Goal: Task Accomplishment & Management: Manage account settings

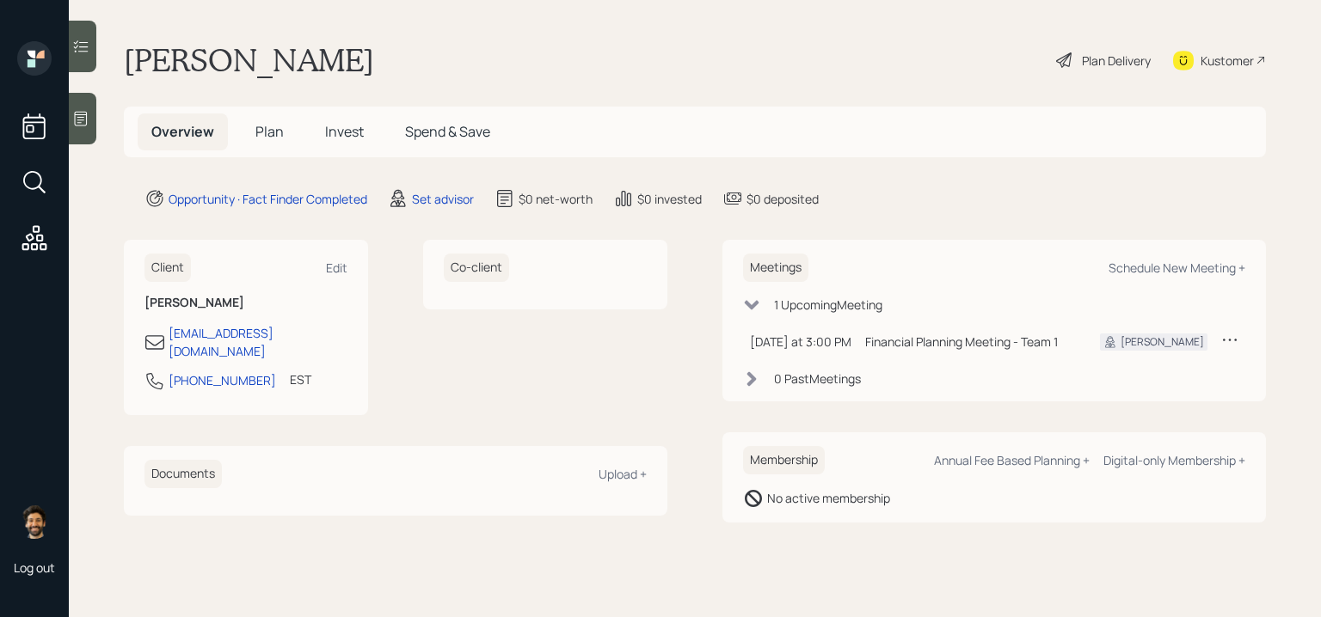
click at [279, 127] on span "Plan" at bounding box center [269, 131] width 28 height 19
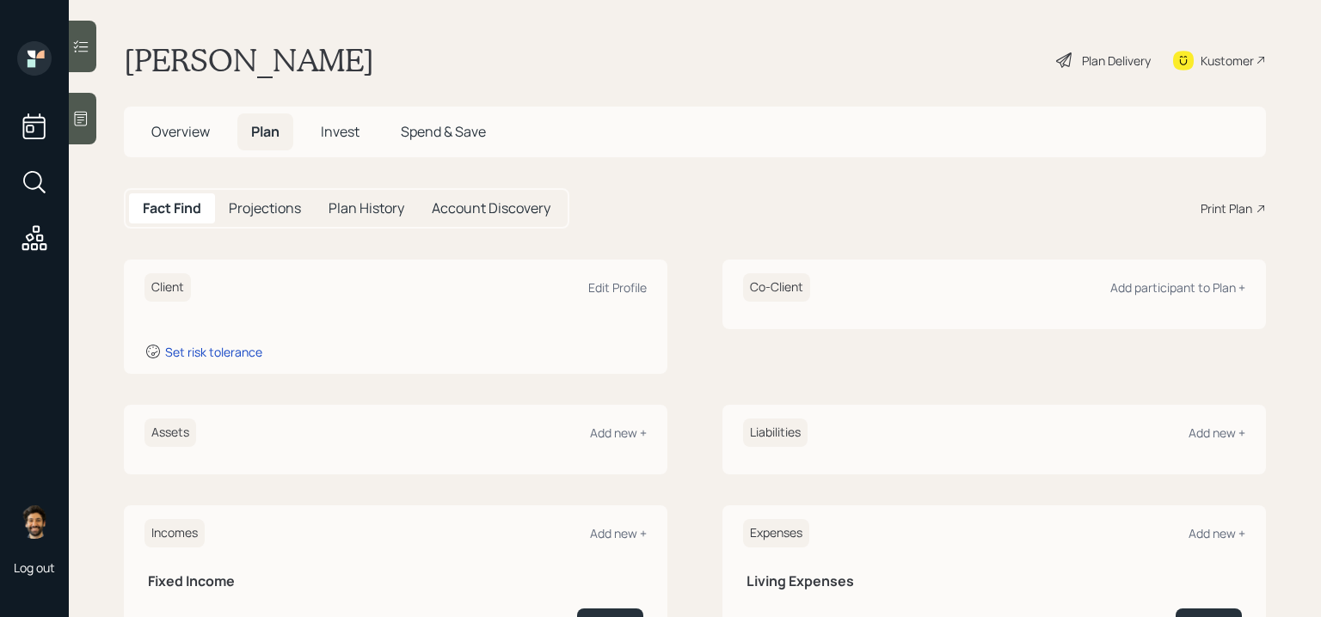
click at [86, 123] on icon at bounding box center [80, 118] width 17 height 17
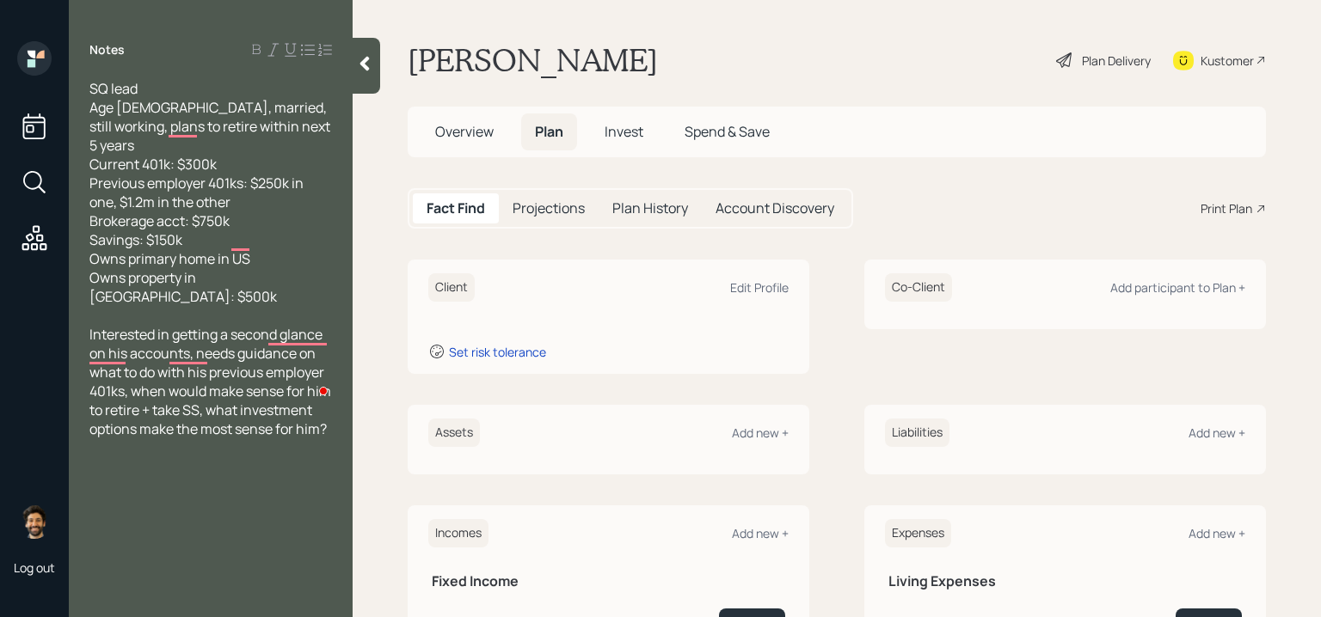
click at [1206, 57] on div "Kustomer" at bounding box center [1226, 61] width 53 height 18
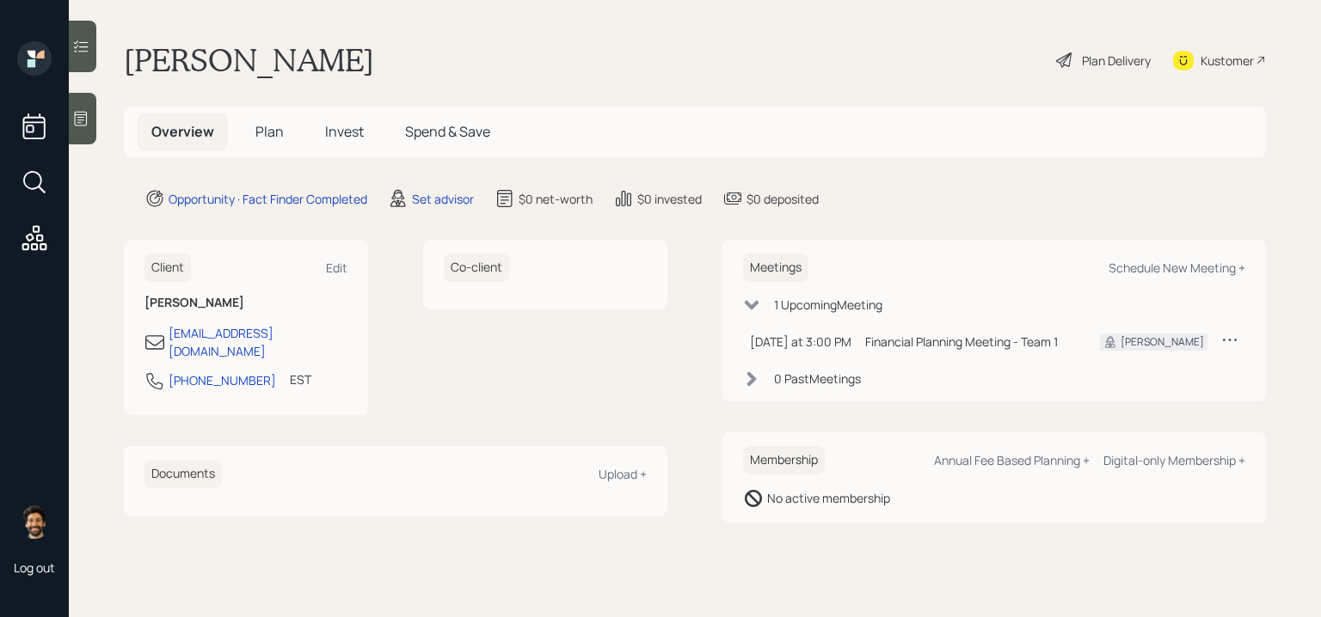
click at [89, 117] on icon at bounding box center [80, 118] width 17 height 17
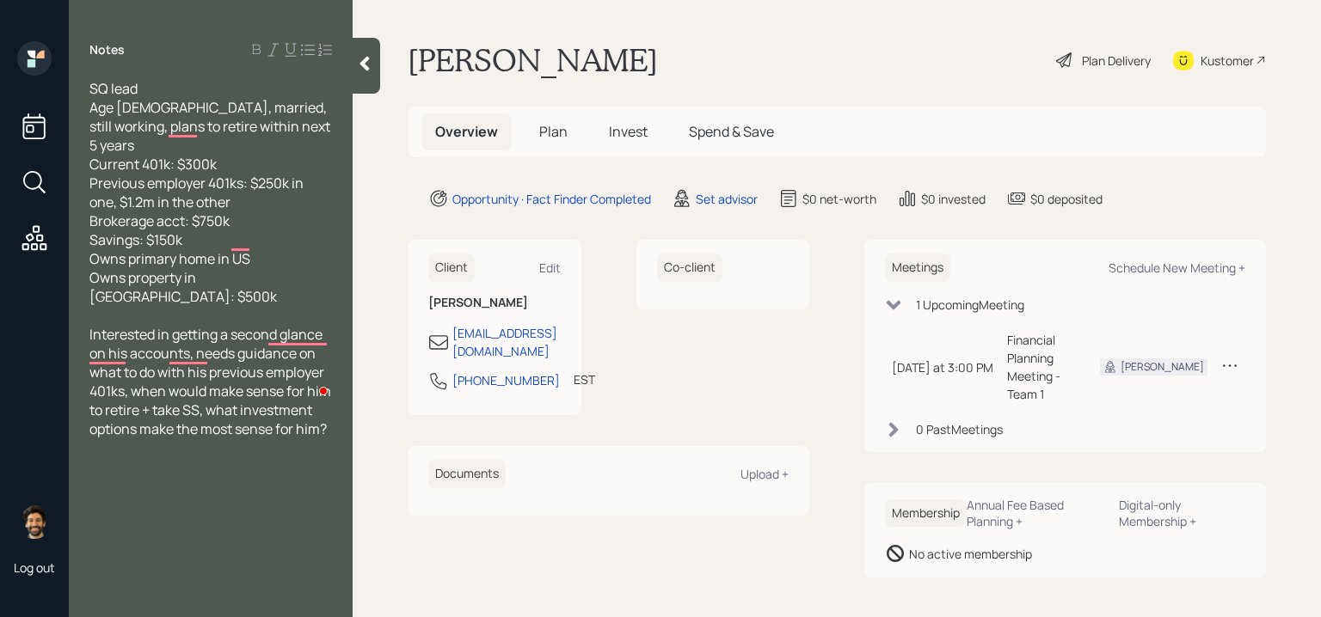
click at [547, 127] on span "Plan" at bounding box center [553, 131] width 28 height 19
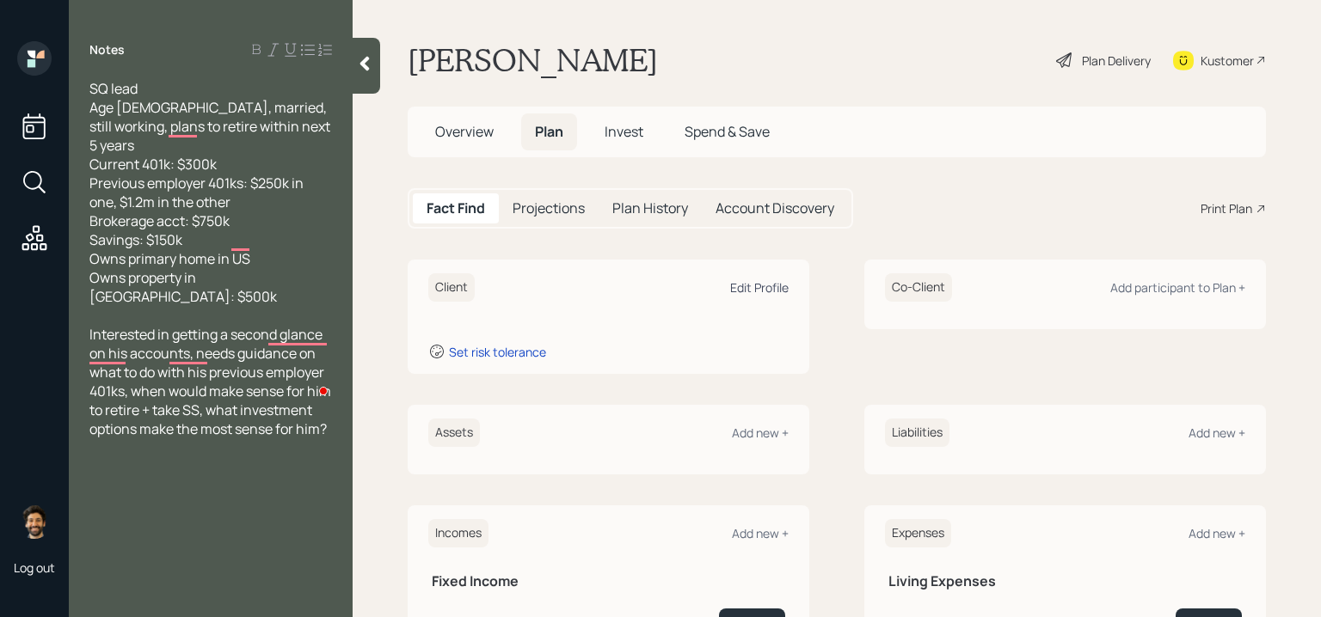
click at [748, 285] on div "Edit Profile" at bounding box center [759, 287] width 58 height 16
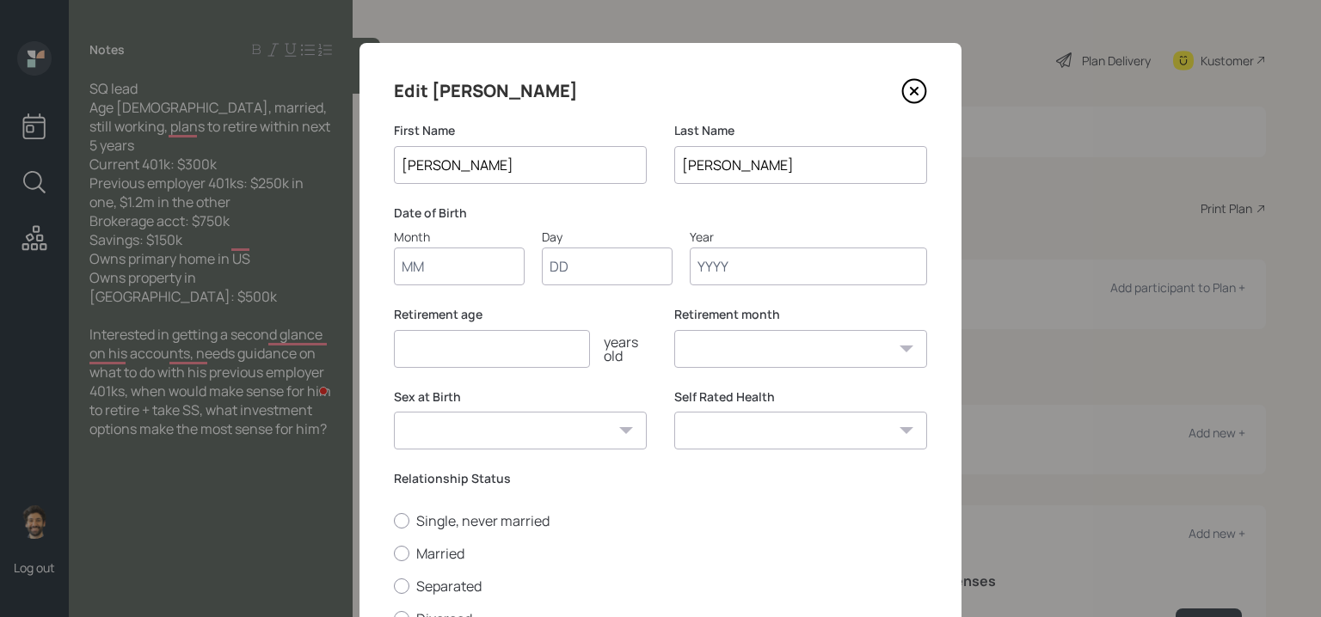
click at [455, 271] on input "Month" at bounding box center [459, 267] width 131 height 38
type input "01"
type input "1960"
select select "1"
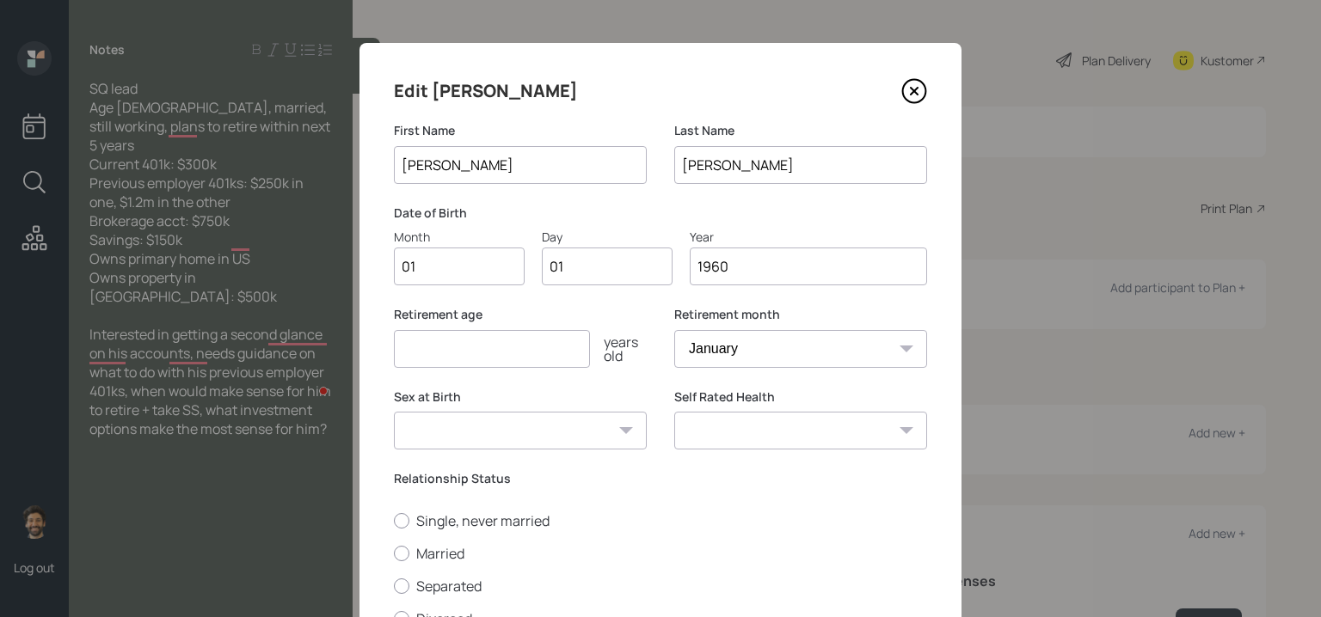
type input "1960"
click at [416, 343] on input "number" at bounding box center [492, 349] width 196 height 38
type input "65"
click at [415, 544] on label "Married" at bounding box center [660, 553] width 533 height 19
click at [394, 553] on input "Married" at bounding box center [393, 553] width 1 height 1
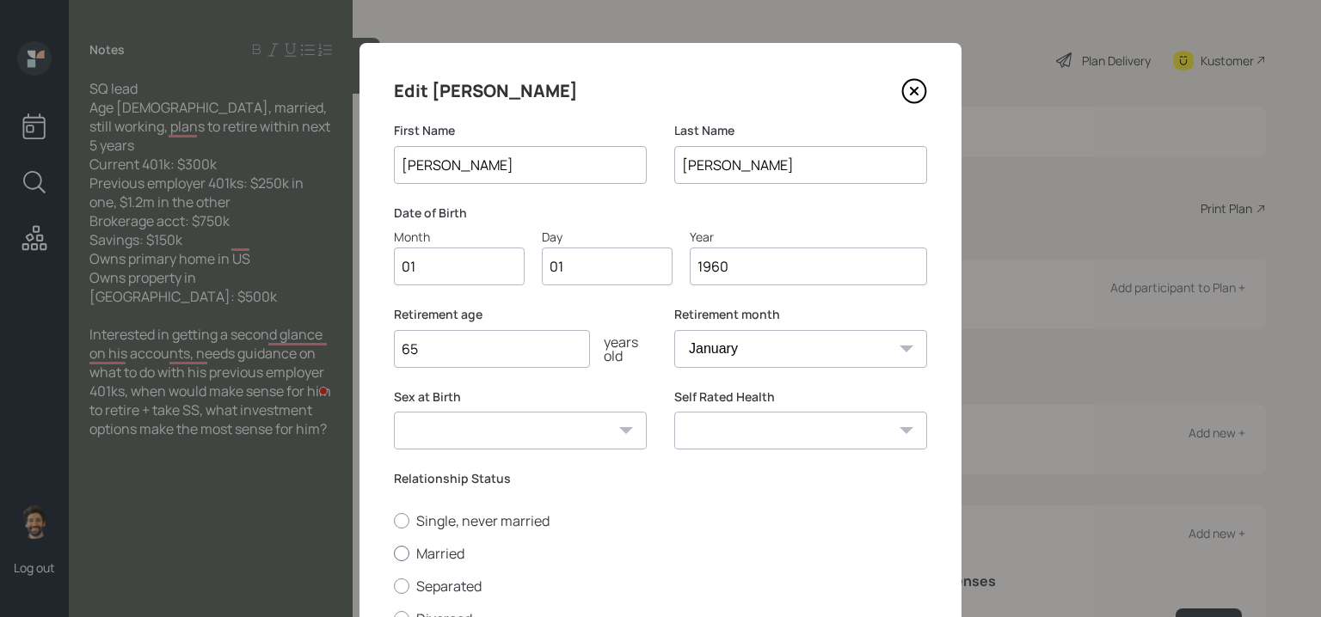
radio input "true"
click at [417, 516] on label "Single, never married" at bounding box center [660, 521] width 533 height 19
click at [394, 520] on input "Single, never married" at bounding box center [393, 520] width 1 height 1
radio input "true"
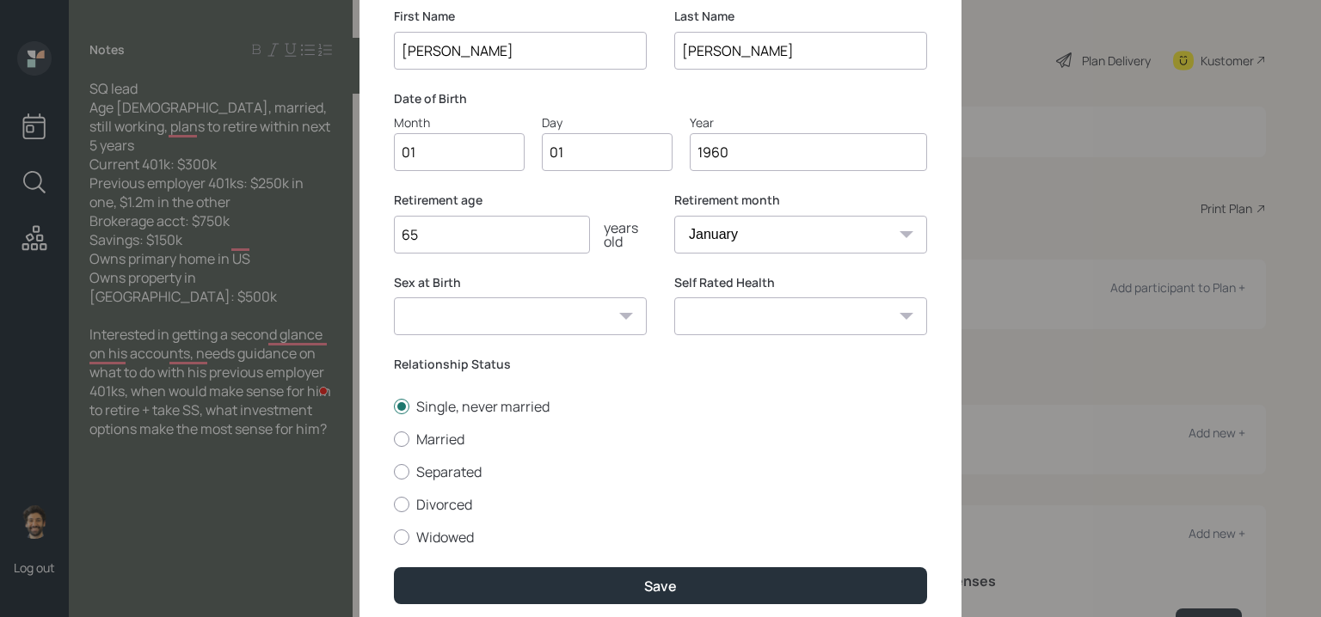
scroll to position [179, 0]
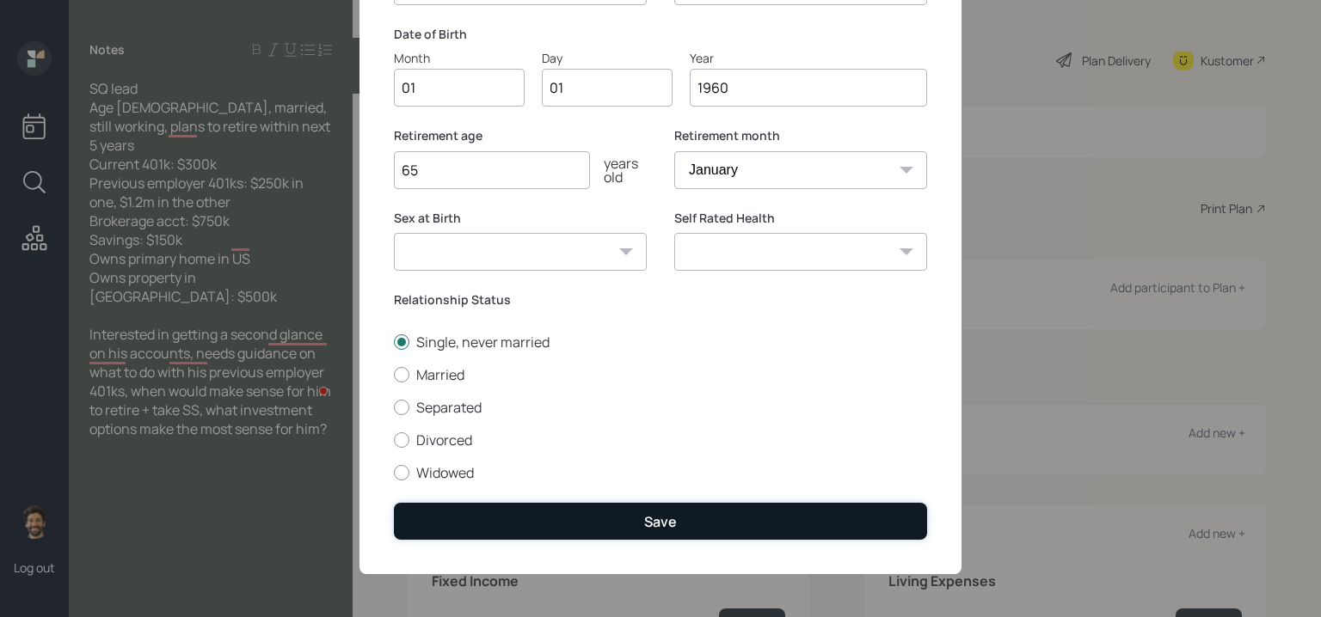
click at [466, 531] on button "Save" at bounding box center [660, 521] width 533 height 37
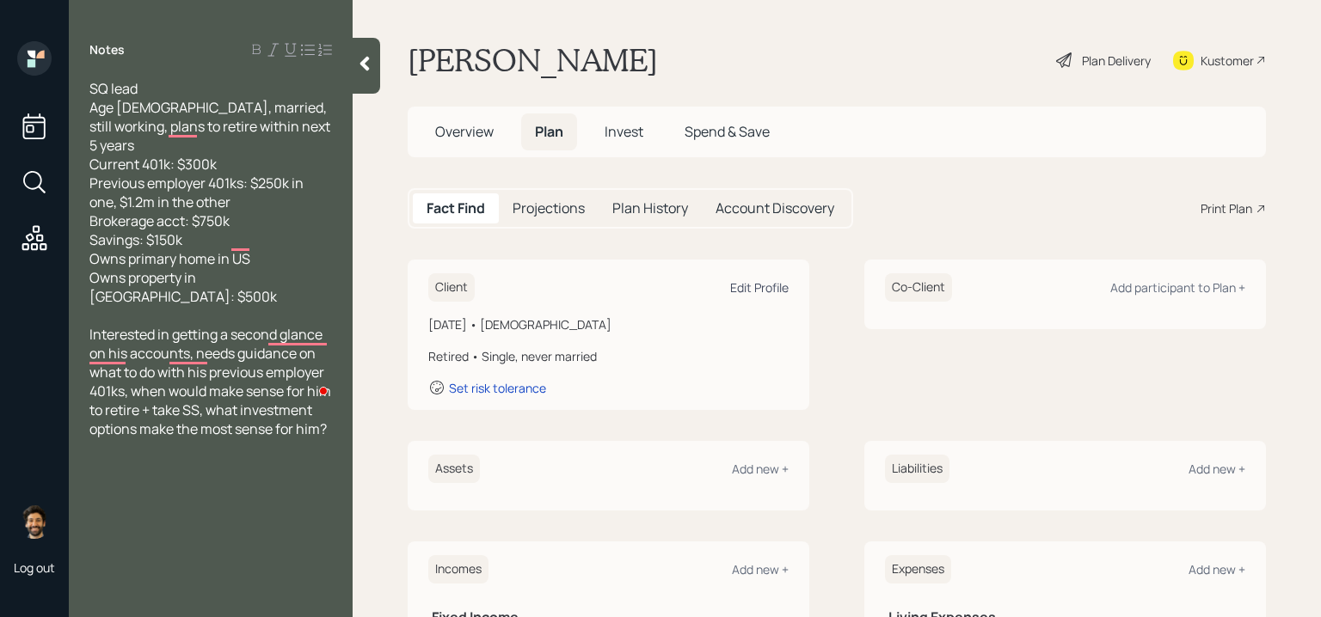
click at [770, 289] on div "Edit Profile" at bounding box center [759, 287] width 58 height 16
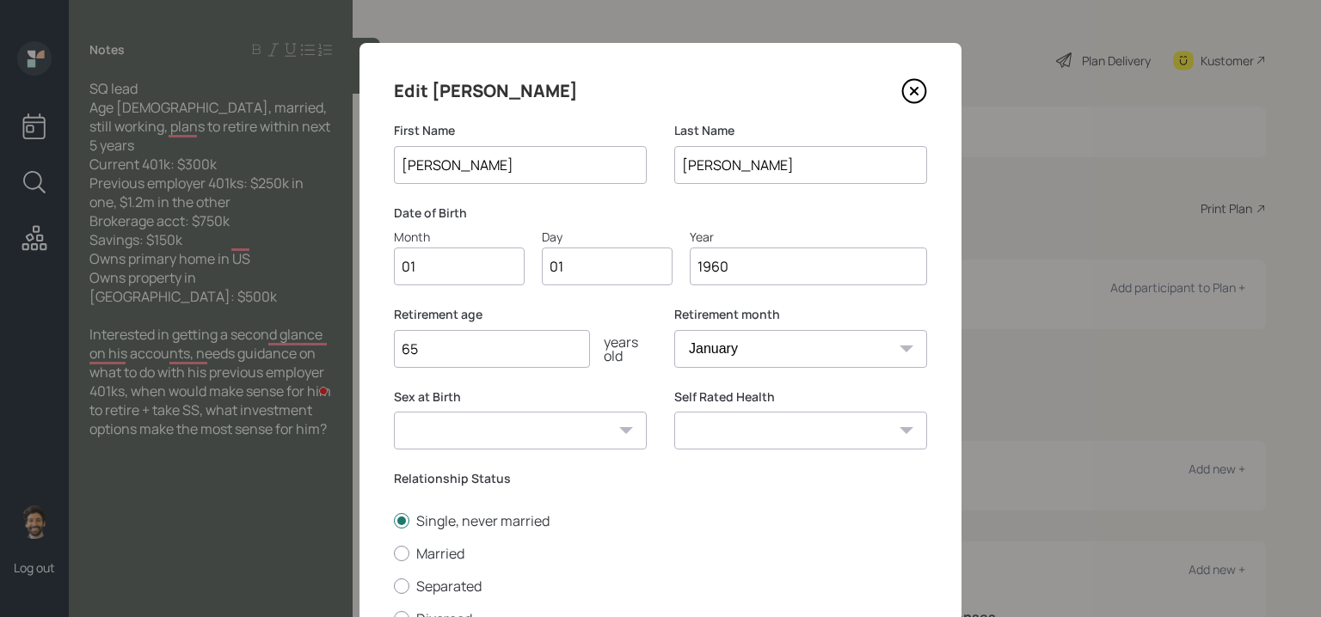
click at [779, 262] on input "1960" at bounding box center [808, 267] width 237 height 38
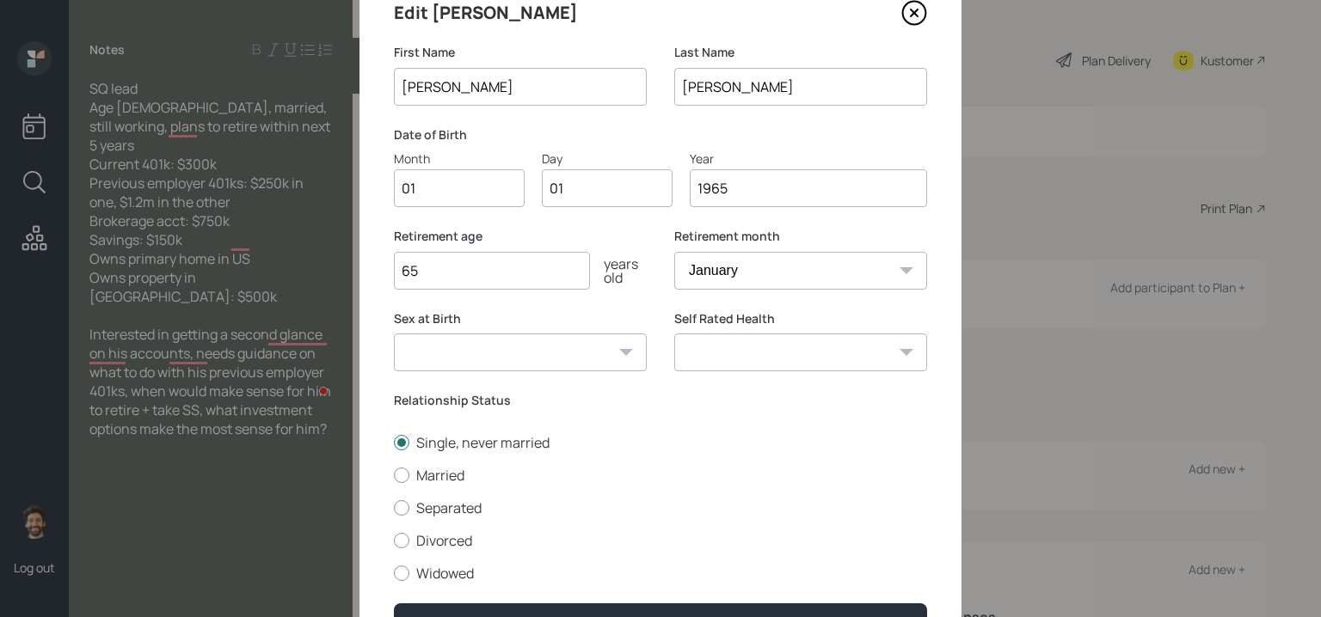
scroll to position [179, 0]
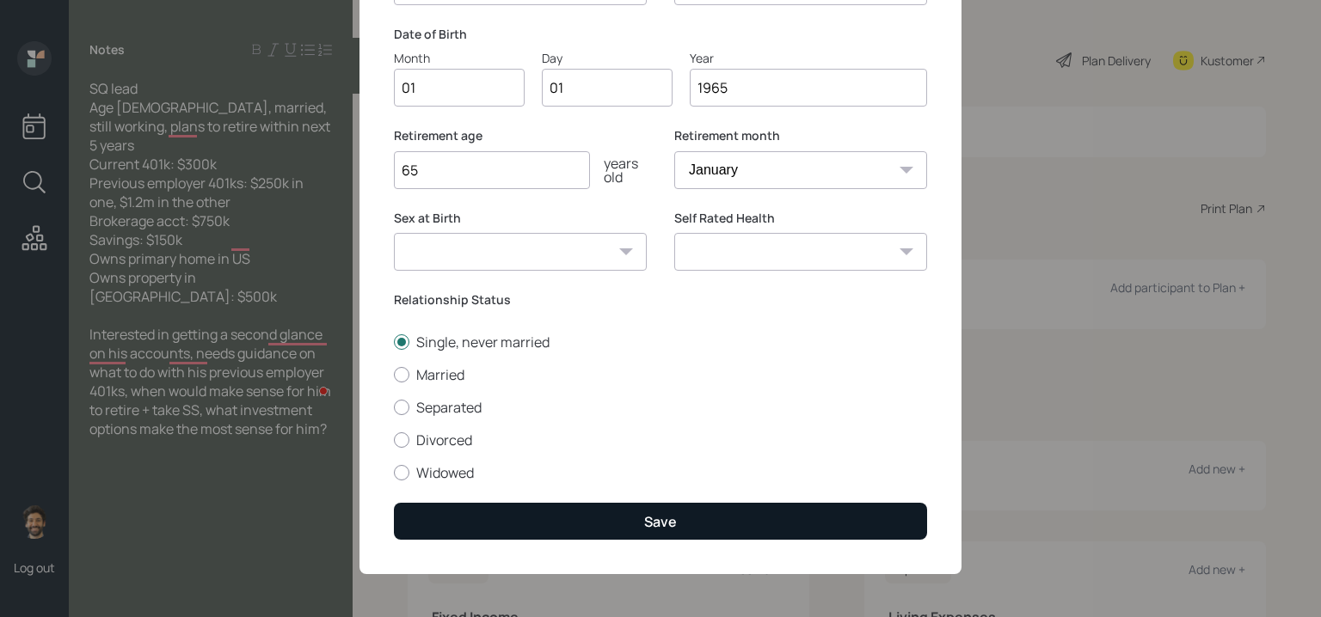
type input "1965"
click at [517, 526] on button "Save" at bounding box center [660, 521] width 533 height 37
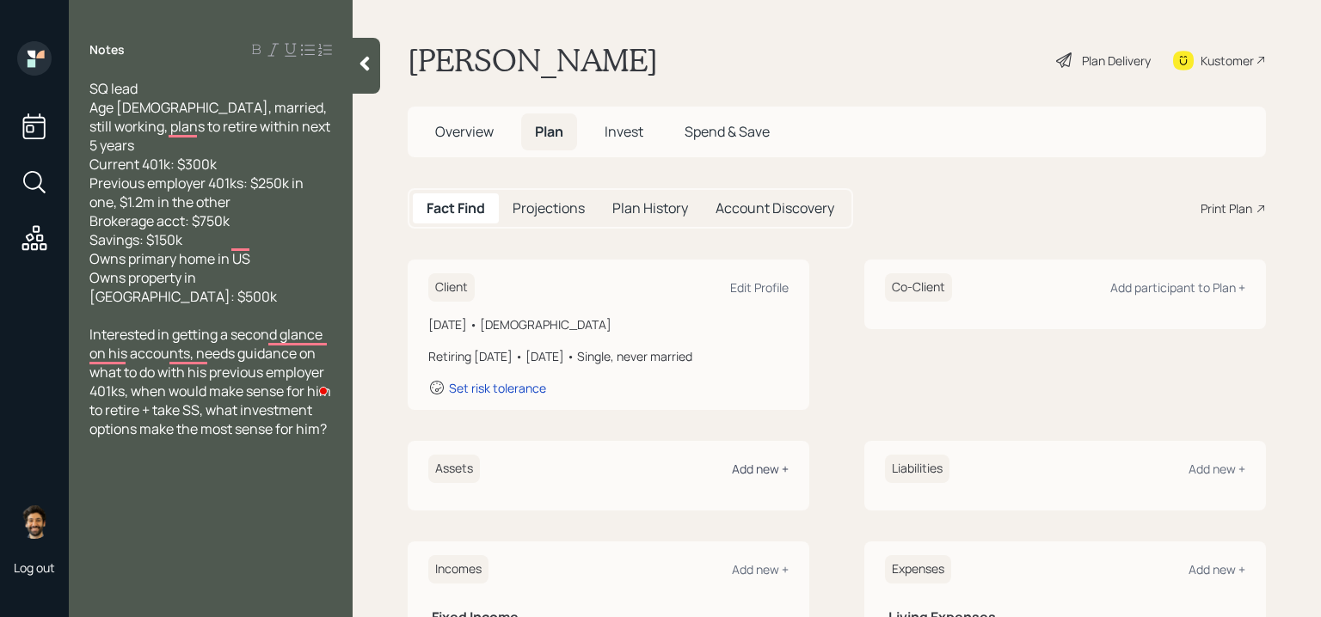
click at [765, 468] on div "Add new +" at bounding box center [760, 469] width 57 height 16
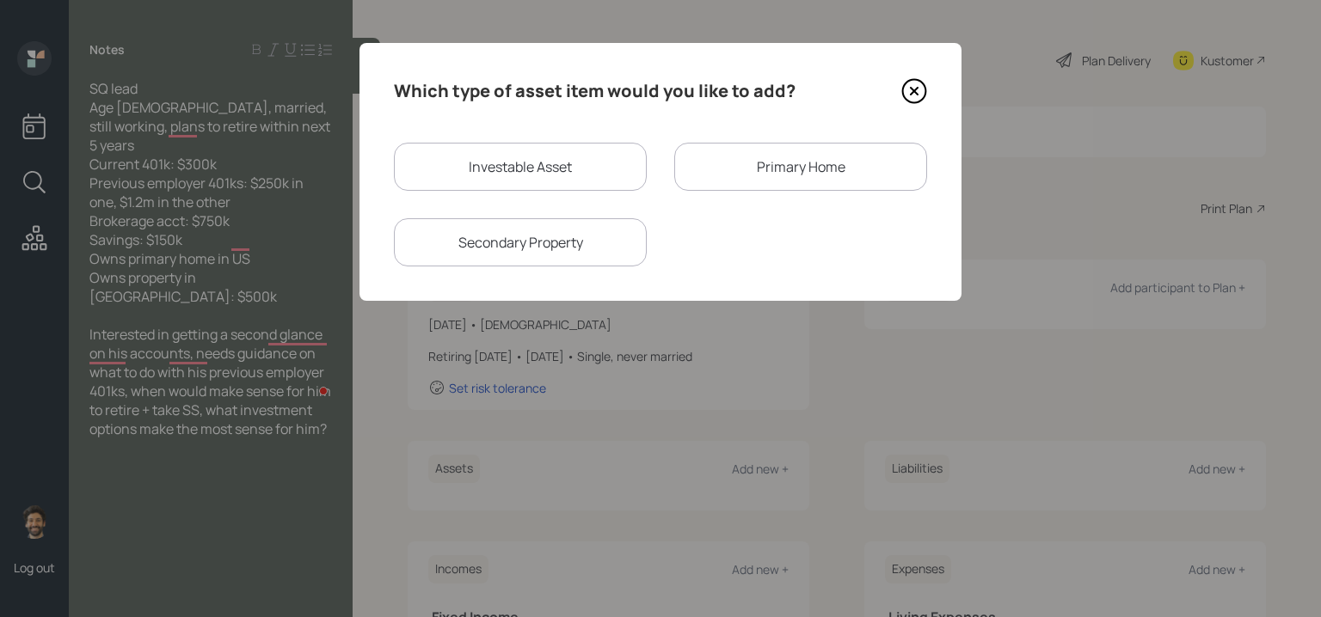
click at [506, 167] on div "Investable Asset" at bounding box center [520, 167] width 253 height 48
select select "taxable"
select select "balanced"
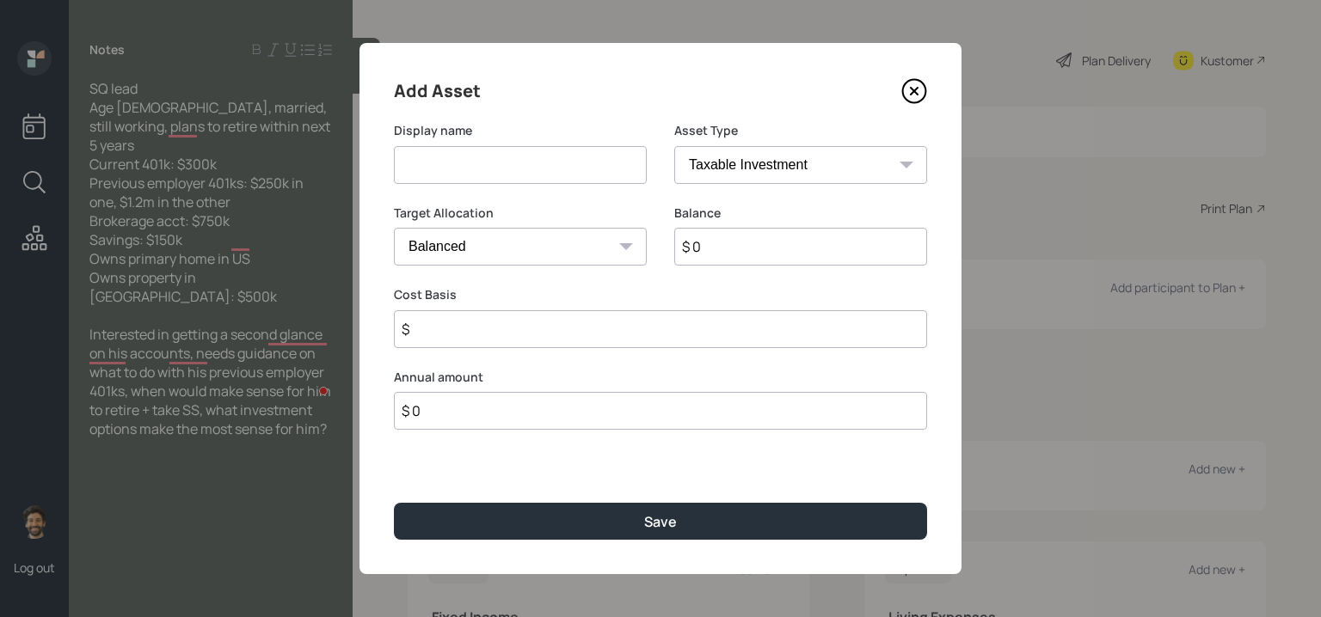
click at [467, 170] on input at bounding box center [520, 165] width 253 height 38
type input "Current 401k"
click at [722, 248] on input "$ 0" at bounding box center [800, 247] width 253 height 38
type input "$ 300,000"
click at [721, 175] on select "SEP IRA IRA Roth IRA 401(k) Roth 401(k) 403(b) Roth 403(b) 457(b) Roth 457(b) H…" at bounding box center [800, 165] width 253 height 38
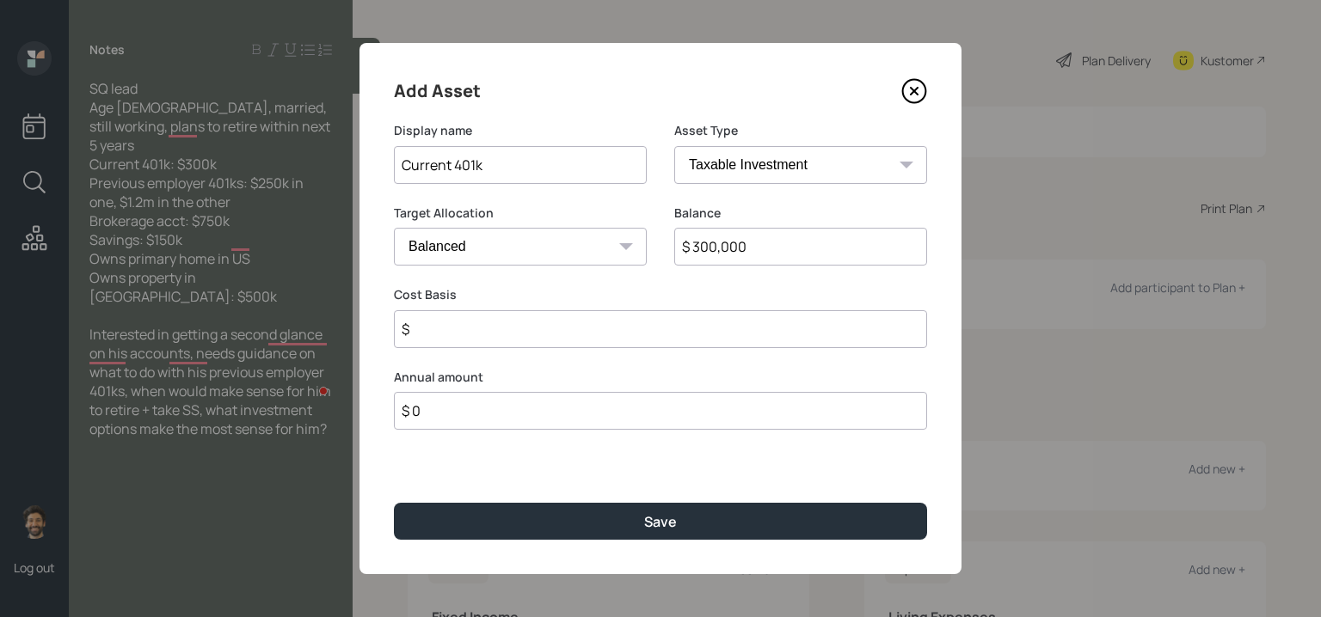
select select "company_sponsored"
click at [674, 146] on select "SEP IRA IRA Roth IRA 401(k) Roth 401(k) 403(b) Roth 403(b) 457(b) Roth 457(b) H…" at bounding box center [800, 165] width 253 height 38
click at [485, 332] on input "number" at bounding box center [507, 329] width 227 height 38
type input "0"
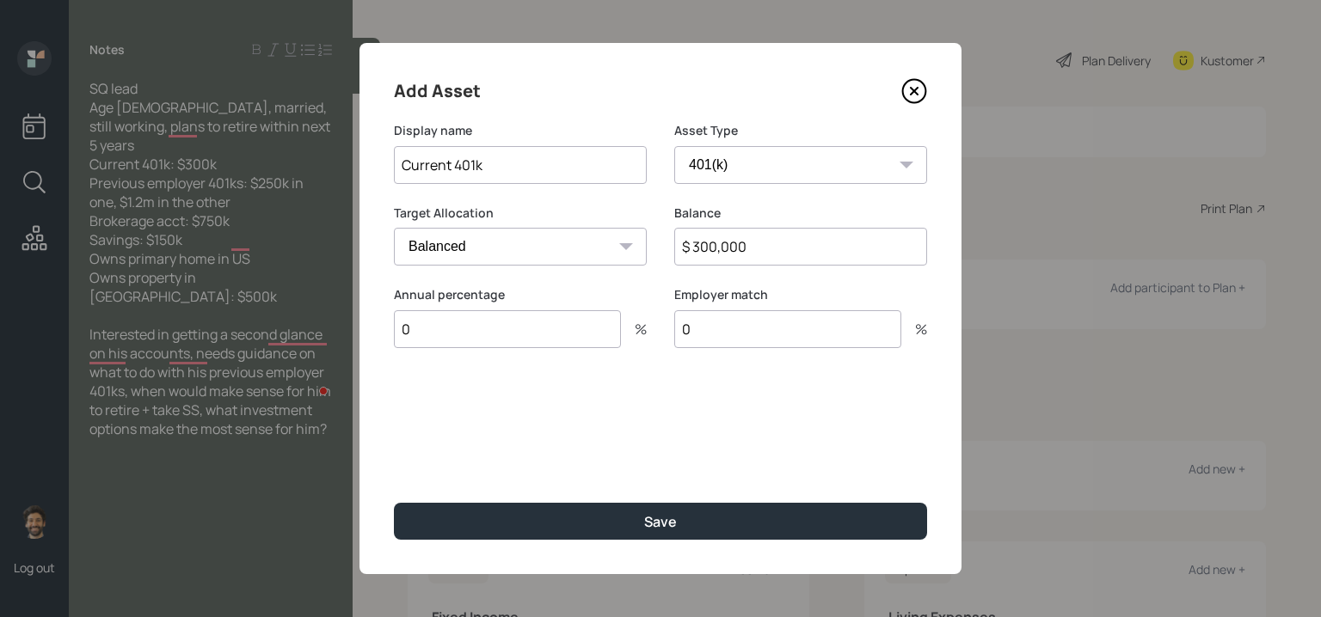
click at [501, 322] on input "0" at bounding box center [507, 329] width 227 height 38
type input "1"
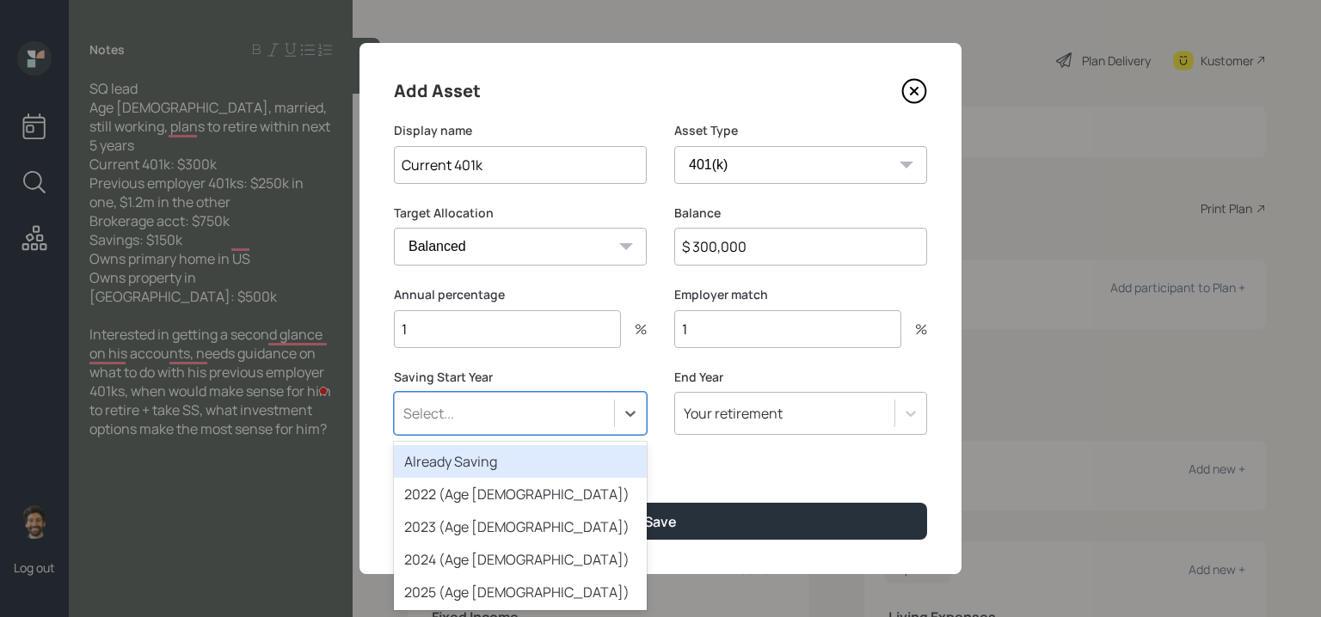
click at [502, 414] on div "Select..." at bounding box center [504, 413] width 219 height 29
click at [439, 464] on div "Already Saving" at bounding box center [520, 461] width 253 height 33
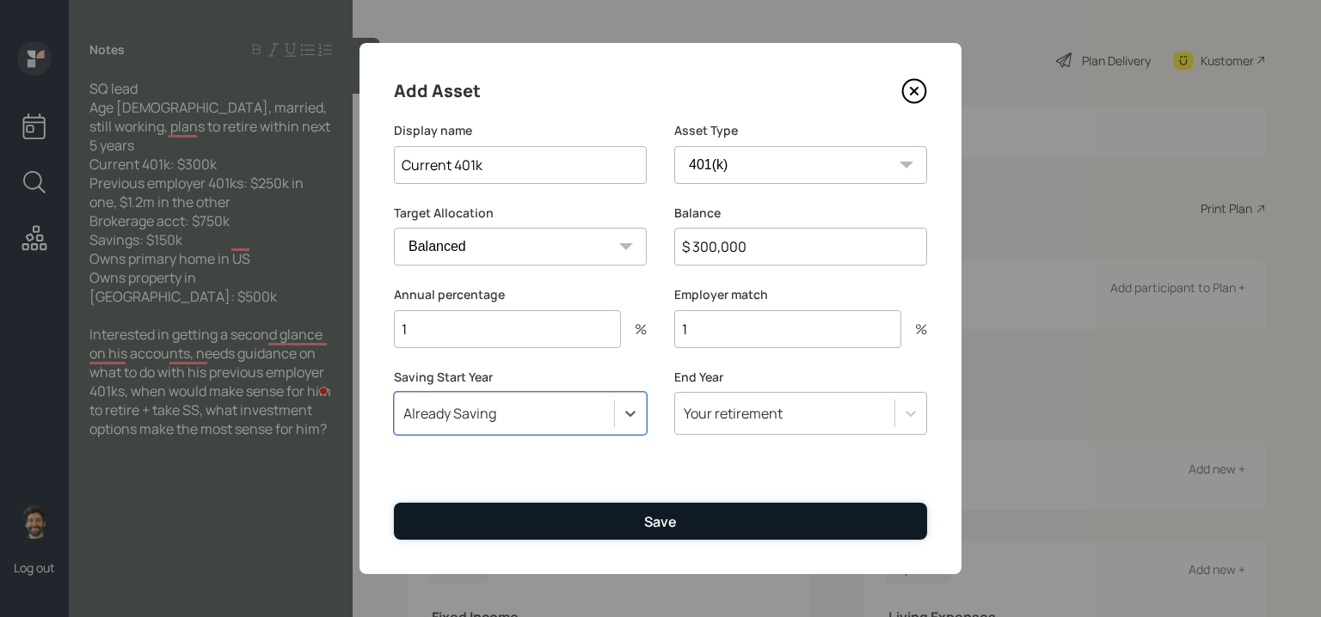
click at [441, 537] on button "Save" at bounding box center [660, 521] width 533 height 37
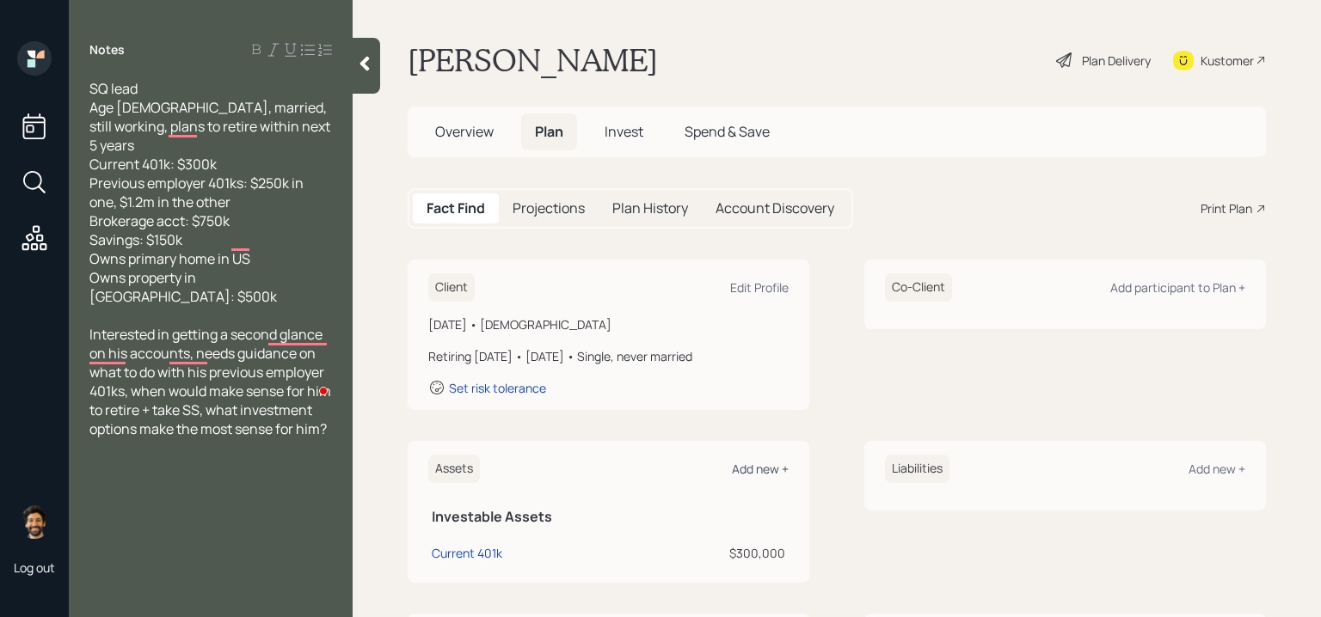
click at [758, 467] on div "Add new +" at bounding box center [760, 469] width 57 height 16
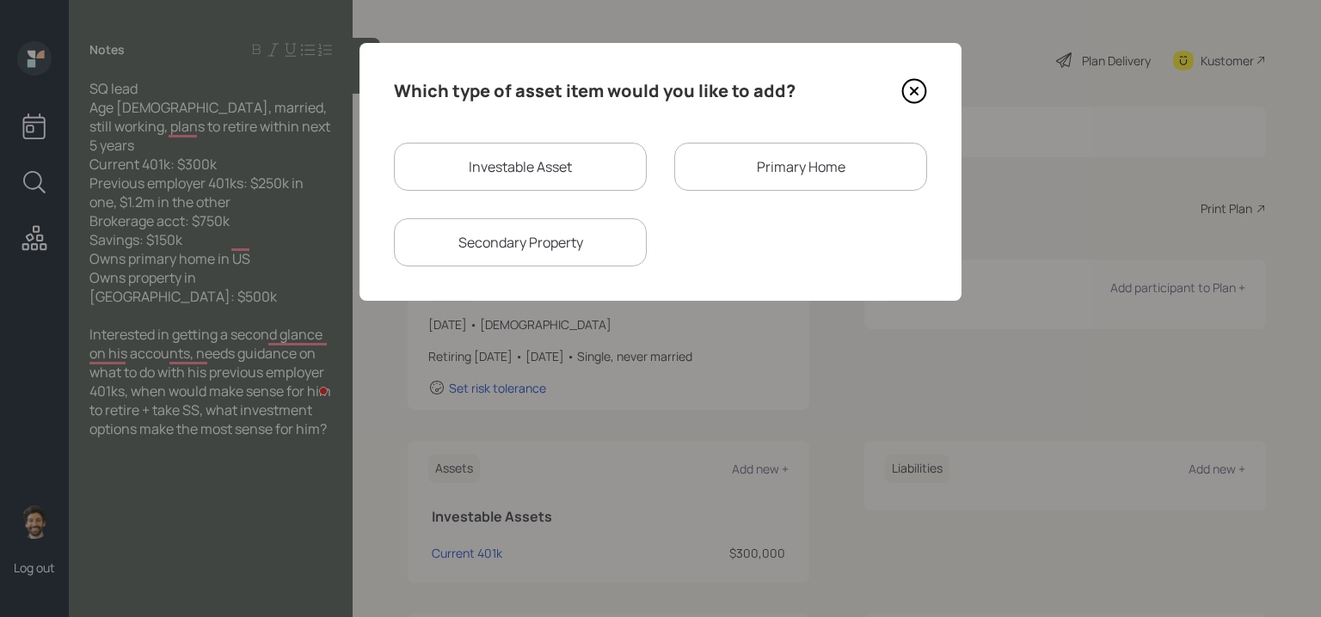
click at [495, 170] on div "Investable Asset" at bounding box center [520, 167] width 253 height 48
select select "taxable"
select select "balanced"
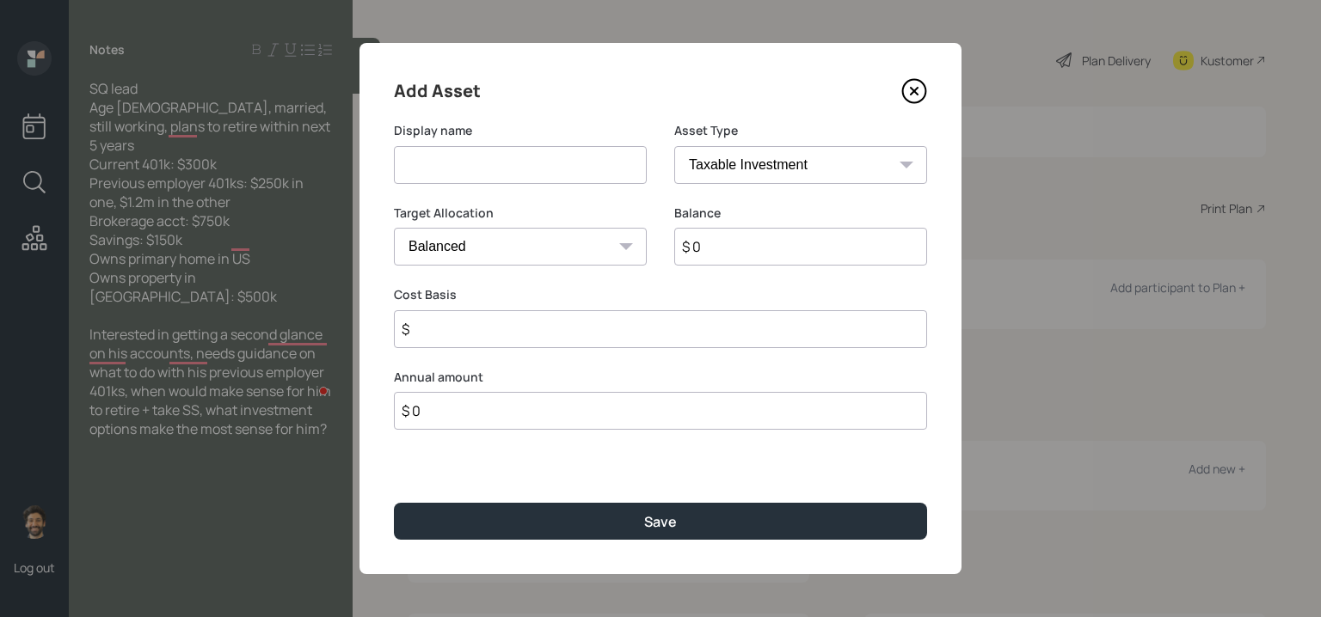
click at [434, 177] on input at bounding box center [520, 165] width 253 height 38
type input "Previous 401k"
click at [731, 249] on input "$ 0" at bounding box center [800, 247] width 253 height 38
type input "$ 250,000"
click at [715, 161] on select "SEP IRA IRA Roth IRA 401(k) Roth 401(k) 403(b) Roth 403(b) 457(b) Roth 457(b) H…" at bounding box center [800, 165] width 253 height 38
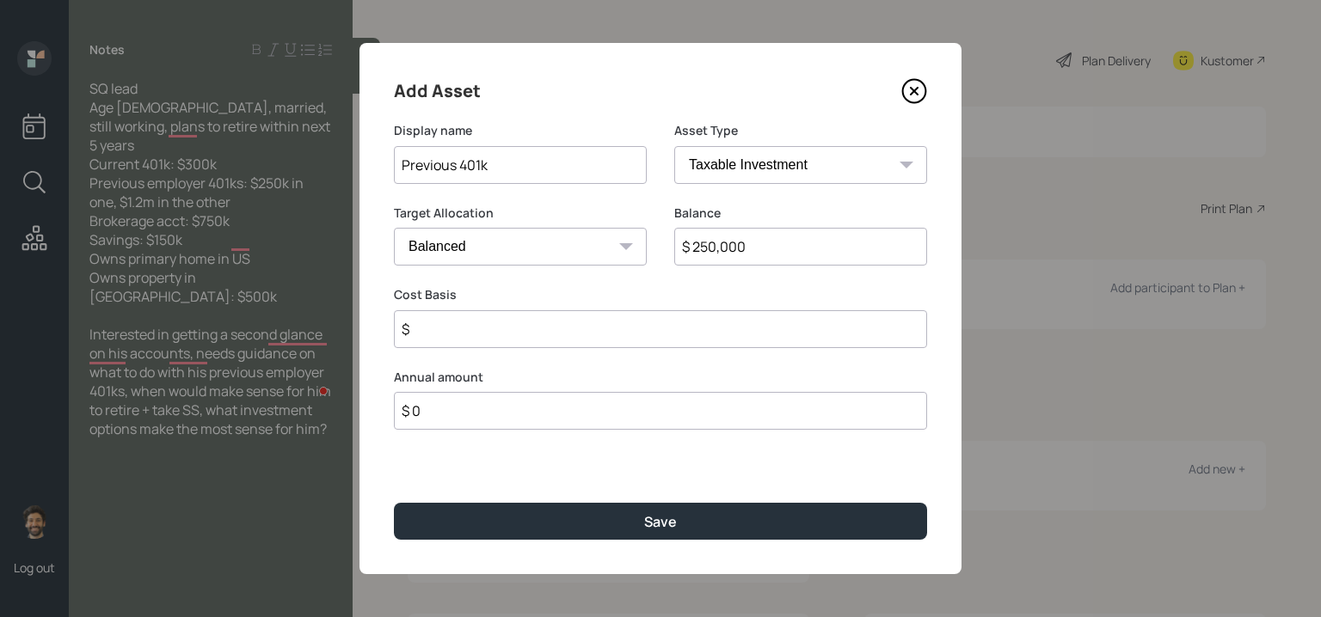
select select "company_sponsored"
click at [674, 146] on select "SEP IRA IRA Roth IRA 401(k) Roth 401(k) 403(b) Roth 403(b) 457(b) Roth 457(b) H…" at bounding box center [800, 165] width 253 height 38
click at [450, 321] on input "number" at bounding box center [507, 329] width 227 height 38
type input "0"
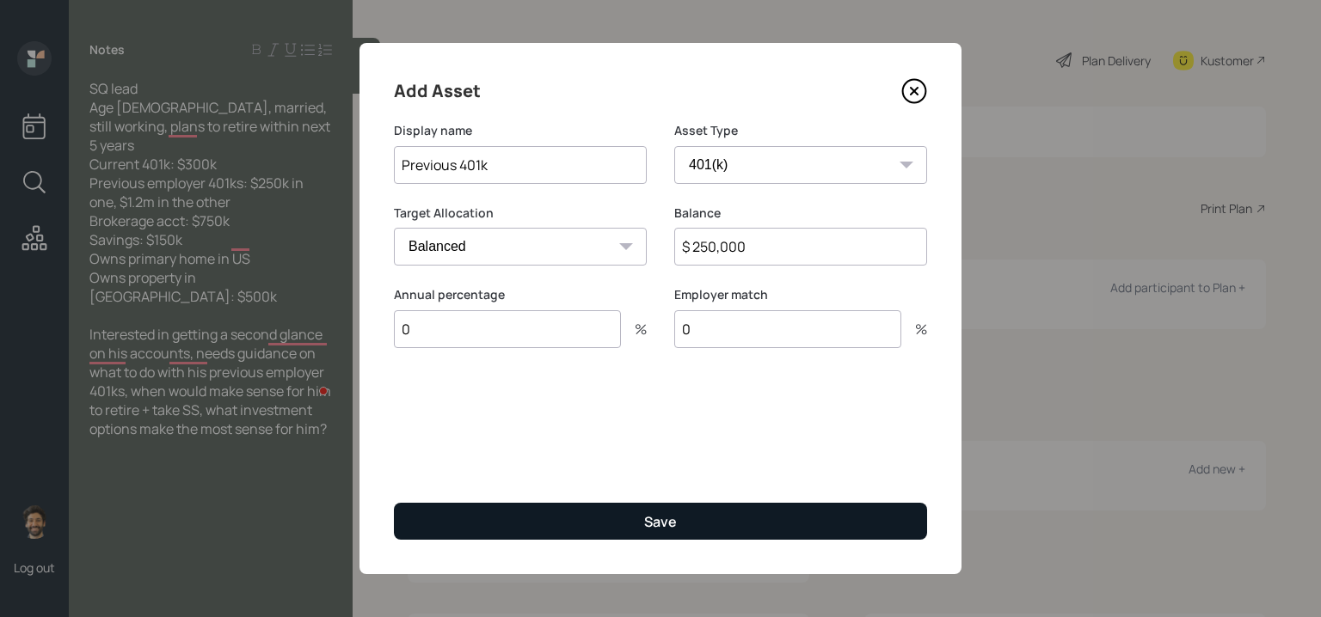
type input "0"
click at [501, 507] on button "Save" at bounding box center [660, 521] width 533 height 37
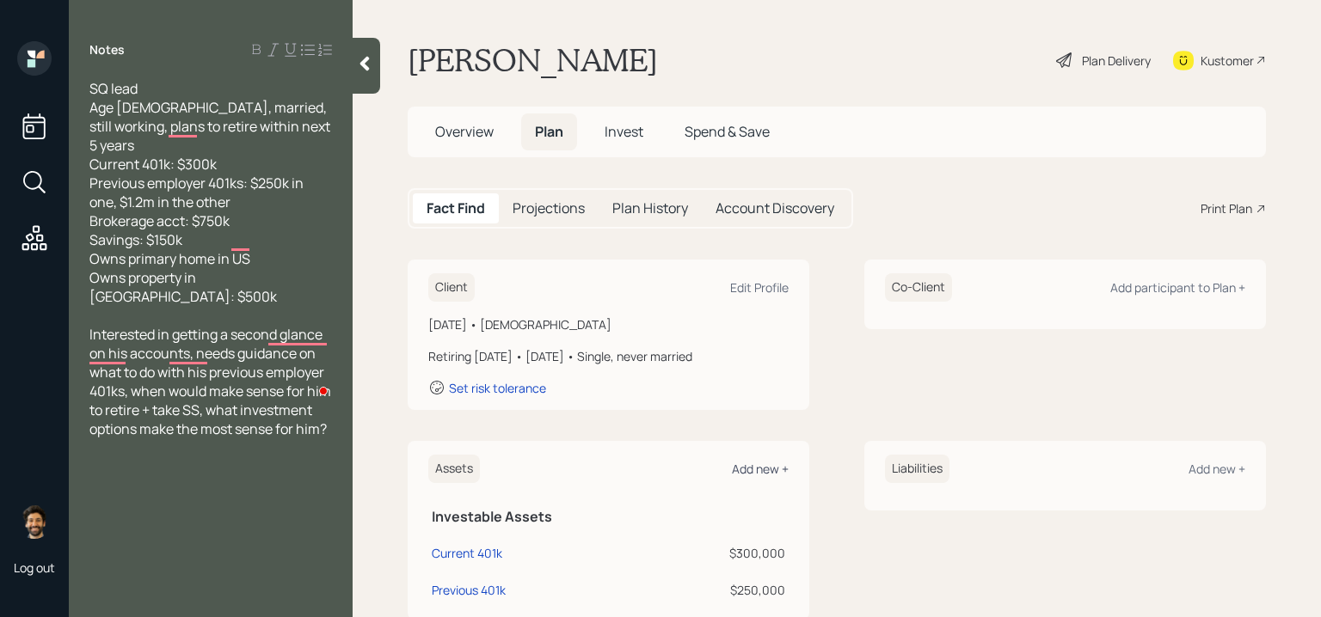
click at [749, 468] on div "Add new +" at bounding box center [760, 469] width 57 height 16
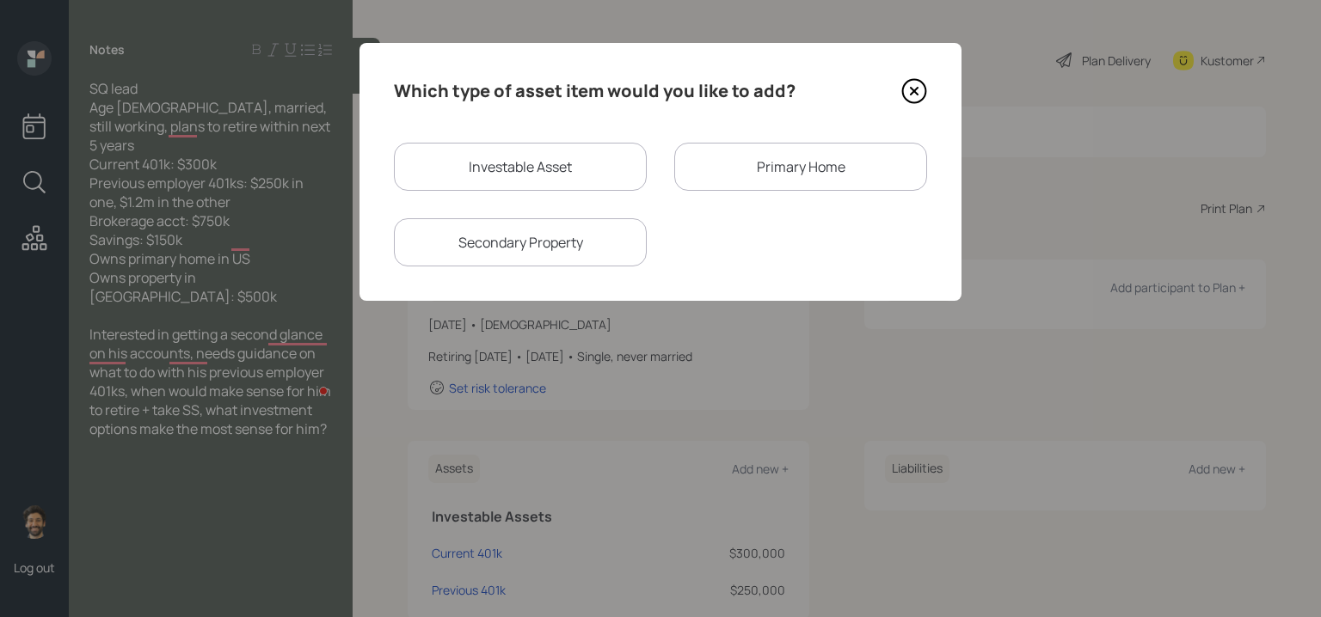
click at [573, 180] on div "Investable Asset" at bounding box center [520, 167] width 253 height 48
select select "taxable"
select select "balanced"
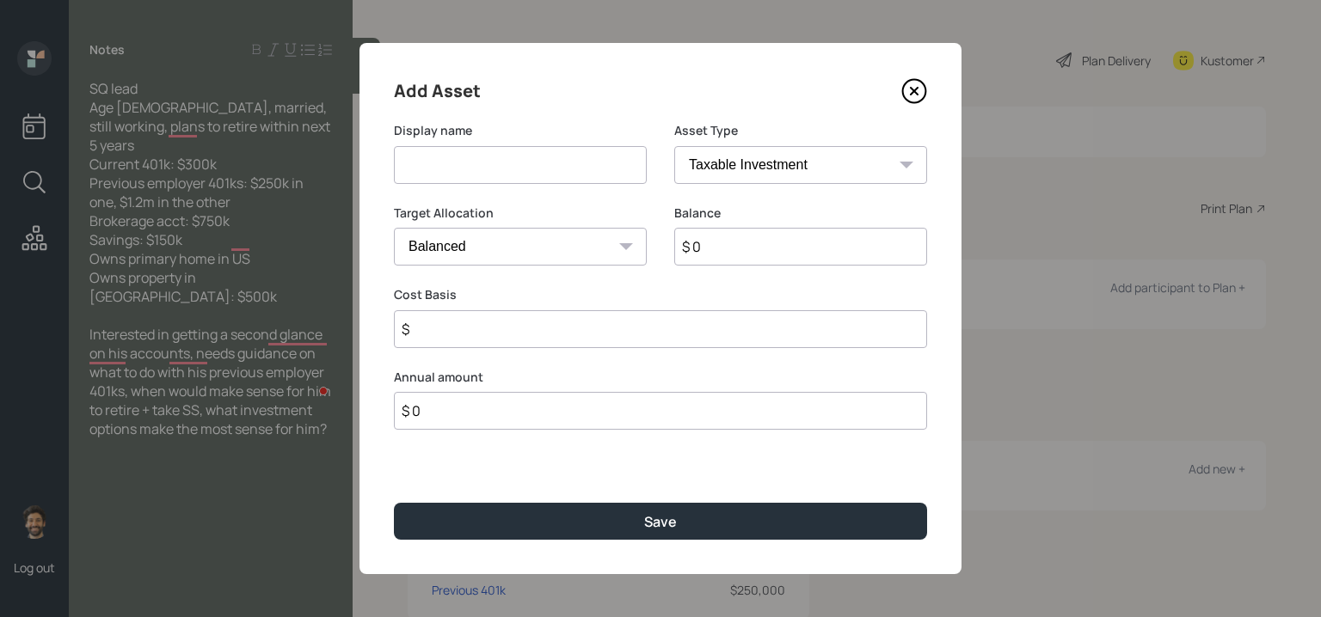
click at [464, 175] on input at bounding box center [520, 165] width 253 height 38
type input "Previous 401k"
click at [713, 228] on input "$ 0" at bounding box center [800, 247] width 253 height 38
type input "$ 1,200,000"
click at [697, 161] on select "SEP IRA IRA Roth IRA 401(k) Roth 401(k) 403(b) Roth 403(b) 457(b) Roth 457(b) H…" at bounding box center [800, 165] width 253 height 38
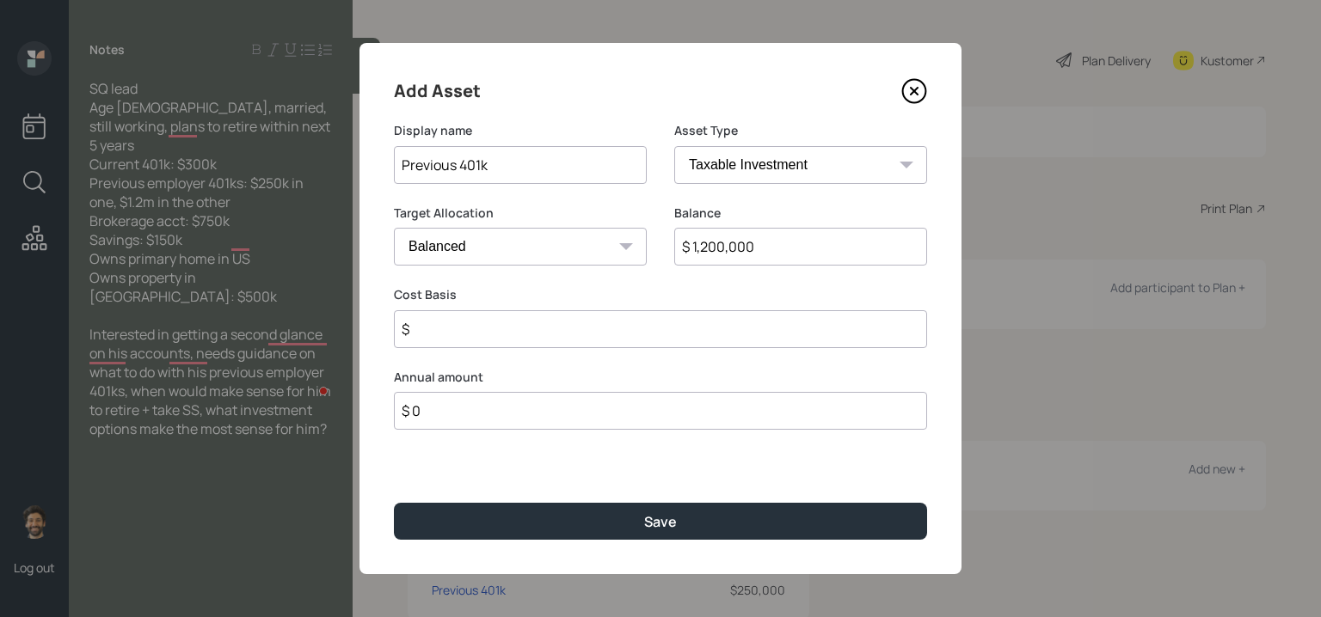
select select "company_sponsored"
click at [674, 146] on select "SEP IRA IRA Roth IRA 401(k) Roth 401(k) 403(b) Roth 403(b) 457(b) Roth 457(b) H…" at bounding box center [800, 165] width 253 height 38
click at [449, 323] on input "number" at bounding box center [507, 329] width 227 height 38
type input "0"
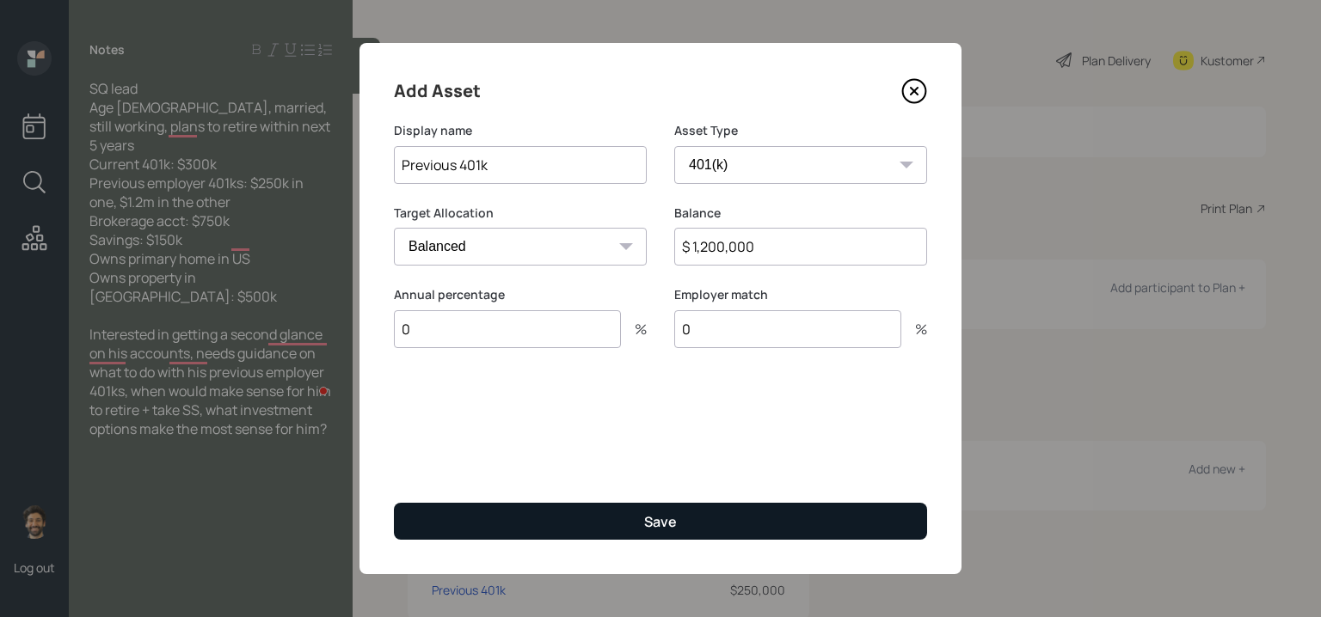
type input "0"
click at [455, 518] on button "Save" at bounding box center [660, 521] width 533 height 37
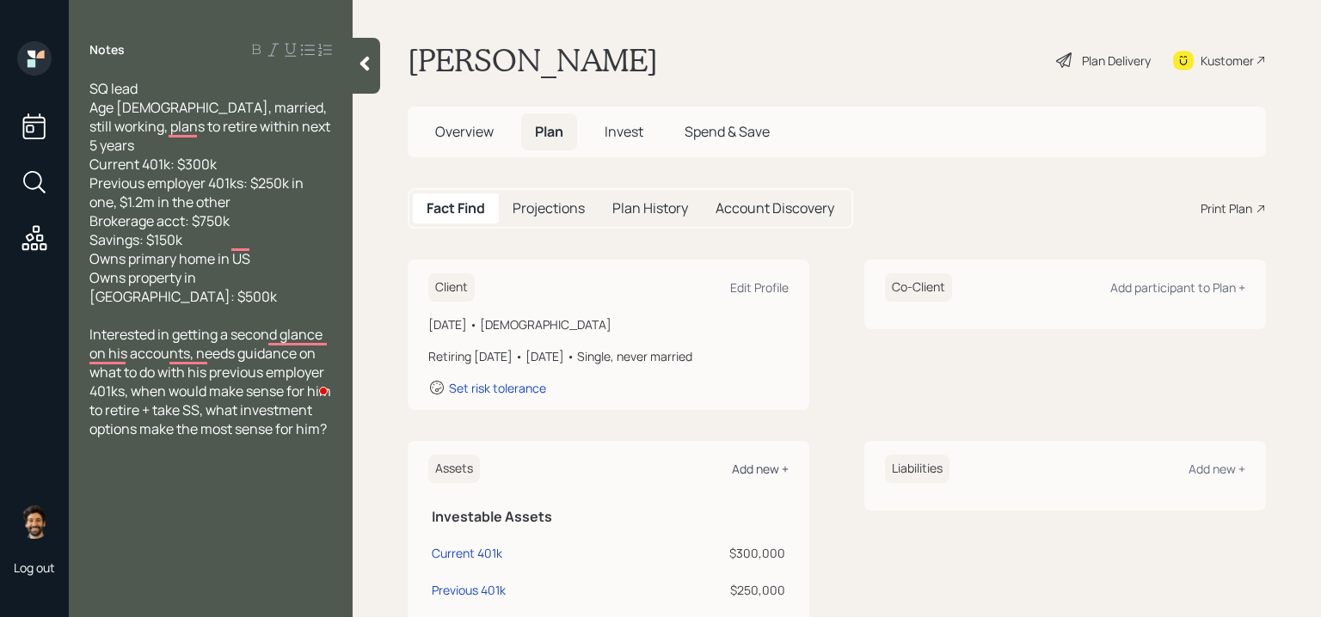
click at [752, 465] on div "Add new +" at bounding box center [760, 469] width 57 height 16
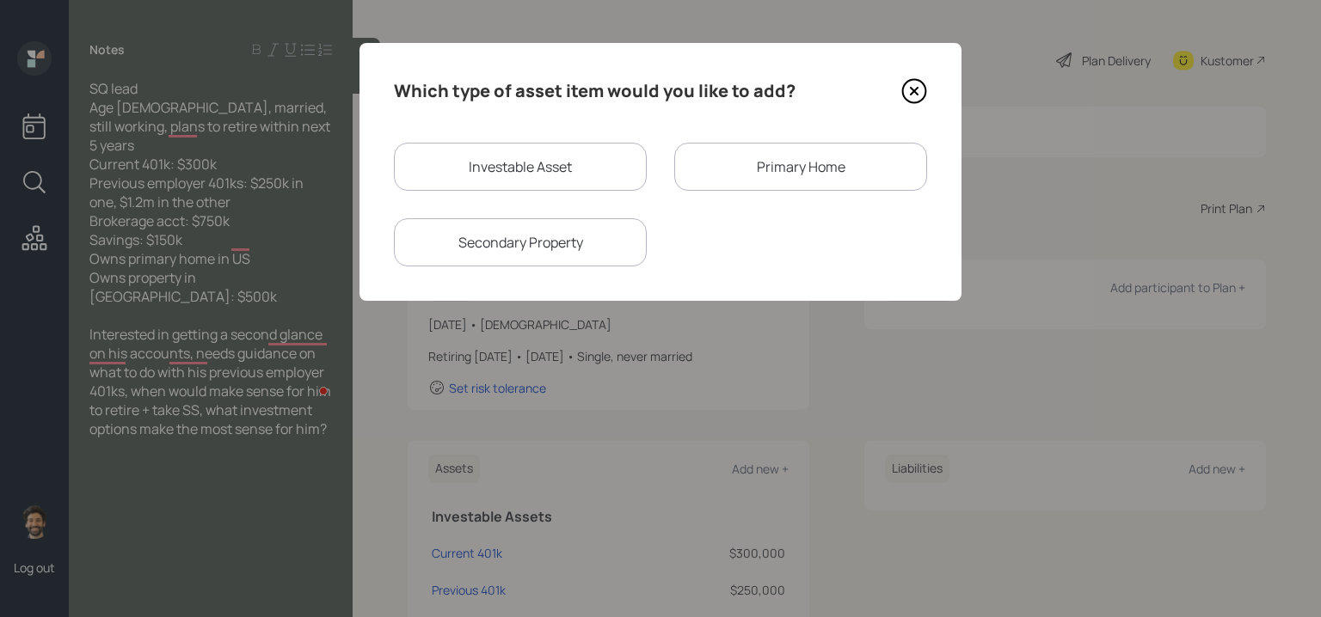
click at [562, 175] on div "Investable Asset" at bounding box center [520, 167] width 253 height 48
select select "taxable"
select select "balanced"
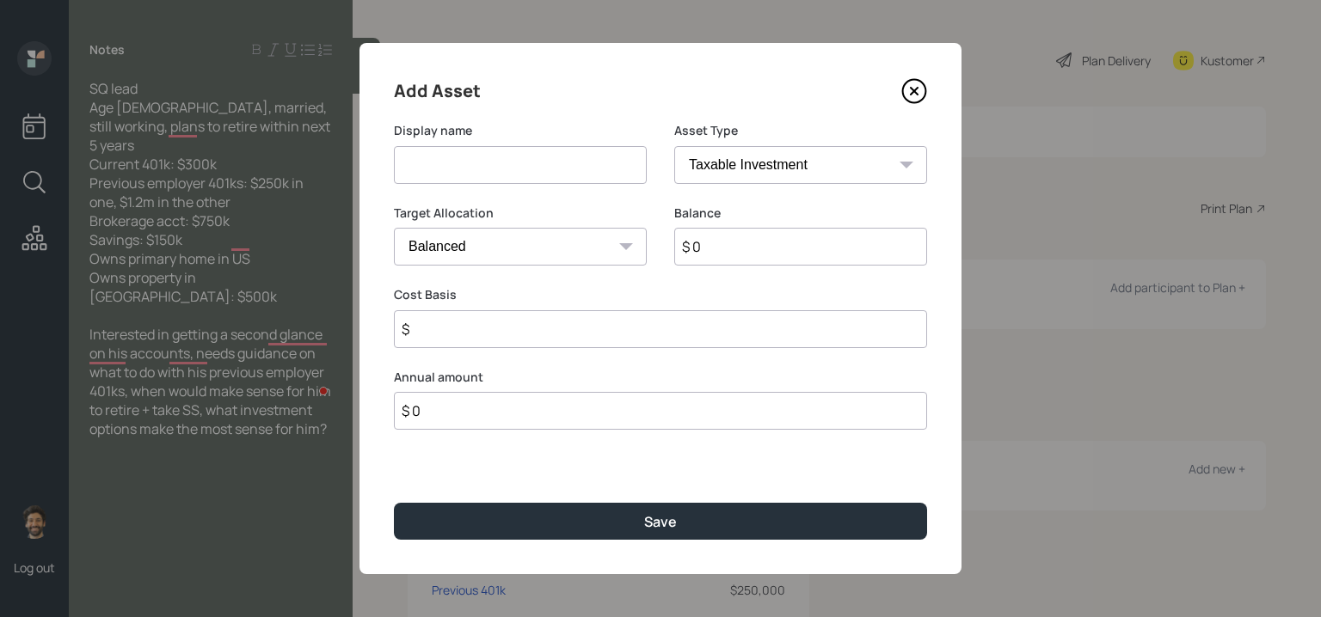
click at [449, 168] on input at bounding box center [520, 165] width 253 height 38
type input "Brokerage"
click at [691, 237] on input "$ 0" at bounding box center [800, 247] width 253 height 38
type input "$ 750,000"
click at [466, 335] on input "$" at bounding box center [660, 329] width 533 height 38
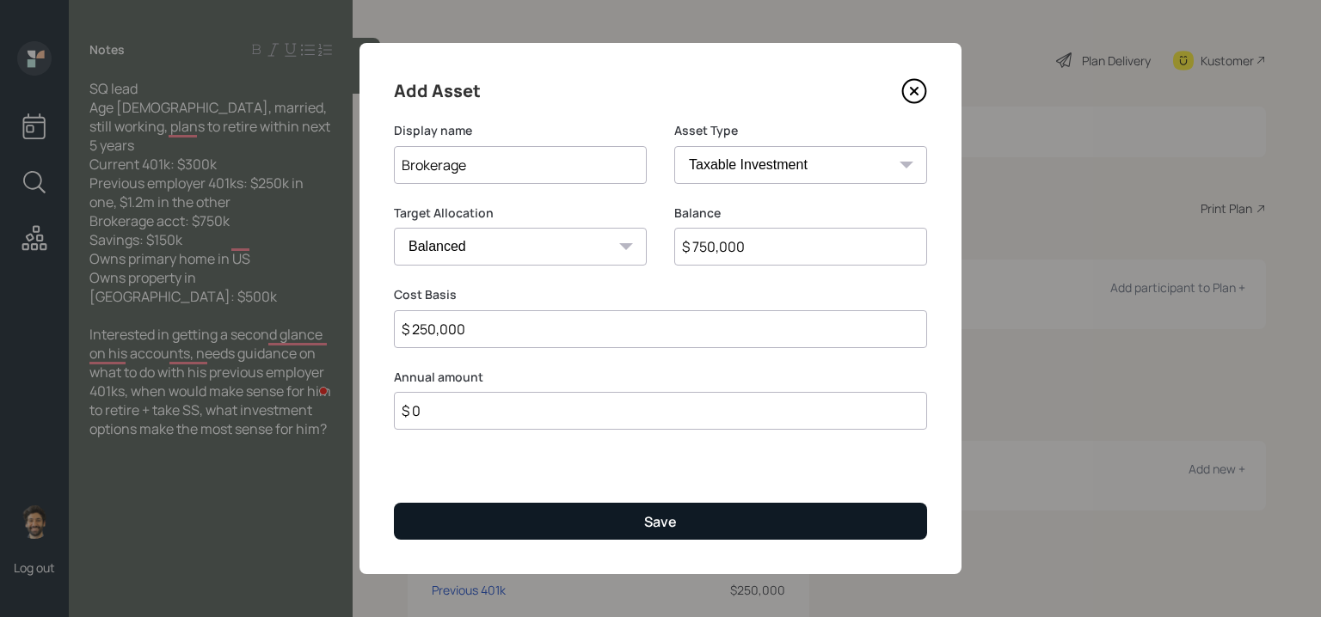
type input "$ 250,000"
click at [460, 513] on button "Save" at bounding box center [660, 521] width 533 height 37
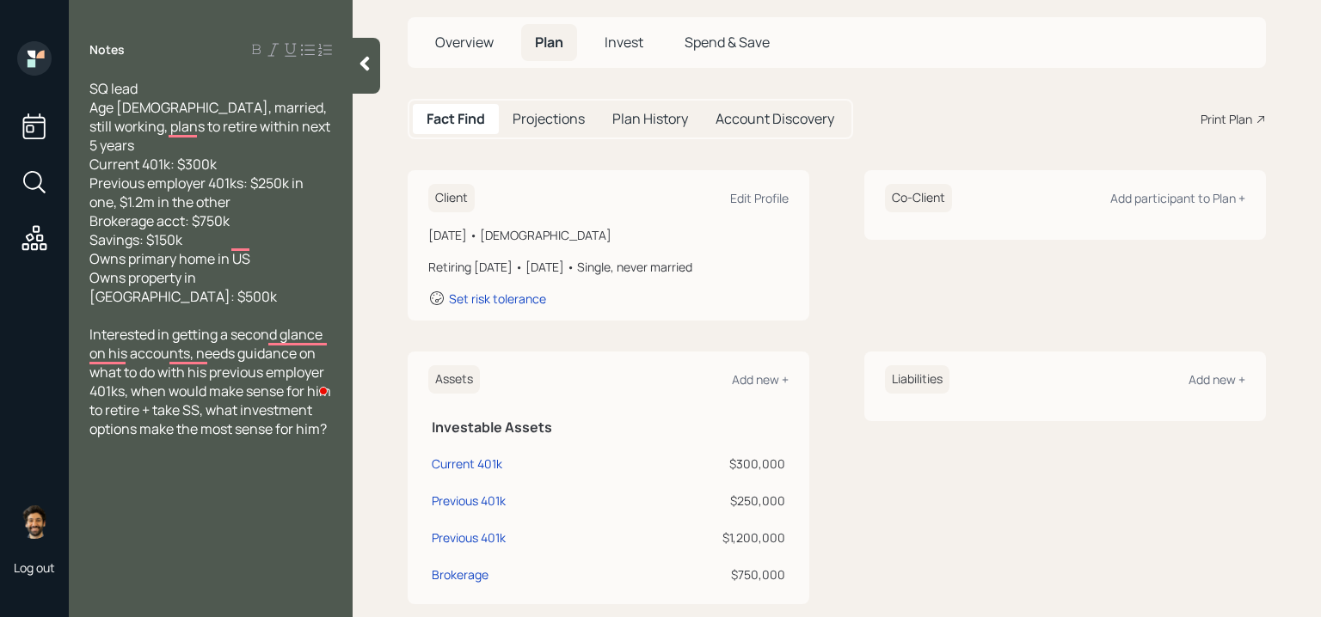
scroll to position [98, 0]
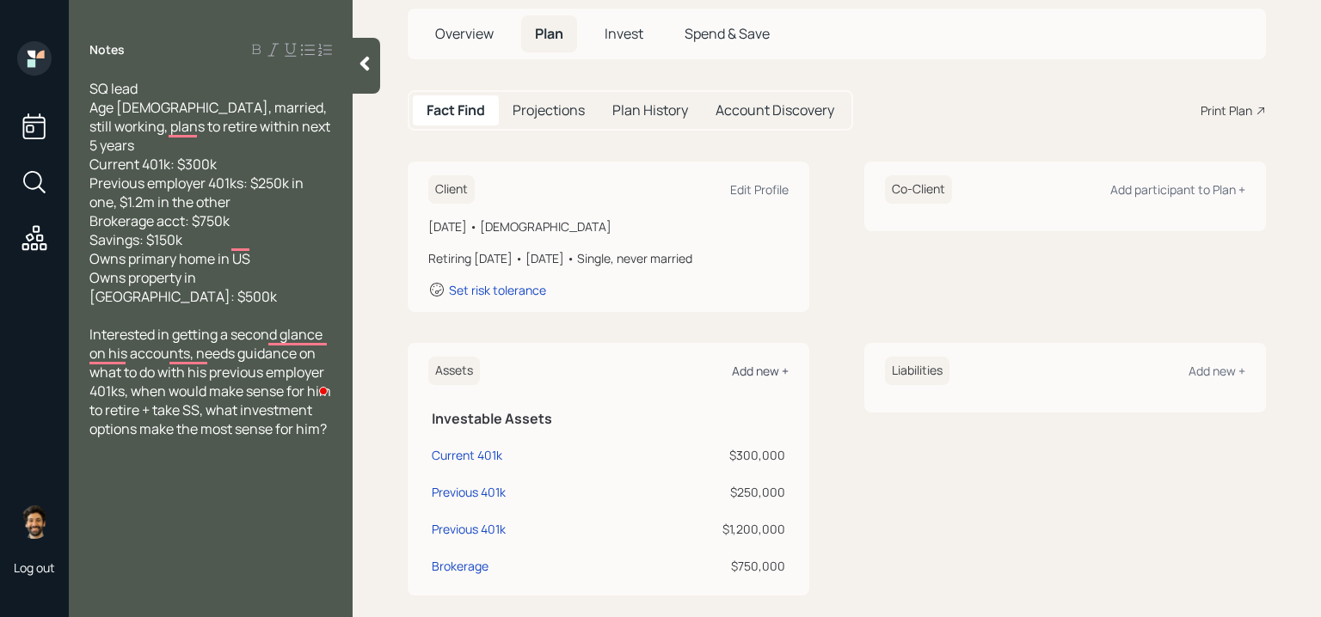
click at [747, 367] on div "Add new +" at bounding box center [760, 371] width 57 height 16
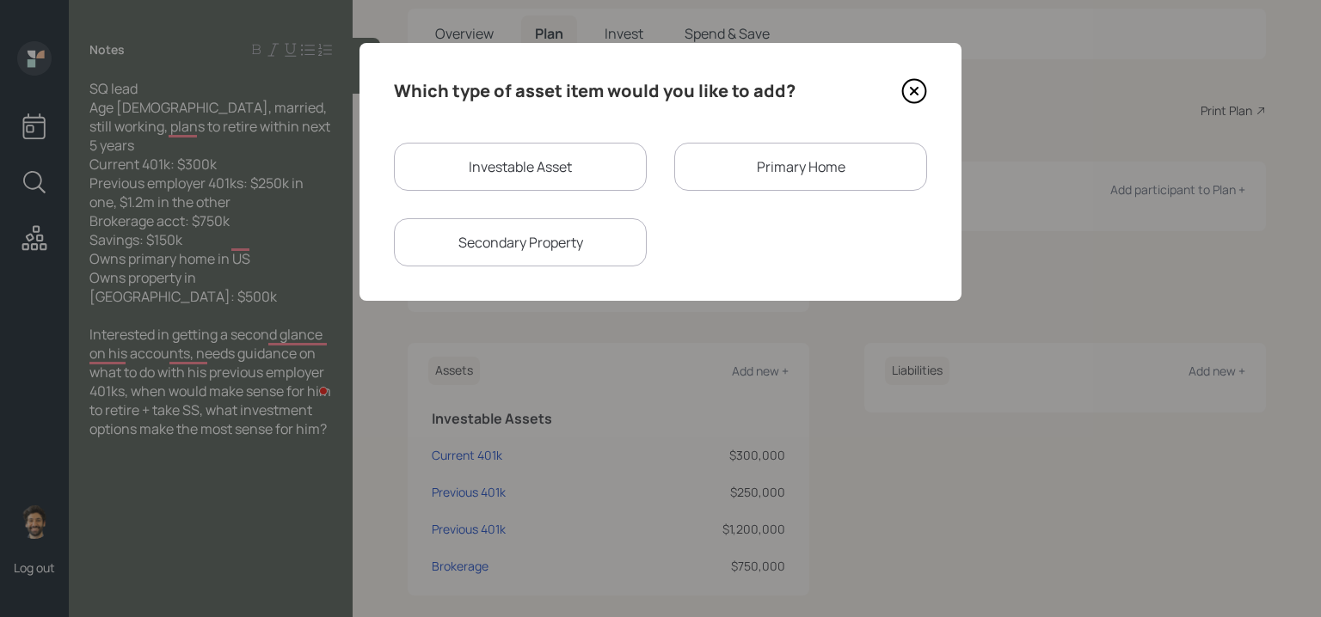
click at [550, 160] on div "Investable Asset" at bounding box center [520, 167] width 253 height 48
select select "taxable"
select select "balanced"
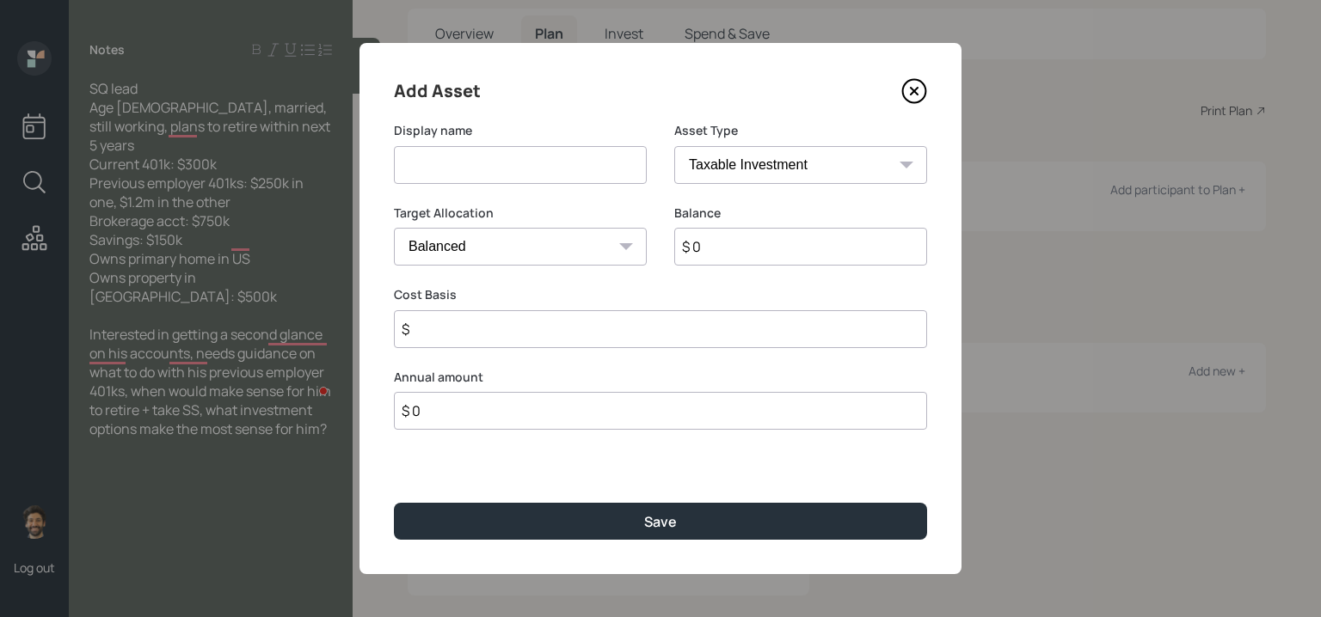
click at [513, 167] on input at bounding box center [520, 165] width 253 height 38
type input "Checking / Savings"
click at [756, 251] on input "$ 0" at bounding box center [800, 247] width 253 height 38
type input "$ 150,000"
click at [740, 175] on select "SEP IRA IRA Roth IRA 401(k) Roth 401(k) 403(b) Roth 403(b) 457(b) Roth 457(b) H…" at bounding box center [800, 165] width 253 height 38
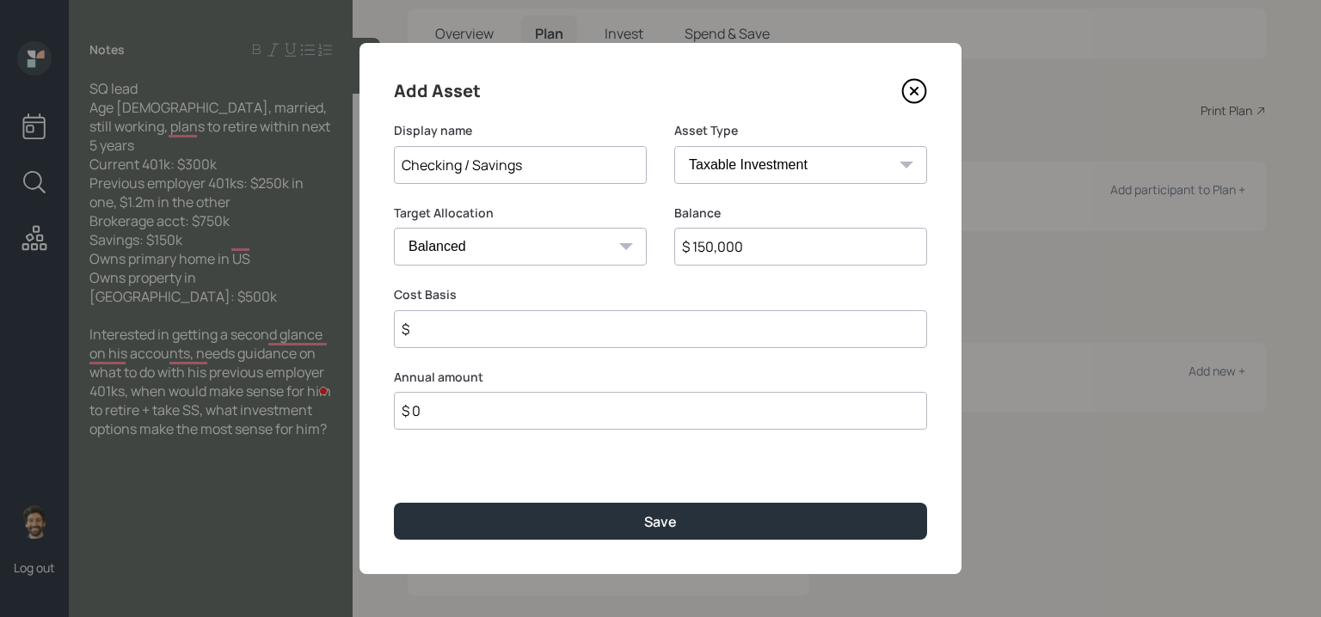
select select "emergency_fund"
click at [674, 146] on select "SEP IRA IRA Roth IRA 401(k) Roth 401(k) 403(b) Roth 403(b) 457(b) Roth 457(b) H…" at bounding box center [800, 165] width 253 height 38
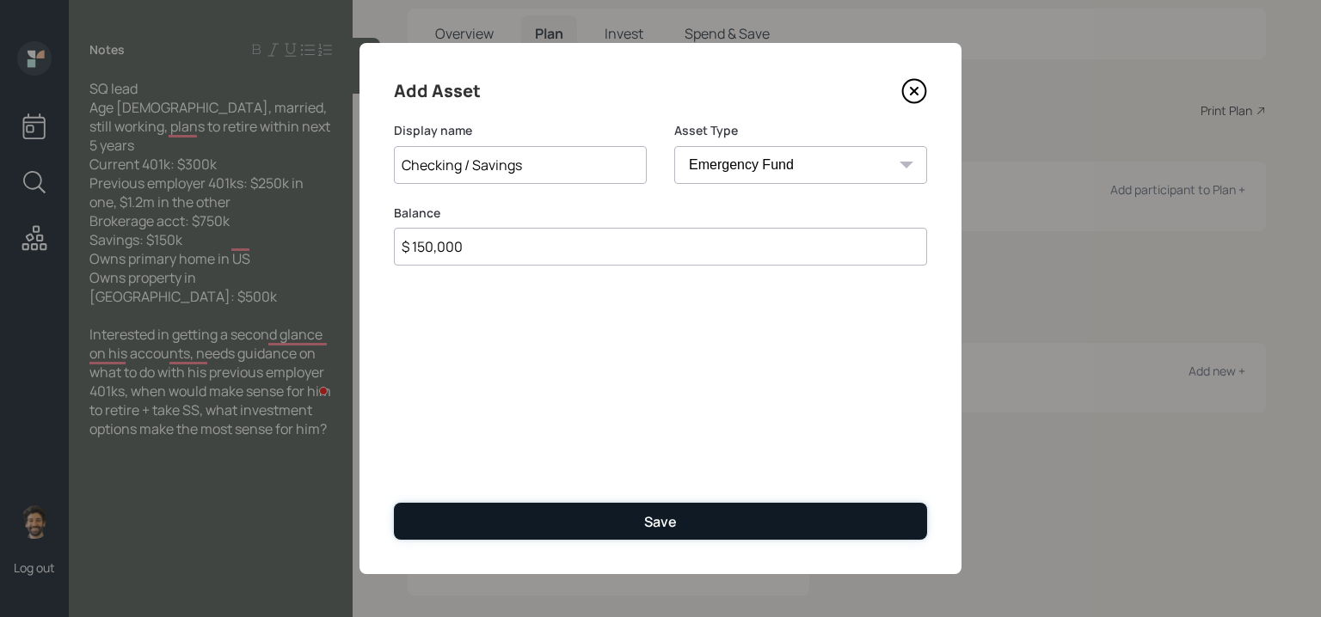
click at [523, 518] on button "Save" at bounding box center [660, 521] width 533 height 37
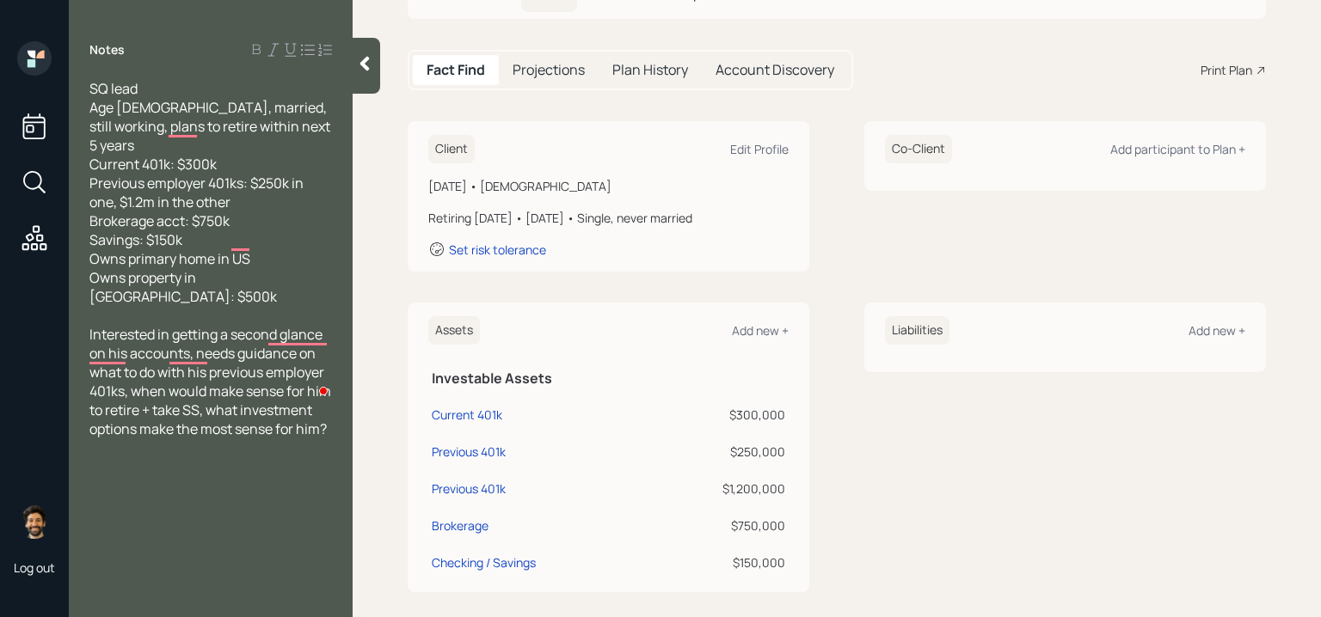
scroll to position [146, 0]
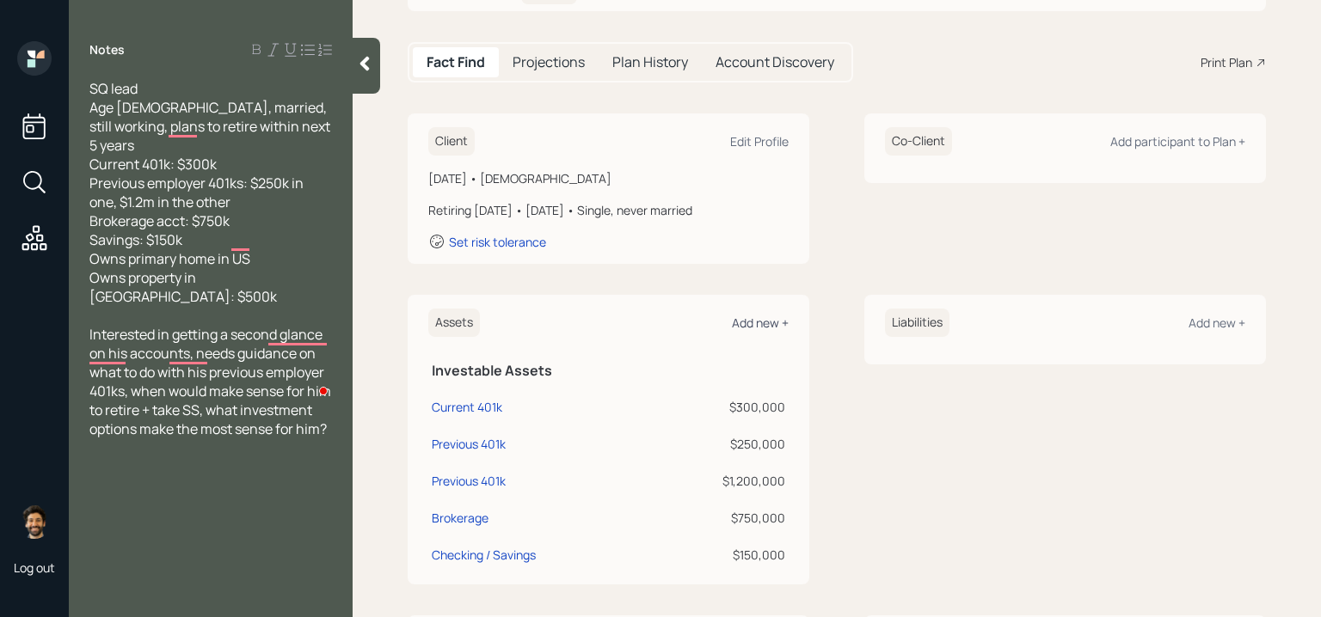
click at [746, 318] on div "Add new +" at bounding box center [760, 323] width 57 height 16
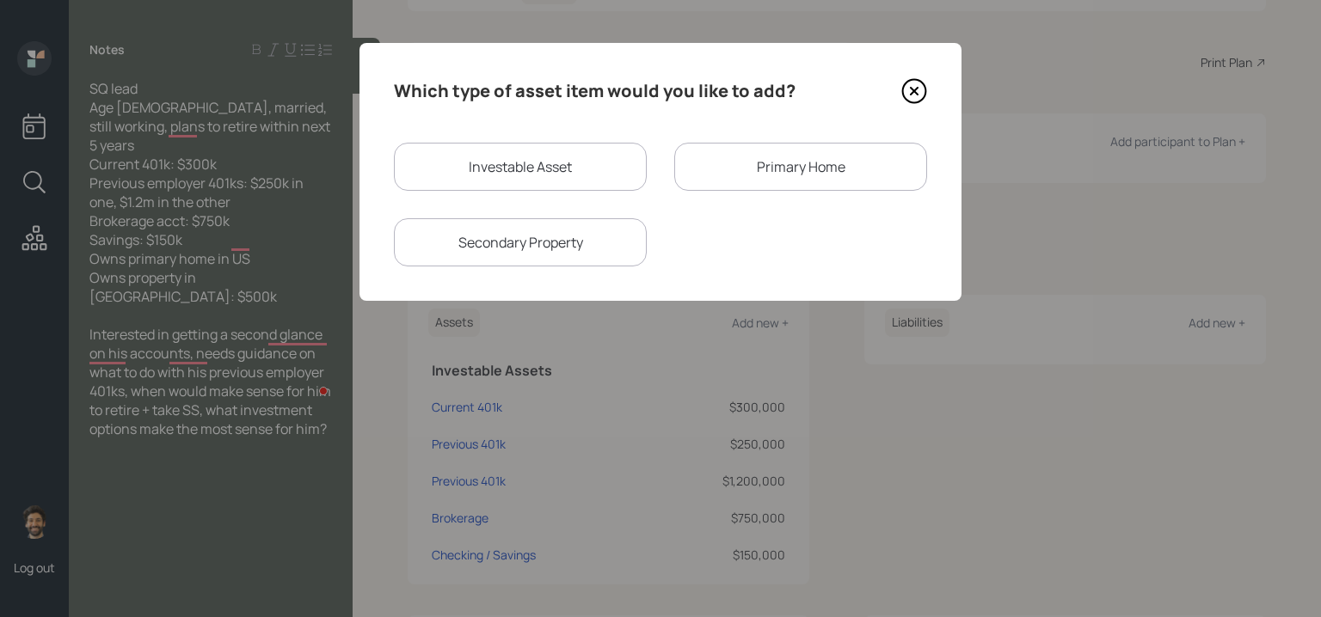
click at [717, 163] on div "Primary Home" at bounding box center [800, 167] width 253 height 48
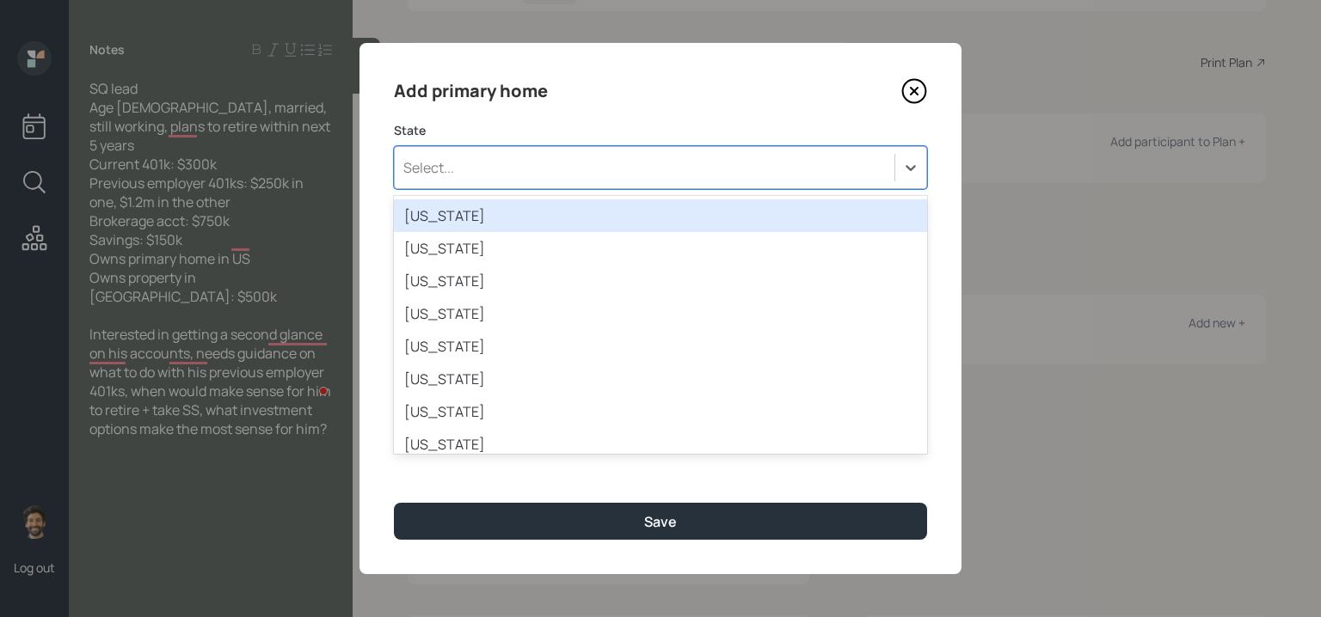
click at [451, 158] on div "Select..." at bounding box center [428, 167] width 51 height 19
click at [427, 168] on div "Select..." at bounding box center [428, 167] width 51 height 19
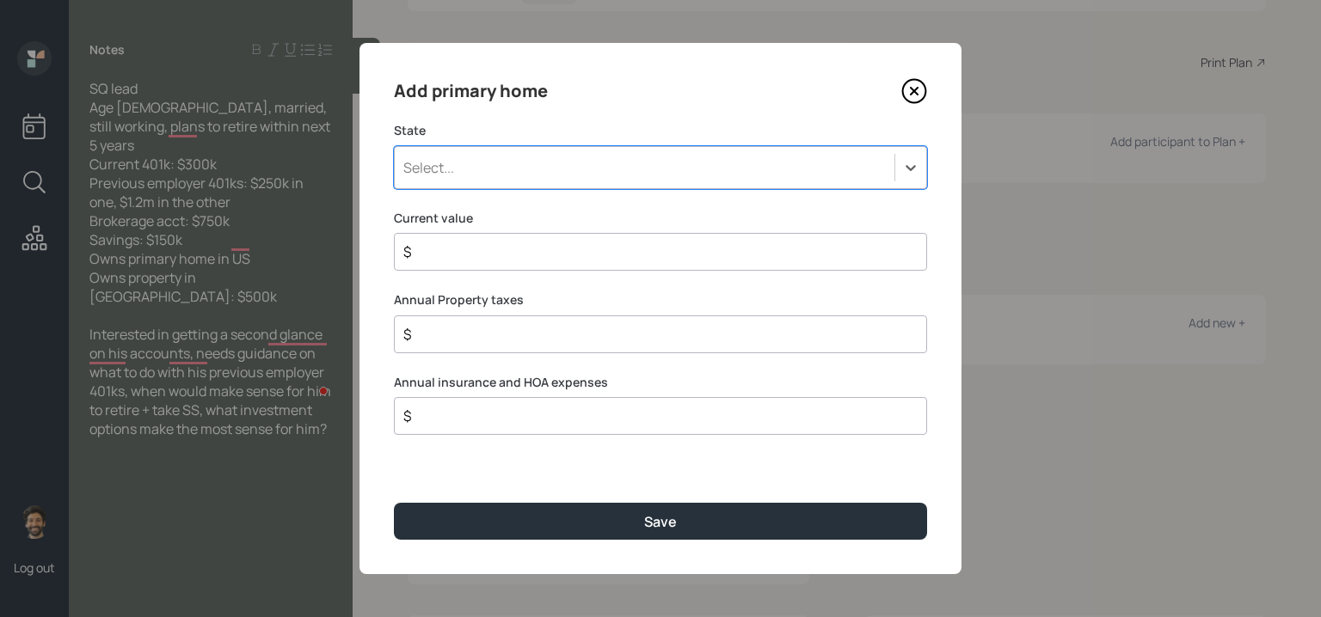
click at [427, 168] on div "Select..." at bounding box center [428, 167] width 51 height 19
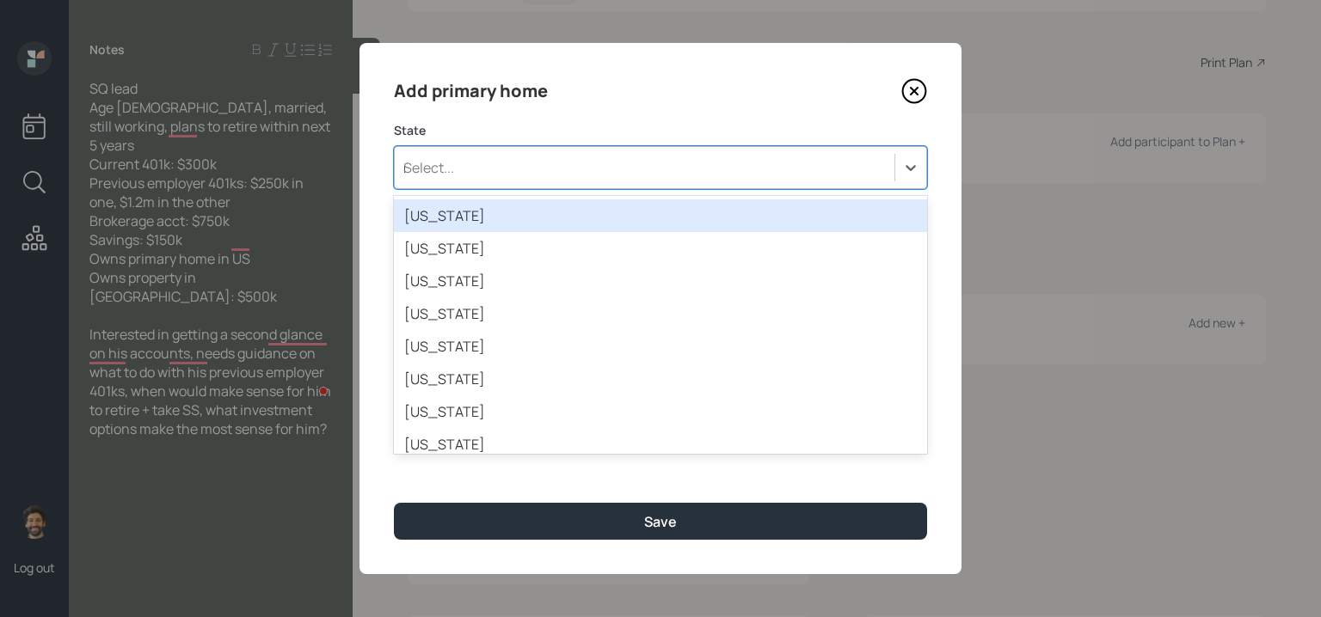
type input "ny"
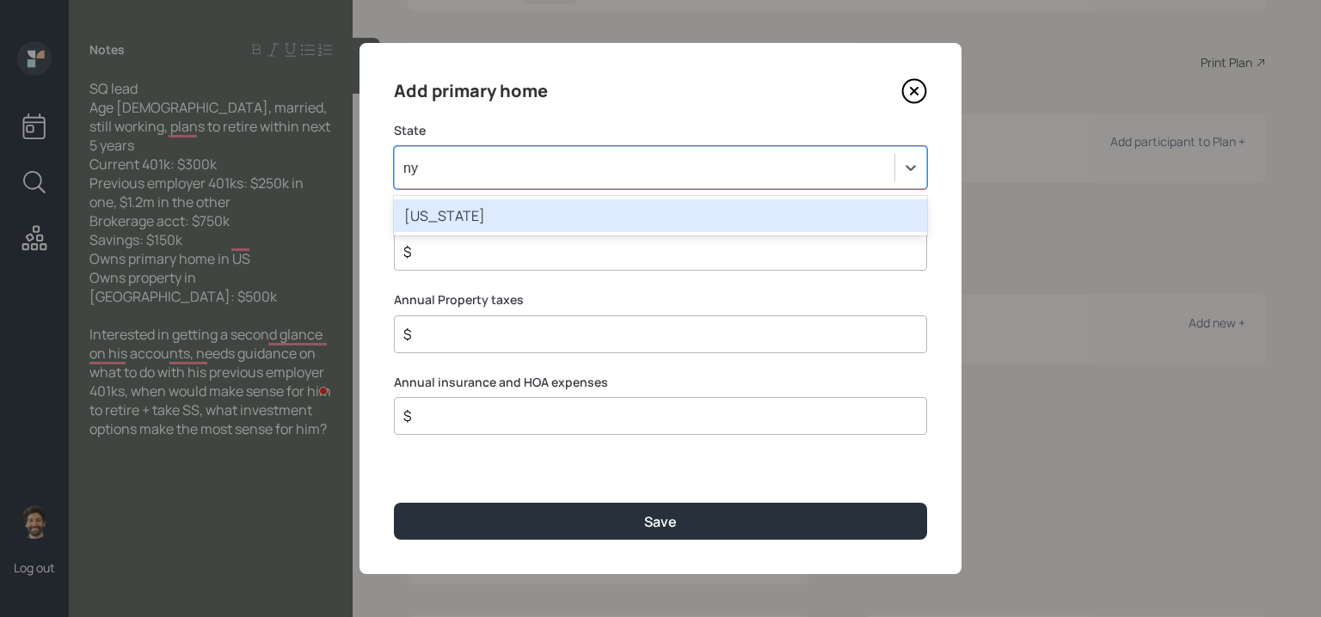
click at [451, 221] on div "New York" at bounding box center [660, 216] width 533 height 33
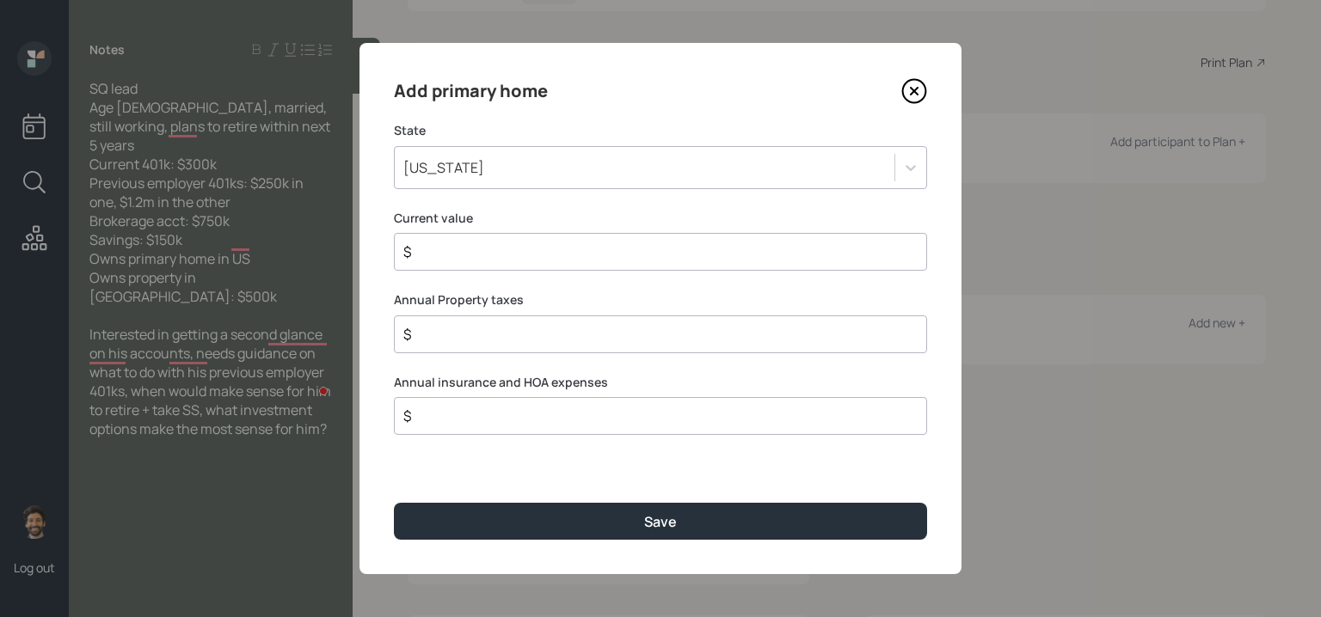
click at [450, 246] on input "$" at bounding box center [654, 252] width 504 height 21
type input "$ 1"
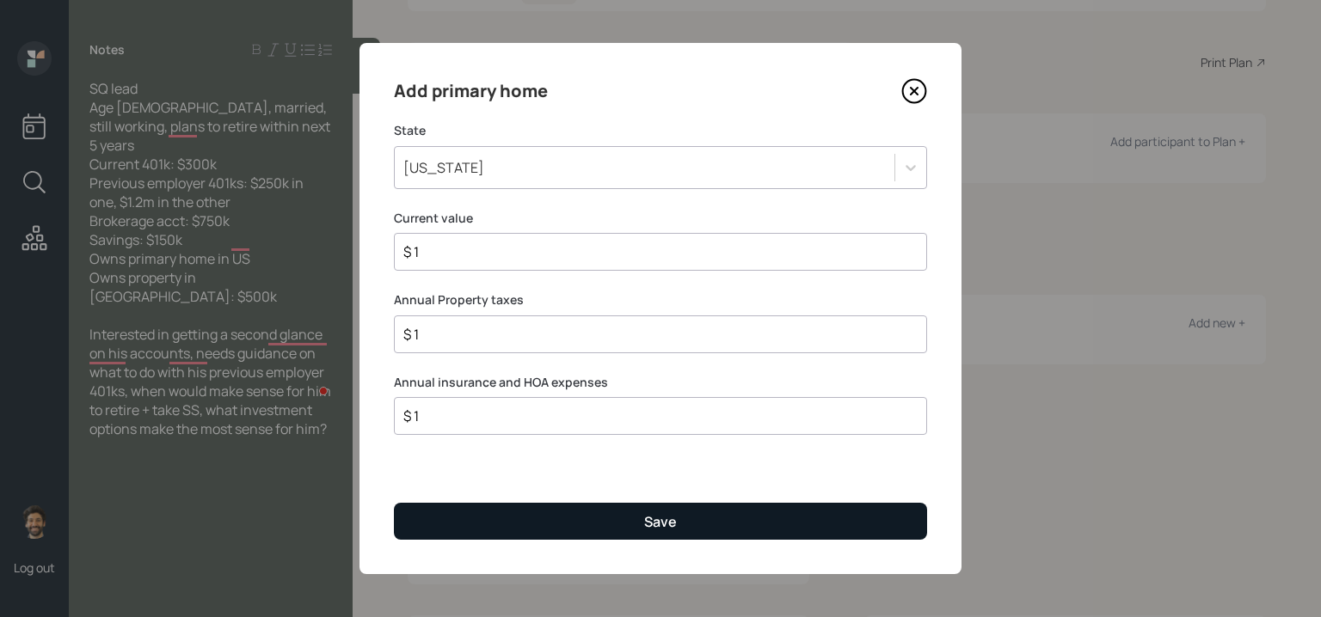
type input "$ 1"
click at [482, 525] on button "Save" at bounding box center [660, 521] width 533 height 37
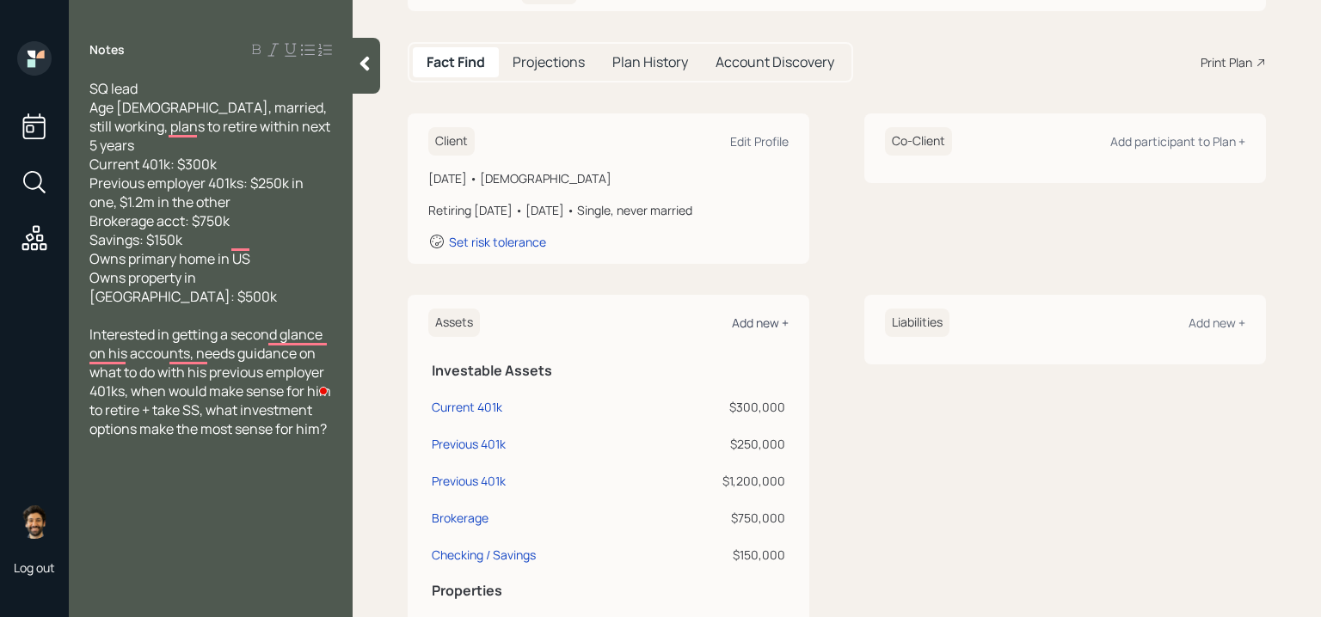
click at [746, 328] on div "Add new +" at bounding box center [760, 323] width 57 height 16
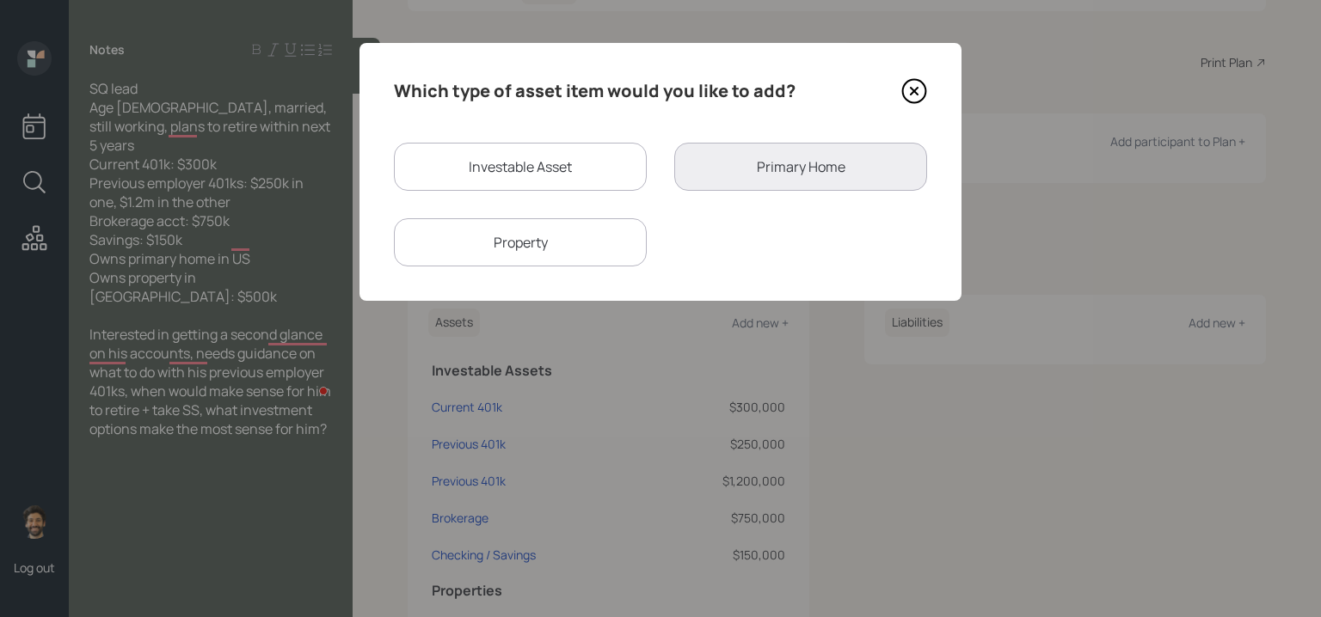
click at [459, 237] on div "Property" at bounding box center [520, 242] width 253 height 48
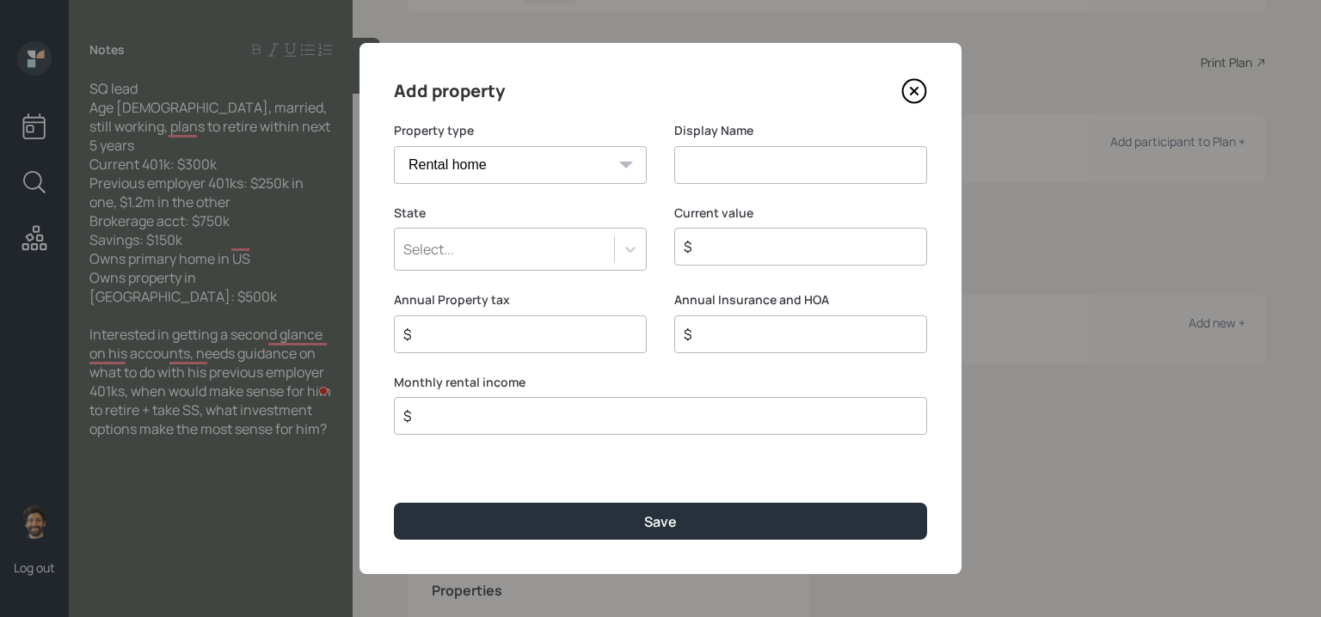
click at [464, 165] on select "Vacation home Rental home" at bounding box center [520, 165] width 253 height 38
select select "vacation_property"
click at [394, 146] on select "Vacation home Rental home" at bounding box center [520, 165] width 253 height 38
click at [732, 166] on input at bounding box center [800, 165] width 253 height 38
type input "India Property"
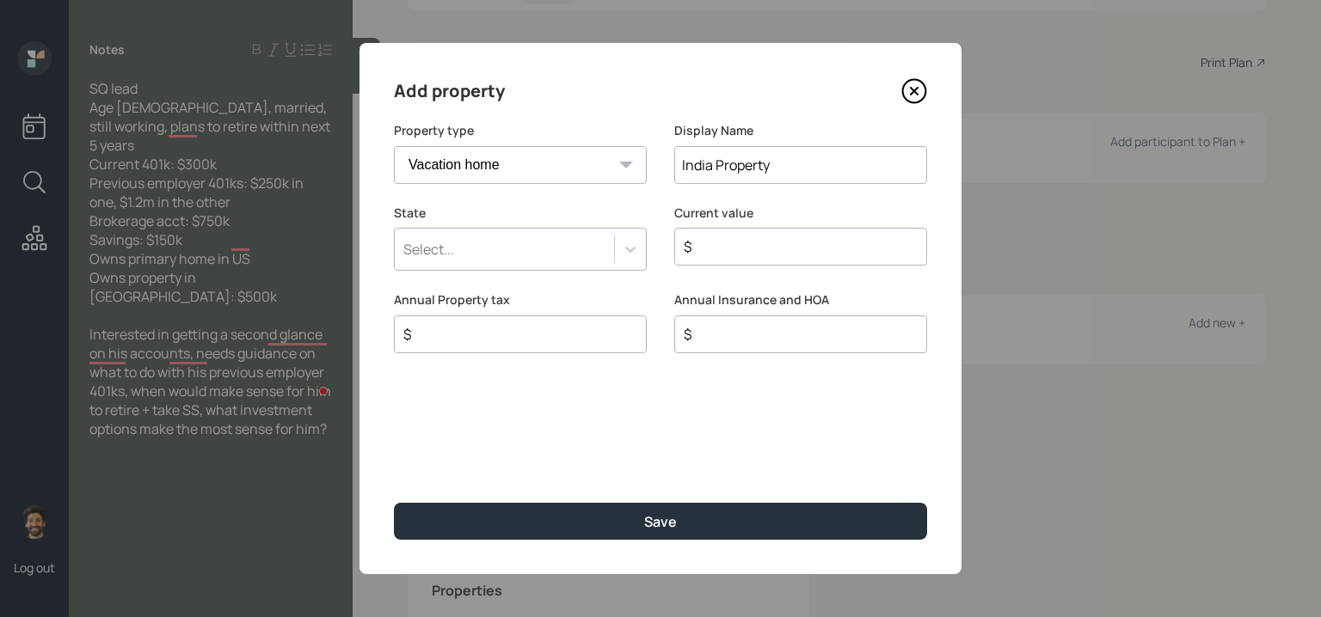
click at [568, 240] on div "Select..." at bounding box center [504, 249] width 219 height 29
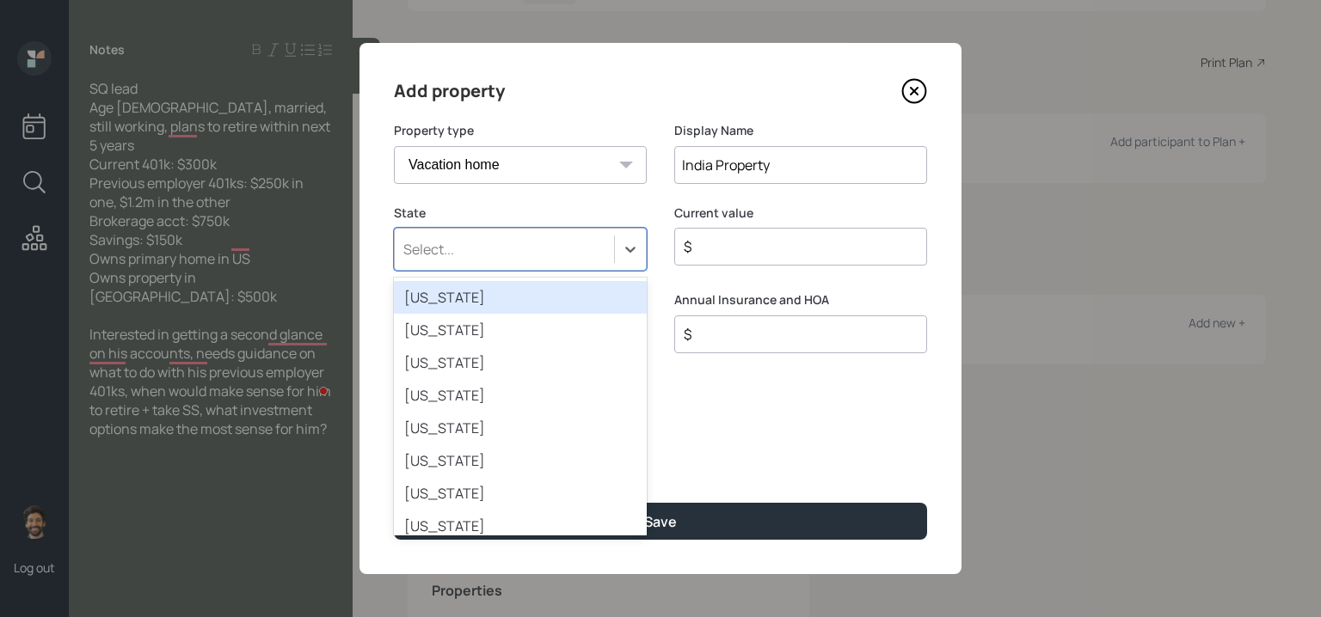
click at [555, 216] on label "State" at bounding box center [520, 213] width 253 height 17
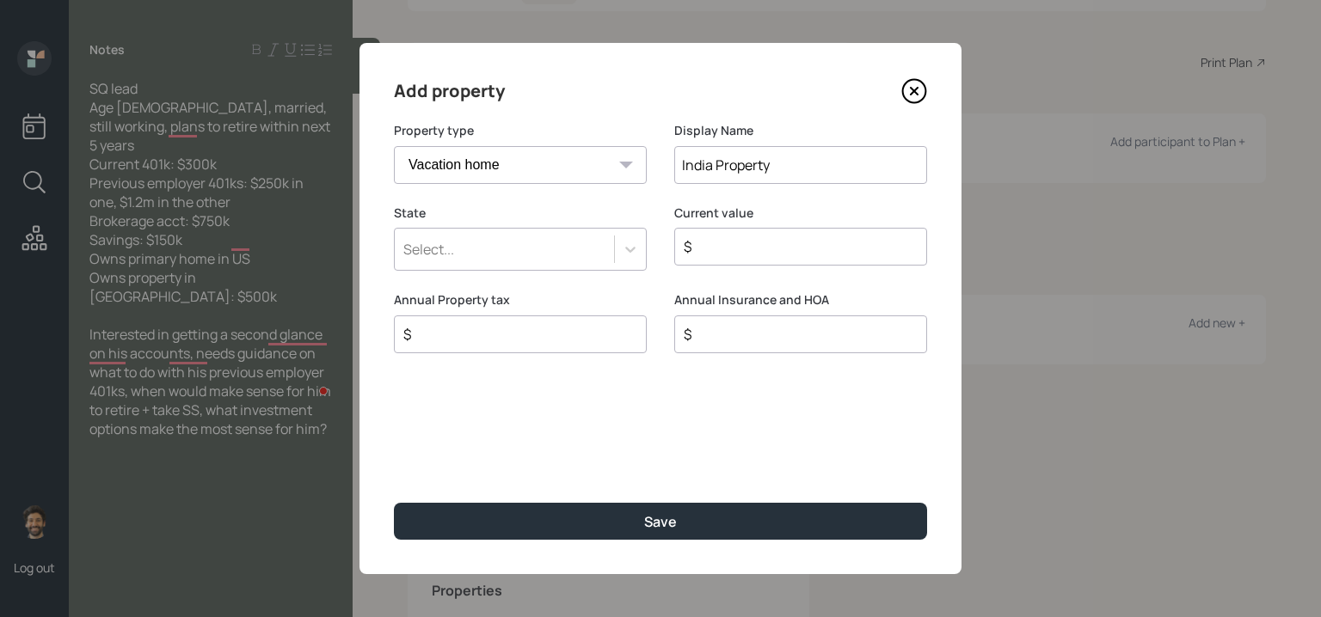
click at [721, 258] on div "$" at bounding box center [800, 247] width 253 height 38
click at [525, 255] on div "Select..." at bounding box center [504, 249] width 219 height 29
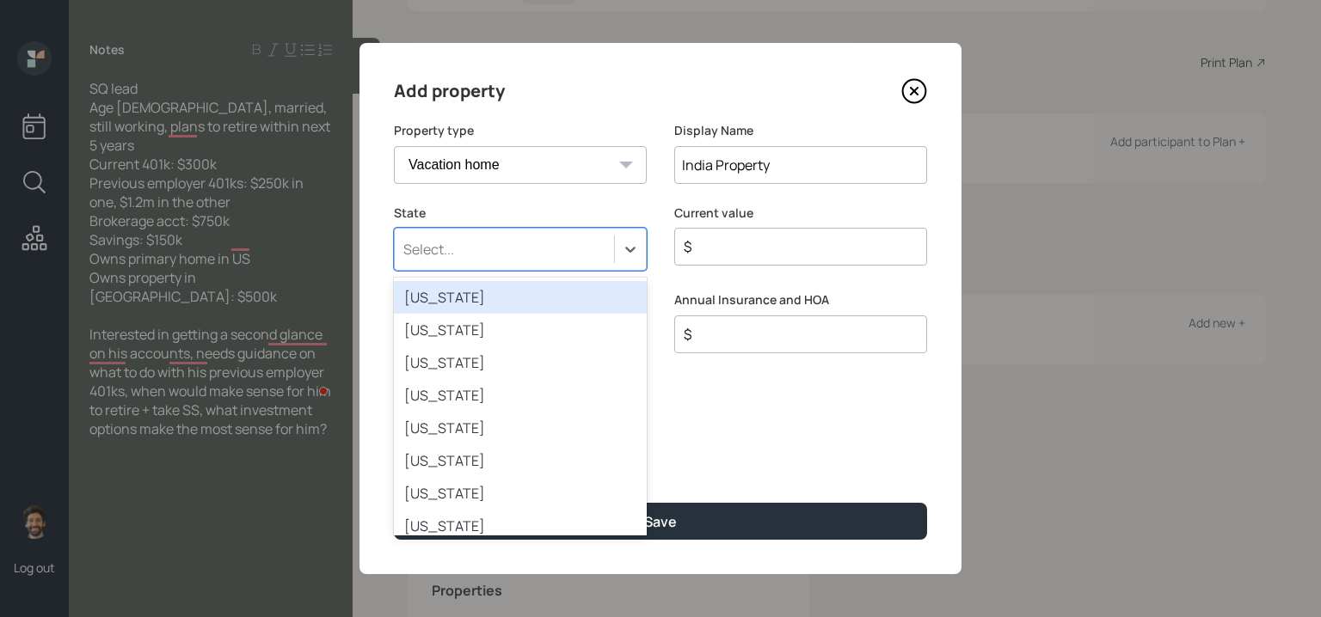
click at [457, 296] on div "Alabama" at bounding box center [520, 297] width 253 height 33
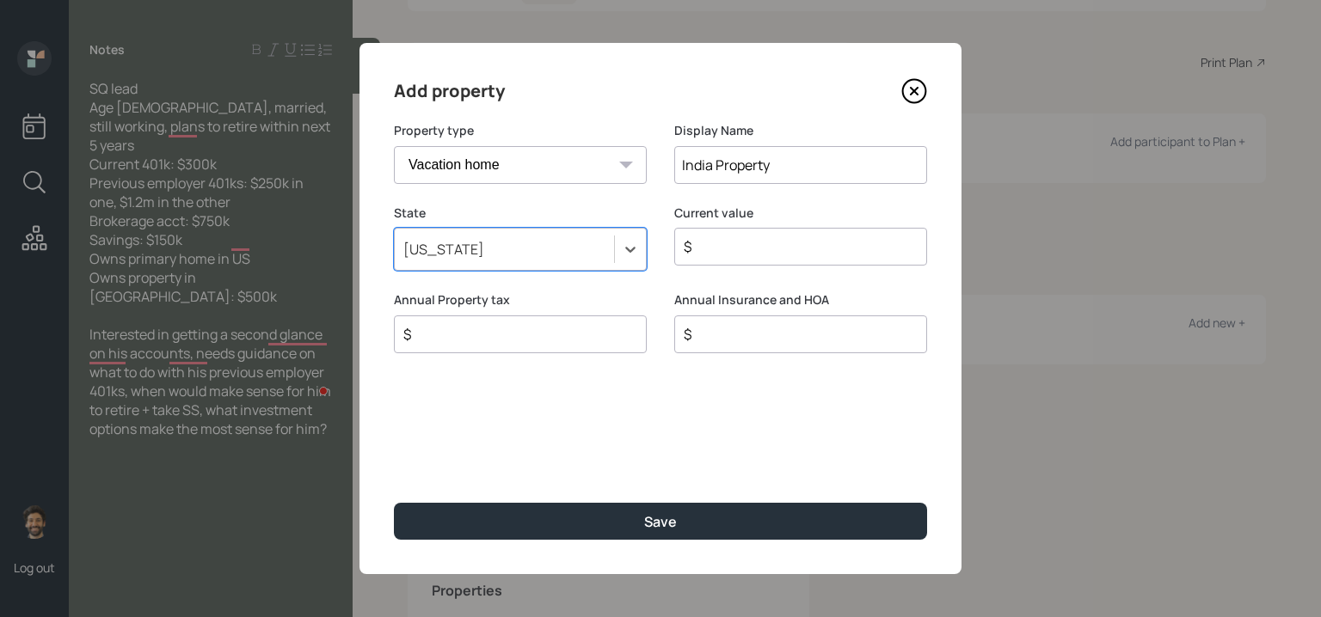
click at [721, 248] on input "$" at bounding box center [794, 246] width 224 height 21
type input "$ 1"
click at [771, 252] on input "$ 1" at bounding box center [794, 246] width 224 height 21
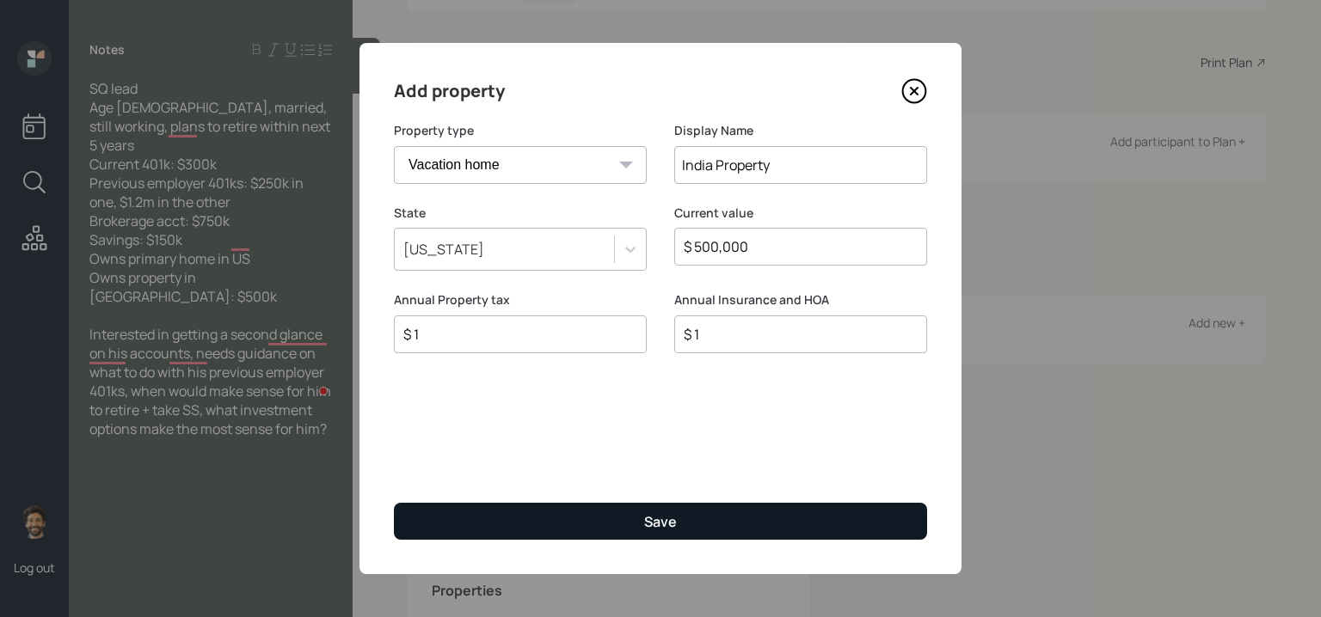
type input "$ 500,000"
click at [498, 524] on button "Save" at bounding box center [660, 521] width 533 height 37
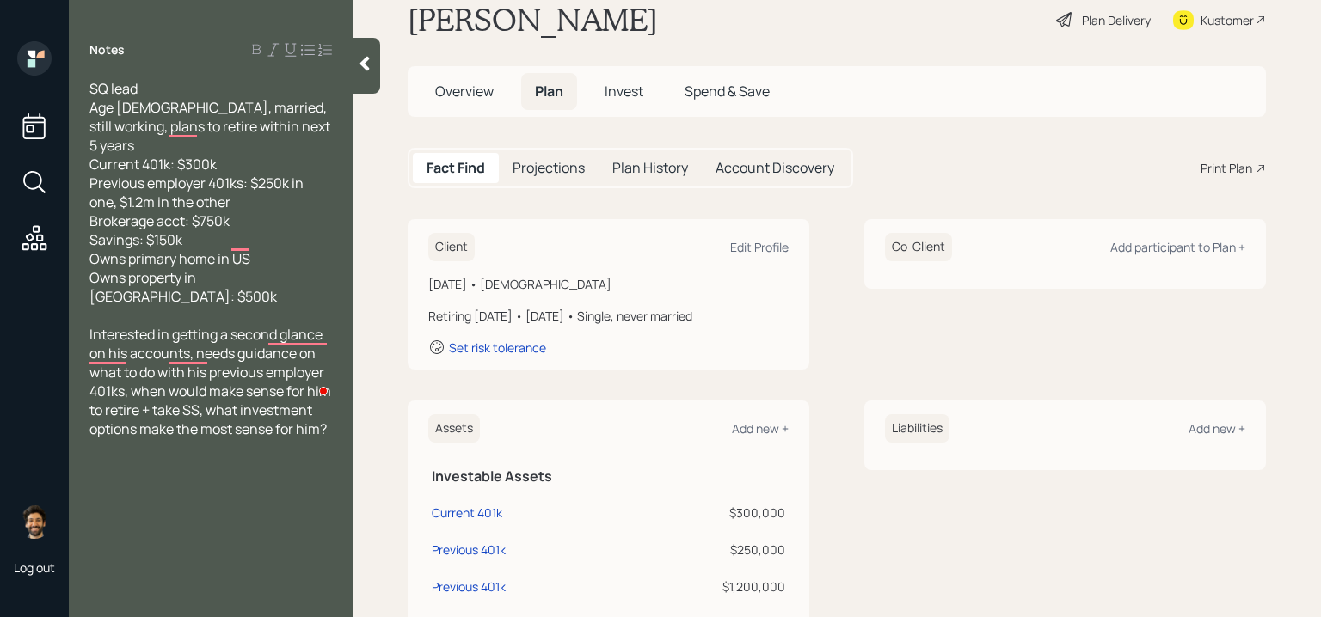
scroll to position [17, 0]
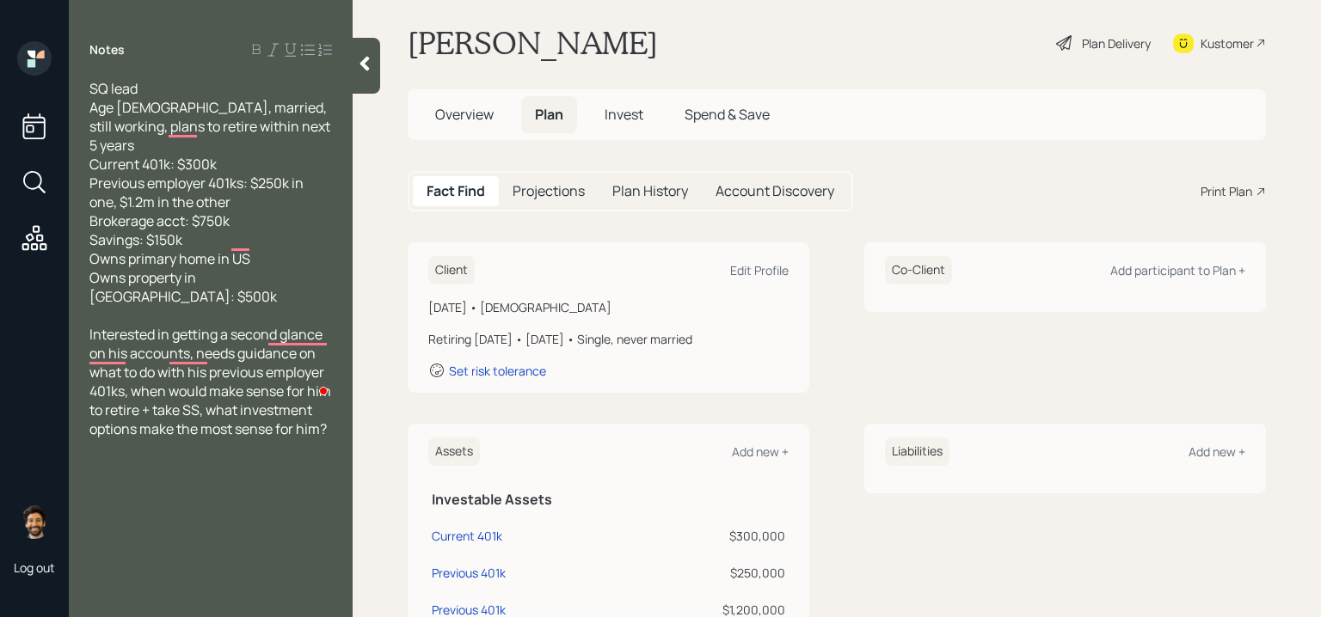
click at [615, 123] on span "Invest" at bounding box center [624, 114] width 39 height 19
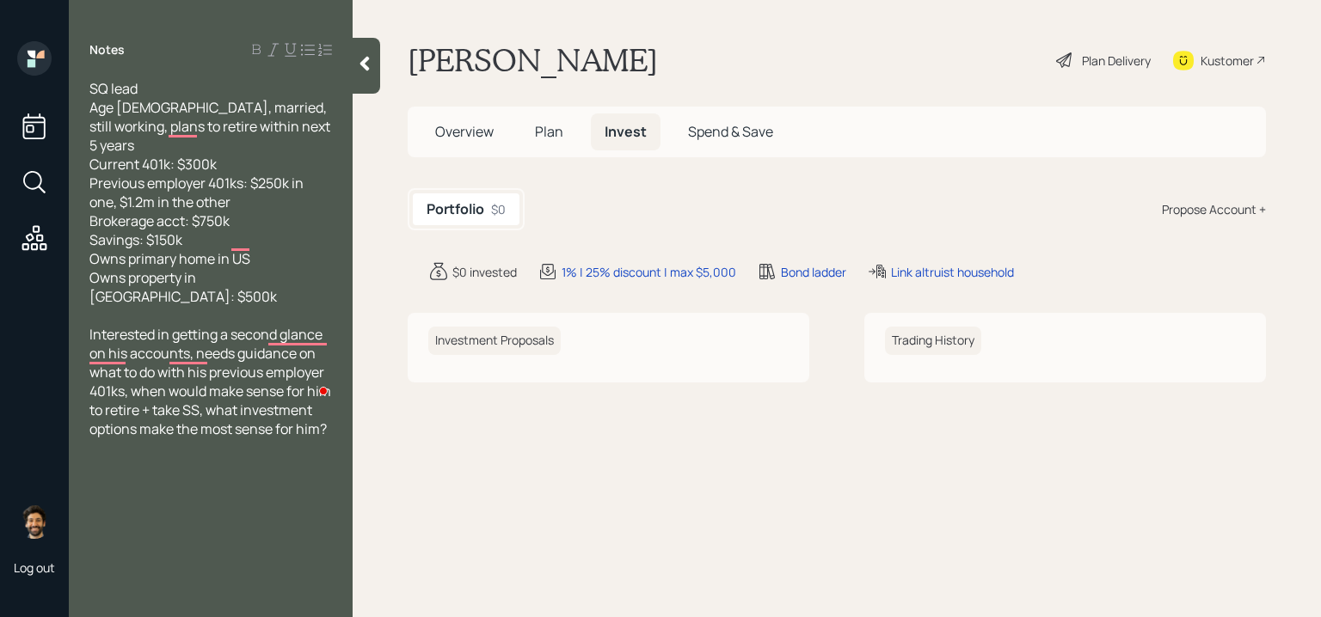
click at [1207, 212] on div "Propose Account +" at bounding box center [1214, 209] width 104 height 18
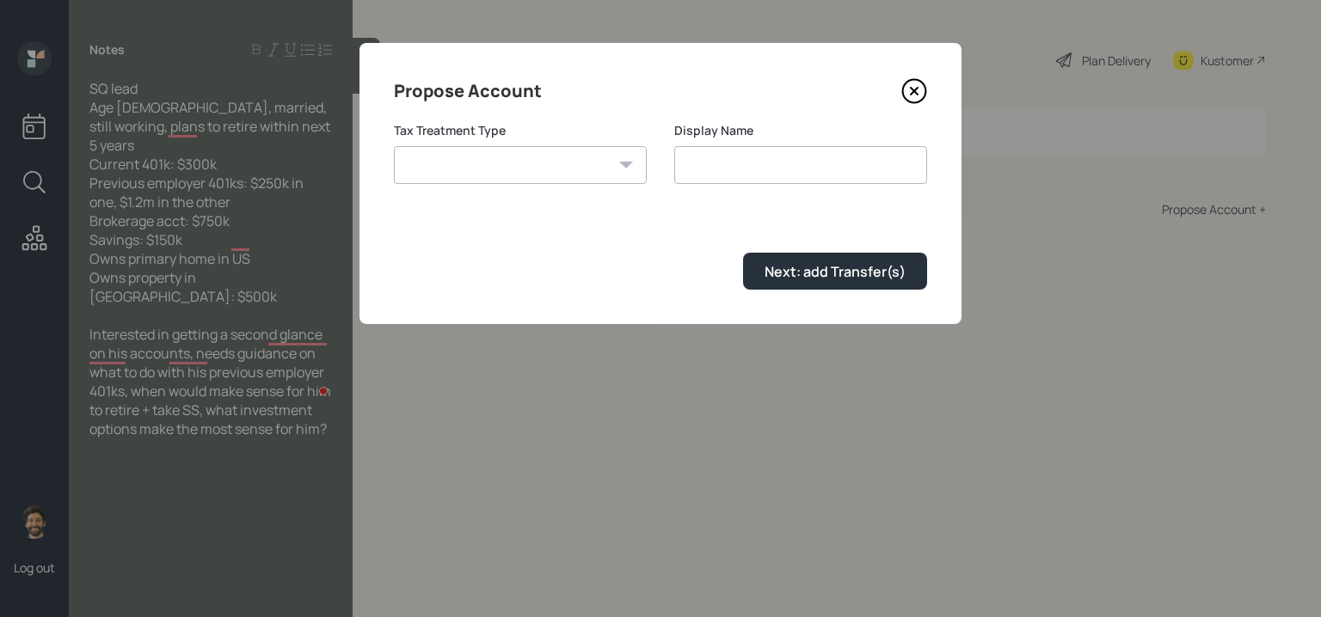
click at [507, 157] on select "Roth Taxable Traditional" at bounding box center [520, 165] width 253 height 38
select select "traditional"
click at [394, 146] on select "Roth Taxable Traditional" at bounding box center [520, 165] width 253 height 38
type input "Traditional"
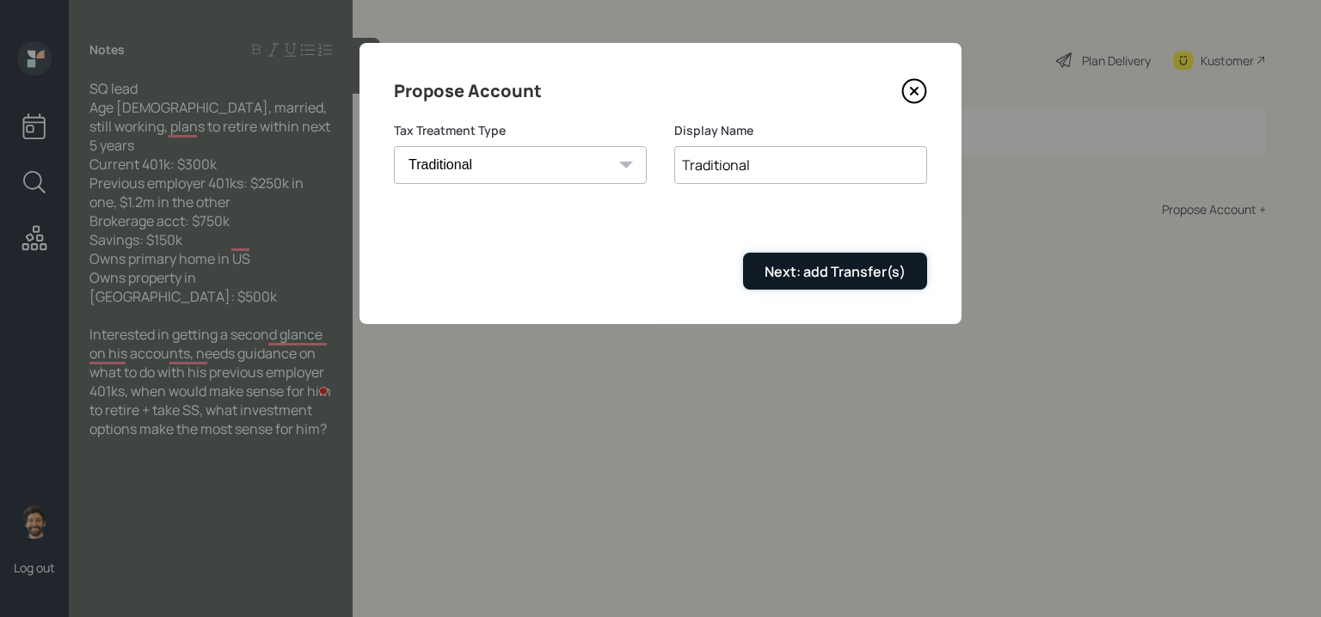
click at [778, 267] on div "Next: add Transfer(s)" at bounding box center [834, 271] width 141 height 19
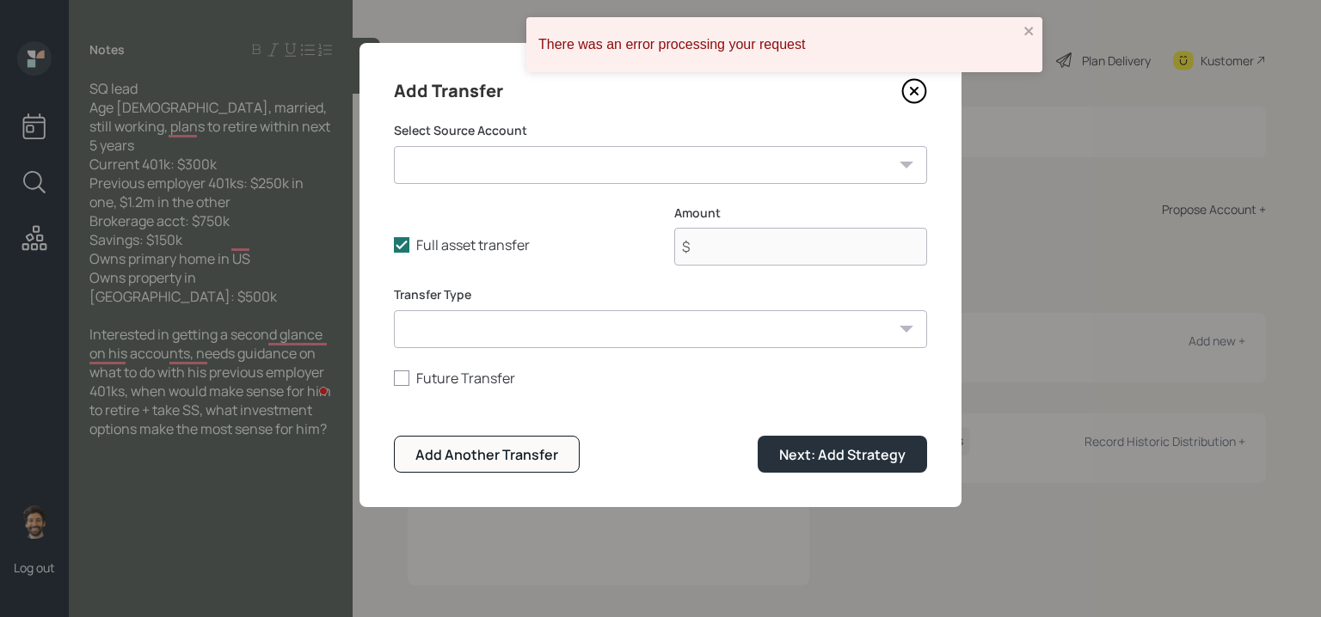
click at [445, 164] on select "Current 401k ($300,000 | 401(k)) Previous 401k ($250,000 | 401(k)) Previous 401…" at bounding box center [660, 165] width 533 height 38
select select "b4be952b-cfe2-4d64-8b03-96f623fe878b"
click at [394, 146] on select "Current 401k ($300,000 | 401(k)) Previous 401k ($250,000 | 401(k)) Previous 401…" at bounding box center [660, 165] width 533 height 38
type input "$ 250,000"
click at [439, 319] on select "ACAT Transfer Non ACAT Transfer Capitalize Rollover Rollover Deposit" at bounding box center [660, 329] width 533 height 38
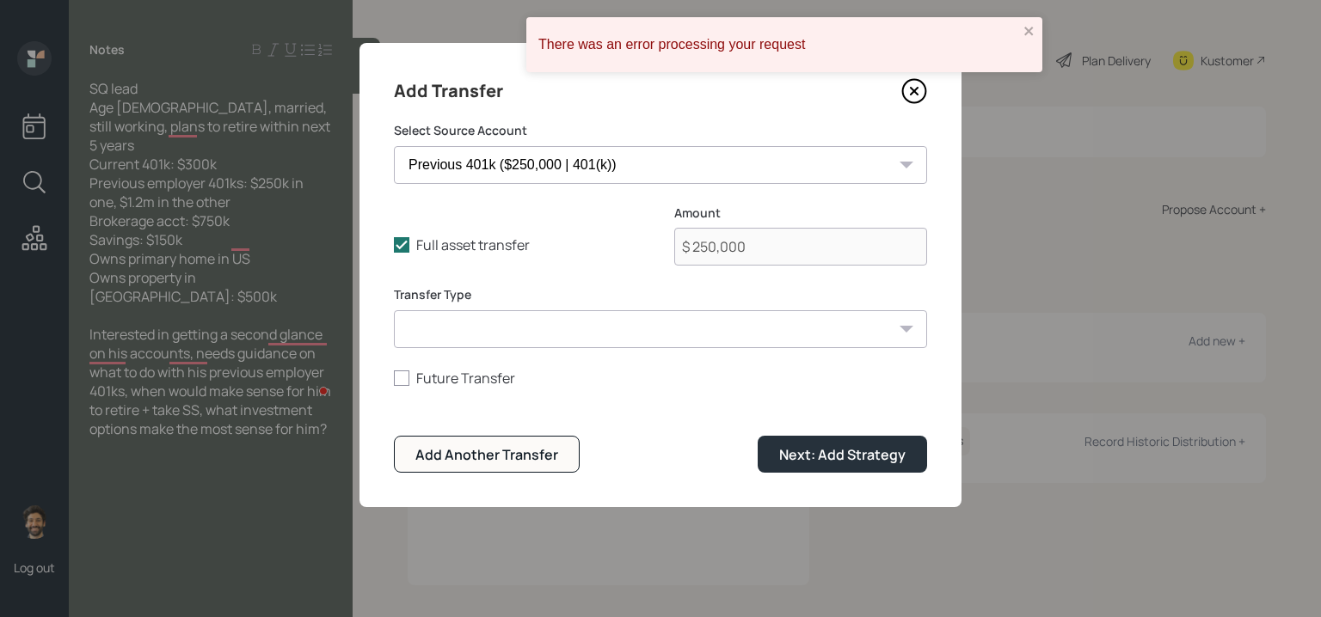
select select "acat_transfer"
click at [394, 310] on select "ACAT Transfer Non ACAT Transfer Capitalize Rollover Rollover Deposit" at bounding box center [660, 329] width 533 height 38
click at [495, 449] on div "Add Another Transfer" at bounding box center [486, 454] width 143 height 19
click at [476, 165] on select "Current 401k ($300,000 | 401(k)) Previous 401k ($250,000 | 401(k)) Previous 401…" at bounding box center [660, 165] width 533 height 38
select select "bf28146b-5712-4b89-8282-e1f69c0fd607"
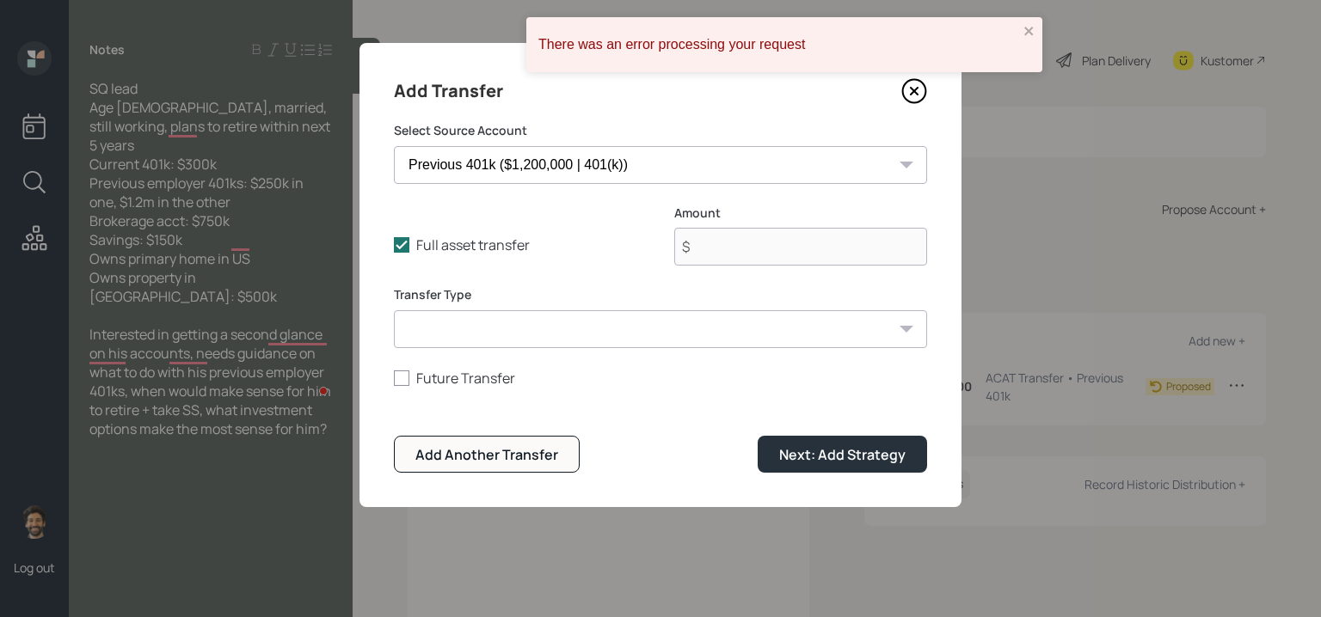
click at [394, 146] on select "Current 401k ($300,000 | 401(k)) Previous 401k ($250,000 | 401(k)) Previous 401…" at bounding box center [660, 165] width 533 height 38
type input "$ 1,200,000"
click at [554, 330] on select "ACAT Transfer Non ACAT Transfer Capitalize Rollover Rollover Deposit" at bounding box center [660, 329] width 533 height 38
select select "acat_transfer"
click at [394, 310] on select "ACAT Transfer Non ACAT Transfer Capitalize Rollover Rollover Deposit" at bounding box center [660, 329] width 533 height 38
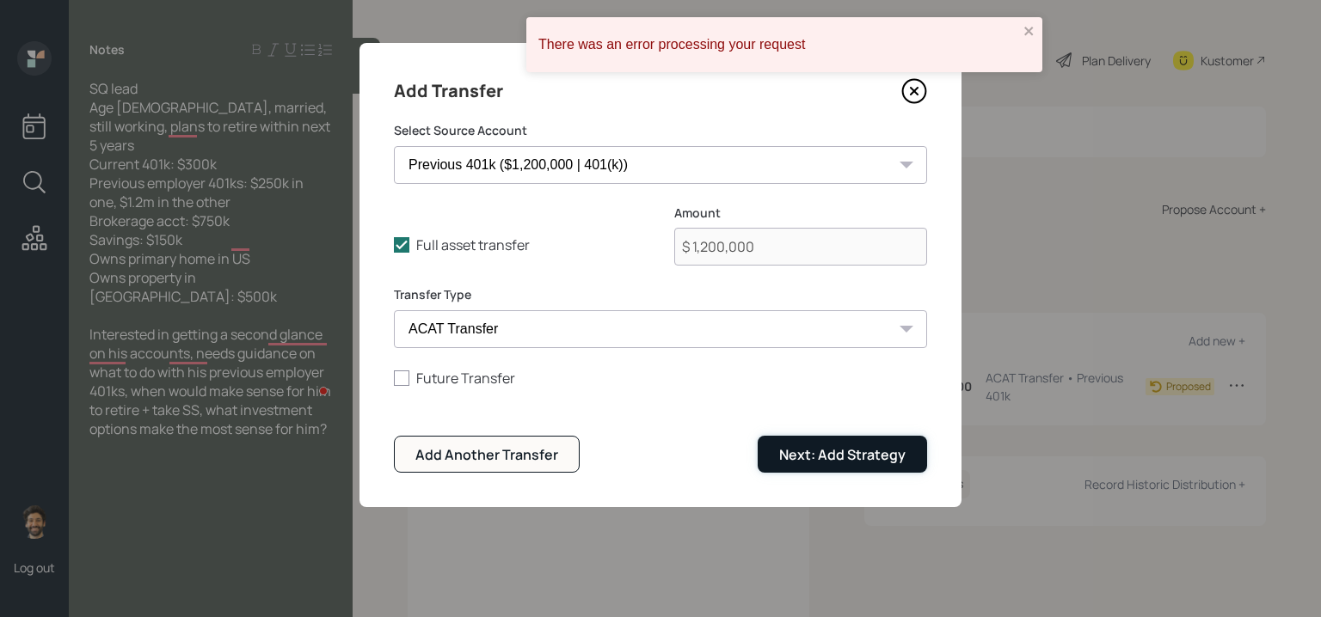
click at [822, 454] on div "Next: Add Strategy" at bounding box center [842, 454] width 126 height 19
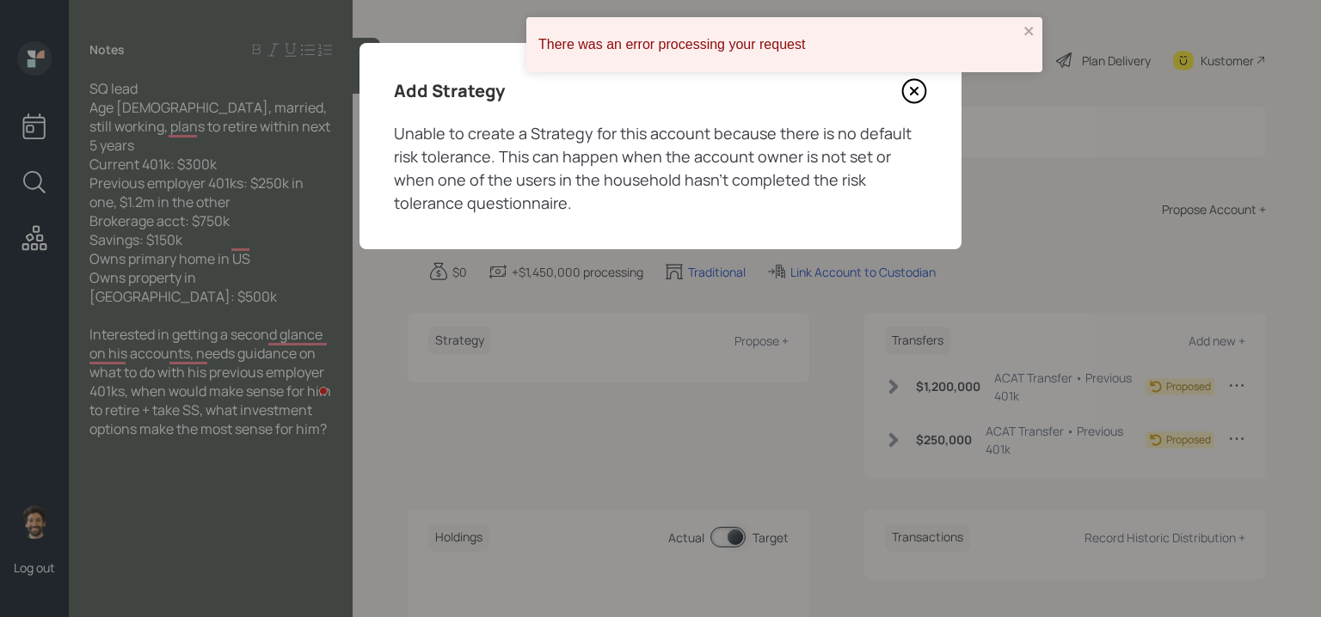
click at [911, 89] on icon at bounding box center [914, 91] width 26 height 26
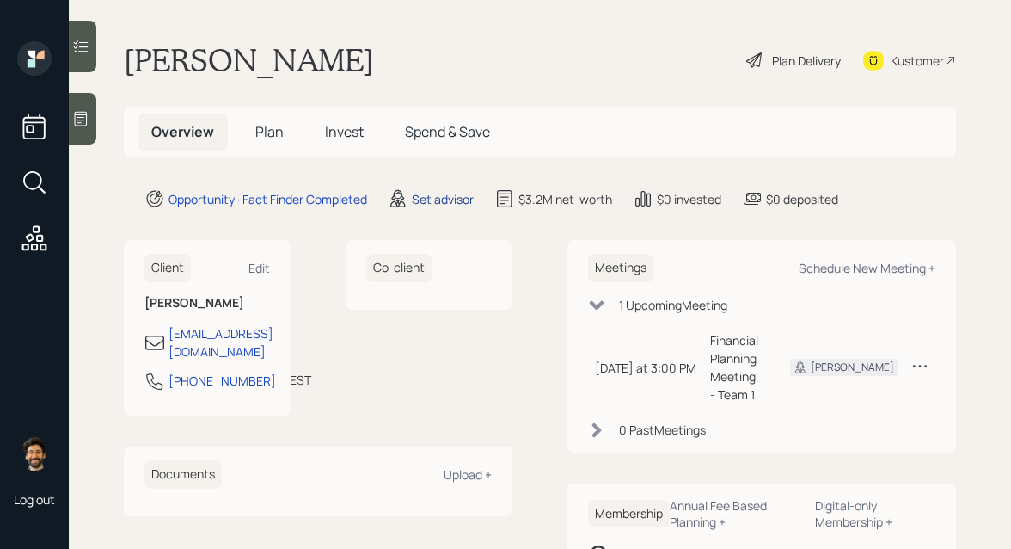
click at [439, 199] on div "Set advisor" at bounding box center [443, 199] width 62 height 18
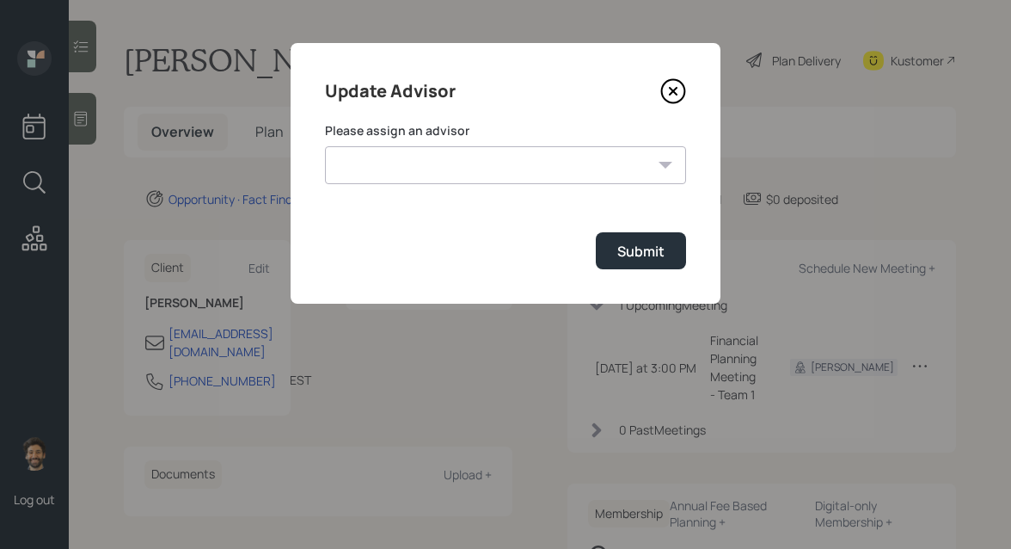
click at [420, 170] on select "[PERSON_NAME] [PERSON_NAME] End [PERSON_NAME] [PERSON_NAME] [PERSON_NAME] [PERS…" at bounding box center [505, 165] width 361 height 38
select select "f14b762f-c7c2-4b89-9227-8fa891345eea"
click at [325, 146] on select "Jonah Coleman Tyler End James DiStasi Treva Nostdahl Eric Schwartz Aleksandra S…" at bounding box center [505, 165] width 361 height 38
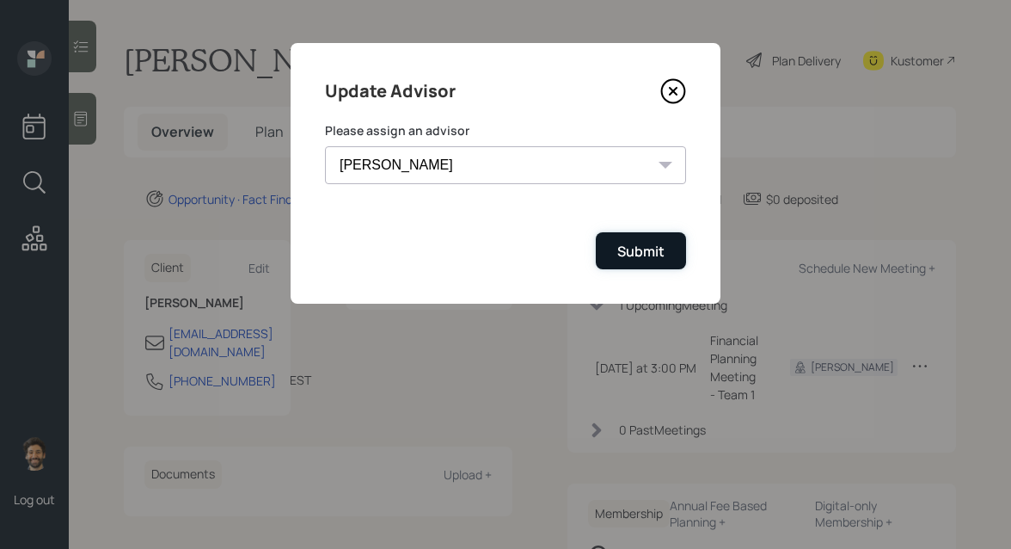
click at [631, 250] on div "Submit" at bounding box center [640, 251] width 47 height 19
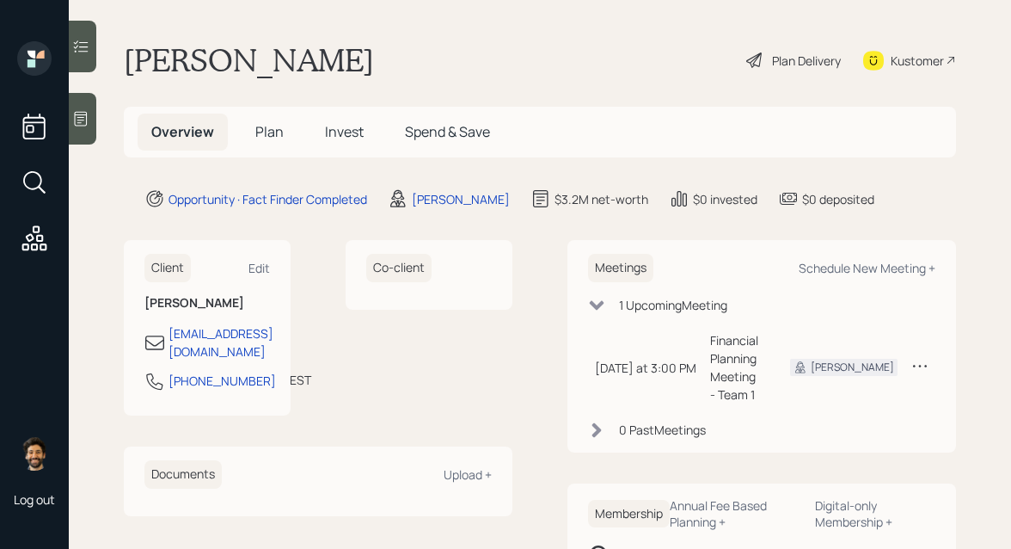
click at [82, 130] on div at bounding box center [83, 119] width 28 height 52
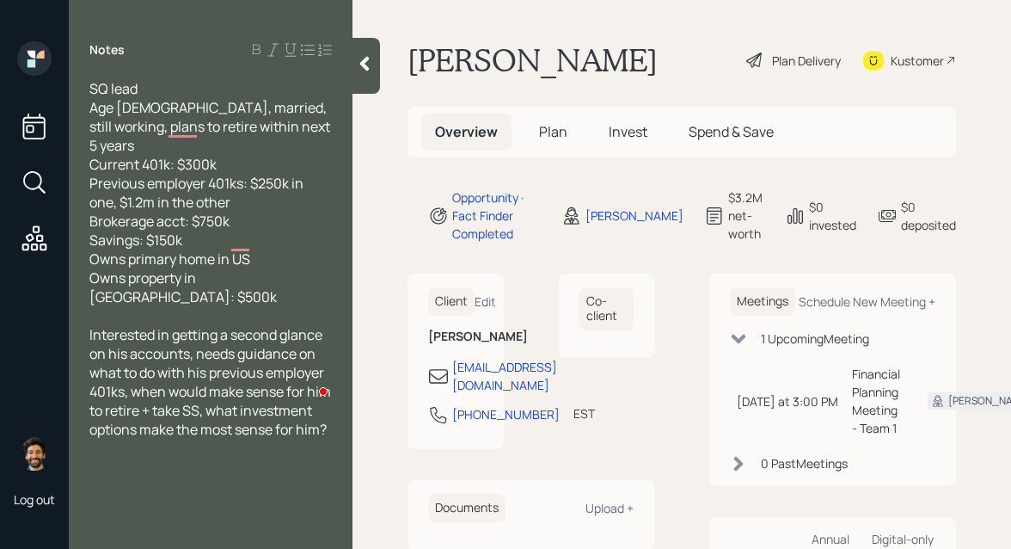
click at [370, 49] on div at bounding box center [367, 66] width 28 height 56
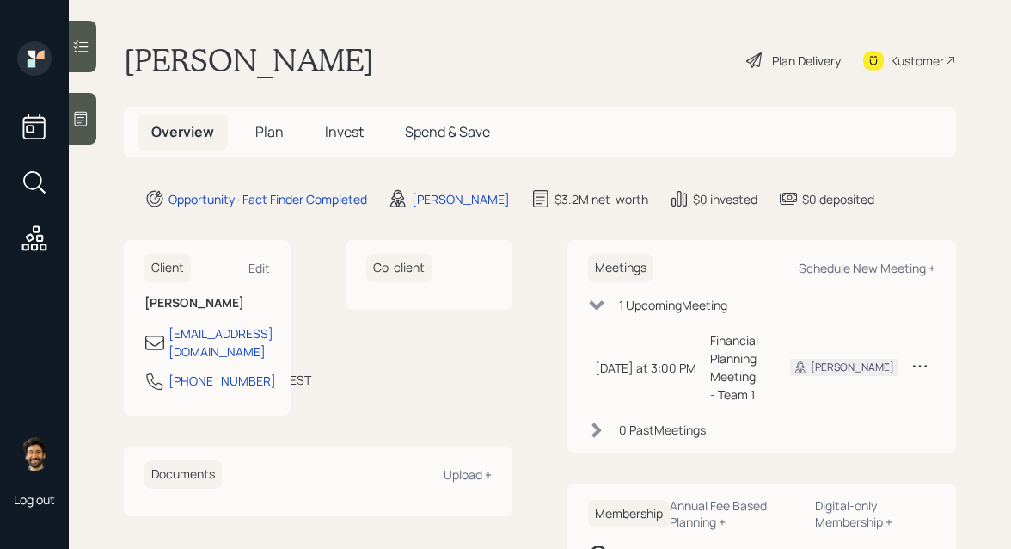
click at [186, 53] on h1 "[PERSON_NAME]" at bounding box center [249, 60] width 250 height 38
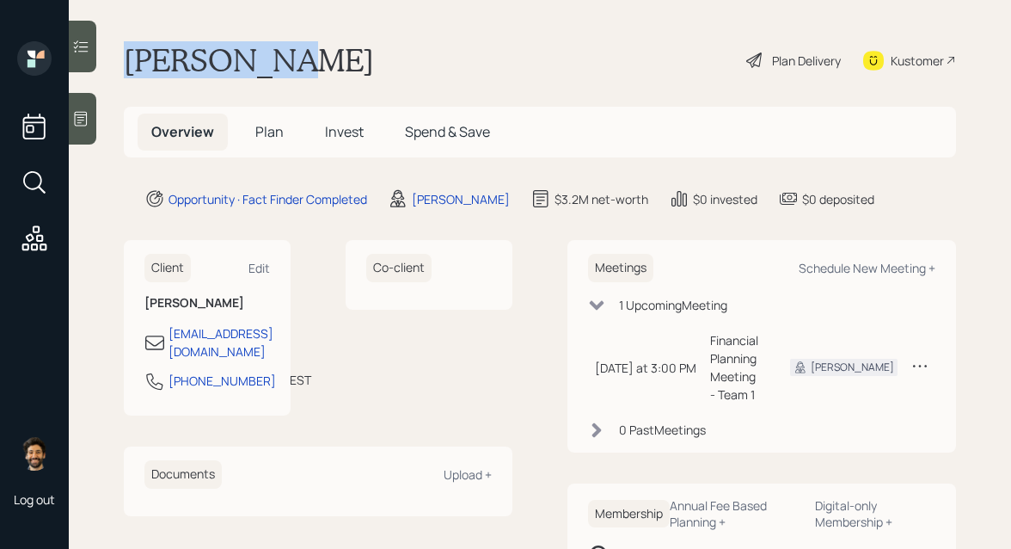
click at [186, 53] on h1 "[PERSON_NAME]" at bounding box center [249, 60] width 250 height 38
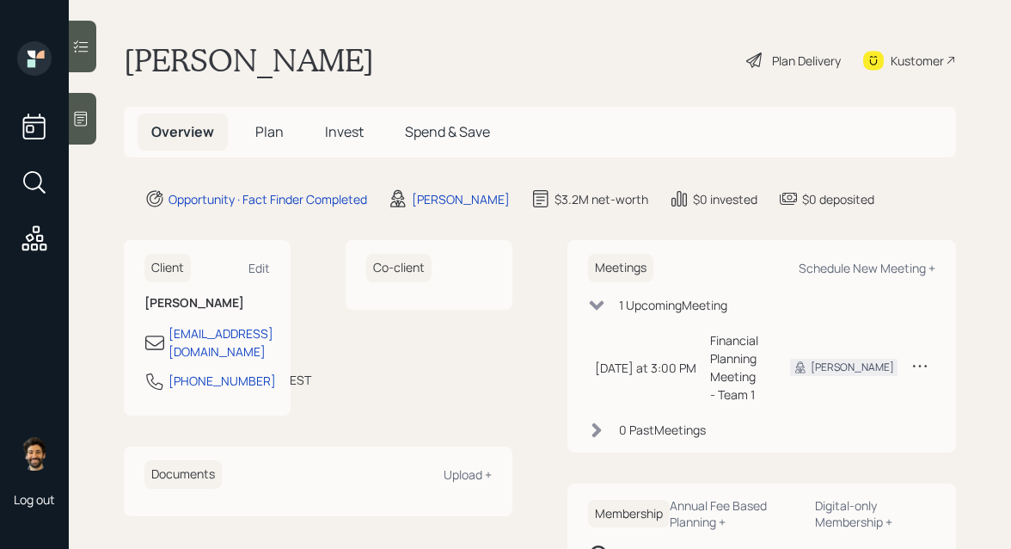
click at [268, 124] on span "Plan" at bounding box center [269, 131] width 28 height 19
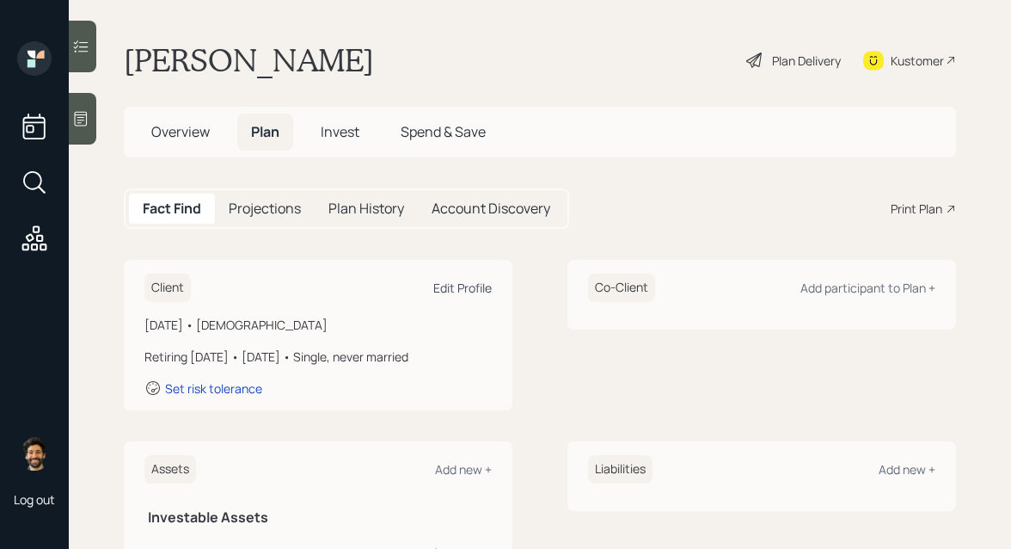
click at [464, 290] on div "Edit Profile" at bounding box center [462, 287] width 58 height 16
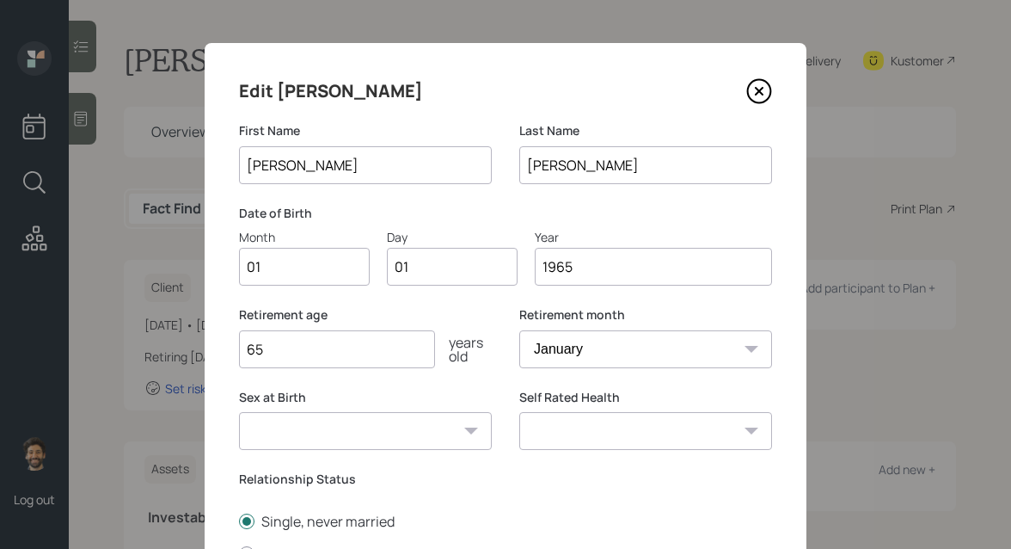
click at [310, 277] on input "01" at bounding box center [304, 267] width 131 height 38
type input "05"
type input "0"
type input "07"
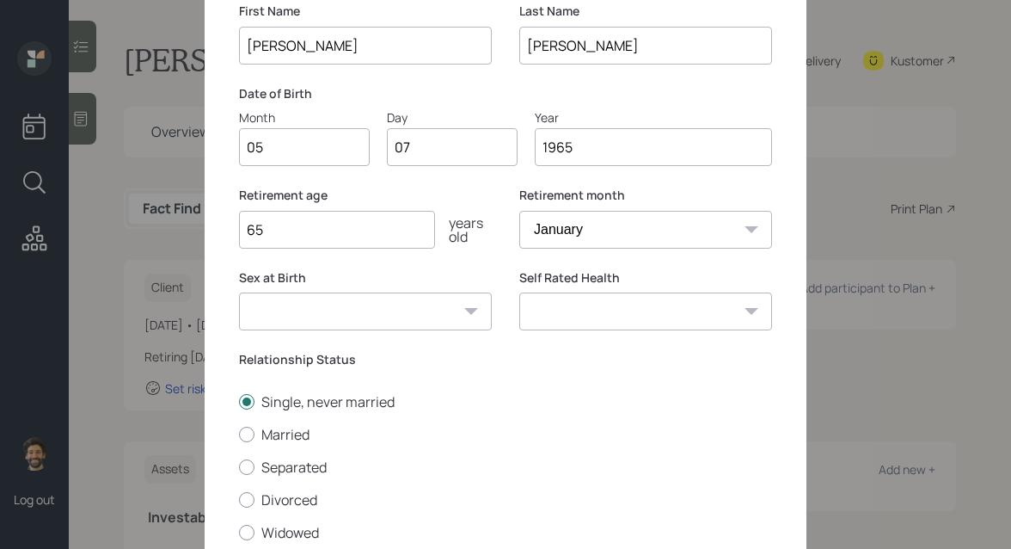
scroll to position [248, 0]
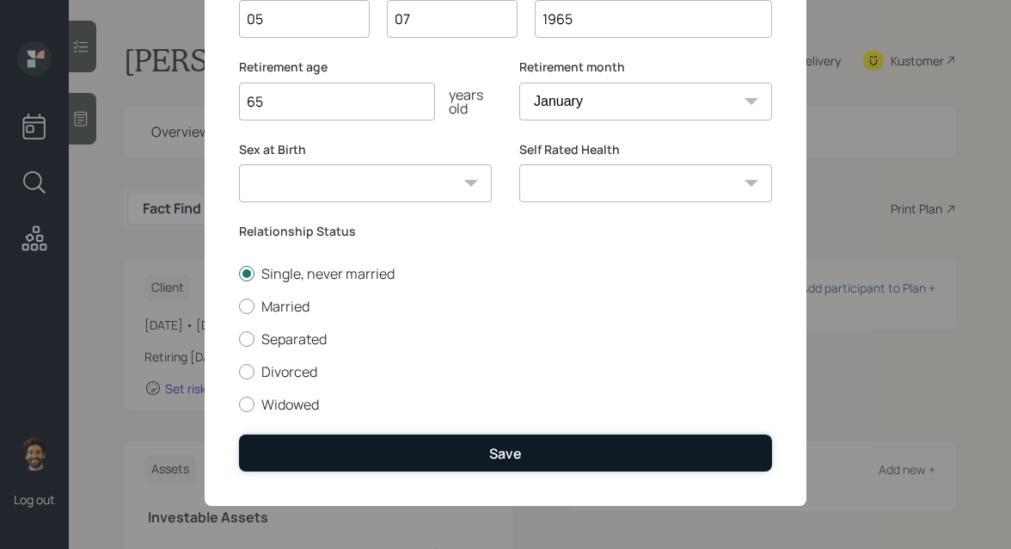
click at [322, 443] on button "Save" at bounding box center [505, 452] width 533 height 37
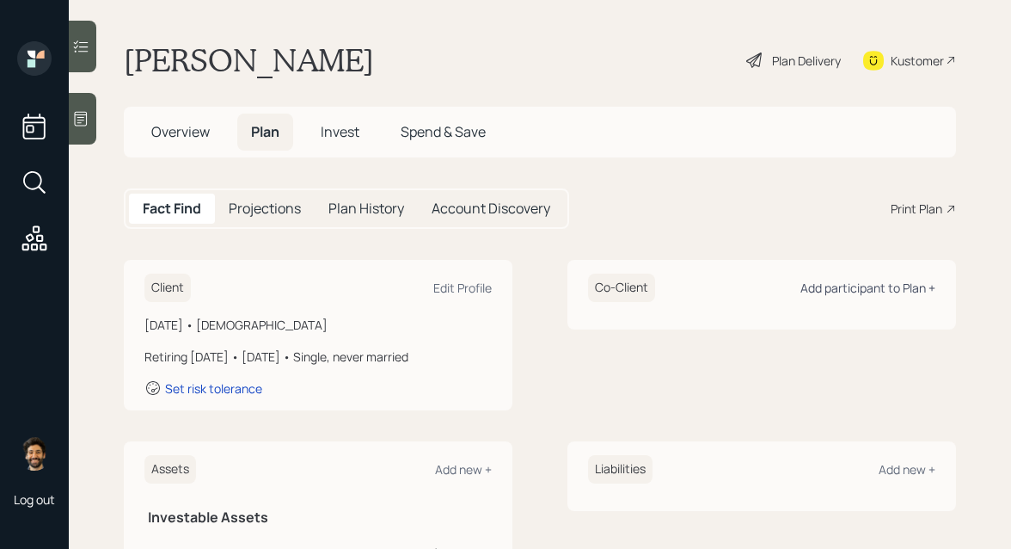
click at [849, 285] on div "Add participant to Plan +" at bounding box center [868, 287] width 135 height 16
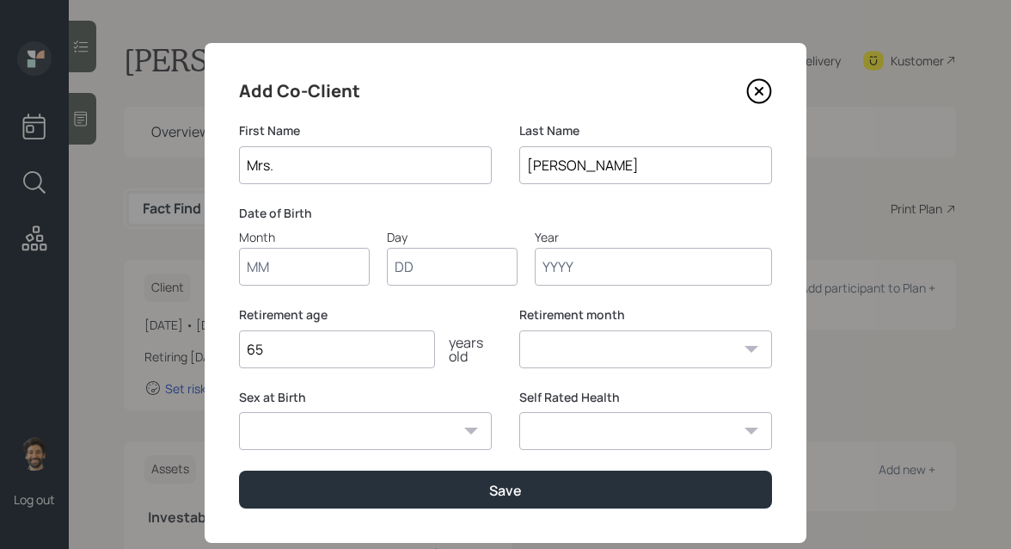
type input "Mrs."
click at [274, 268] on input "Month" at bounding box center [304, 267] width 131 height 38
click at [284, 169] on input "Mrs." at bounding box center [365, 165] width 253 height 38
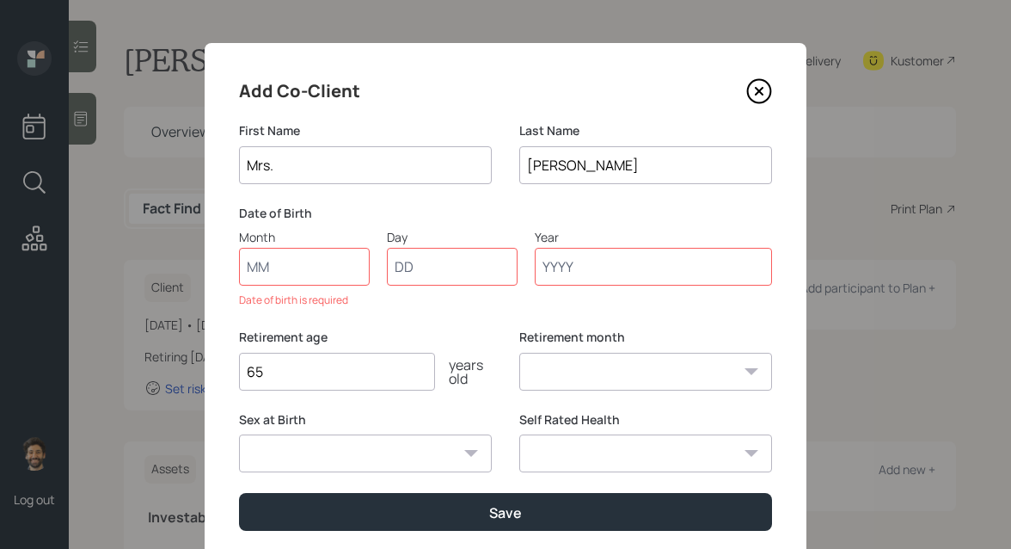
click at [284, 169] on input "Mrs." at bounding box center [365, 165] width 253 height 38
type input "Rakkhee"
click at [275, 270] on input "Month" at bounding box center [304, 267] width 131 height 38
click at [301, 275] on input "07" at bounding box center [304, 267] width 131 height 38
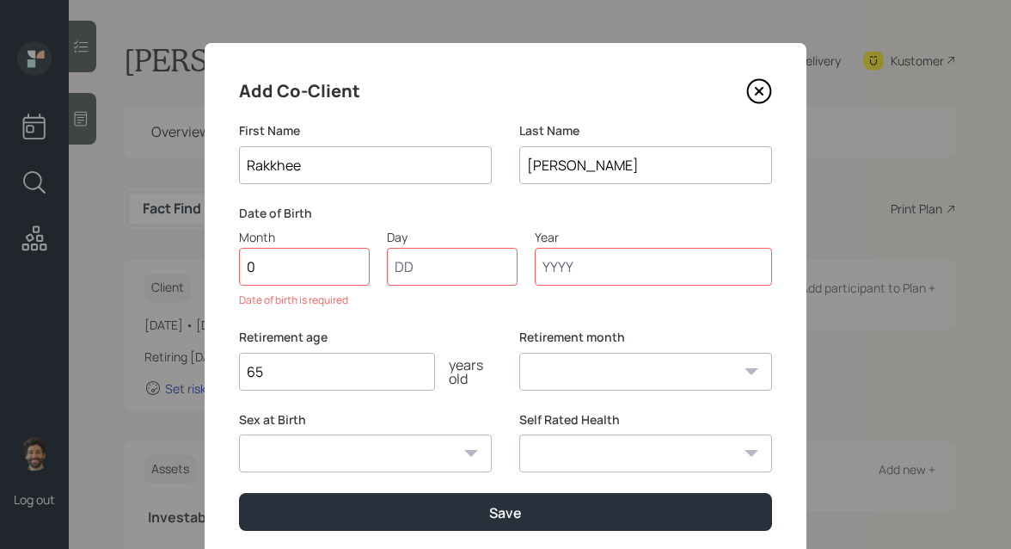
type input "09"
type input "08"
click at [272, 269] on input "09" at bounding box center [304, 267] width 131 height 38
type input "8"
click at [282, 262] on input "09" at bounding box center [304, 267] width 131 height 38
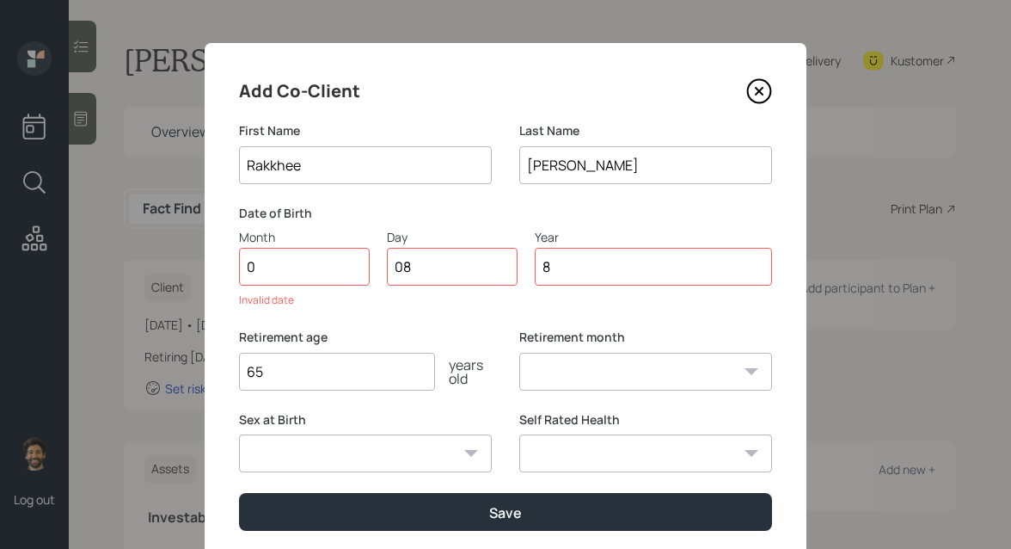
type input "08"
type input "0"
type input "24"
type input "1972"
select select "8"
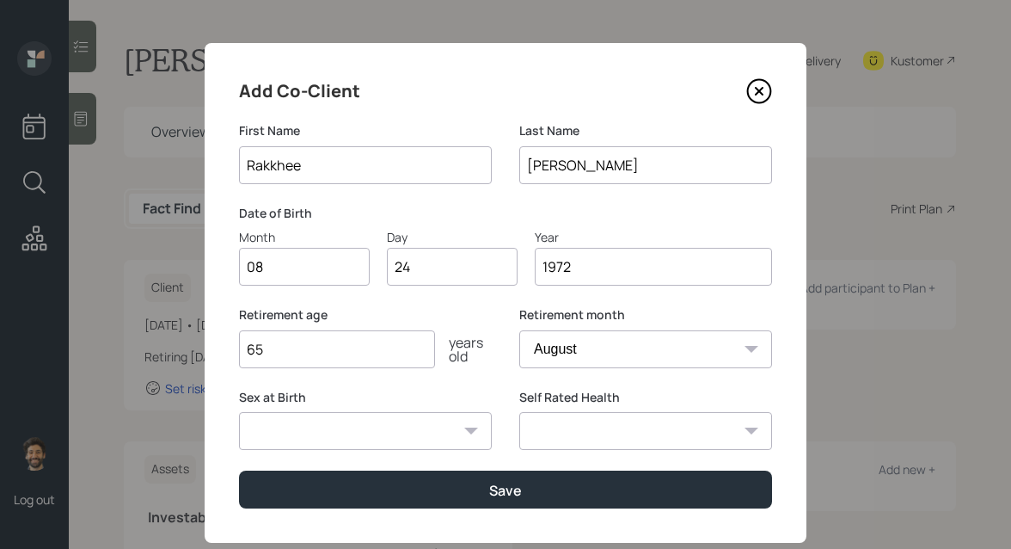
scroll to position [36, 0]
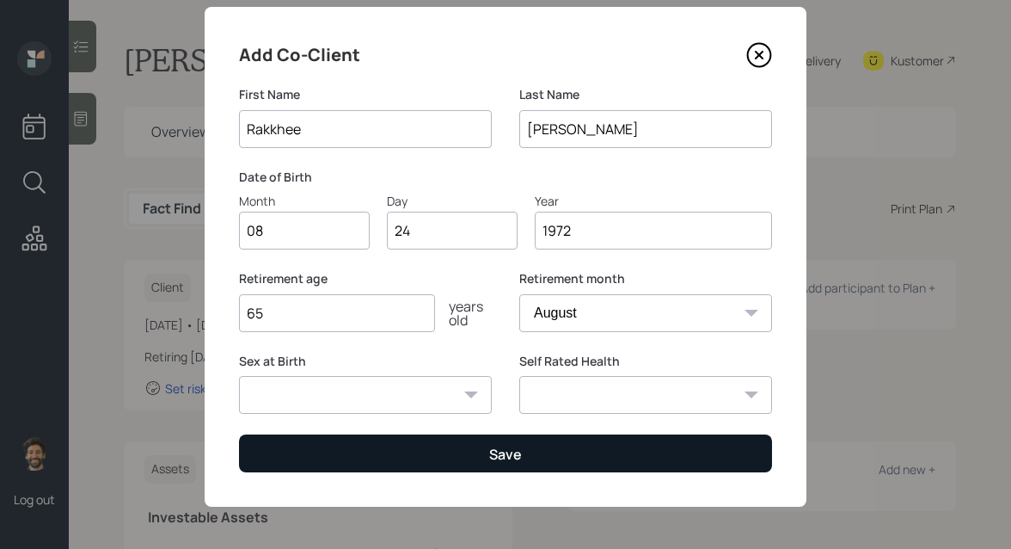
type input "1972"
click at [390, 448] on button "Save" at bounding box center [505, 452] width 533 height 37
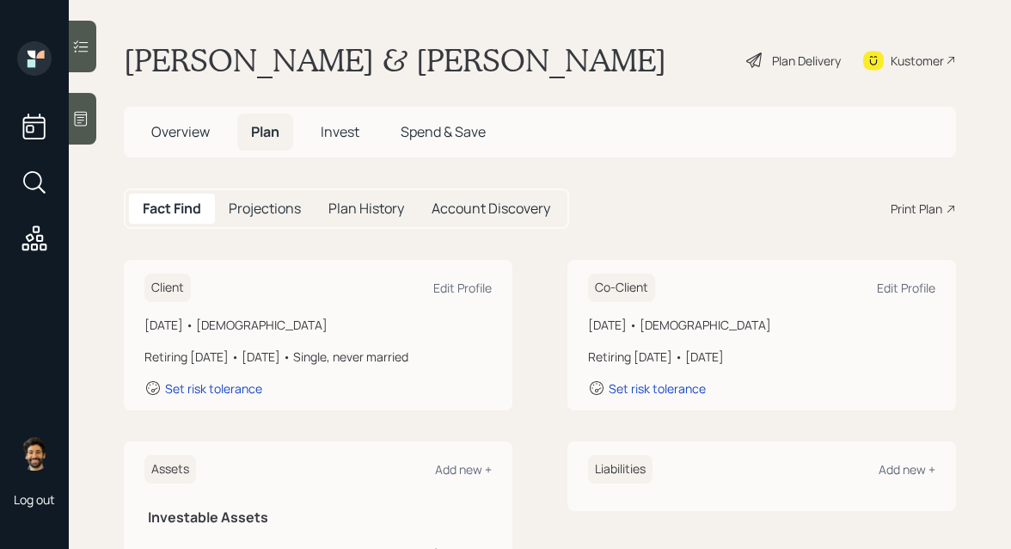
scroll to position [21, 0]
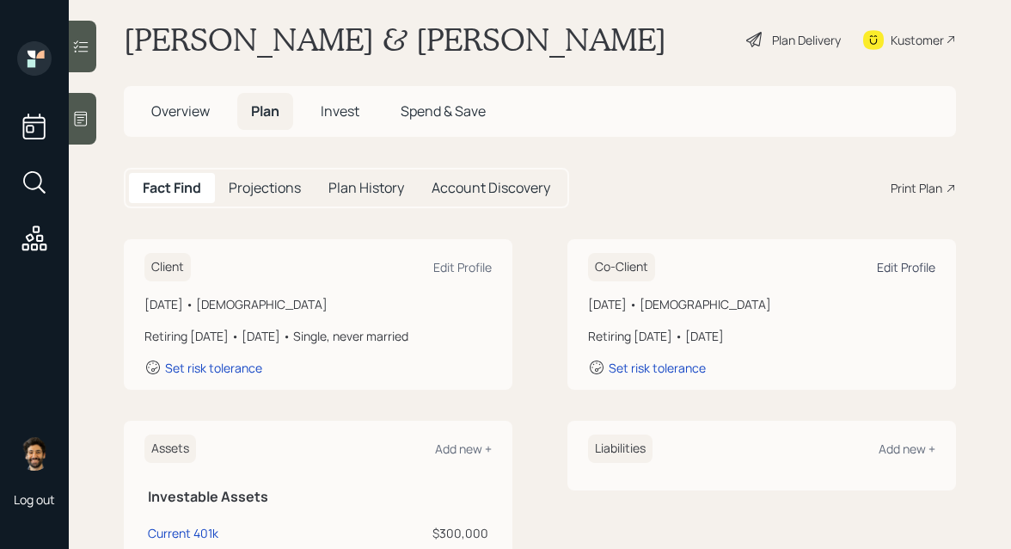
click at [899, 267] on div "Edit Profile" at bounding box center [906, 267] width 58 height 16
select select "8"
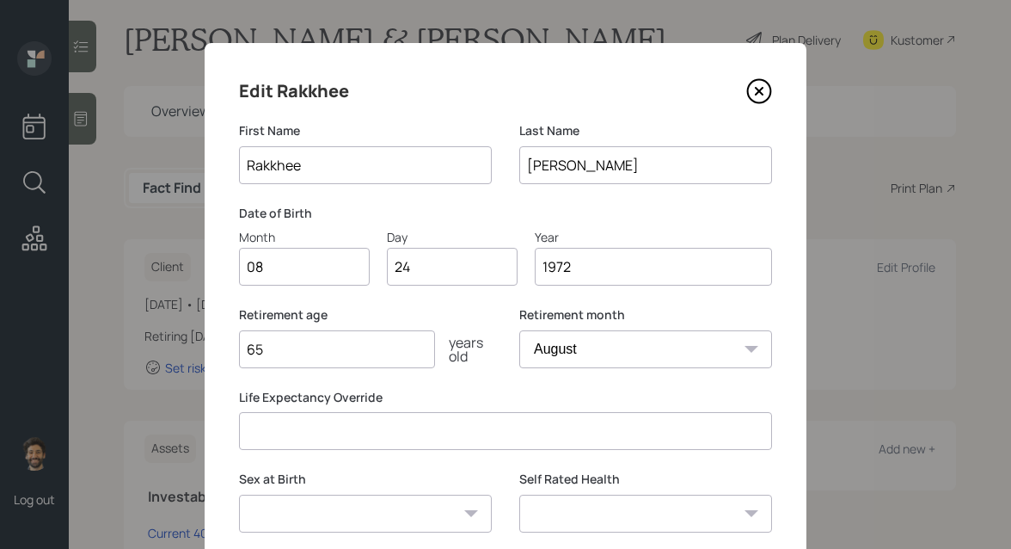
click at [286, 348] on input "65" at bounding box center [337, 349] width 196 height 38
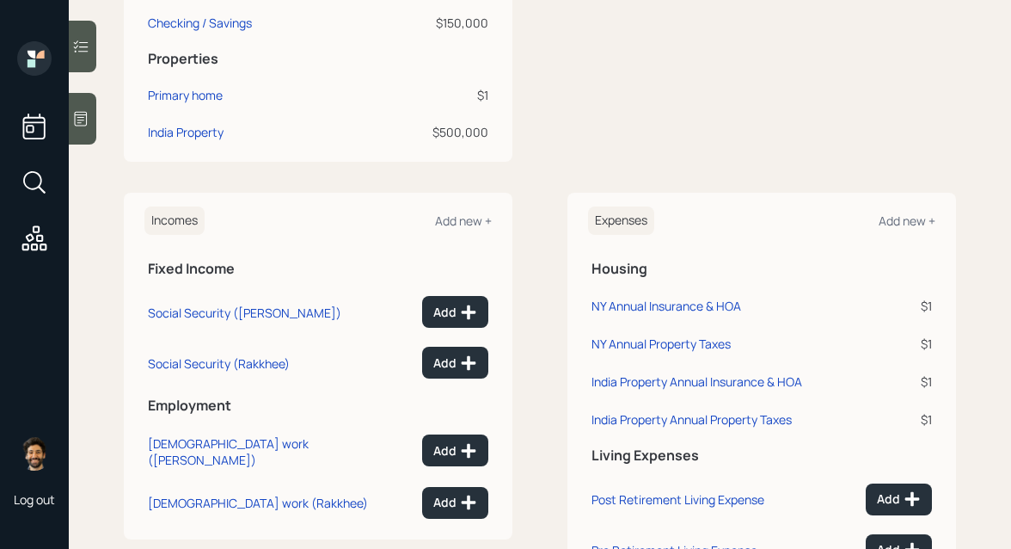
scroll to position [893, 0]
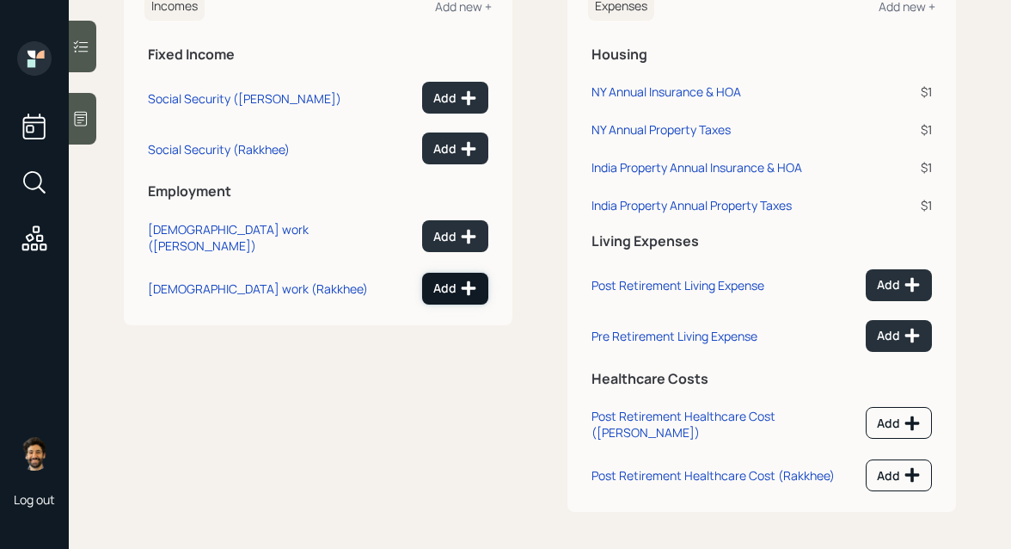
click at [465, 281] on icon at bounding box center [468, 287] width 17 height 17
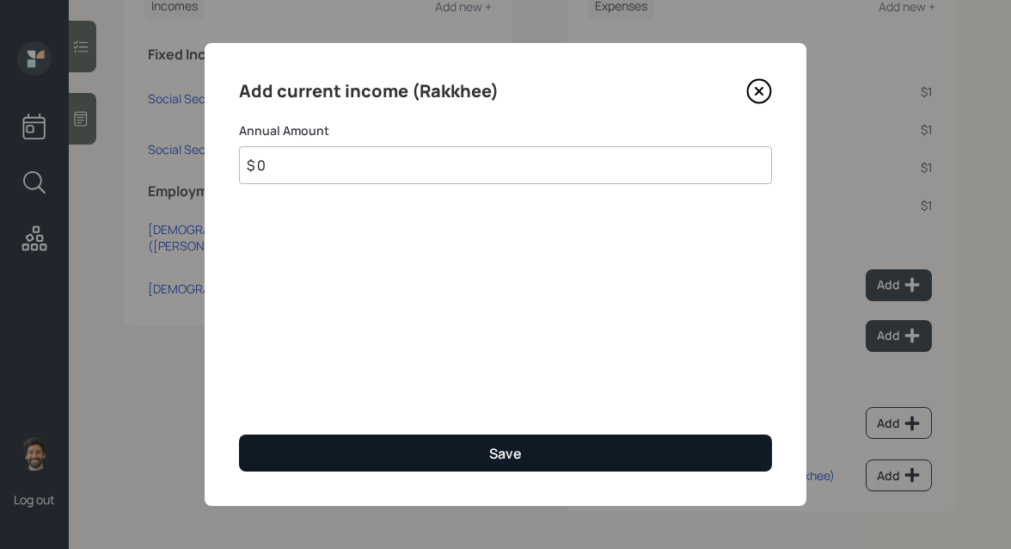
type input "$ 0"
click at [323, 444] on button "Save" at bounding box center [505, 452] width 533 height 37
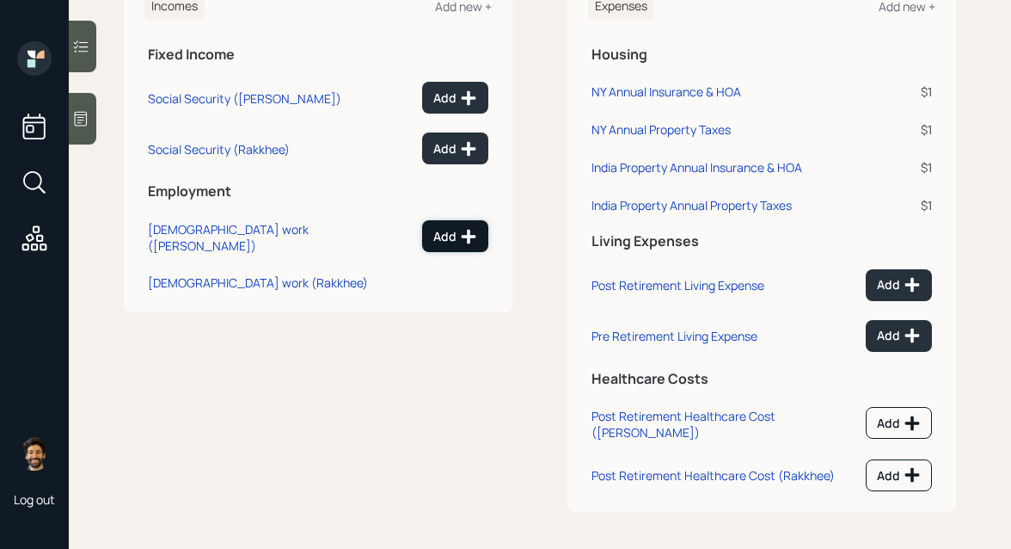
click at [457, 232] on div "Add" at bounding box center [455, 236] width 44 height 17
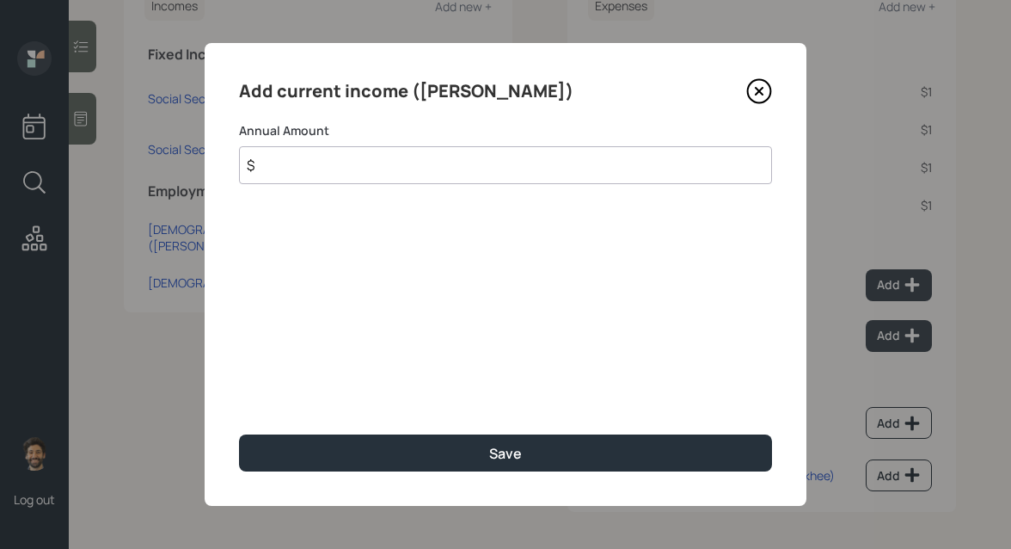
click at [304, 164] on input "$" at bounding box center [505, 165] width 533 height 38
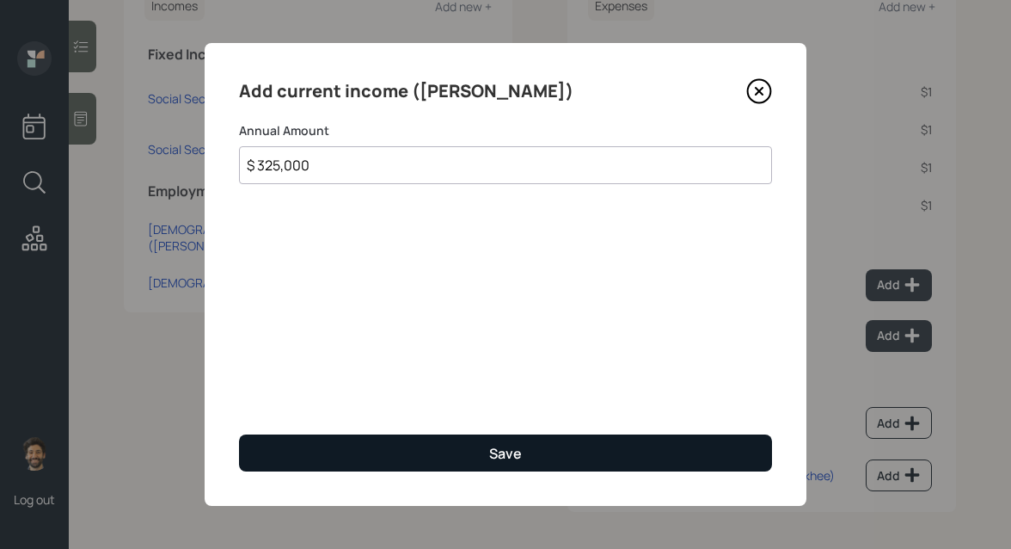
type input "$ 325,000"
click at [310, 463] on button "Save" at bounding box center [505, 452] width 533 height 37
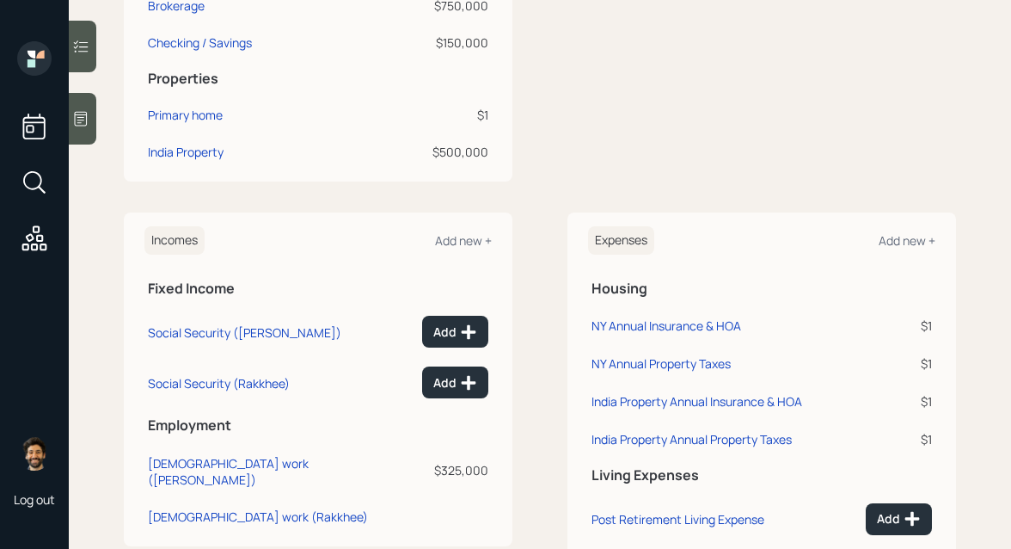
scroll to position [628, 0]
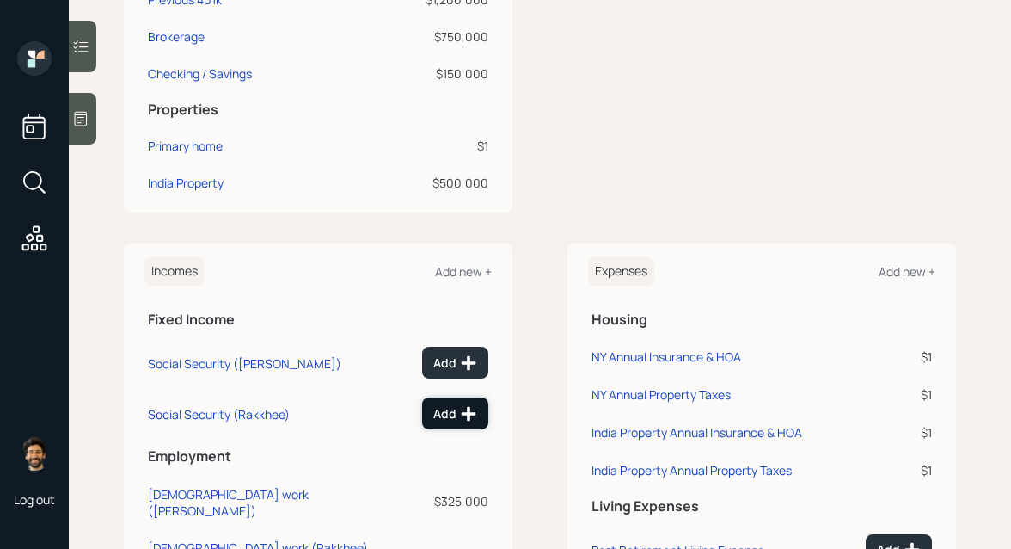
click at [451, 412] on div "Add" at bounding box center [455, 413] width 44 height 17
click at [458, 271] on div "Add new +" at bounding box center [463, 271] width 57 height 16
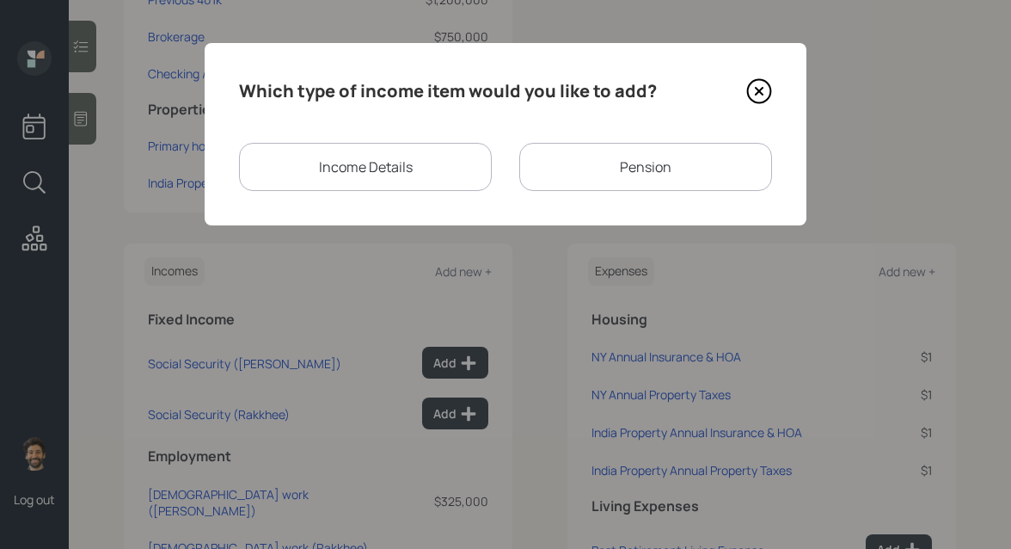
click at [567, 157] on div "Pension" at bounding box center [645, 167] width 253 height 48
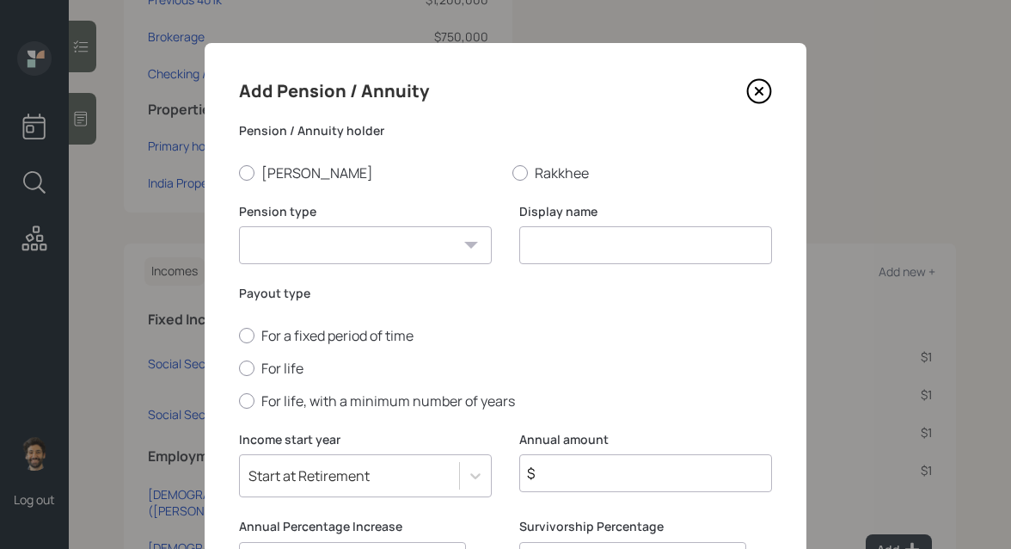
click at [317, 243] on select "Pension Annuity" at bounding box center [365, 245] width 253 height 38
select select "pension"
click at [239, 226] on select "Pension Annuity" at bounding box center [365, 245] width 253 height 38
click at [278, 365] on label "For life" at bounding box center [505, 368] width 533 height 19
click at [239, 367] on input "For life" at bounding box center [238, 367] width 1 height 1
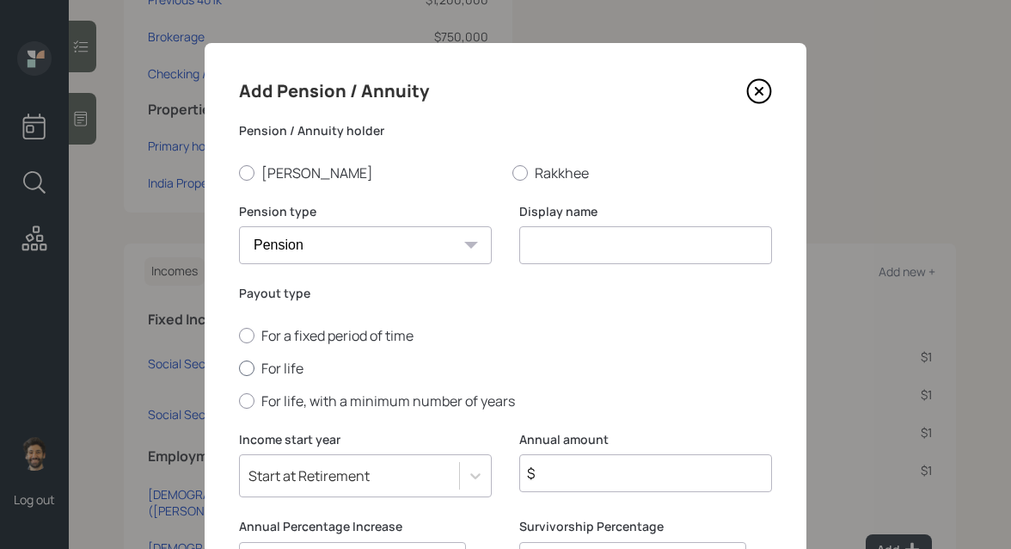
radio input "true"
click at [566, 238] on input at bounding box center [645, 245] width 253 height 38
type input "Pensions (2)"
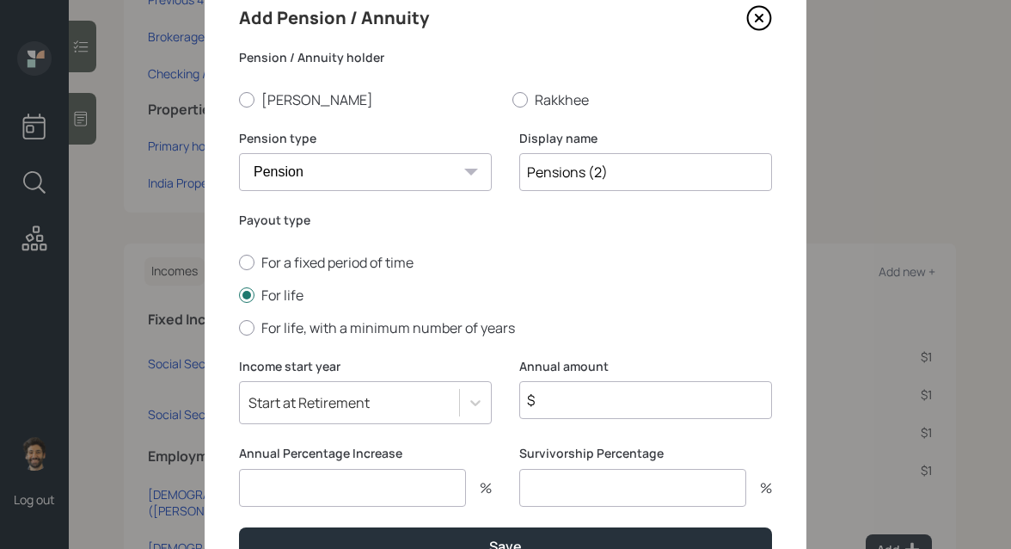
scroll to position [166, 0]
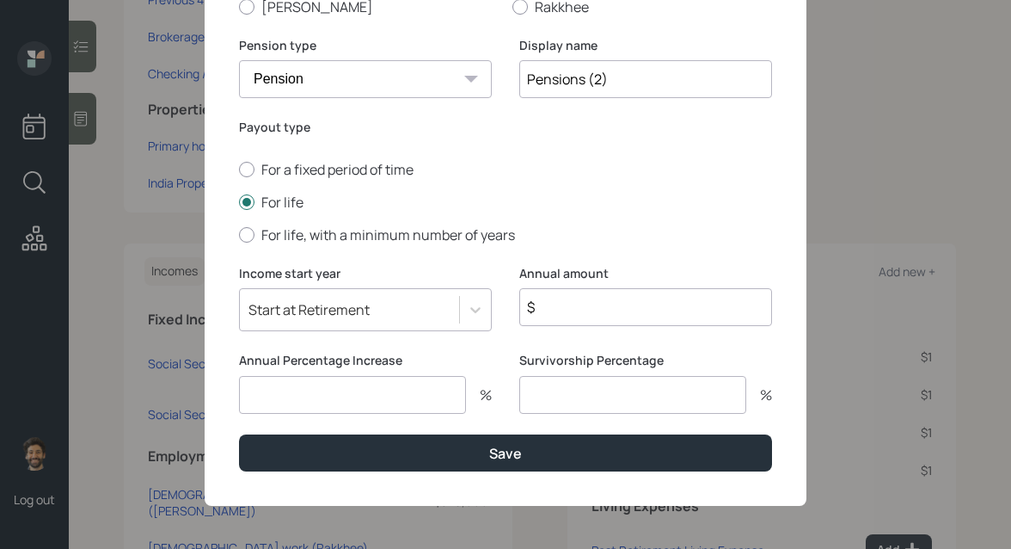
click at [568, 298] on input "$" at bounding box center [645, 307] width 253 height 38
type input "$ 14,400"
click at [350, 407] on input "number" at bounding box center [352, 395] width 227 height 38
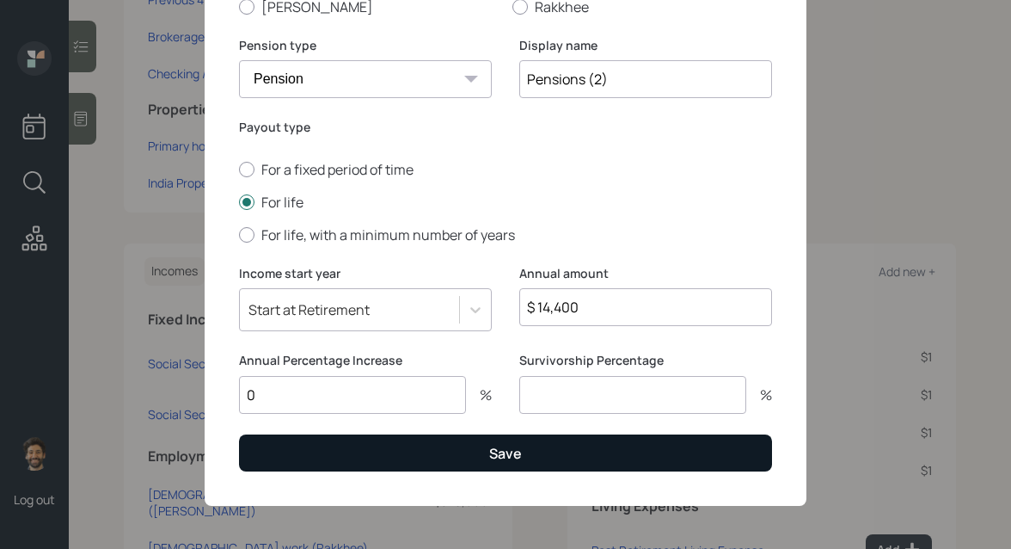
type input "0"
click at [322, 451] on button "Save" at bounding box center [505, 452] width 533 height 37
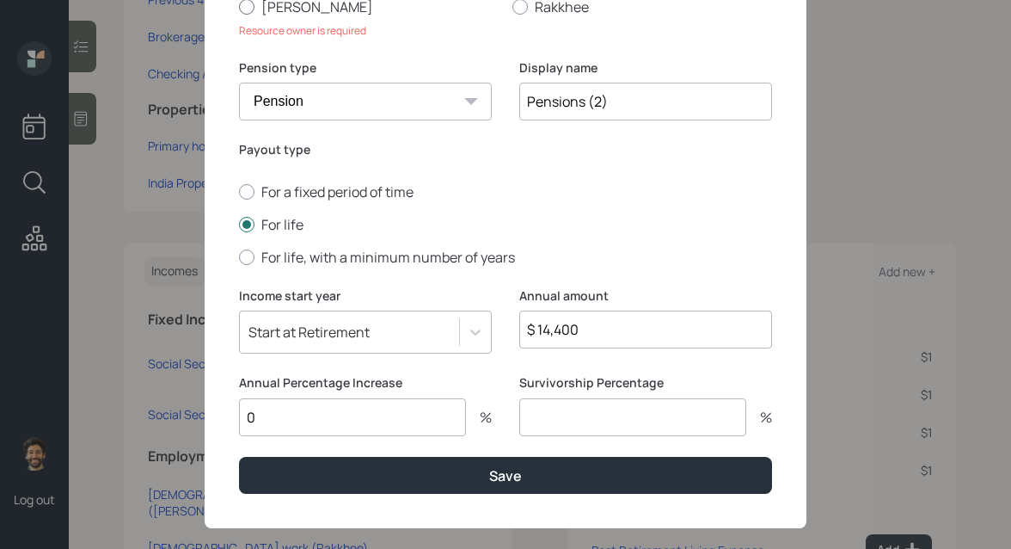
click at [286, 6] on label "Subhashish" at bounding box center [369, 6] width 260 height 19
click at [239, 6] on input "Subhashish" at bounding box center [238, 6] width 1 height 1
radio input "true"
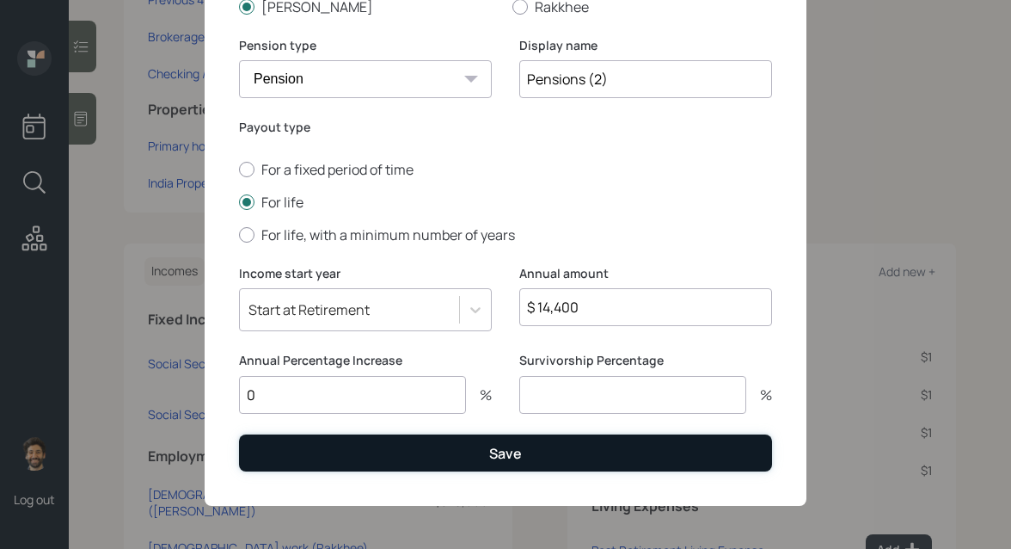
click at [309, 456] on button "Save" at bounding box center [505, 452] width 533 height 37
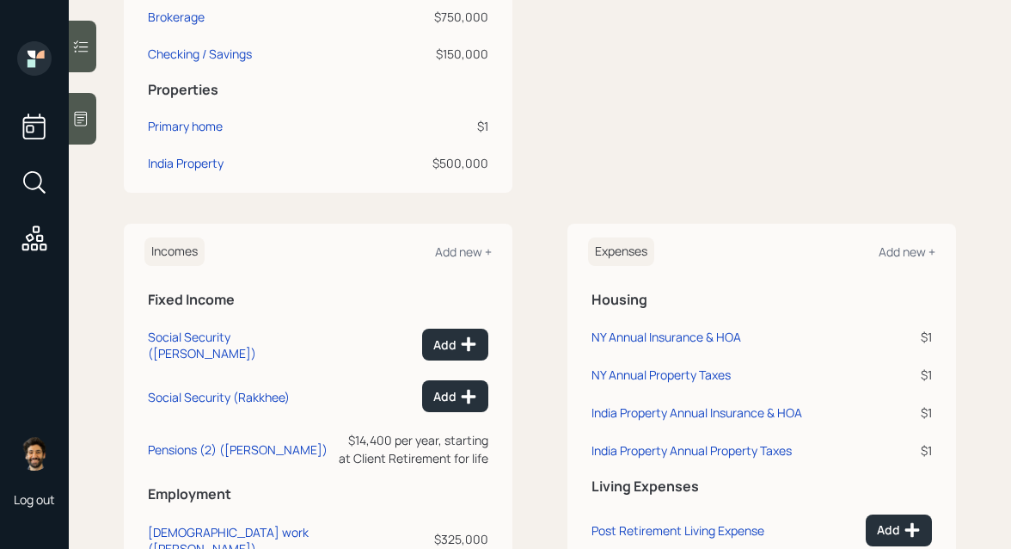
scroll to position [650, 0]
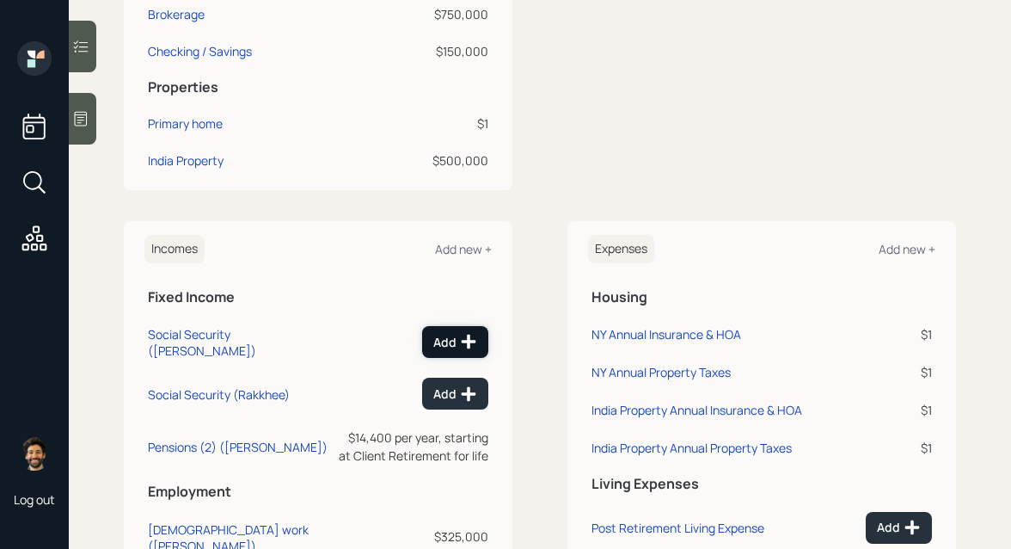
click at [451, 342] on div "Add" at bounding box center [455, 341] width 44 height 17
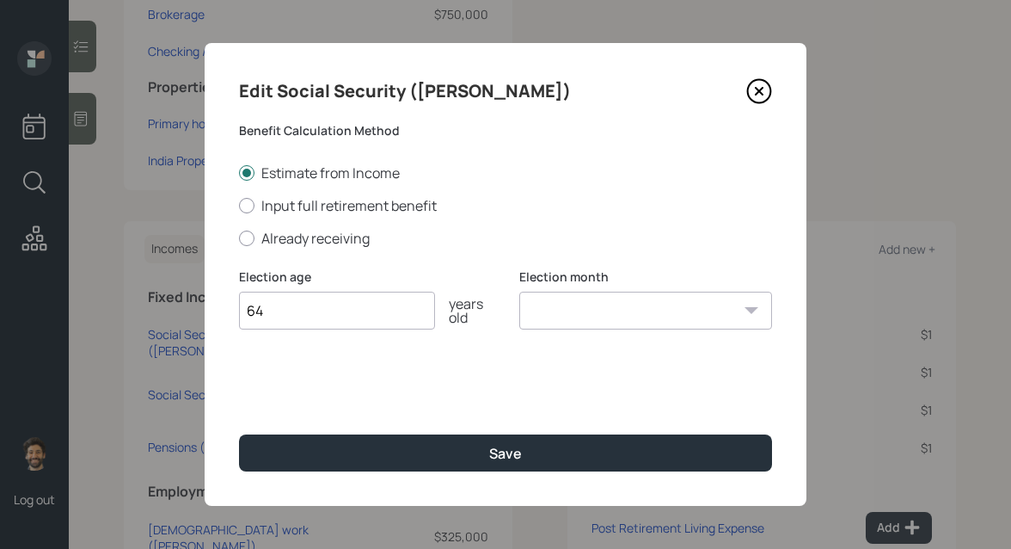
type input "64"
click at [568, 316] on select "January February March April May June July August September October November De…" at bounding box center [645, 311] width 253 height 38
select select "12"
click at [519, 292] on select "January February March April May June July August September October November De…" at bounding box center [645, 311] width 253 height 38
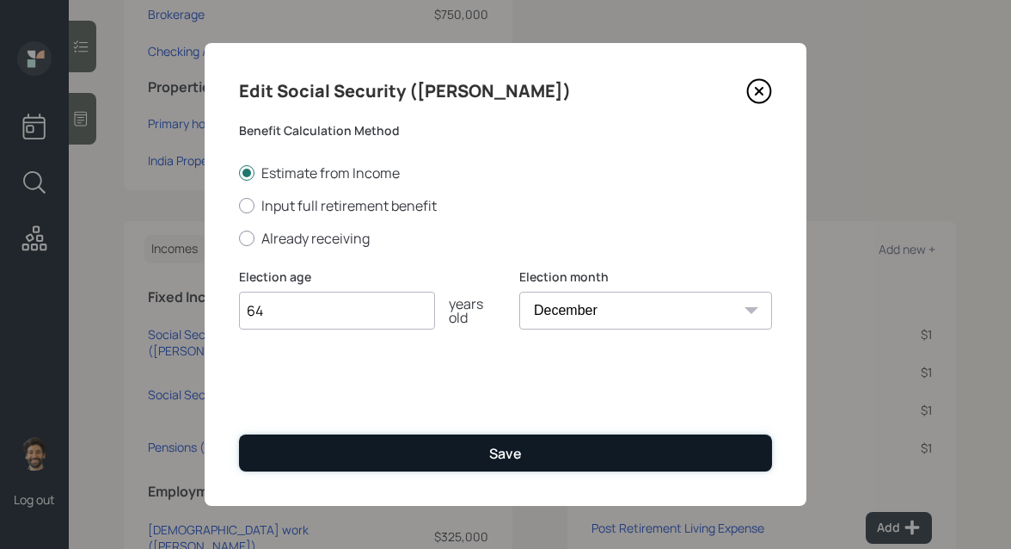
click at [405, 457] on button "Save" at bounding box center [505, 452] width 533 height 37
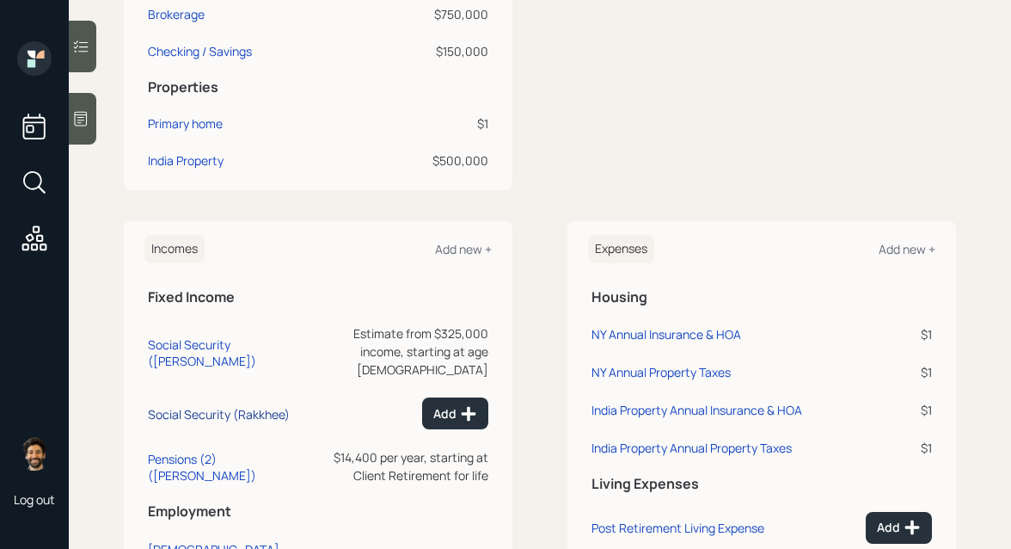
click at [187, 406] on div "Social Security (Rakkhee)" at bounding box center [219, 414] width 142 height 16
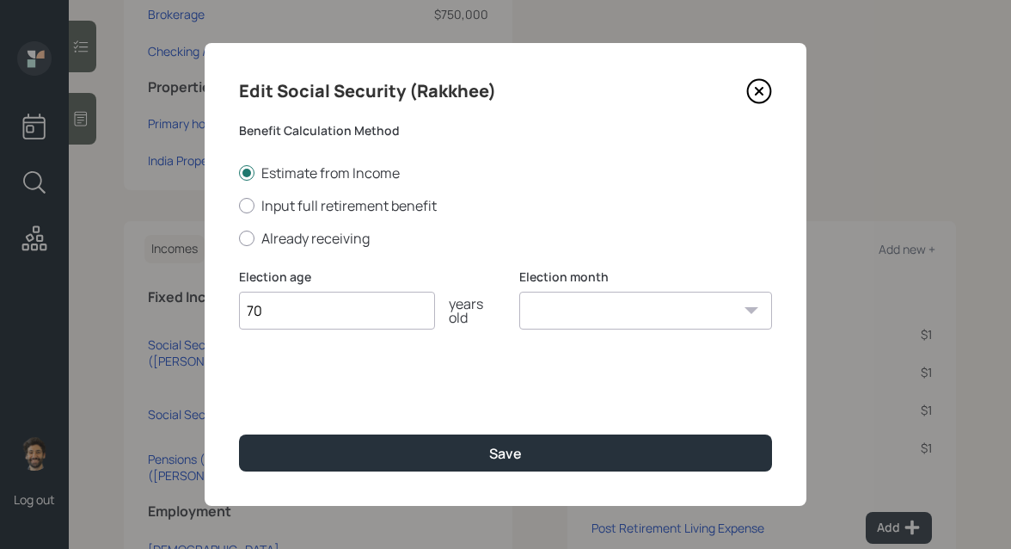
type input "70"
click at [546, 323] on select "January February March April May June July August September October November De…" at bounding box center [645, 311] width 253 height 38
select select "12"
click at [519, 292] on select "January February March April May June July August September October November De…" at bounding box center [645, 311] width 253 height 38
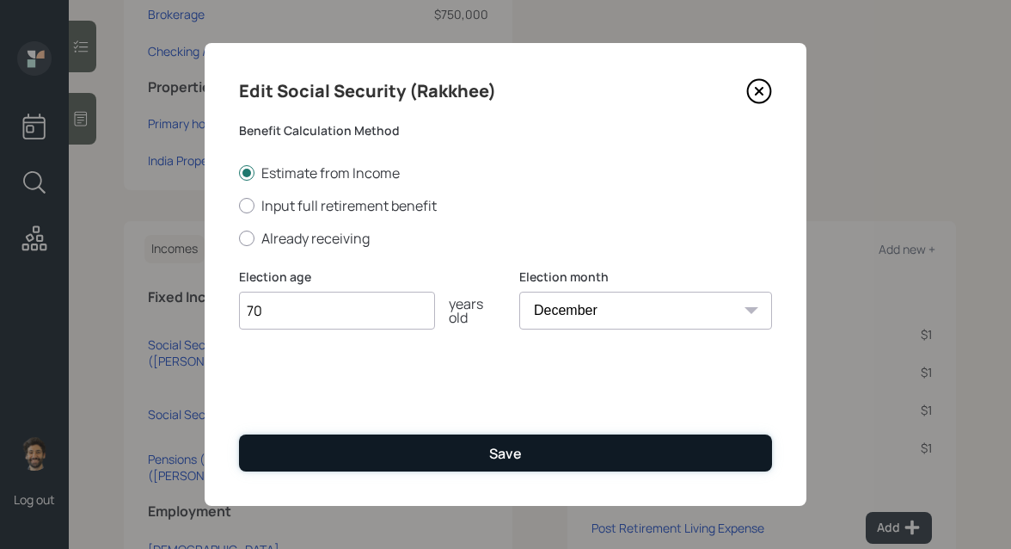
click at [394, 448] on button "Save" at bounding box center [505, 452] width 533 height 37
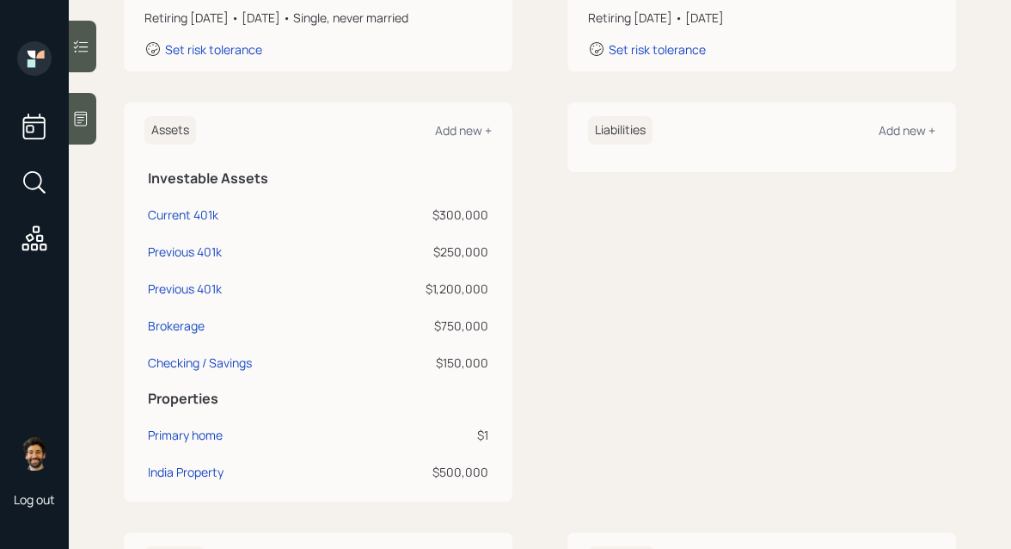
scroll to position [336, 0]
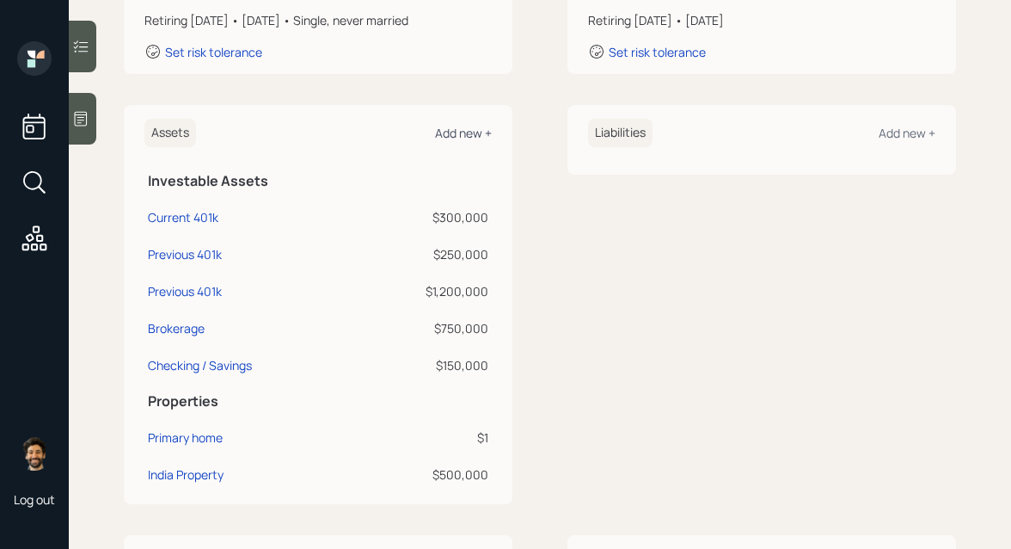
click at [462, 129] on div "Add new +" at bounding box center [463, 133] width 57 height 16
click at [165, 433] on div "Primary home" at bounding box center [185, 437] width 75 height 18
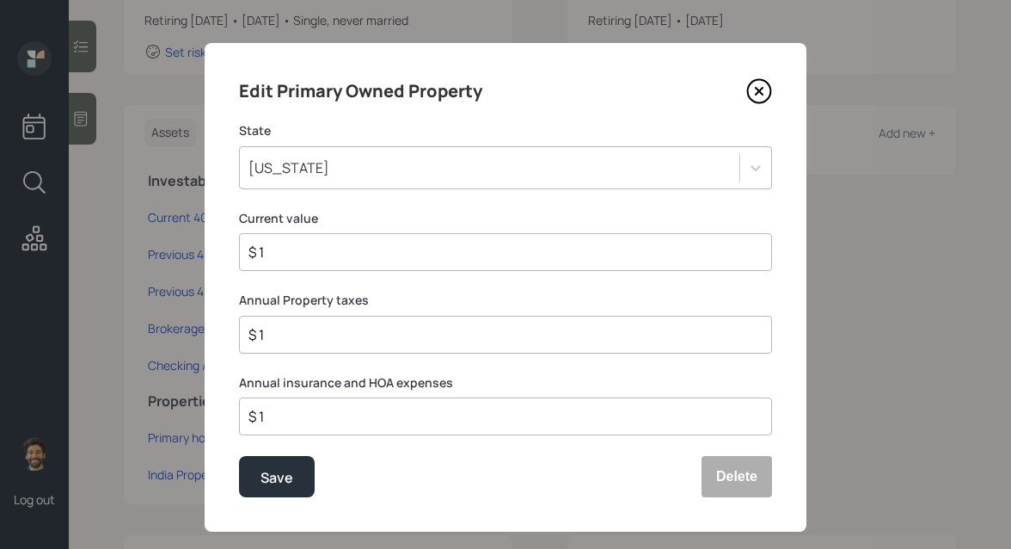
click at [266, 253] on input "$ 1" at bounding box center [499, 252] width 504 height 21
type input "$ 750,000"
click at [270, 158] on div "New York" at bounding box center [289, 167] width 81 height 19
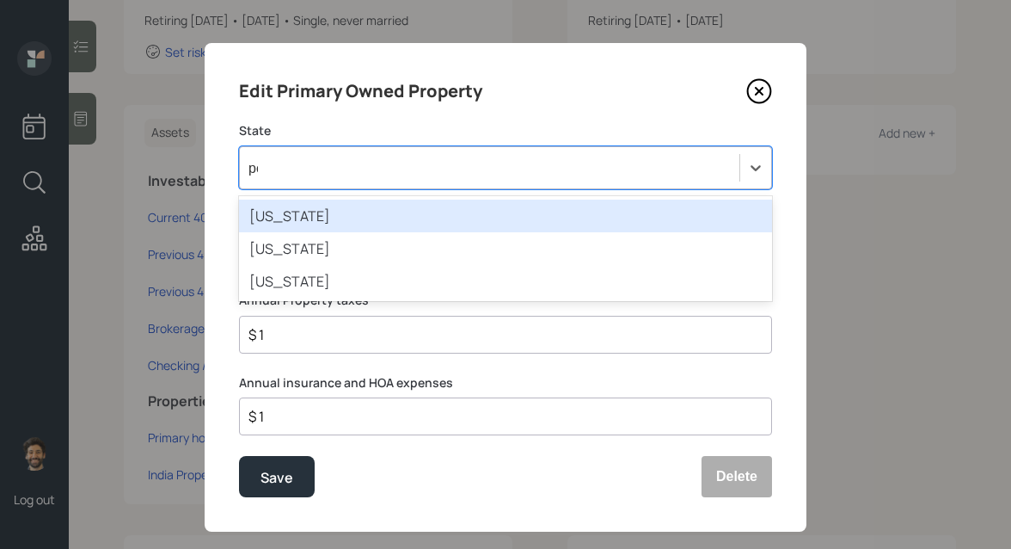
type input "pen"
click at [258, 221] on div "Pennsylvania" at bounding box center [505, 216] width 533 height 33
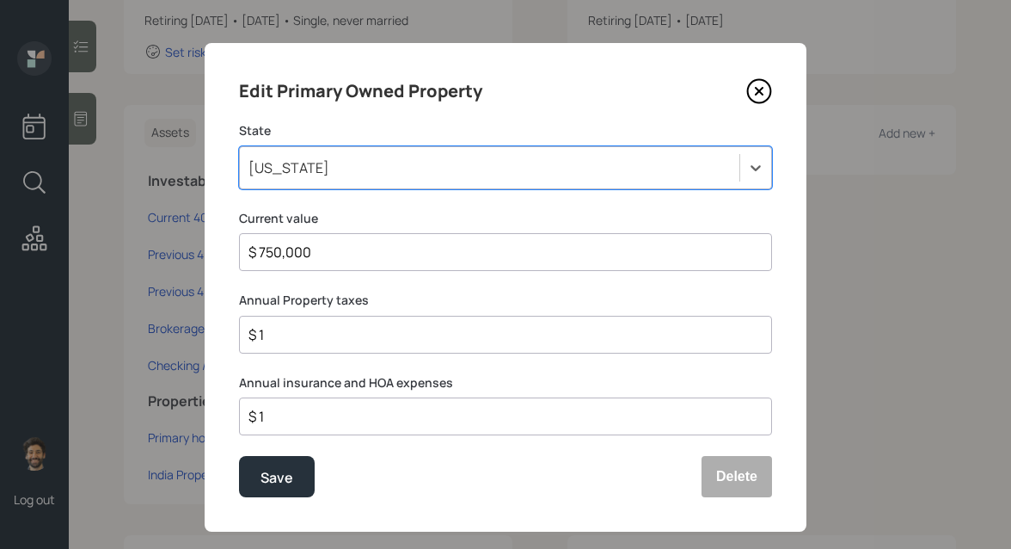
click at [271, 337] on input "$ 1" at bounding box center [499, 334] width 504 height 21
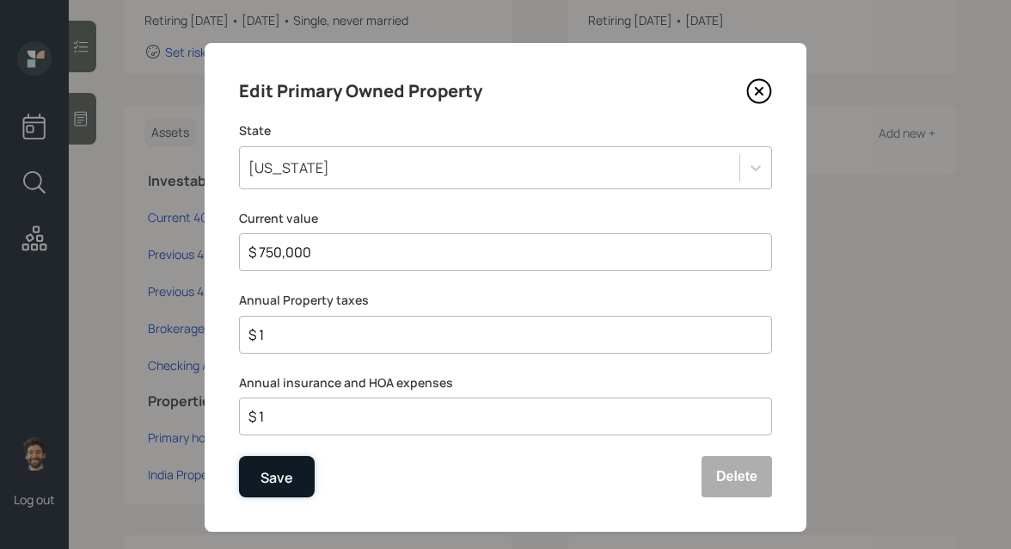
click at [270, 469] on div "Save" at bounding box center [277, 477] width 33 height 23
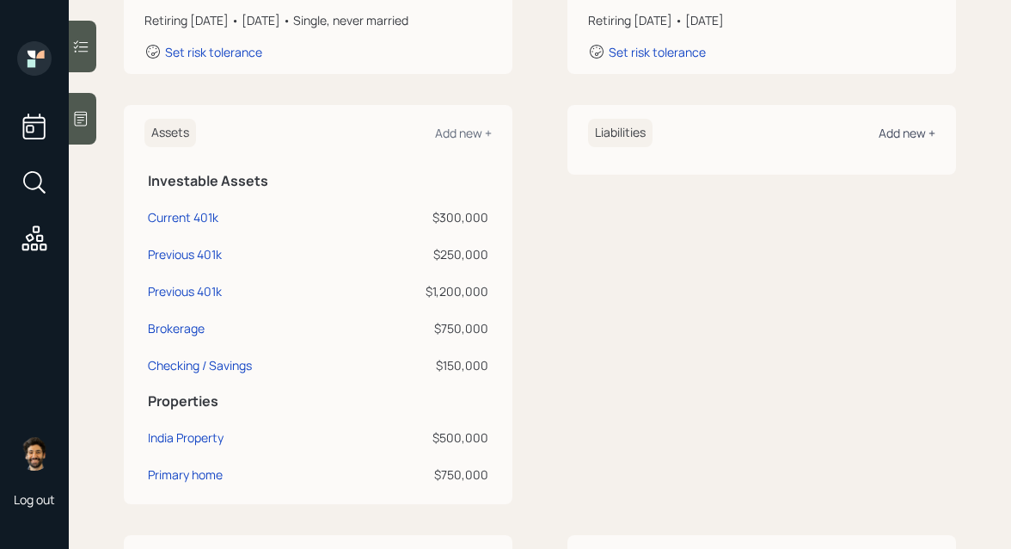
click at [904, 132] on div "Add new +" at bounding box center [907, 133] width 57 height 16
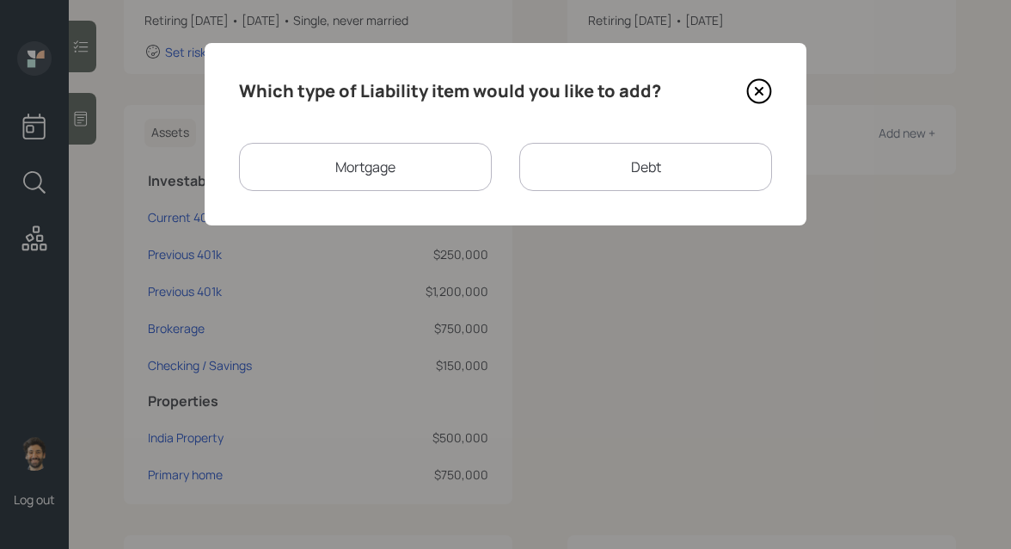
click at [360, 175] on div "Mortgage" at bounding box center [365, 167] width 253 height 48
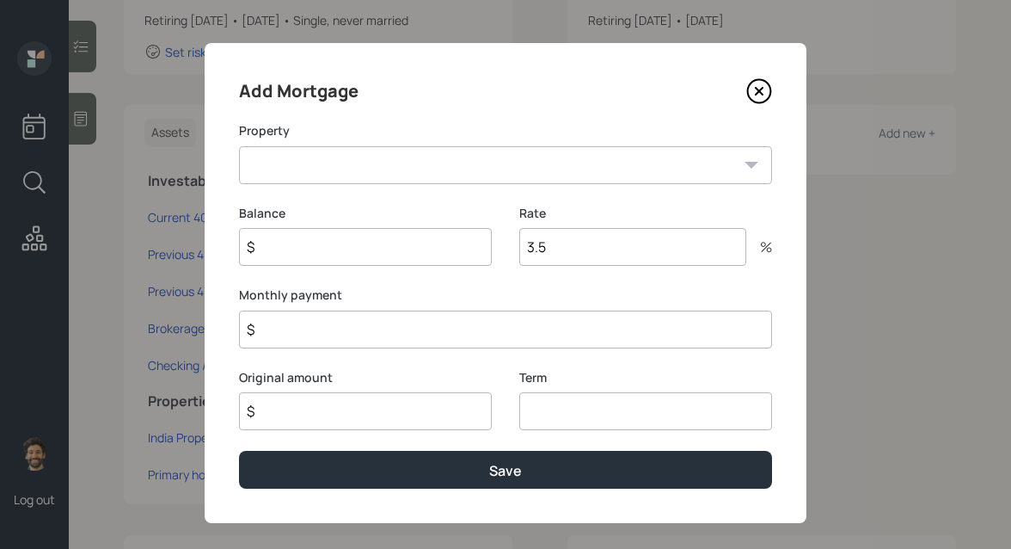
click at [316, 163] on select "India Property PA Primary home" at bounding box center [505, 165] width 533 height 38
select select "670daa8a-0a7e-486a-a9ed-4cec7ecc05c2"
click at [239, 146] on select "India Property PA Primary home" at bounding box center [505, 165] width 533 height 38
click at [298, 256] on input "$" at bounding box center [365, 247] width 253 height 38
type input "$ 32,000"
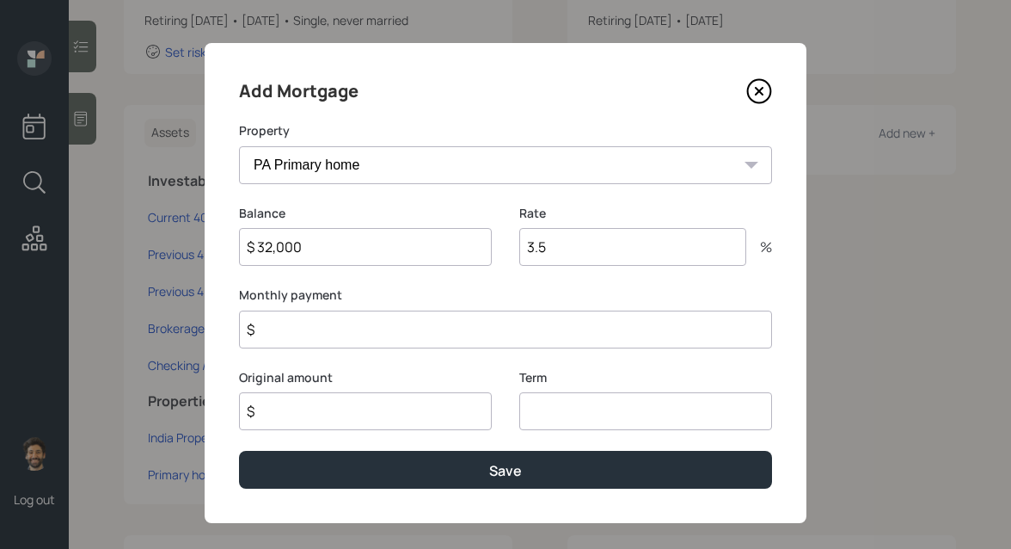
click at [580, 248] on input "3.5" at bounding box center [632, 247] width 227 height 38
click at [531, 250] on input "32.65" at bounding box center [632, 247] width 227 height 38
type input "2.65"
click at [367, 408] on input "$" at bounding box center [365, 411] width 253 height 38
type input "$ 32,000"
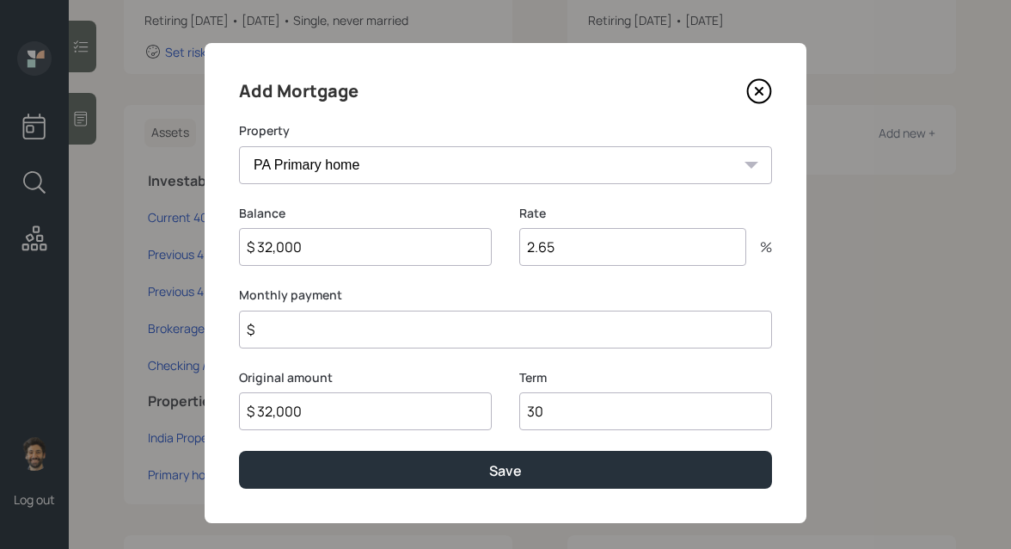
type input "30"
click at [311, 323] on input "$" at bounding box center [505, 329] width 533 height 38
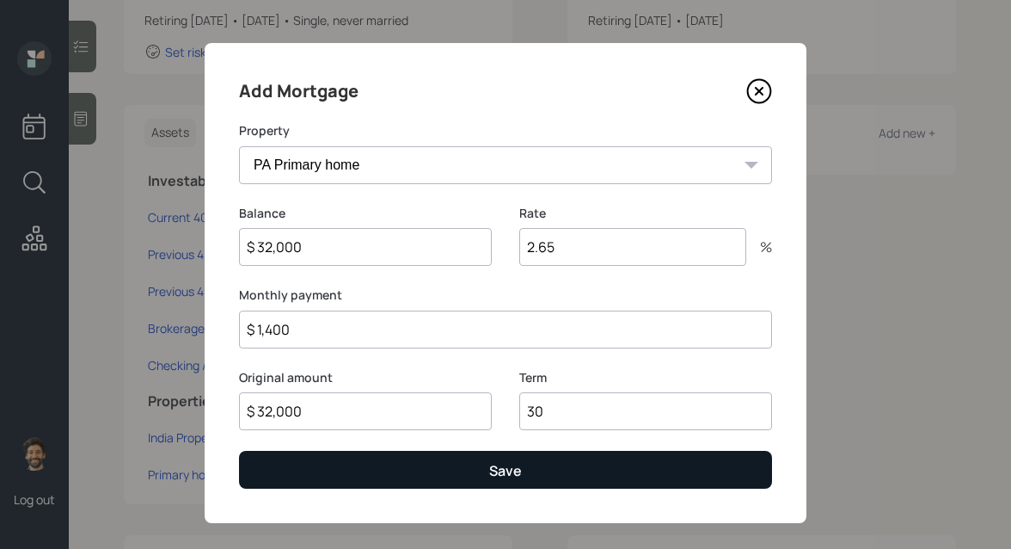
type input "$ 1,400"
click at [299, 471] on button "Save" at bounding box center [505, 469] width 533 height 37
select select "d45d8a30-9458-4833-acb9-00cbb9ce4fed"
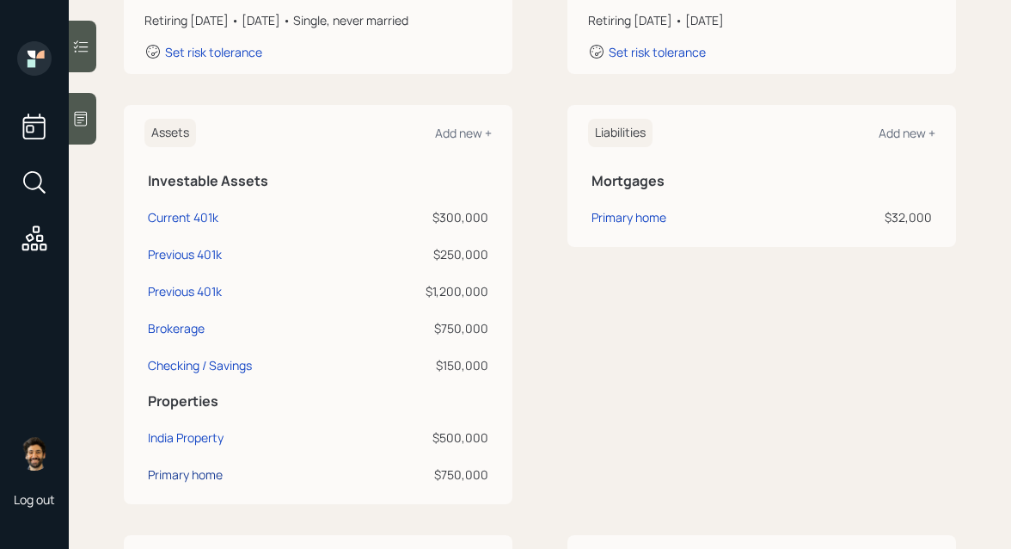
click at [187, 470] on div "Primary home" at bounding box center [185, 474] width 75 height 18
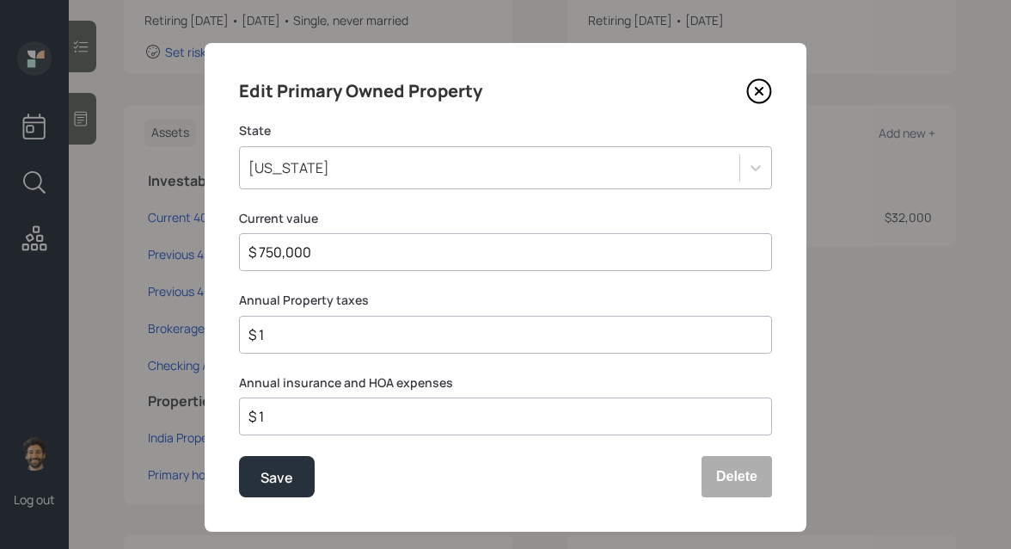
click at [304, 341] on input "$ 1" at bounding box center [499, 334] width 504 height 21
drag, startPoint x: 367, startPoint y: 301, endPoint x: 215, endPoint y: 300, distance: 152.2
click at [215, 300] on div "Edit Primary Owned Property State Pennsylvania Current value $ 750,000 Annual P…" at bounding box center [506, 287] width 602 height 488
click at [279, 330] on input "$" at bounding box center [499, 334] width 504 height 21
type input "$ 9,000"
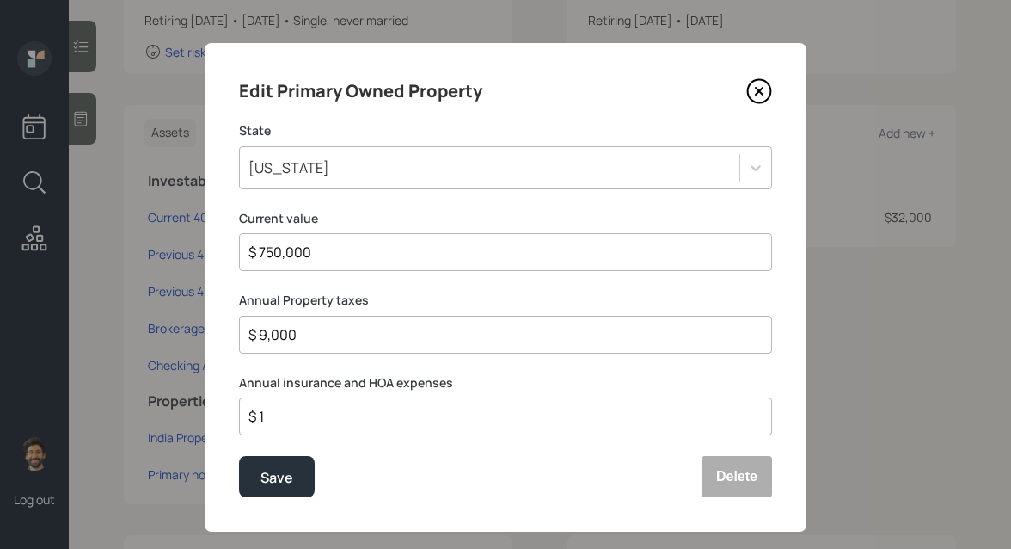
click at [271, 423] on input "$ 1" at bounding box center [499, 416] width 504 height 21
type input "$ 1,400"
click at [247, 493] on button "Save" at bounding box center [277, 476] width 76 height 41
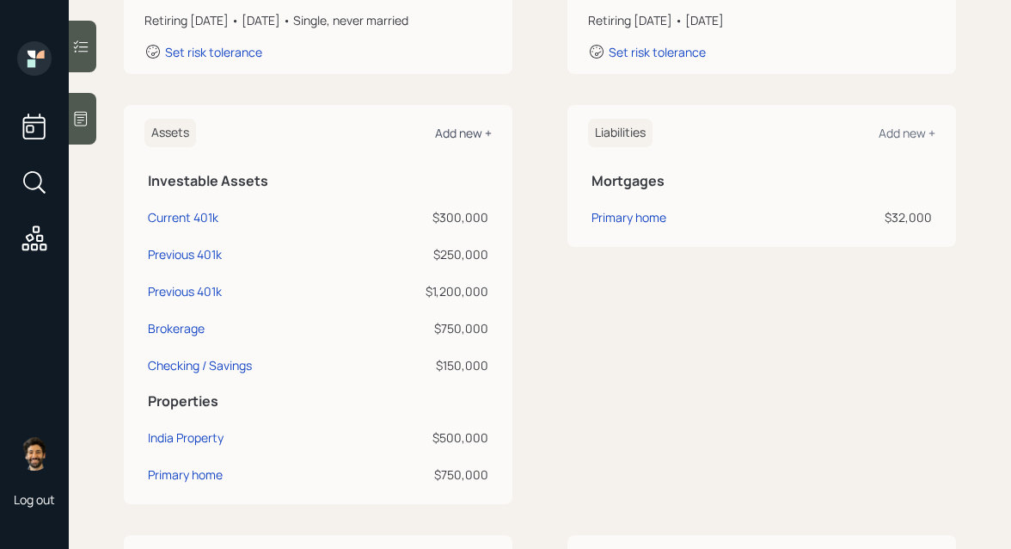
click at [455, 134] on div "Add new +" at bounding box center [463, 133] width 57 height 16
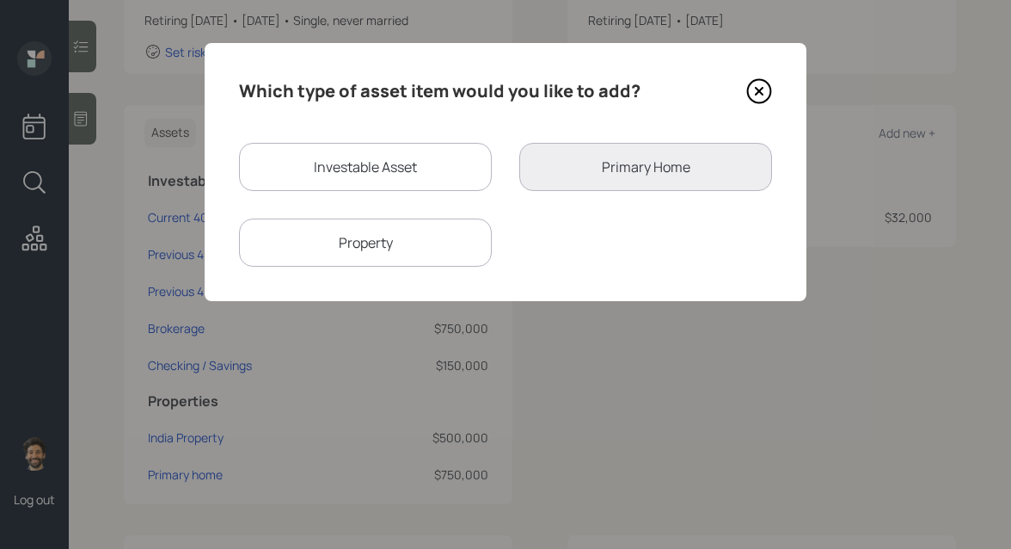
click at [347, 252] on div "Property" at bounding box center [365, 242] width 253 height 48
select select "rental_property"
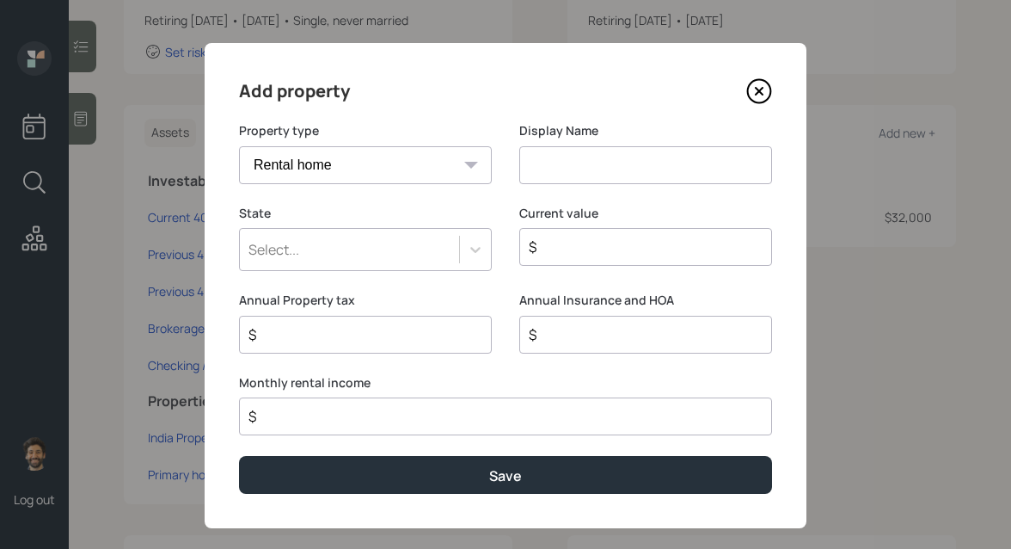
click at [568, 157] on input at bounding box center [645, 165] width 253 height 38
type input "Rental"
click at [379, 245] on div "Select..." at bounding box center [349, 249] width 219 height 29
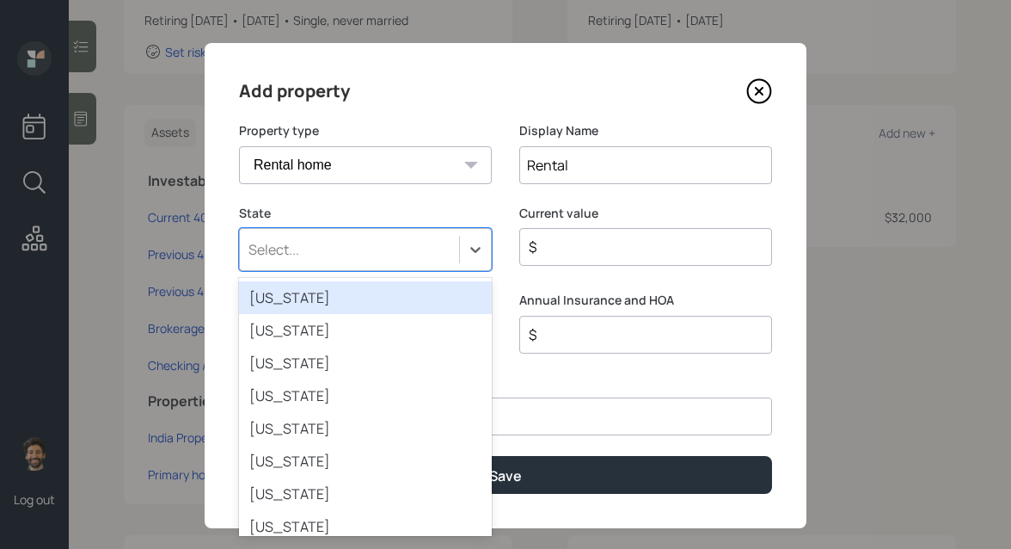
type input "p"
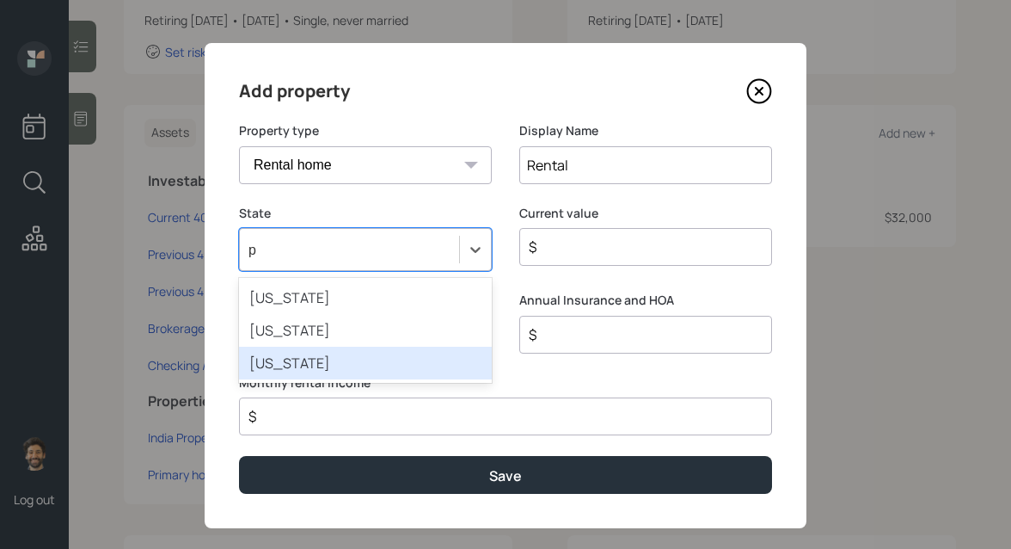
click at [272, 367] on div "Pennsylvania" at bounding box center [365, 363] width 253 height 33
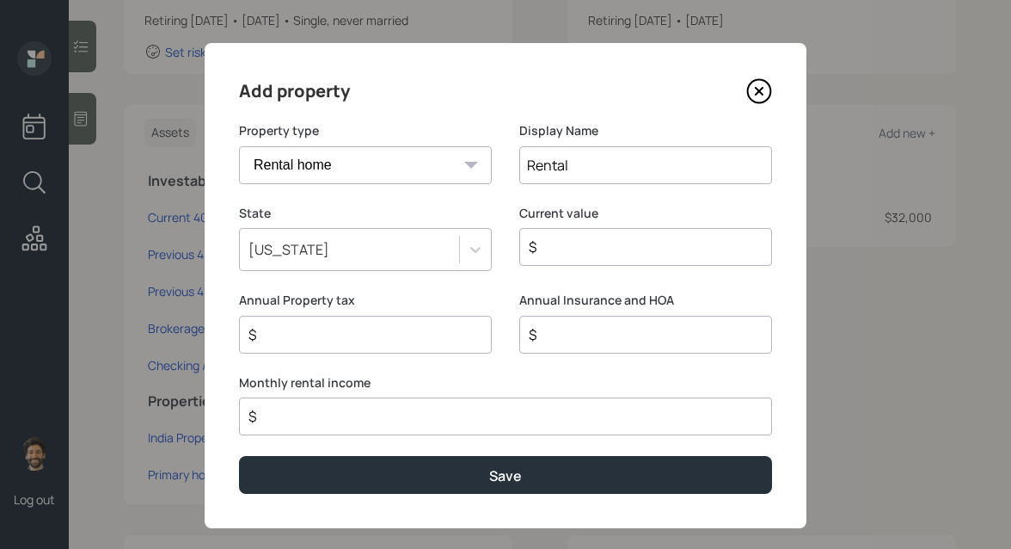
click at [586, 236] on input "$" at bounding box center [639, 246] width 224 height 21
type input "$ 400,000"
click at [277, 418] on input "$" at bounding box center [499, 416] width 504 height 21
click at [285, 336] on input "$" at bounding box center [359, 334] width 224 height 21
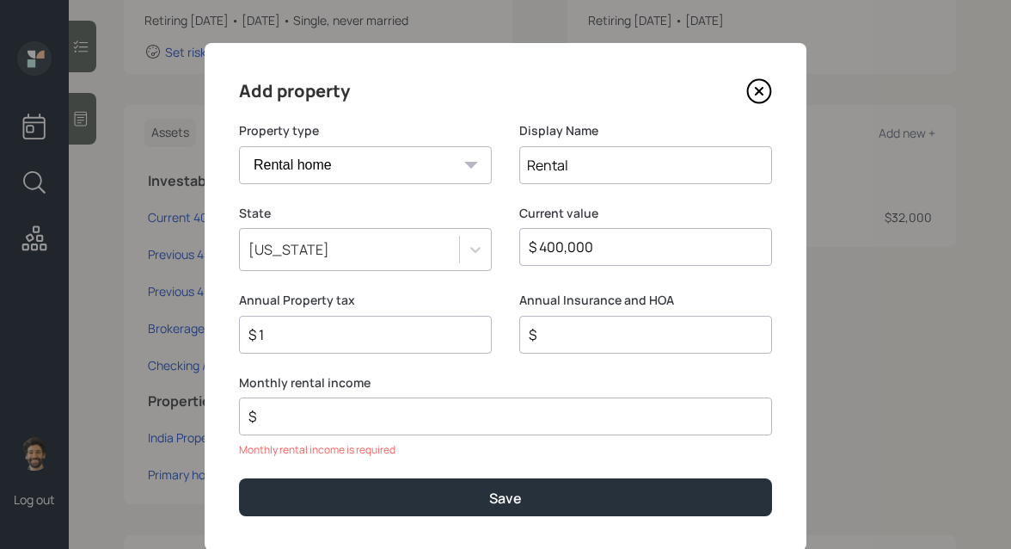
type input "$ 1"
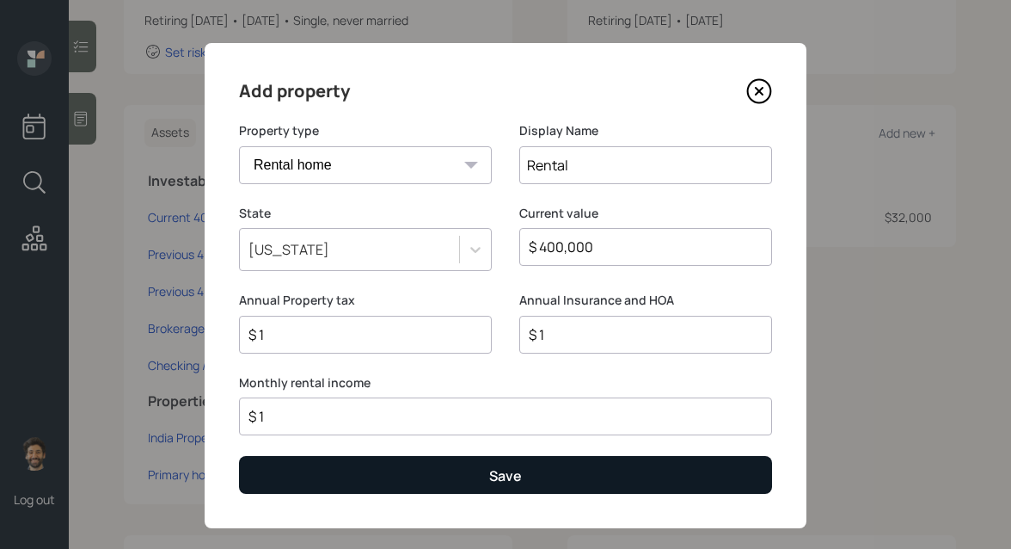
type input "$ 1"
click at [350, 470] on button "Save" at bounding box center [505, 474] width 533 height 37
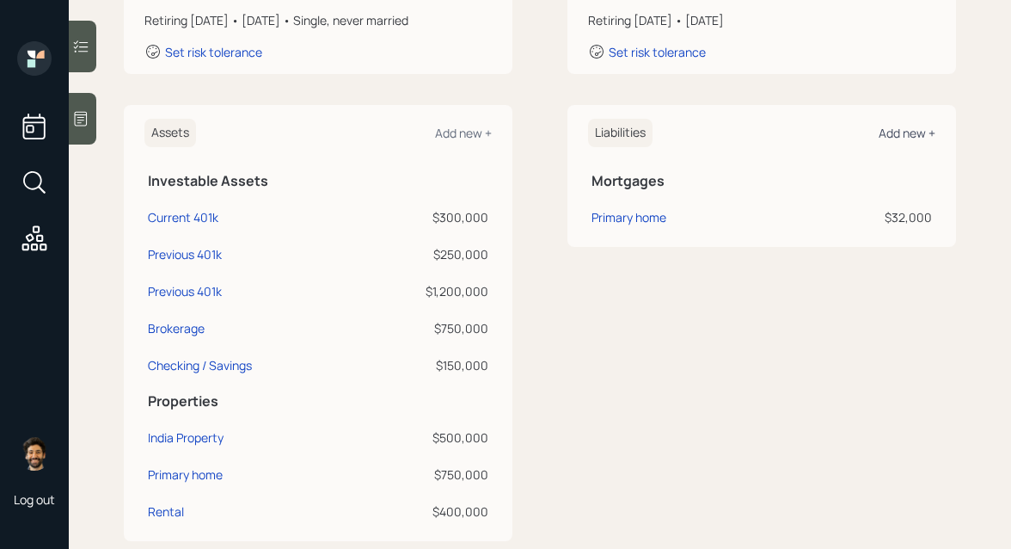
click at [899, 136] on div "Add new +" at bounding box center [907, 133] width 57 height 16
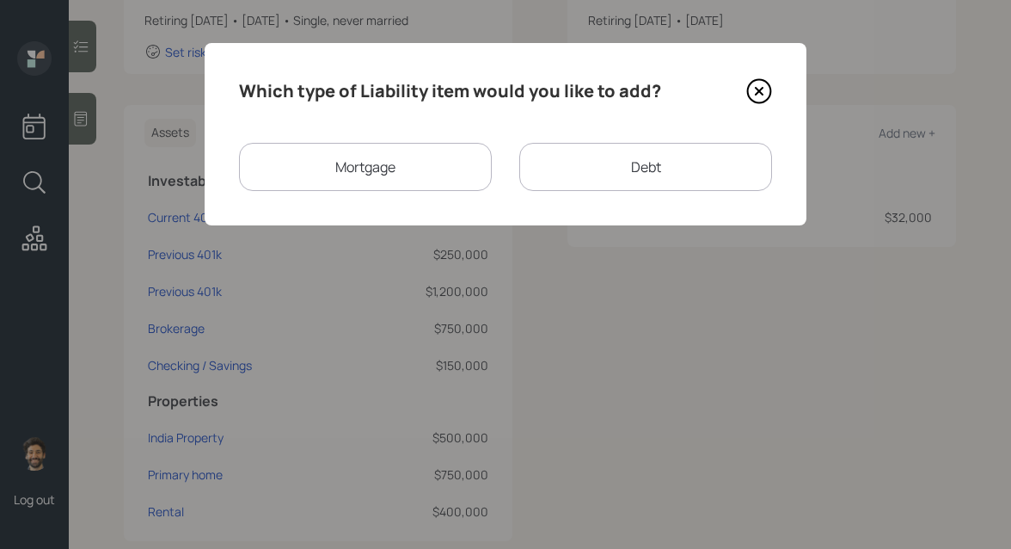
click at [416, 178] on div "Mortgage" at bounding box center [365, 167] width 253 height 48
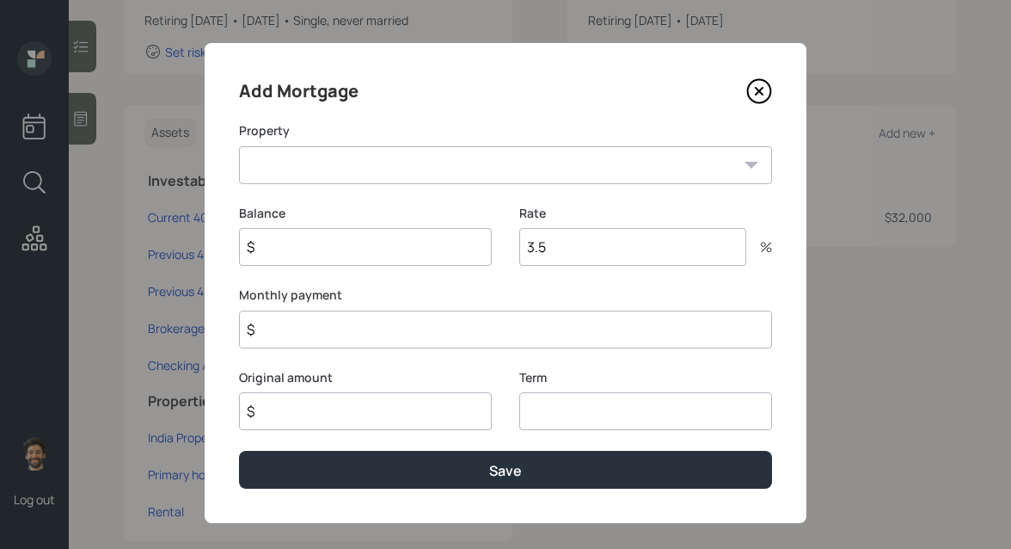
click at [335, 170] on select "India Property Rental" at bounding box center [505, 165] width 533 height 38
select select "092a0f43-bb94-47f6-a700-fb5dc39193b2"
click at [239, 146] on select "India Property Rental" at bounding box center [505, 165] width 533 height 38
click at [310, 238] on input "$" at bounding box center [365, 247] width 253 height 38
click at [310, 322] on div "Monthly payment $" at bounding box center [505, 317] width 533 height 62
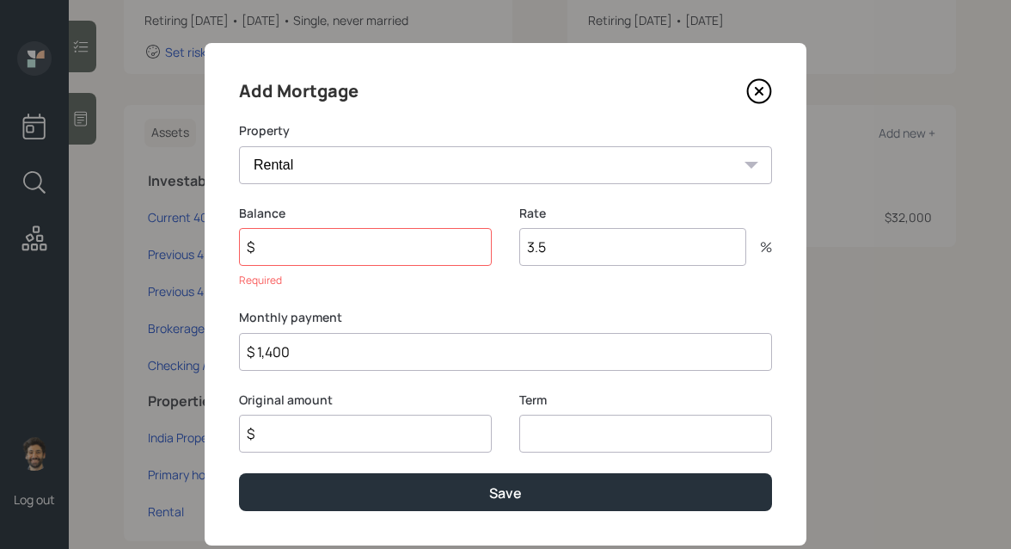
type input "$ 1,400"
click at [316, 429] on input "$" at bounding box center [365, 433] width 253 height 38
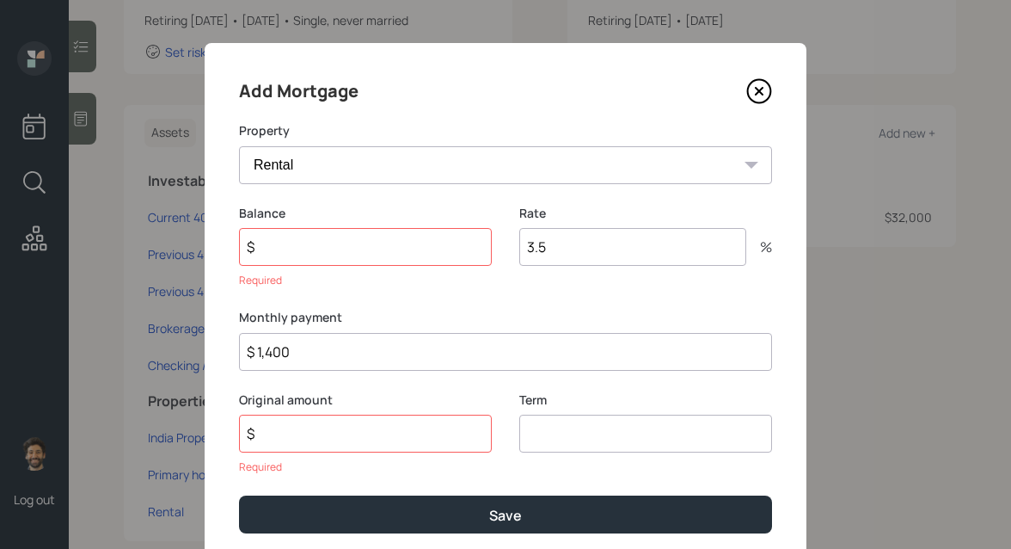
click at [561, 428] on input "number" at bounding box center [645, 433] width 253 height 38
type input "30"
click at [371, 422] on input "$" at bounding box center [365, 433] width 253 height 38
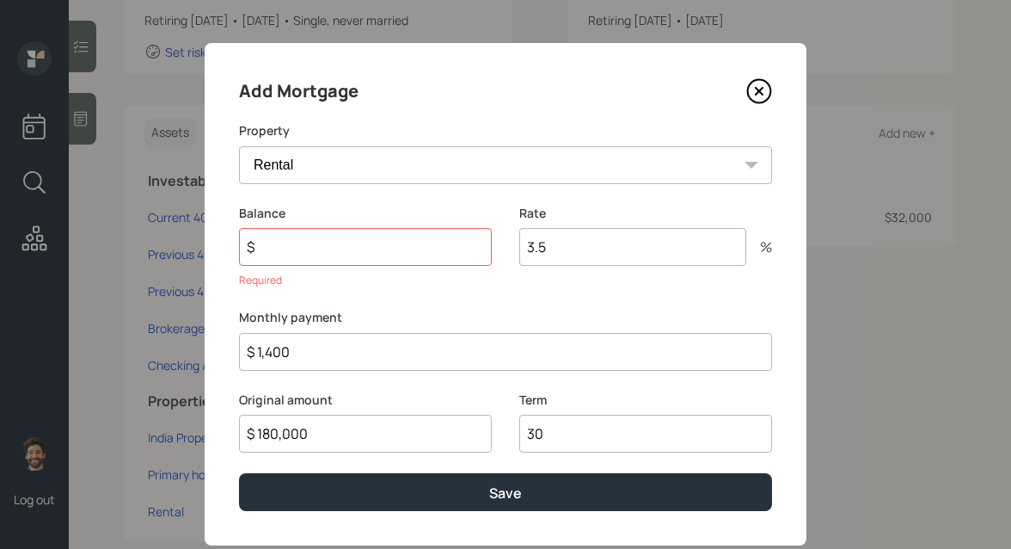
type input "$ 180,000"
click at [287, 255] on input "$" at bounding box center [365, 247] width 253 height 38
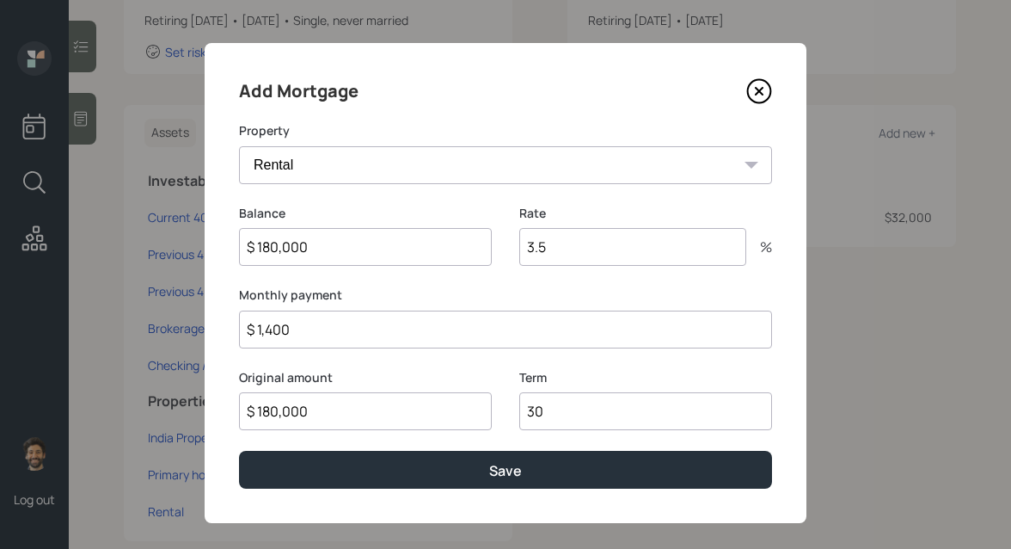
type input "$ 180,000"
drag, startPoint x: 578, startPoint y: 246, endPoint x: 487, endPoint y: 241, distance: 91.3
click at [487, 241] on div "Balance $ 180,000 Rate 3.5 %" at bounding box center [505, 246] width 533 height 83
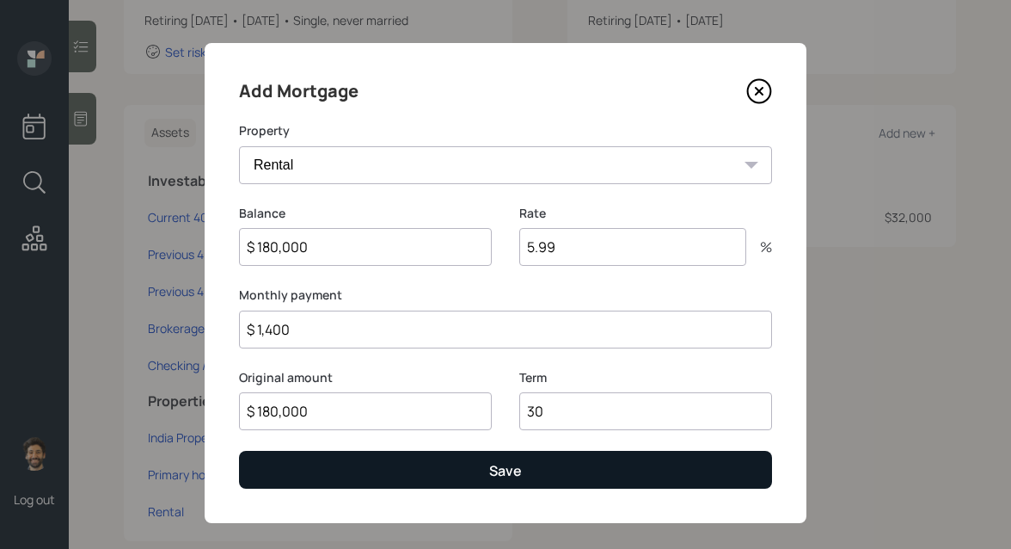
type input "5.99"
click at [320, 469] on button "Save" at bounding box center [505, 469] width 533 height 37
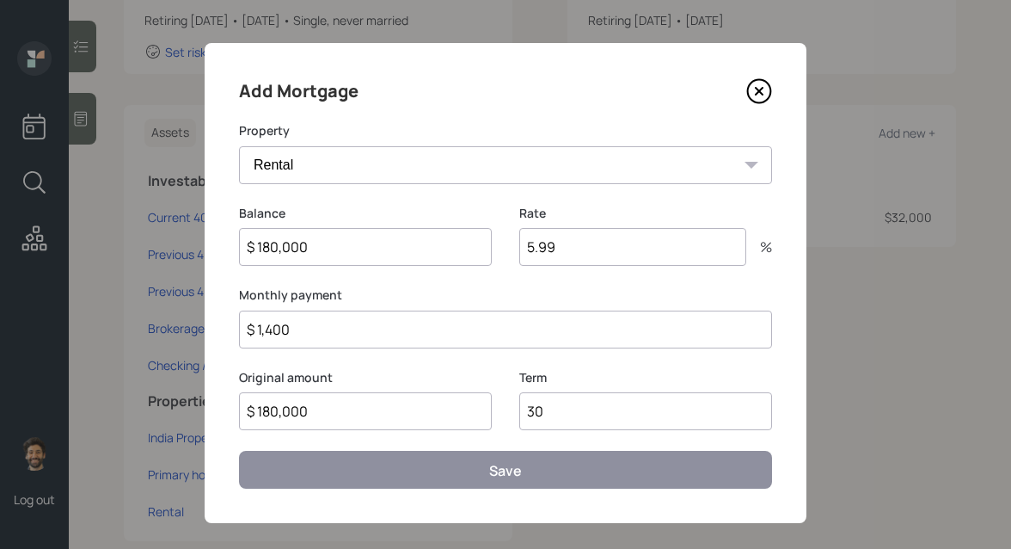
select select "d45d8a30-9458-4833-acb9-00cbb9ce4fed"
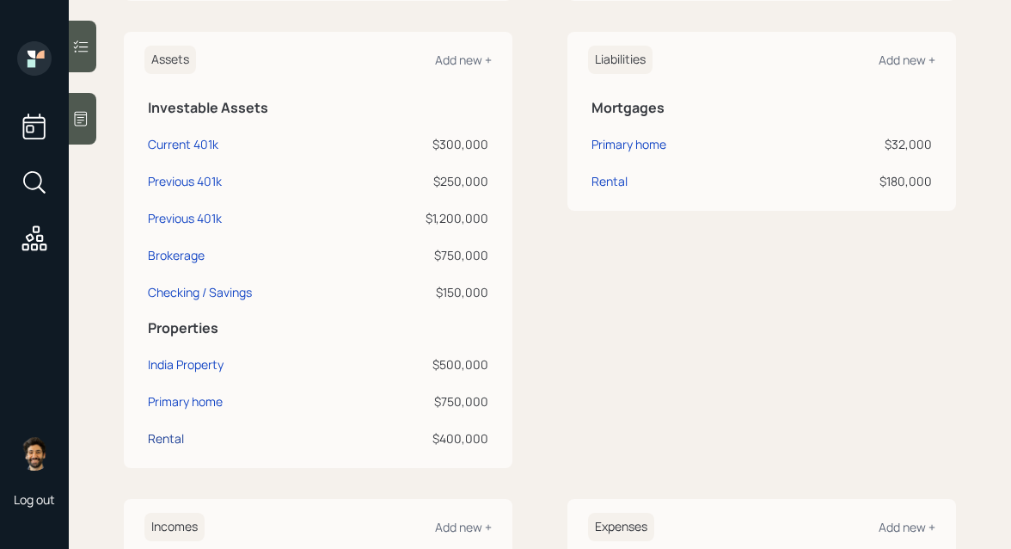
scroll to position [414, 0]
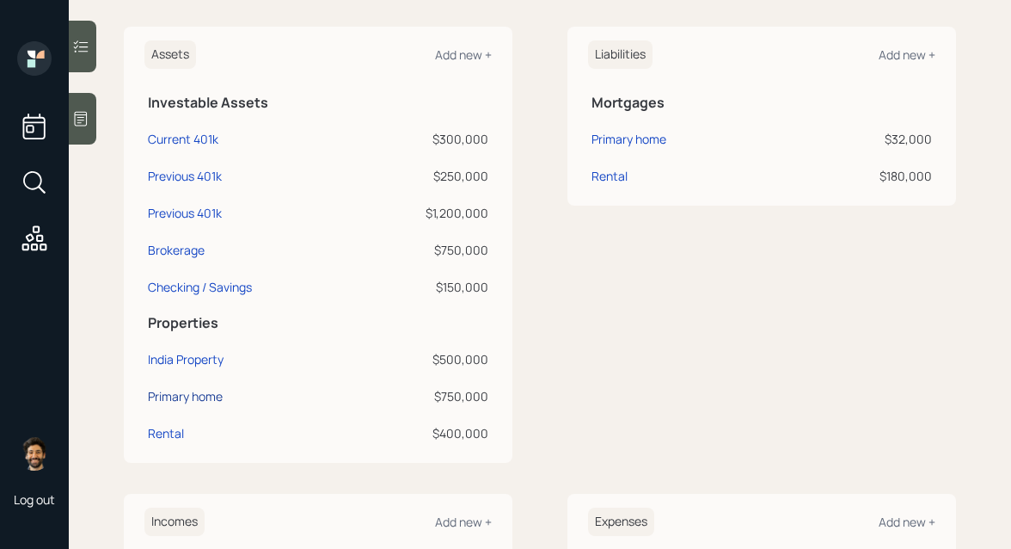
click at [177, 393] on div "Primary home" at bounding box center [185, 396] width 75 height 18
click at [173, 423] on td "Rental" at bounding box center [250, 430] width 213 height 37
click at [174, 435] on div "Rental" at bounding box center [166, 433] width 36 height 18
select select "rental_property"
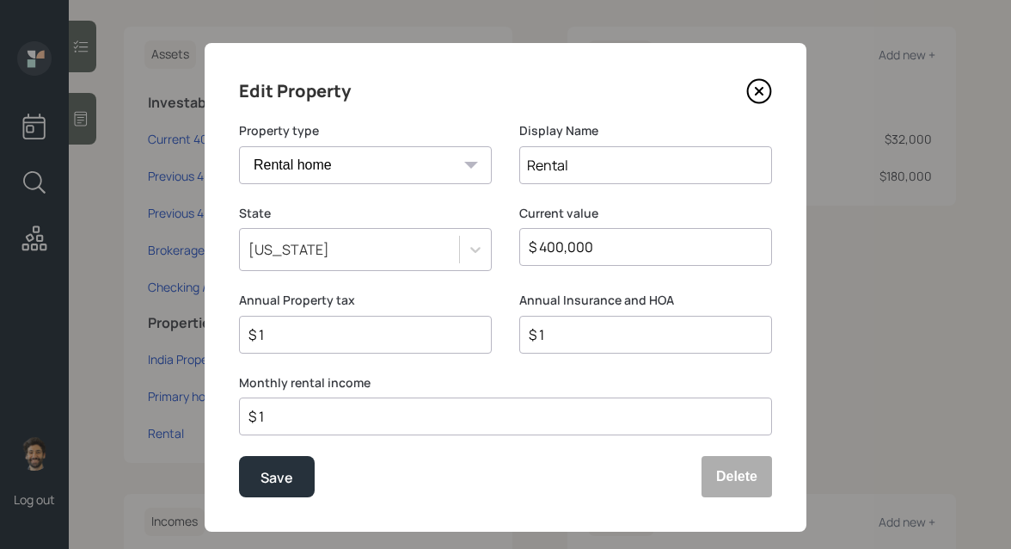
click at [290, 334] on input "$ 1" at bounding box center [359, 334] width 224 height 21
type input "$ 5,400"
type input "$ 0"
click at [267, 476] on div "Save" at bounding box center [277, 477] width 33 height 23
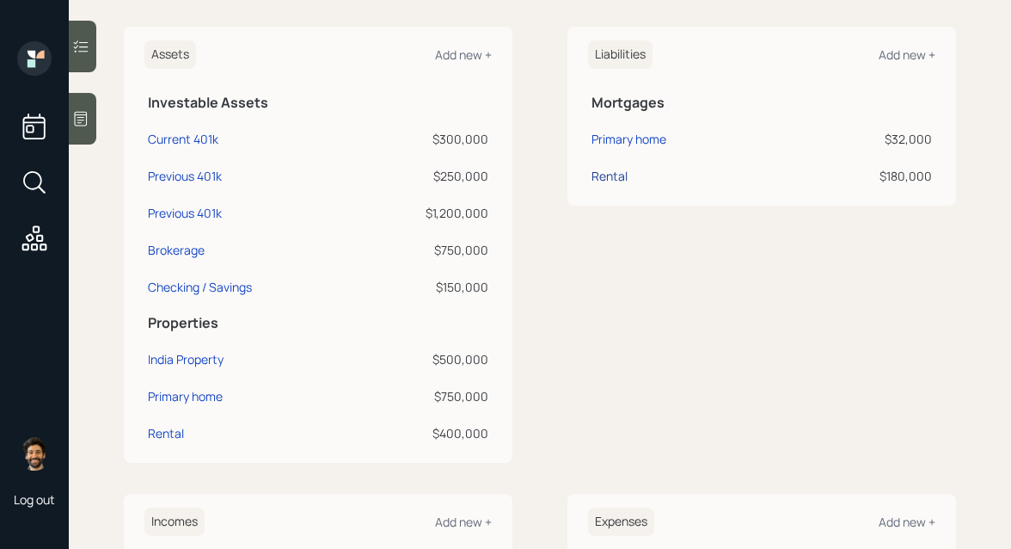
click at [607, 175] on div "Rental" at bounding box center [610, 176] width 36 height 18
select select "092a0f43-bb94-47f6-a700-fb5dc39193b2"
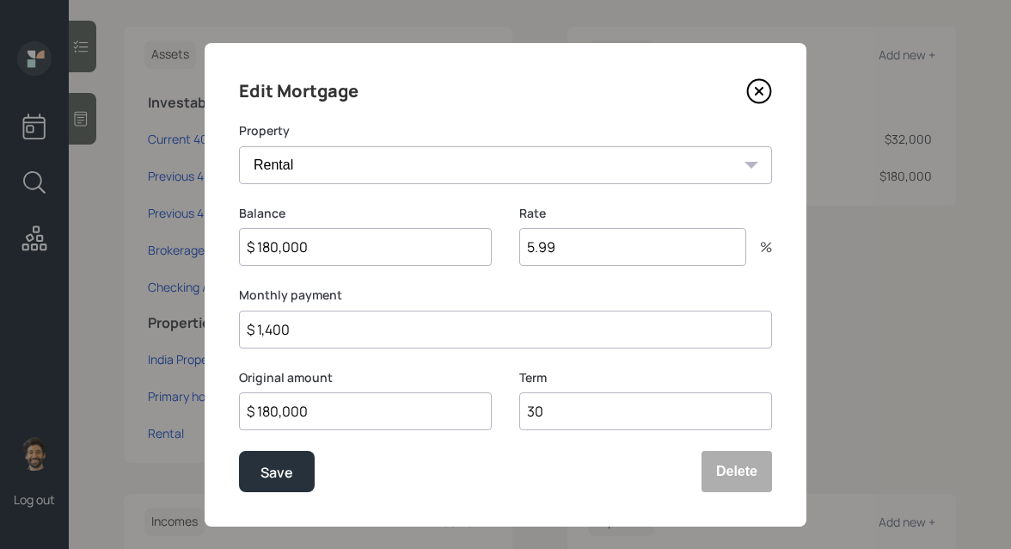
click at [292, 328] on input "$ 1,400" at bounding box center [505, 329] width 533 height 38
click at [304, 323] on input "$ 1,350" at bounding box center [505, 329] width 533 height 38
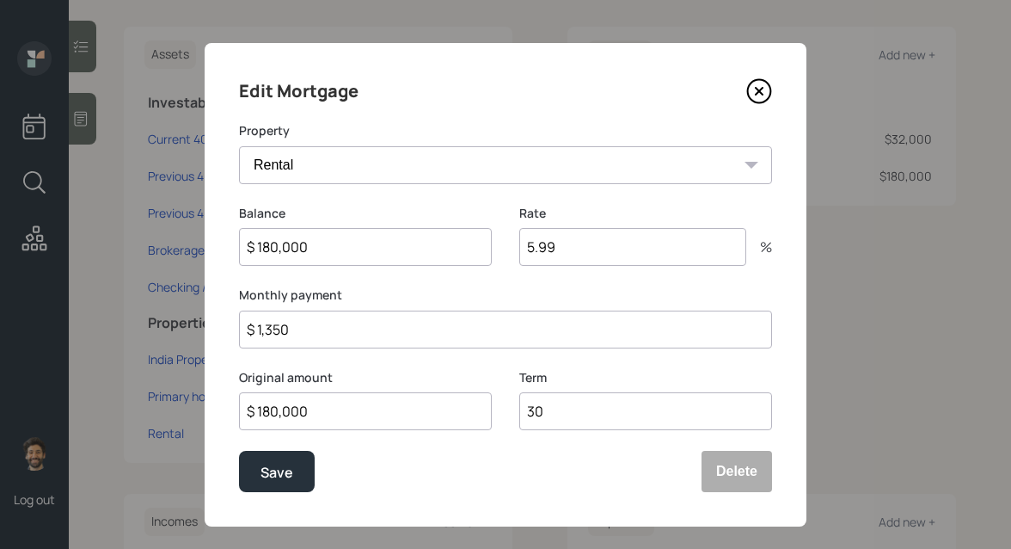
click at [304, 323] on input "$ 1,350" at bounding box center [505, 329] width 533 height 38
type input "$ 950"
click at [256, 494] on div "Edit Mortgage Property India Property Rental Balance $ 180,000 Rate 5.99 % Mont…" at bounding box center [506, 284] width 602 height 483
click at [258, 475] on button "Save" at bounding box center [277, 471] width 76 height 41
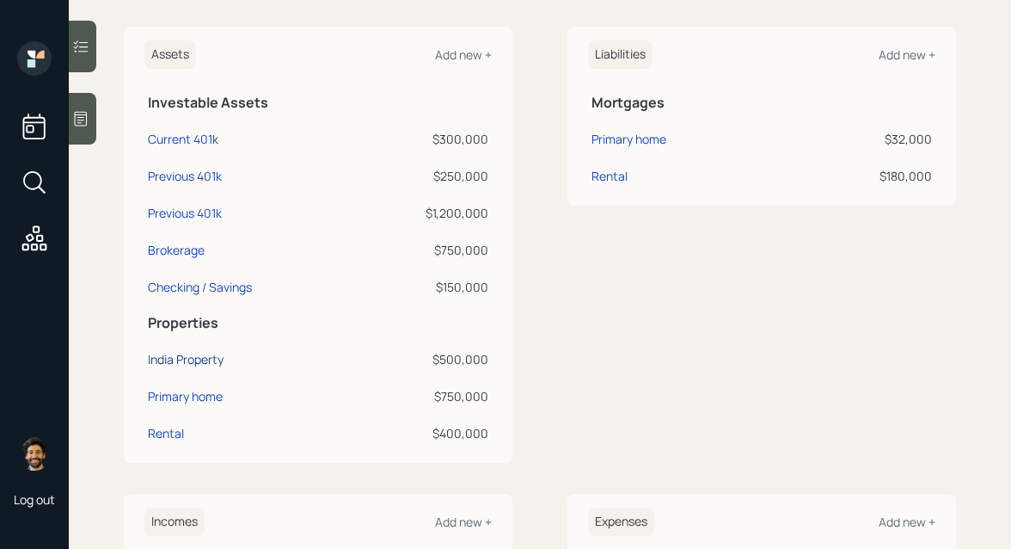
click at [214, 362] on div "India Property" at bounding box center [186, 359] width 76 height 18
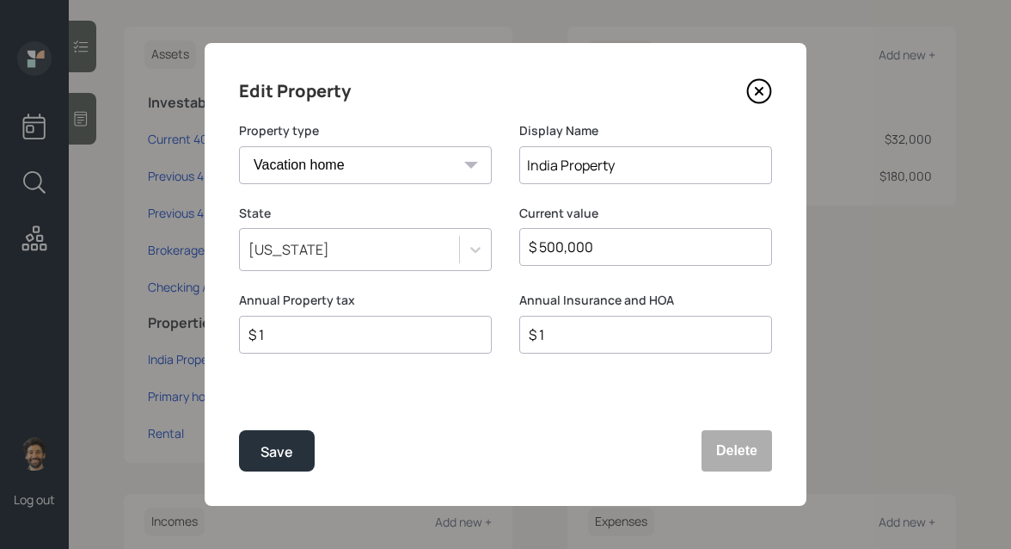
drag, startPoint x: 597, startPoint y: 249, endPoint x: 488, endPoint y: 244, distance: 109.3
click at [488, 244] on div "State Alabama Current value $ 500,000" at bounding box center [505, 249] width 533 height 88
click at [316, 341] on input "$ 1" at bounding box center [359, 334] width 224 height 21
type input "$"
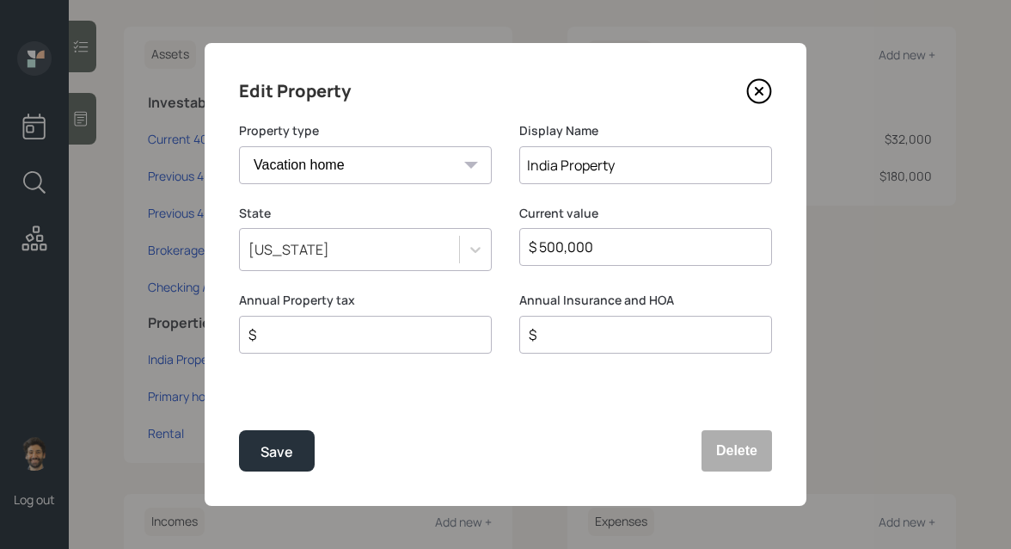
click at [333, 346] on div "$" at bounding box center [365, 335] width 253 height 38
click at [312, 338] on input "$" at bounding box center [359, 334] width 224 height 21
type input "$ 0"
click at [263, 448] on div "Save" at bounding box center [277, 451] width 33 height 23
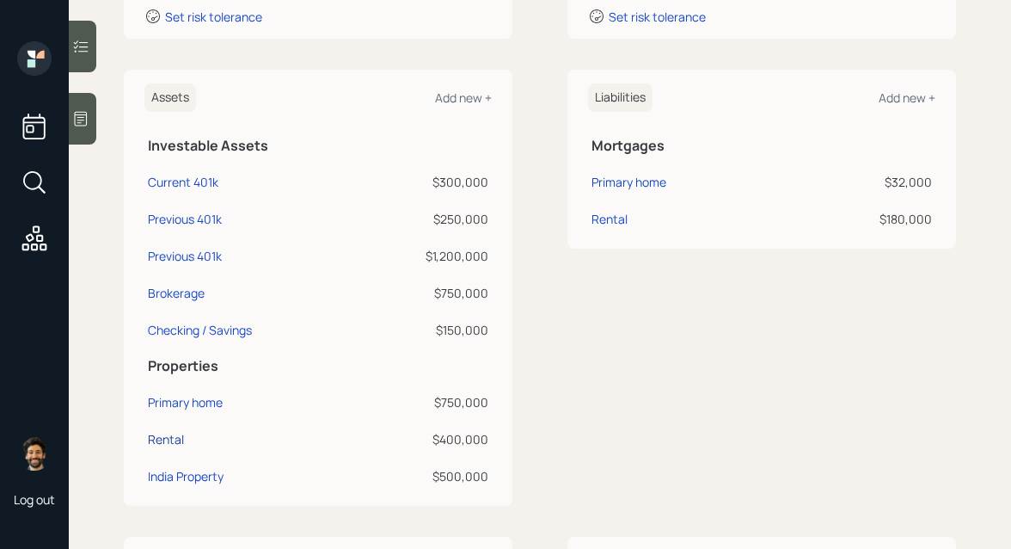
scroll to position [370, 0]
drag, startPoint x: 148, startPoint y: 148, endPoint x: 316, endPoint y: 131, distance: 168.6
click at [316, 131] on th "Investable Assets" at bounding box center [317, 144] width 347 height 35
click at [177, 186] on div "Current 401k" at bounding box center [183, 184] width 71 height 18
select select "company_sponsored"
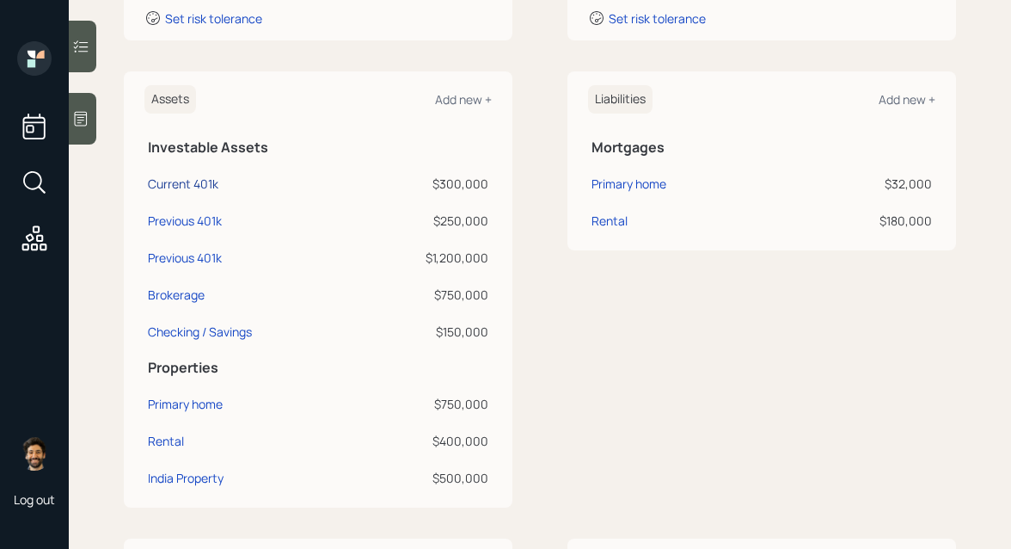
select select "balanced"
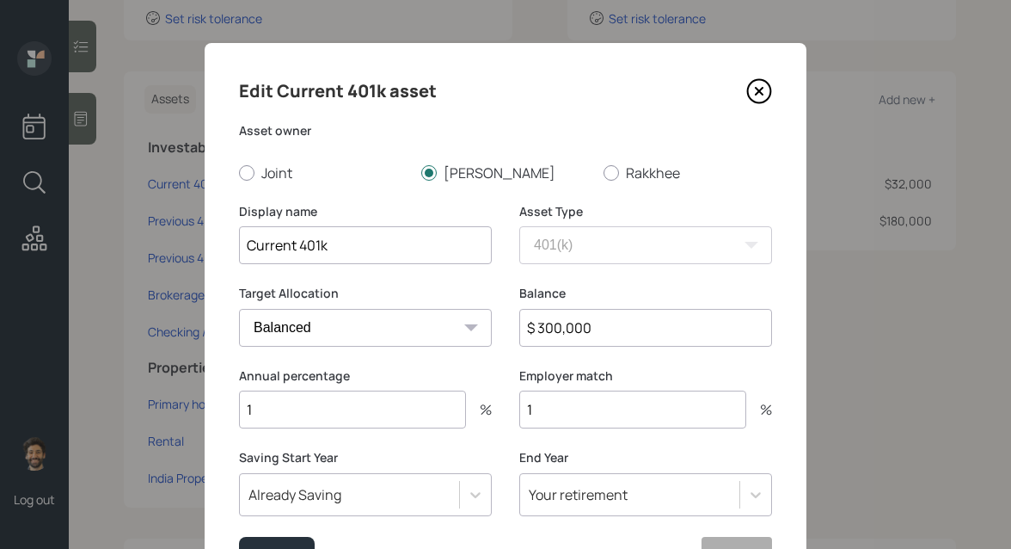
click at [261, 408] on input "1" at bounding box center [352, 409] width 227 height 38
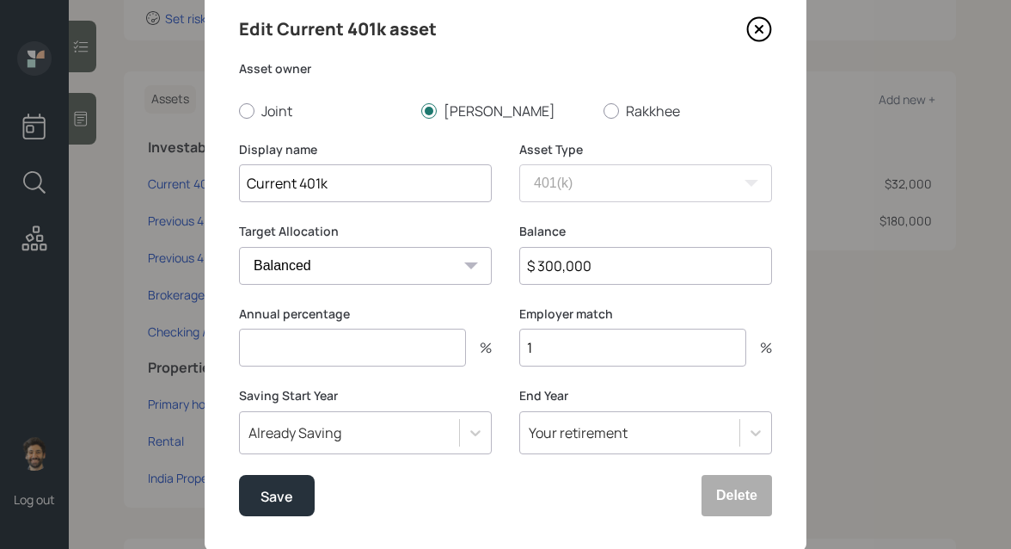
scroll to position [74, 0]
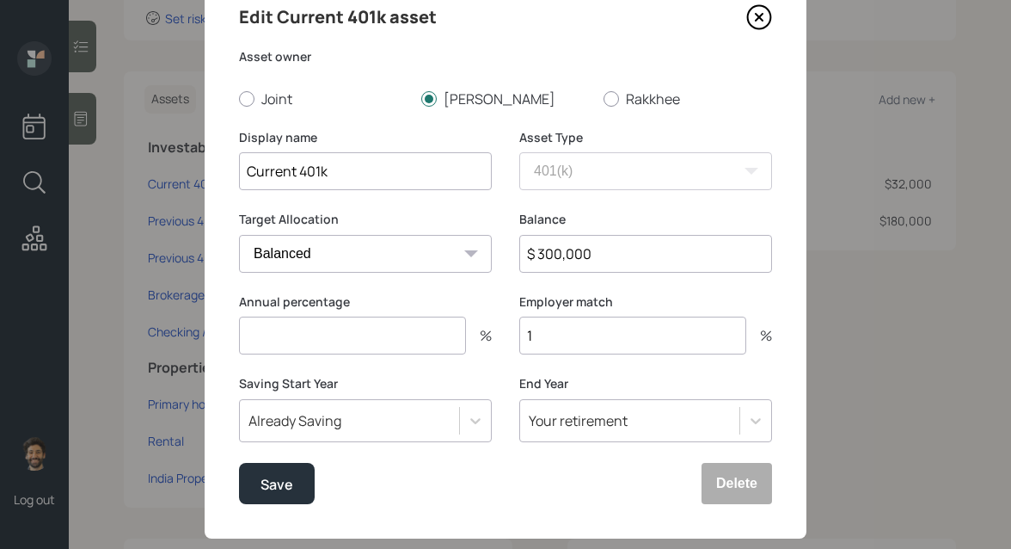
click at [583, 335] on input "1" at bounding box center [632, 335] width 227 height 38
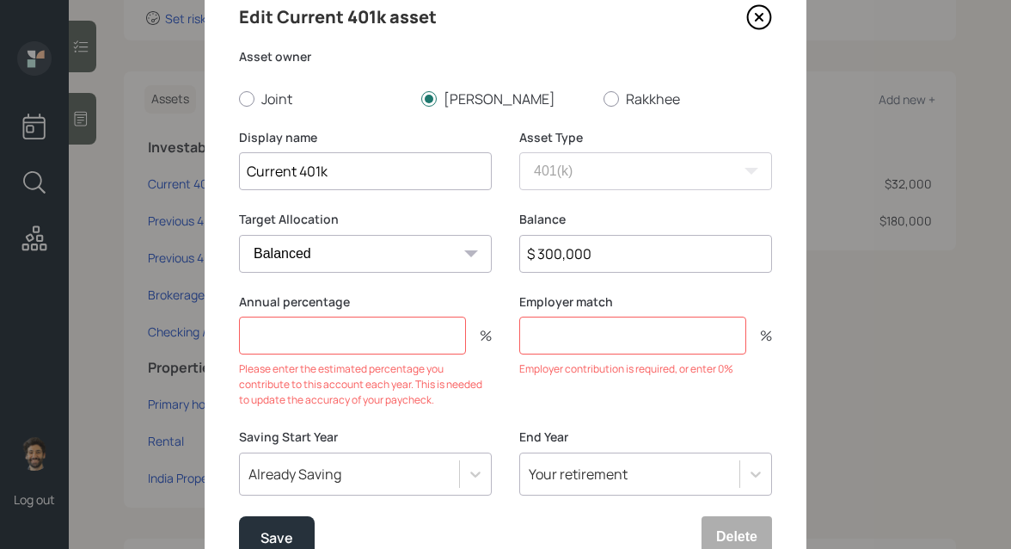
click at [491, 383] on div "Please enter the estimated percentage you contribute to this account each year.…" at bounding box center [365, 384] width 253 height 46
click at [326, 346] on input "number" at bounding box center [352, 335] width 227 height 38
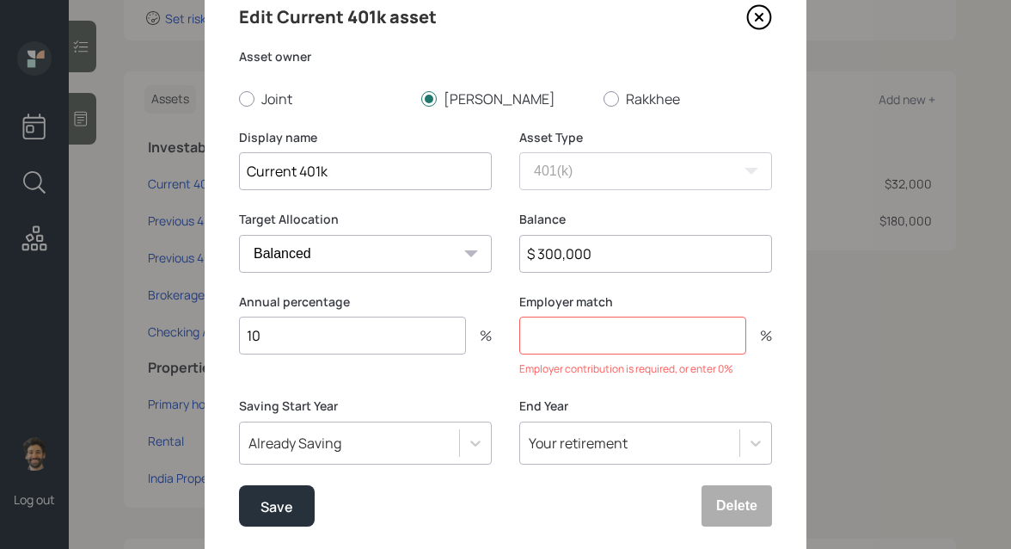
type input "10"
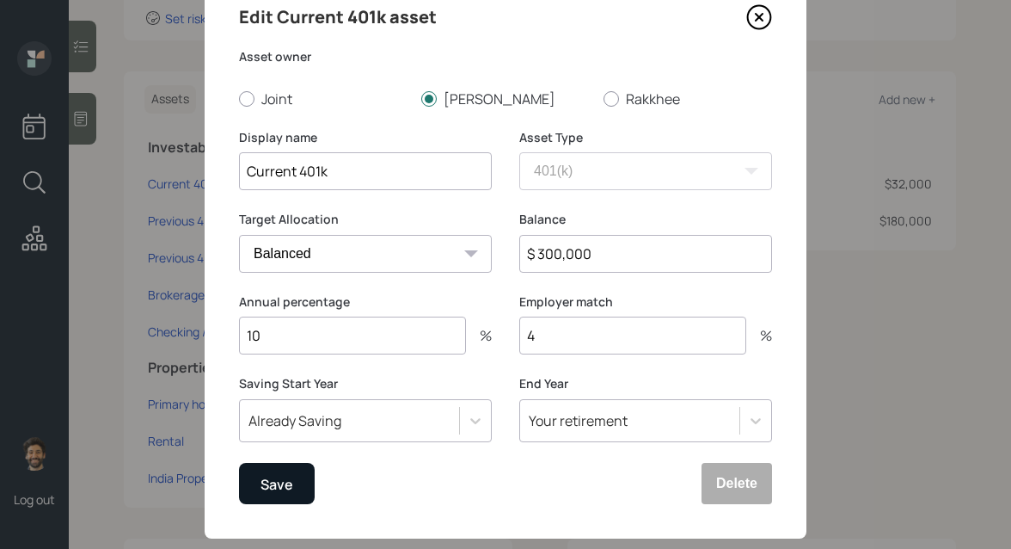
type input "4"
click at [273, 487] on div "Save" at bounding box center [277, 483] width 33 height 23
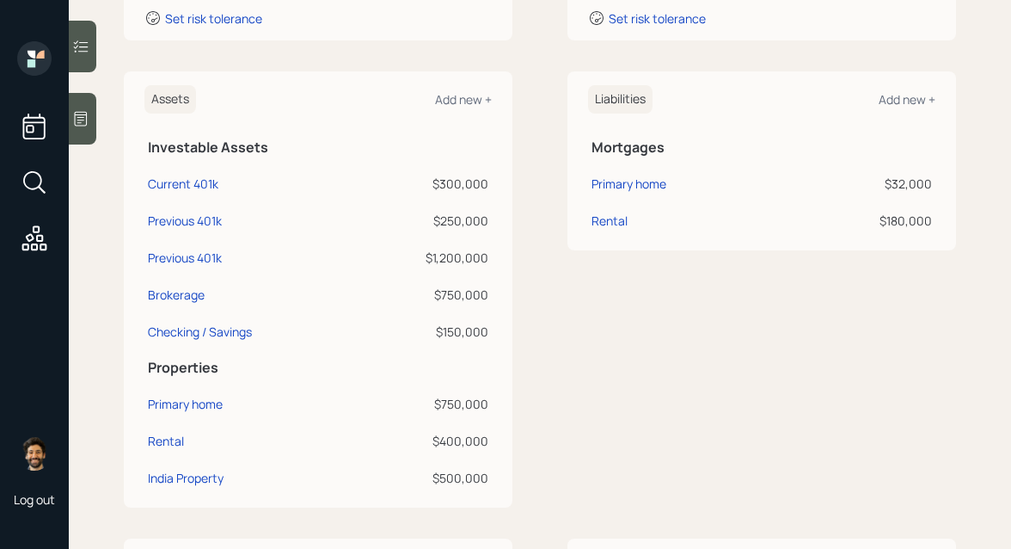
click at [456, 221] on div "$250,000" at bounding box center [424, 221] width 127 height 18
click at [438, 261] on div "$1,200,000" at bounding box center [424, 258] width 127 height 18
click at [467, 294] on div "$750,000" at bounding box center [424, 295] width 127 height 18
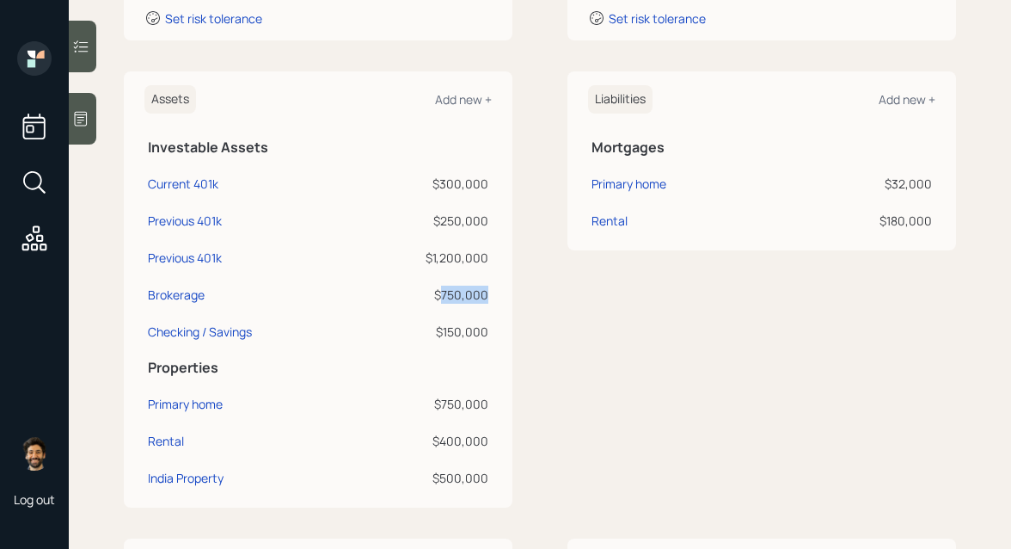
click at [467, 294] on div "$750,000" at bounding box center [424, 295] width 127 height 18
click at [186, 296] on div "Brokerage" at bounding box center [176, 295] width 57 height 18
select select "taxable"
select select "balanced"
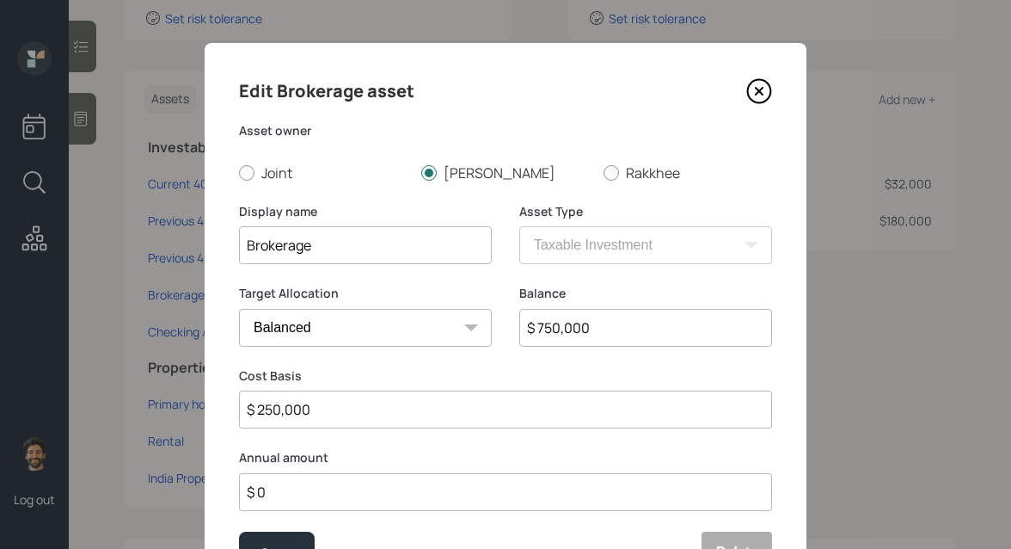
click at [557, 328] on input "$ 750,000" at bounding box center [645, 328] width 253 height 38
type input "$ 500,000"
click at [287, 422] on input "$ 250,000" at bounding box center [505, 409] width 533 height 38
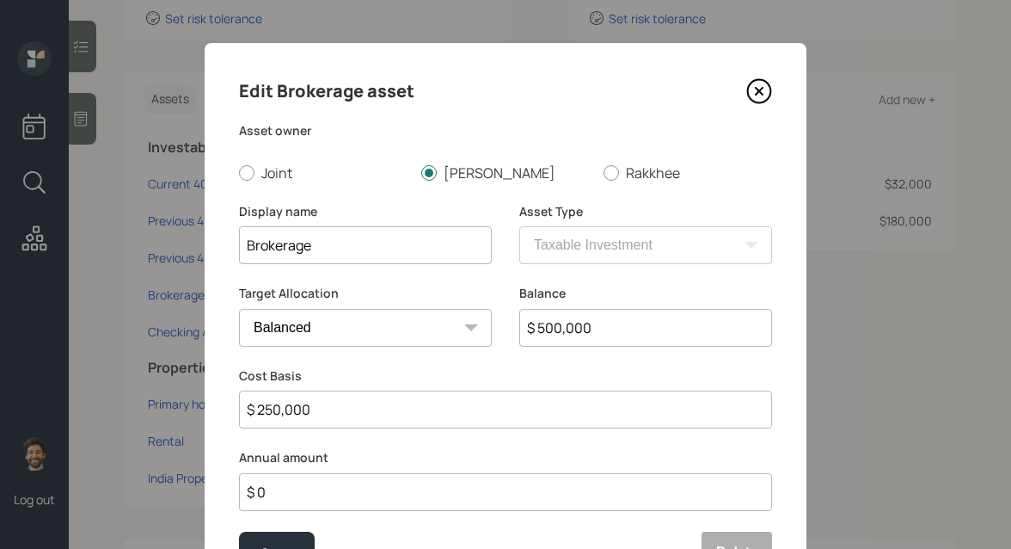
click at [287, 422] on input "$ 250,000" at bounding box center [505, 409] width 533 height 38
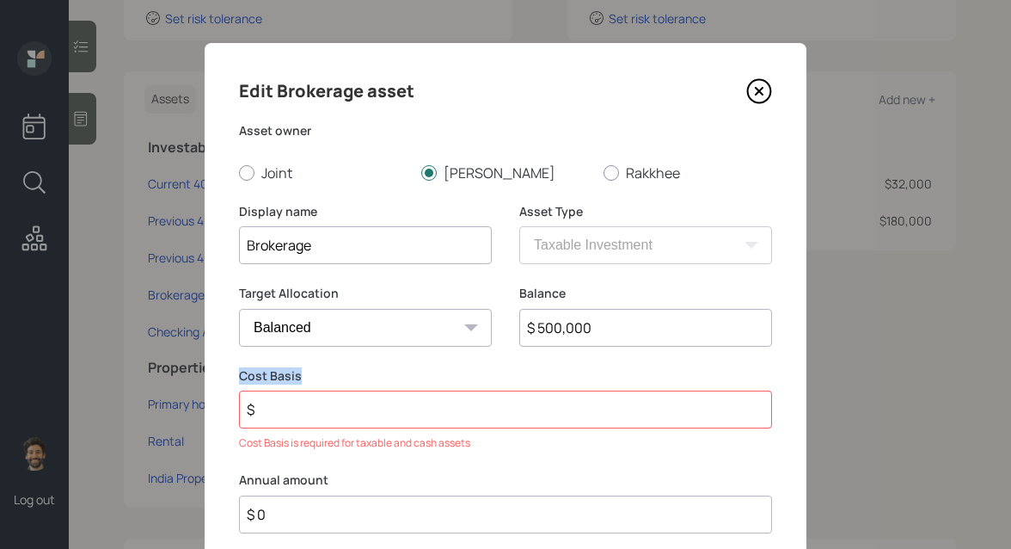
drag, startPoint x: 304, startPoint y: 371, endPoint x: 235, endPoint y: 376, distance: 69.0
click at [235, 376] on div "Edit Brokerage asset Asset owner Joint Subhashish Rakkhee Display name Brokerag…" at bounding box center [506, 336] width 602 height 586
click at [279, 410] on input "$" at bounding box center [505, 409] width 533 height 38
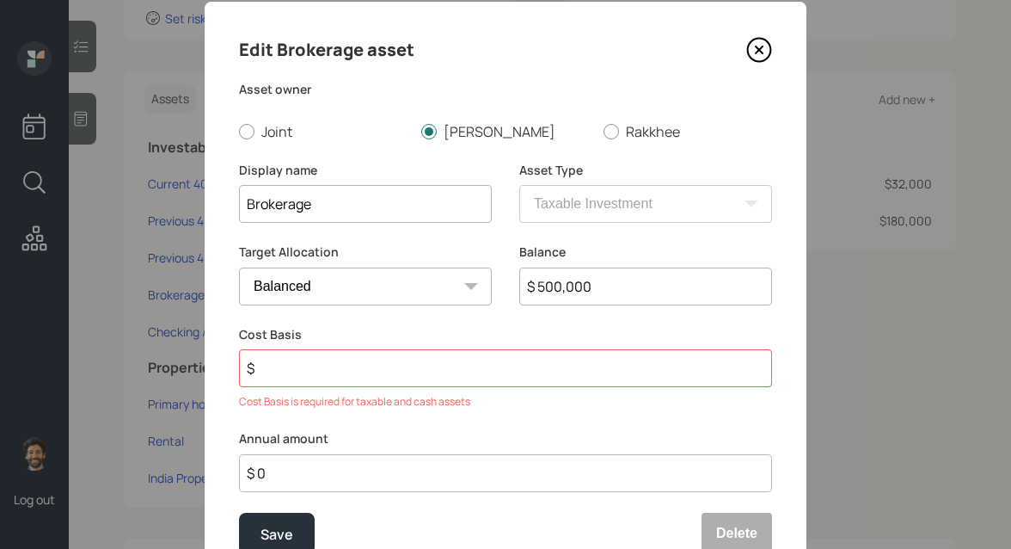
scroll to position [43, 0]
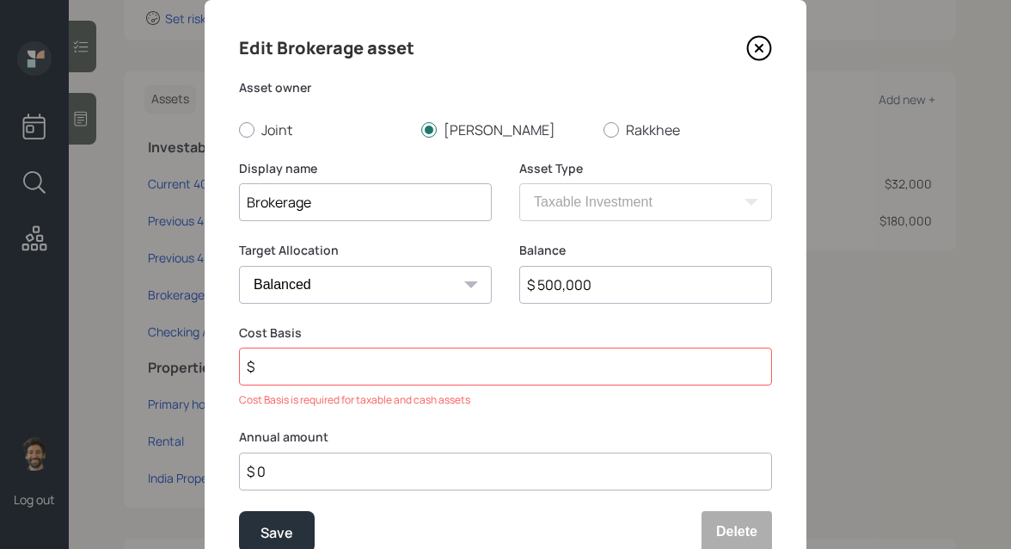
click at [288, 366] on input "$" at bounding box center [505, 366] width 533 height 38
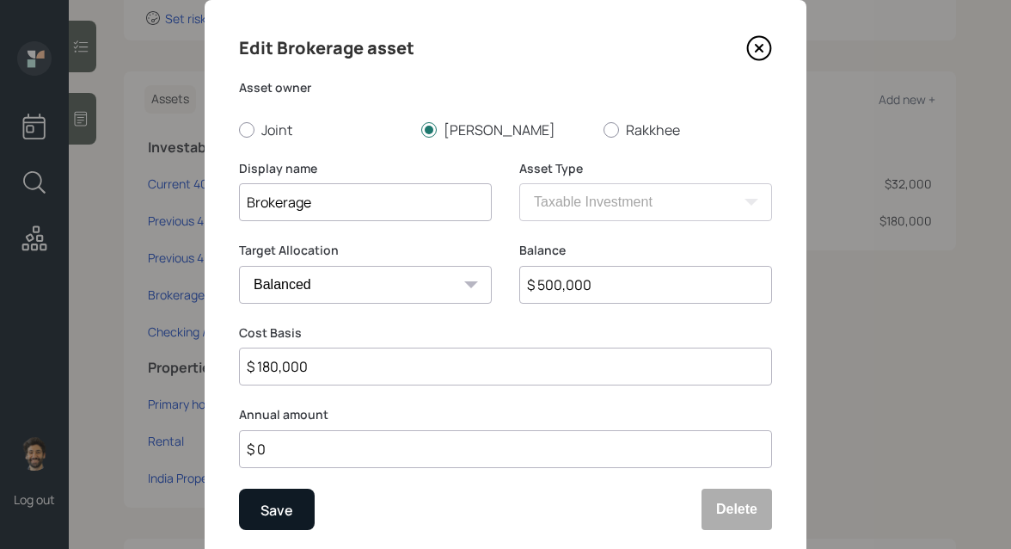
type input "$ 180,000"
click at [275, 516] on div "Save" at bounding box center [277, 509] width 33 height 23
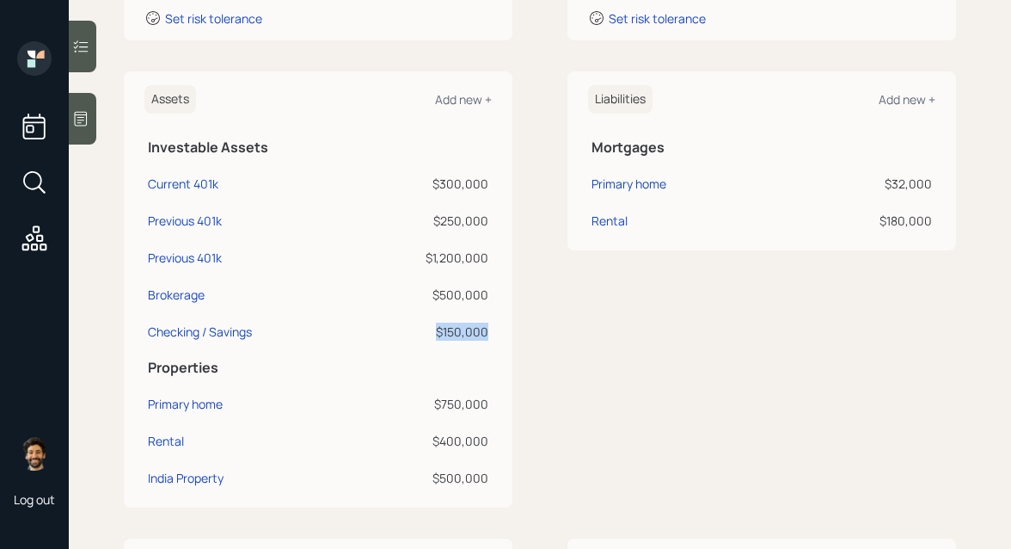
drag, startPoint x: 489, startPoint y: 331, endPoint x: 422, endPoint y: 337, distance: 67.3
click at [422, 337] on td "$150,000" at bounding box center [425, 328] width 134 height 37
click at [207, 339] on div "Checking / Savings" at bounding box center [200, 331] width 104 height 18
select select "emergency_fund"
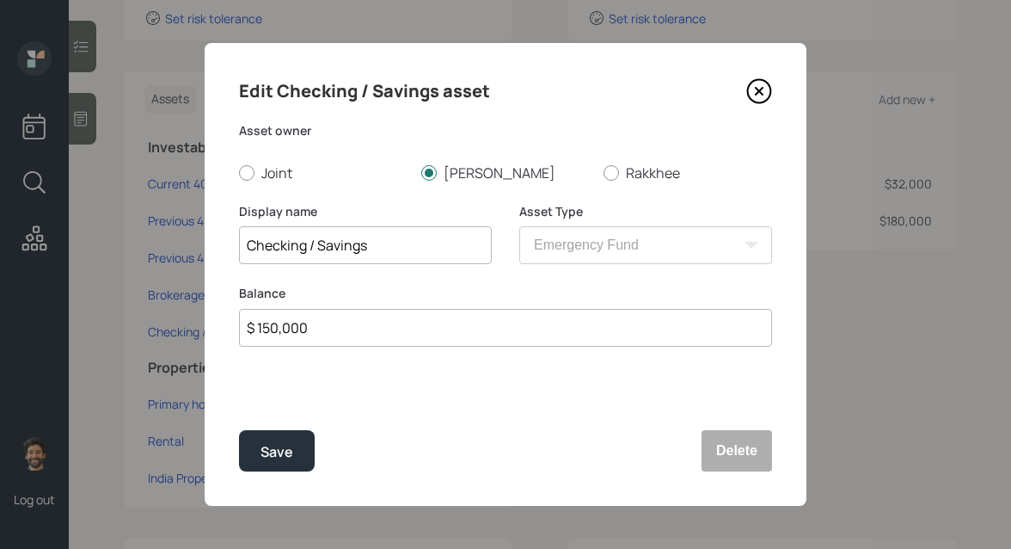
click at [311, 336] on input "$ 150,000" at bounding box center [505, 328] width 533 height 38
click at [311, 335] on input "$ 150,000" at bounding box center [505, 328] width 533 height 38
type input "$ 200,000"
click at [276, 464] on button "Save" at bounding box center [277, 450] width 76 height 41
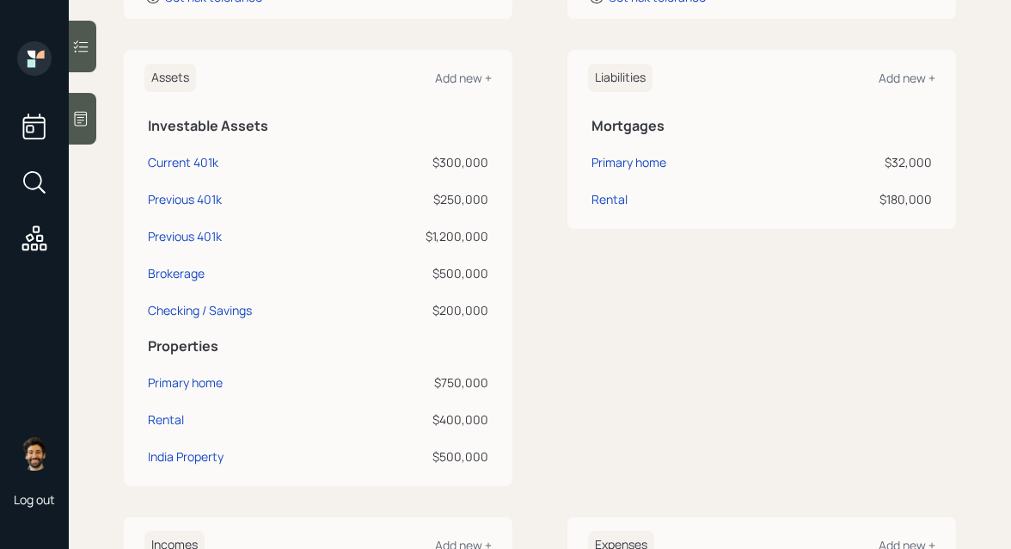
scroll to position [392, 0]
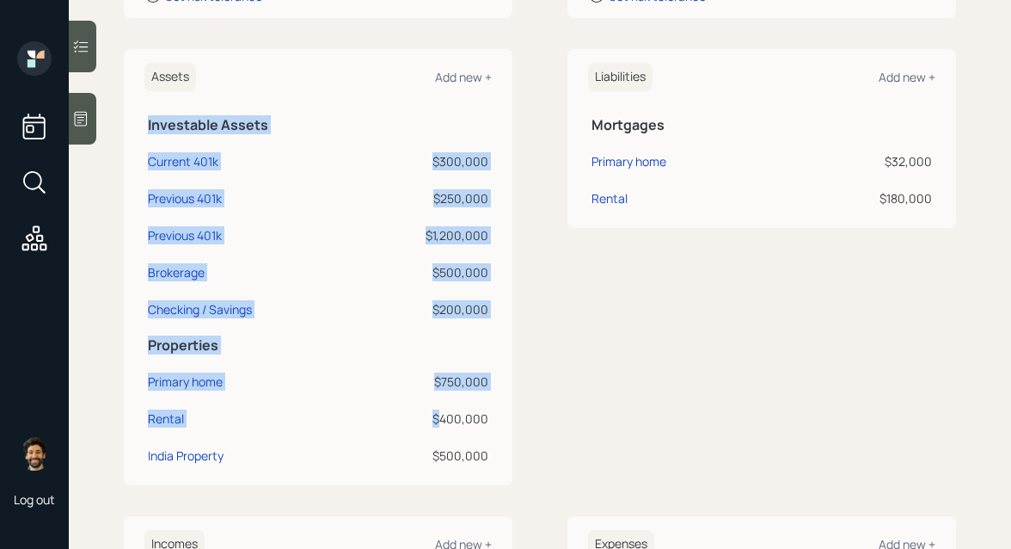
drag, startPoint x: 439, startPoint y: 421, endPoint x: 511, endPoint y: 419, distance: 72.3
click at [511, 419] on div "Assets Add new + Investable Assets Current 401k $300,000 Previous 401k $250,000…" at bounding box center [318, 267] width 389 height 436
click at [451, 421] on div "$400,000" at bounding box center [424, 418] width 127 height 18
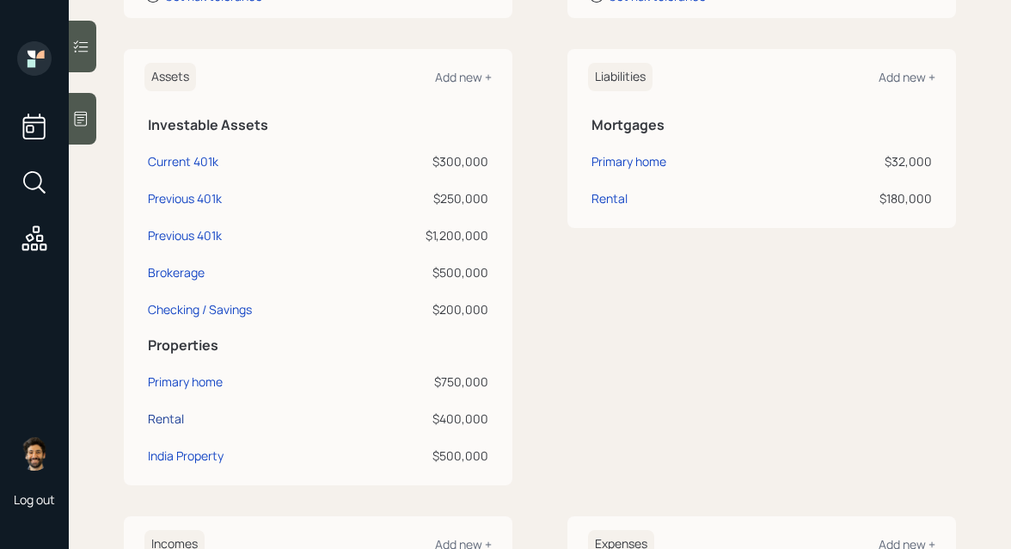
click at [167, 421] on div "Rental" at bounding box center [166, 418] width 36 height 18
select select "rental_property"
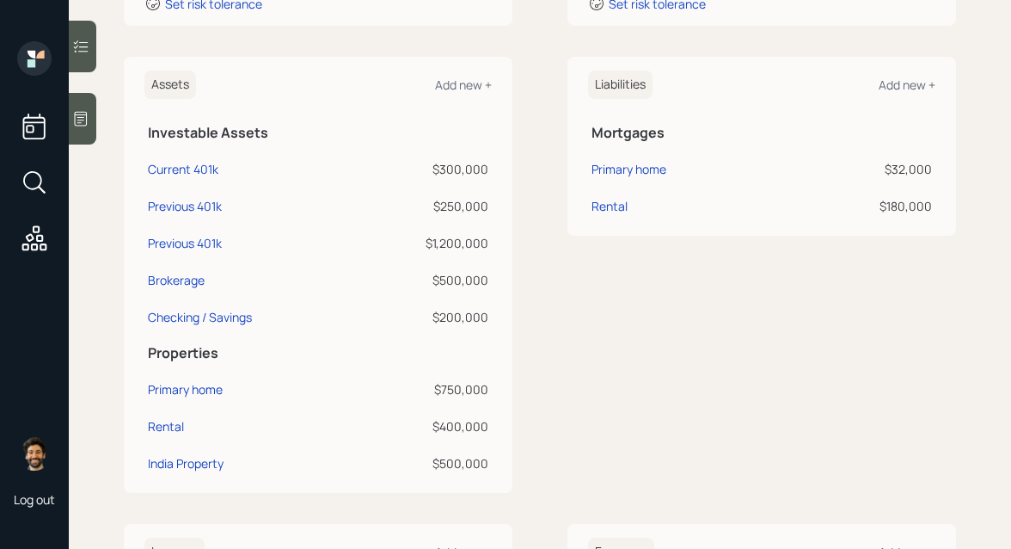
scroll to position [383, 0]
click at [452, 90] on div "Add new +" at bounding box center [463, 86] width 57 height 16
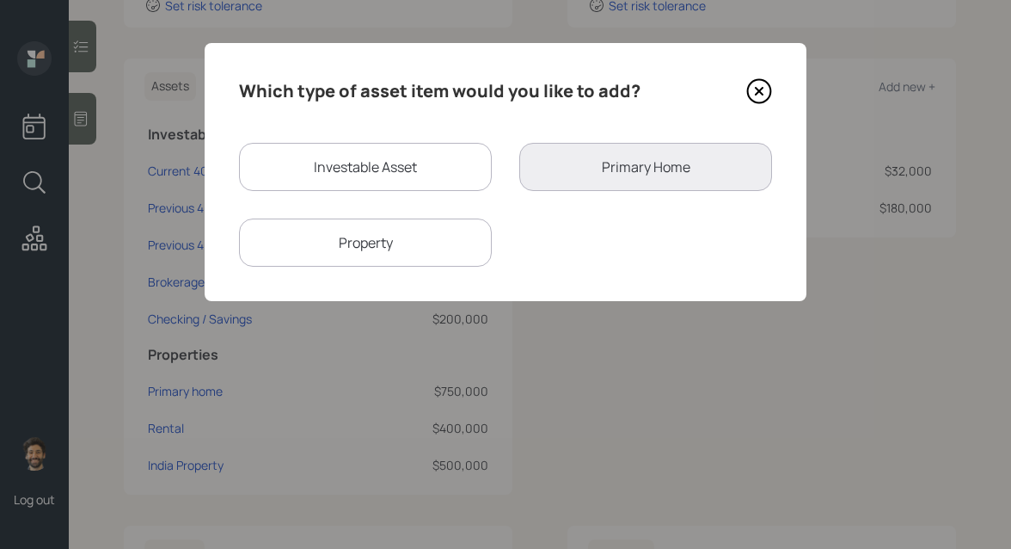
click at [352, 164] on div "Investable Asset" at bounding box center [365, 167] width 253 height 48
select select "taxable"
select select "balanced"
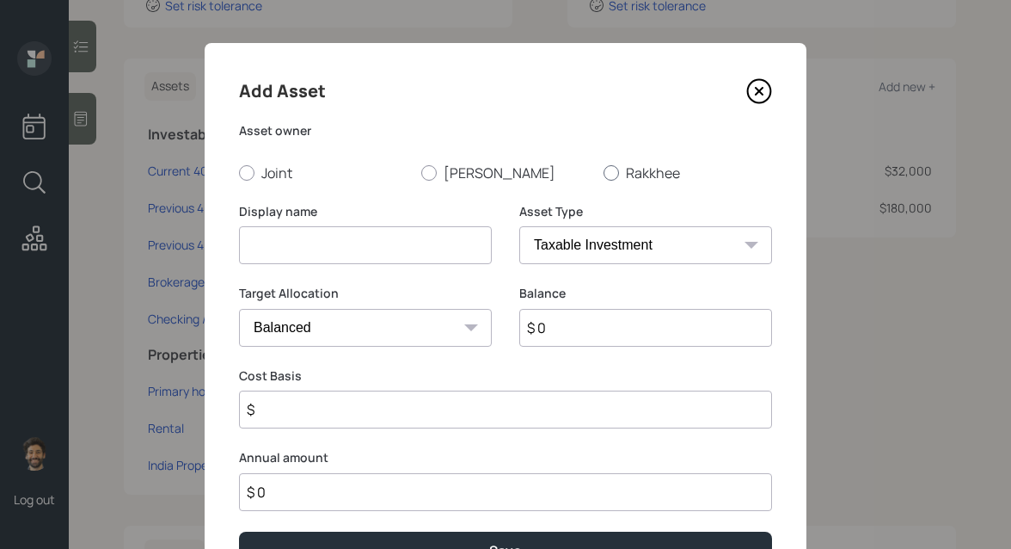
click at [628, 175] on label "Rakkhee" at bounding box center [688, 172] width 169 height 19
click at [604, 173] on input "Rakkhee" at bounding box center [603, 172] width 1 height 1
radio input "true"
click at [332, 256] on input at bounding box center [365, 245] width 253 height 38
type input "IRA"
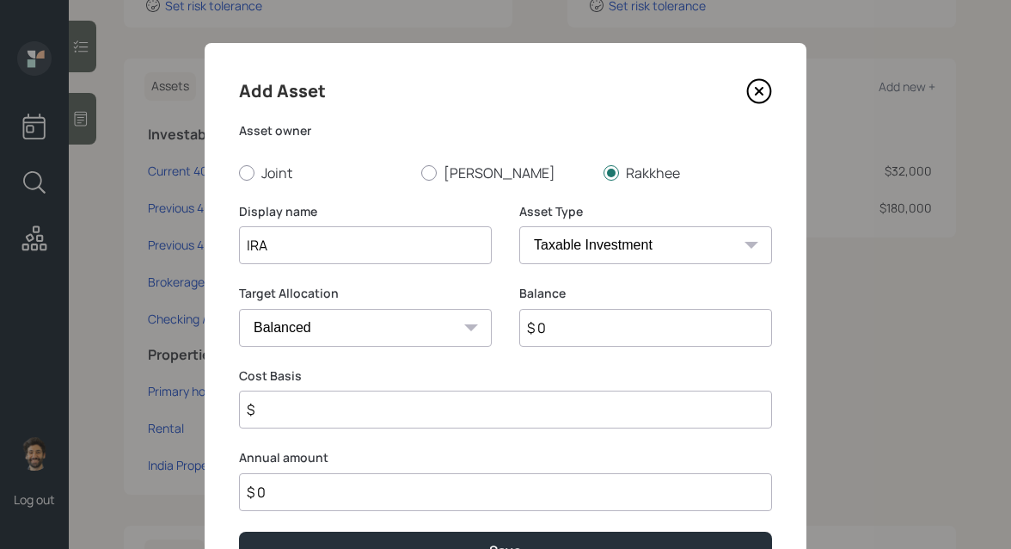
click at [568, 331] on input "$ 0" at bounding box center [645, 328] width 253 height 38
type input "$ 125,000"
click at [544, 252] on select "SEP IRA IRA Roth IRA 401(k) Roth 401(k) 403(b) Roth 403(b) 457(b) Roth 457(b) H…" at bounding box center [645, 245] width 253 height 38
select select "ira"
click at [519, 226] on select "SEP IRA IRA Roth IRA 401(k) Roth 401(k) 403(b) Roth 403(b) 457(b) Roth 457(b) H…" at bounding box center [645, 245] width 253 height 38
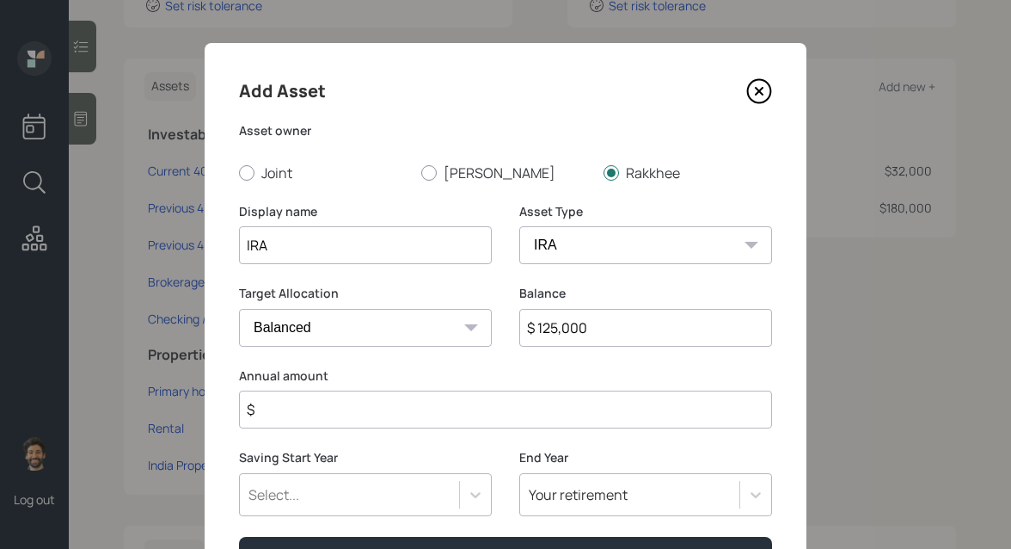
click at [310, 420] on input "$" at bounding box center [505, 409] width 533 height 38
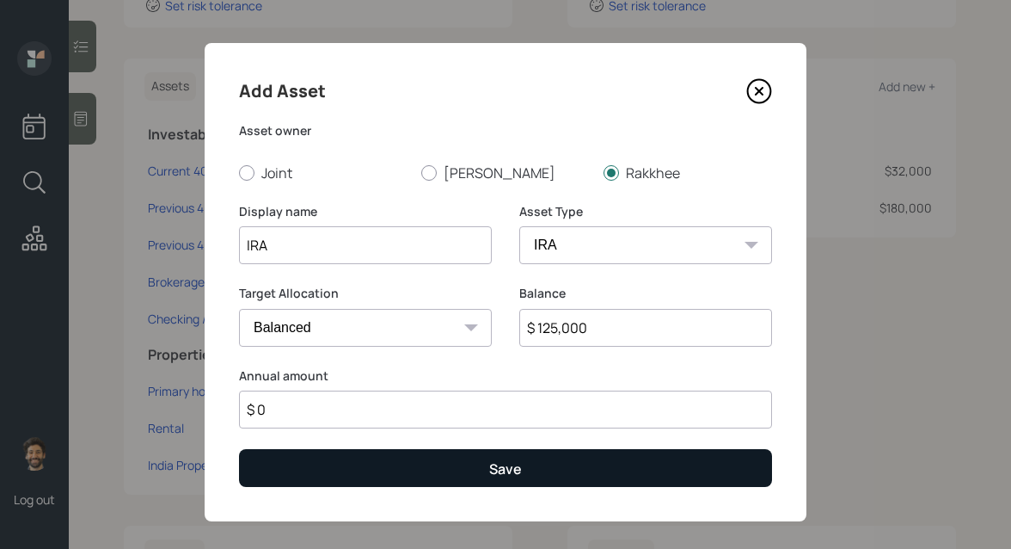
type input "$ 0"
click at [322, 475] on button "Save" at bounding box center [505, 467] width 533 height 37
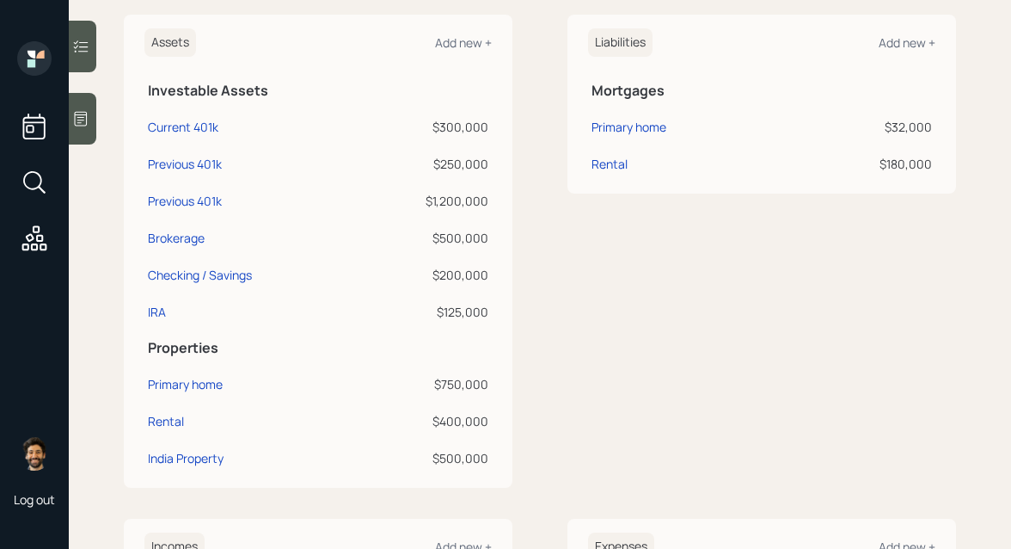
scroll to position [439, 0]
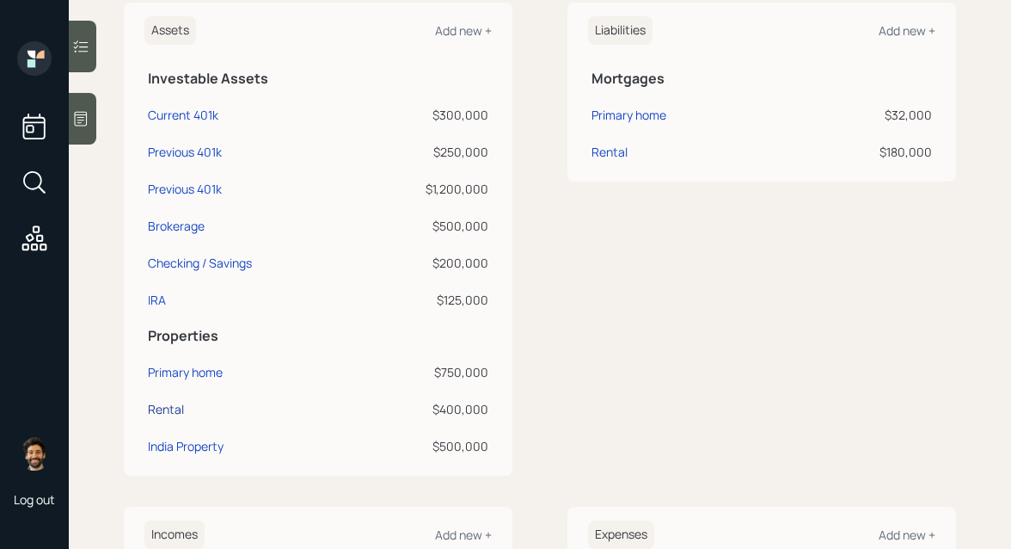
click at [167, 409] on div "Rental" at bounding box center [166, 409] width 36 height 18
select select "rental_property"
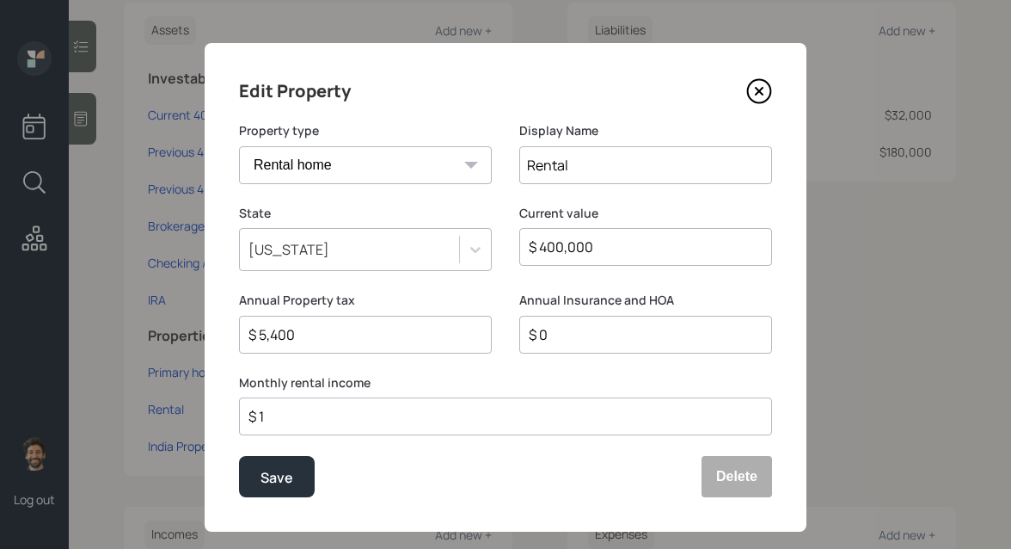
drag, startPoint x: 317, startPoint y: 413, endPoint x: 226, endPoint y: 407, distance: 91.4
click at [228, 407] on div "Edit Property Property type Vacation home Rental home Display Name Rental State…" at bounding box center [506, 287] width 602 height 488
type input "$ 2,450"
click at [289, 476] on div "Save" at bounding box center [277, 477] width 33 height 23
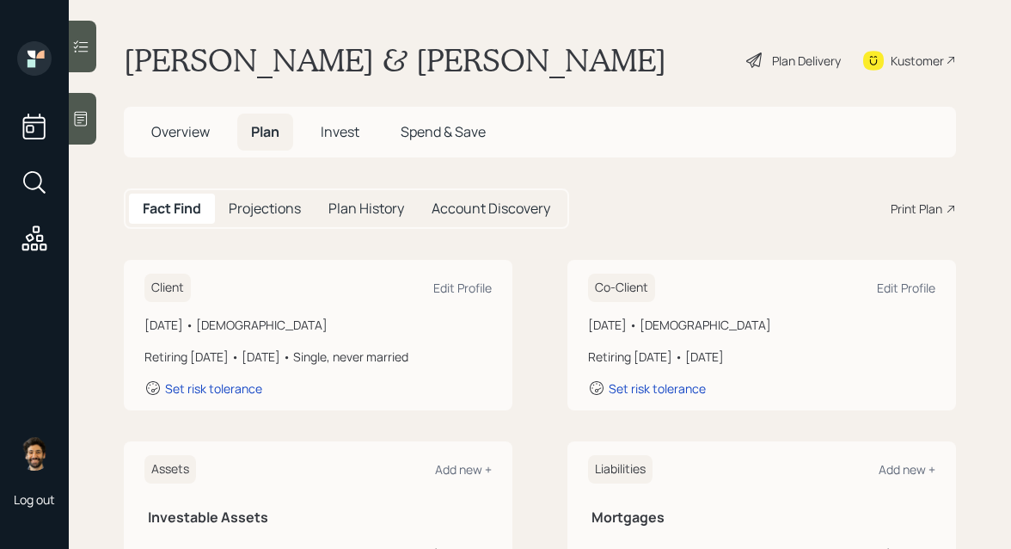
click at [268, 212] on h5 "Projections" at bounding box center [265, 208] width 72 height 16
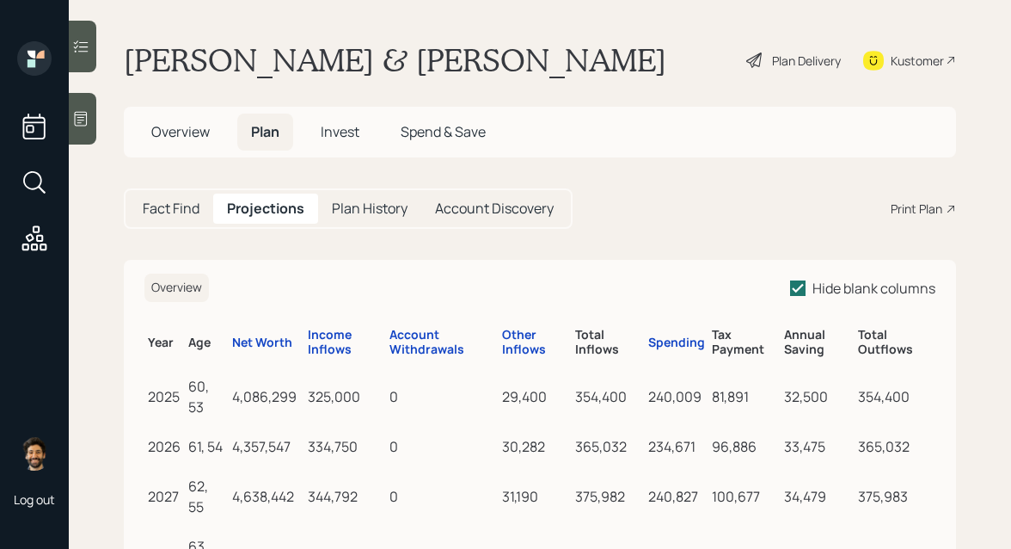
click at [647, 396] on td "240,009" at bounding box center [677, 394] width 64 height 60
click at [666, 345] on div "Spending" at bounding box center [676, 342] width 57 height 15
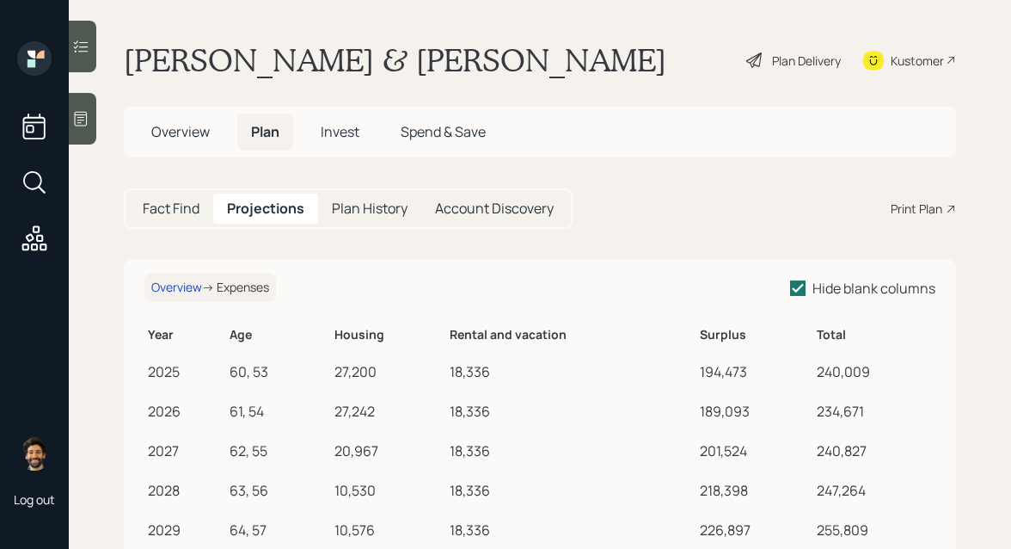
click at [168, 204] on h5 "Fact Find" at bounding box center [171, 208] width 57 height 16
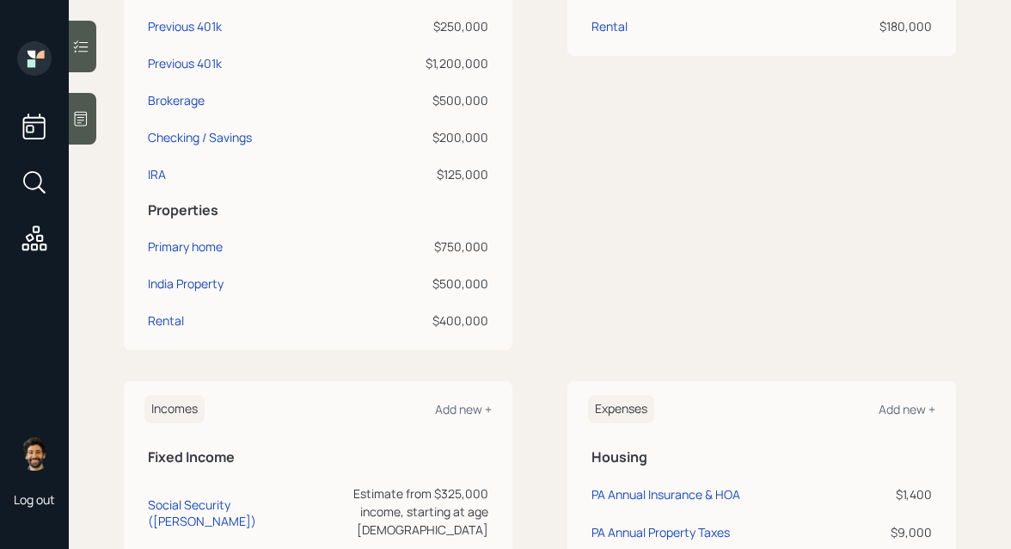
scroll to position [1010, 0]
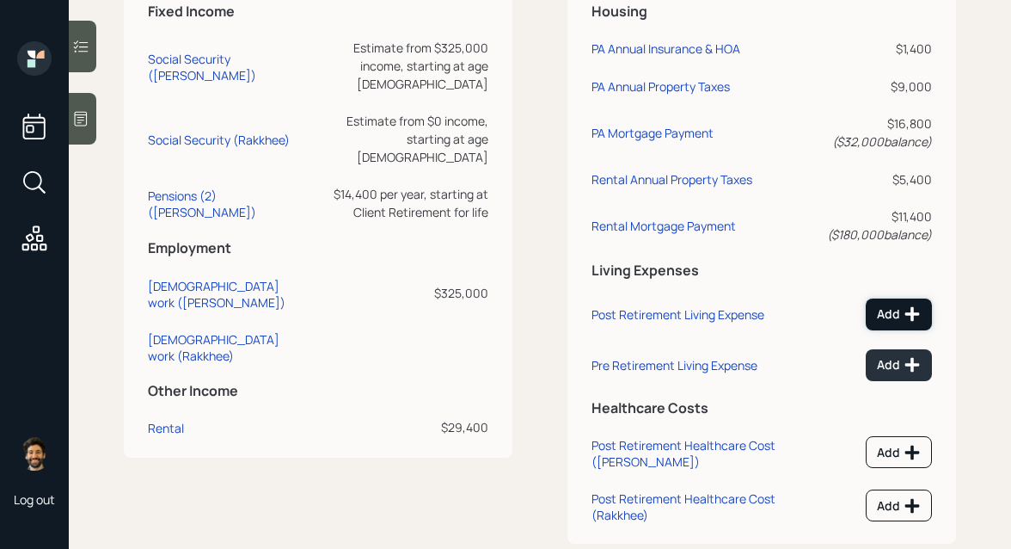
click at [898, 313] on div "Add" at bounding box center [899, 313] width 44 height 17
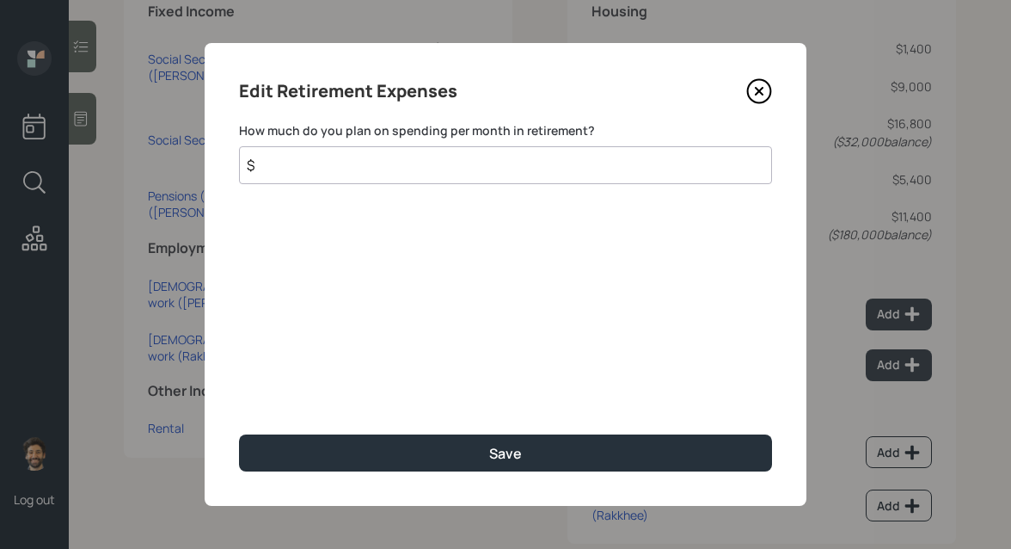
click at [292, 164] on input "$" at bounding box center [505, 165] width 533 height 38
type input "$ 1,200"
click at [314, 431] on div "Edit Retirement Expenses How much do you plan on spending per month in retireme…" at bounding box center [506, 274] width 602 height 463
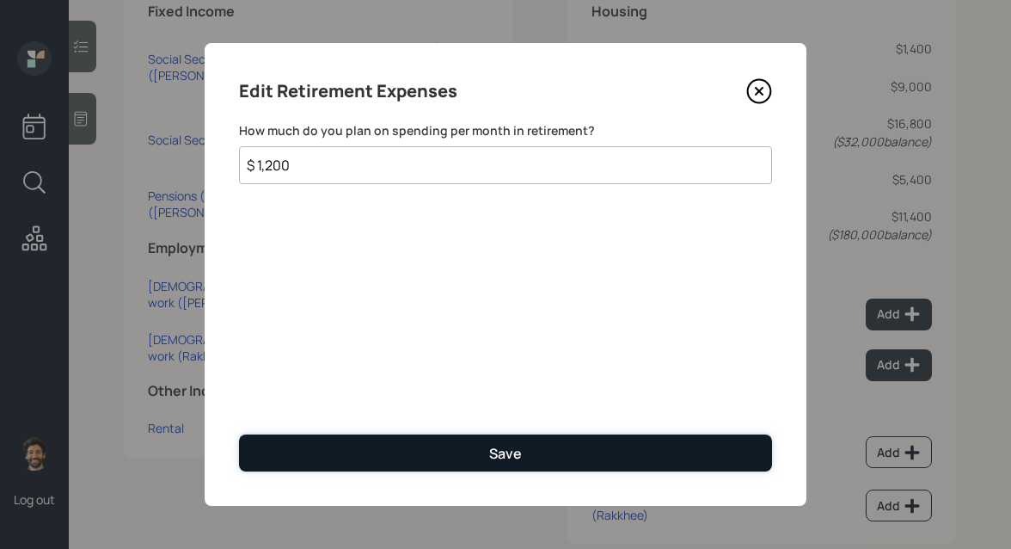
click at [315, 445] on button "Save" at bounding box center [505, 452] width 533 height 37
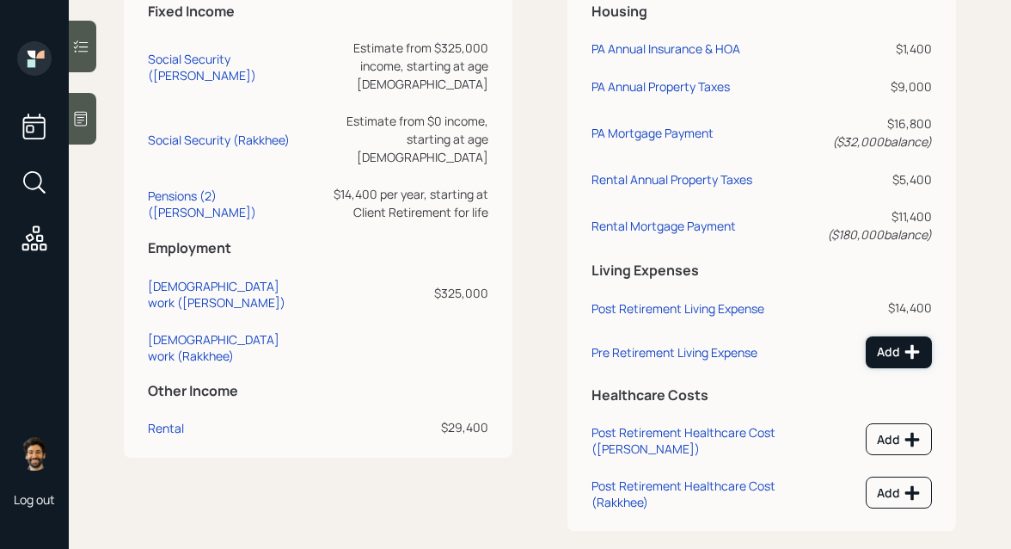
click at [894, 351] on div "Add" at bounding box center [899, 351] width 44 height 17
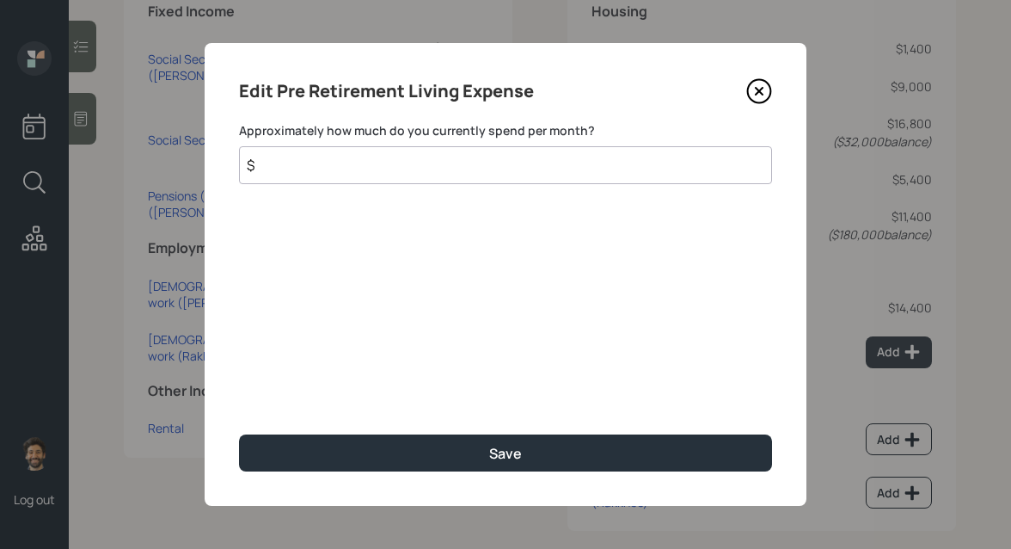
click at [315, 165] on input "$" at bounding box center [505, 165] width 533 height 38
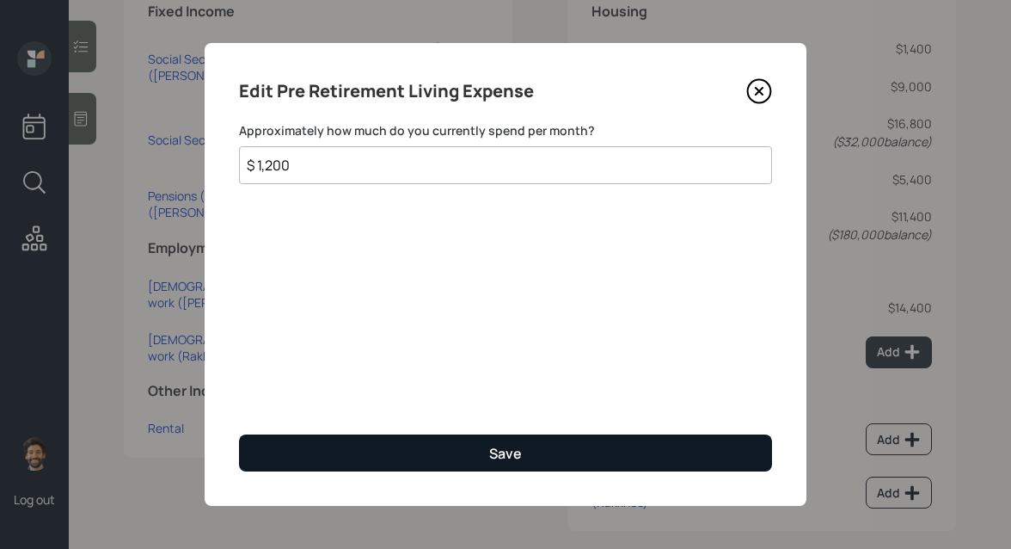
type input "$ 1,200"
click at [320, 442] on button "Save" at bounding box center [505, 452] width 533 height 37
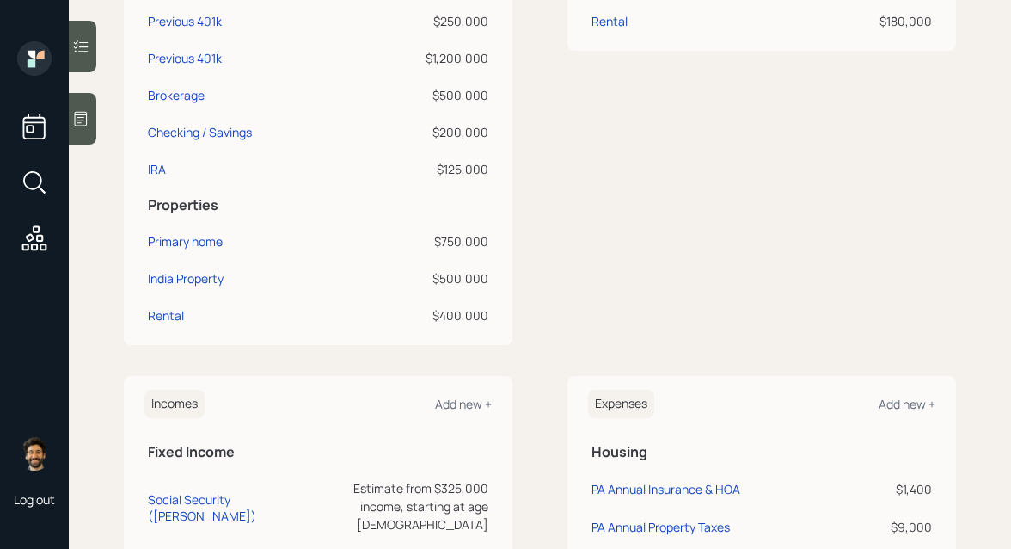
scroll to position [382, 0]
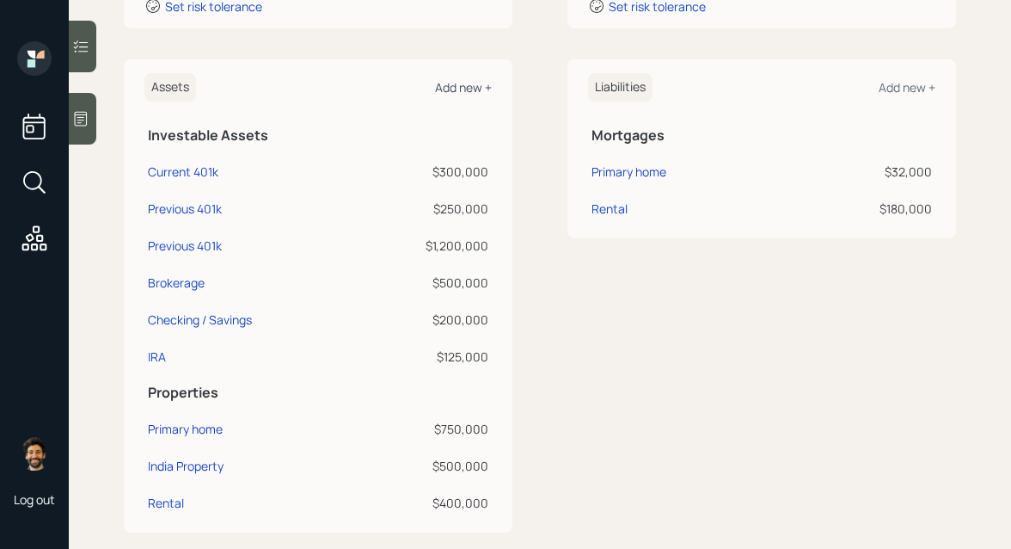
click at [446, 90] on div "Add new +" at bounding box center [463, 87] width 57 height 16
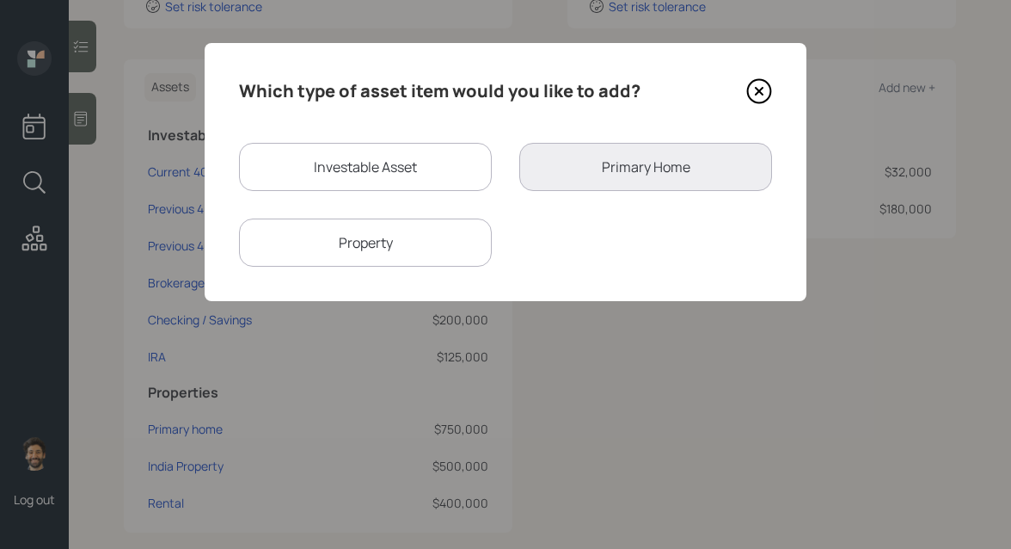
click at [407, 176] on div "Investable Asset" at bounding box center [365, 167] width 253 height 48
select select "taxable"
select select "balanced"
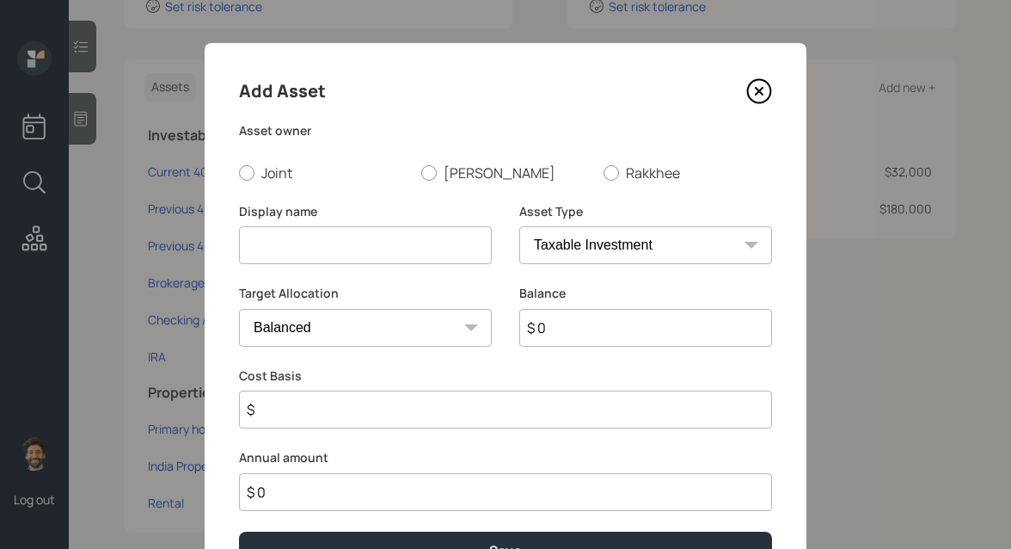
click at [759, 89] on icon at bounding box center [759, 91] width 26 height 26
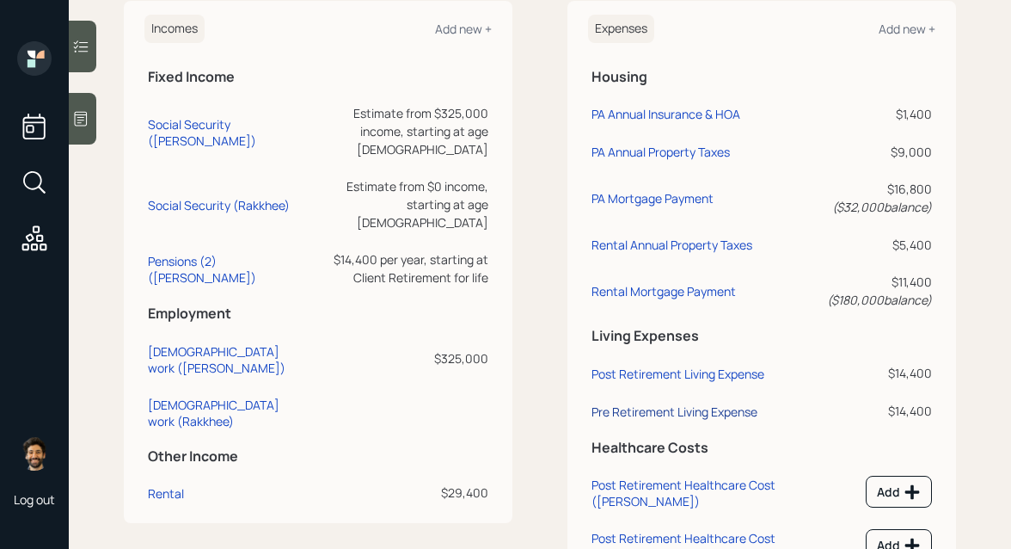
scroll to position [958, 0]
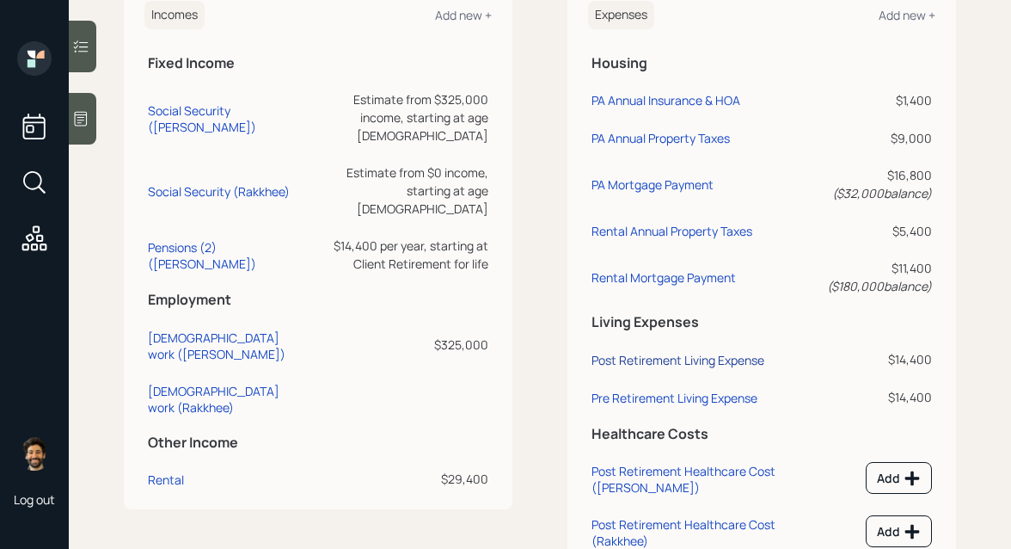
click at [634, 355] on div "Post Retirement Living Expense" at bounding box center [678, 360] width 173 height 16
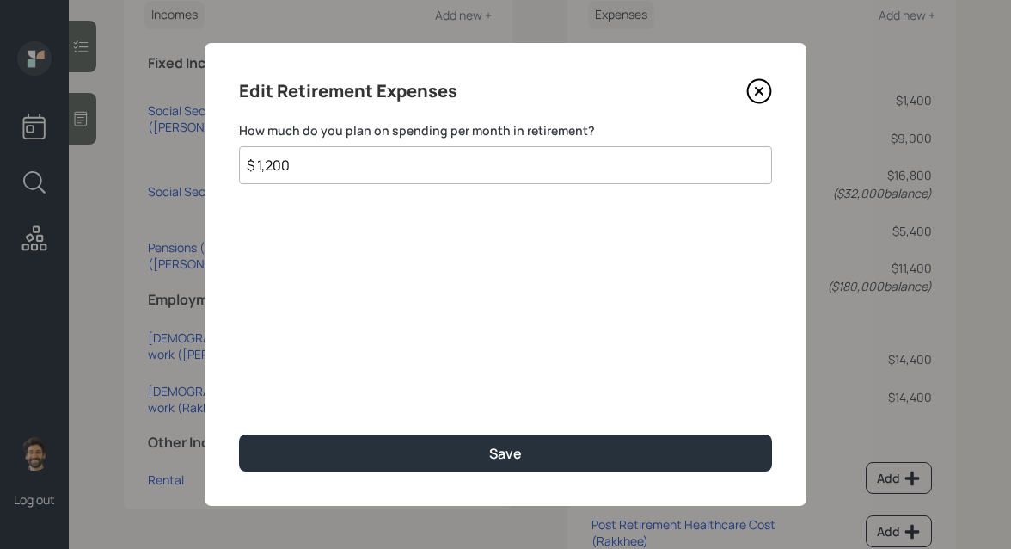
click at [279, 170] on input "$ 1,200" at bounding box center [505, 165] width 533 height 38
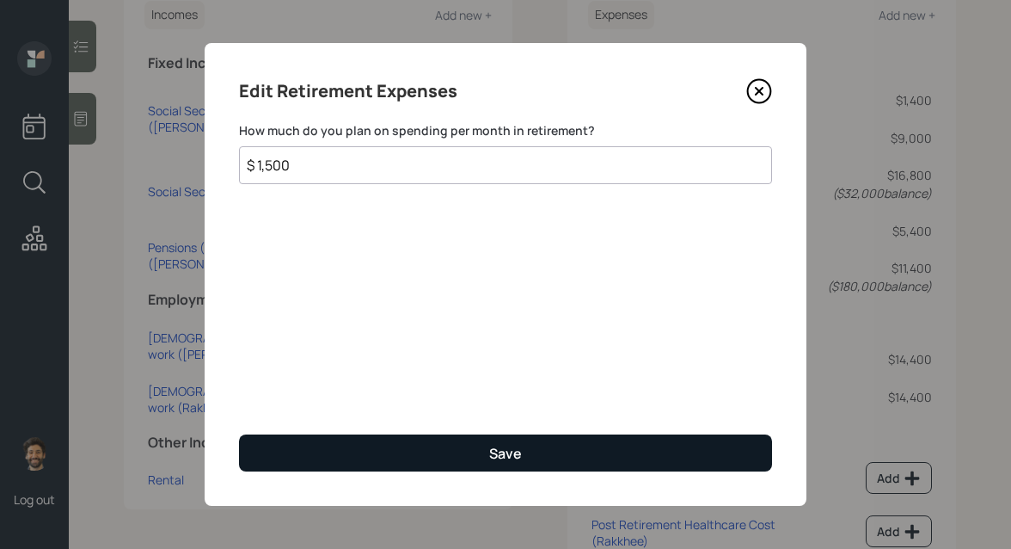
type input "$ 1,500"
click at [313, 445] on button "Save" at bounding box center [505, 452] width 533 height 37
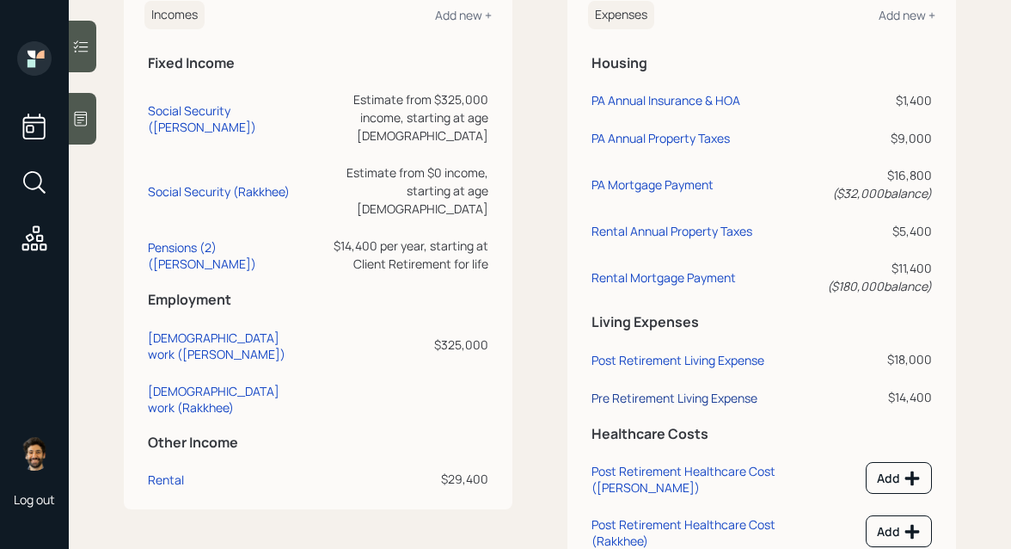
click at [685, 402] on div "Pre Retirement Living Expense" at bounding box center [675, 398] width 166 height 16
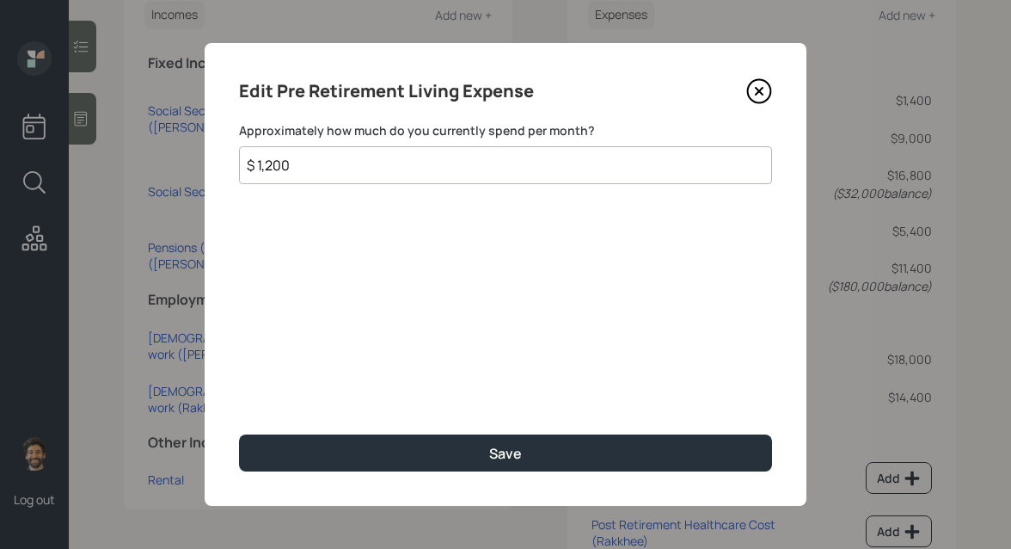
click at [334, 159] on input "$ 1,200" at bounding box center [505, 165] width 533 height 38
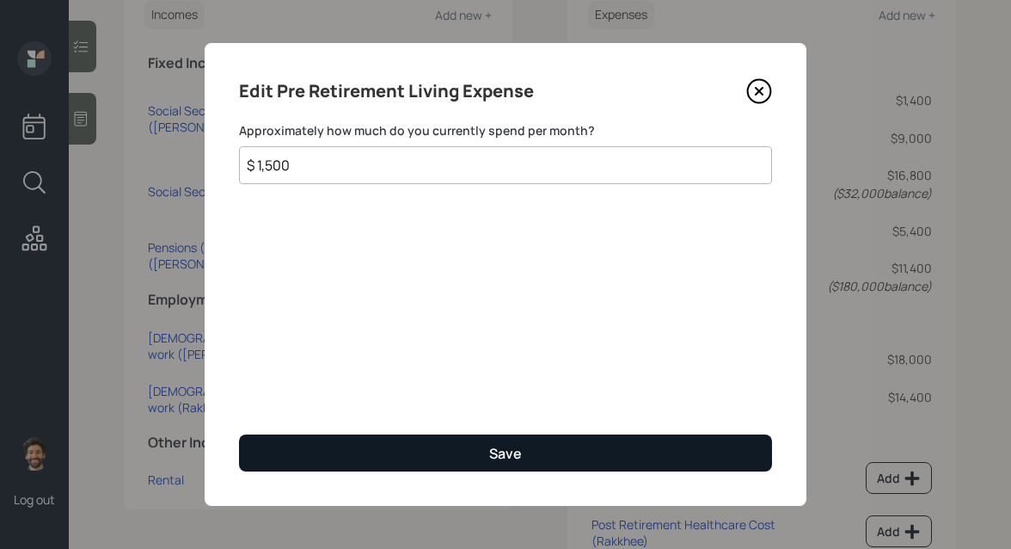
type input "$ 1,500"
click at [315, 454] on button "Save" at bounding box center [505, 452] width 533 height 37
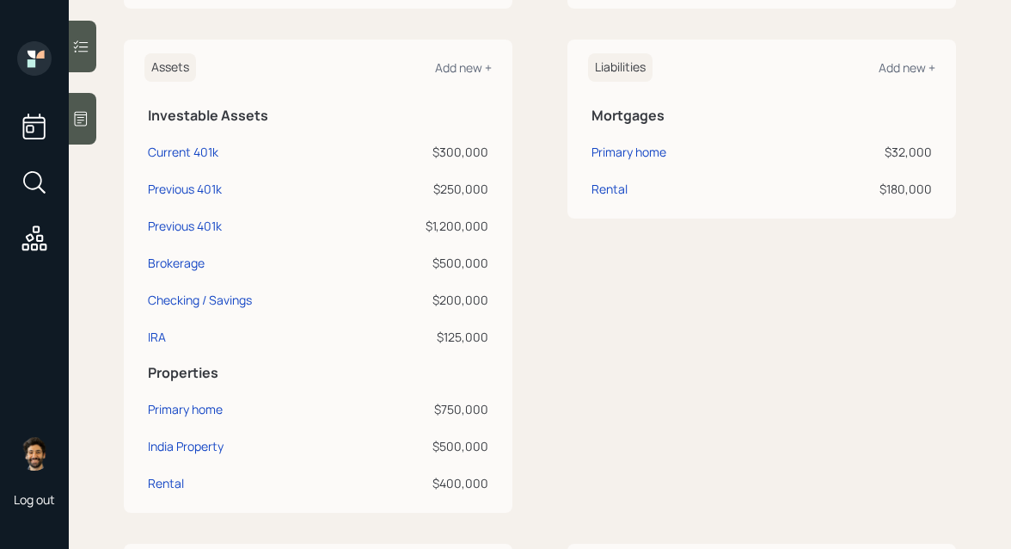
scroll to position [388, 0]
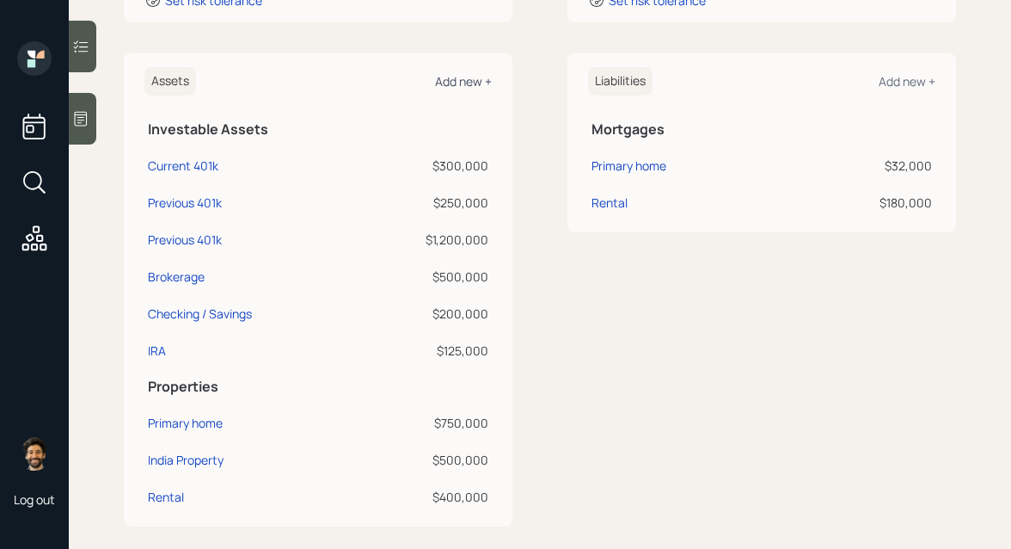
click at [461, 74] on div "Add new +" at bounding box center [463, 81] width 57 height 16
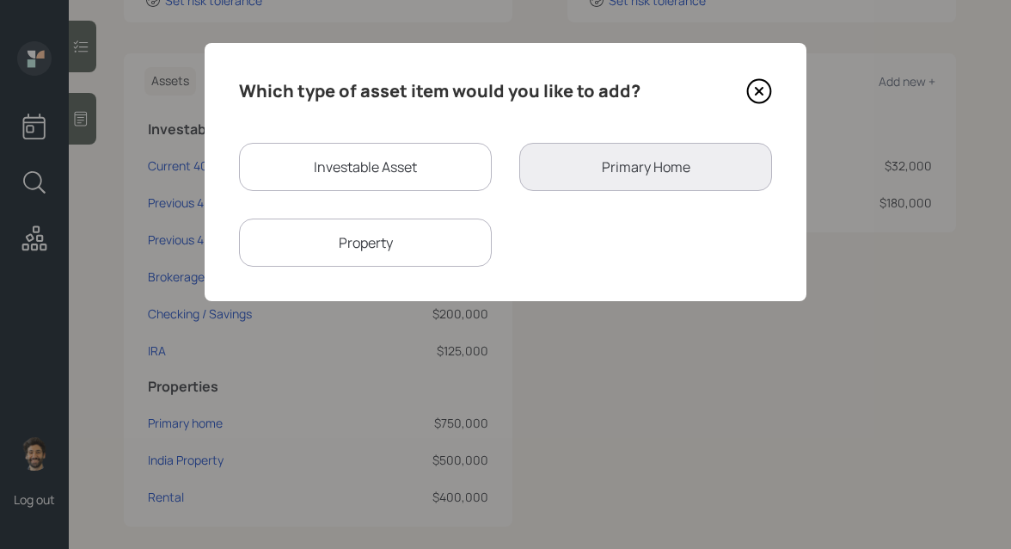
click at [321, 169] on div "Investable Asset" at bounding box center [365, 167] width 253 height 48
select select "taxable"
select select "balanced"
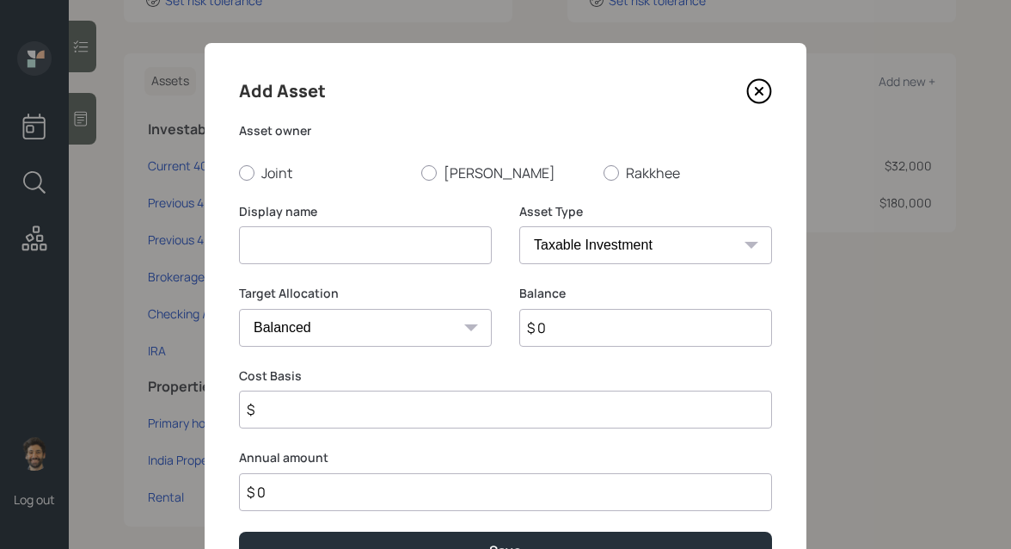
click at [332, 239] on input at bounding box center [365, 245] width 253 height 38
type input "Monthly Savings"
click at [264, 171] on label "Joint" at bounding box center [323, 172] width 169 height 19
click at [239, 172] on input "Joint" at bounding box center [238, 172] width 1 height 1
radio input "true"
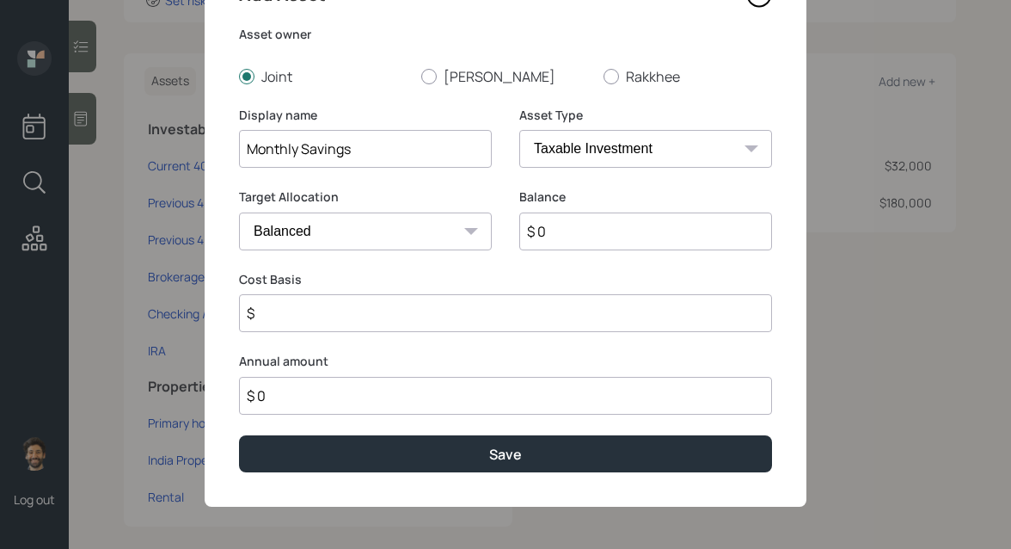
scroll to position [97, 0]
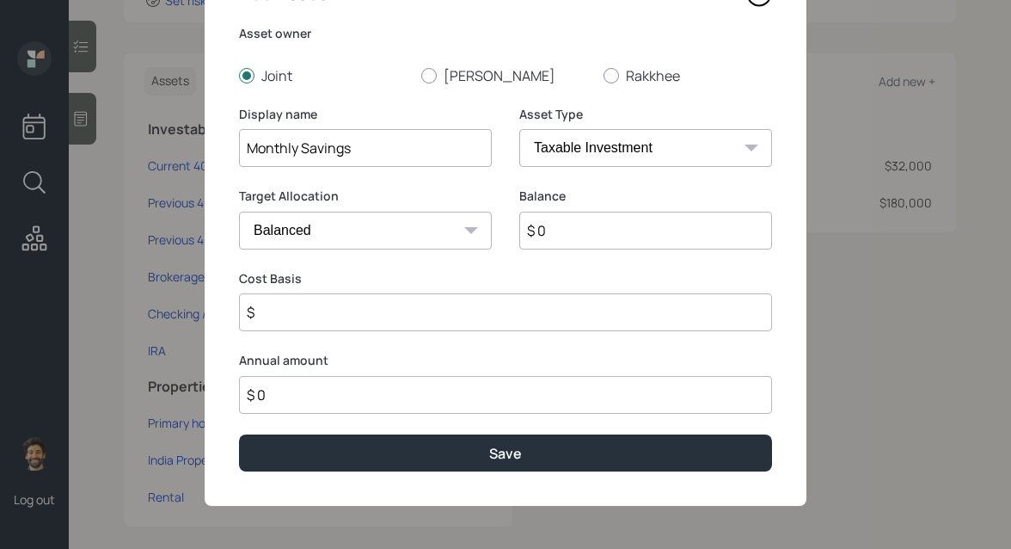
click at [407, 150] on input "Monthly Savings" at bounding box center [365, 148] width 253 height 38
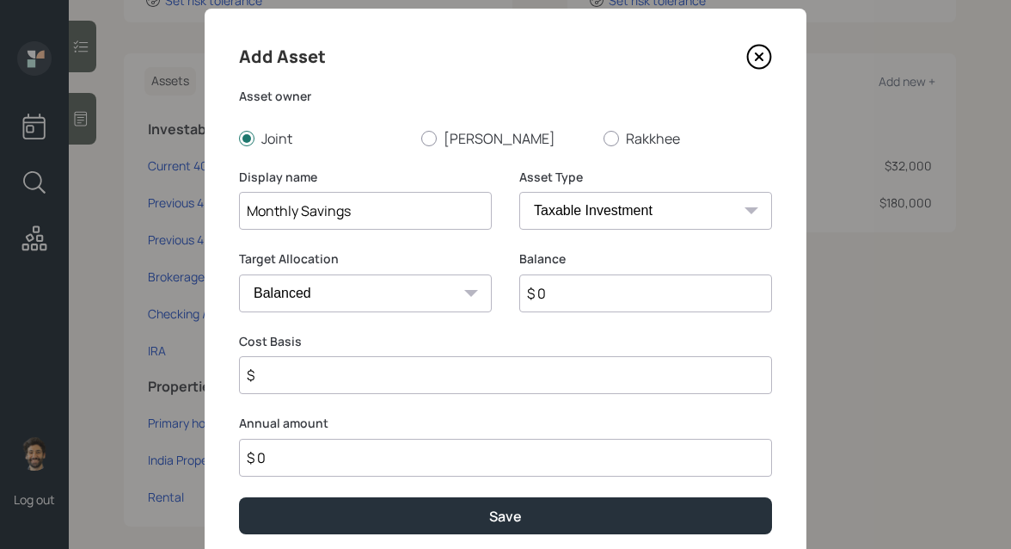
scroll to position [21, 0]
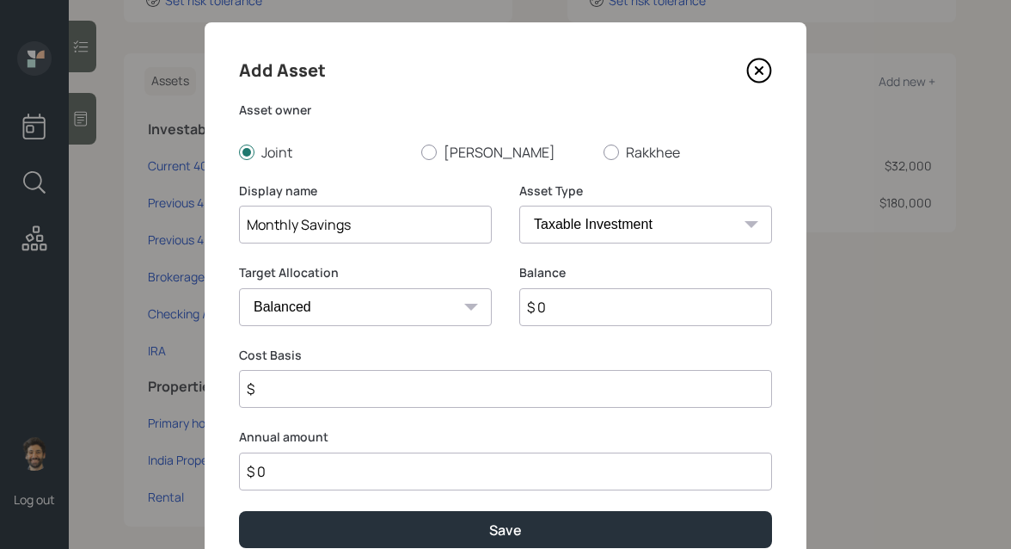
click at [749, 71] on icon at bounding box center [759, 71] width 26 height 26
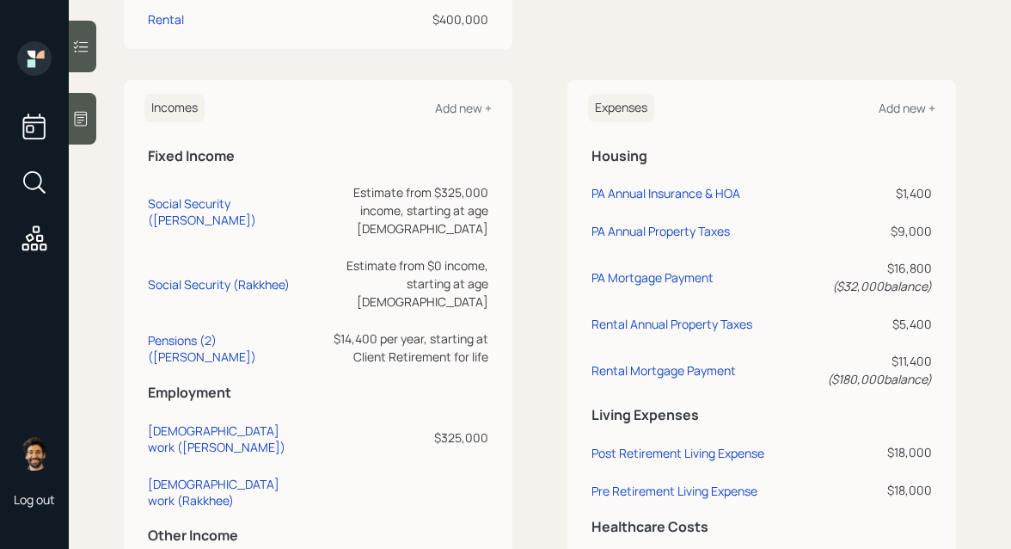
scroll to position [1015, 0]
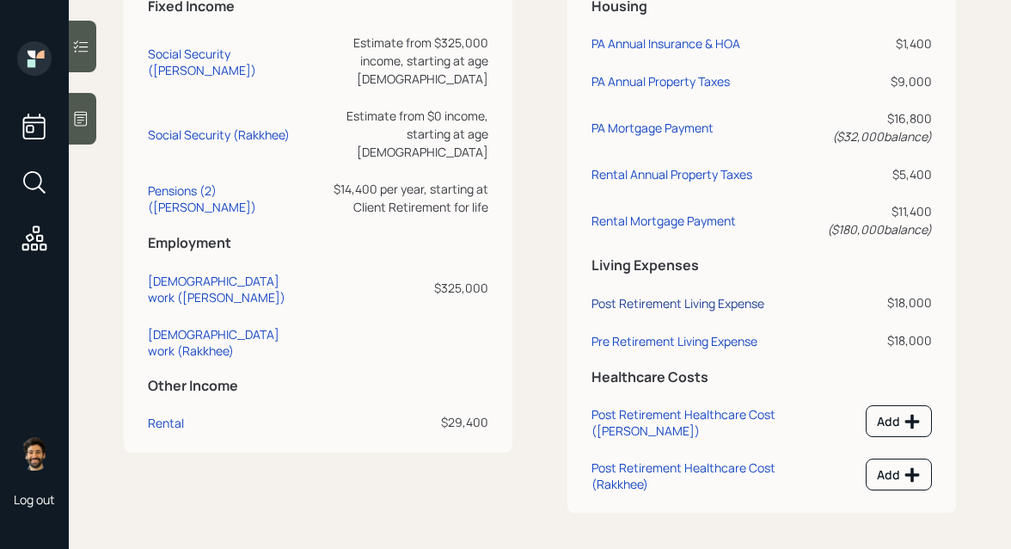
click at [652, 300] on div "Post Retirement Living Expense" at bounding box center [678, 303] width 173 height 16
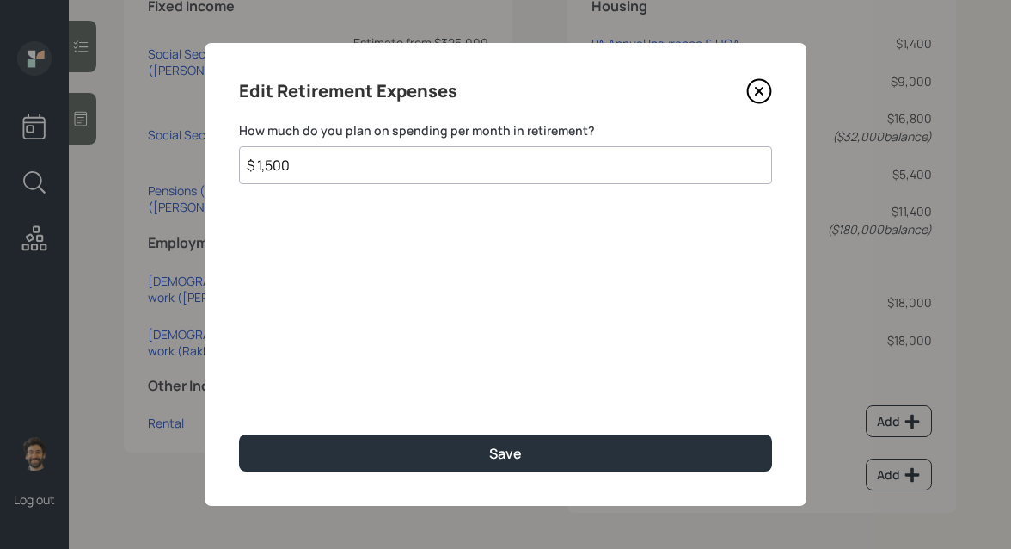
click at [342, 168] on input "$ 1,500" at bounding box center [505, 165] width 533 height 38
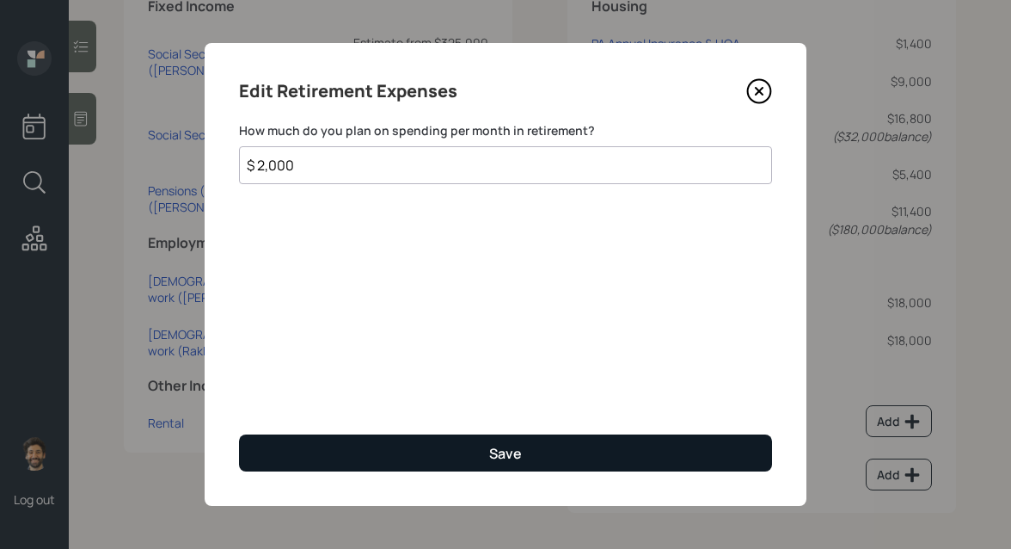
type input "$ 2,000"
click at [321, 445] on button "Save" at bounding box center [505, 452] width 533 height 37
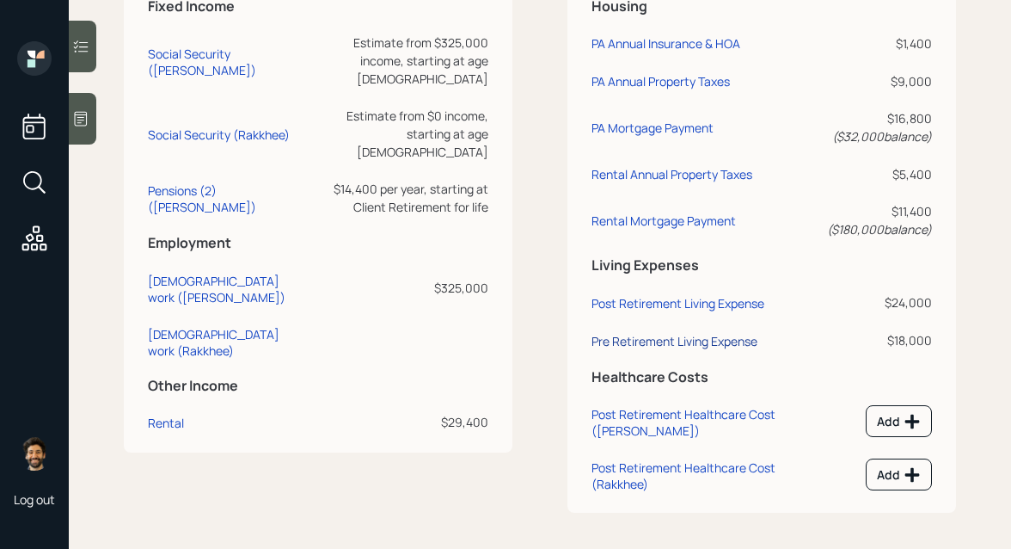
click at [635, 341] on div "Pre Retirement Living Expense" at bounding box center [675, 341] width 166 height 16
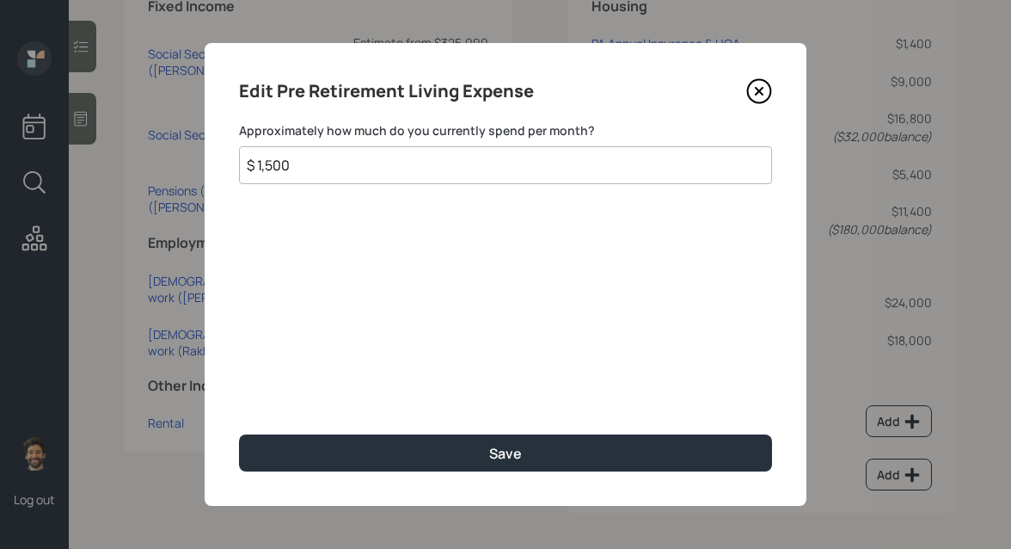
click at [272, 169] on input "$ 1,500" at bounding box center [505, 165] width 533 height 38
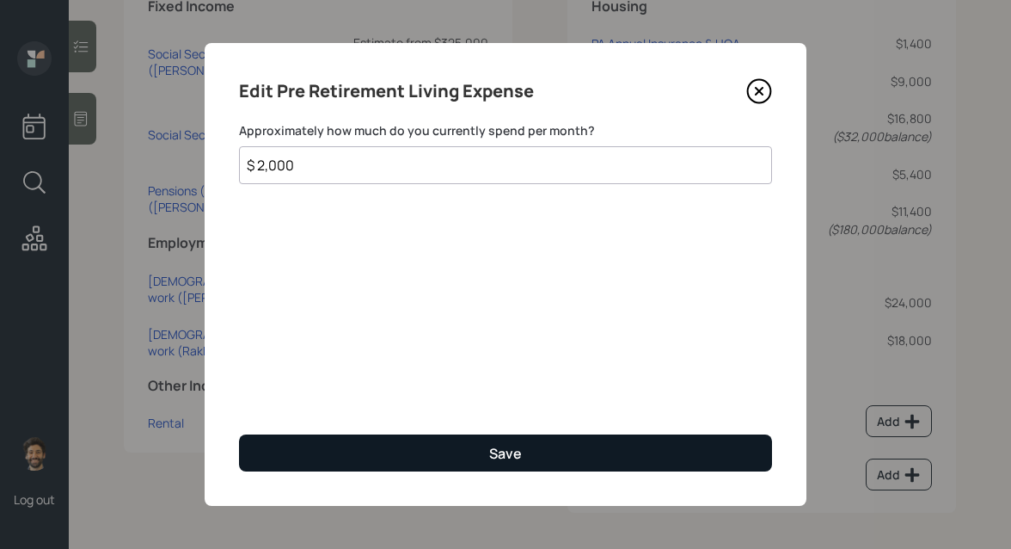
type input "$ 2,000"
click at [316, 448] on button "Save" at bounding box center [505, 452] width 533 height 37
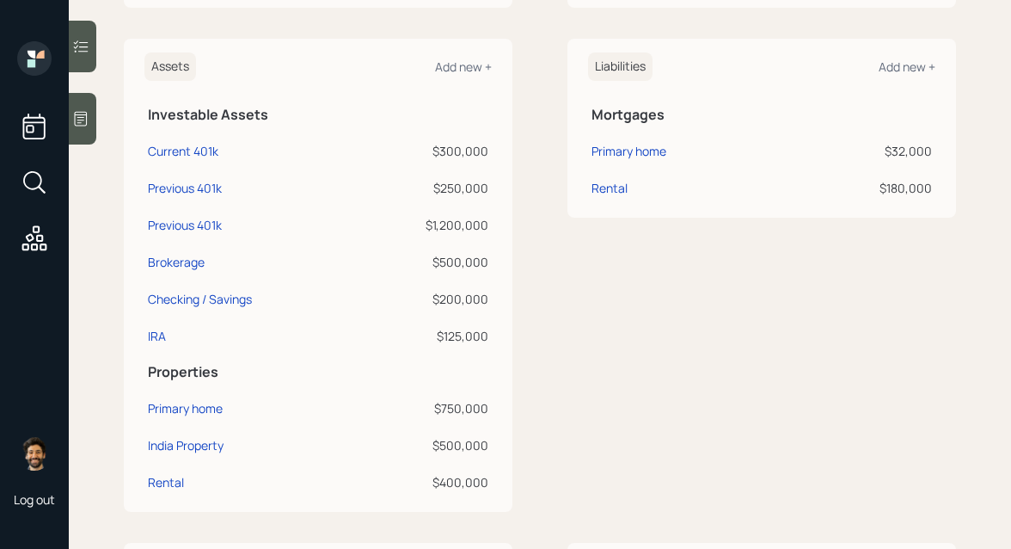
scroll to position [400, 0]
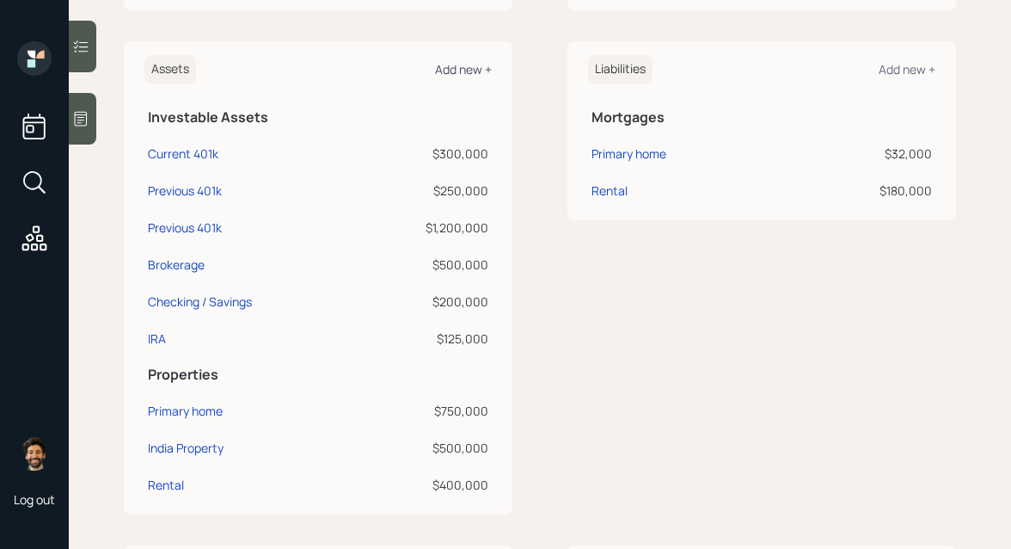
click at [438, 71] on div "Add new +" at bounding box center [463, 69] width 57 height 16
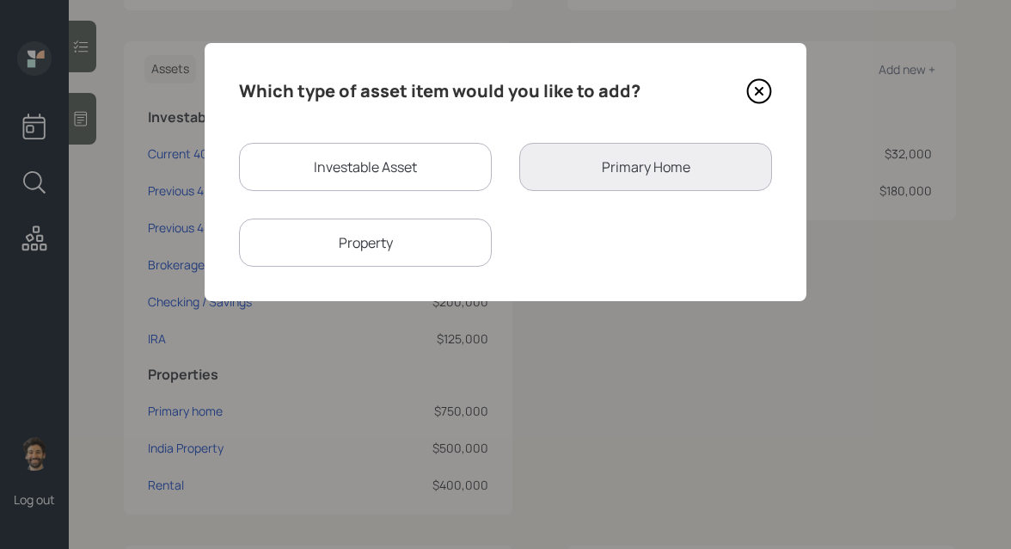
click at [352, 178] on div "Investable Asset" at bounding box center [365, 167] width 253 height 48
select select "taxable"
select select "balanced"
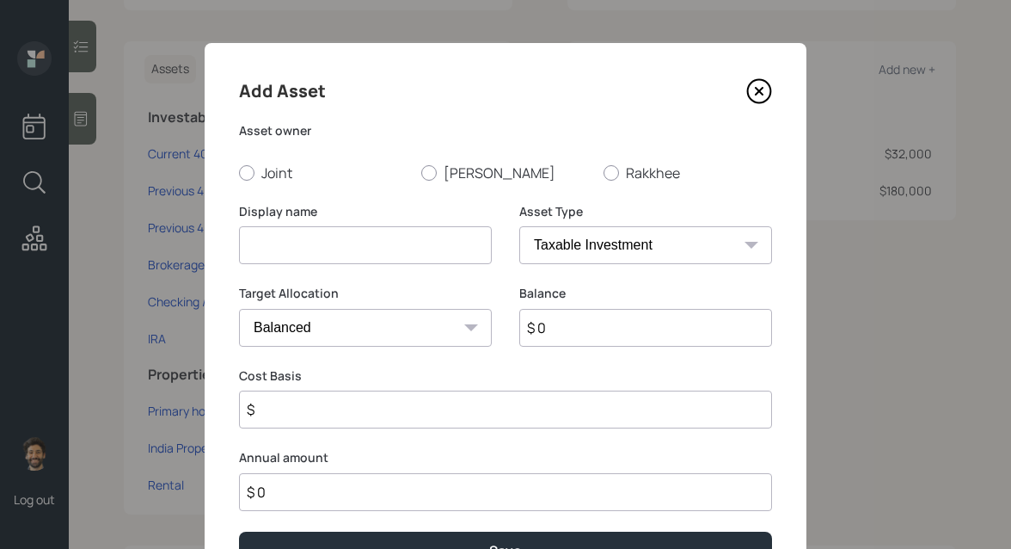
click at [295, 230] on input at bounding box center [365, 245] width 253 height 38
click at [253, 244] on input "Monhtly Savings (Bank, Brokerage, 529" at bounding box center [365, 245] width 253 height 38
type input "Monthly Savings (Bank, Brokerage, 529"
click at [339, 405] on input "$" at bounding box center [505, 409] width 533 height 38
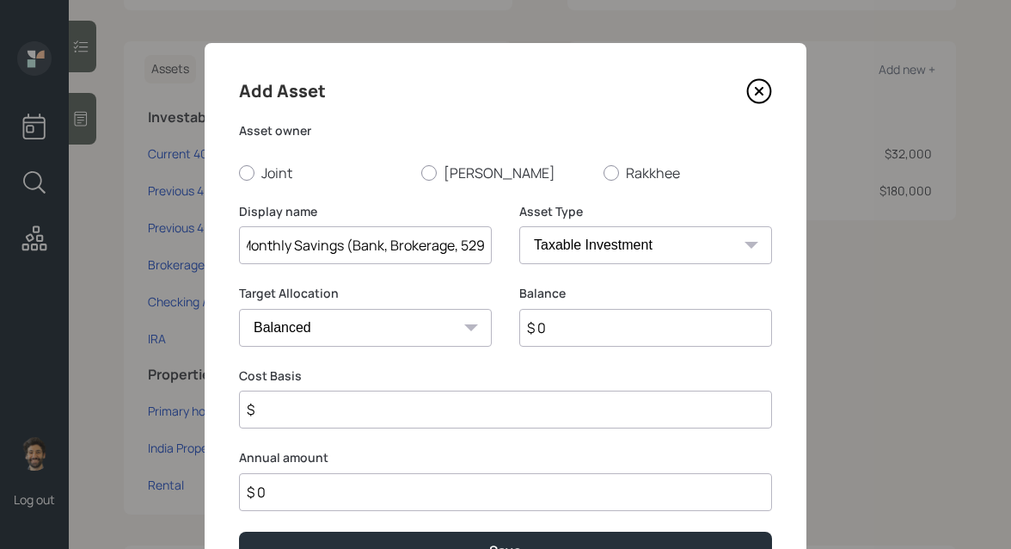
scroll to position [0, 0]
click at [304, 488] on div "Annual amount $ 0" at bounding box center [505, 480] width 533 height 62
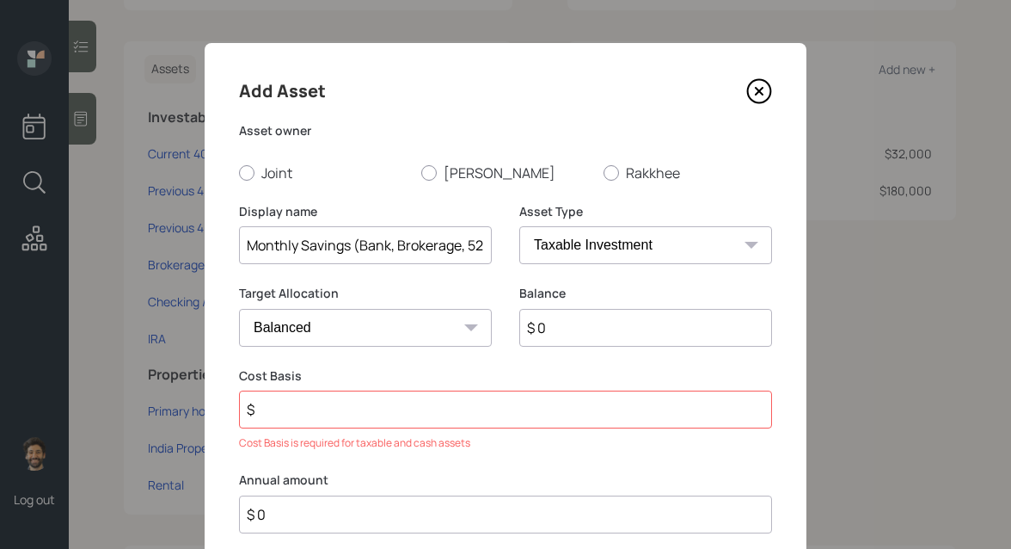
click at [294, 507] on input "$ 0" at bounding box center [505, 514] width 533 height 38
type input "$ 74,400"
click at [275, 419] on input "$" at bounding box center [505, 409] width 533 height 38
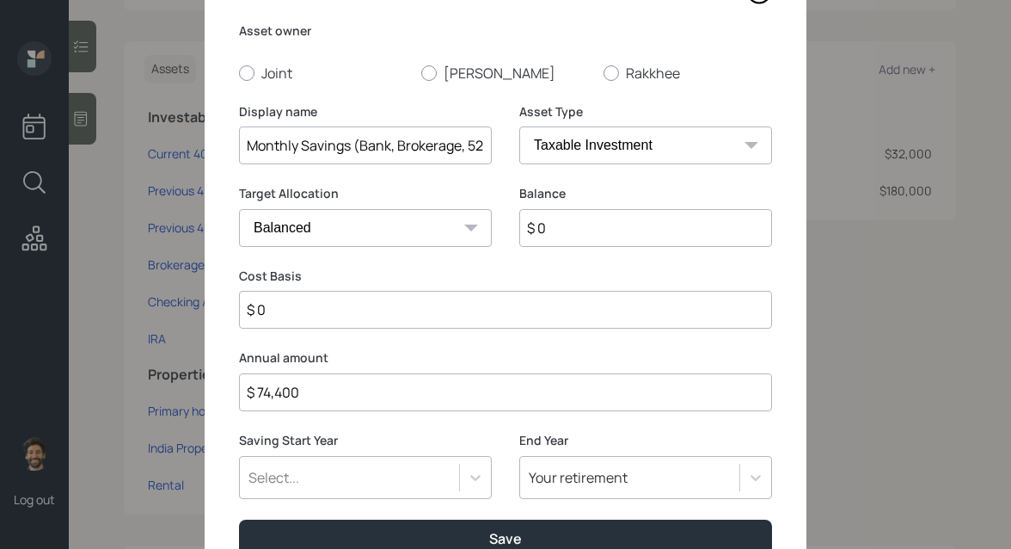
scroll to position [113, 0]
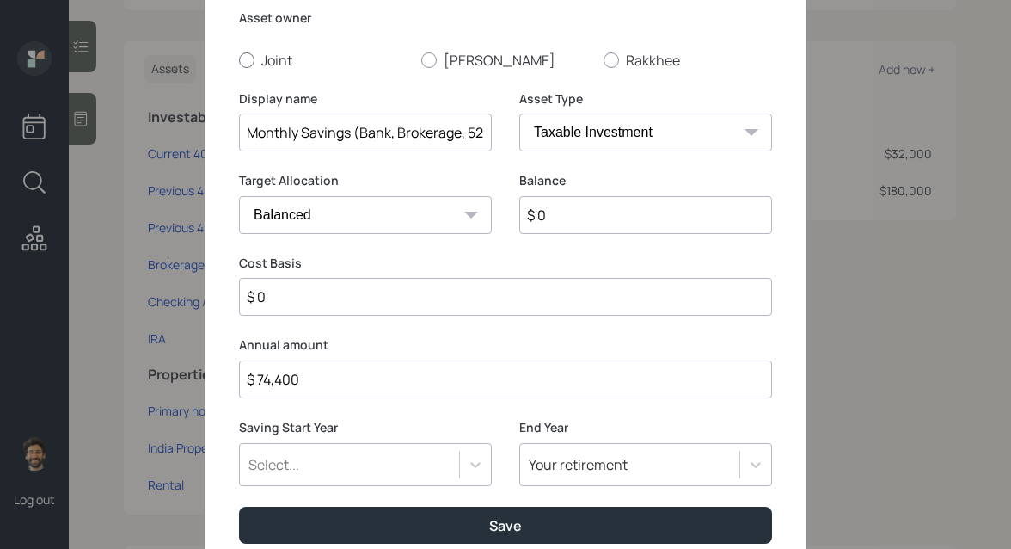
type input "$ 0"
click at [244, 60] on div at bounding box center [246, 59] width 15 height 15
click at [239, 60] on input "Joint" at bounding box center [238, 59] width 1 height 1
radio input "true"
click at [356, 463] on div "Select..." at bounding box center [365, 464] width 253 height 43
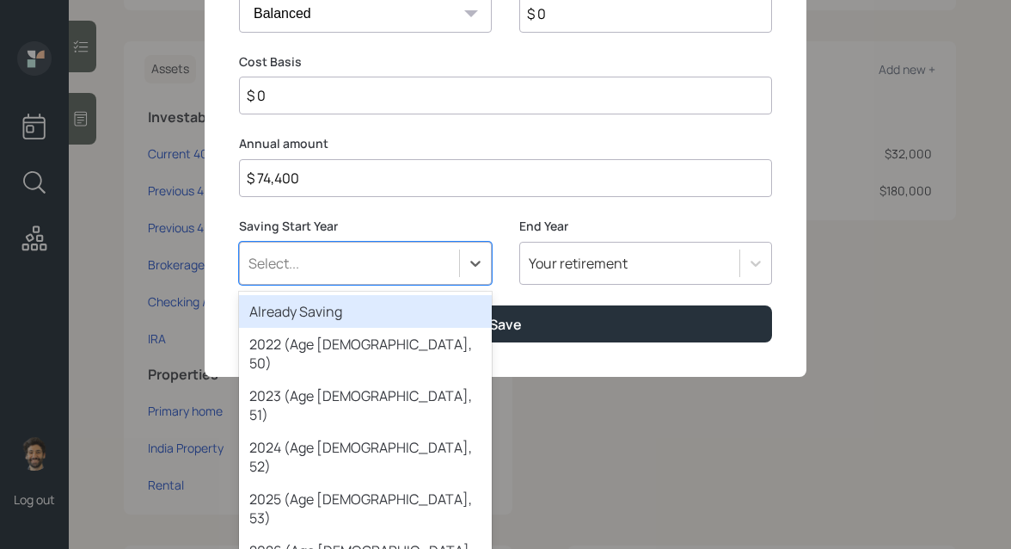
click at [303, 310] on div "Already Saving" at bounding box center [365, 311] width 253 height 33
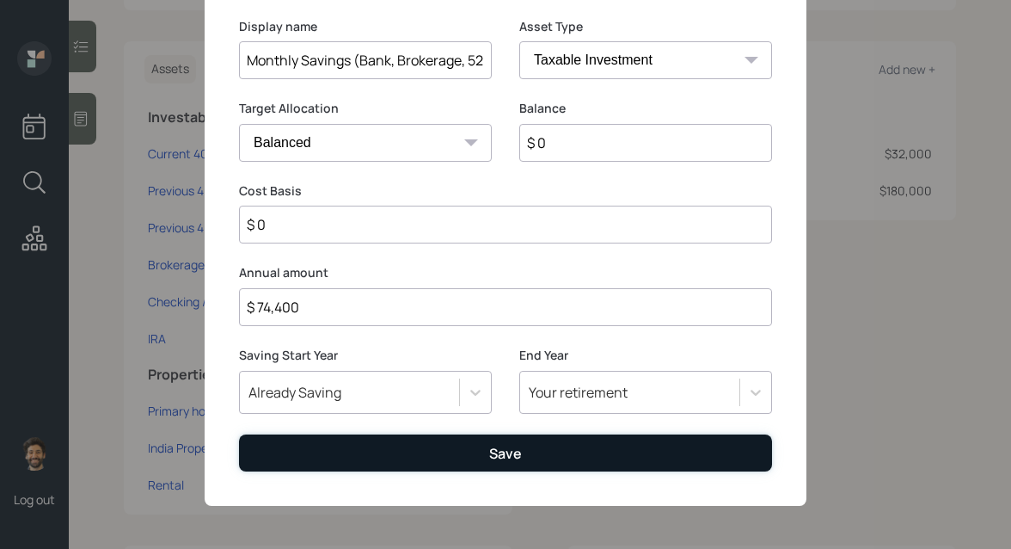
click at [379, 455] on button "Save" at bounding box center [505, 452] width 533 height 37
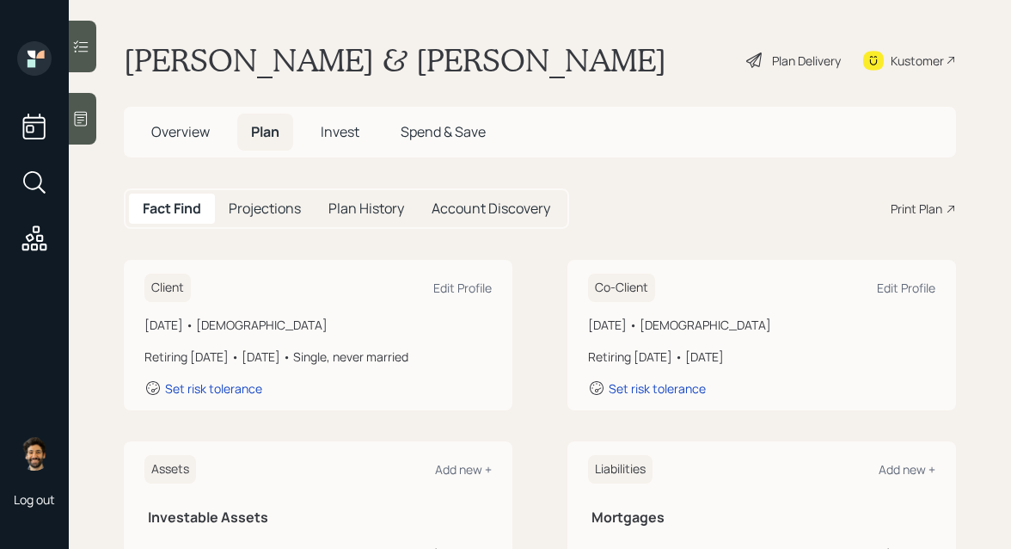
click at [807, 61] on div "Plan Delivery" at bounding box center [806, 61] width 69 height 18
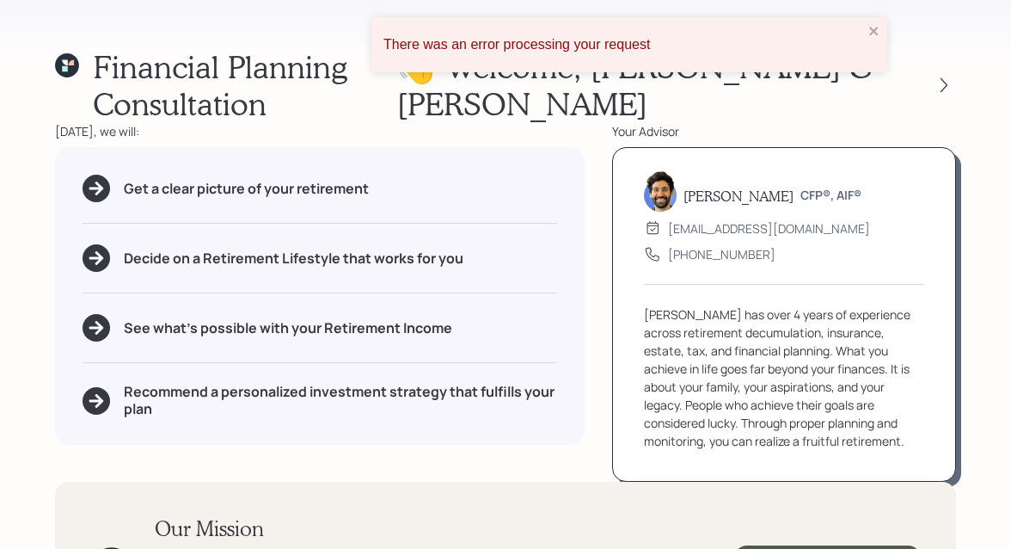
click at [867, 28] on div "There was an error processing your request" at bounding box center [629, 44] width 516 height 55
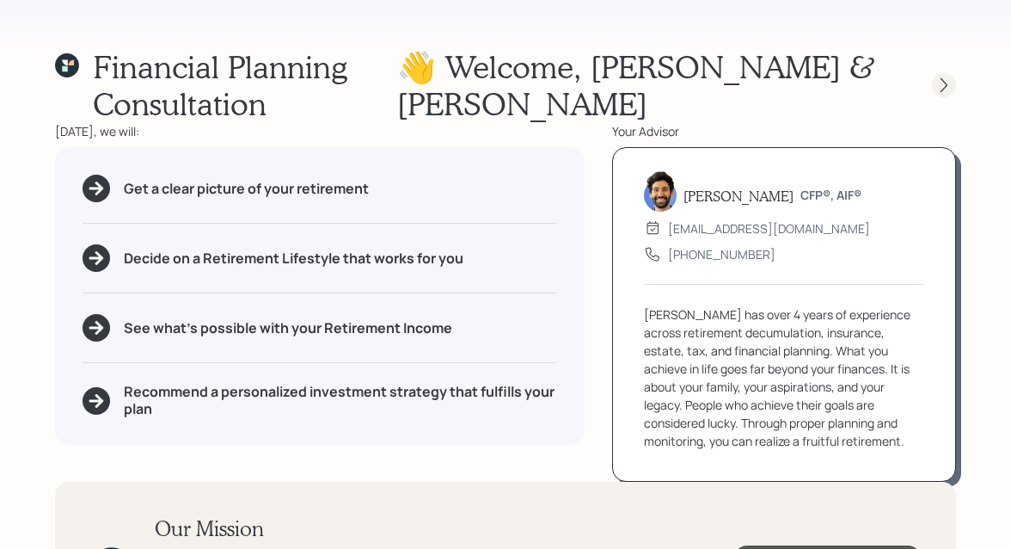
click at [943, 79] on icon at bounding box center [944, 85] width 17 height 17
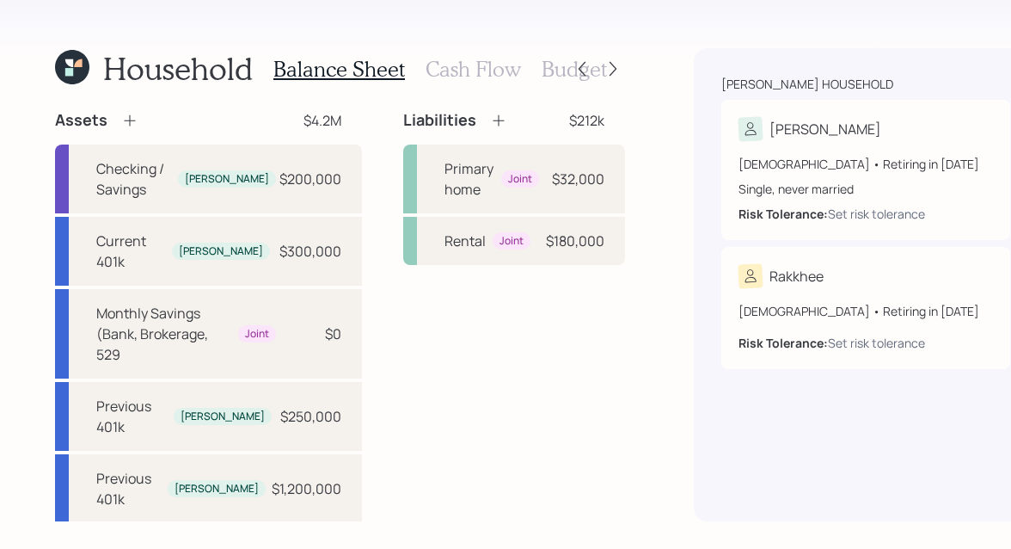
click at [463, 71] on h3 "Cash Flow" at bounding box center [473, 69] width 95 height 25
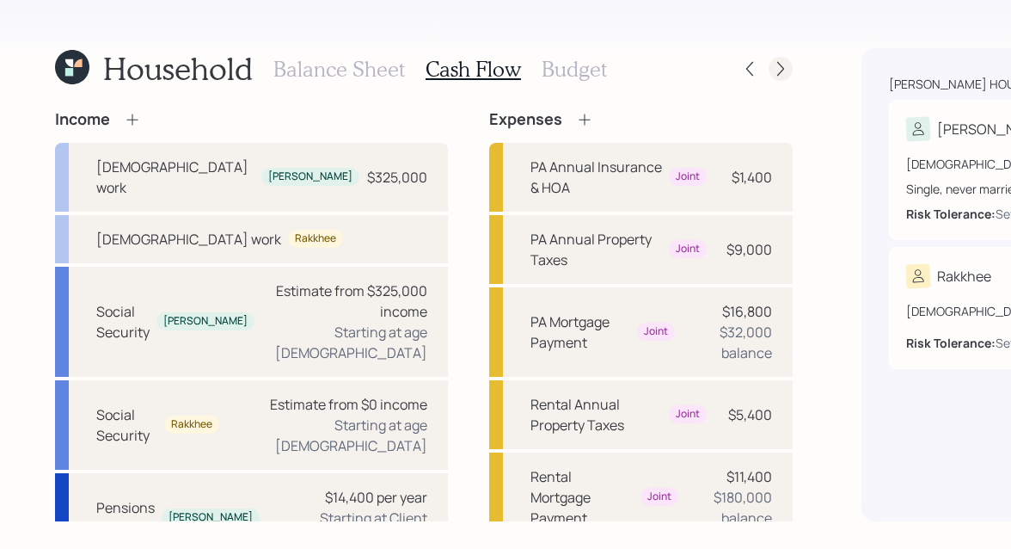
click at [772, 66] on icon at bounding box center [780, 68] width 17 height 17
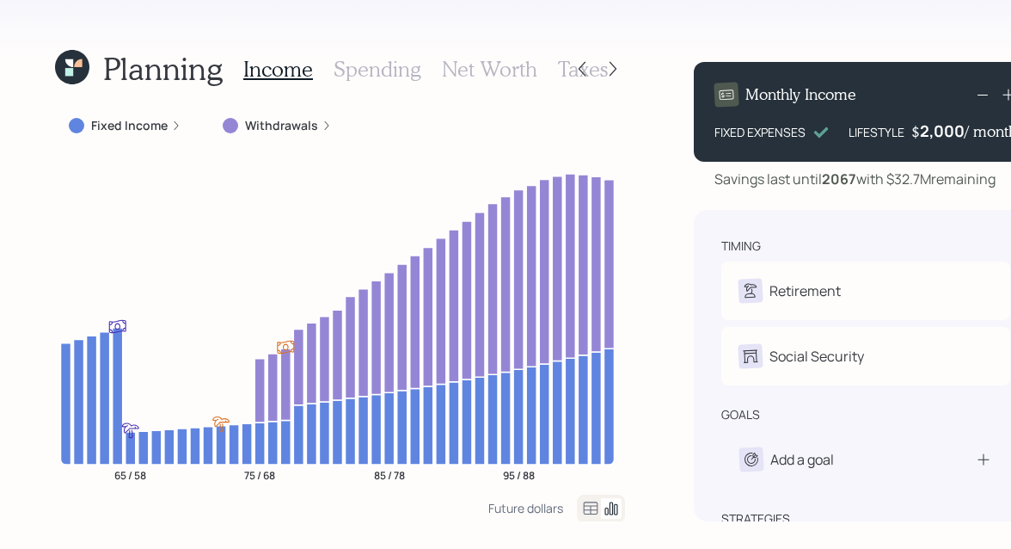
click at [580, 511] on icon at bounding box center [590, 508] width 21 height 21
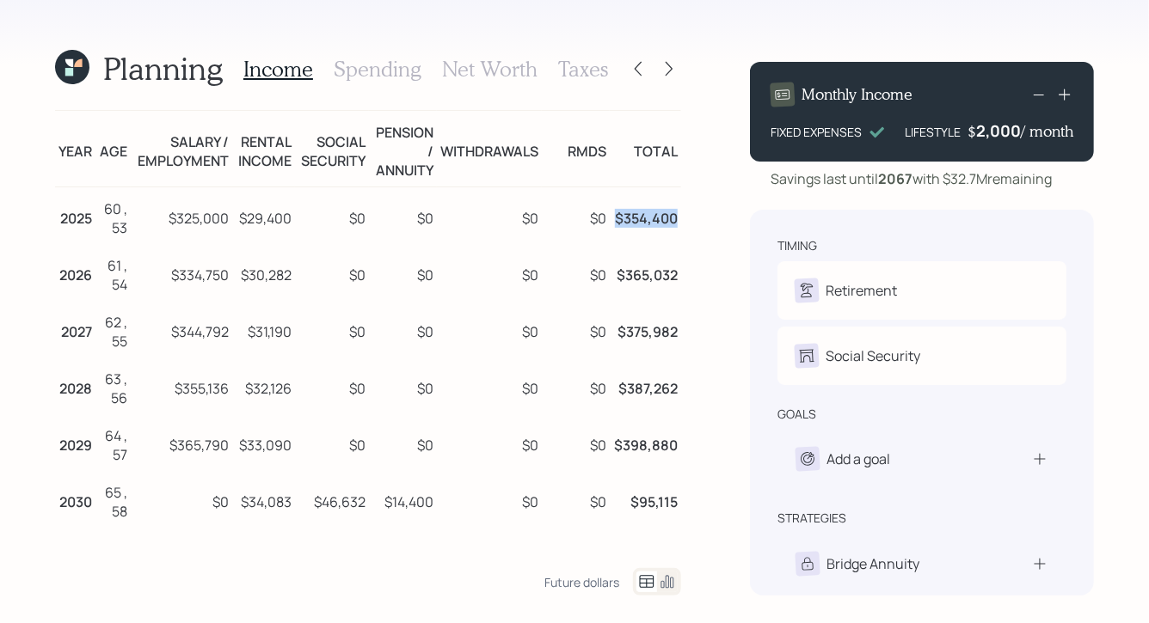
drag, startPoint x: 614, startPoint y: 220, endPoint x: 679, endPoint y: 223, distance: 65.4
click at [679, 223] on td "$354,400" at bounding box center [645, 216] width 71 height 58
drag, startPoint x: 170, startPoint y: 221, endPoint x: 224, endPoint y: 219, distance: 54.2
click at [224, 219] on td "$325,000" at bounding box center [181, 216] width 101 height 58
drag, startPoint x: 240, startPoint y: 219, endPoint x: 300, endPoint y: 220, distance: 60.2
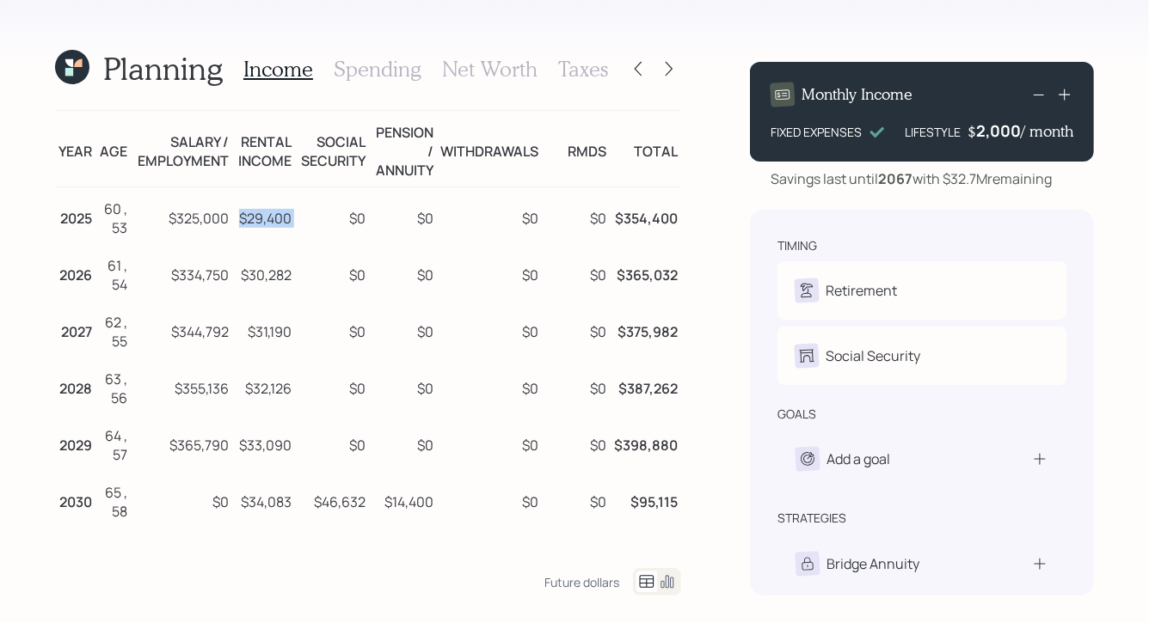
click at [300, 220] on tr "2025 60 , 53 $325,000 $29,400 $0 $0 $0 $0 $354,400" at bounding box center [368, 216] width 626 height 58
click at [390, 63] on h3 "Spending" at bounding box center [378, 69] width 88 height 25
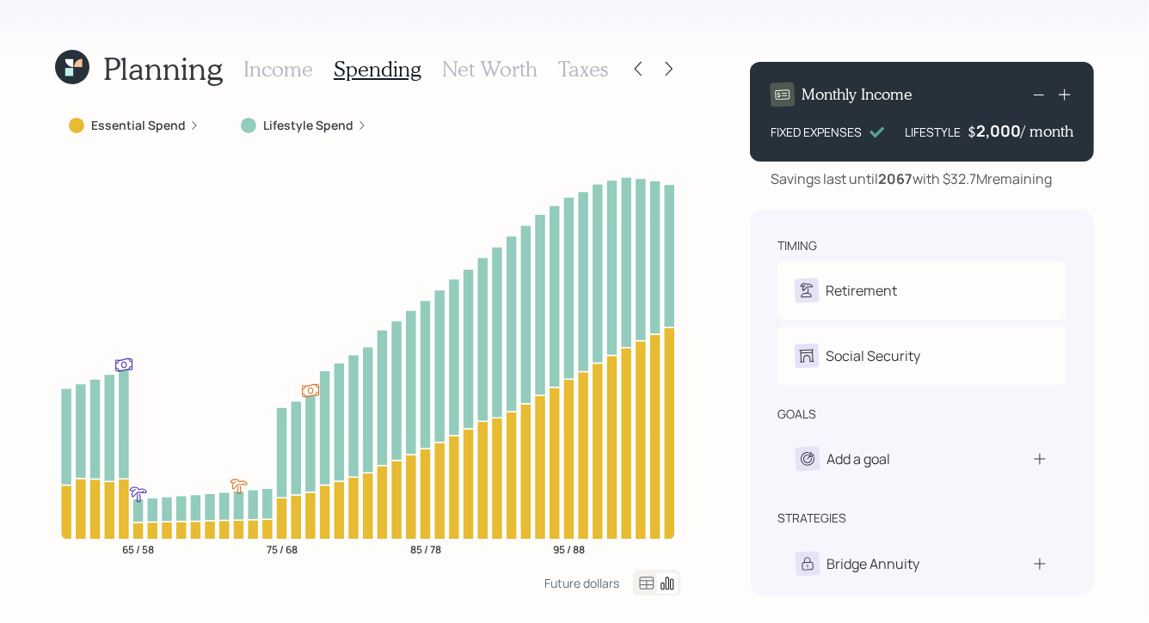
click at [645, 548] on div at bounding box center [657, 584] width 48 height 28
click at [645, 548] on icon at bounding box center [646, 584] width 21 height 21
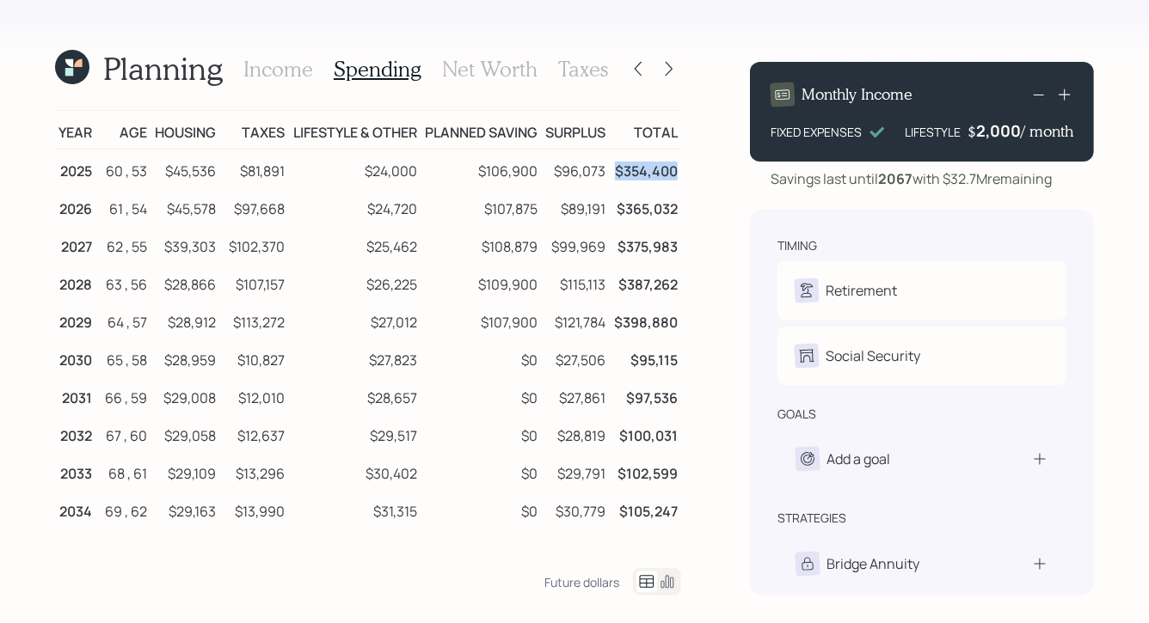
drag, startPoint x: 618, startPoint y: 181, endPoint x: 617, endPoint y: 170, distance: 11.3
click at [617, 170] on td "$354,400" at bounding box center [645, 169] width 72 height 39
drag, startPoint x: 165, startPoint y: 172, endPoint x: 220, endPoint y: 172, distance: 55.0
click at [220, 172] on tr "2025 60 , 53 $45,536 $81,891 $24,000 $106,900 $96,073 $354,400" at bounding box center [368, 169] width 626 height 39
drag, startPoint x: 286, startPoint y: 165, endPoint x: 227, endPoint y: 169, distance: 58.6
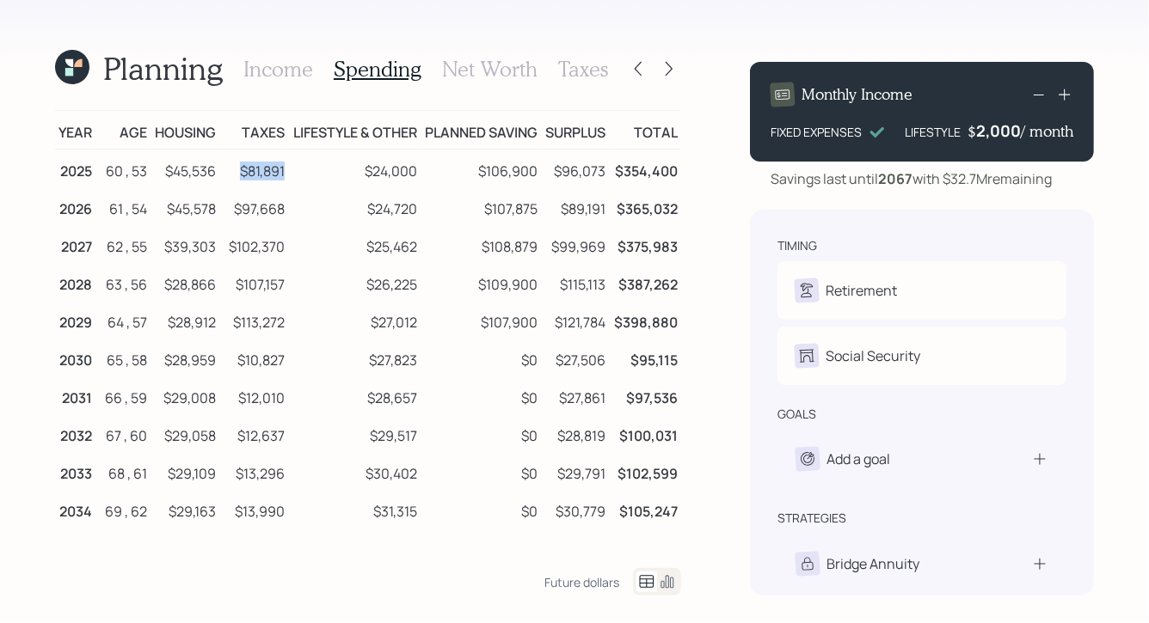
click at [227, 169] on td "$81,891" at bounding box center [253, 169] width 69 height 39
drag, startPoint x: 418, startPoint y: 171, endPoint x: 365, endPoint y: 174, distance: 53.4
click at [365, 174] on td "$24,000" at bounding box center [354, 169] width 132 height 39
drag, startPoint x: 288, startPoint y: 130, endPoint x: 416, endPoint y: 134, distance: 128.2
click at [416, 134] on td "Lifestyle & Other" at bounding box center [354, 130] width 132 height 39
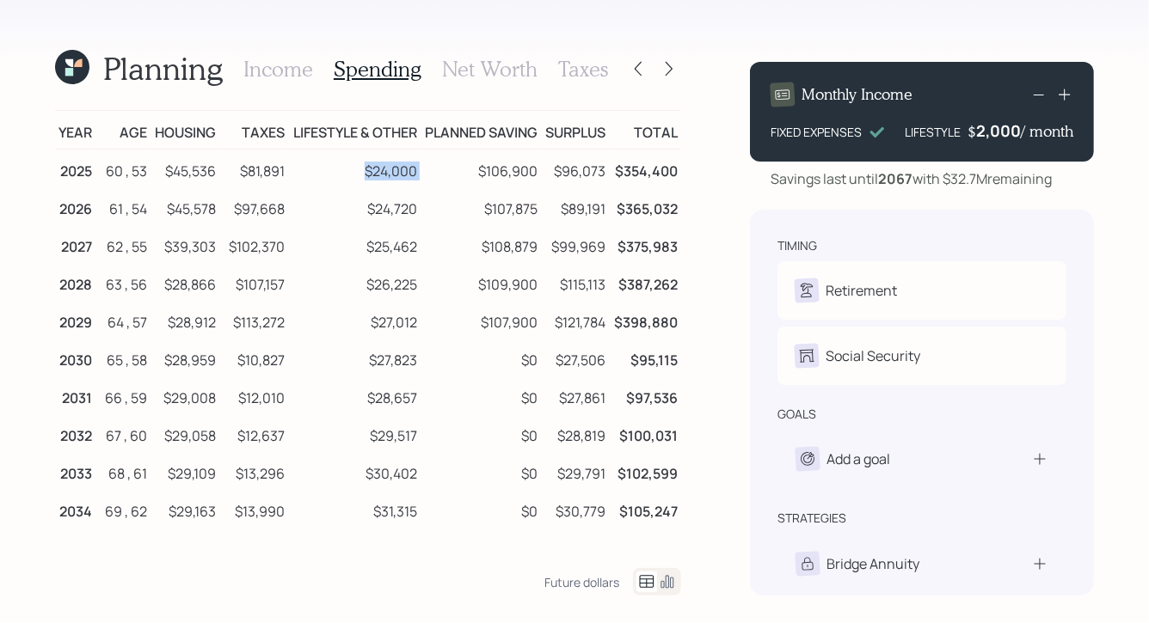
drag, startPoint x: 366, startPoint y: 175, endPoint x: 421, endPoint y: 173, distance: 55.1
click at [421, 173] on tr "2025 60 , 53 $45,536 $81,891 $24,000 $106,900 $96,073 $354,400" at bounding box center [368, 169] width 626 height 39
drag, startPoint x: 424, startPoint y: 132, endPoint x: 529, endPoint y: 132, distance: 104.9
click at [529, 132] on td "Planned Saving" at bounding box center [481, 130] width 121 height 39
drag, startPoint x: 479, startPoint y: 169, endPoint x: 543, endPoint y: 171, distance: 64.5
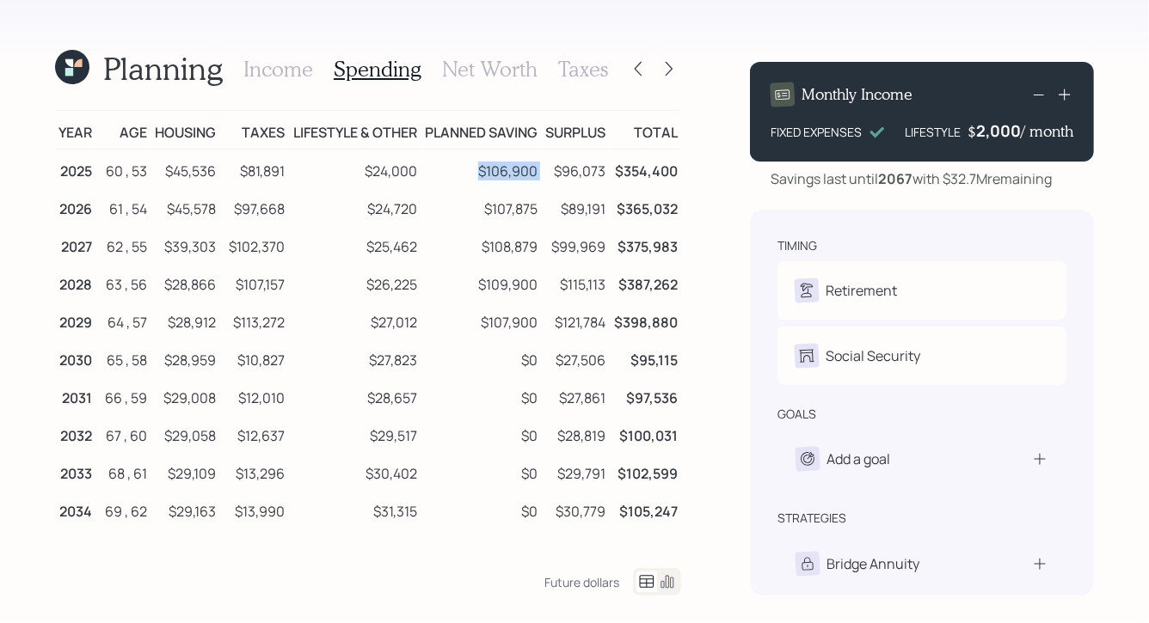
click at [543, 171] on tr "2025 60 , 53 $45,536 $81,891 $24,000 $106,900 $96,073 $354,400" at bounding box center [368, 169] width 626 height 39
drag, startPoint x: 556, startPoint y: 172, endPoint x: 607, endPoint y: 169, distance: 50.8
click at [607, 169] on td "$96,073" at bounding box center [575, 169] width 68 height 39
click at [554, 170] on td "$96,073" at bounding box center [575, 169] width 68 height 39
drag, startPoint x: 557, startPoint y: 171, endPoint x: 605, endPoint y: 171, distance: 47.3
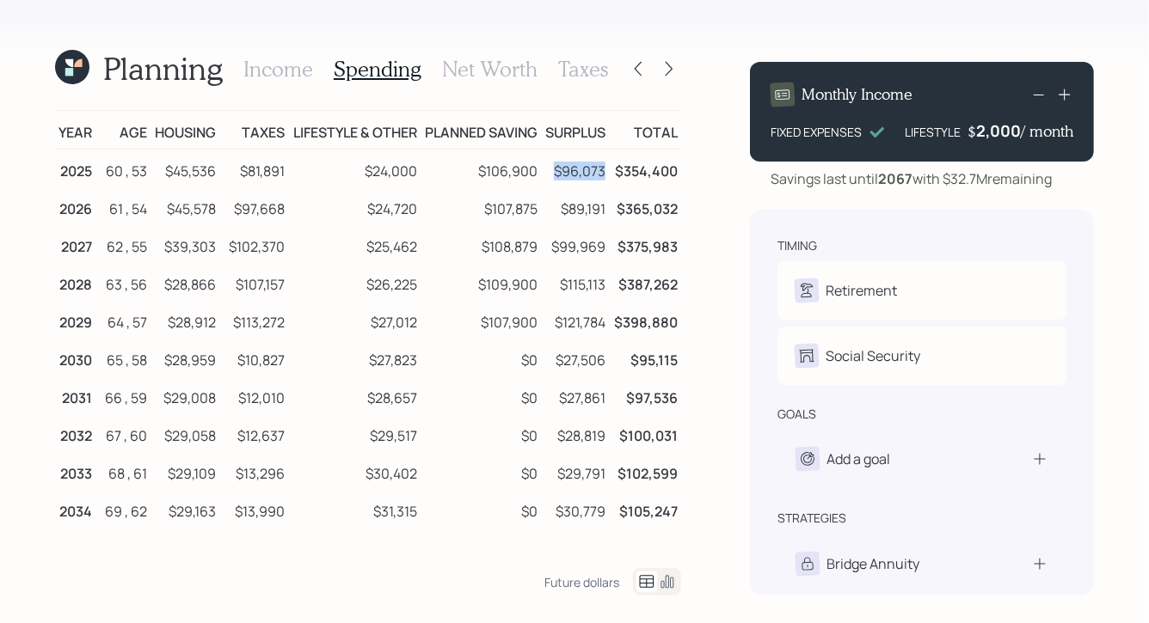
click at [605, 171] on td "$96,073" at bounding box center [575, 169] width 68 height 39
drag, startPoint x: 543, startPoint y: 130, endPoint x: 607, endPoint y: 130, distance: 63.6
click at [607, 130] on td "Surplus" at bounding box center [575, 130] width 68 height 39
drag, startPoint x: 556, startPoint y: 168, endPoint x: 625, endPoint y: 173, distance: 69.8
click at [625, 173] on tr "2025 60 , 53 $45,536 $81,891 $24,000 $106,900 $96,073 $354,400" at bounding box center [368, 169] width 626 height 39
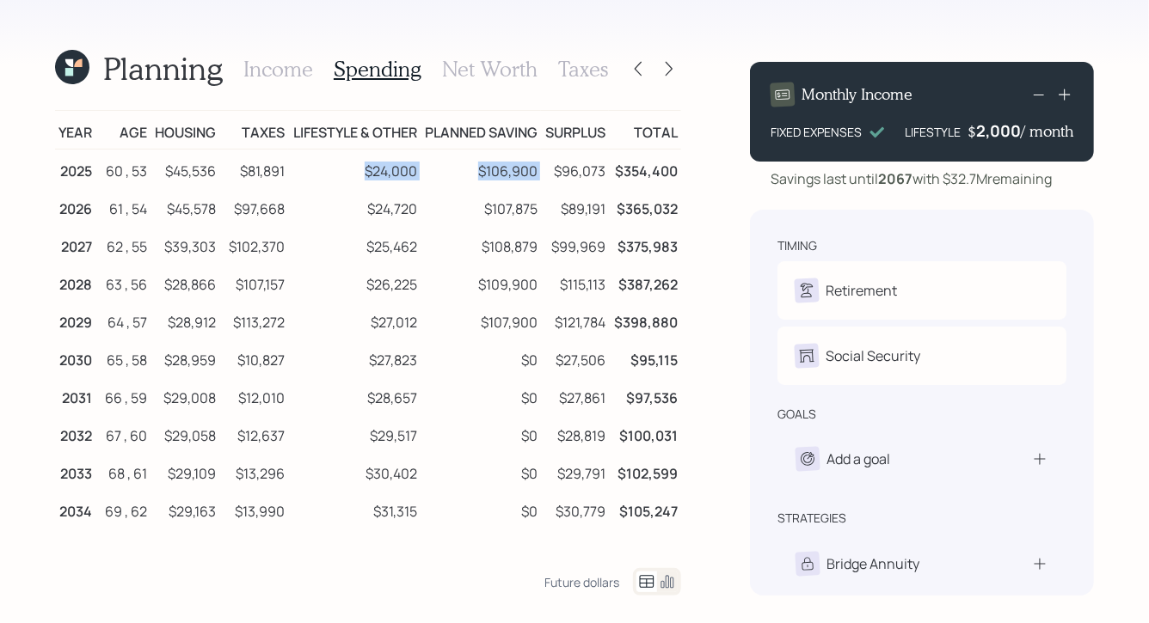
drag, startPoint x: 365, startPoint y: 168, endPoint x: 543, endPoint y: 174, distance: 177.3
click at [543, 174] on tr "2025 60 , 53 $45,536 $81,891 $24,000 $106,900 $96,073 $354,400" at bounding box center [368, 169] width 626 height 39
click at [481, 170] on td "$106,900" at bounding box center [481, 169] width 121 height 39
drag, startPoint x: 557, startPoint y: 169, endPoint x: 603, endPoint y: 169, distance: 45.6
click at [603, 169] on td "$96,073" at bounding box center [575, 169] width 68 height 39
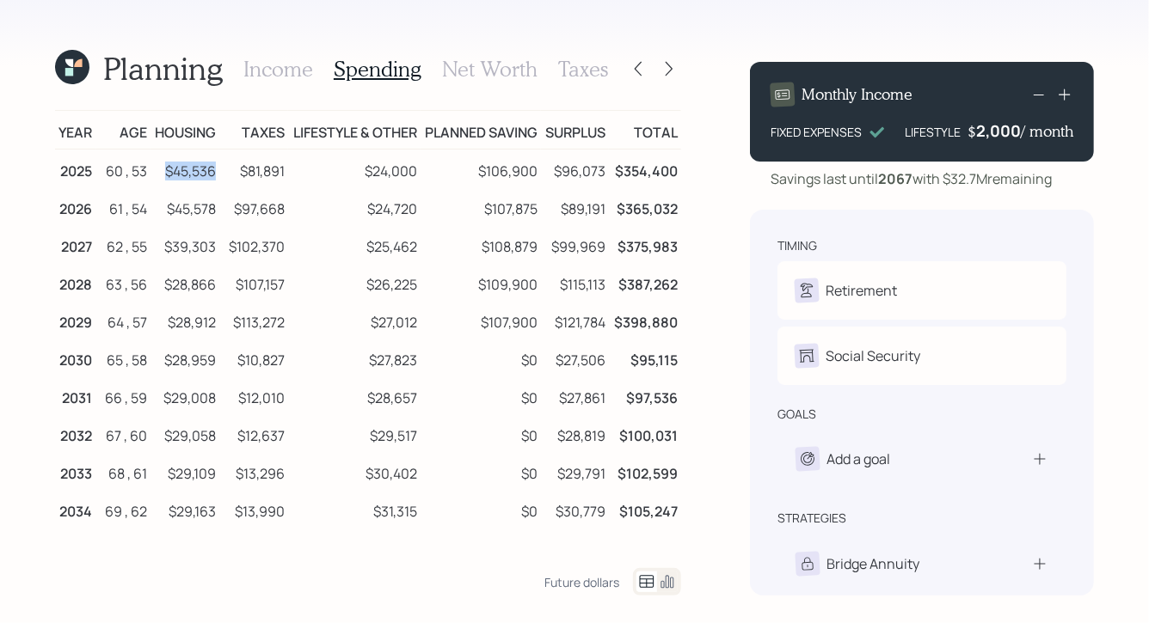
drag, startPoint x: 214, startPoint y: 172, endPoint x: 159, endPoint y: 175, distance: 55.1
click at [159, 175] on td "$45,536" at bounding box center [184, 169] width 69 height 39
drag, startPoint x: 365, startPoint y: 169, endPoint x: 427, endPoint y: 169, distance: 61.9
click at [427, 169] on tr "2025 60 , 53 $45,536 $81,891 $24,000 $106,900 $96,073 $354,400" at bounding box center [368, 169] width 626 height 39
drag, startPoint x: 553, startPoint y: 171, endPoint x: 608, endPoint y: 169, distance: 55.1
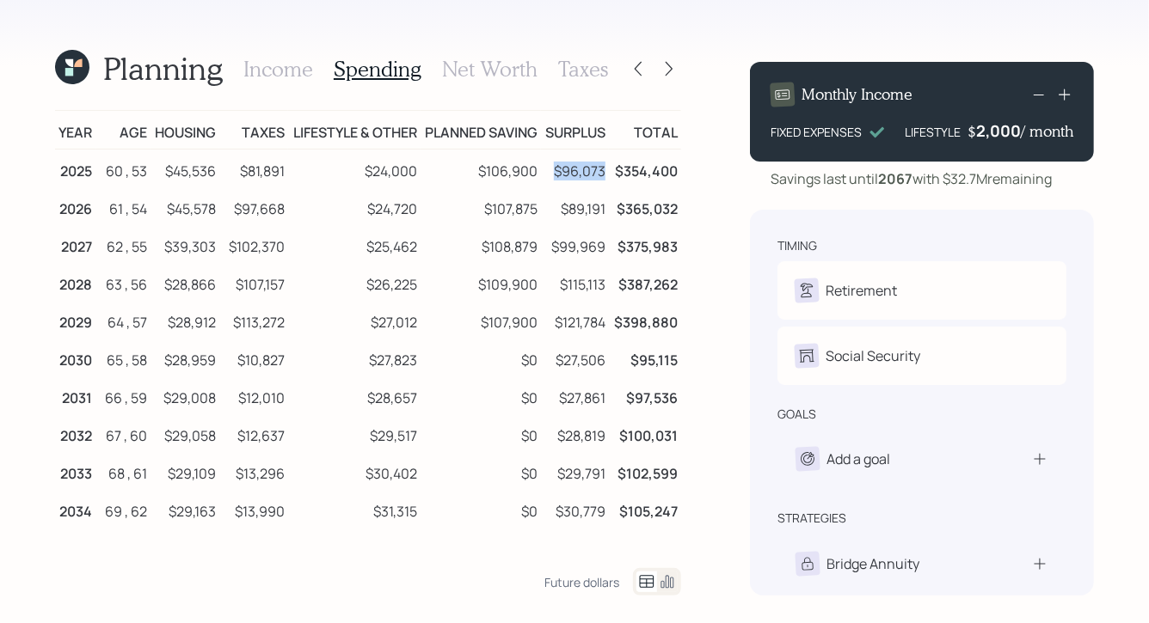
click at [608, 169] on td "$96,073" at bounding box center [575, 169] width 68 height 39
click at [550, 171] on td "$96,073" at bounding box center [575, 169] width 68 height 39
drag, startPoint x: 556, startPoint y: 173, endPoint x: 616, endPoint y: 176, distance: 59.4
click at [616, 176] on tr "2025 60 , 53 $45,536 $81,891 $24,000 $106,900 $96,073 $354,400" at bounding box center [368, 169] width 626 height 39
click at [75, 68] on icon at bounding box center [72, 67] width 34 height 34
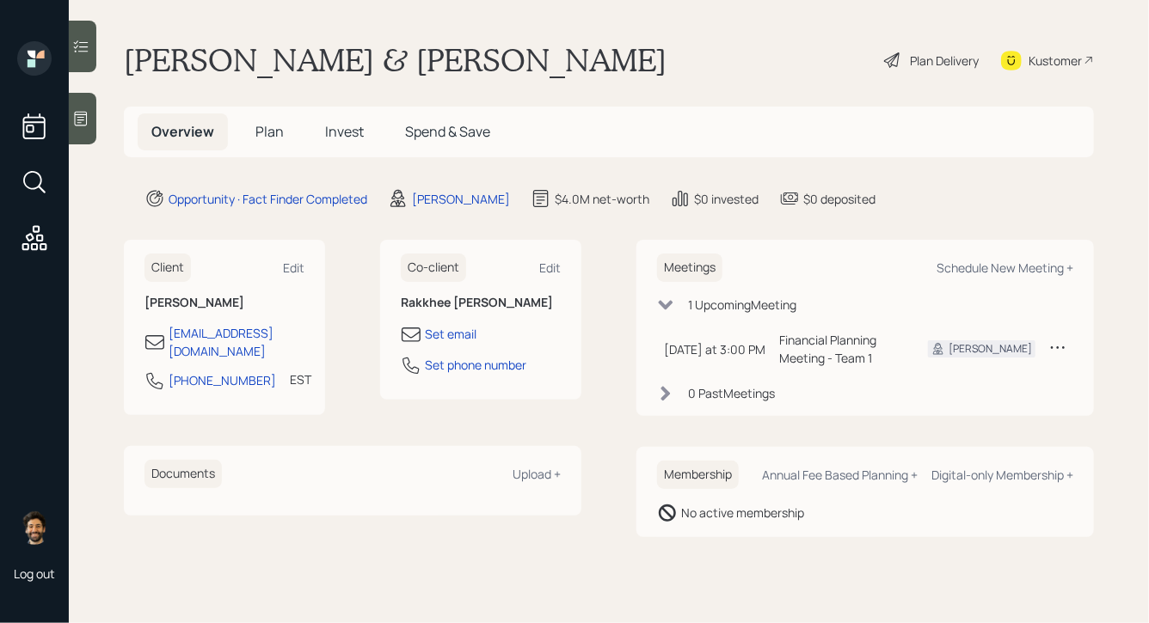
click at [257, 134] on span "Plan" at bounding box center [269, 131] width 28 height 19
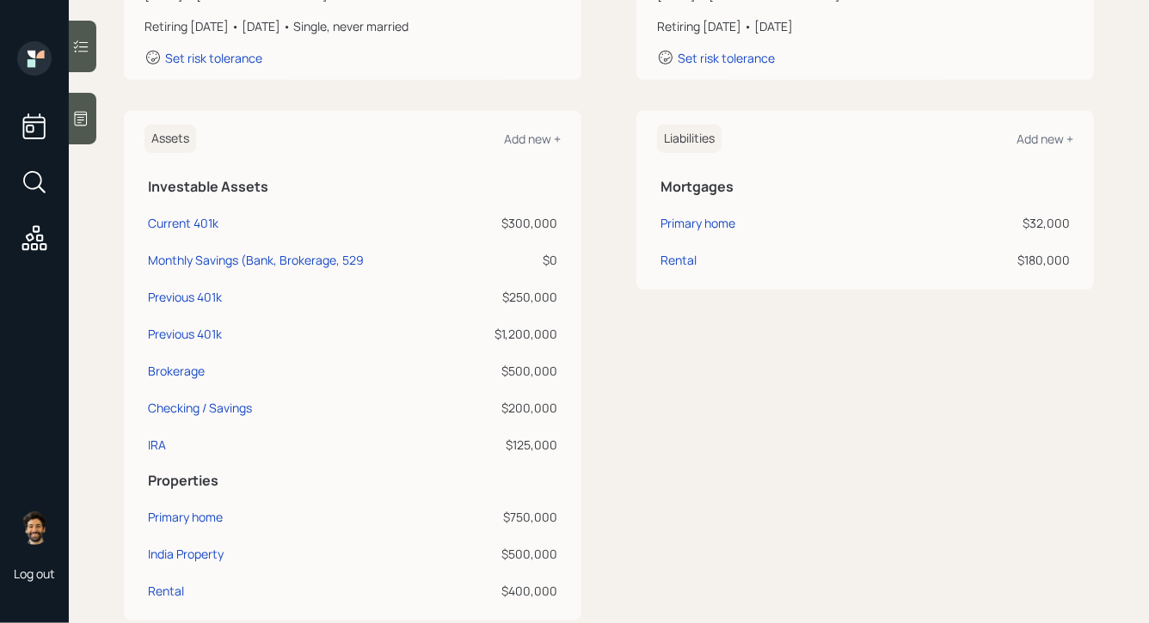
scroll to position [339, 0]
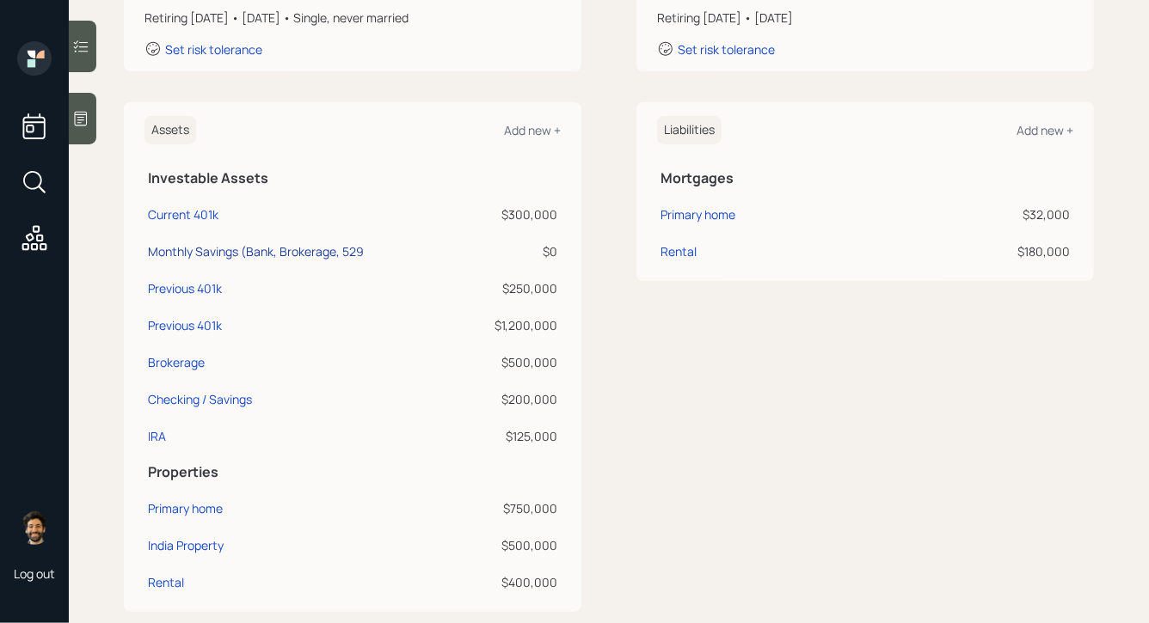
click at [214, 255] on div "Monthly Savings (Bank, Brokerage, 529" at bounding box center [256, 252] width 216 height 18
select select "taxable"
select select "balanced"
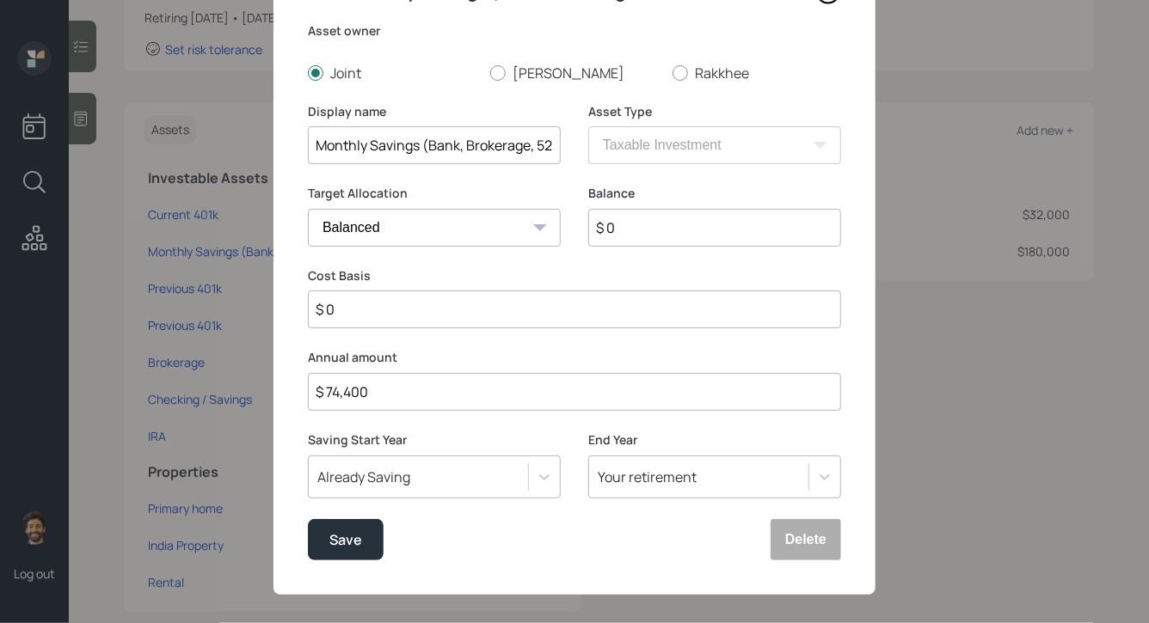
scroll to position [114, 0]
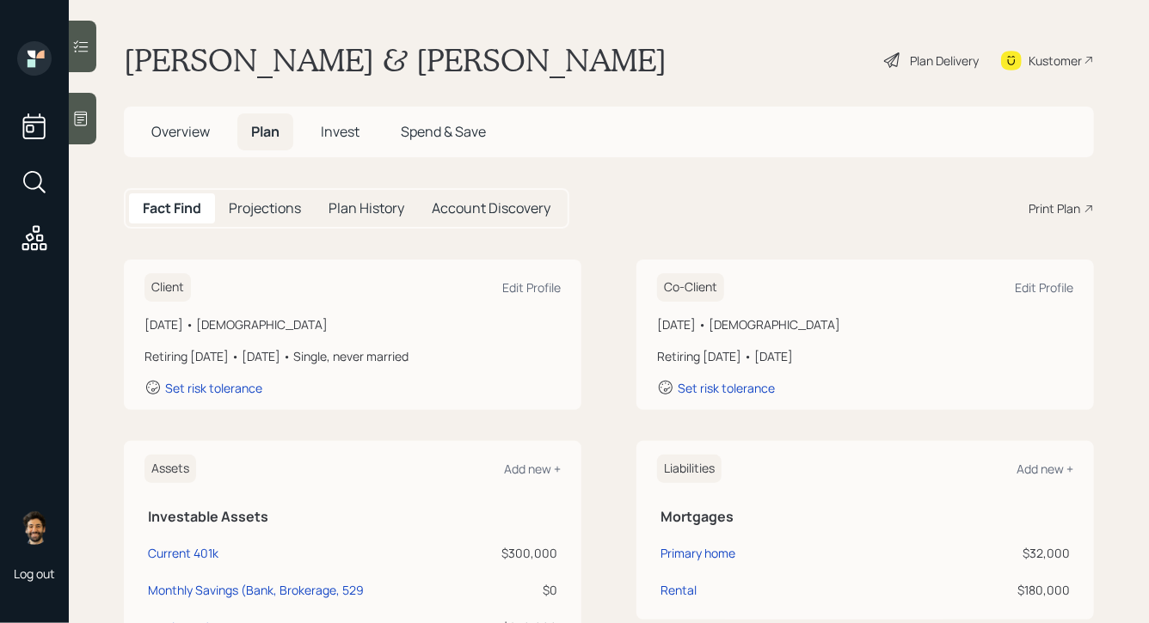
click at [950, 60] on div "Plan Delivery" at bounding box center [944, 61] width 69 height 18
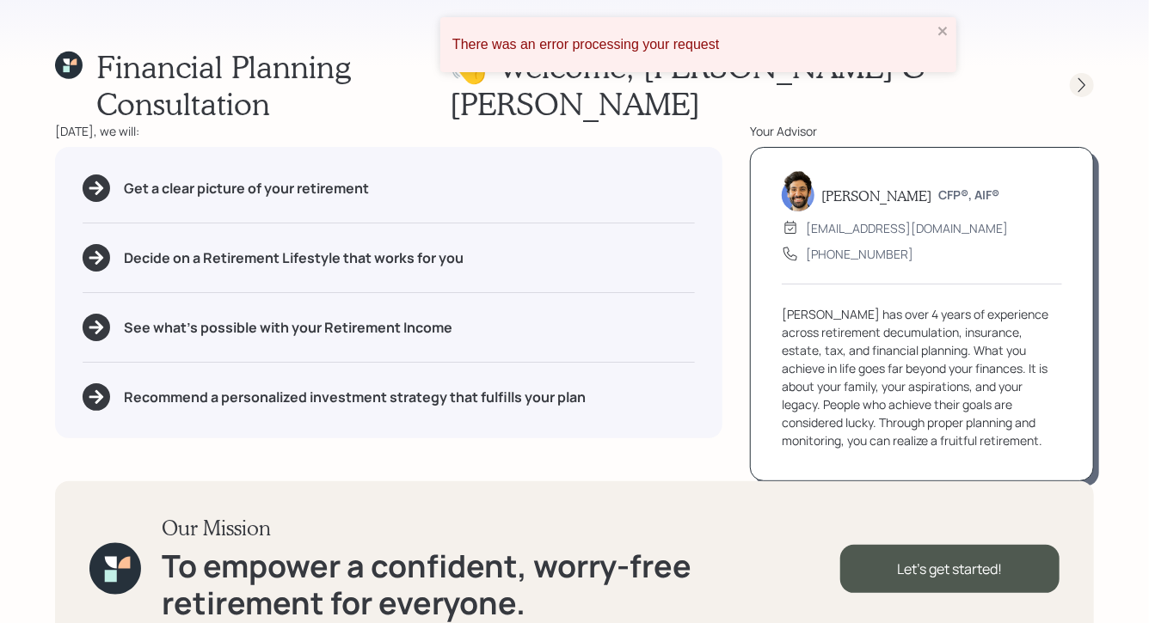
click at [1010, 77] on icon at bounding box center [1081, 85] width 17 height 17
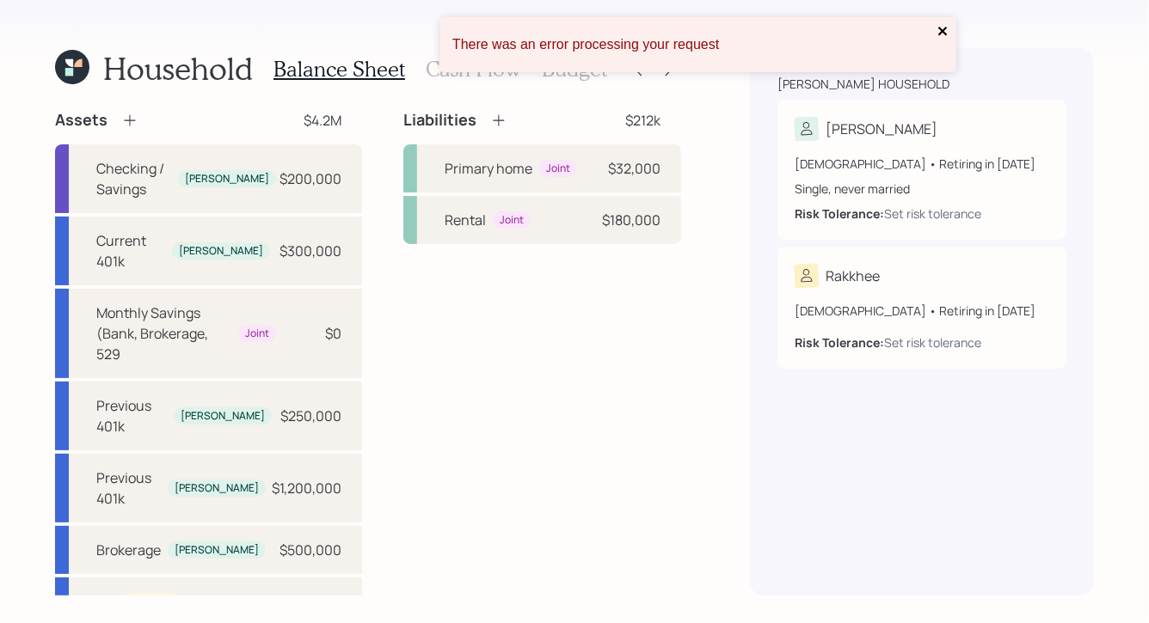
click at [945, 35] on icon "close" at bounding box center [943, 31] width 12 height 14
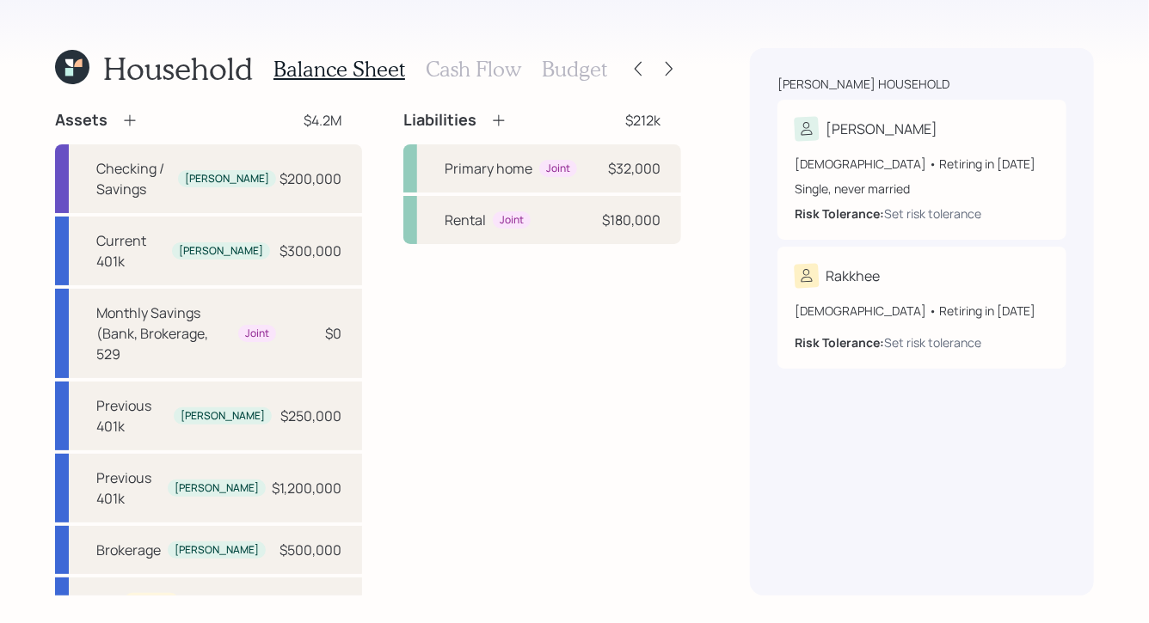
click at [669, 75] on div "There was an error processing your request" at bounding box center [574, 52] width 275 height 76
click at [662, 66] on icon at bounding box center [668, 68] width 17 height 17
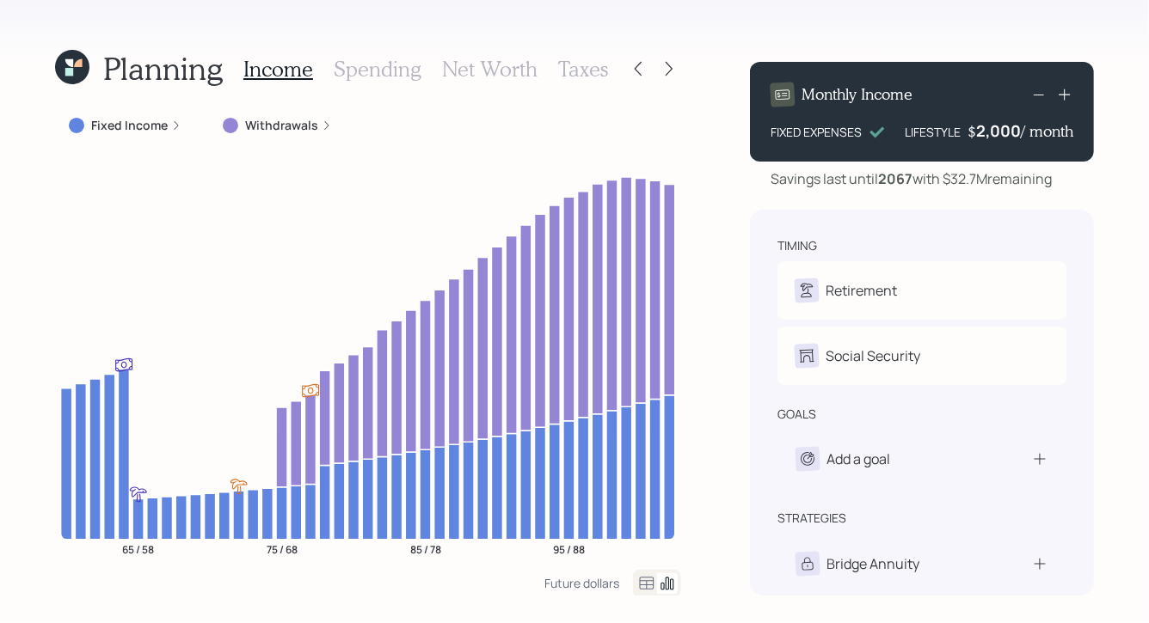
click at [400, 60] on h3 "Spending" at bounding box center [378, 69] width 88 height 25
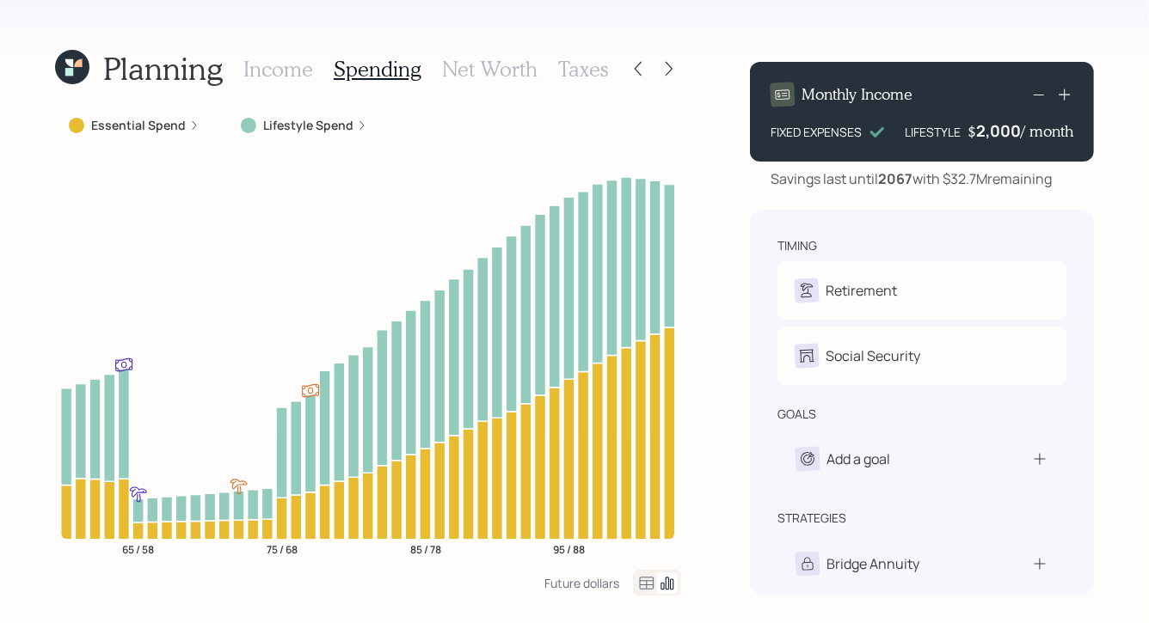
click at [644, 548] on icon at bounding box center [646, 584] width 21 height 21
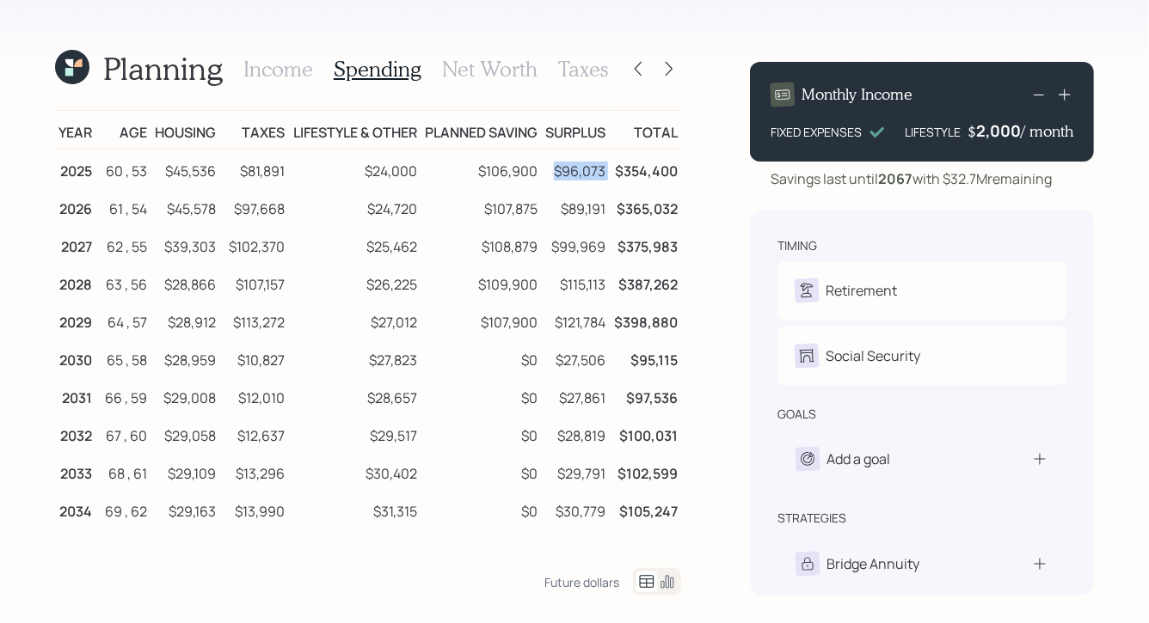
drag, startPoint x: 553, startPoint y: 174, endPoint x: 611, endPoint y: 172, distance: 58.5
click at [611, 172] on tr "2025 60 , 53 $45,536 $81,891 $24,000 $106,900 $96,073 $354,400" at bounding box center [368, 169] width 626 height 39
drag, startPoint x: 542, startPoint y: 169, endPoint x: 474, endPoint y: 170, distance: 68.0
click at [474, 170] on tr "2025 60 , 53 $45,536 $81,891 $24,000 $106,900 $96,073 $354,400" at bounding box center [368, 169] width 626 height 39
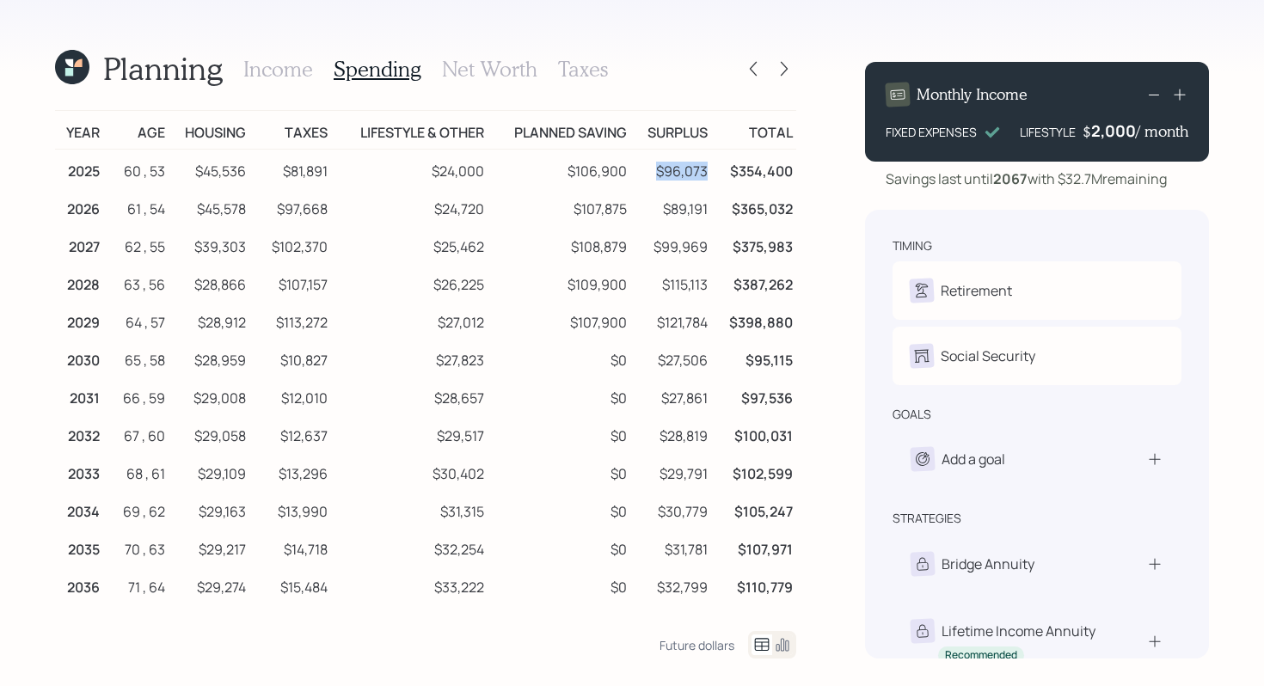
drag, startPoint x: 659, startPoint y: 174, endPoint x: 710, endPoint y: 169, distance: 51.8
click at [710, 169] on td "$96,073" at bounding box center [670, 169] width 80 height 39
drag, startPoint x: 648, startPoint y: 128, endPoint x: 692, endPoint y: 129, distance: 44.7
click at [692, 129] on td "Surplus" at bounding box center [670, 130] width 80 height 39
drag, startPoint x: 658, startPoint y: 171, endPoint x: 701, endPoint y: 170, distance: 43.0
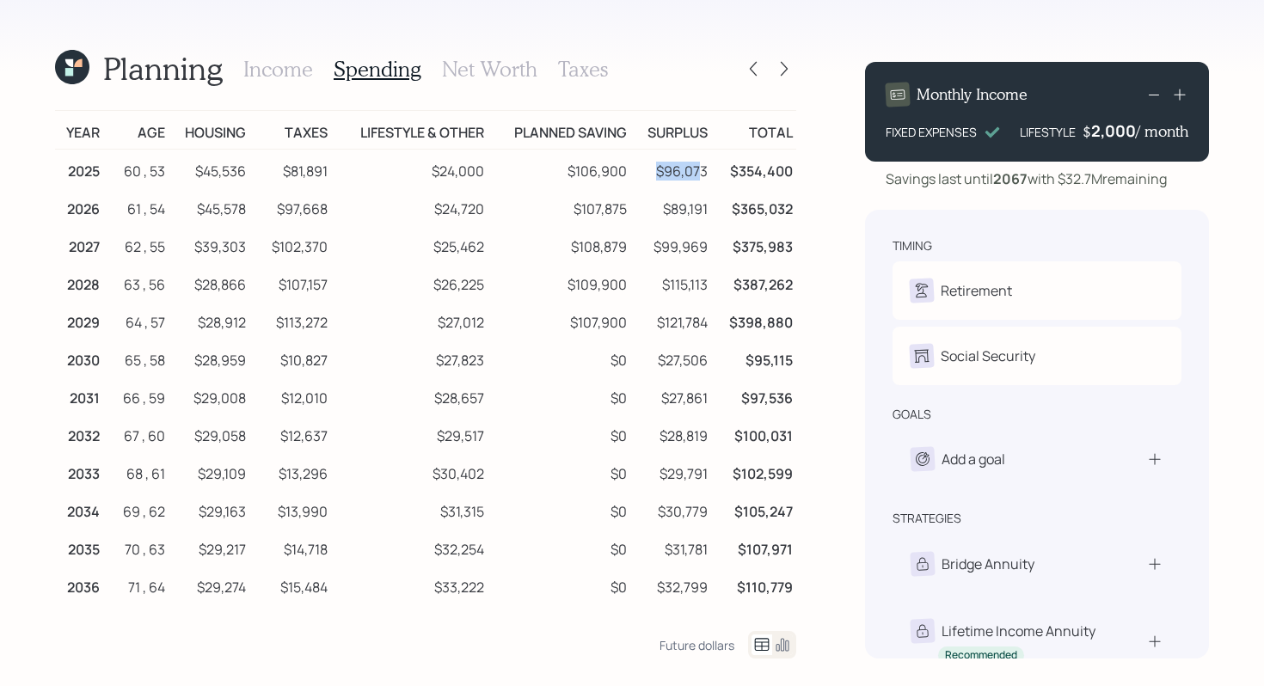
click at [701, 170] on td "$96,073" at bounding box center [670, 169] width 80 height 39
drag, startPoint x: 711, startPoint y: 173, endPoint x: 664, endPoint y: 175, distance: 47.4
click at [664, 175] on tr "2025 60 , 53 $45,536 $81,891 $24,000 $106,900 $96,073 $354,400" at bounding box center [425, 169] width 741 height 39
click at [663, 174] on td "$96,073" at bounding box center [670, 169] width 80 height 39
drag, startPoint x: 655, startPoint y: 168, endPoint x: 714, endPoint y: 175, distance: 59.0
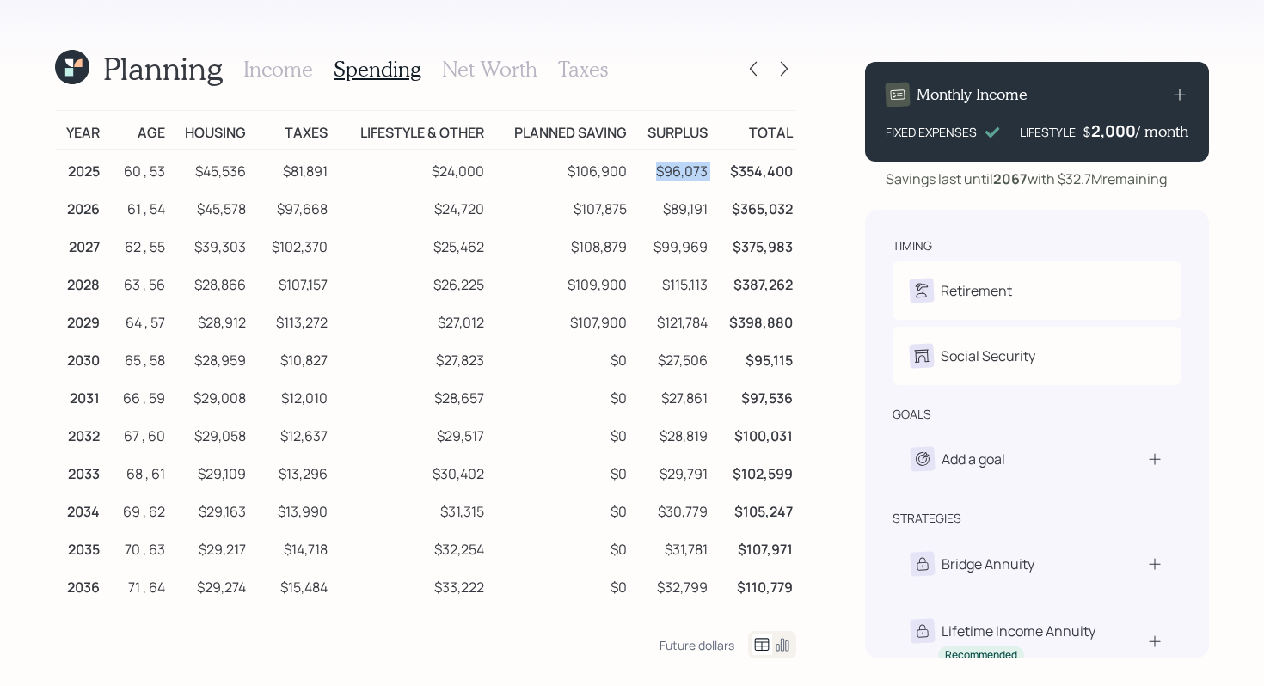
click at [714, 175] on tr "2025 60 , 53 $45,536 $81,891 $24,000 $106,900 $96,073 $354,400" at bounding box center [425, 169] width 741 height 39
click at [685, 167] on td "$96,073" at bounding box center [670, 169] width 80 height 39
drag, startPoint x: 708, startPoint y: 169, endPoint x: 664, endPoint y: 170, distance: 43.9
click at [664, 170] on td "$96,073" at bounding box center [670, 169] width 80 height 39
click at [68, 66] on icon at bounding box center [72, 67] width 34 height 34
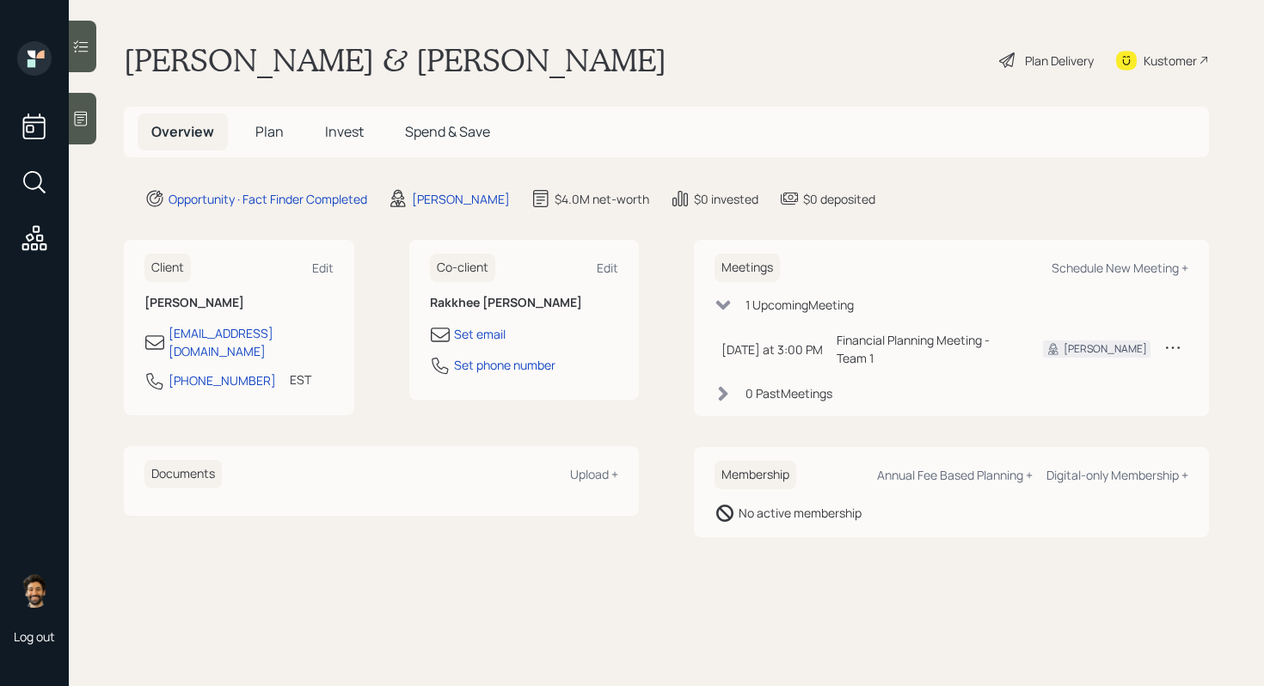
click at [267, 131] on span "Plan" at bounding box center [269, 131] width 28 height 19
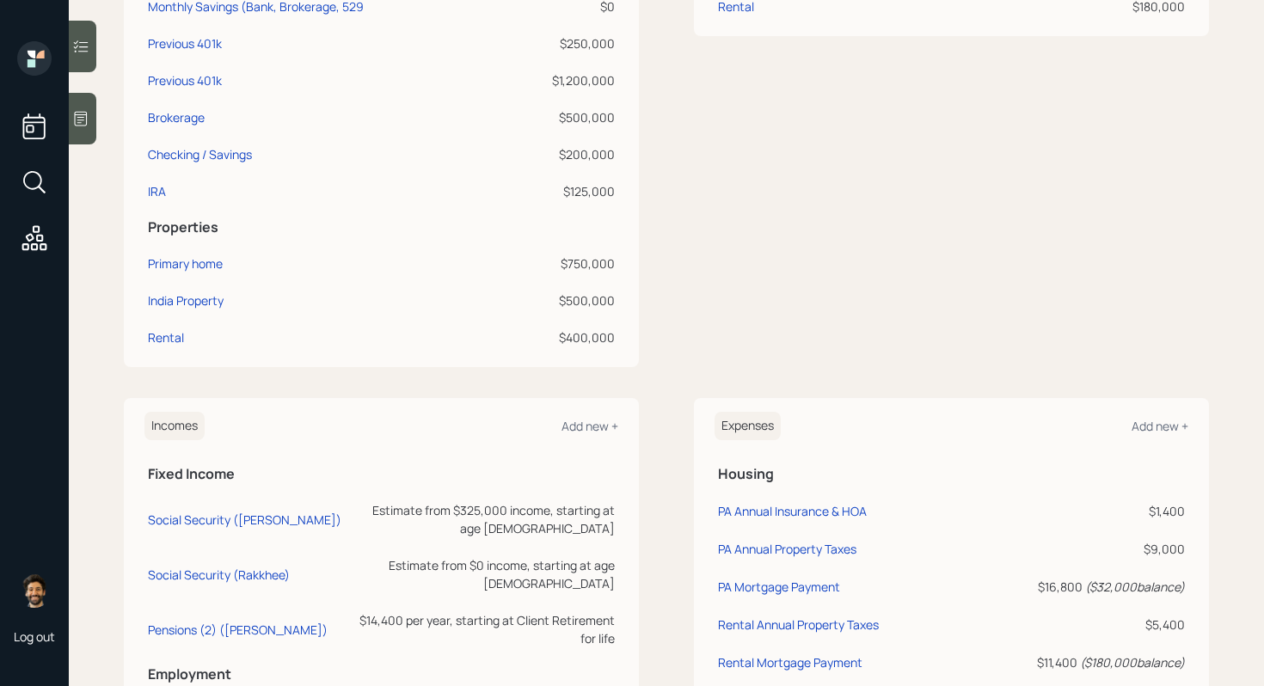
scroll to position [880, 0]
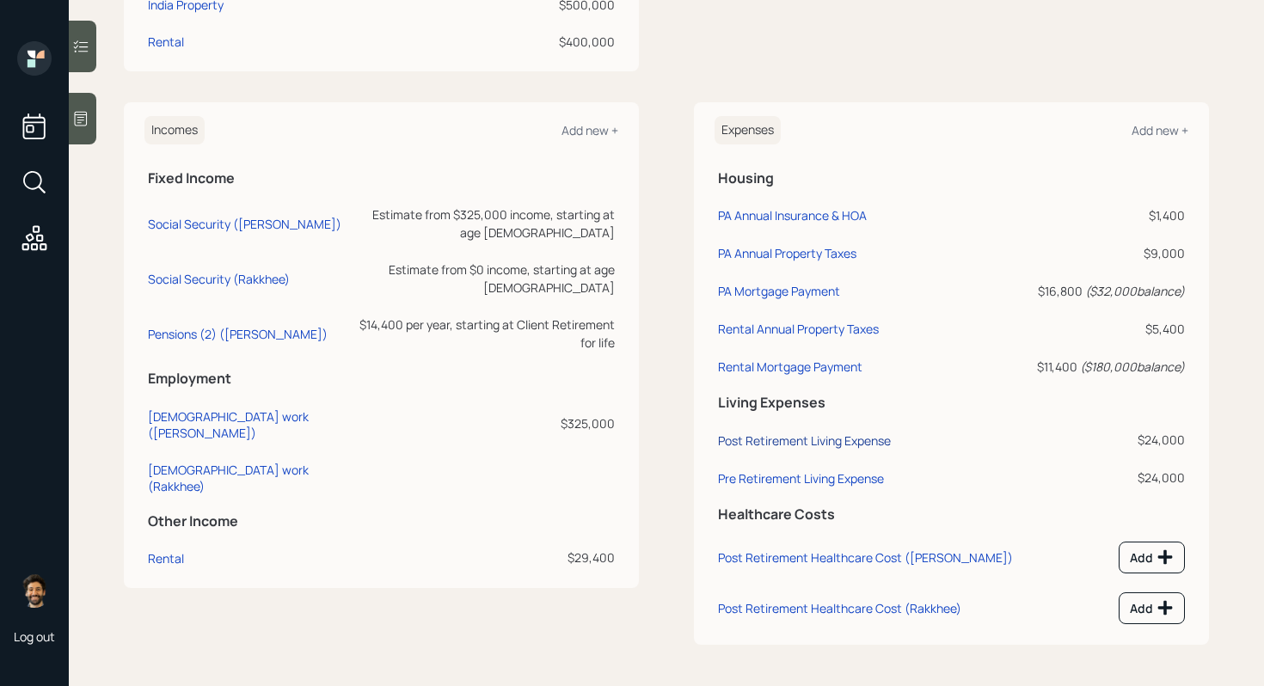
click at [778, 442] on div "Post Retirement Living Expense" at bounding box center [804, 441] width 173 height 16
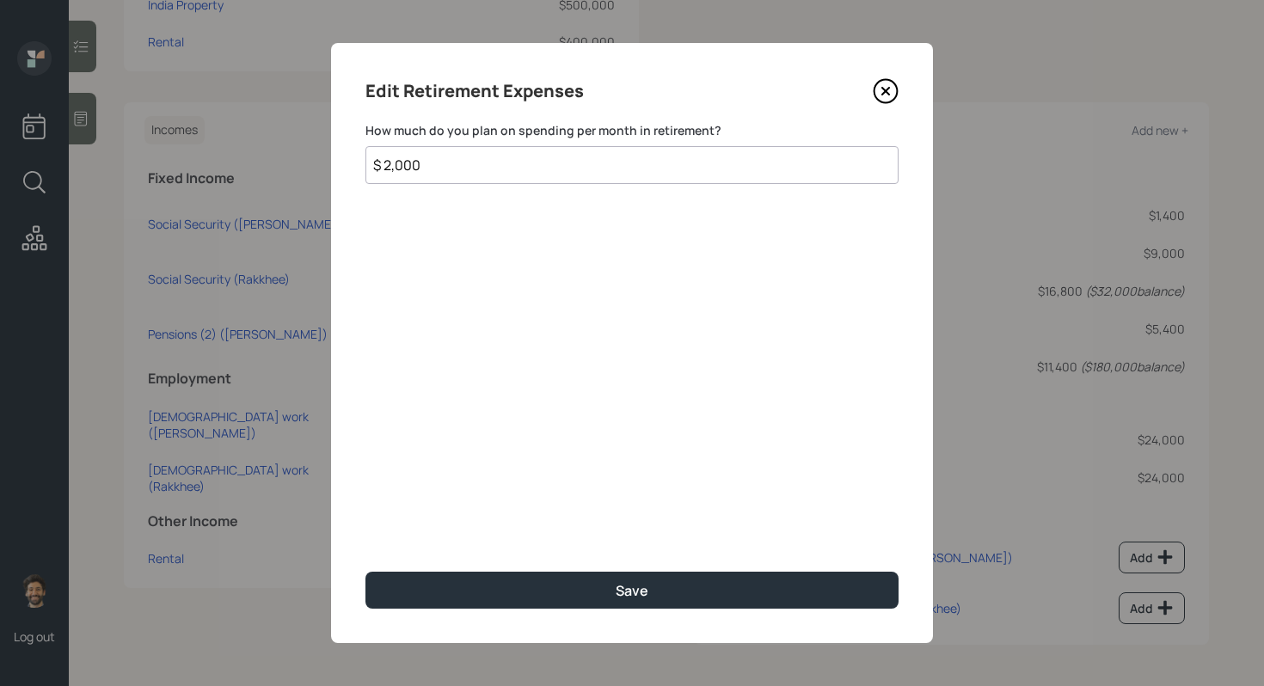
click at [457, 169] on input "$ 2,000" at bounding box center [631, 165] width 533 height 38
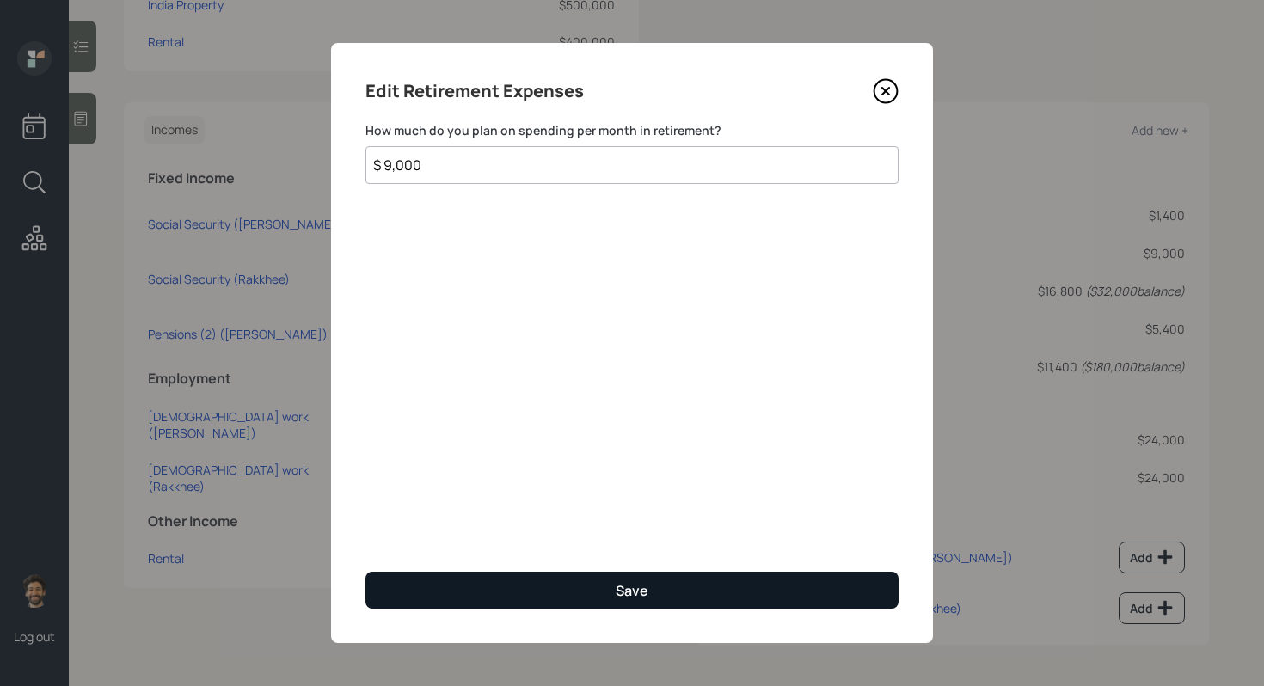
type input "$ 9,000"
click at [556, 548] on button "Save" at bounding box center [631, 590] width 533 height 37
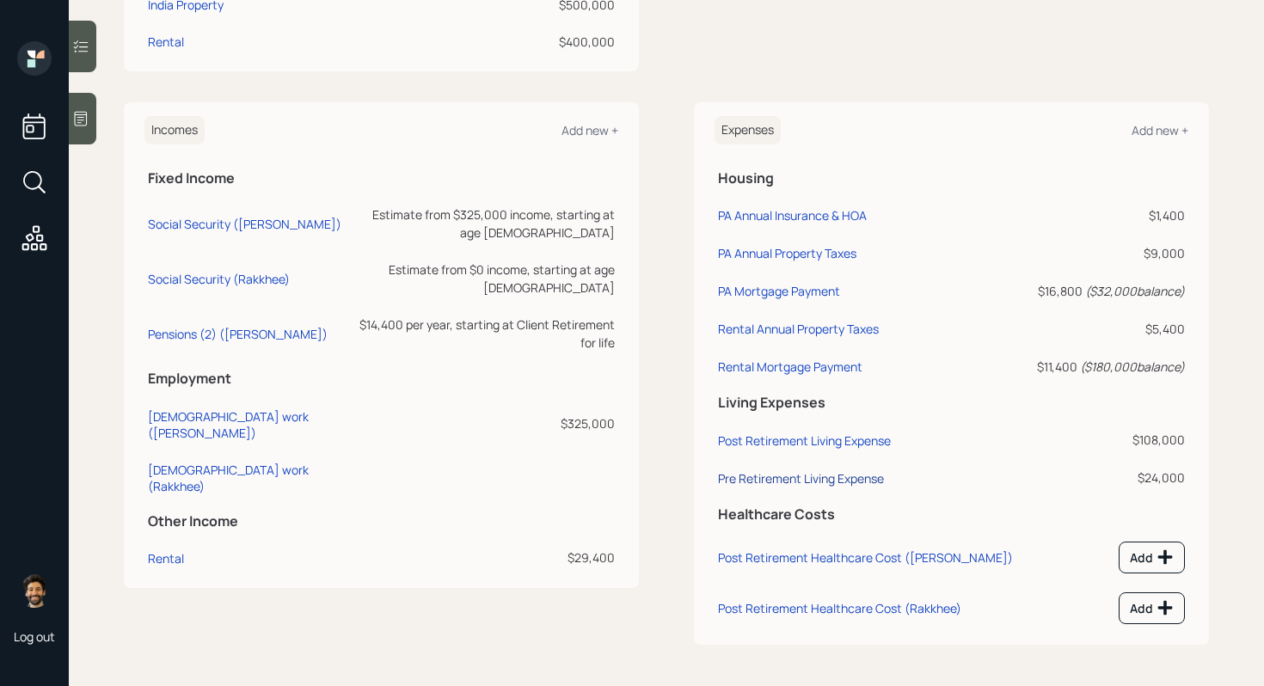
click at [795, 476] on div "Pre Retirement Living Expense" at bounding box center [801, 478] width 166 height 16
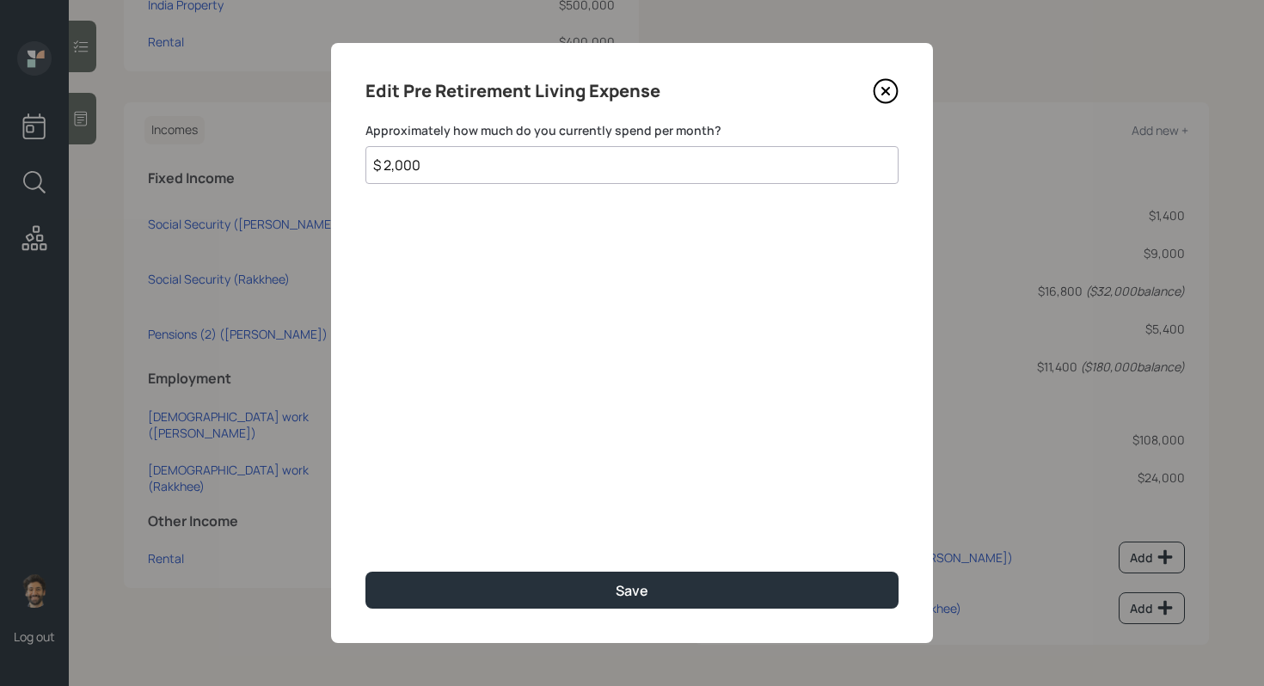
click at [473, 175] on input "$ 2,000" at bounding box center [631, 165] width 533 height 38
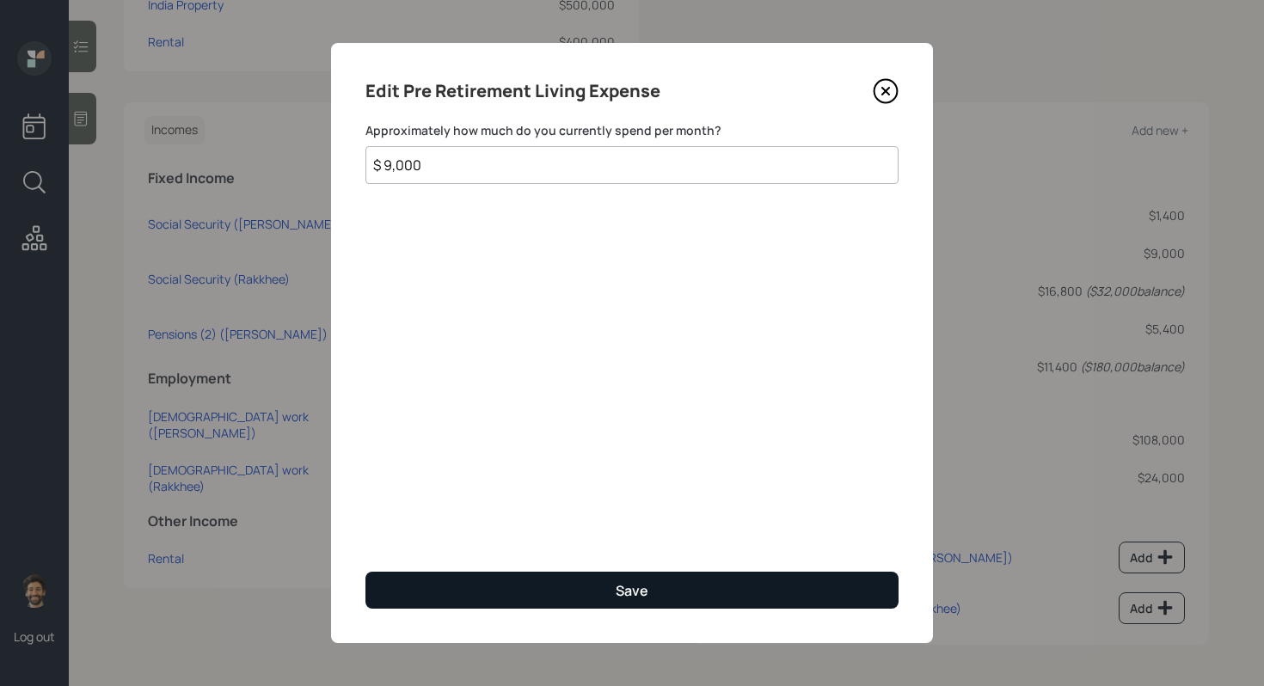
type input "$ 9,000"
click at [442, 548] on button "Save" at bounding box center [631, 590] width 533 height 37
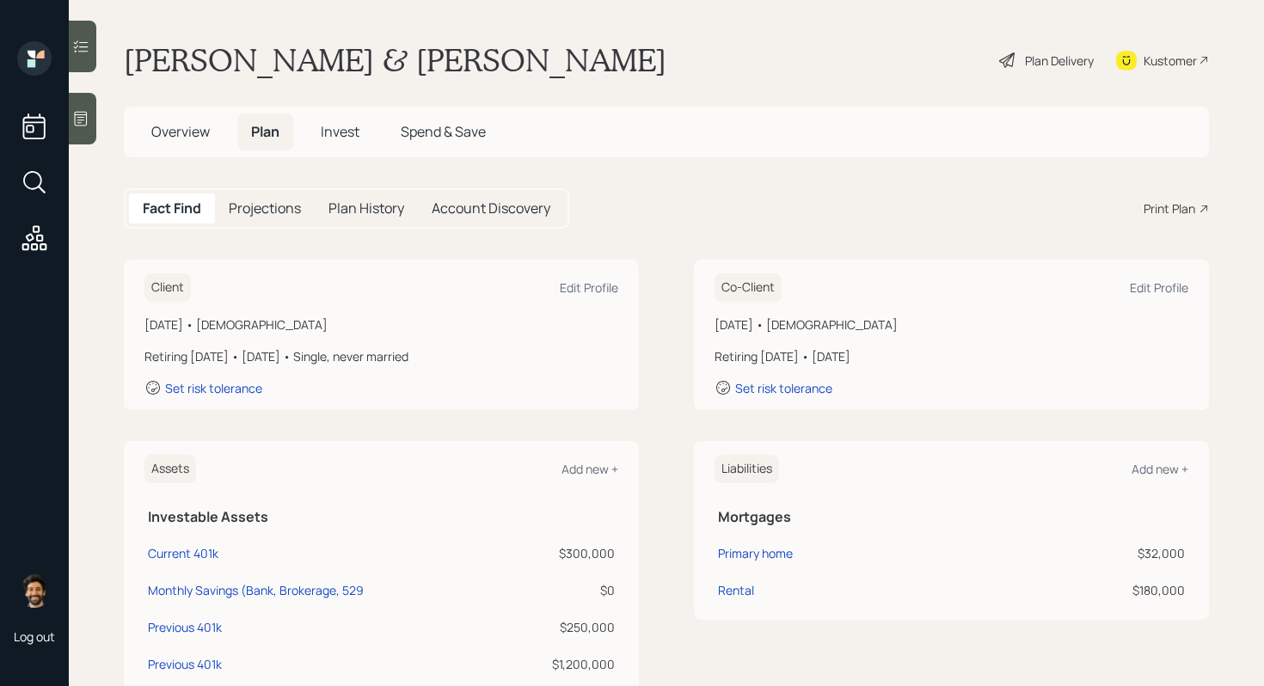
click at [1059, 57] on div "Plan Delivery" at bounding box center [1059, 61] width 69 height 18
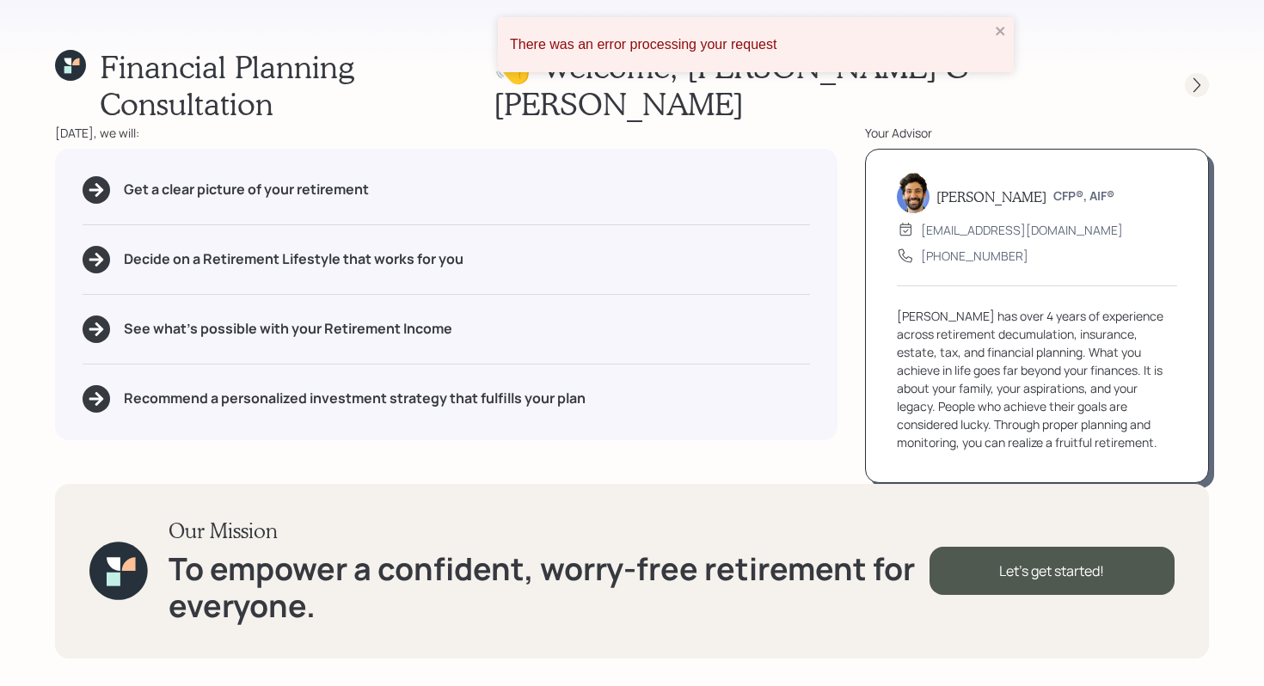
click at [1200, 77] on icon at bounding box center [1196, 85] width 17 height 17
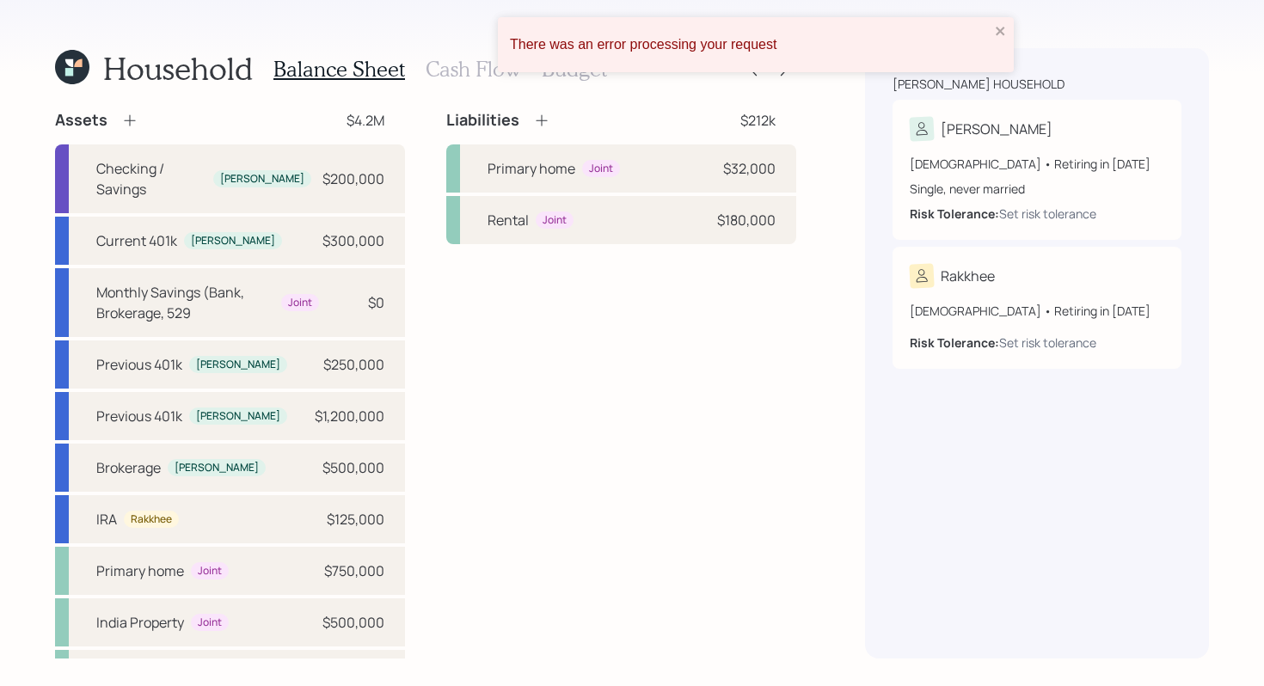
click at [992, 33] on div "There was an error processing your request" at bounding box center [750, 45] width 490 height 26
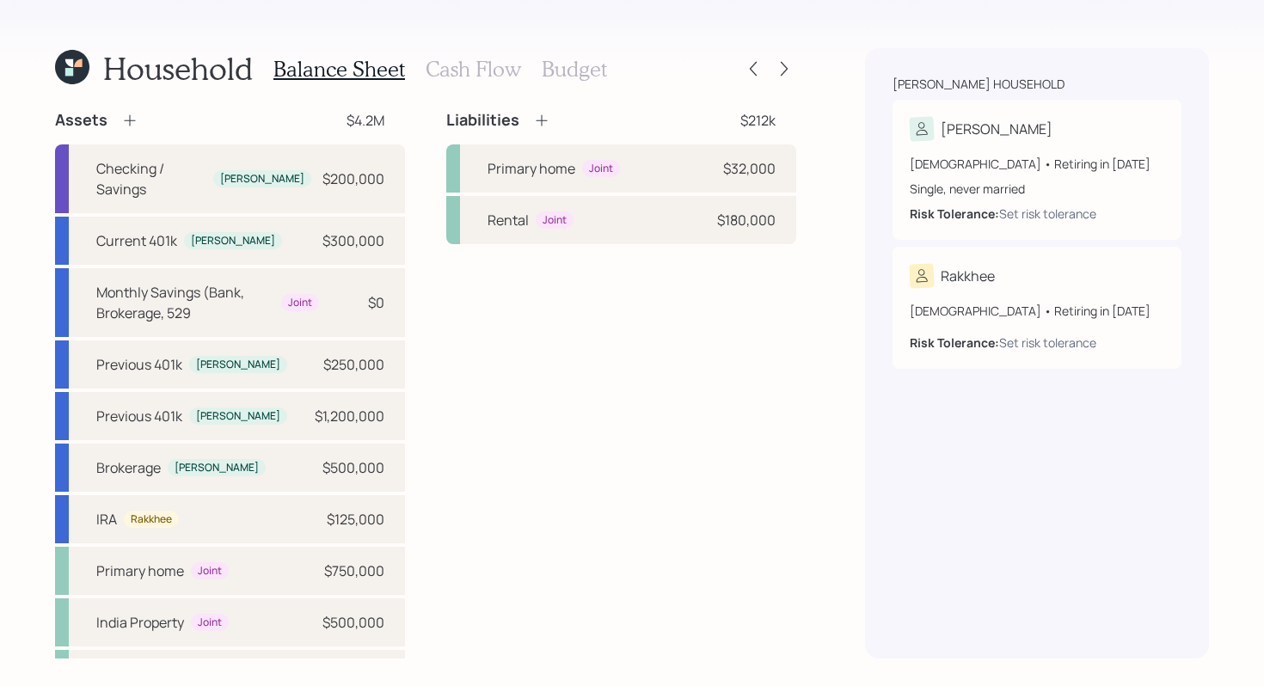
click at [492, 73] on h3 "Cash Flow" at bounding box center [473, 69] width 95 height 25
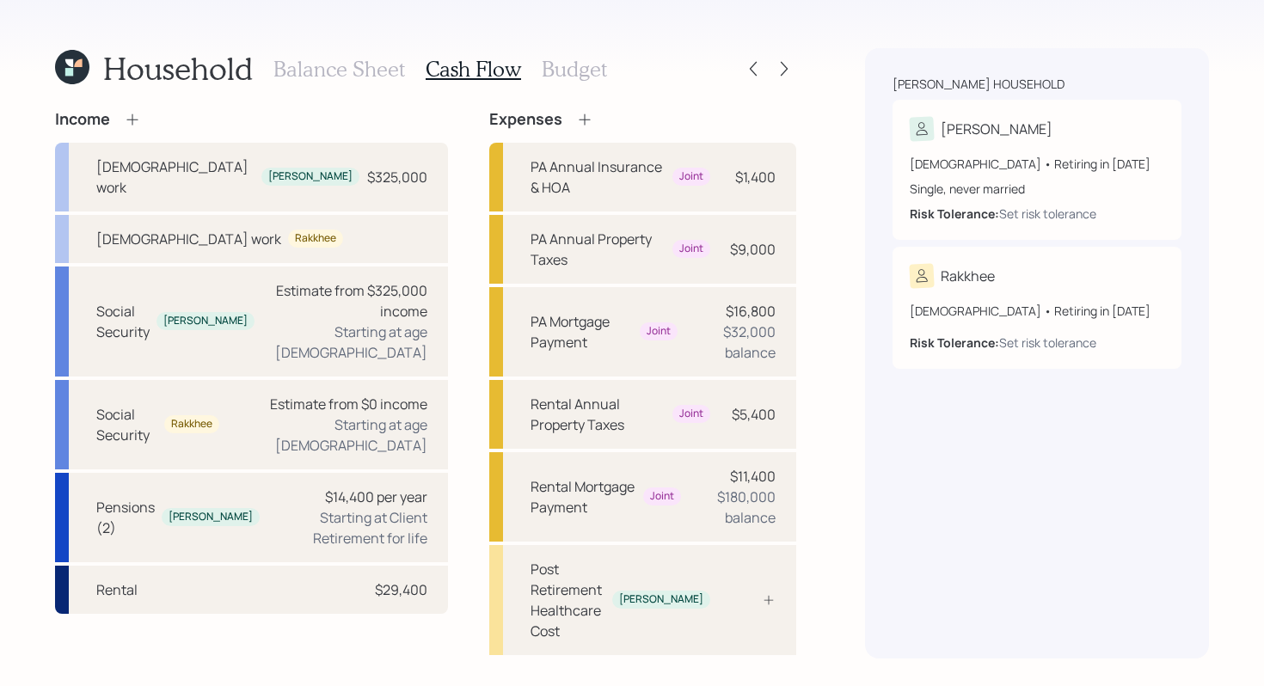
click at [536, 73] on div "Balance Sheet Cash Flow Budget" at bounding box center [440, 68] width 334 height 41
click at [785, 61] on icon at bounding box center [784, 68] width 17 height 17
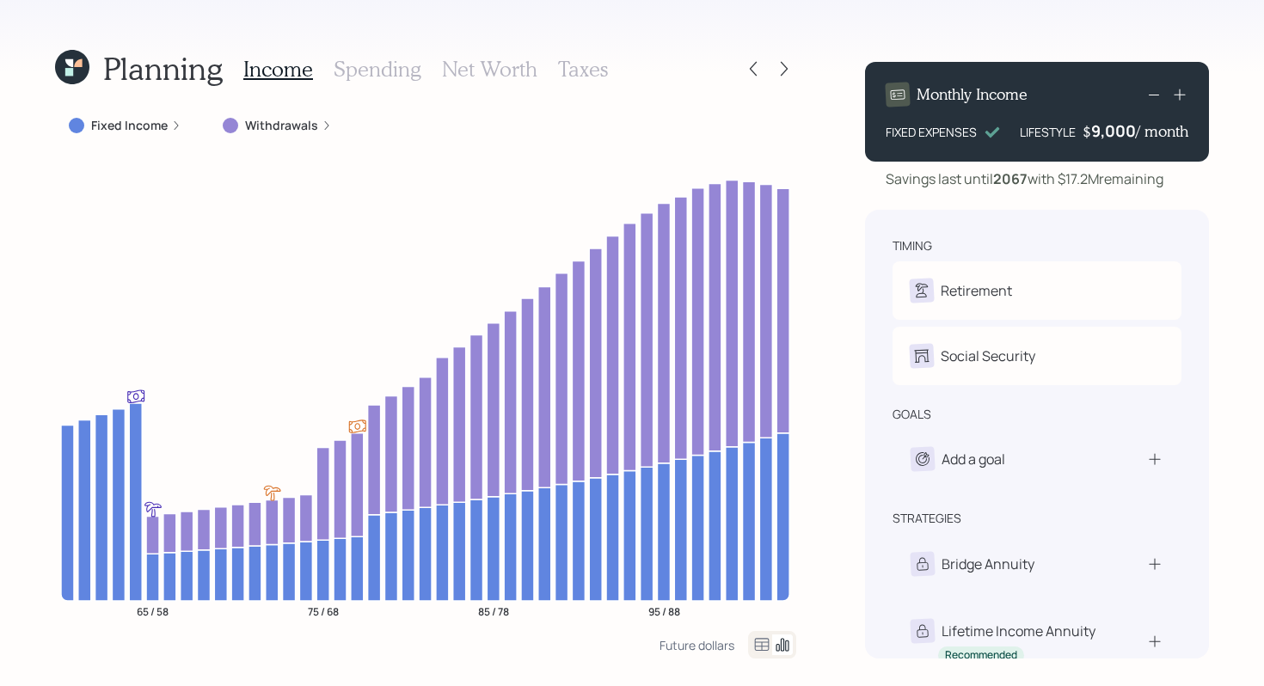
click at [396, 68] on h3 "Spending" at bounding box center [378, 69] width 88 height 25
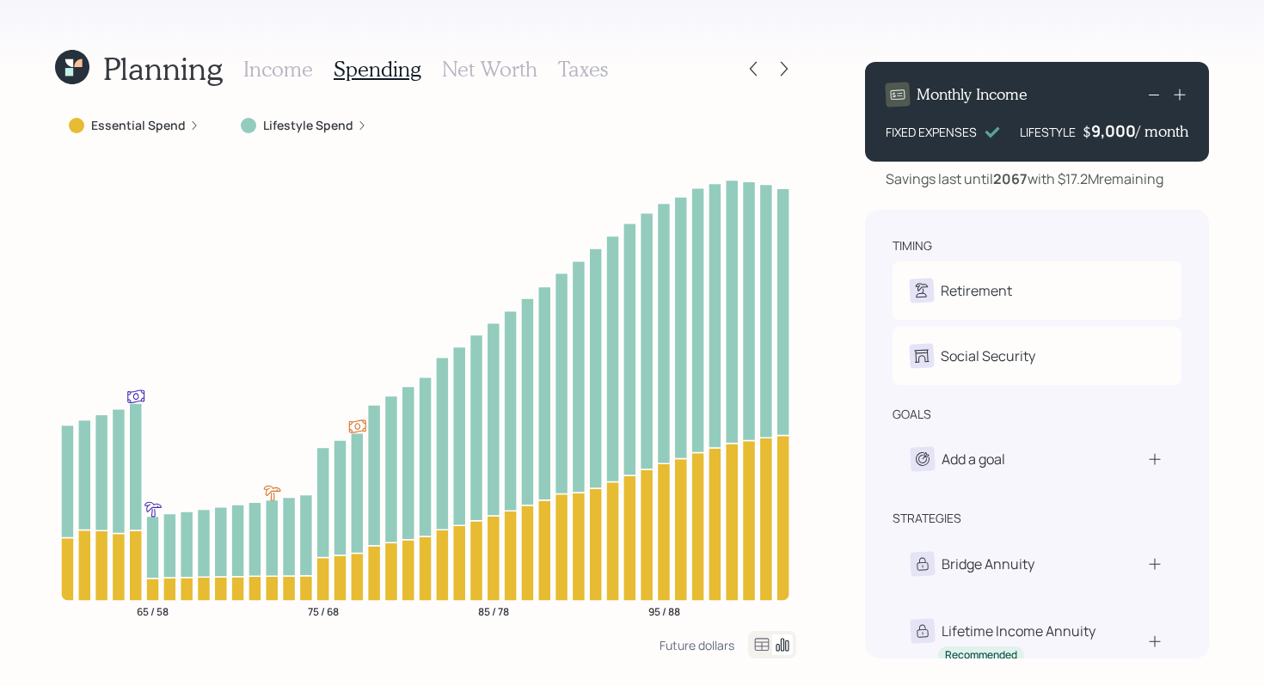
click at [757, 644] on icon at bounding box center [762, 645] width 21 height 21
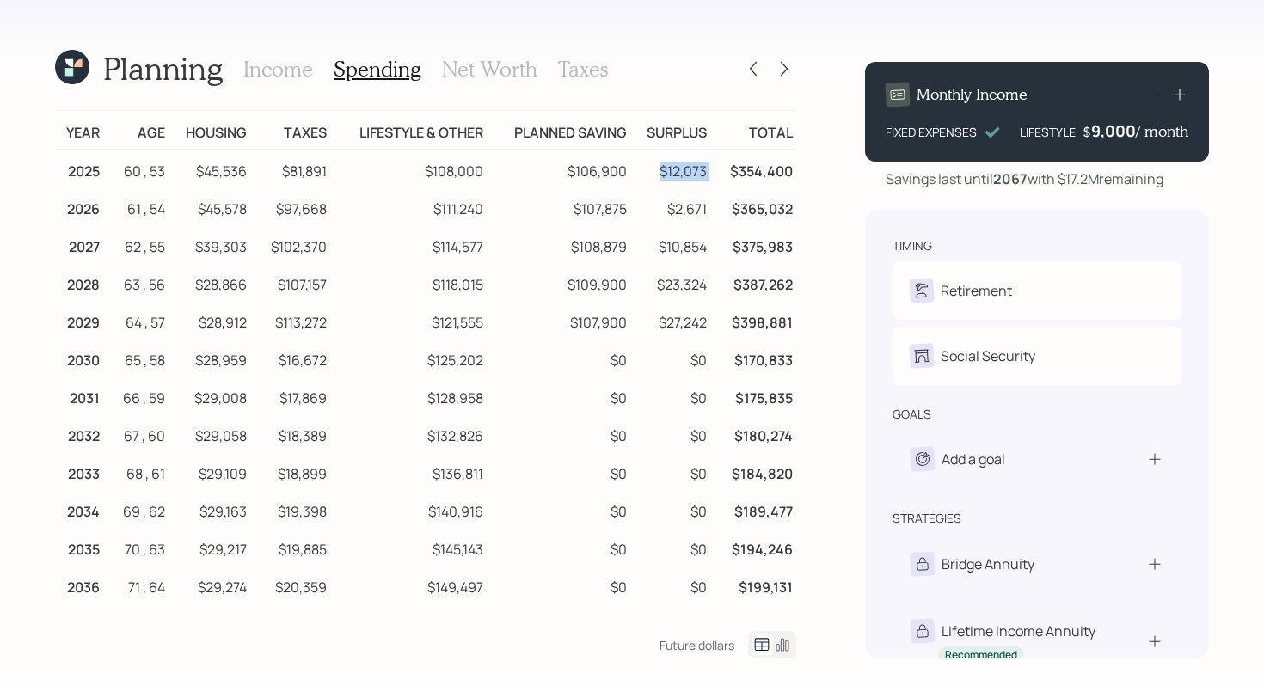
drag, startPoint x: 661, startPoint y: 167, endPoint x: 715, endPoint y: 168, distance: 54.2
click at [715, 168] on tr "2025 60 , 53 $45,536 $81,891 $108,000 $106,900 $12,073 $354,400" at bounding box center [425, 169] width 741 height 39
drag, startPoint x: 488, startPoint y: 174, endPoint x: 414, endPoint y: 174, distance: 74.8
click at [414, 174] on tr "2025 60 , 53 $45,536 $81,891 $108,000 $106,900 $12,073 $354,400" at bounding box center [425, 169] width 741 height 39
click at [414, 174] on td "$108,000" at bounding box center [408, 169] width 157 height 39
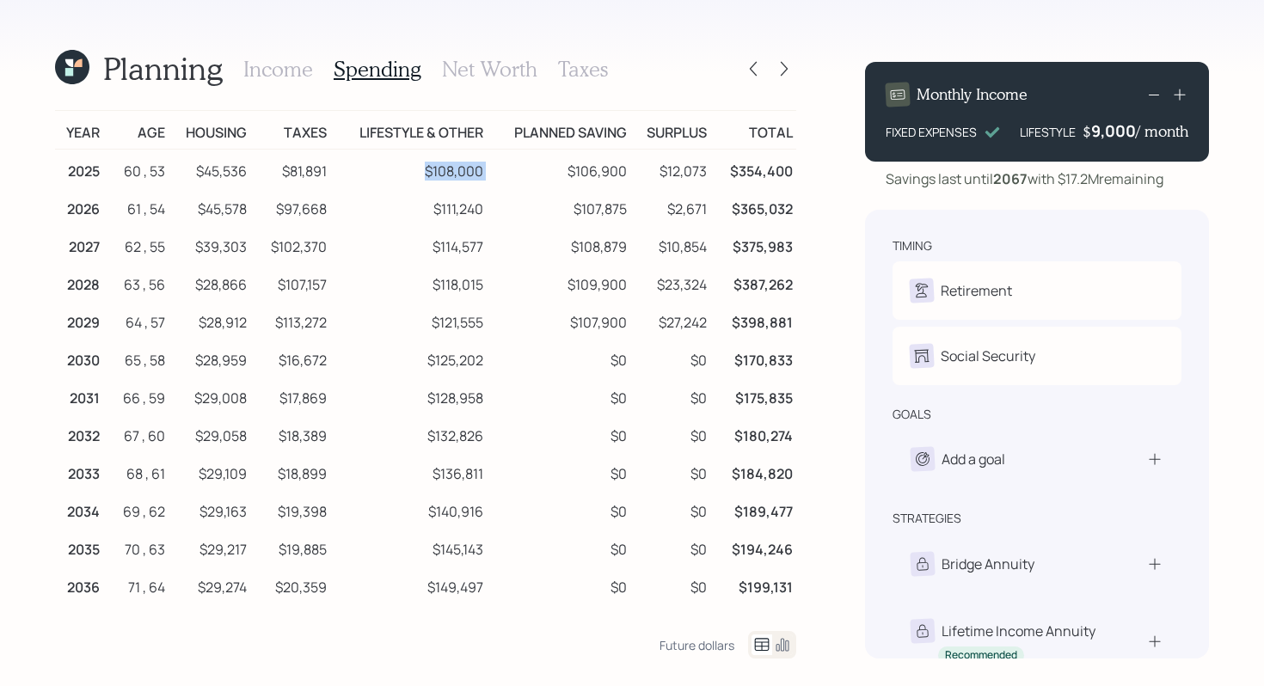
drag, startPoint x: 416, startPoint y: 172, endPoint x: 493, endPoint y: 174, distance: 76.6
click at [493, 174] on tr "2025 60 , 53 $45,536 $81,891 $108,000 $106,900 $12,073 $354,400" at bounding box center [425, 169] width 741 height 39
drag, startPoint x: 569, startPoint y: 165, endPoint x: 638, endPoint y: 169, distance: 68.9
click at [638, 169] on tr "2025 60 , 53 $45,536 $81,891 $108,000 $106,900 $12,073 $354,400" at bounding box center [425, 169] width 741 height 39
drag, startPoint x: 488, startPoint y: 171, endPoint x: 428, endPoint y: 171, distance: 60.2
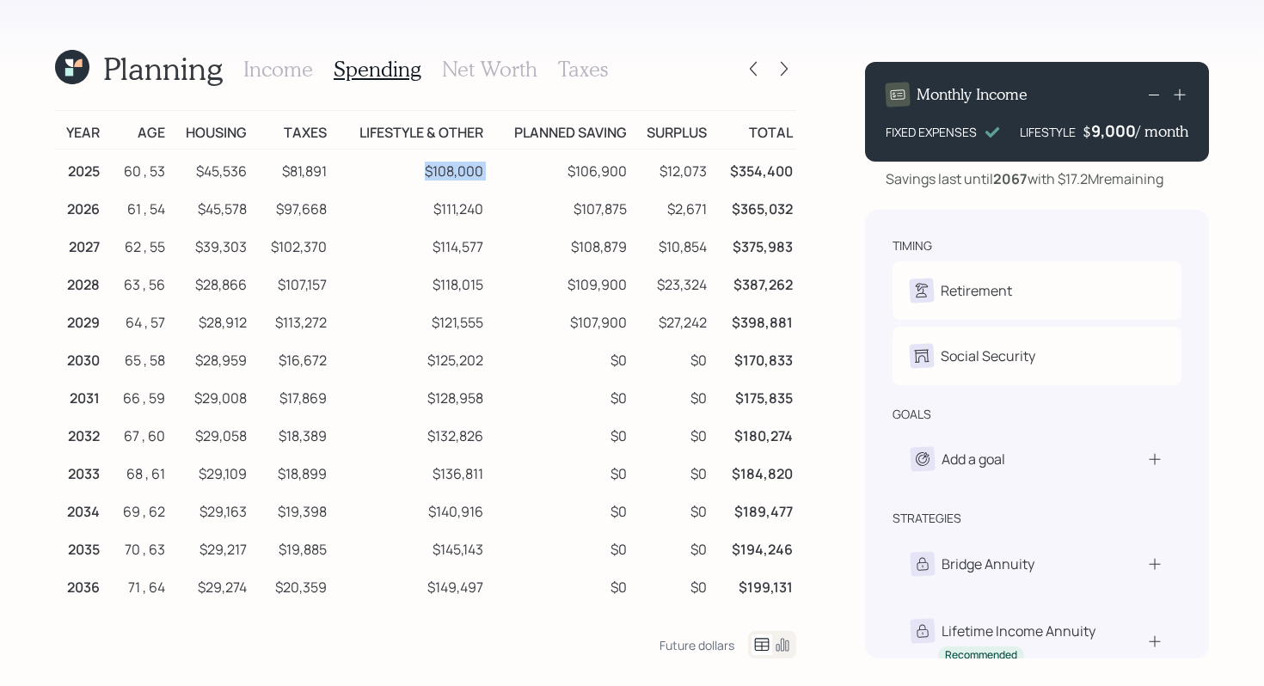
click at [428, 171] on tr "2025 60 , 53 $45,536 $81,891 $108,000 $106,900 $12,073 $354,400" at bounding box center [425, 169] width 741 height 39
drag, startPoint x: 658, startPoint y: 167, endPoint x: 715, endPoint y: 171, distance: 56.9
click at [715, 171] on tr "2025 60 , 53 $45,536 $81,891 $108,000 $106,900 $12,073 $354,400" at bounding box center [425, 169] width 741 height 39
drag, startPoint x: 734, startPoint y: 171, endPoint x: 795, endPoint y: 169, distance: 61.1
click at [795, 169] on td "$354,400" at bounding box center [753, 169] width 86 height 39
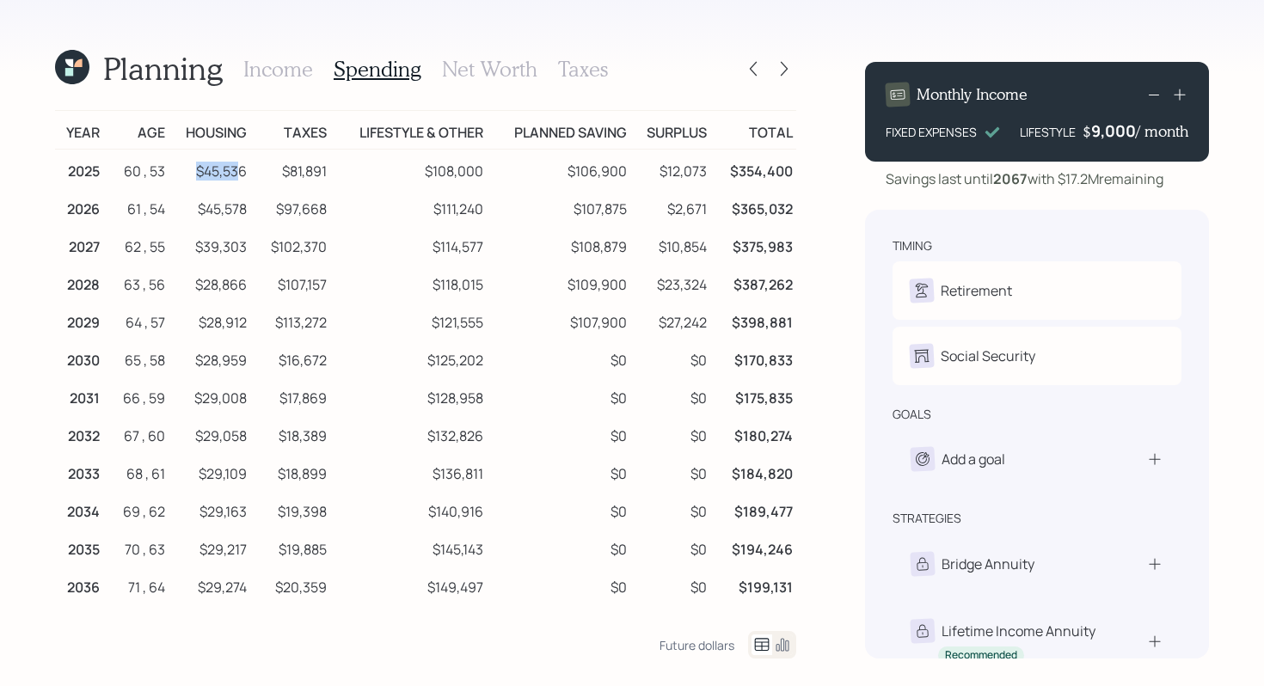
drag, startPoint x: 193, startPoint y: 171, endPoint x: 232, endPoint y: 172, distance: 39.6
click at [232, 172] on td "$45,536" at bounding box center [210, 169] width 82 height 39
drag, startPoint x: 286, startPoint y: 174, endPoint x: 320, endPoint y: 174, distance: 33.5
click at [320, 174] on td "$81,891" at bounding box center [290, 169] width 81 height 39
drag, startPoint x: 429, startPoint y: 173, endPoint x: 489, endPoint y: 173, distance: 60.2
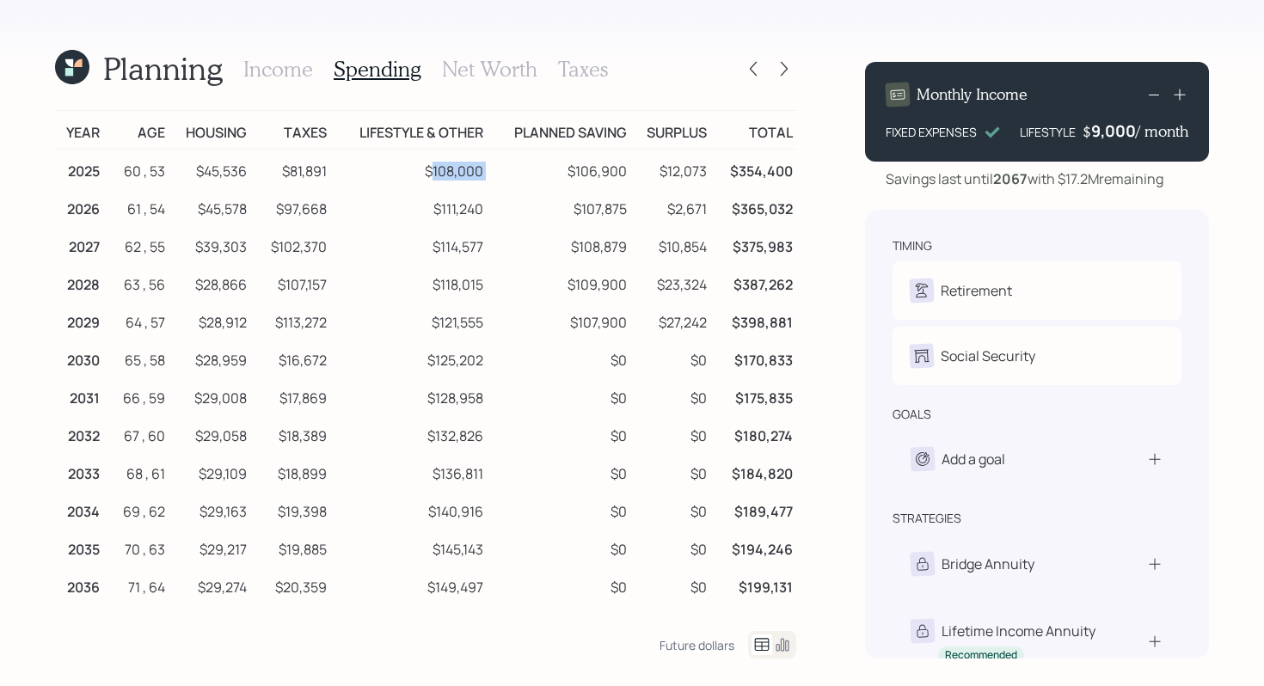
click at [489, 173] on tr "2025 60 , 53 $45,536 $81,891 $108,000 $106,900 $12,073 $354,400" at bounding box center [425, 169] width 741 height 39
drag, startPoint x: 575, startPoint y: 171, endPoint x: 630, endPoint y: 171, distance: 55.0
click at [630, 171] on tr "2025 60 , 53 $45,536 $81,891 $108,000 $106,900 $12,073 $354,400" at bounding box center [425, 169] width 741 height 39
drag, startPoint x: 708, startPoint y: 170, endPoint x: 661, endPoint y: 172, distance: 46.5
click at [661, 172] on td "$12,073" at bounding box center [670, 169] width 81 height 39
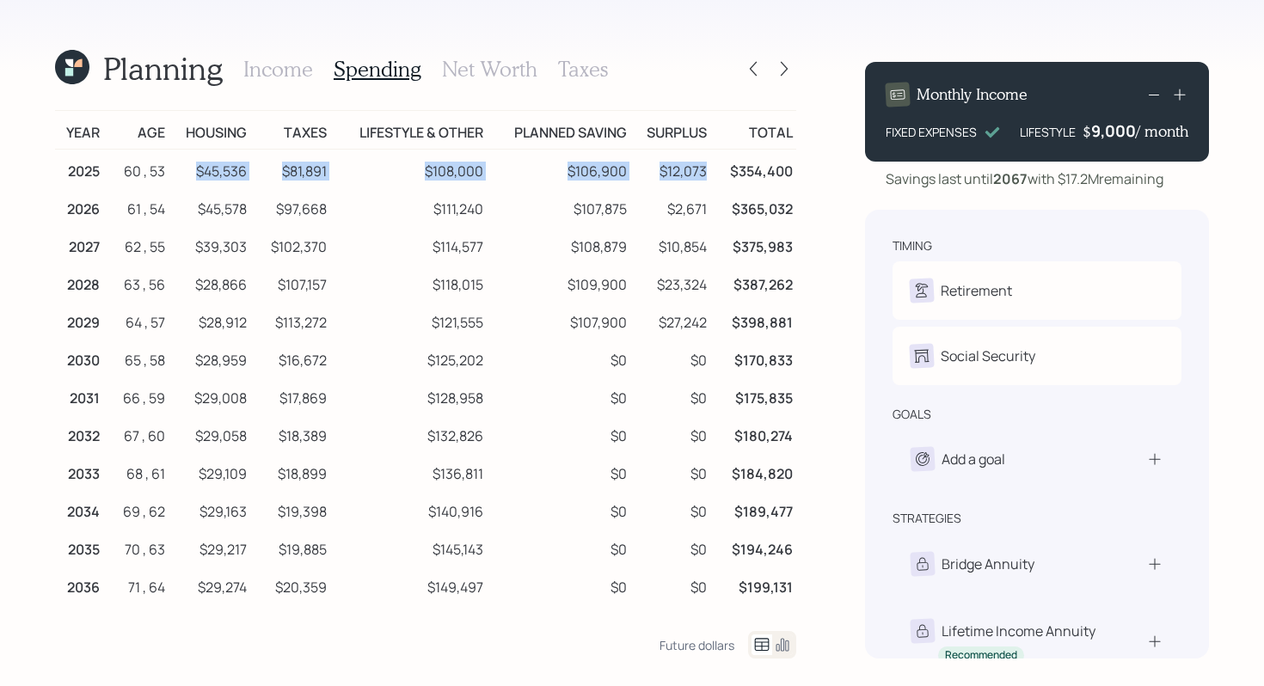
drag, startPoint x: 197, startPoint y: 172, endPoint x: 709, endPoint y: 169, distance: 512.5
click at [709, 169] on tr "2025 60 , 53 $45,536 $81,891 $108,000 $106,900 $12,073 $354,400" at bounding box center [425, 169] width 741 height 39
click at [70, 76] on icon at bounding box center [69, 72] width 8 height 8
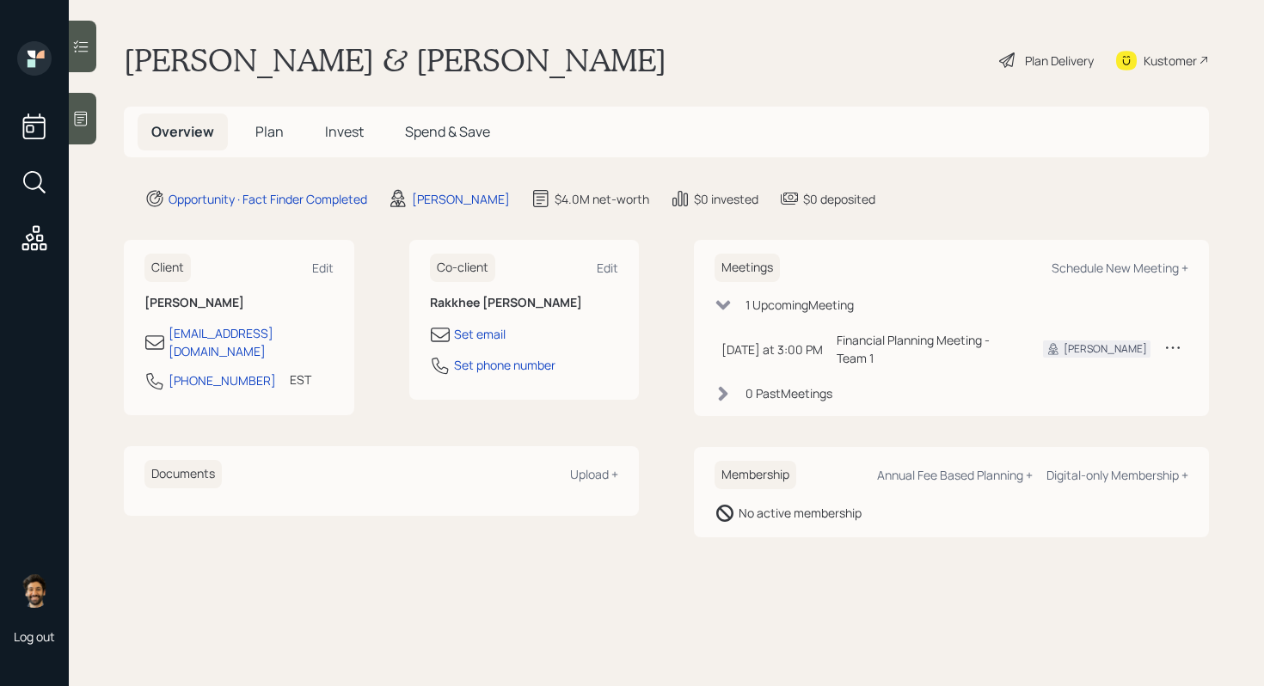
click at [272, 140] on span "Plan" at bounding box center [269, 131] width 28 height 19
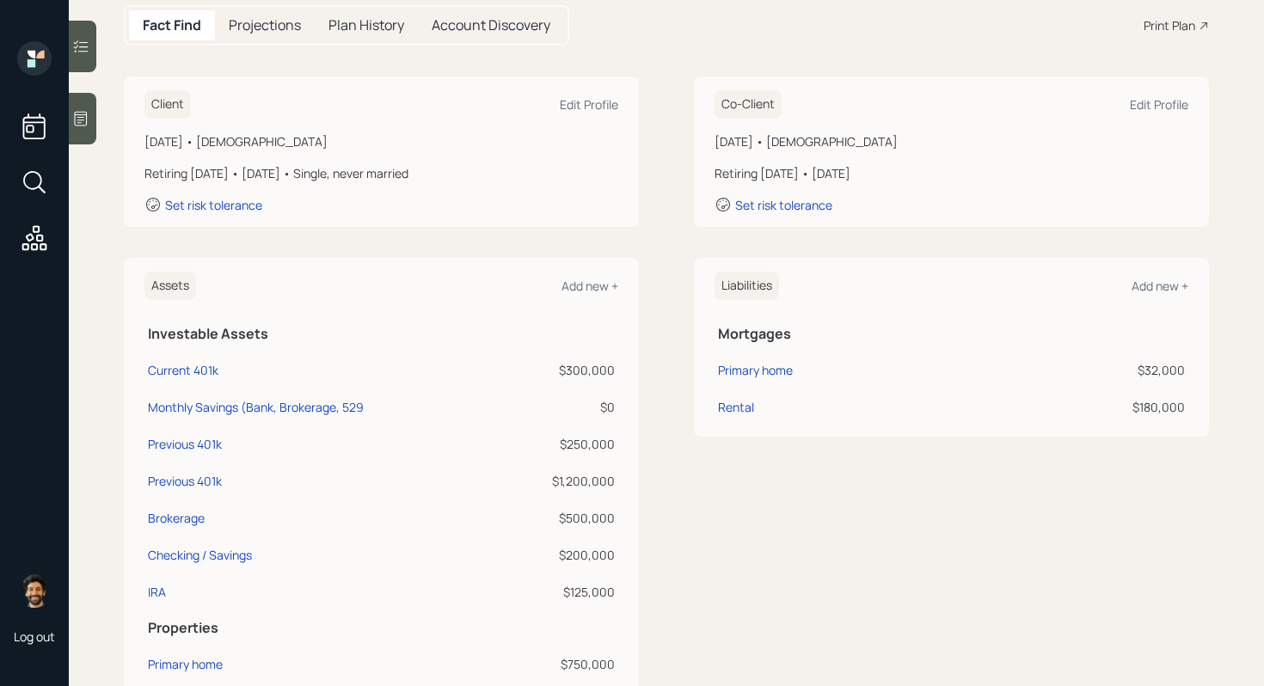
scroll to position [225, 0]
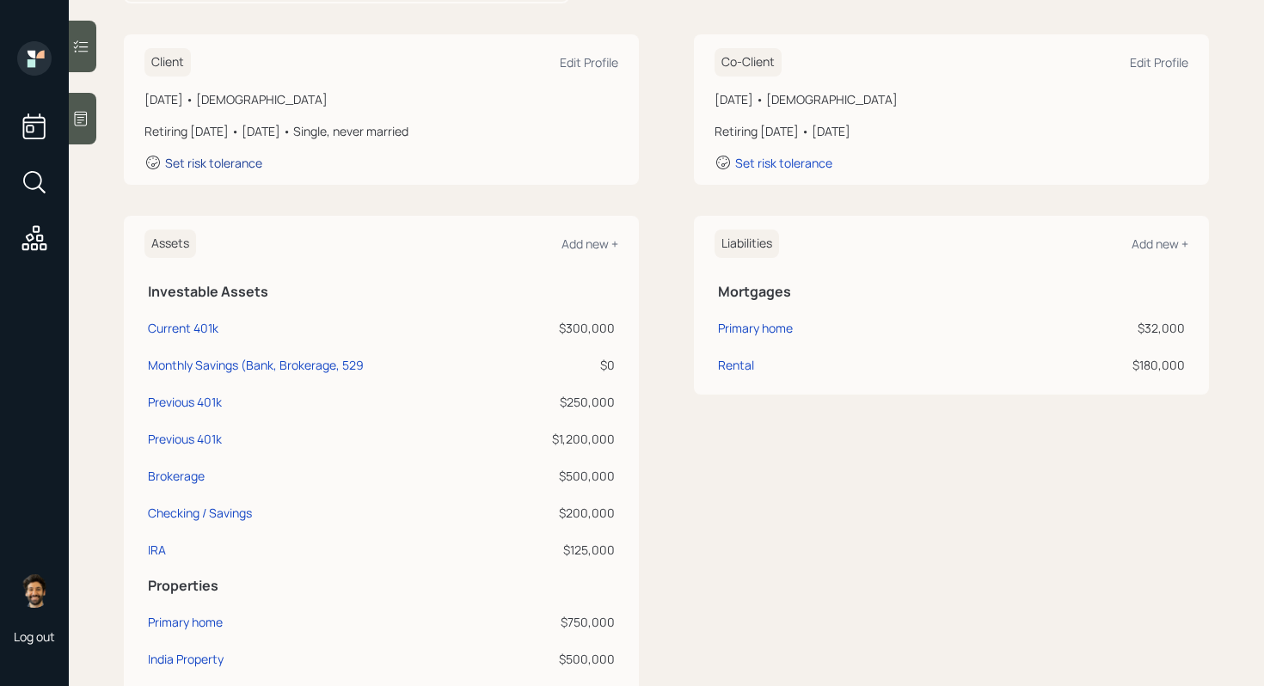
click at [220, 160] on div "Set risk tolerance" at bounding box center [213, 163] width 97 height 16
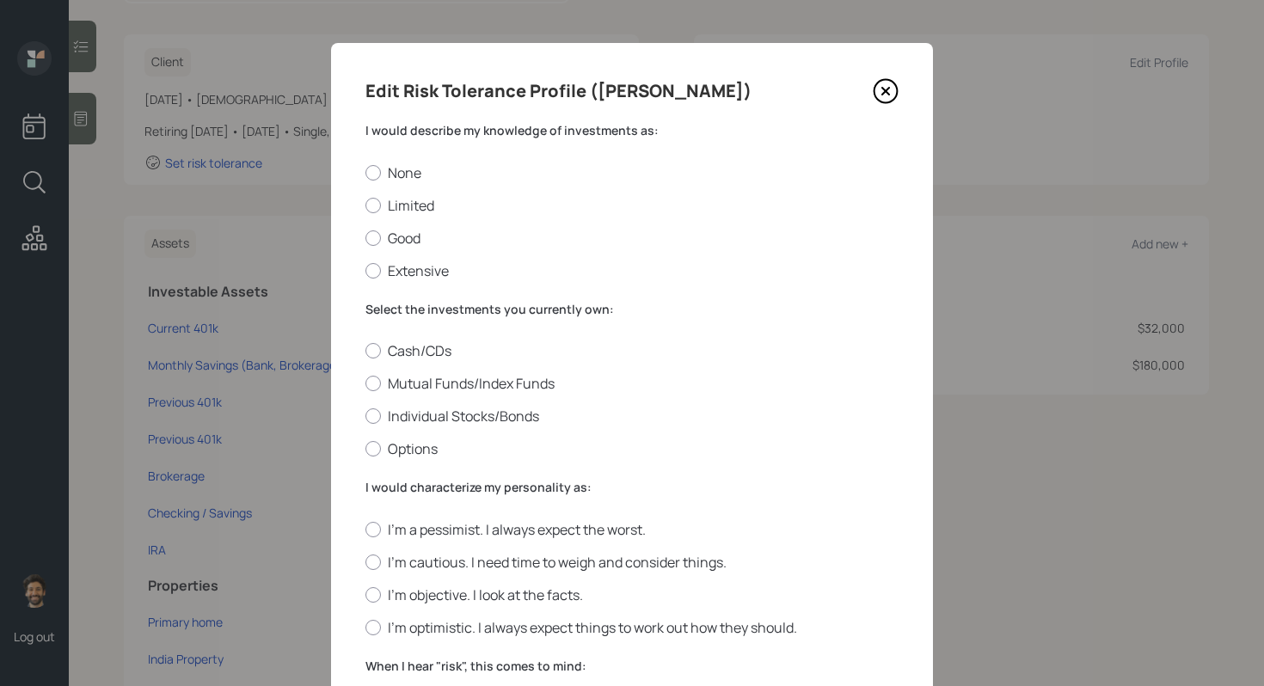
click at [383, 126] on label "I would describe my knowledge of investments as:" at bounding box center [631, 130] width 533 height 17
click at [384, 196] on label "Limited" at bounding box center [631, 205] width 533 height 19
click at [365, 205] on input "Limited" at bounding box center [365, 205] width 1 height 1
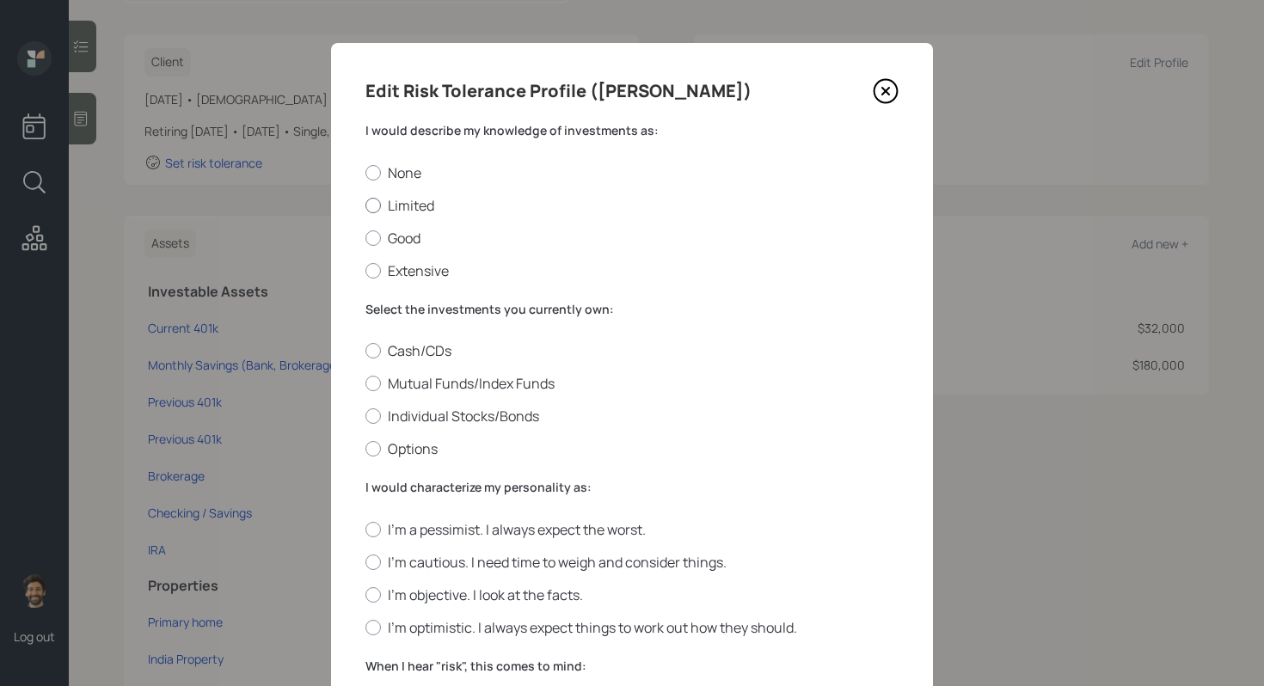
radio input "true"
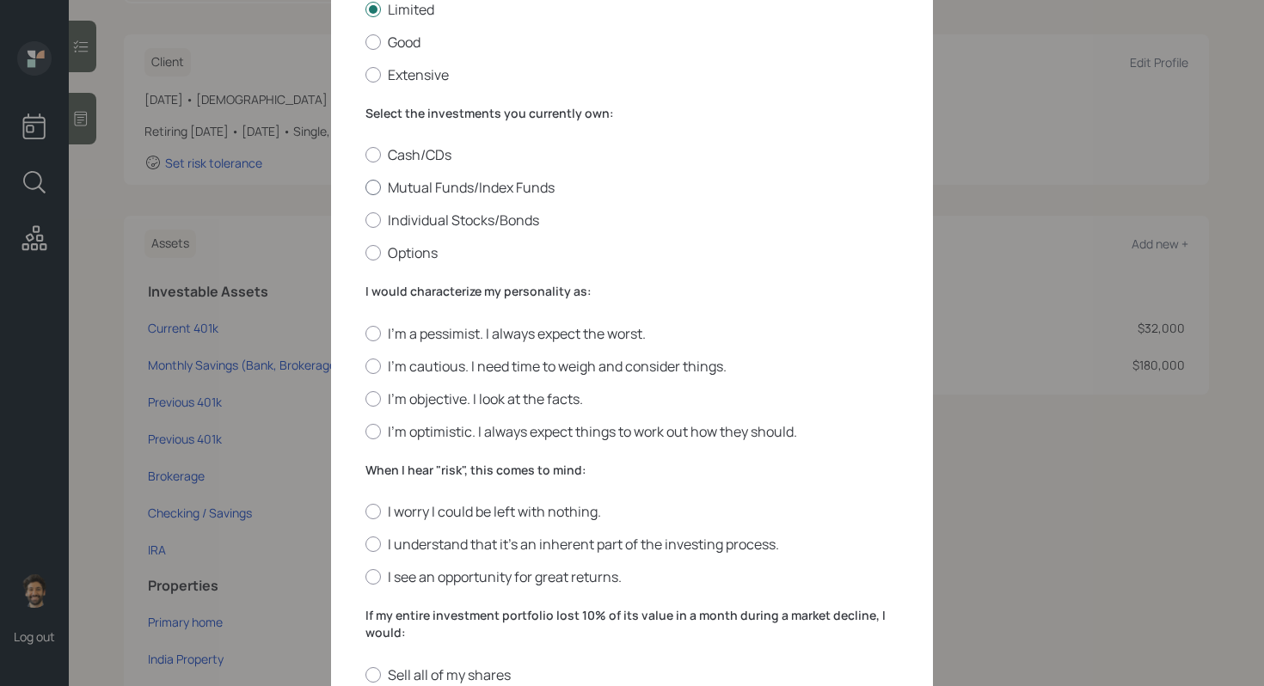
click at [407, 179] on label "Mutual Funds/Index Funds" at bounding box center [631, 187] width 533 height 19
click at [365, 187] on input "Mutual Funds/Index Funds" at bounding box center [365, 187] width 1 height 1
radio input "true"
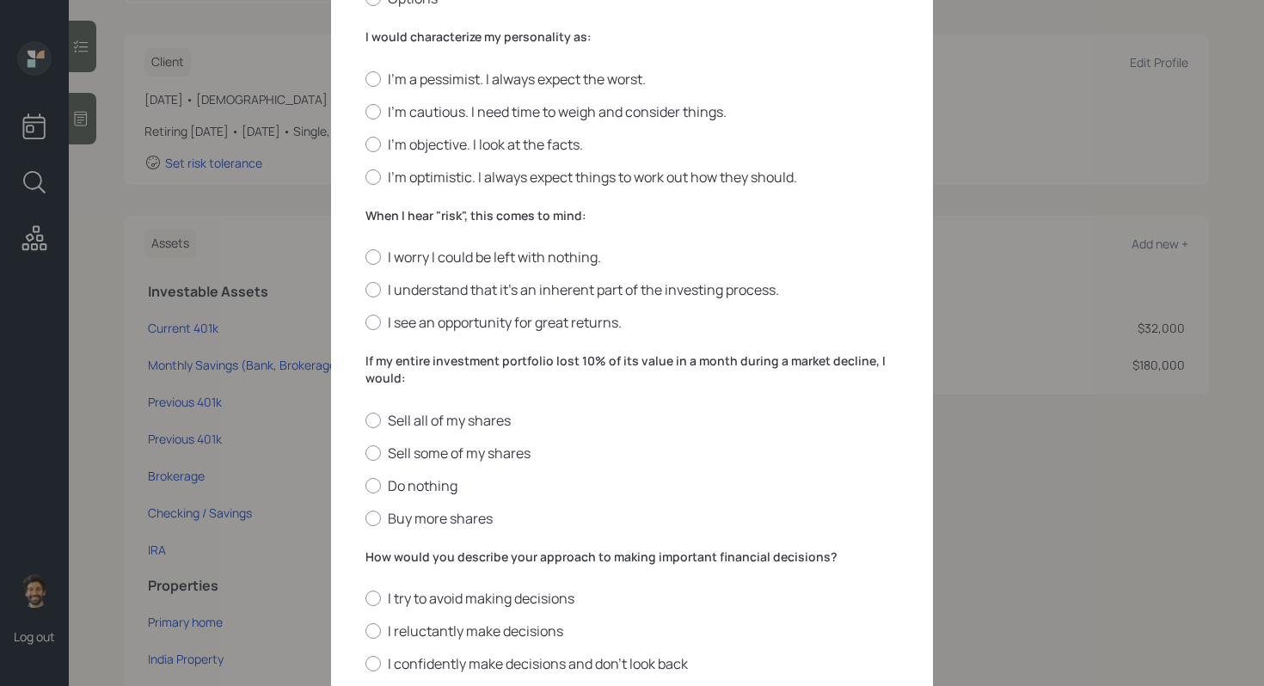
scroll to position [457, 0]
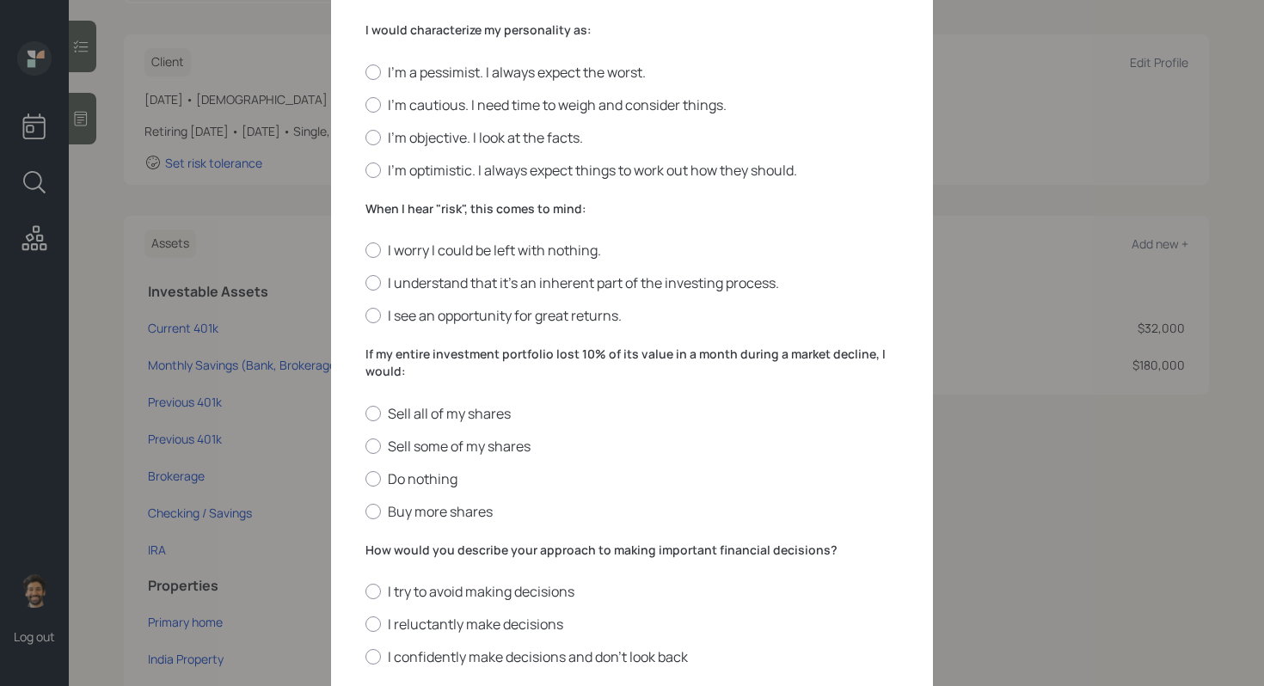
click at [364, 131] on div "Edit Risk Tolerance Profile (Subhashish) I would describe my knowledge of inves…" at bounding box center [632, 173] width 602 height 1174
click at [376, 136] on div at bounding box center [372, 137] width 15 height 15
click at [365, 137] on input "I'm objective. I look at the facts." at bounding box center [365, 137] width 1 height 1
radio input "true"
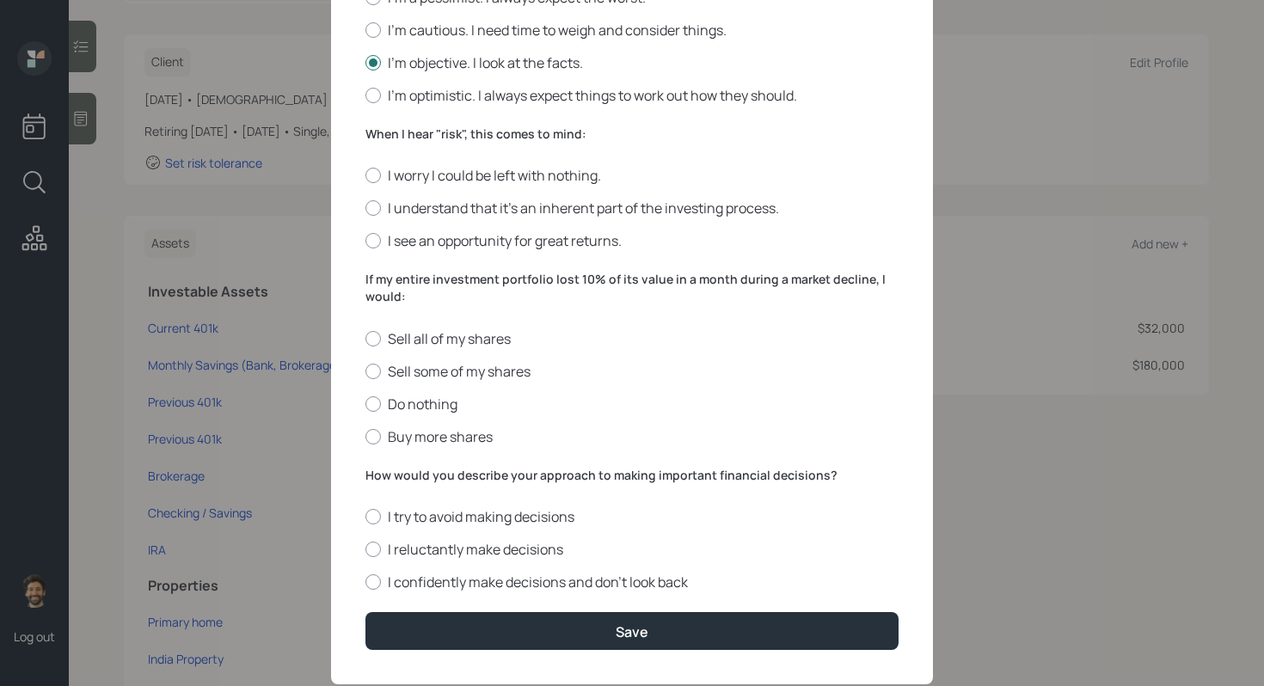
scroll to position [550, 0]
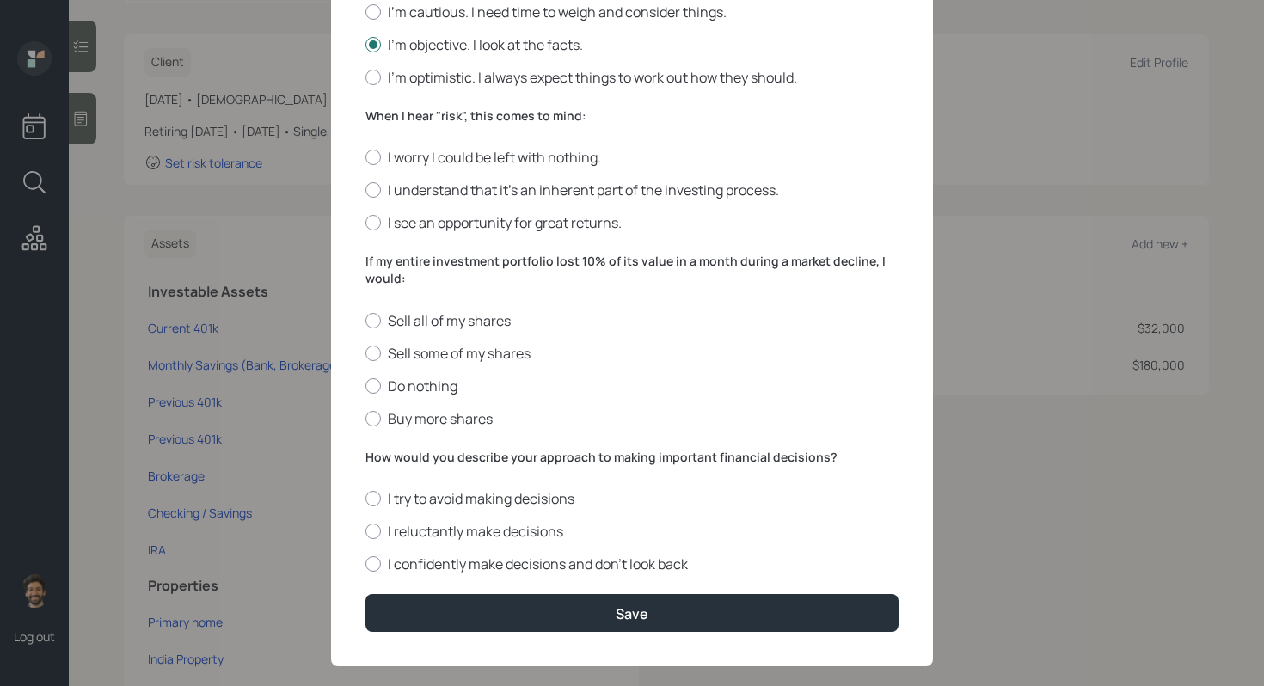
click at [376, 110] on label "When I hear "risk", this comes to mind:" at bounding box center [631, 115] width 533 height 17
click at [378, 199] on label "I understand that it’s an inherent part of the investing process." at bounding box center [631, 190] width 533 height 19
click at [365, 191] on input "I understand that it’s an inherent part of the investing process." at bounding box center [365, 190] width 1 height 1
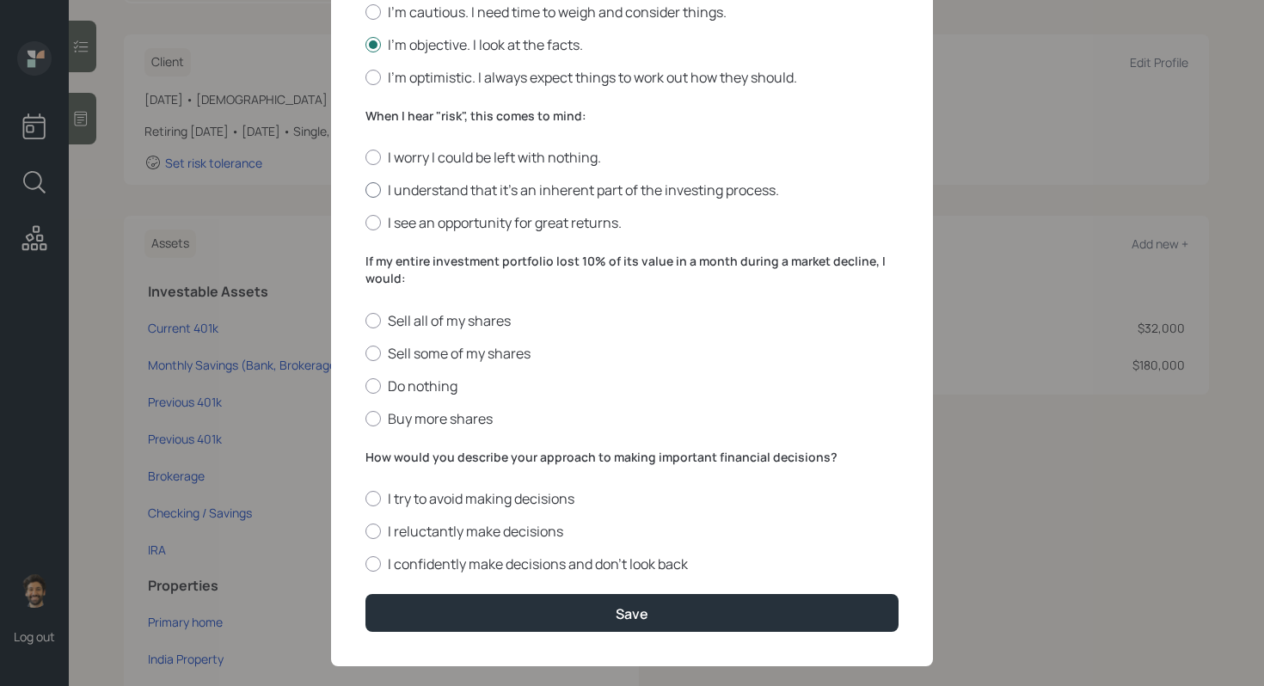
radio input "true"
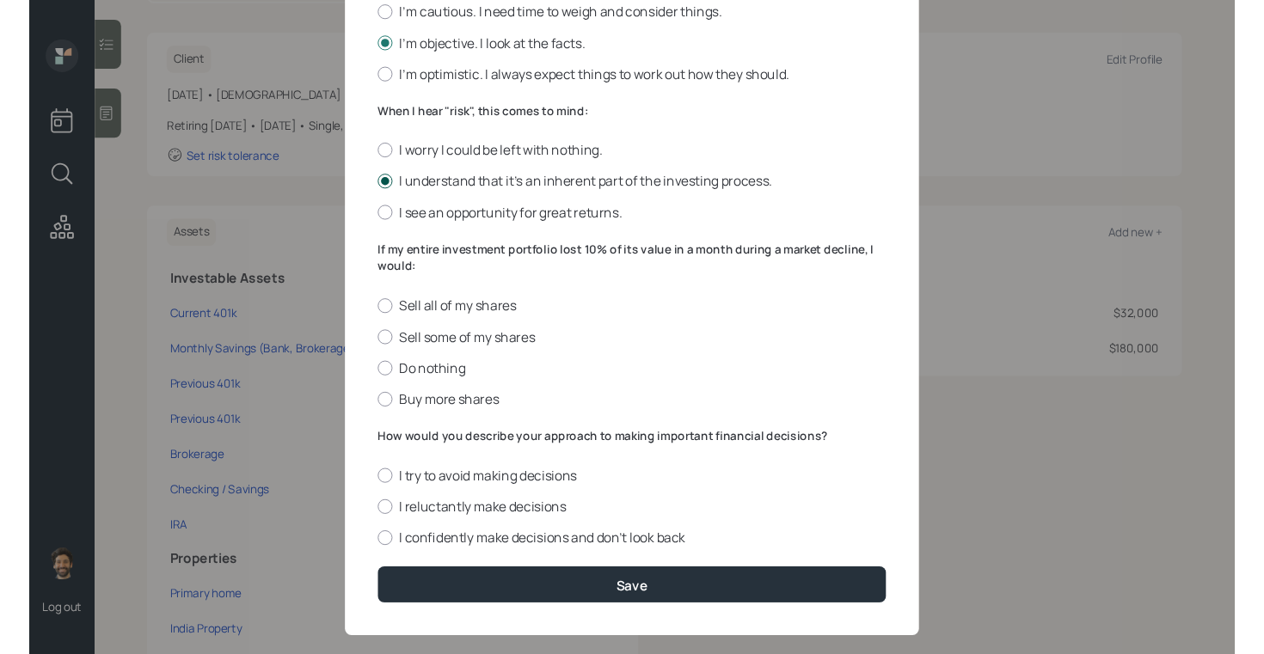
scroll to position [574, 0]
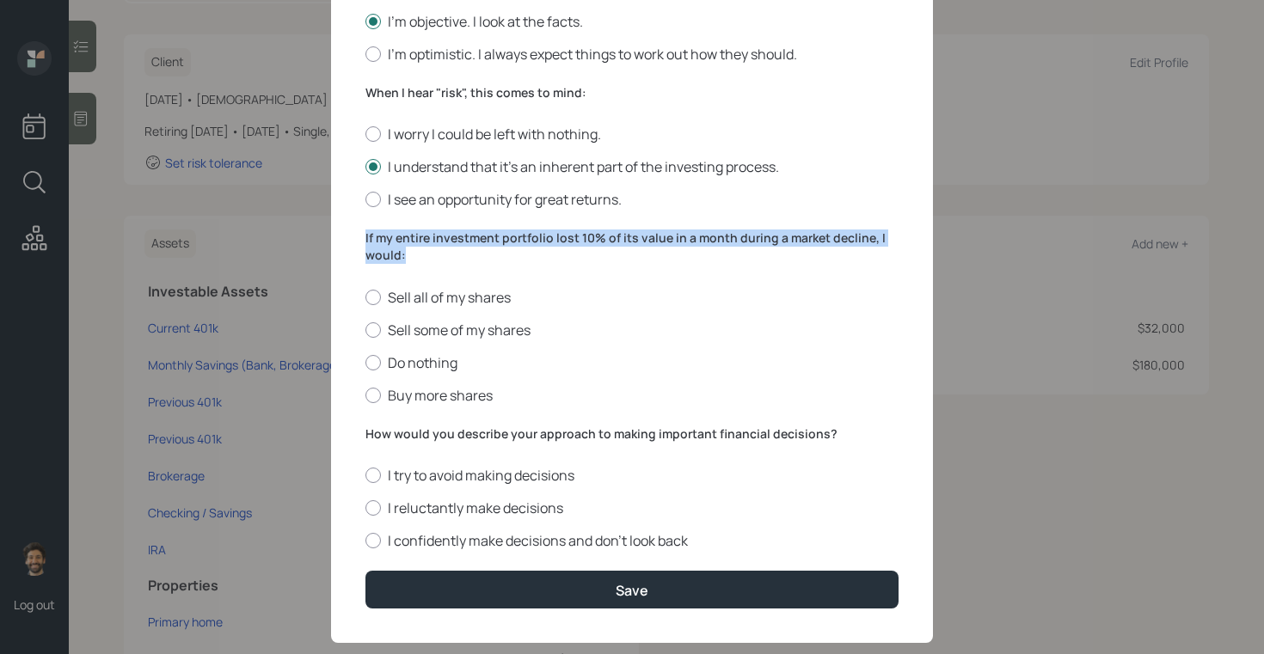
drag, startPoint x: 419, startPoint y: 258, endPoint x: 347, endPoint y: 227, distance: 77.8
click at [347, 227] on div "Edit Risk Tolerance Profile (Subhashish) I would describe my knowledge of inves…" at bounding box center [632, 56] width 602 height 1174
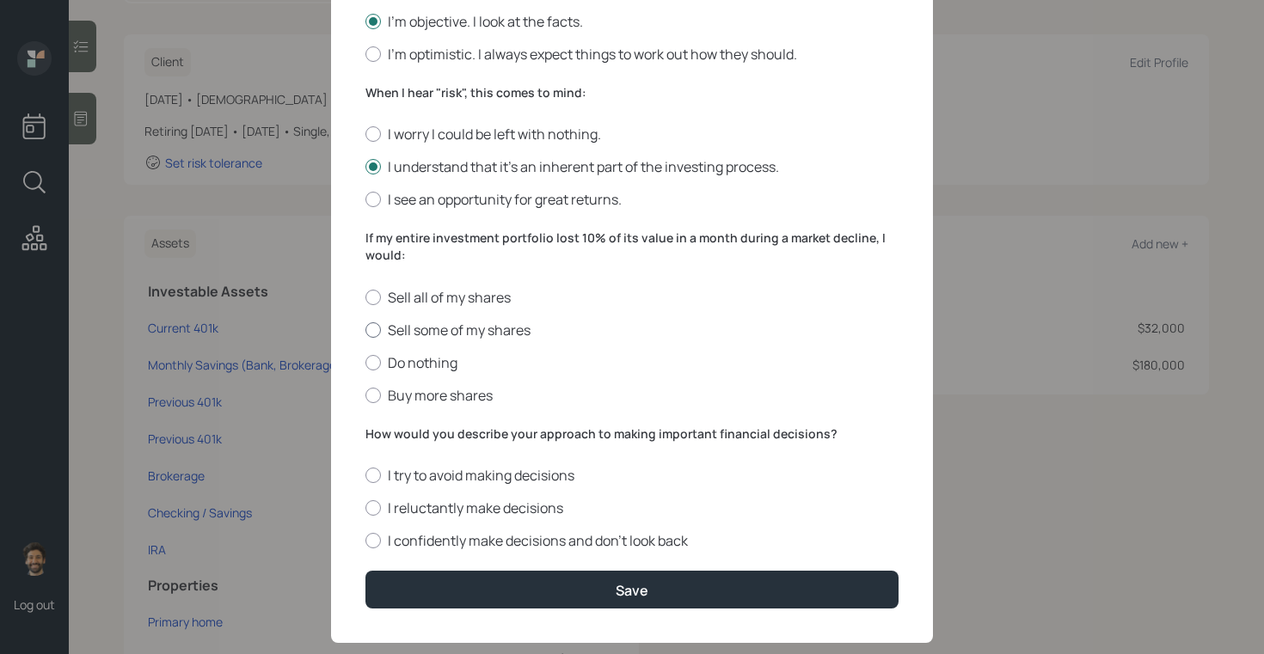
click at [376, 328] on div at bounding box center [372, 329] width 15 height 15
click at [365, 329] on input "Sell some of my shares" at bounding box center [365, 329] width 1 height 1
radio input "true"
click at [405, 433] on label "How would you describe your approach to making important financial decisions?" at bounding box center [631, 434] width 533 height 17
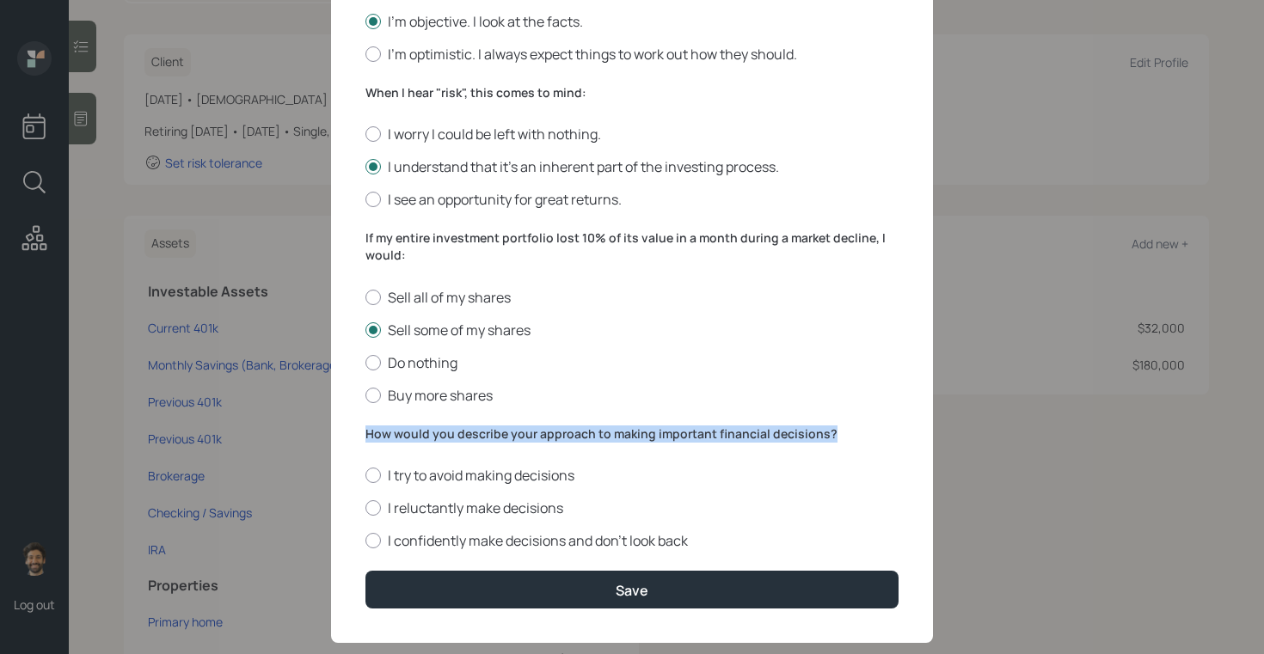
click at [405, 433] on label "How would you describe your approach to making important financial decisions?" at bounding box center [631, 434] width 533 height 17
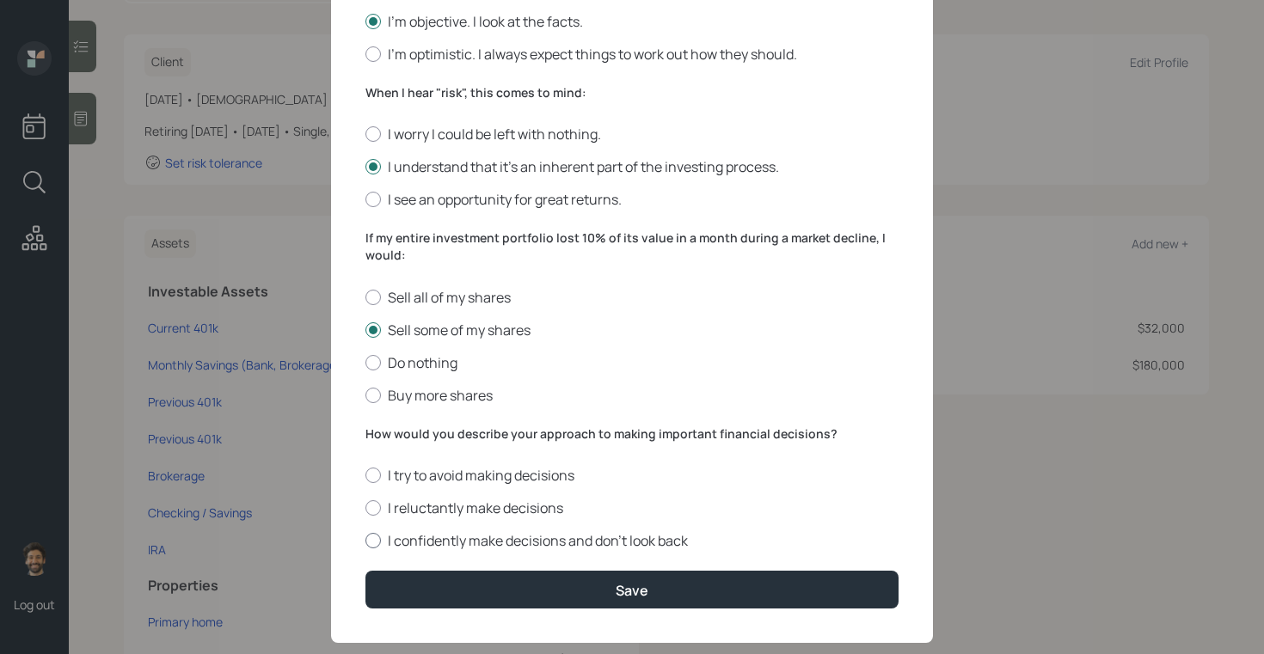
click at [417, 543] on label "I confidently make decisions and don’t look back" at bounding box center [631, 540] width 533 height 19
click at [365, 542] on input "I confidently make decisions and don’t look back" at bounding box center [365, 541] width 1 height 1
radio input "true"
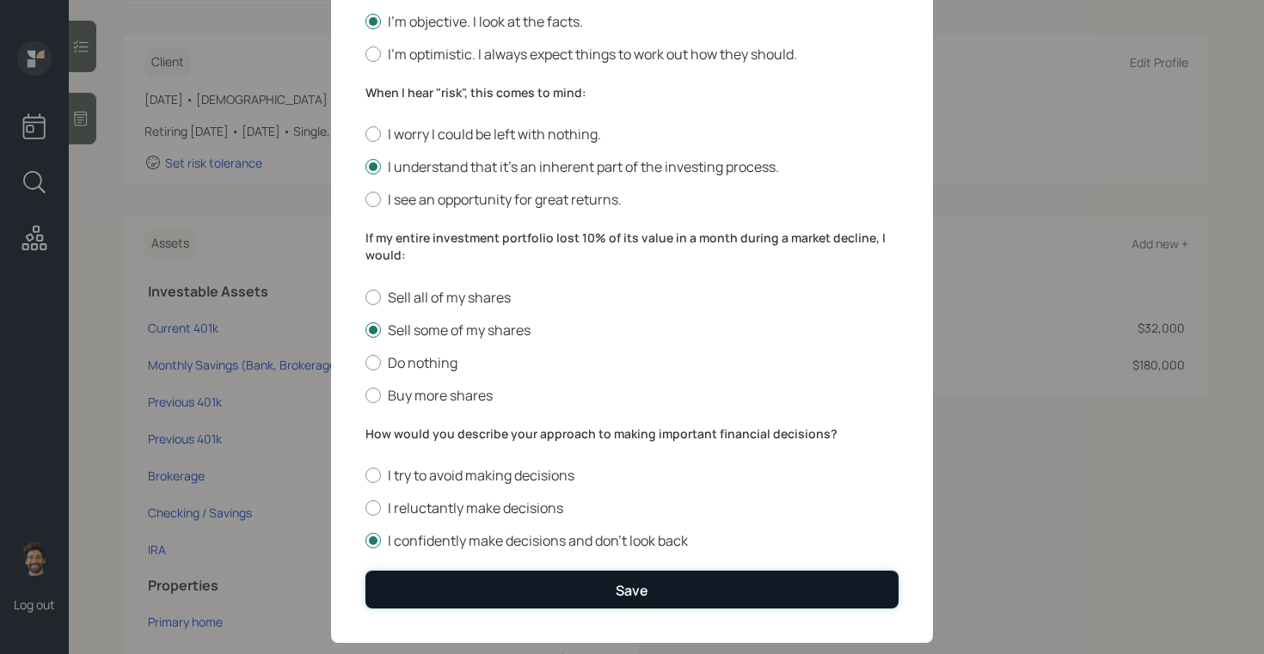
click at [427, 598] on button "Save" at bounding box center [631, 589] width 533 height 37
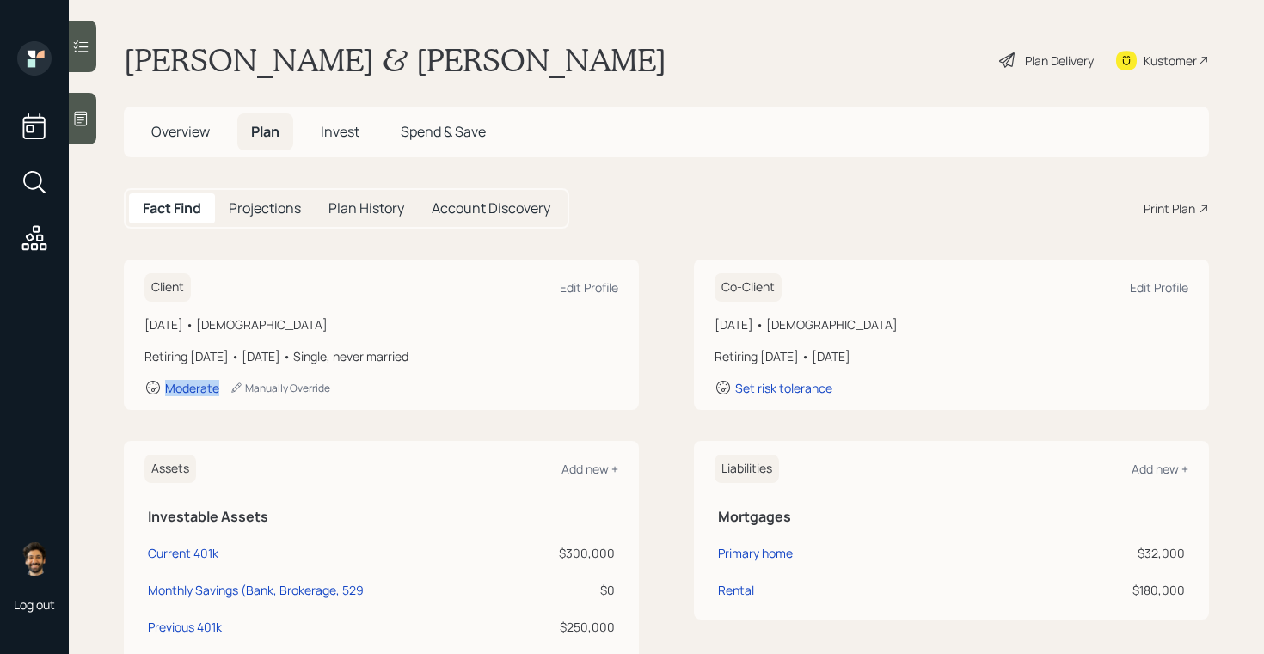
drag, startPoint x: 224, startPoint y: 390, endPoint x: 148, endPoint y: 390, distance: 75.7
click at [148, 390] on div "Moderate Manually Override" at bounding box center [381, 387] width 474 height 17
click at [334, 135] on span "Invest" at bounding box center [340, 131] width 39 height 19
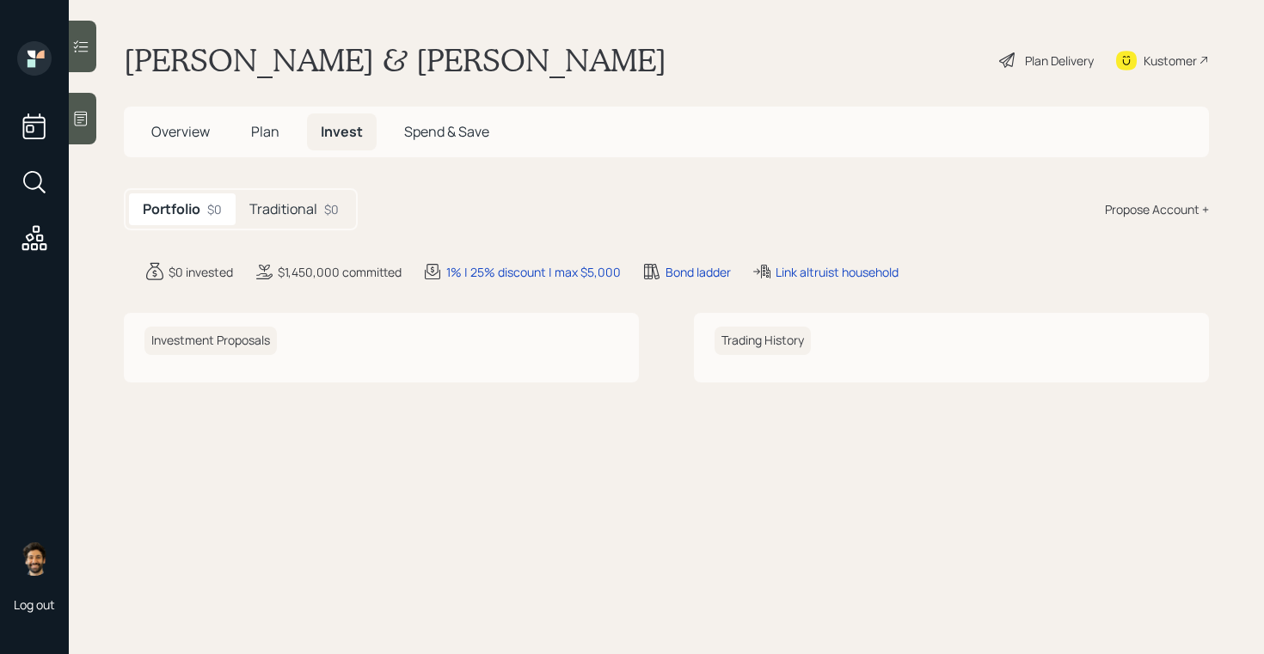
click at [306, 211] on h5 "Traditional" at bounding box center [283, 209] width 68 height 16
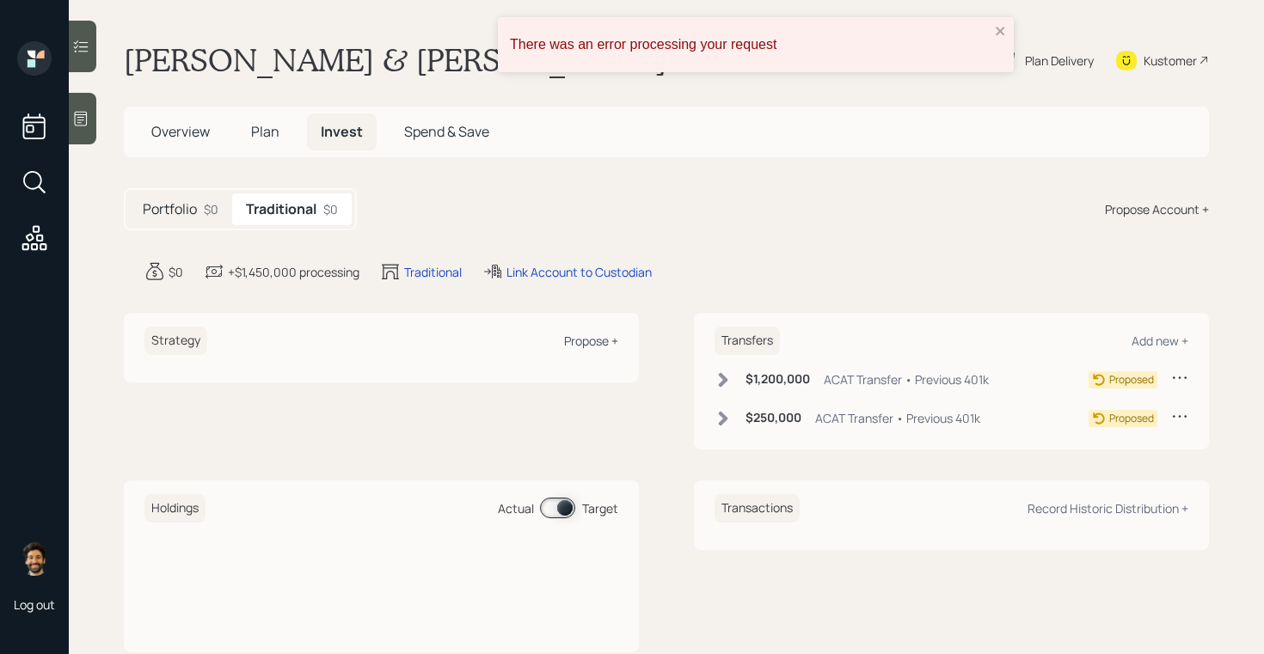
click at [580, 341] on div "Propose +" at bounding box center [591, 341] width 54 height 16
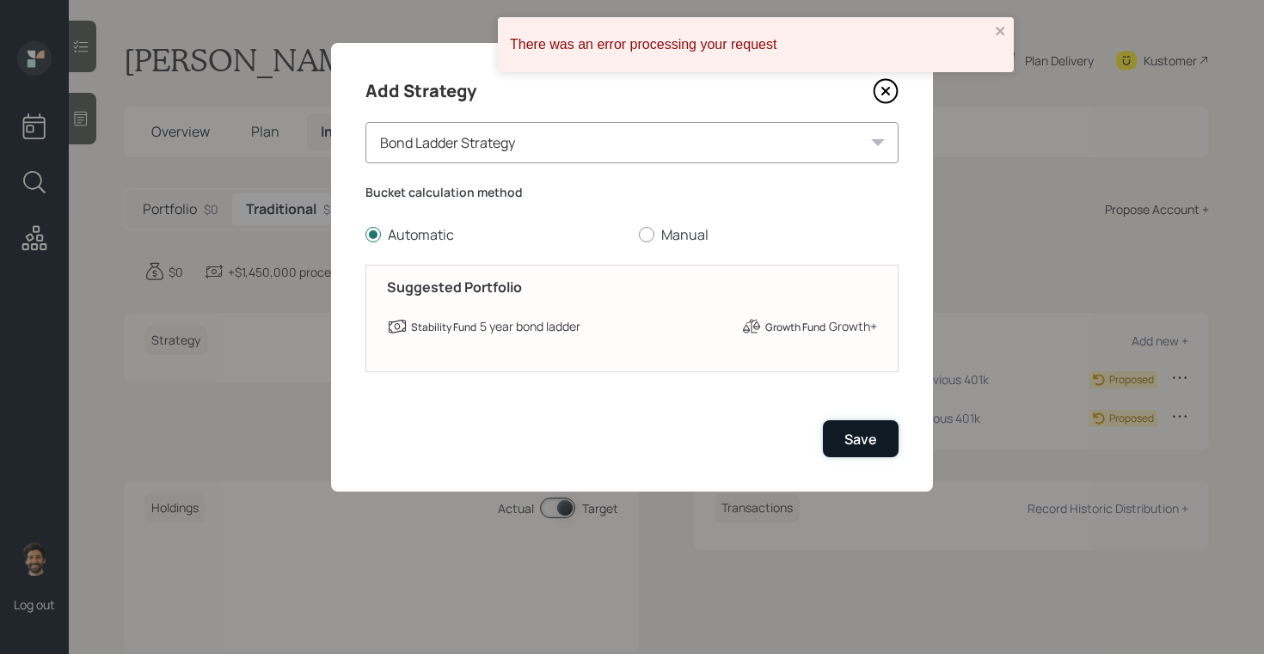
click at [833, 434] on button "Save" at bounding box center [861, 439] width 76 height 37
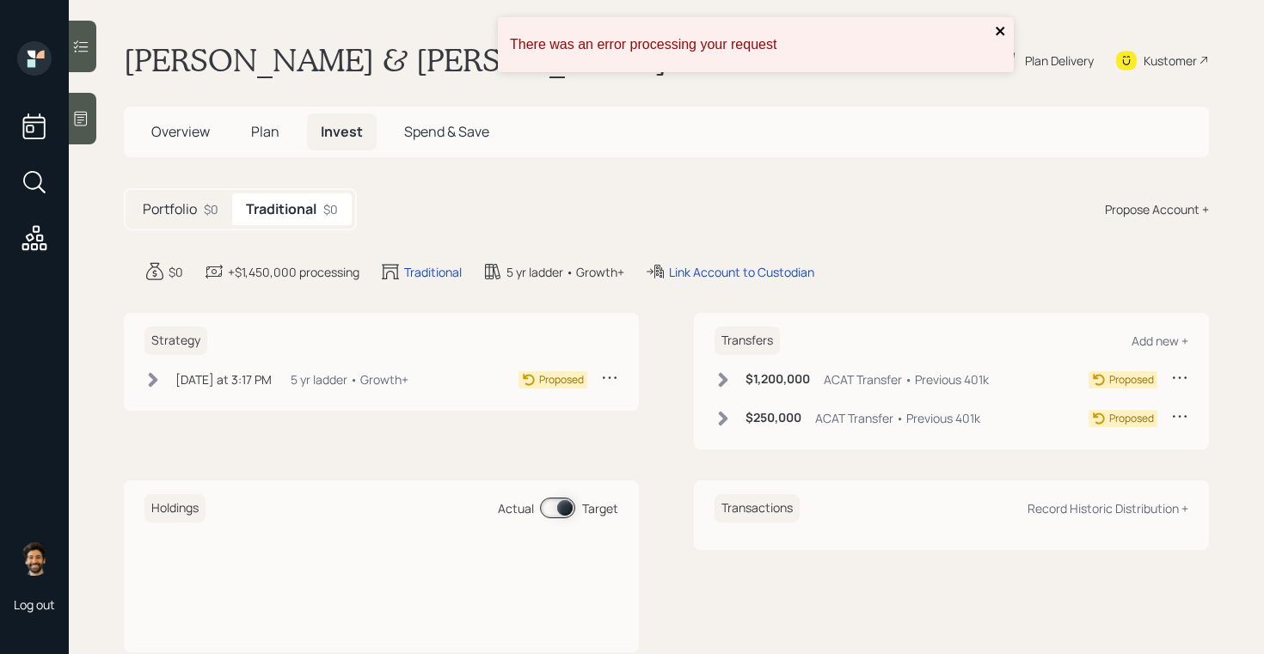
click at [999, 33] on icon "close" at bounding box center [1000, 31] width 9 height 9
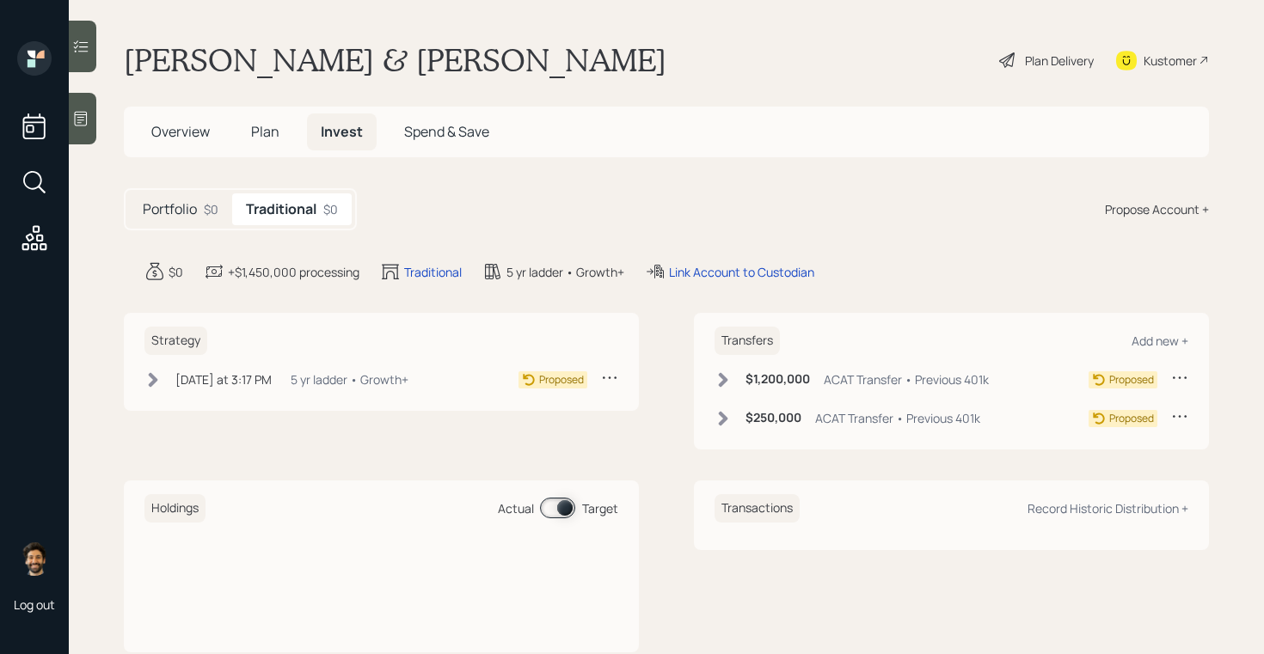
click at [269, 133] on span "Plan" at bounding box center [265, 131] width 28 height 19
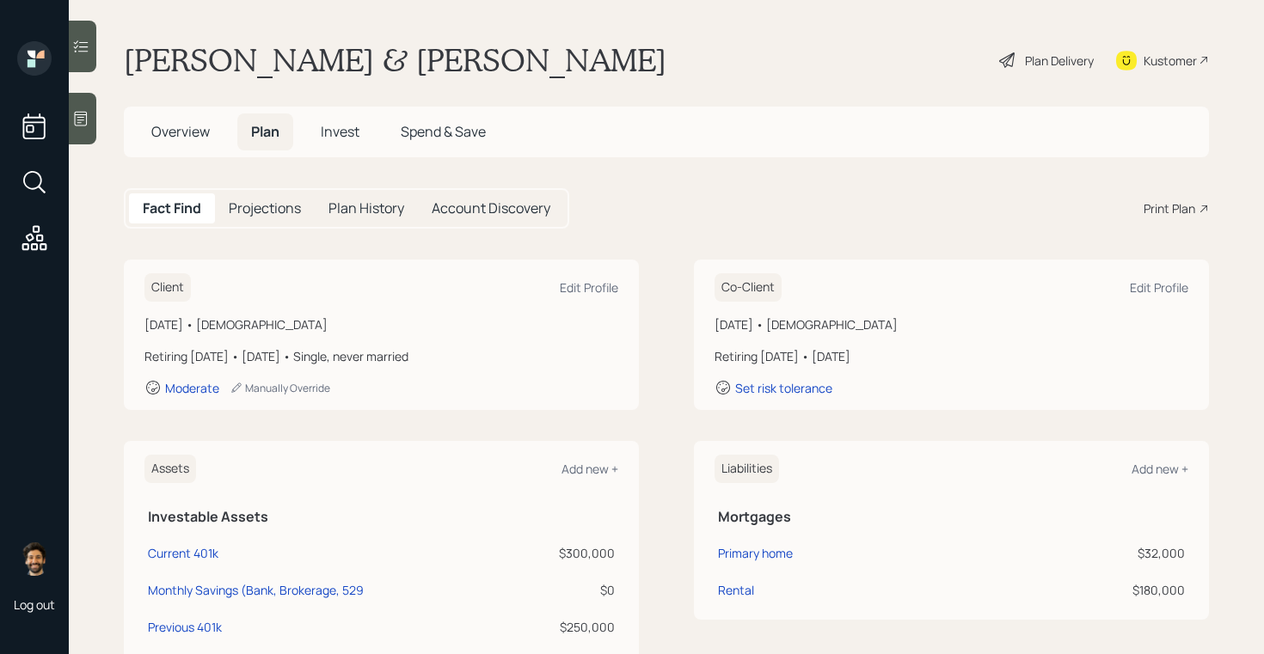
click at [355, 132] on span "Invest" at bounding box center [340, 131] width 39 height 19
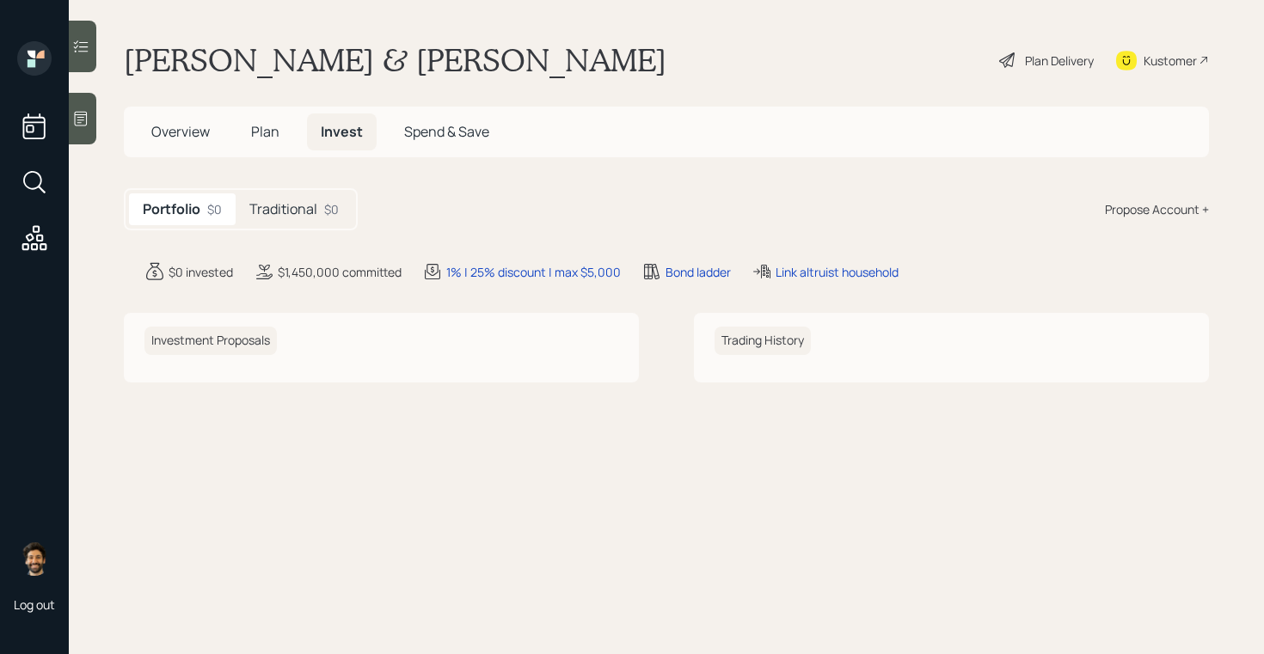
click at [314, 220] on div "Traditional $0" at bounding box center [294, 209] width 117 height 32
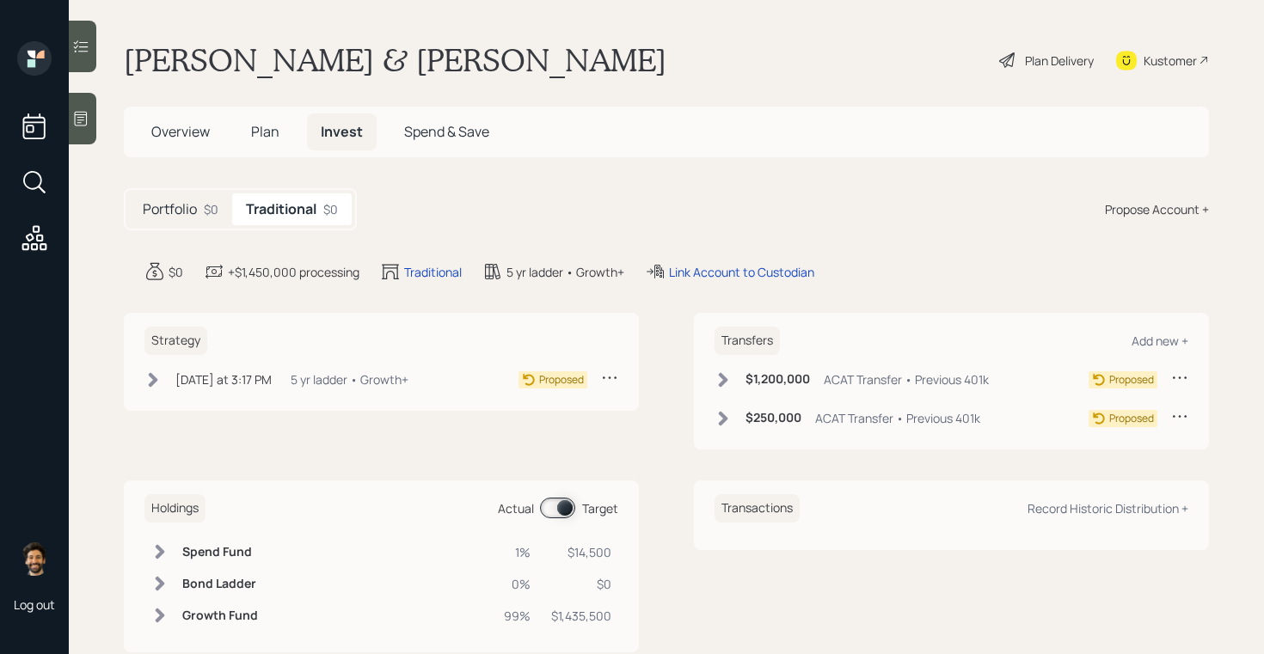
click at [267, 128] on span "Plan" at bounding box center [265, 131] width 28 height 19
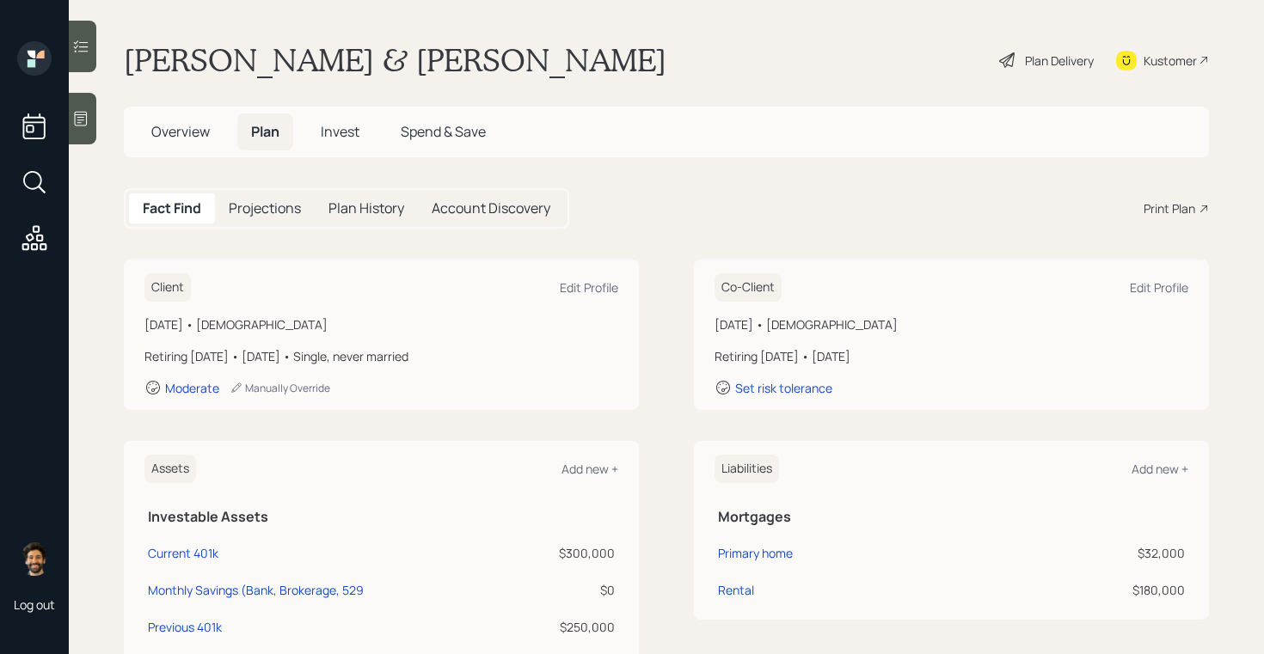
click at [192, 126] on span "Overview" at bounding box center [180, 131] width 58 height 19
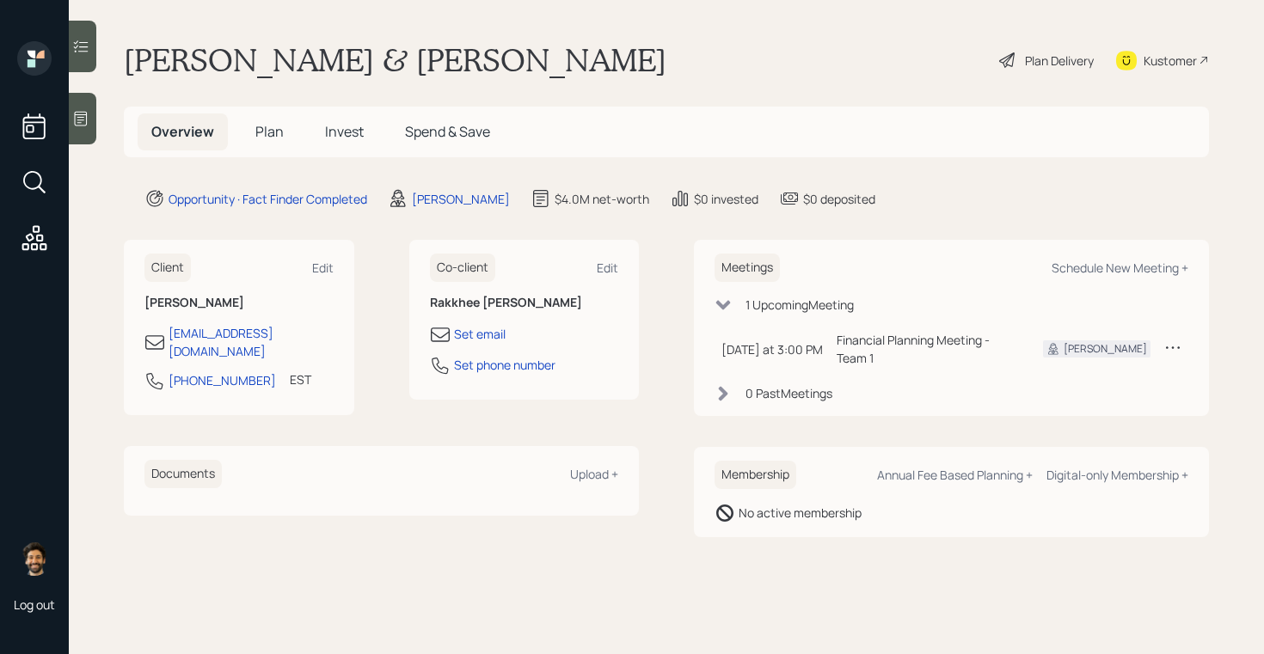
click at [348, 135] on span "Invest" at bounding box center [344, 131] width 39 height 19
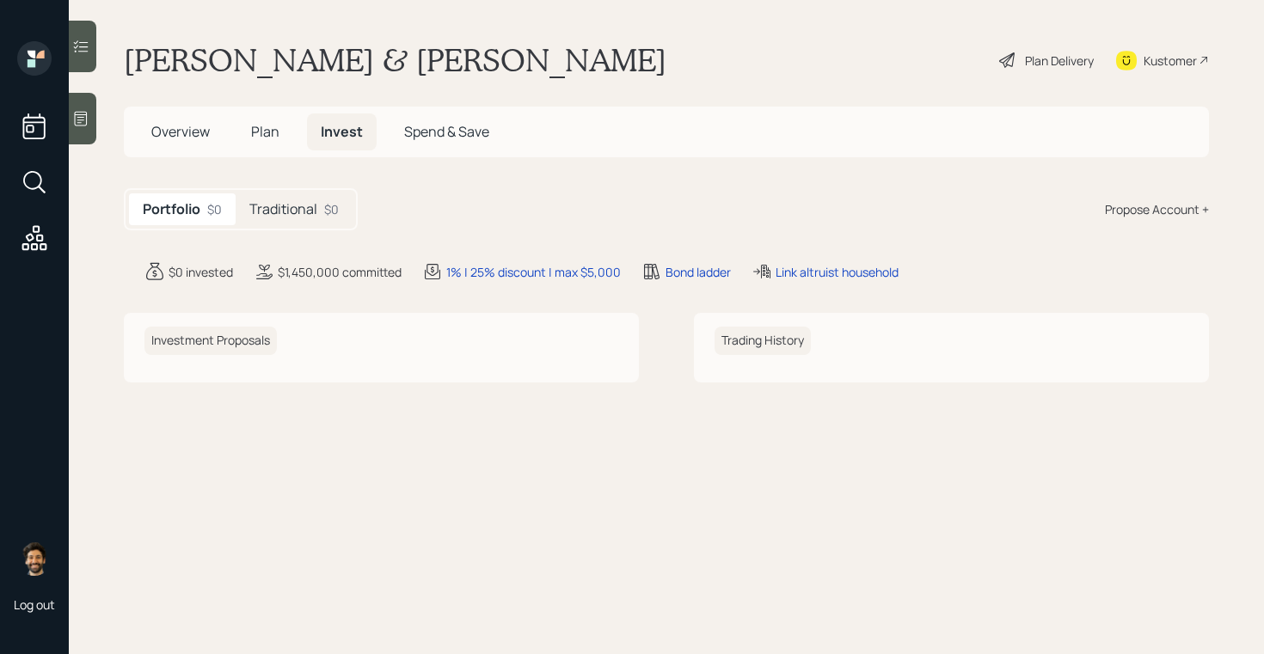
click at [279, 138] on h5 "Plan" at bounding box center [265, 132] width 56 height 37
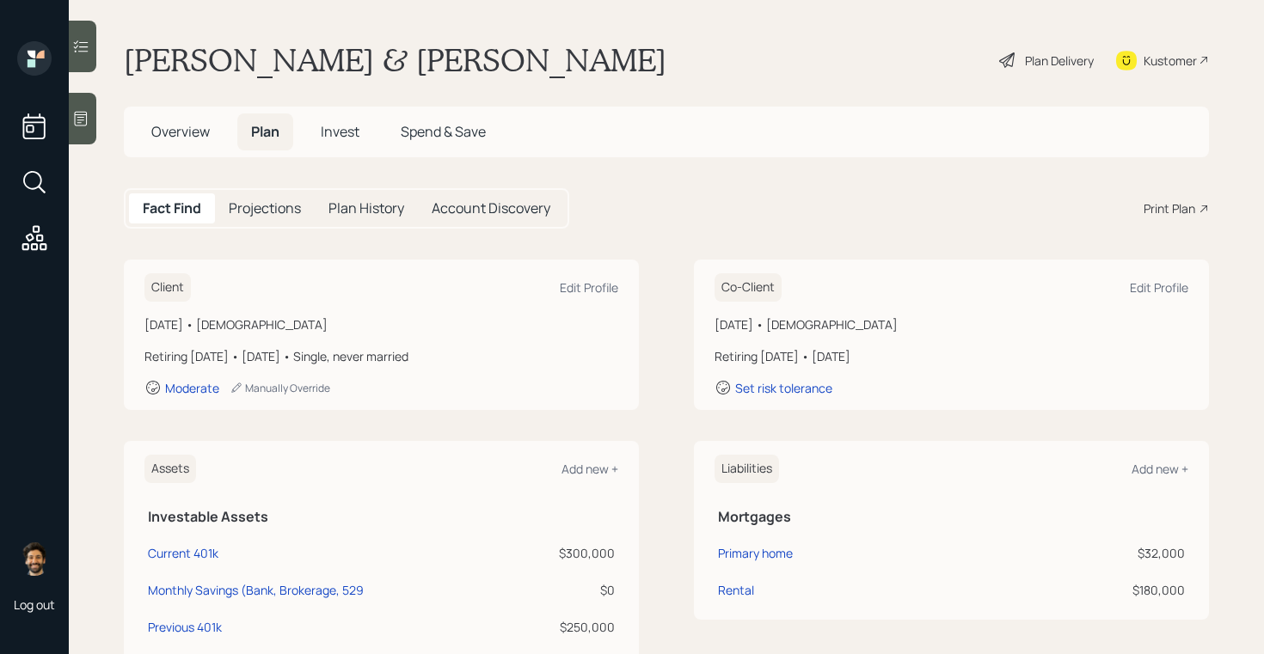
click at [358, 135] on span "Invest" at bounding box center [340, 131] width 39 height 19
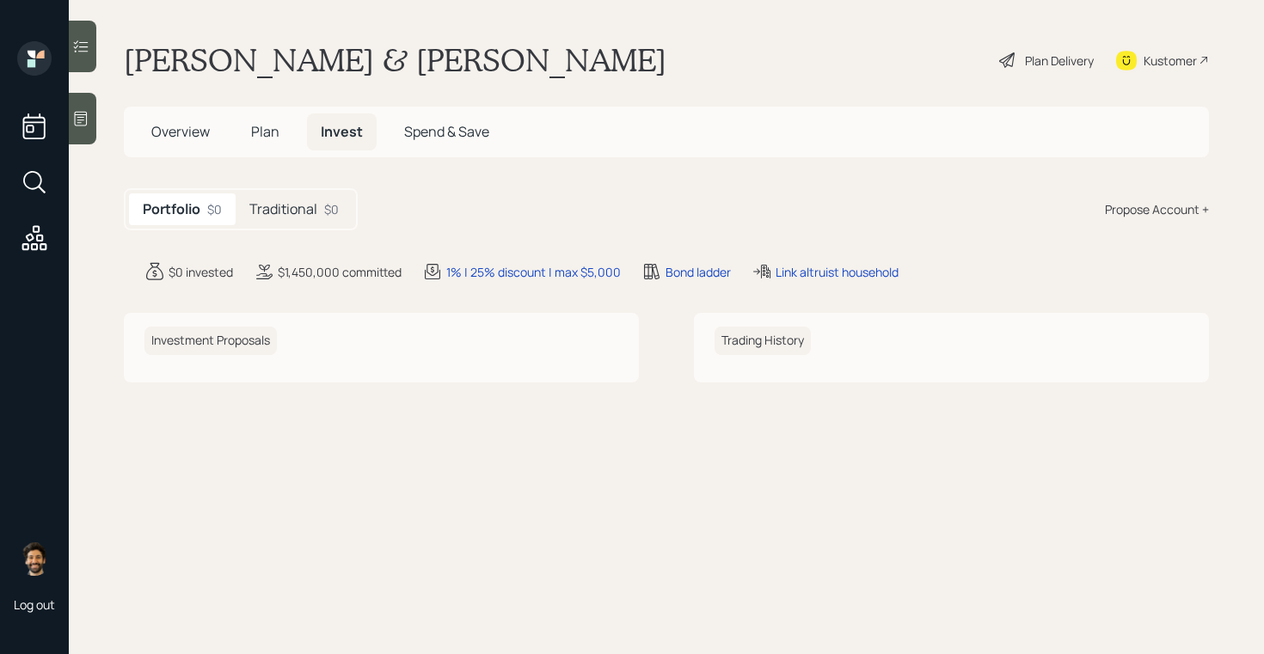
click at [1039, 63] on div "Plan Delivery" at bounding box center [1059, 61] width 69 height 18
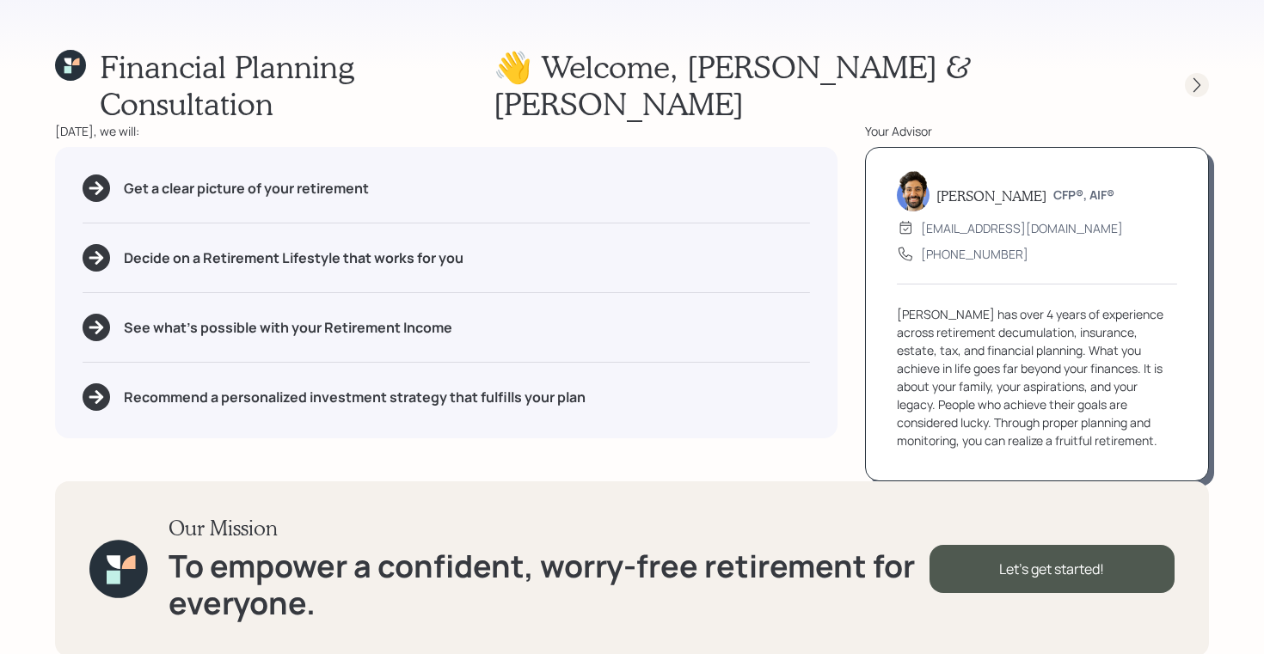
click at [1193, 77] on icon at bounding box center [1196, 85] width 17 height 17
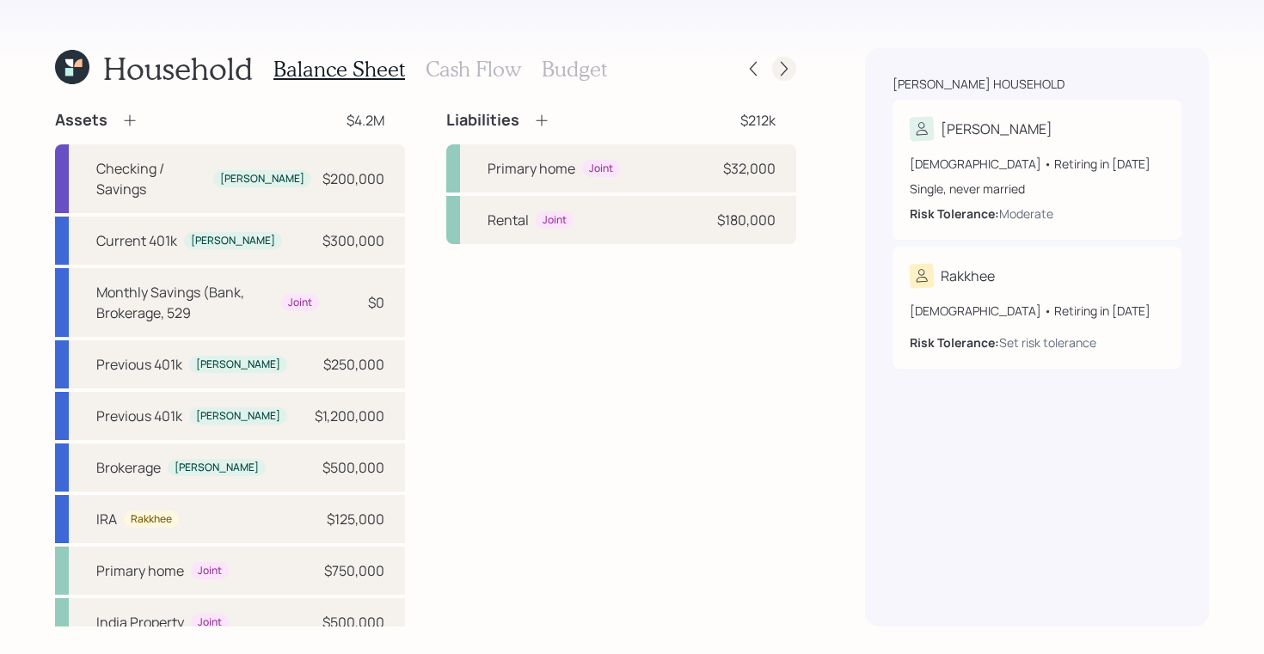
click at [787, 77] on icon at bounding box center [784, 68] width 17 height 17
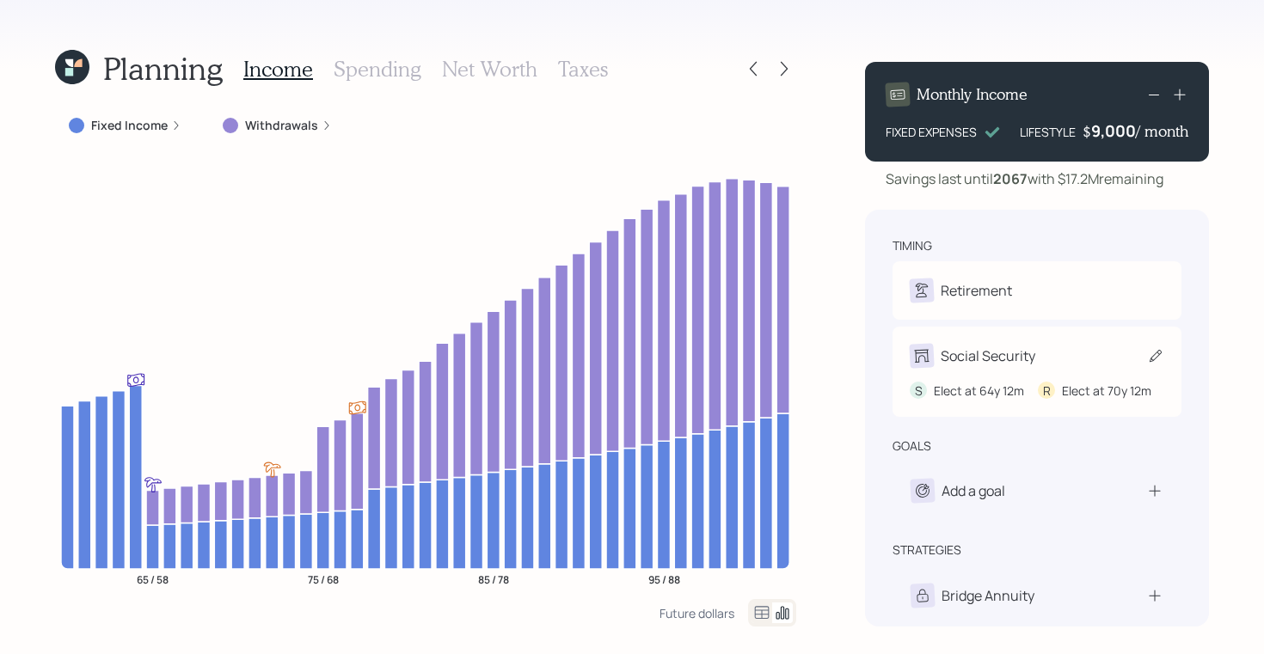
click at [1039, 358] on div "Social Security" at bounding box center [1037, 356] width 255 height 24
select select "12"
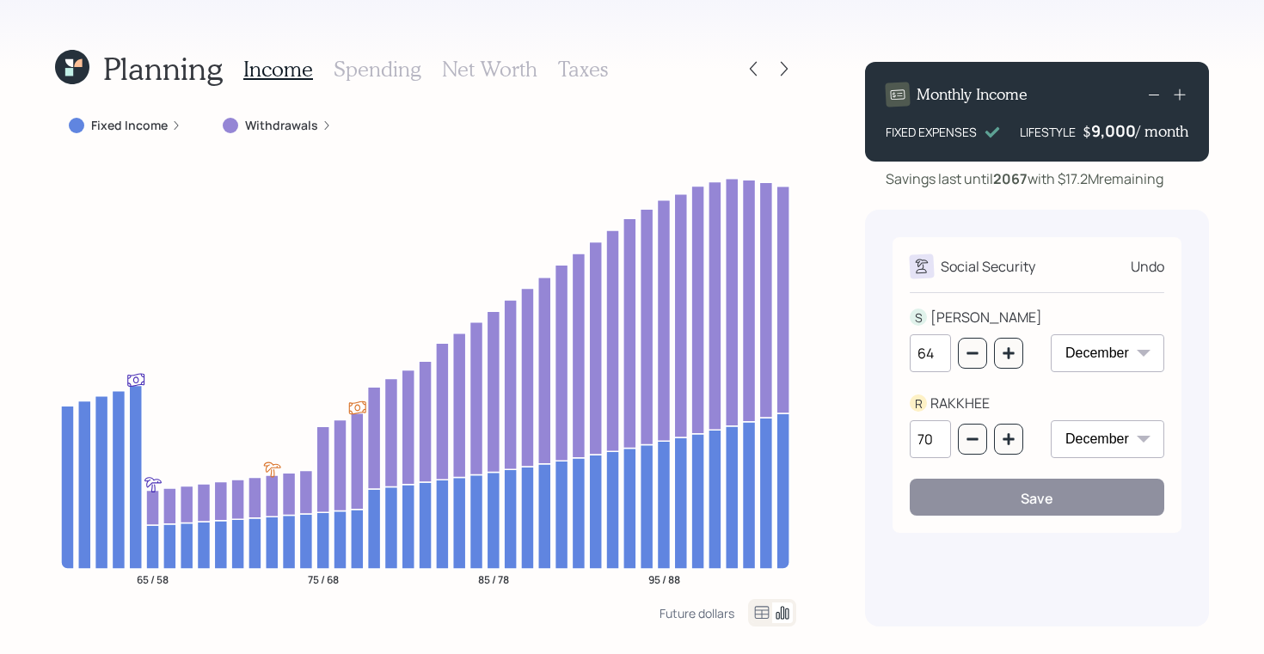
drag, startPoint x: 942, startPoint y: 439, endPoint x: 910, endPoint y: 442, distance: 31.9
click at [910, 442] on input "70" at bounding box center [930, 440] width 41 height 38
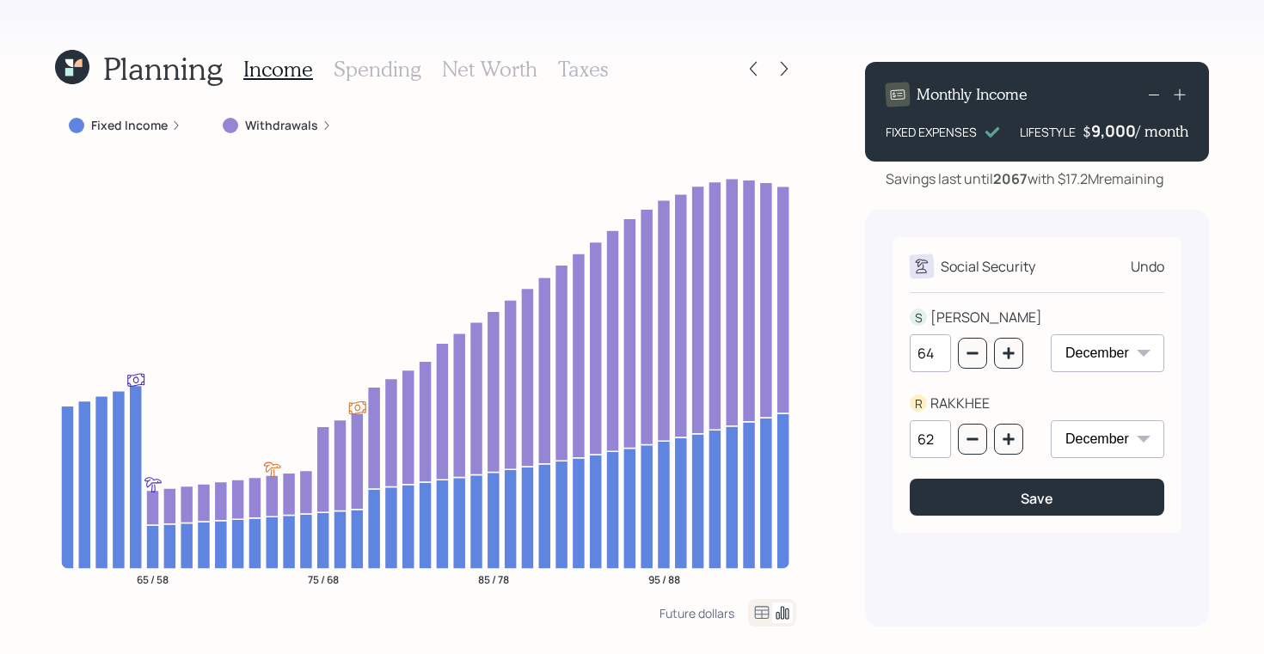
click at [917, 404] on div "R" at bounding box center [918, 404] width 17 height 18
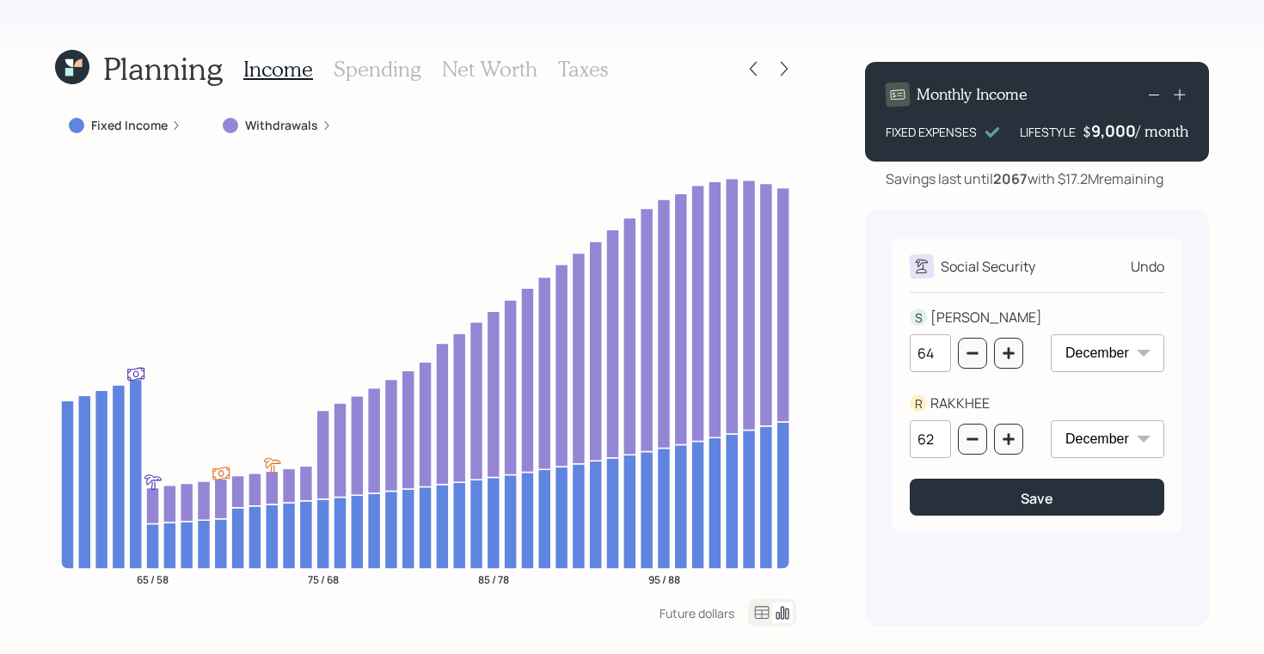
drag, startPoint x: 936, startPoint y: 439, endPoint x: 866, endPoint y: 439, distance: 70.5
click at [866, 439] on div "Social Security Undo S SUBHASHISH 64 January February March April May June July…" at bounding box center [1037, 418] width 344 height 417
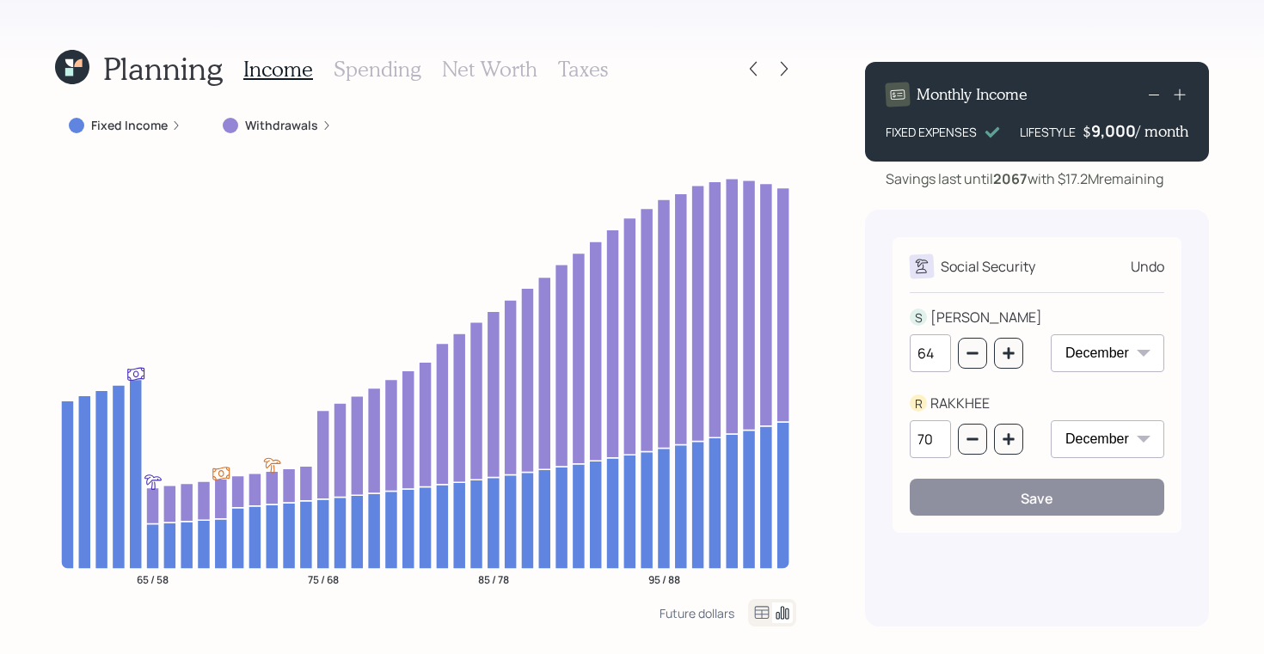
type input "70"
click at [912, 399] on div "R" at bounding box center [918, 404] width 17 height 18
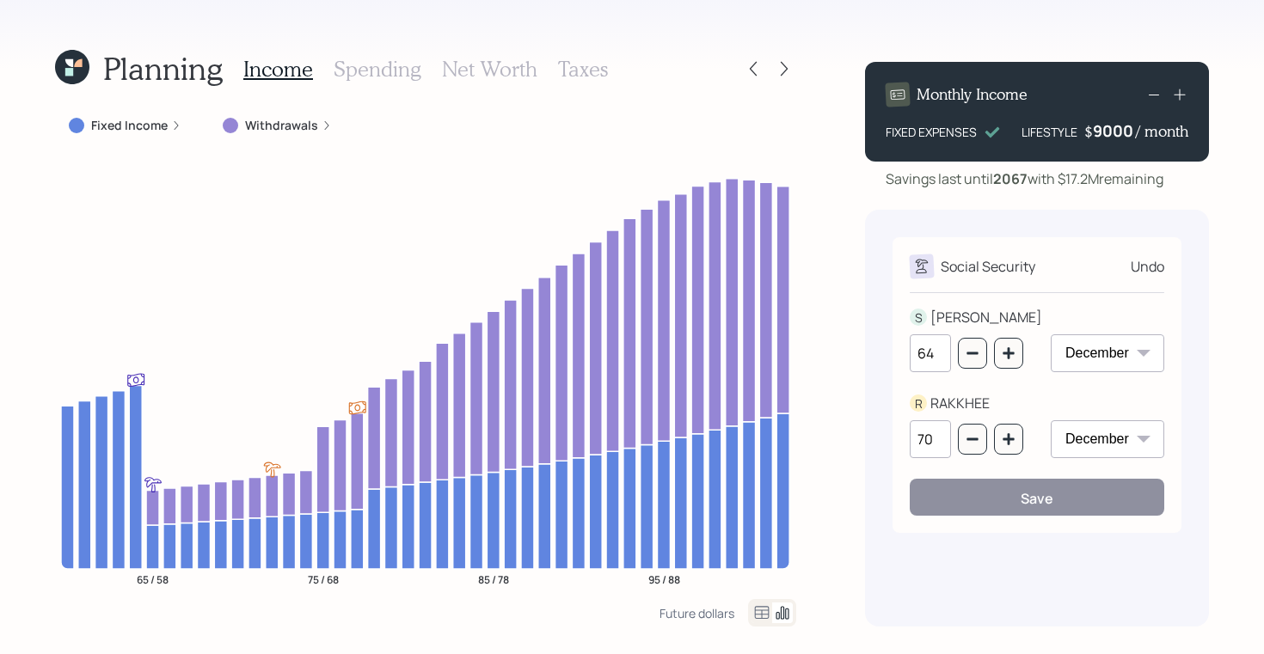
drag, startPoint x: 1186, startPoint y: 132, endPoint x: 1012, endPoint y: 134, distance: 173.7
click at [1012, 134] on div "FIXED EXPENSES LIFESTYLE $ 9000 / month" at bounding box center [1037, 130] width 303 height 21
click at [814, 91] on div "Planning Income Spending Net Worth Taxes Fixed Income Withdrawals 65 / 58 75 / …" at bounding box center [632, 327] width 1264 height 654
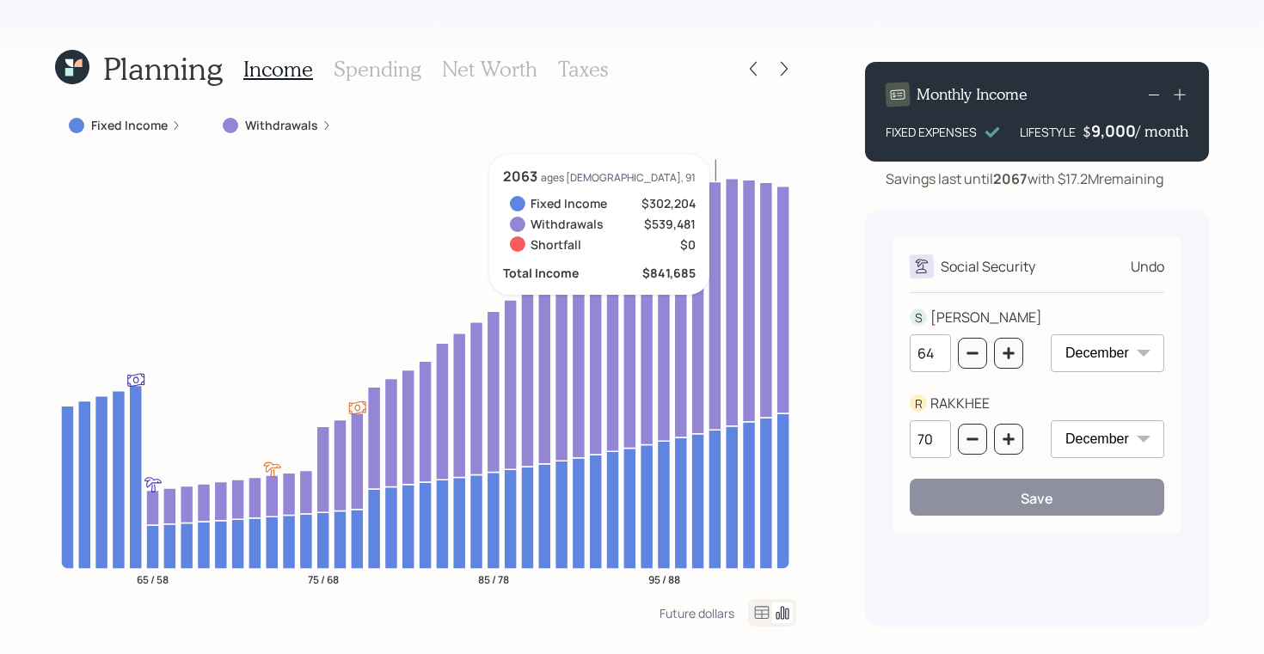
click at [1103, 128] on div "9,000" at bounding box center [1113, 130] width 45 height 21
click at [1103, 128] on div "9000" at bounding box center [1114, 130] width 43 height 21
click at [1008, 164] on div "Monthly Income FIXED EXPENSES LIFESTYLE $ 12000 / month Savings last until 2067…" at bounding box center [1037, 125] width 344 height 127
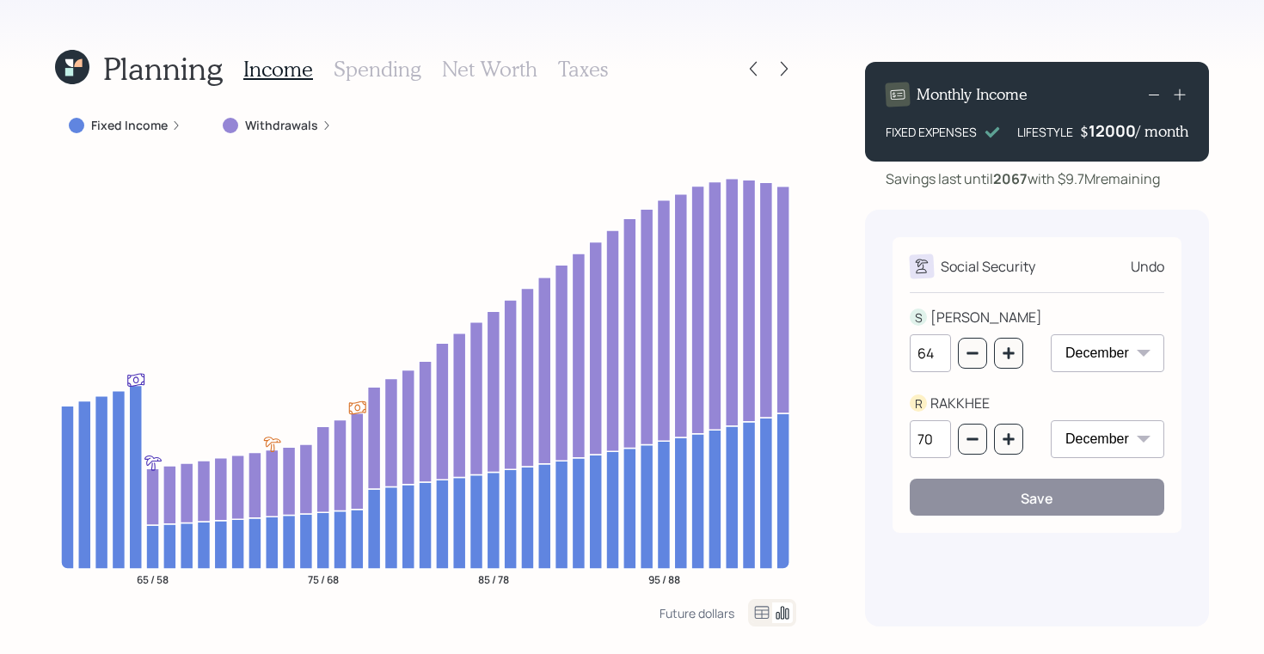
click at [1101, 133] on div "12000" at bounding box center [1112, 130] width 47 height 21
click at [874, 207] on div "Monthly Income FIXED EXPENSES LIFESTYLE $ 5000 / month Savings last until 2067 …" at bounding box center [1037, 337] width 344 height 579
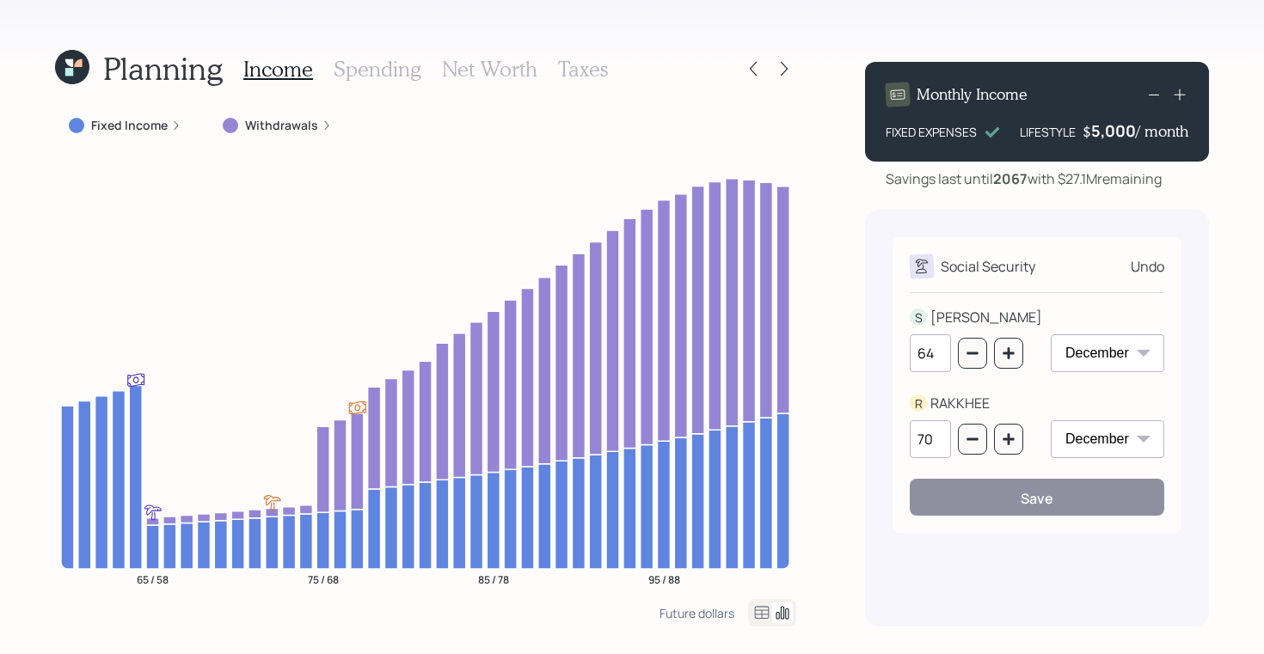
click at [1098, 135] on div "5,000" at bounding box center [1113, 130] width 45 height 21
click at [1098, 135] on div "5000" at bounding box center [1114, 130] width 43 height 21
click at [950, 195] on div "Monthly Income FIXED EXPENSES LIFESTYLE $ 9,000 / month Savings last until 2067…" at bounding box center [1037, 337] width 344 height 579
drag, startPoint x: 1022, startPoint y: 132, endPoint x: 1188, endPoint y: 132, distance: 166.8
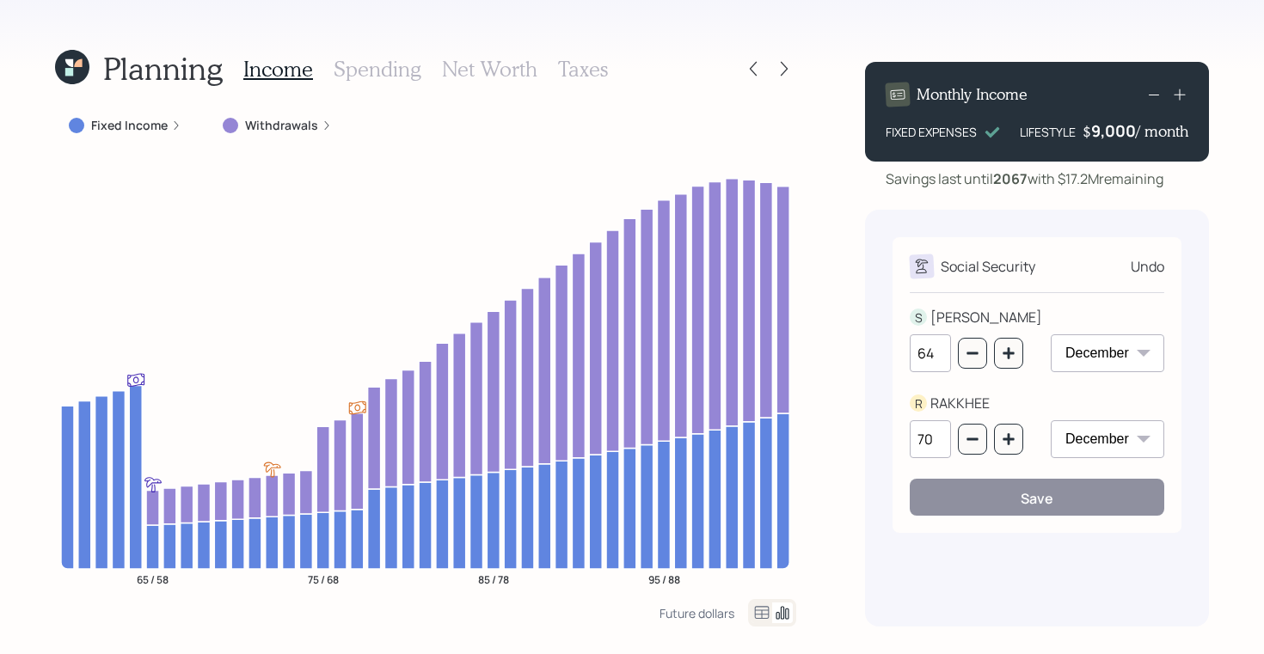
click at [1188, 132] on div "Monthly Income FIXED EXPENSES LIFESTYLE $ 9,000 / month" at bounding box center [1037, 112] width 344 height 100
click at [1106, 143] on div "Monthly Income FIXED EXPENSES LIFESTYLE $ 9,000 / month" at bounding box center [1037, 112] width 344 height 100
click at [1105, 130] on div "9,000" at bounding box center [1113, 130] width 45 height 21
click at [1105, 130] on div "9000" at bounding box center [1114, 130] width 43 height 21
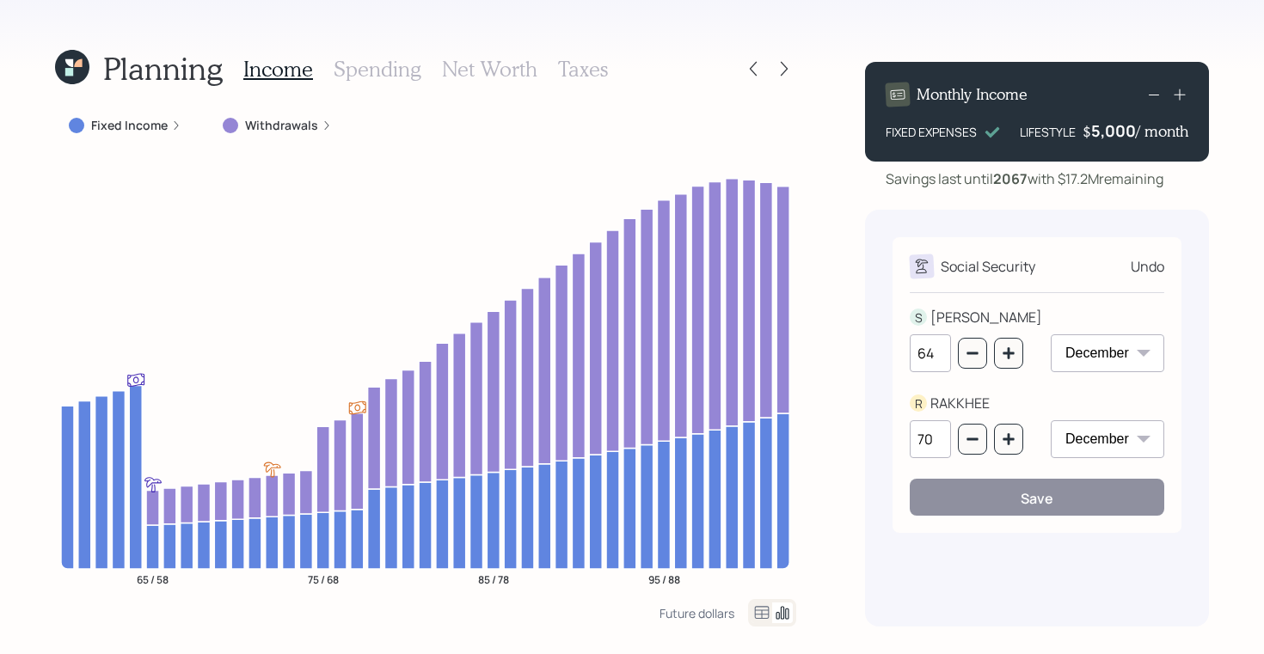
click at [955, 194] on div "Monthly Income FIXED EXPENSES LIFESTYLE $ 5,000 / month Savings last until 2067…" at bounding box center [1037, 337] width 344 height 579
click at [1109, 134] on div "5,000" at bounding box center [1113, 130] width 45 height 21
click at [1109, 134] on div "5000" at bounding box center [1114, 130] width 43 height 21
click at [970, 213] on div "Social Security Undo S SUBHASHISH 64 January February March April May June July…" at bounding box center [1037, 418] width 344 height 417
click at [1096, 138] on div "12,000" at bounding box center [1110, 130] width 52 height 21
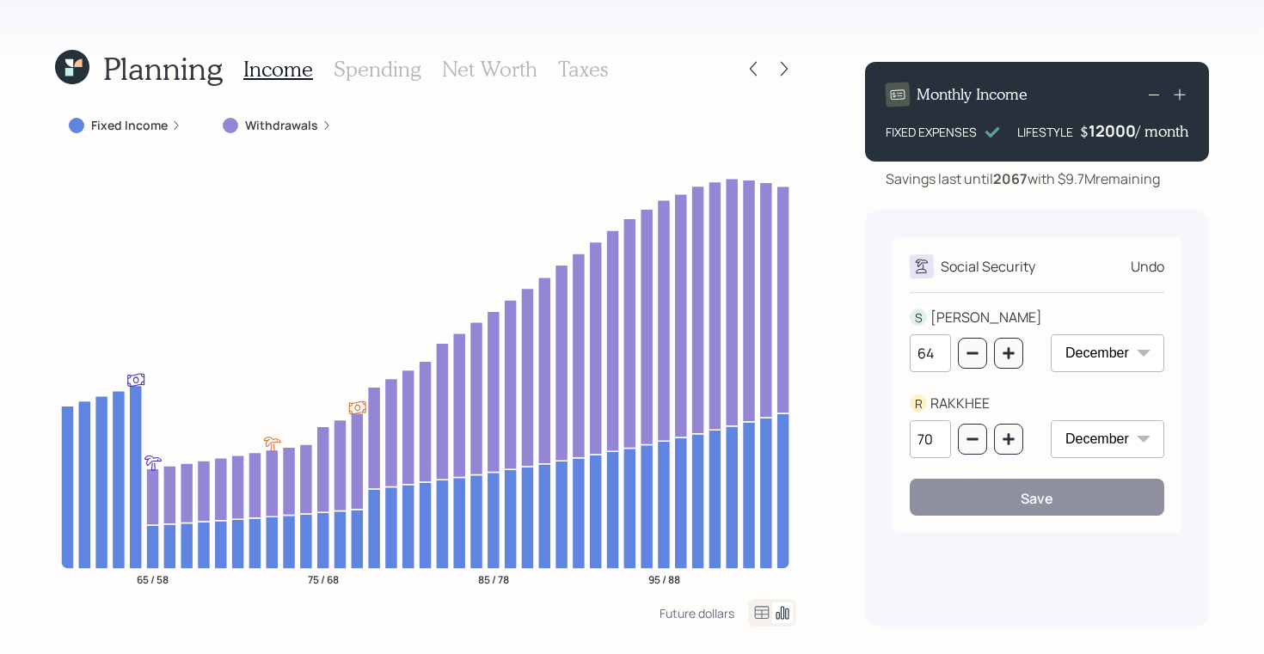
click at [1096, 138] on div "12000" at bounding box center [1112, 130] width 47 height 21
click at [957, 202] on div "Monthly Income FIXED EXPENSES LIFESTYLE $ 9000 / month Savings last until 2067 …" at bounding box center [1037, 337] width 344 height 579
click at [1102, 126] on div "9,000" at bounding box center [1113, 130] width 45 height 21
click at [1102, 126] on div "9000" at bounding box center [1114, 130] width 43 height 21
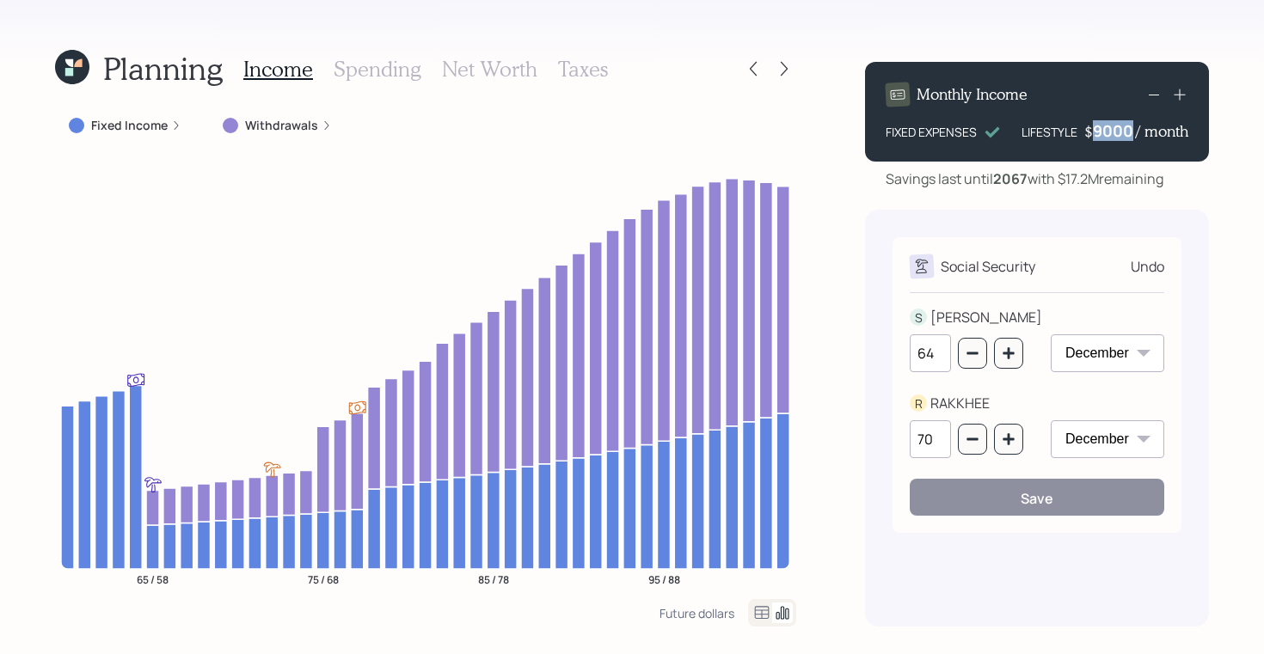
click at [1102, 126] on div "9000" at bounding box center [1114, 130] width 43 height 21
click at [949, 200] on div "Monthly Income FIXED EXPENSES LIFESTYLE $ 20000 / month Savings last until 2067…" at bounding box center [1037, 337] width 344 height 579
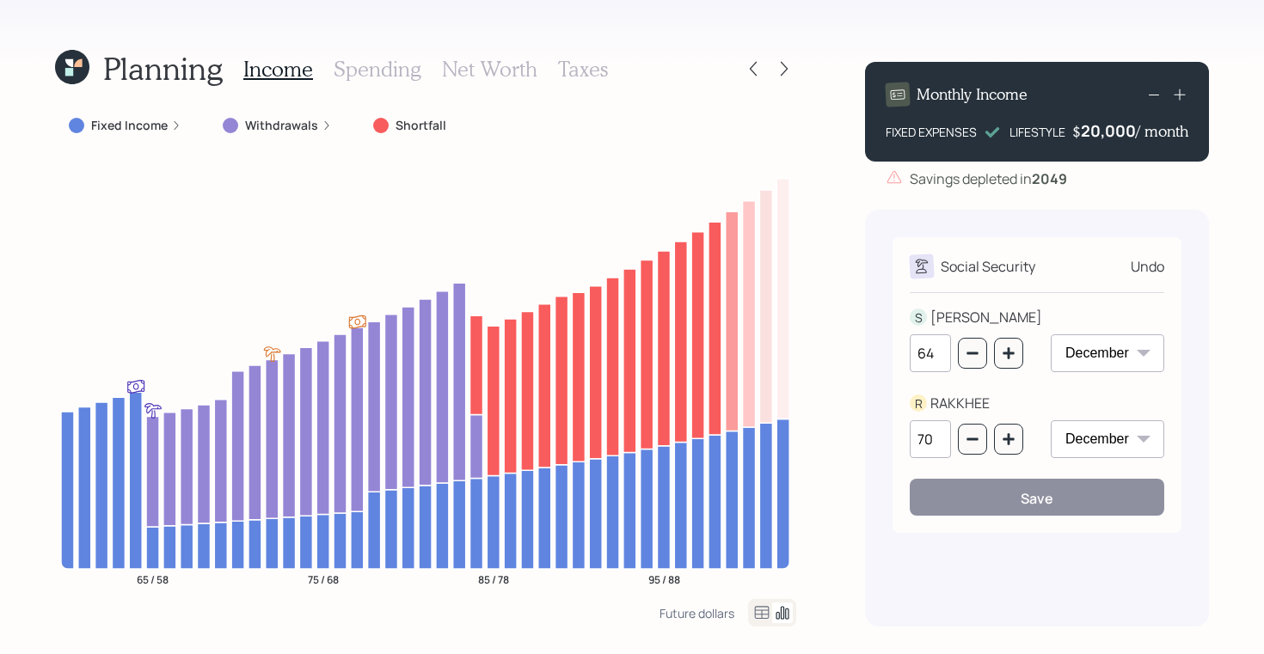
click at [1107, 125] on div "20,000" at bounding box center [1108, 130] width 55 height 21
click at [1107, 125] on div "20000" at bounding box center [1110, 130] width 51 height 21
click at [996, 198] on div "Monthly Income FIXED EXPENSES LIFESTYLE $ 18,000 / month Savings depleted in 20…" at bounding box center [1037, 337] width 344 height 579
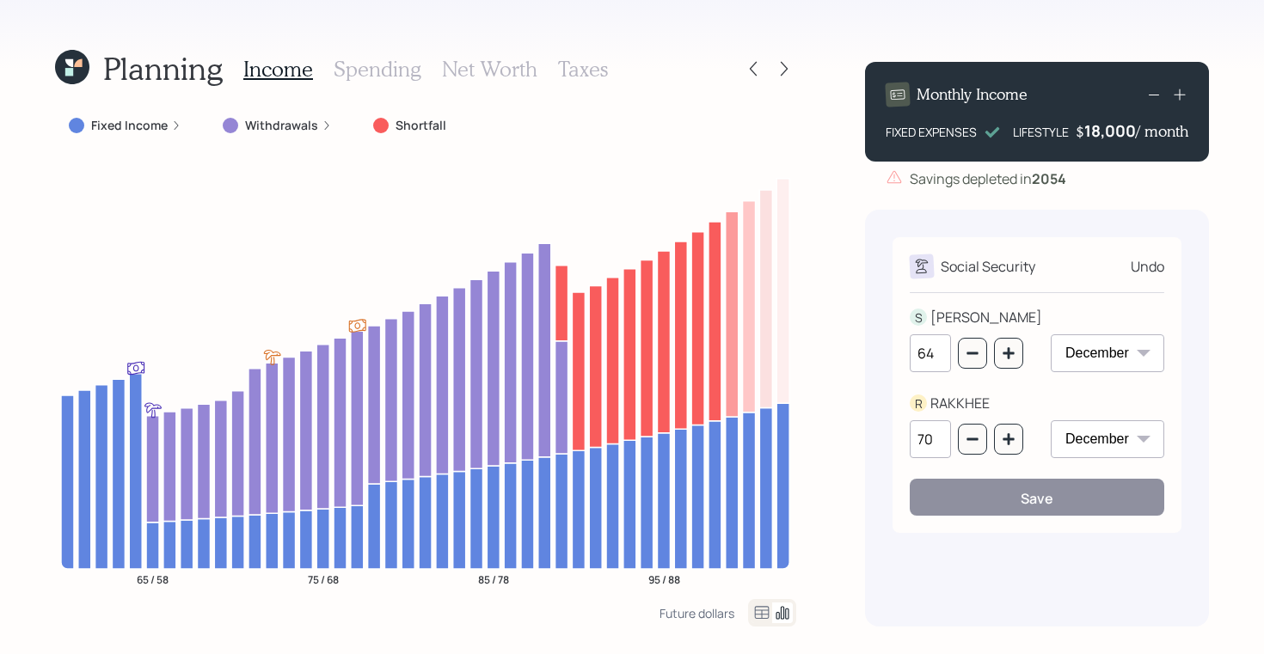
click at [1102, 132] on div "18,000" at bounding box center [1110, 130] width 52 height 21
click at [1102, 132] on div "18000" at bounding box center [1112, 130] width 47 height 21
click at [955, 203] on div "Monthly Income FIXED EXPENSES LIFESTYLE $ 15,000 / month Savings depleted in 20…" at bounding box center [1037, 337] width 344 height 579
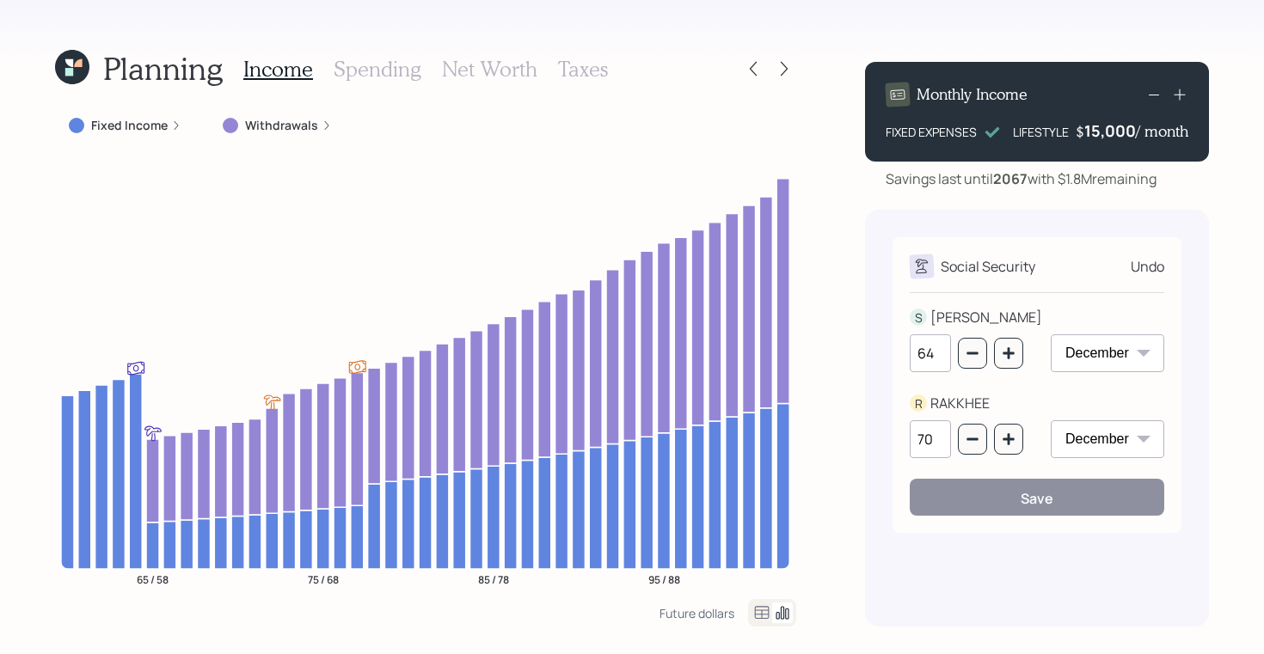
click at [1102, 132] on div "15,000" at bounding box center [1110, 130] width 52 height 21
click at [1102, 132] on div "15000" at bounding box center [1112, 130] width 47 height 21
click at [906, 208] on div "Monthly Income FIXED EXPENSES LIFESTYLE $ 18,000 / month Savings last until 206…" at bounding box center [1037, 337] width 344 height 579
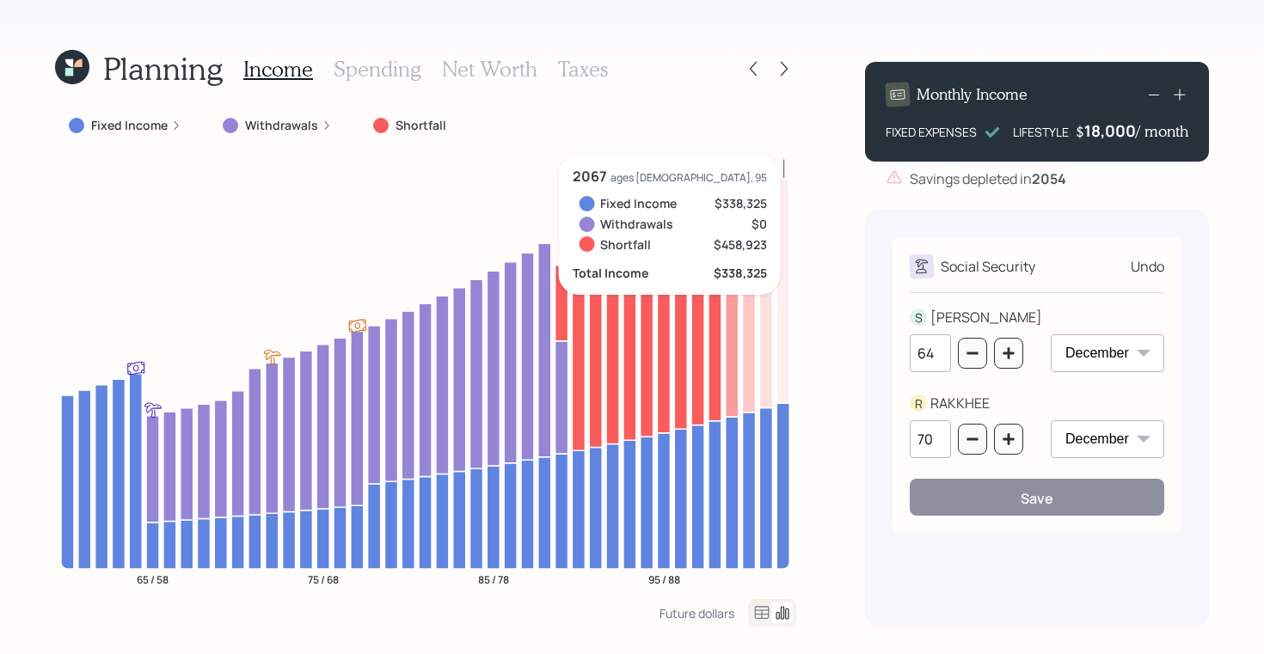
click at [1106, 126] on div "18,000" at bounding box center [1110, 130] width 52 height 21
click at [1106, 126] on div "18000" at bounding box center [1112, 130] width 47 height 21
click at [880, 228] on div "Social Security Undo S SUBHASHISH 64 January February March April May June July…" at bounding box center [1037, 418] width 344 height 417
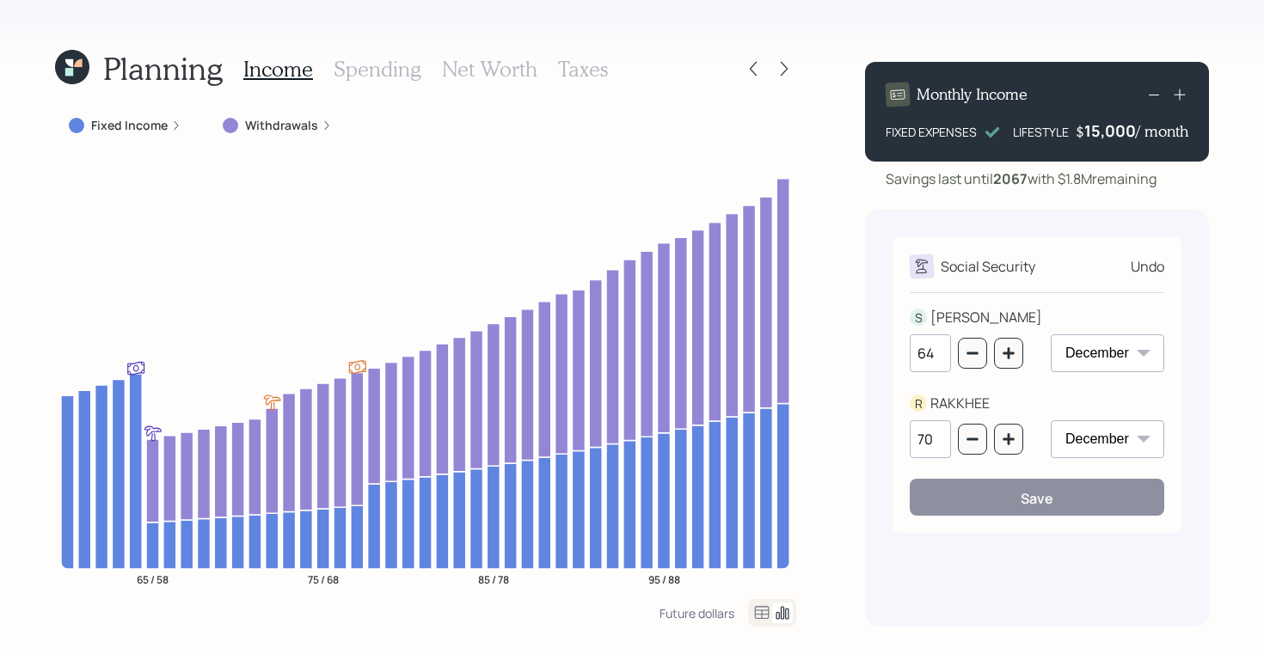
click at [471, 75] on h3 "Net Worth" at bounding box center [489, 69] width 95 height 25
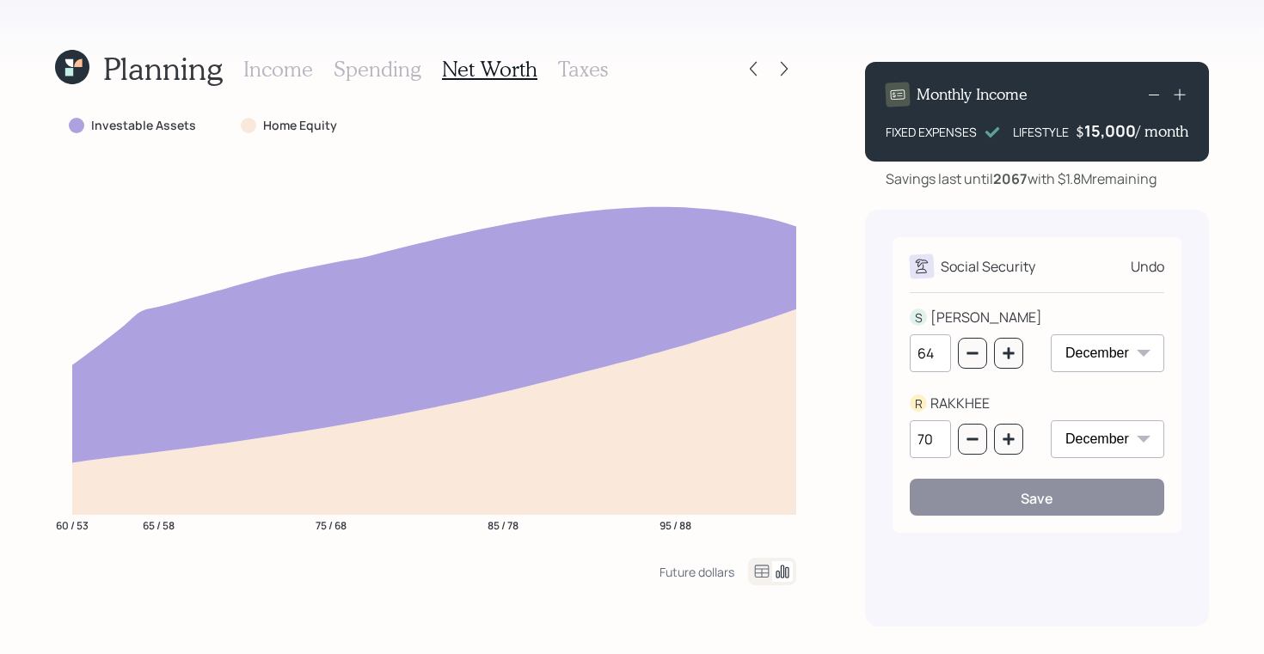
click at [757, 573] on icon at bounding box center [762, 571] width 15 height 13
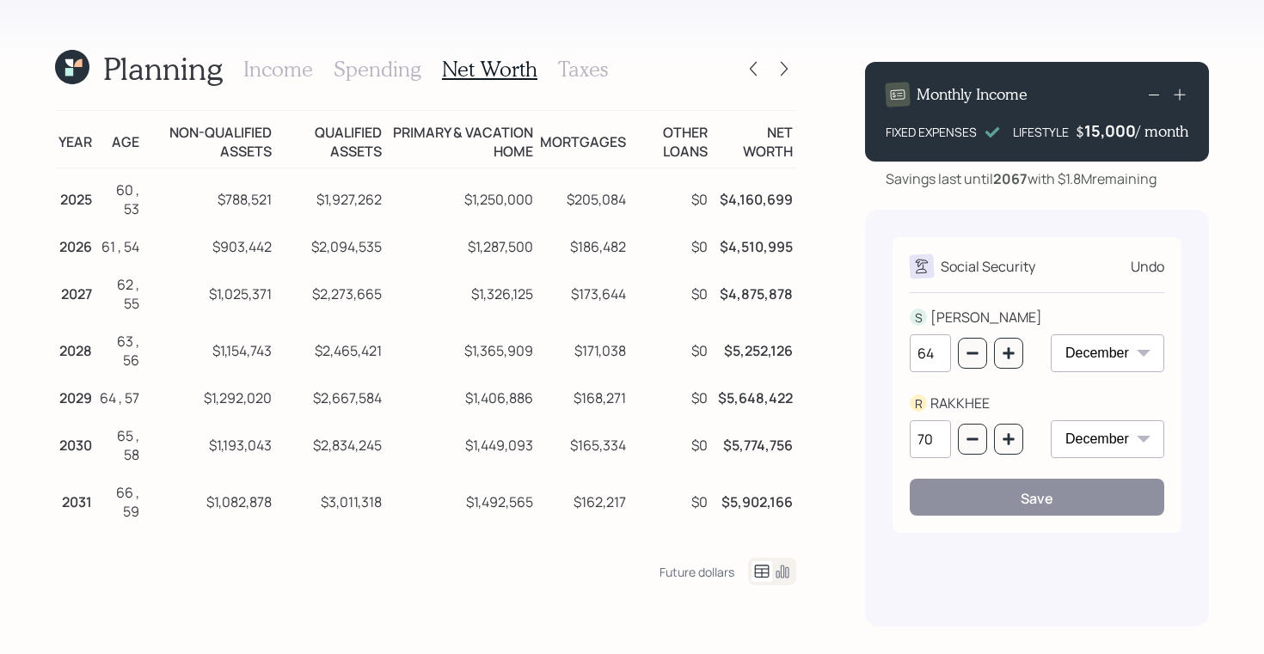
click at [784, 569] on icon at bounding box center [782, 572] width 21 height 21
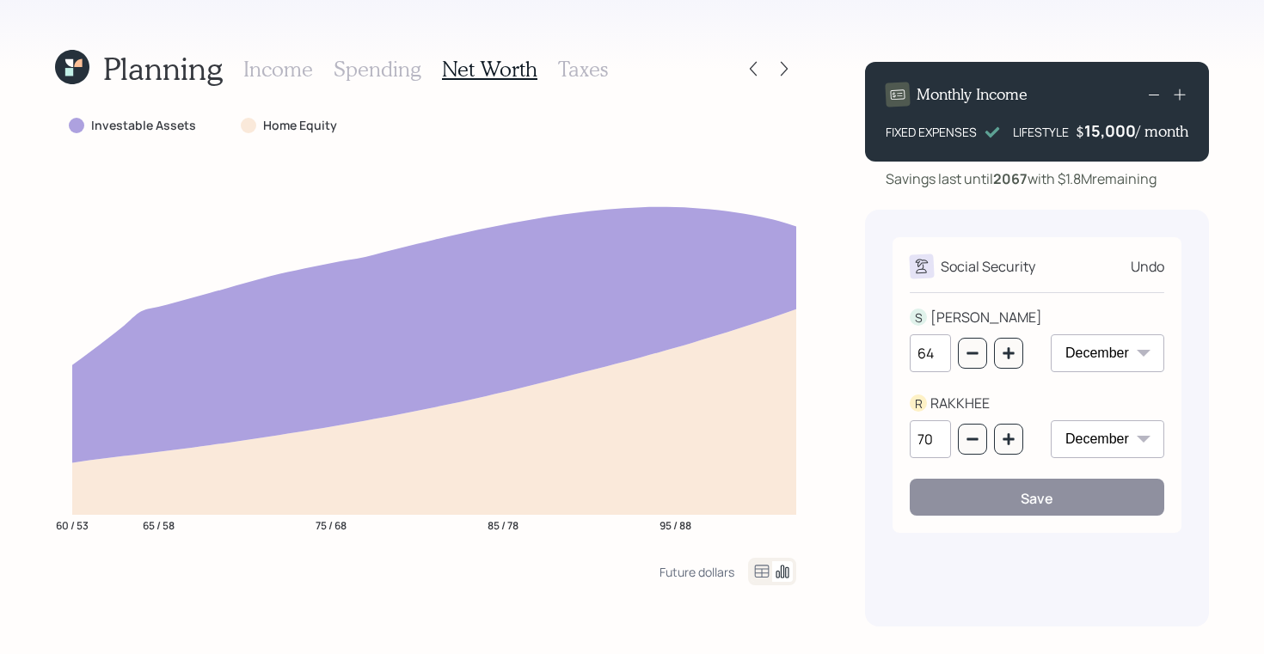
click at [367, 75] on h3 "Spending" at bounding box center [378, 69] width 88 height 25
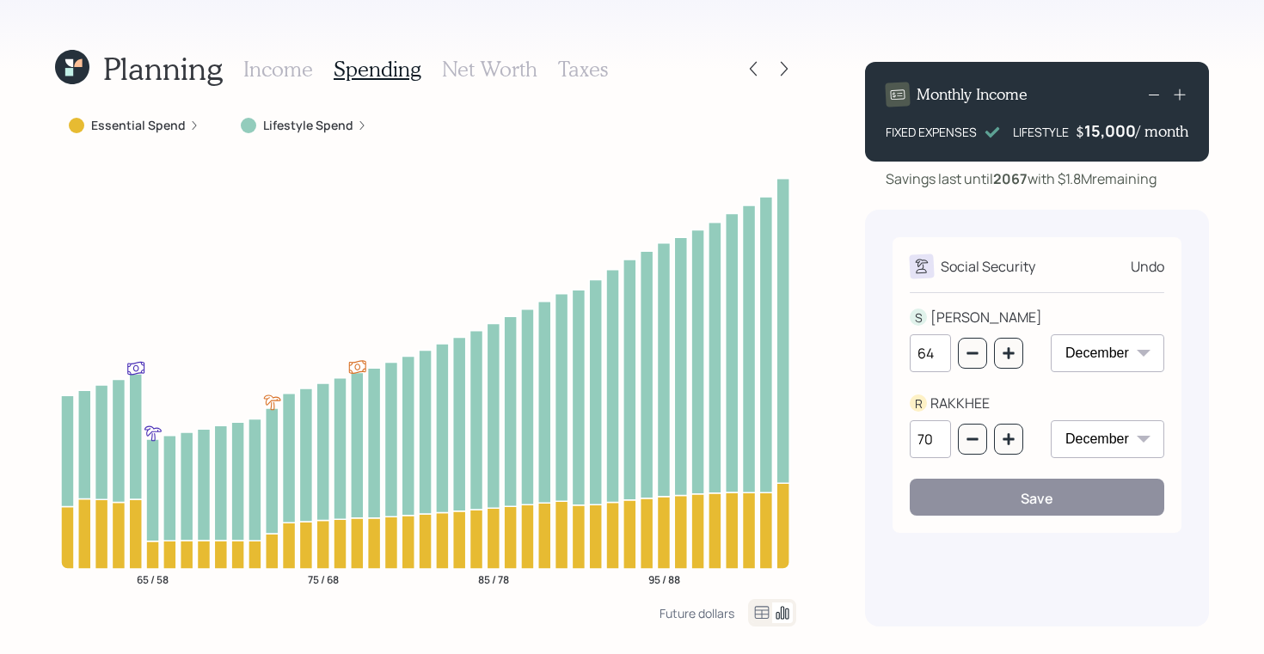
click at [257, 67] on h3 "Income" at bounding box center [278, 69] width 70 height 25
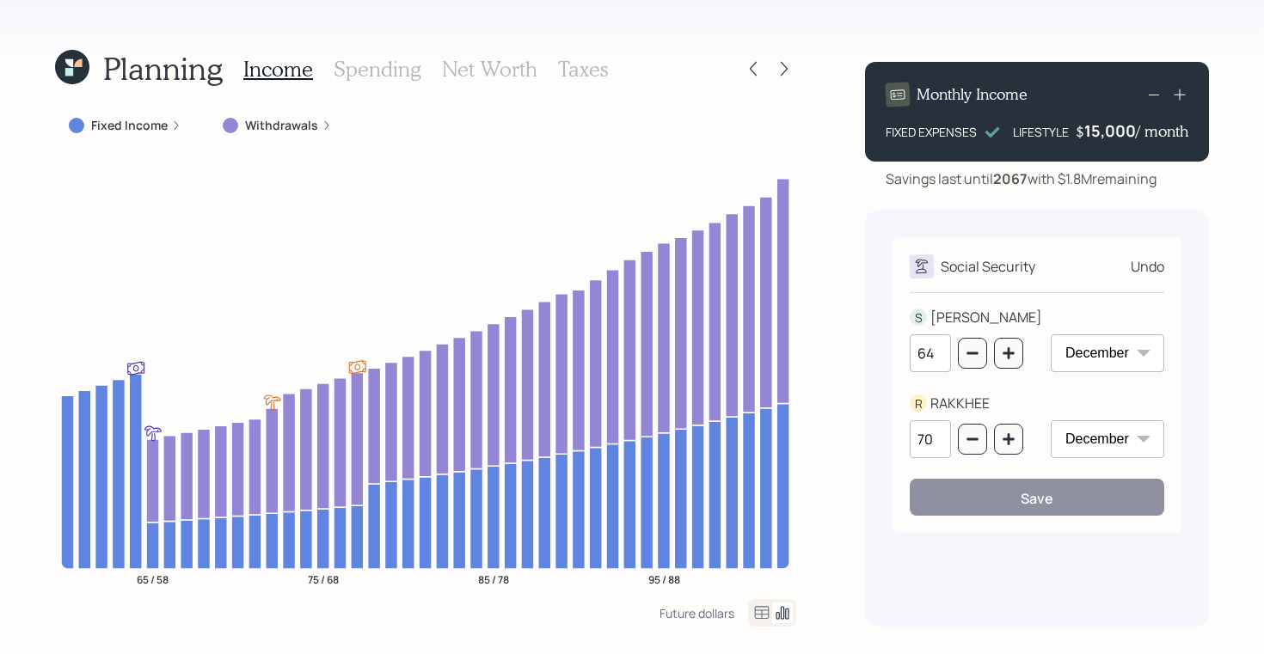
click at [1102, 123] on div "15,000" at bounding box center [1110, 130] width 52 height 21
click at [1102, 123] on div "15000" at bounding box center [1112, 130] width 47 height 21
click at [903, 205] on div "Monthly Income FIXED EXPENSES LIFESTYLE $ 9000 / month Savings last until 2067 …" at bounding box center [1037, 337] width 344 height 579
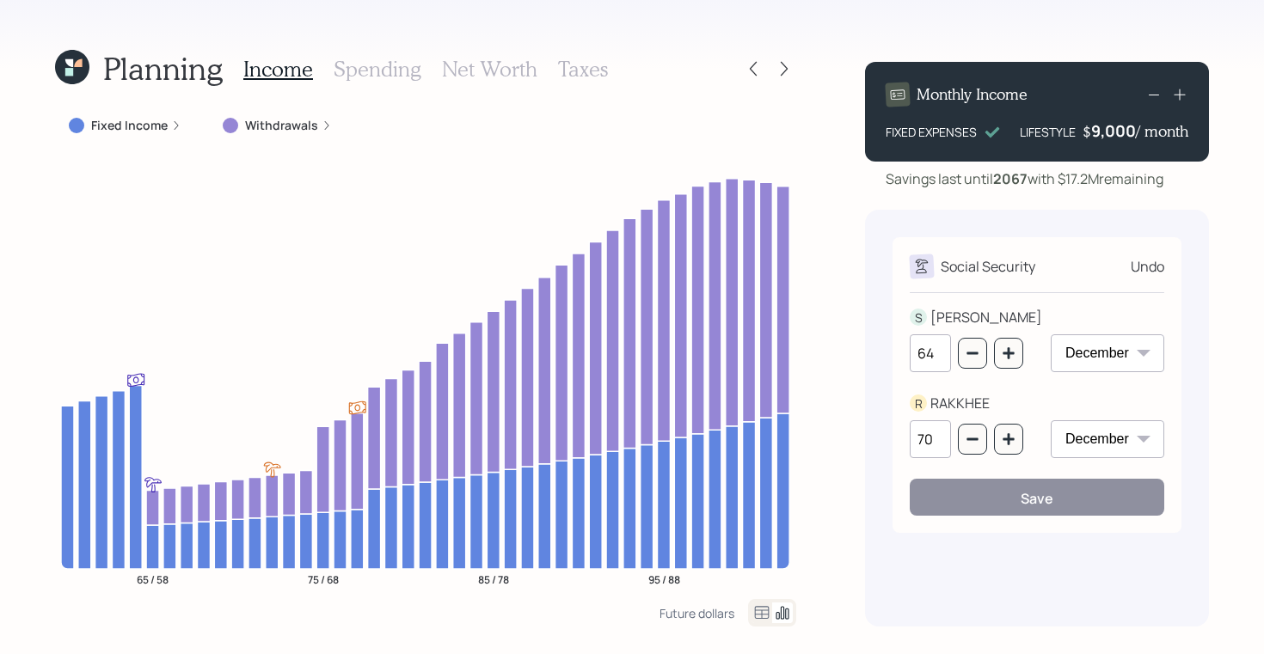
click at [399, 68] on h3 "Spending" at bounding box center [378, 69] width 88 height 25
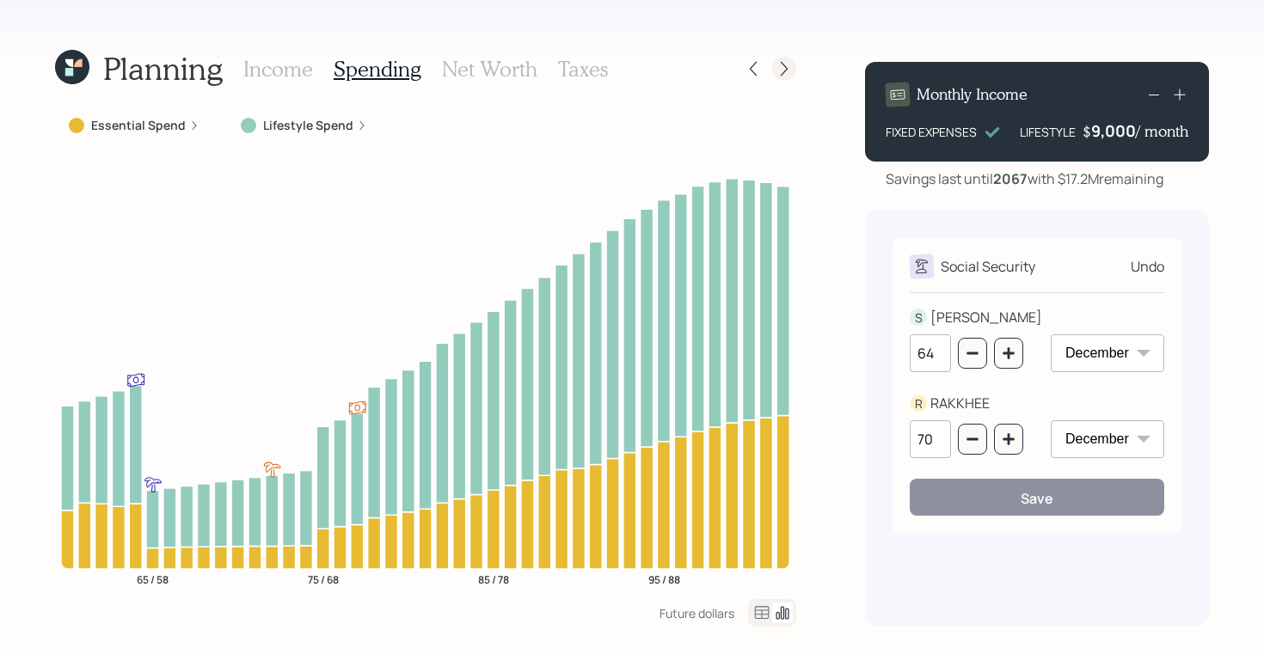
click at [781, 71] on icon at bounding box center [784, 68] width 17 height 17
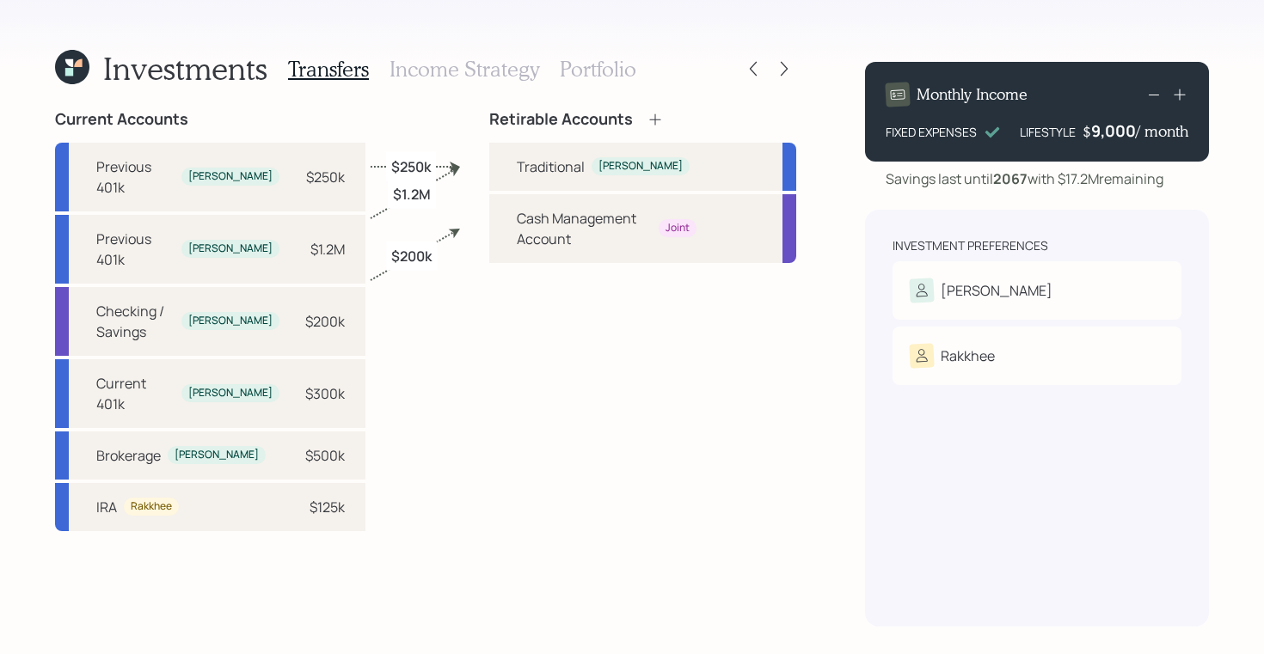
click at [499, 65] on h3 "Income Strategy" at bounding box center [465, 69] width 150 height 25
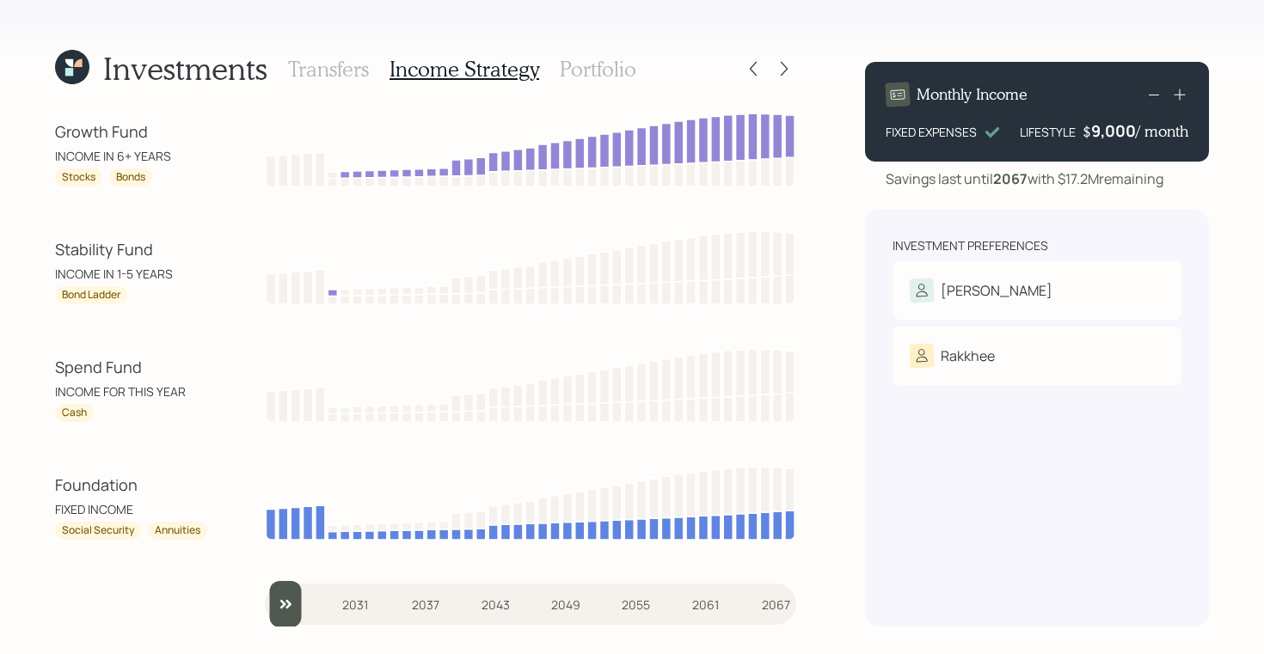
click at [580, 62] on h3 "Portfolio" at bounding box center [598, 69] width 77 height 25
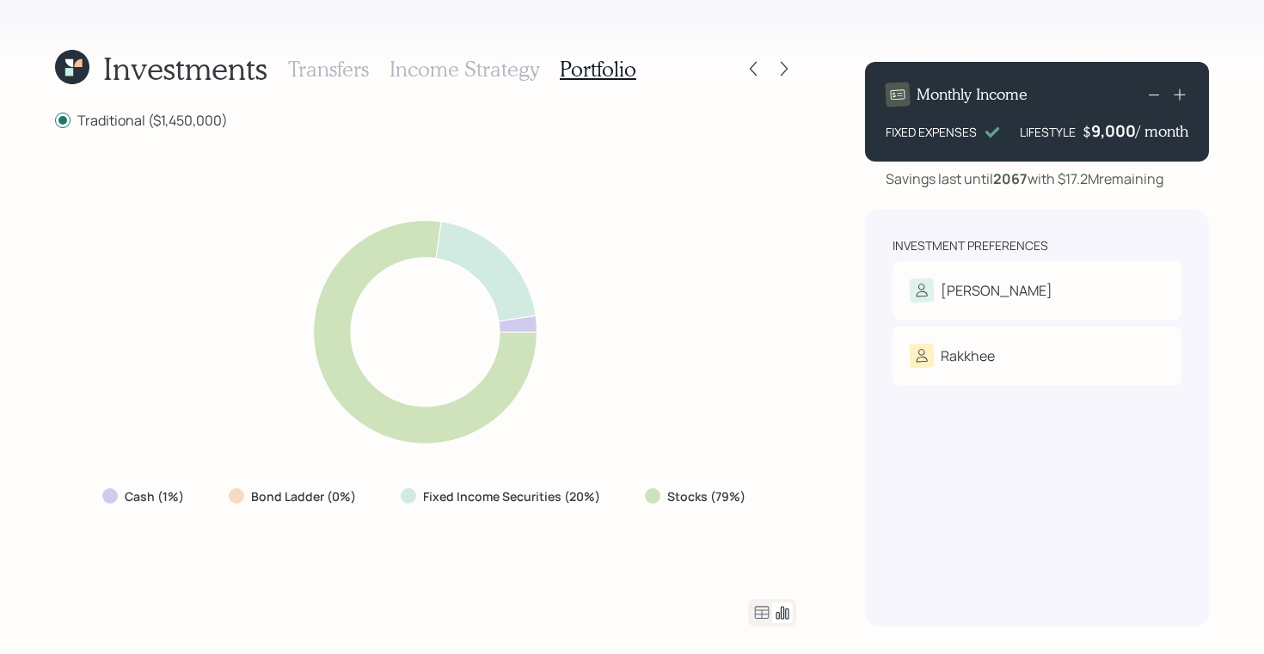
click at [470, 75] on h3 "Income Strategy" at bounding box center [465, 69] width 150 height 25
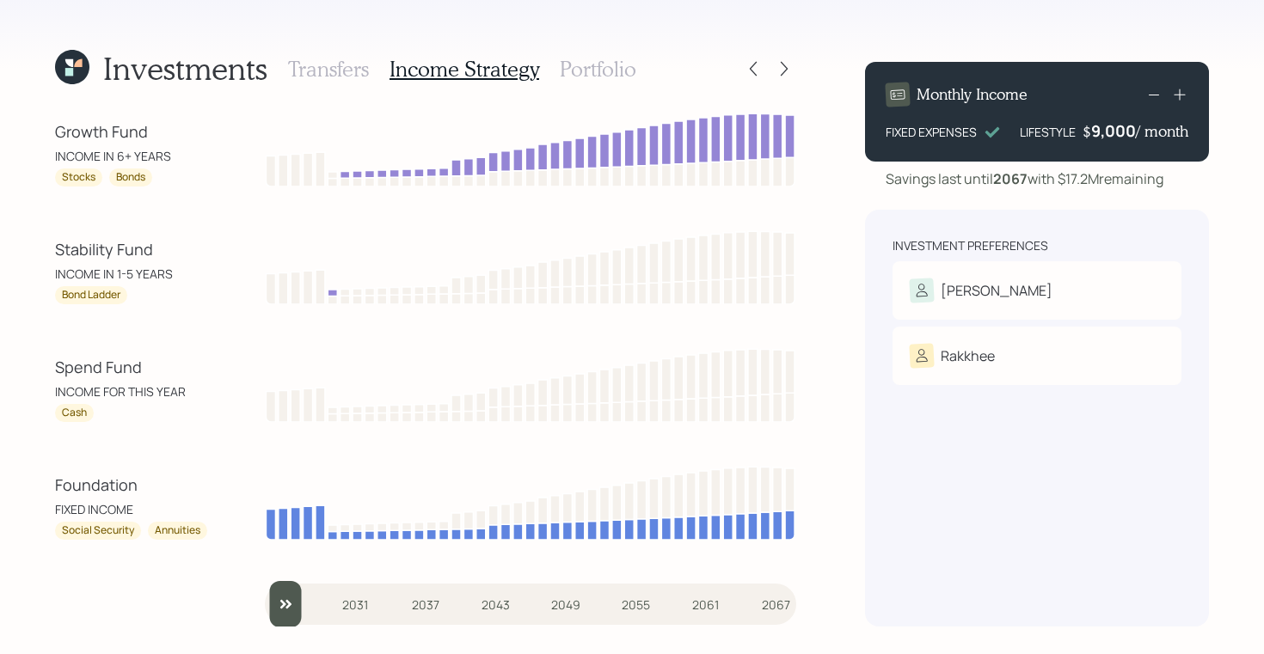
click at [586, 65] on h3 "Portfolio" at bounding box center [598, 69] width 77 height 25
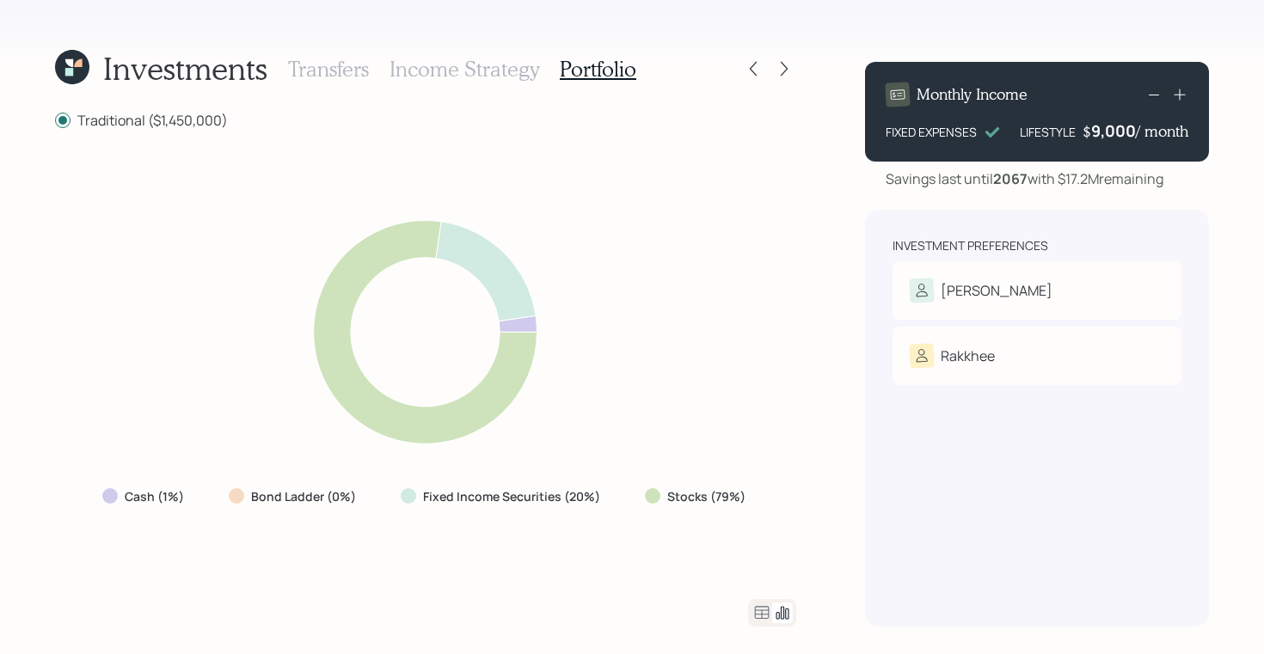
click at [64, 67] on icon at bounding box center [72, 67] width 34 height 34
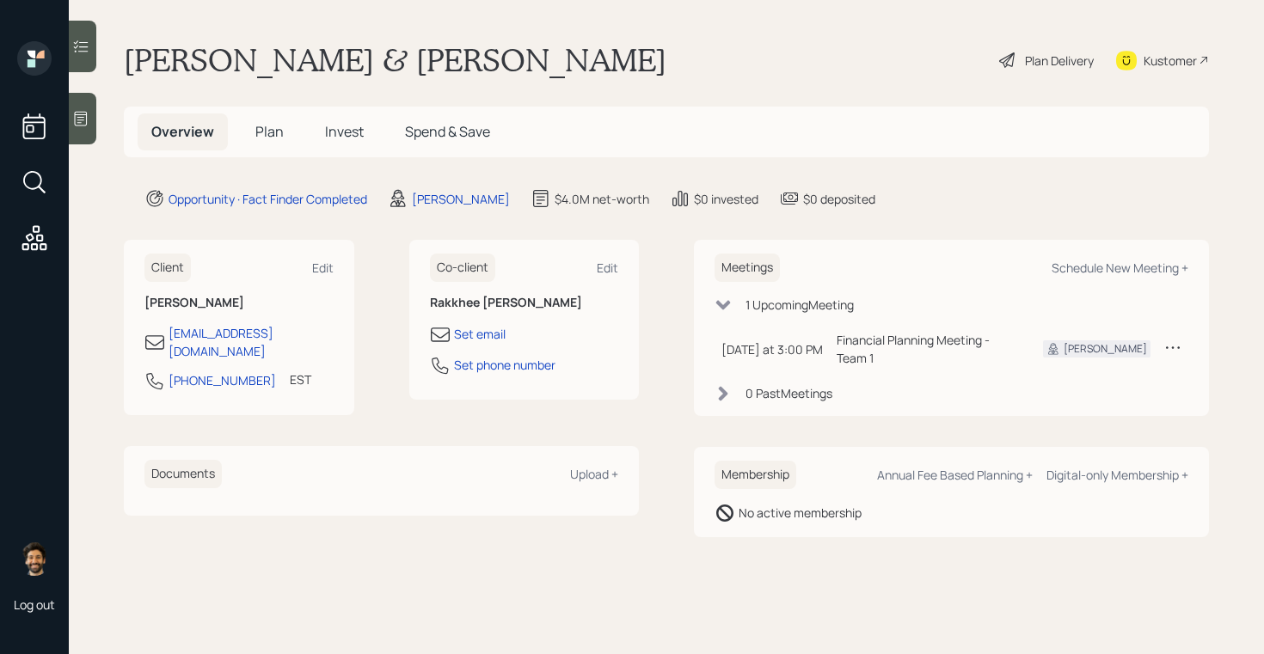
click at [352, 131] on span "Invest" at bounding box center [344, 131] width 39 height 19
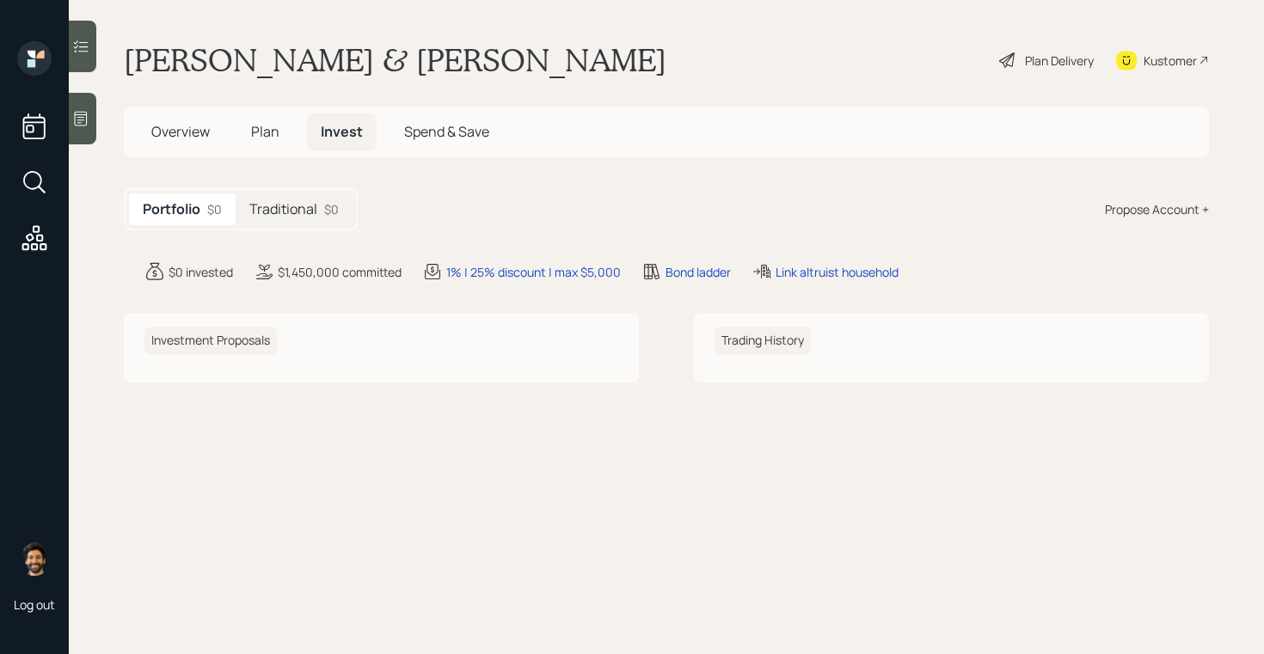
click at [289, 212] on h5 "Traditional" at bounding box center [283, 209] width 68 height 16
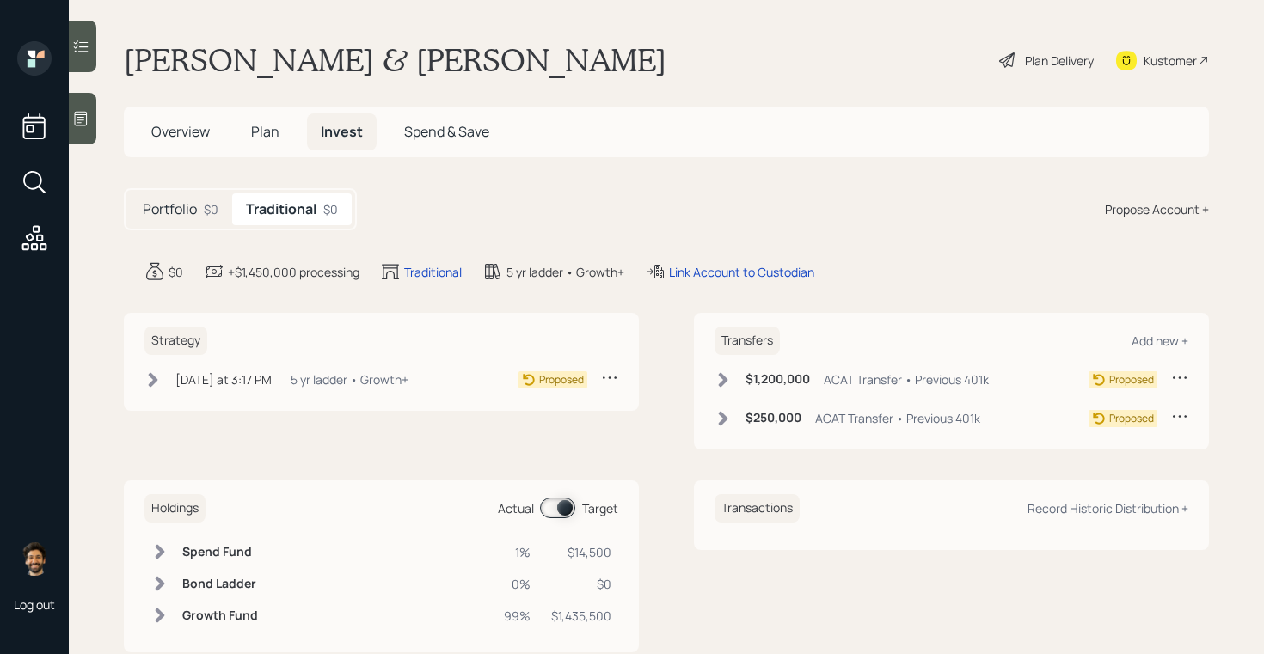
click at [269, 120] on h5 "Plan" at bounding box center [265, 132] width 56 height 37
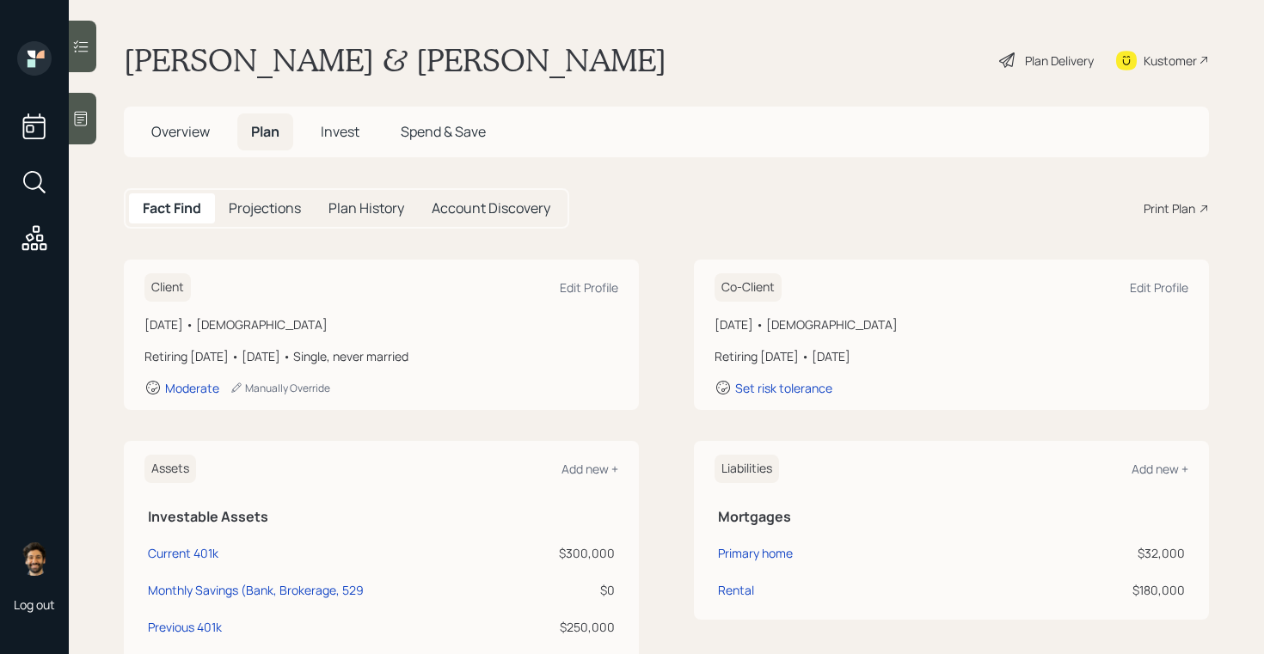
click at [353, 128] on span "Invest" at bounding box center [340, 131] width 39 height 19
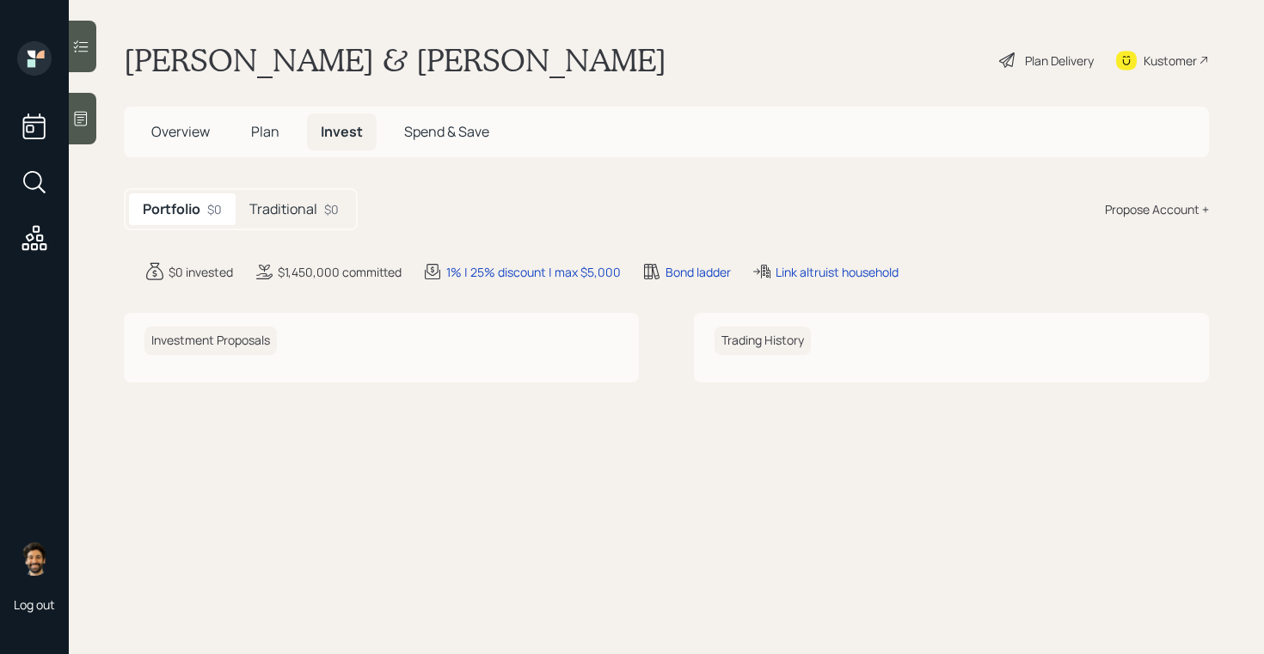
click at [1038, 64] on div "Plan Delivery" at bounding box center [1059, 61] width 69 height 18
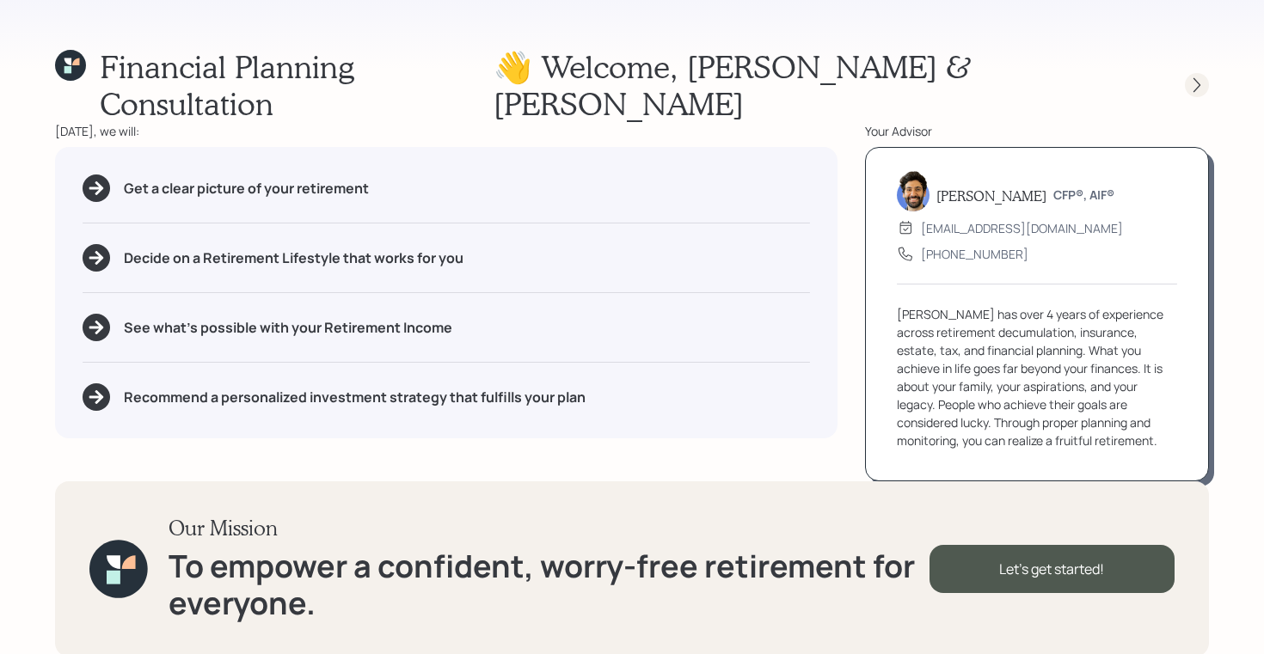
click at [1199, 77] on icon at bounding box center [1196, 85] width 17 height 17
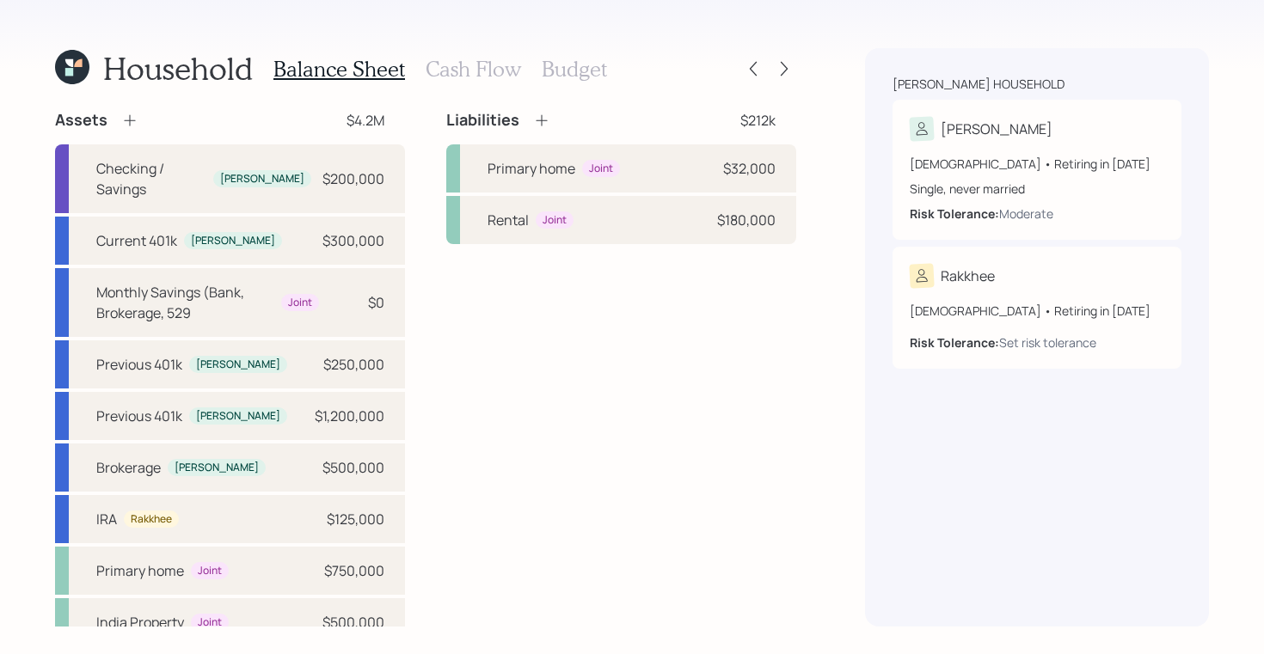
click at [558, 64] on h3 "Budget" at bounding box center [574, 69] width 65 height 25
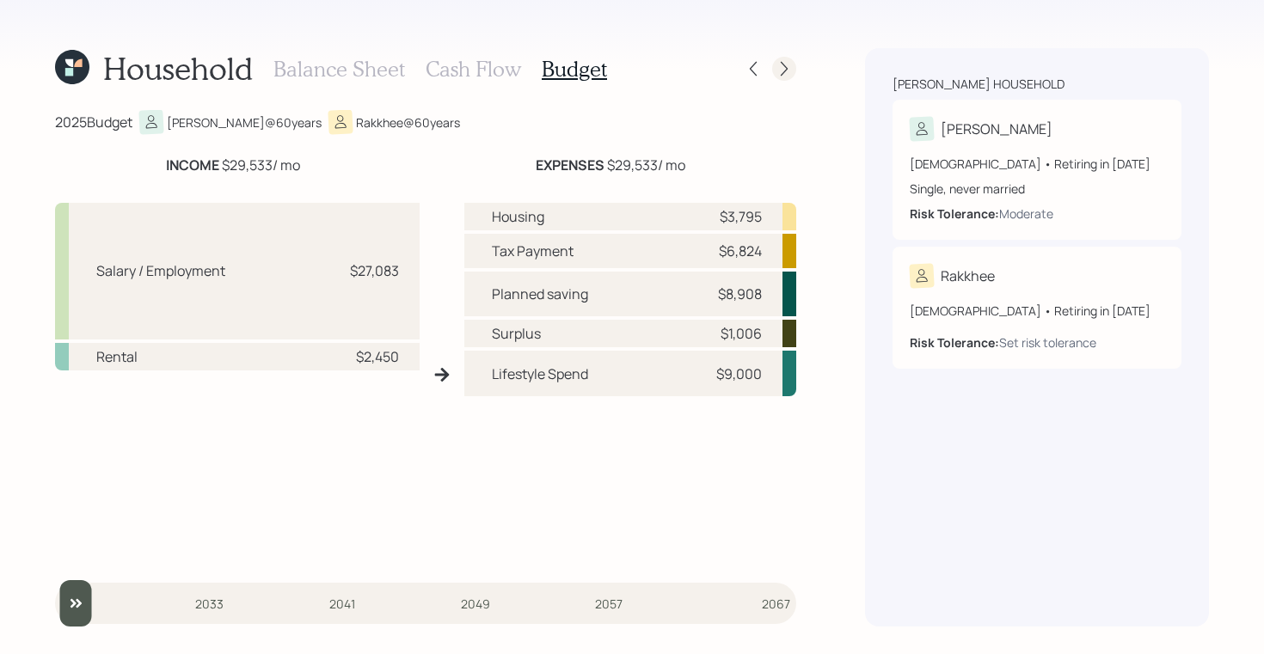
click at [788, 66] on icon at bounding box center [784, 68] width 17 height 17
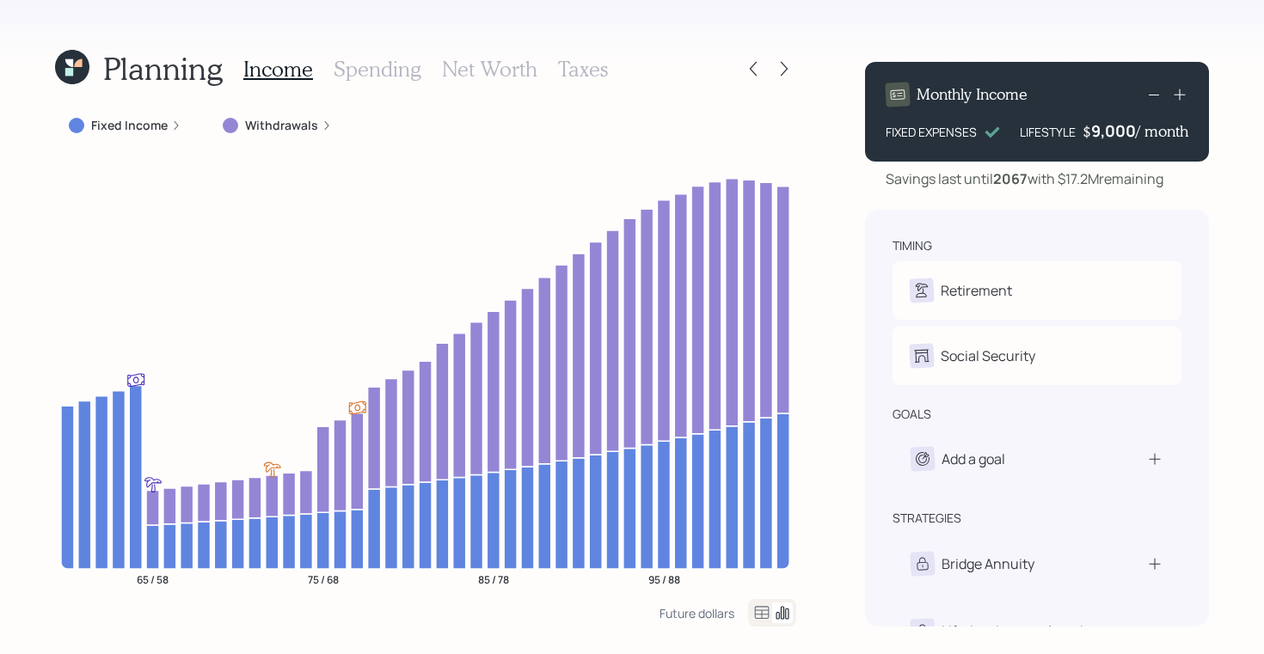
click at [373, 69] on h3 "Spending" at bounding box center [378, 69] width 88 height 25
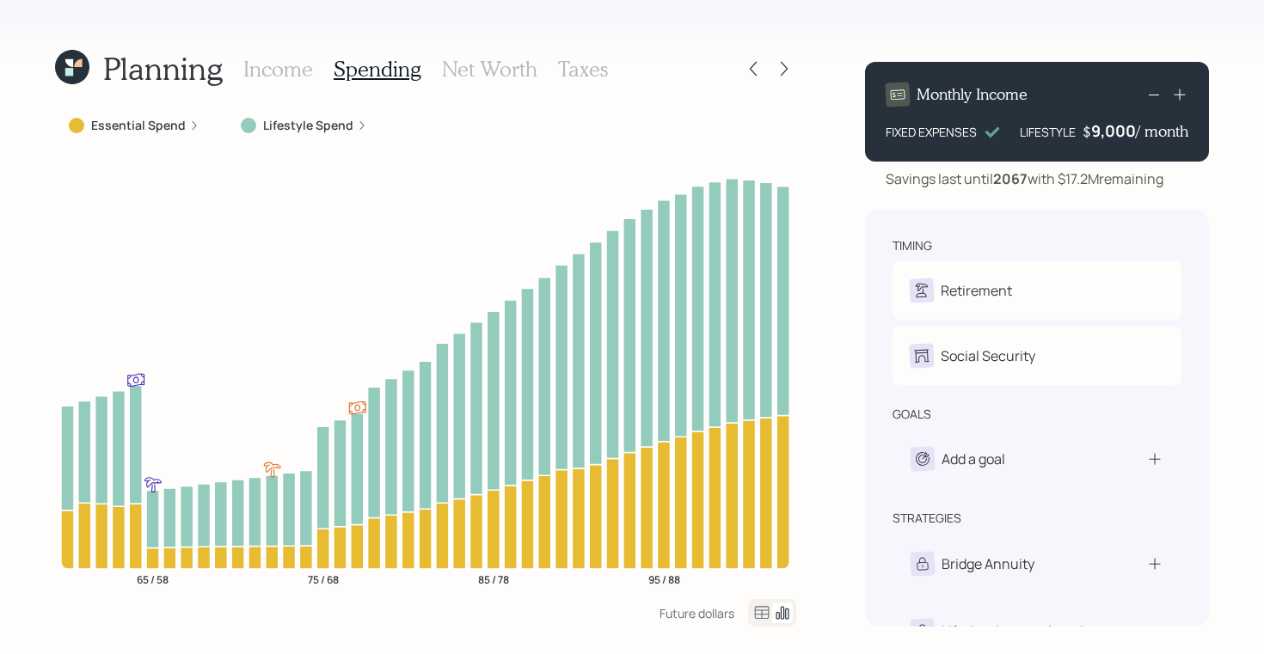
click at [511, 71] on h3 "Net Worth" at bounding box center [489, 69] width 95 height 25
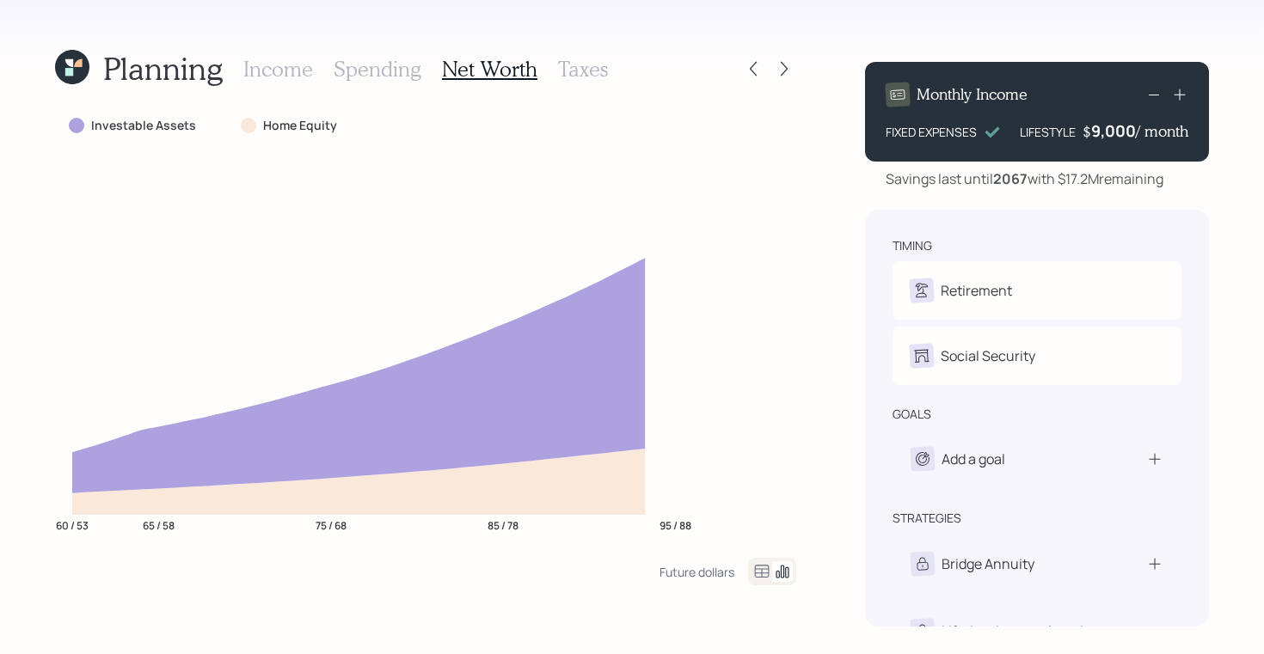
click at [370, 71] on h3 "Spending" at bounding box center [378, 69] width 88 height 25
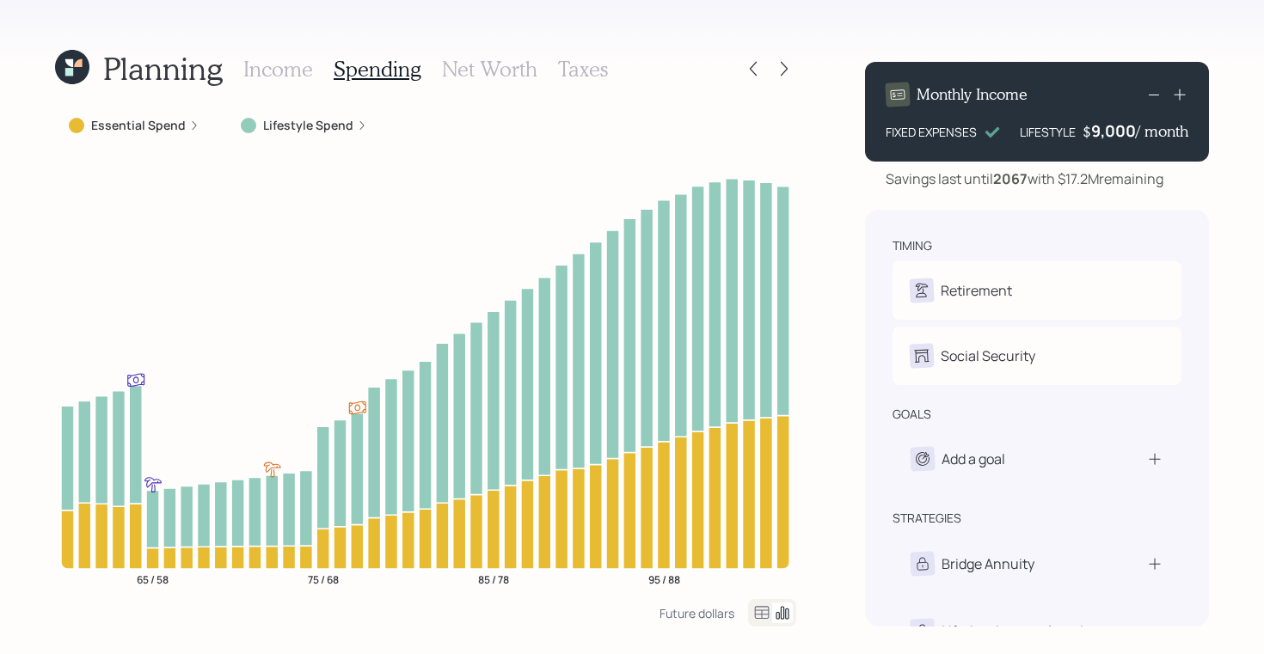
click at [498, 73] on h3 "Net Worth" at bounding box center [489, 69] width 95 height 25
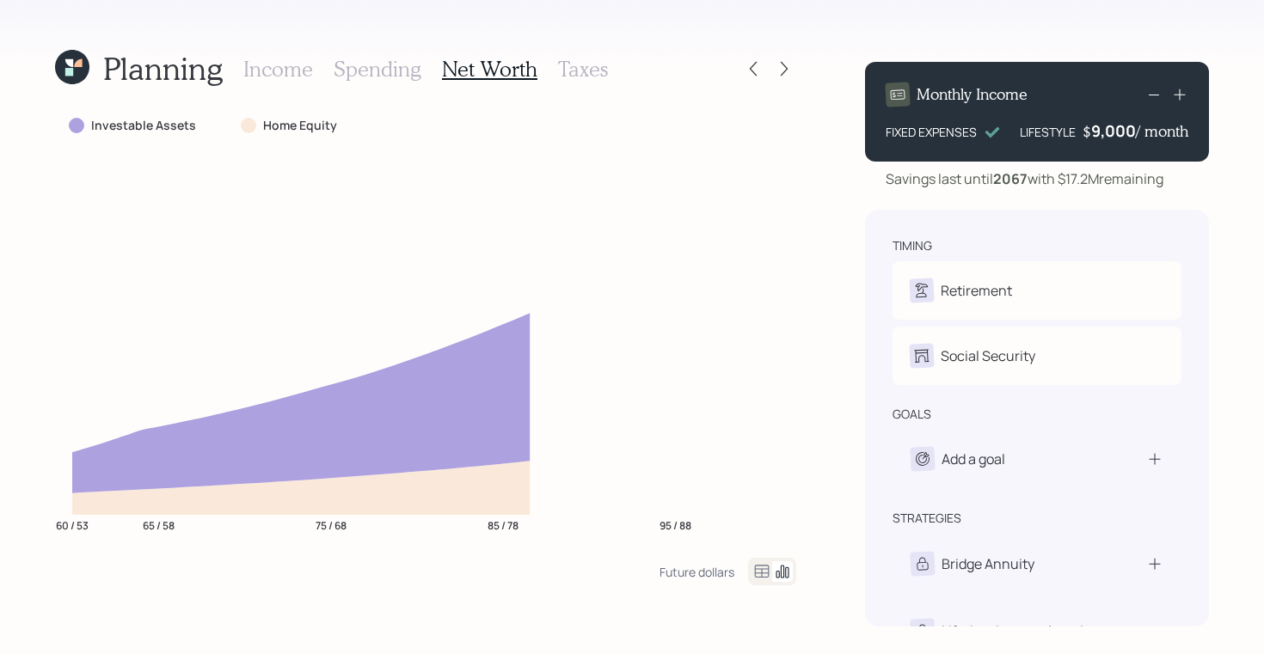
click at [573, 64] on h3 "Taxes" at bounding box center [583, 69] width 50 height 25
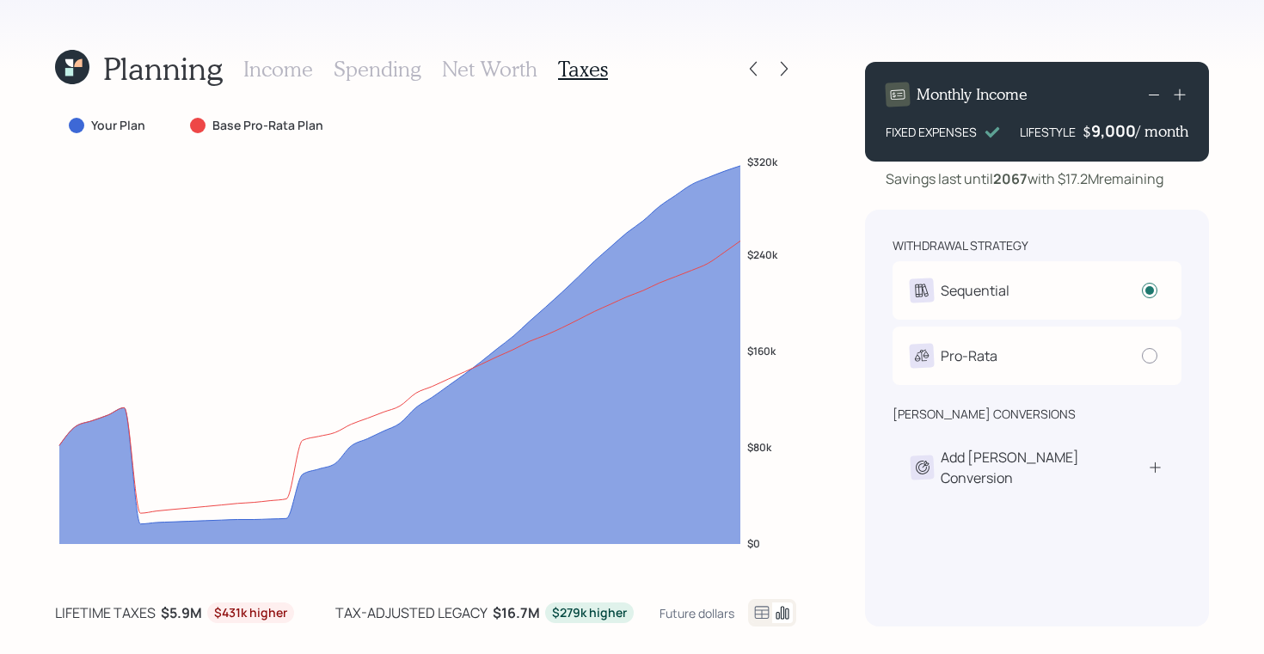
click at [346, 71] on h3 "Spending" at bounding box center [378, 69] width 88 height 25
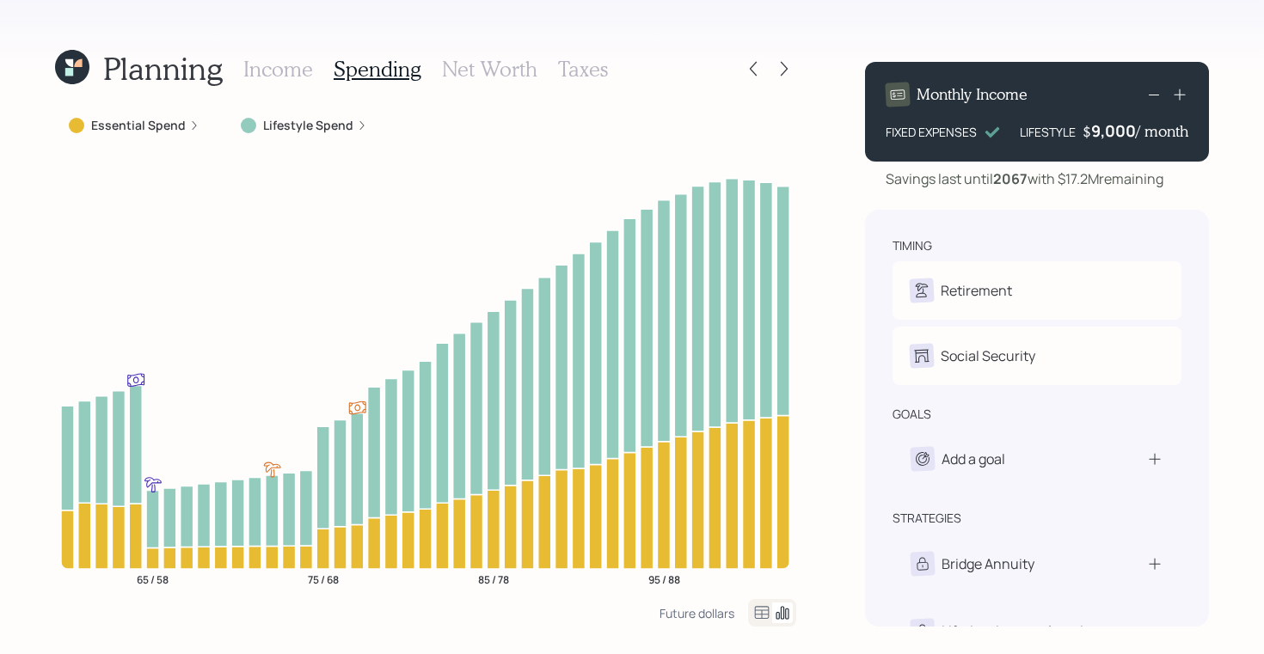
click at [469, 71] on h3 "Net Worth" at bounding box center [489, 69] width 95 height 25
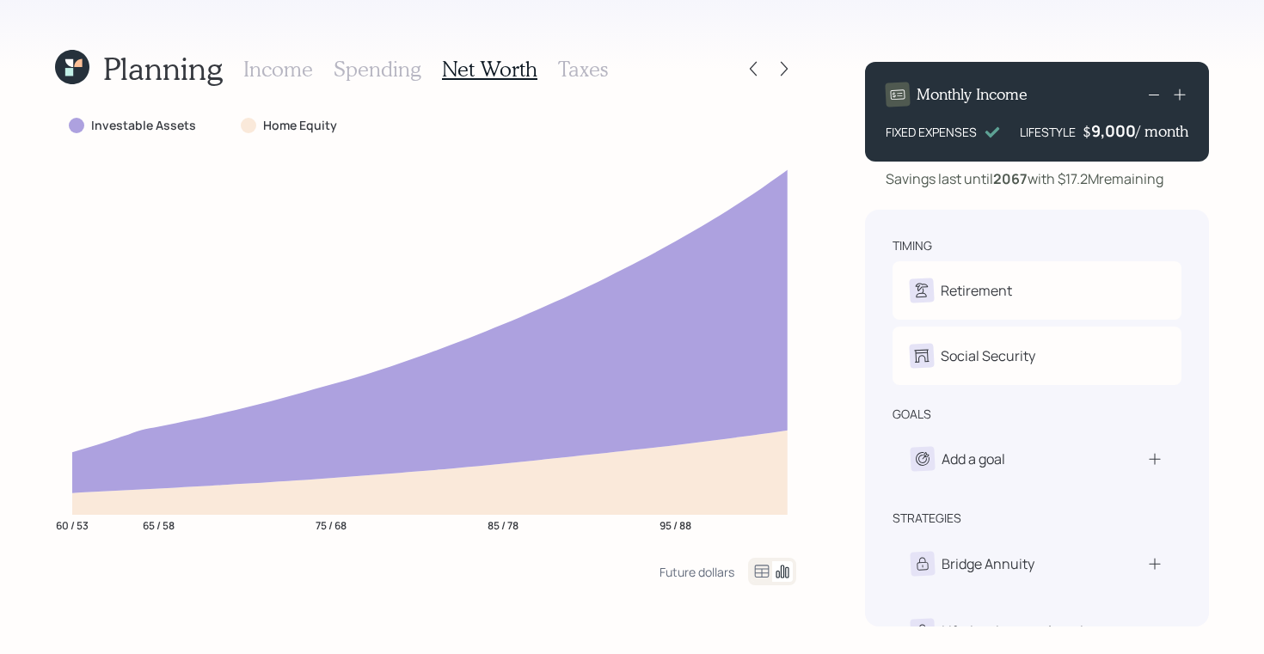
click at [389, 74] on h3 "Spending" at bounding box center [378, 69] width 88 height 25
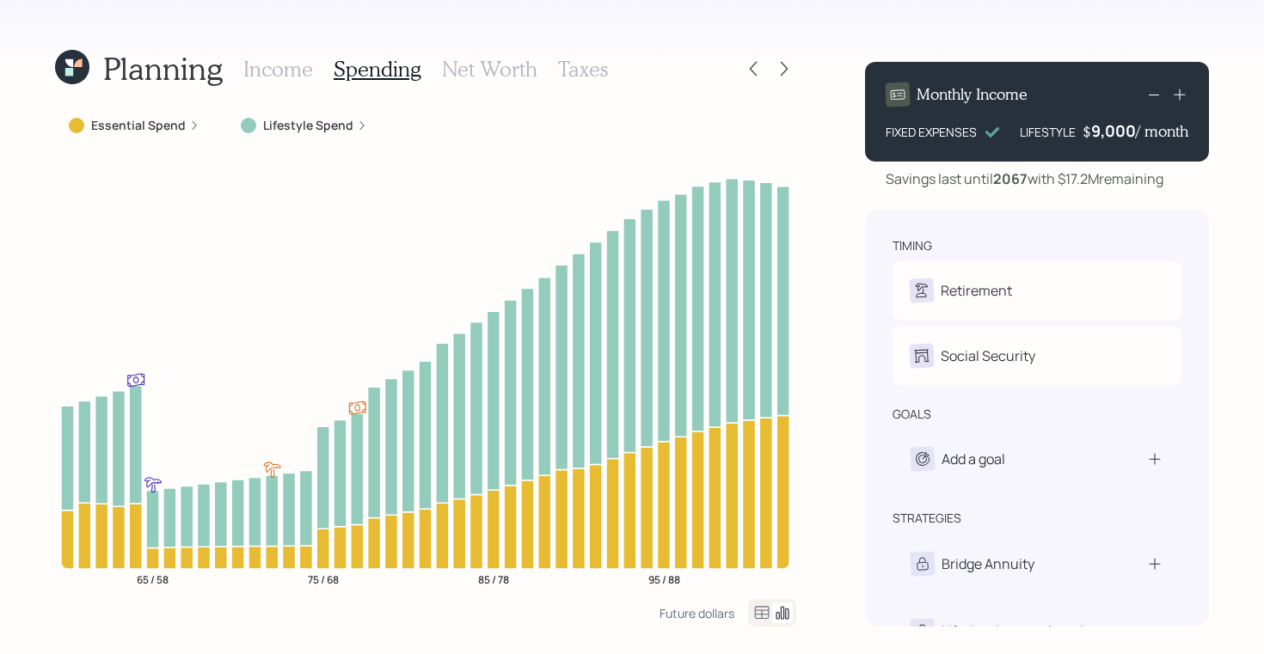
click at [505, 61] on h3 "Net Worth" at bounding box center [489, 69] width 95 height 25
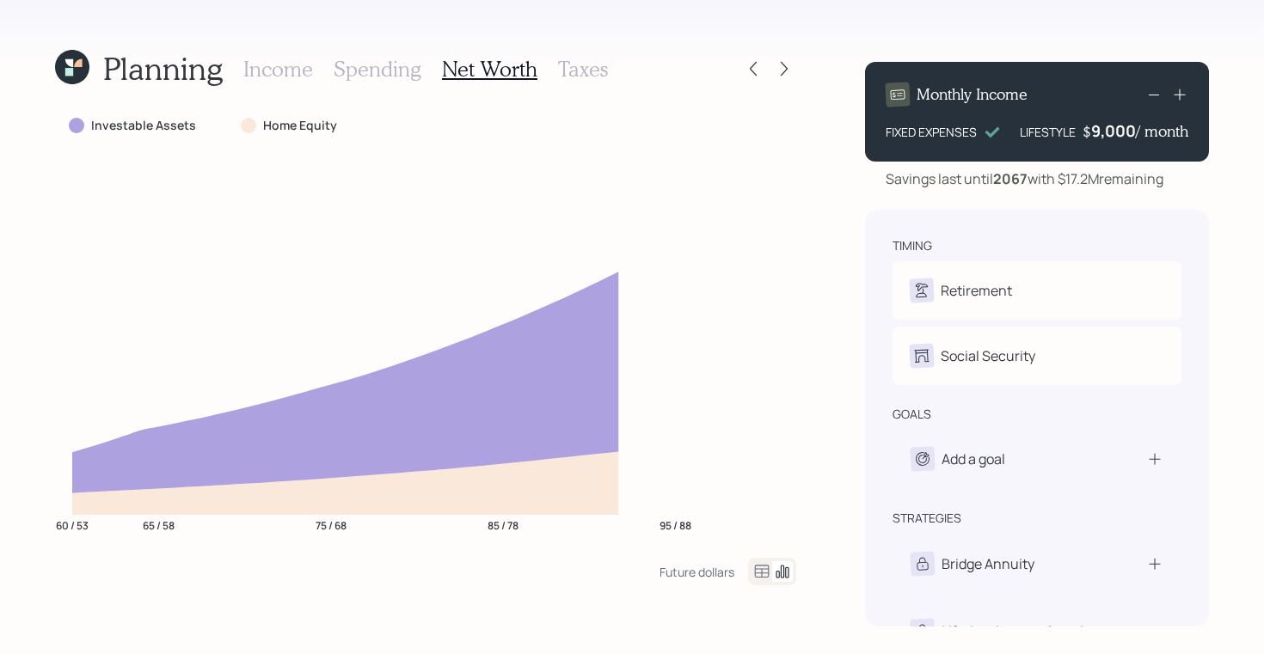
click at [603, 67] on h3 "Taxes" at bounding box center [583, 69] width 50 height 25
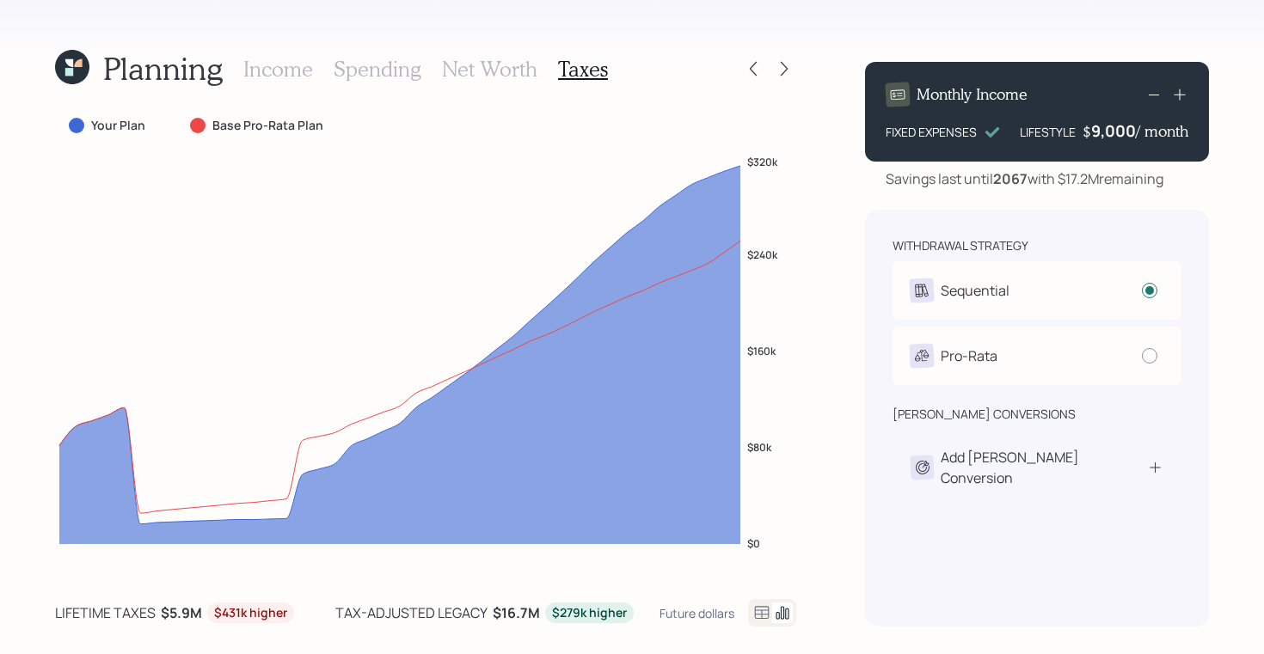
click at [432, 89] on div "Income Spending Net Worth Taxes" at bounding box center [425, 68] width 365 height 41
click at [464, 65] on h3 "Net Worth" at bounding box center [489, 69] width 95 height 25
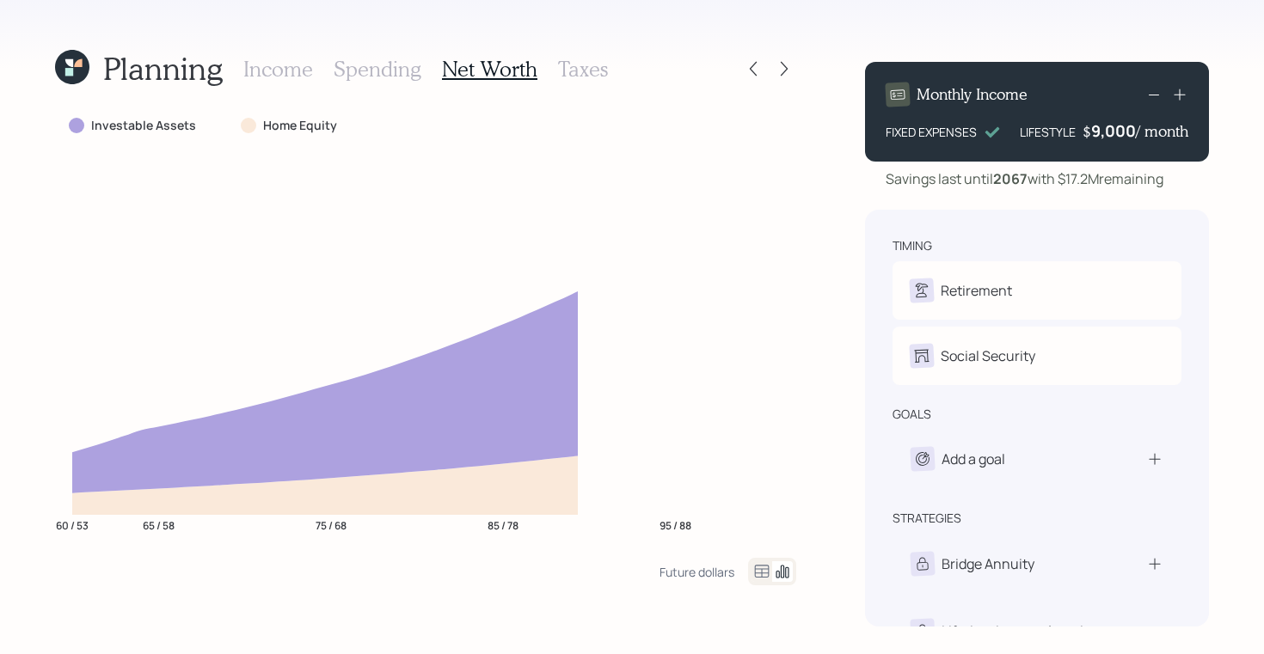
click at [358, 68] on h3 "Spending" at bounding box center [378, 69] width 88 height 25
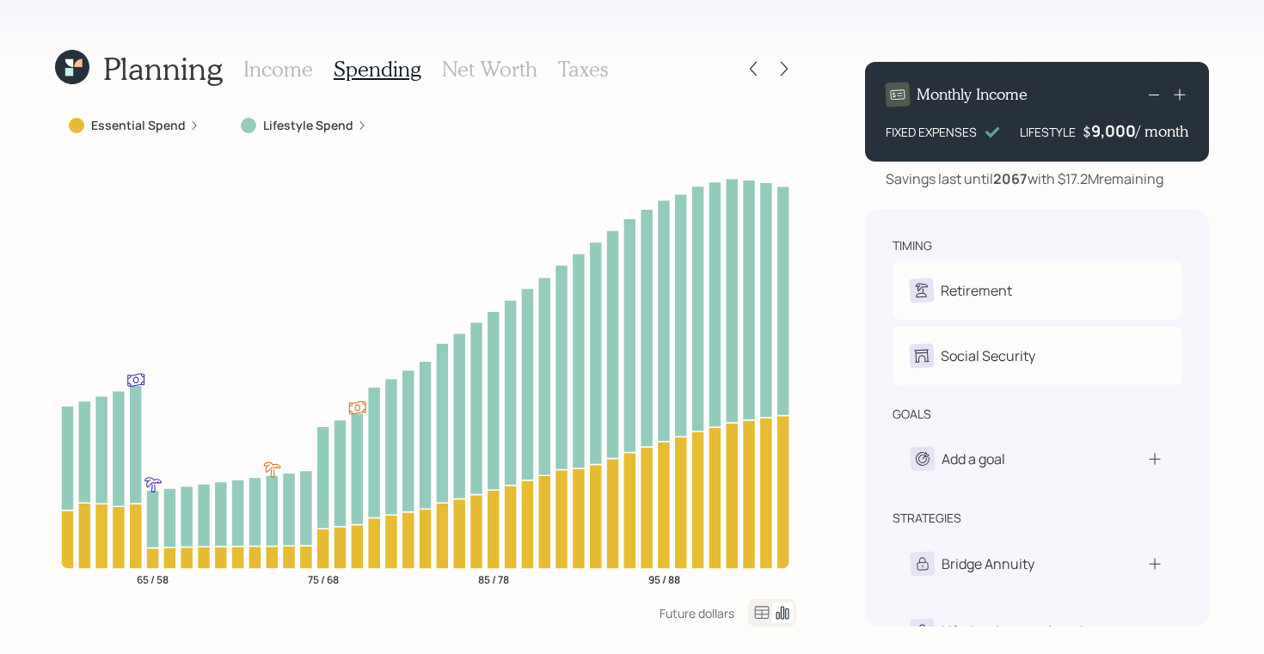
click at [491, 69] on h3 "Net Worth" at bounding box center [489, 69] width 95 height 25
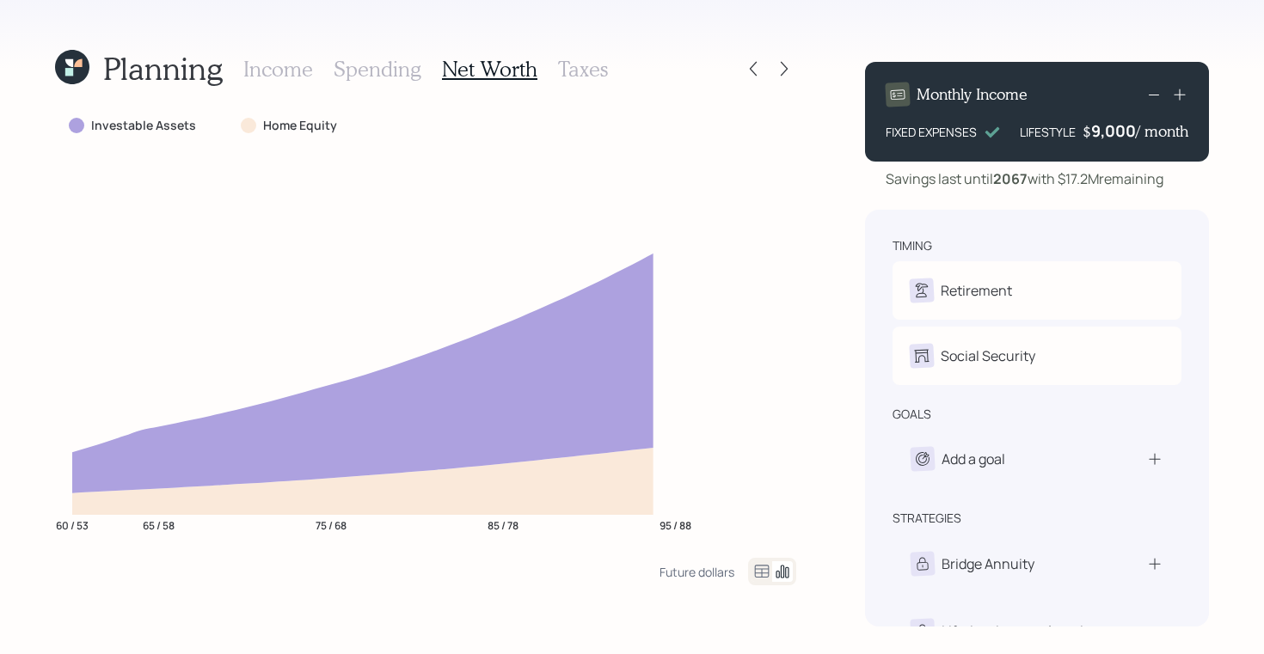
click at [577, 67] on h3 "Taxes" at bounding box center [583, 69] width 50 height 25
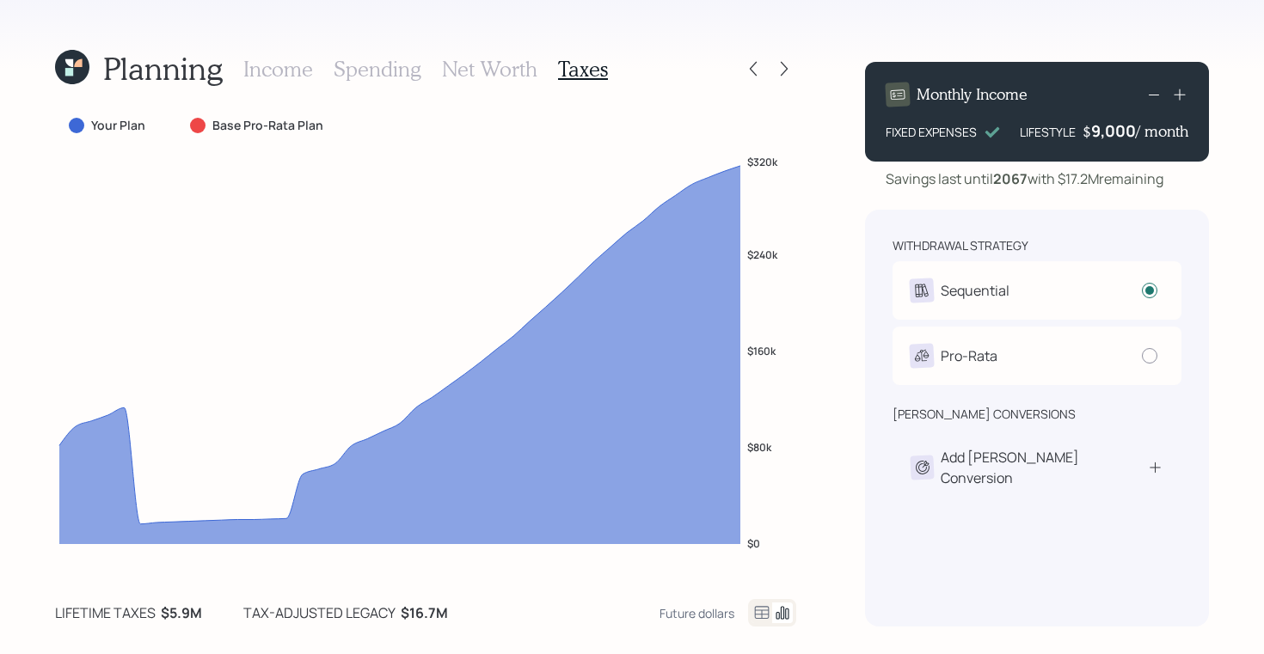
click at [499, 75] on h3 "Net Worth" at bounding box center [489, 69] width 95 height 25
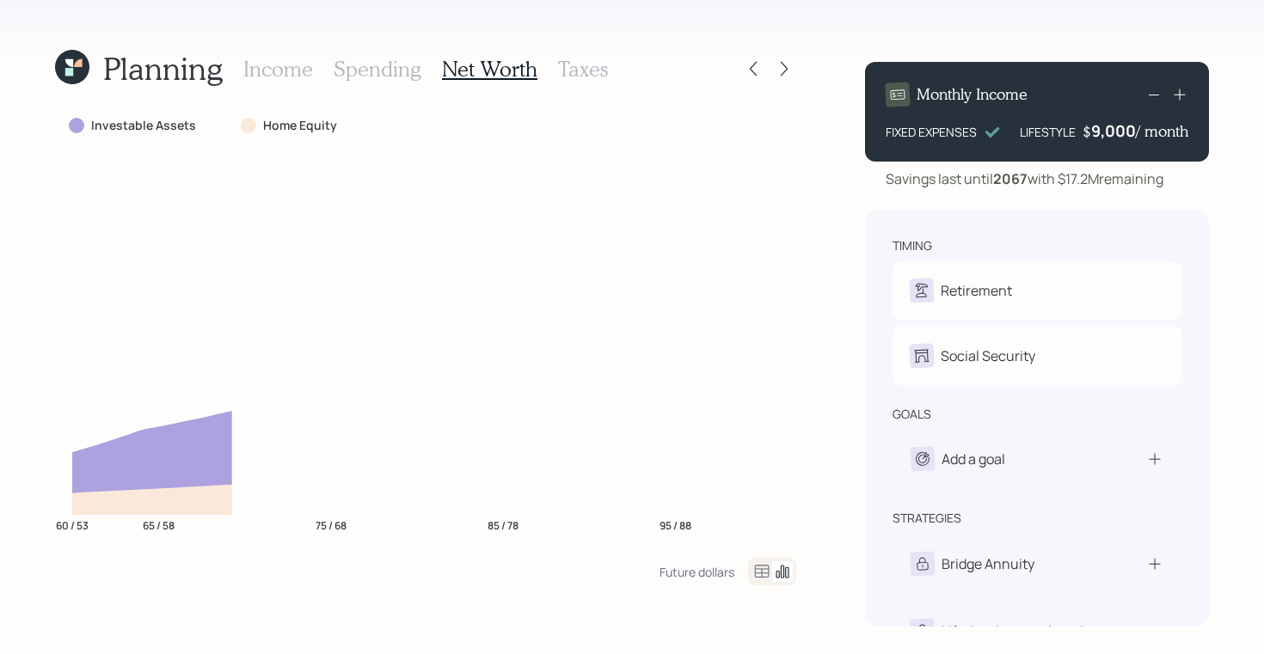
click at [365, 75] on h3 "Spending" at bounding box center [378, 69] width 88 height 25
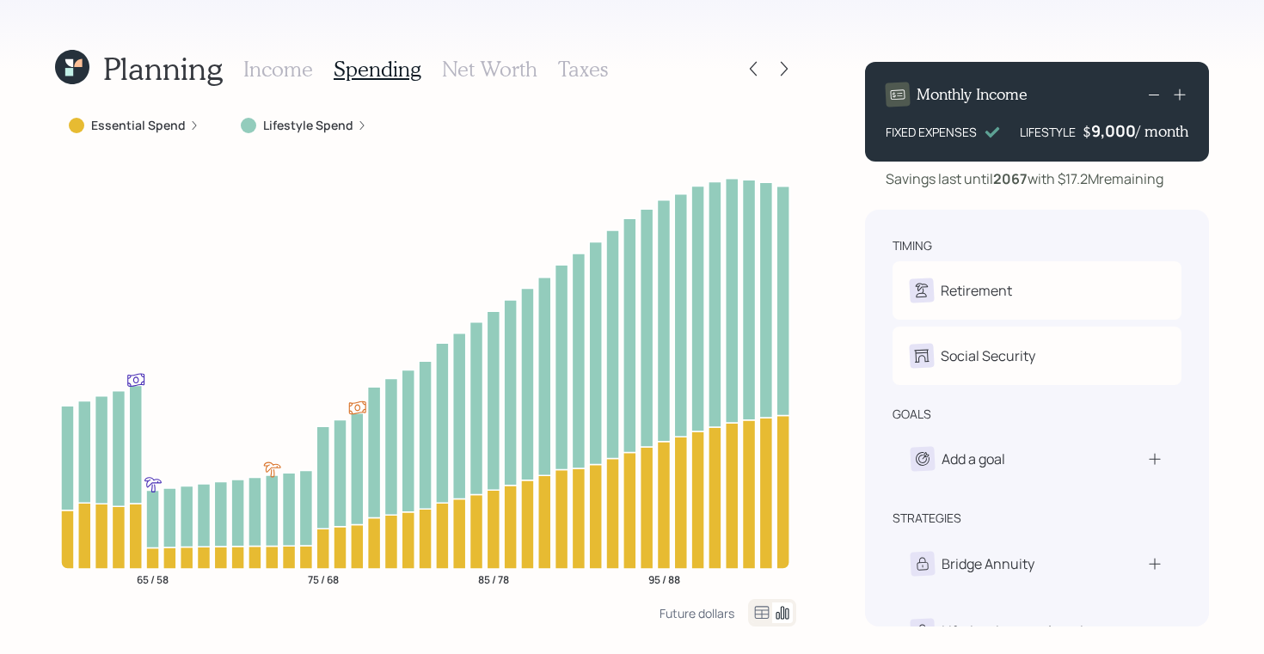
click at [282, 74] on h3 "Income" at bounding box center [278, 69] width 70 height 25
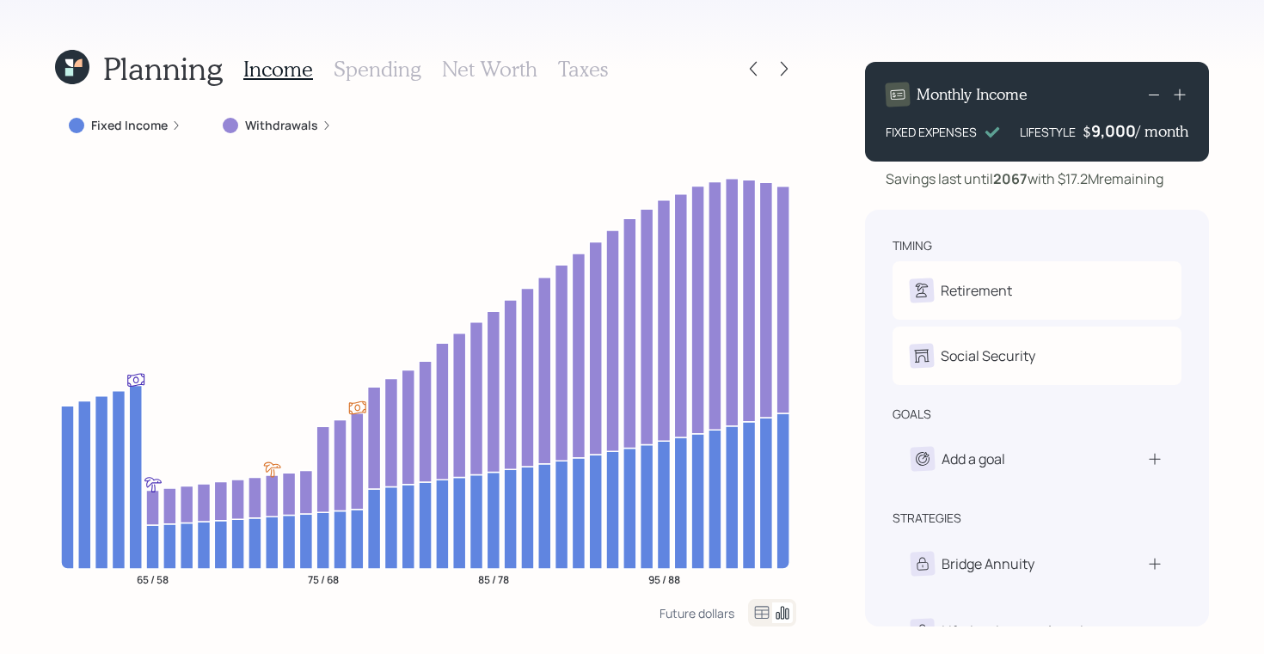
click at [393, 71] on h3 "Spending" at bounding box center [378, 69] width 88 height 25
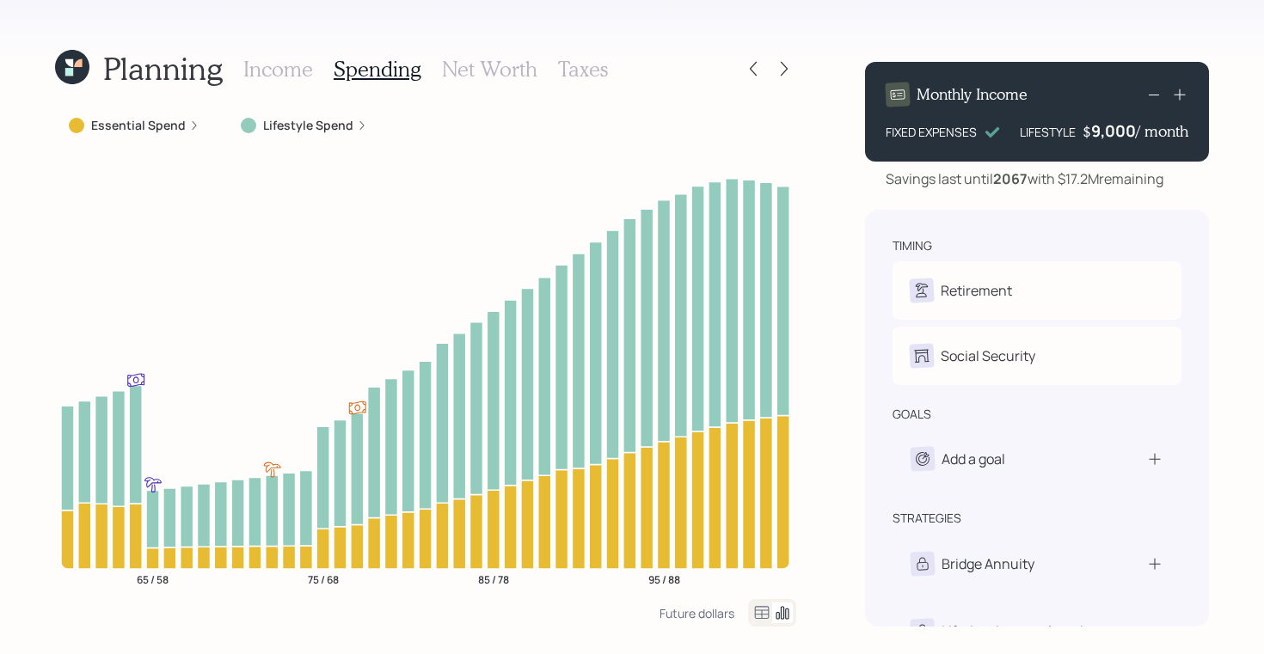
click at [477, 60] on h3 "Net Worth" at bounding box center [489, 69] width 95 height 25
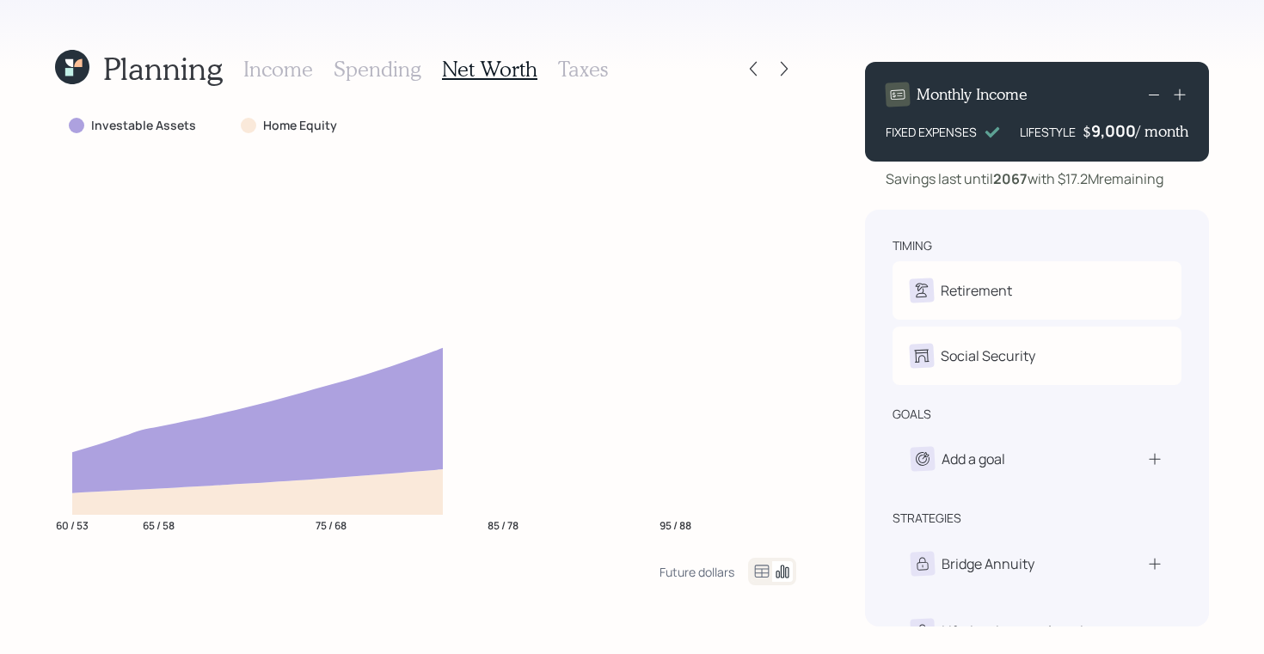
click at [586, 66] on h3 "Taxes" at bounding box center [583, 69] width 50 height 25
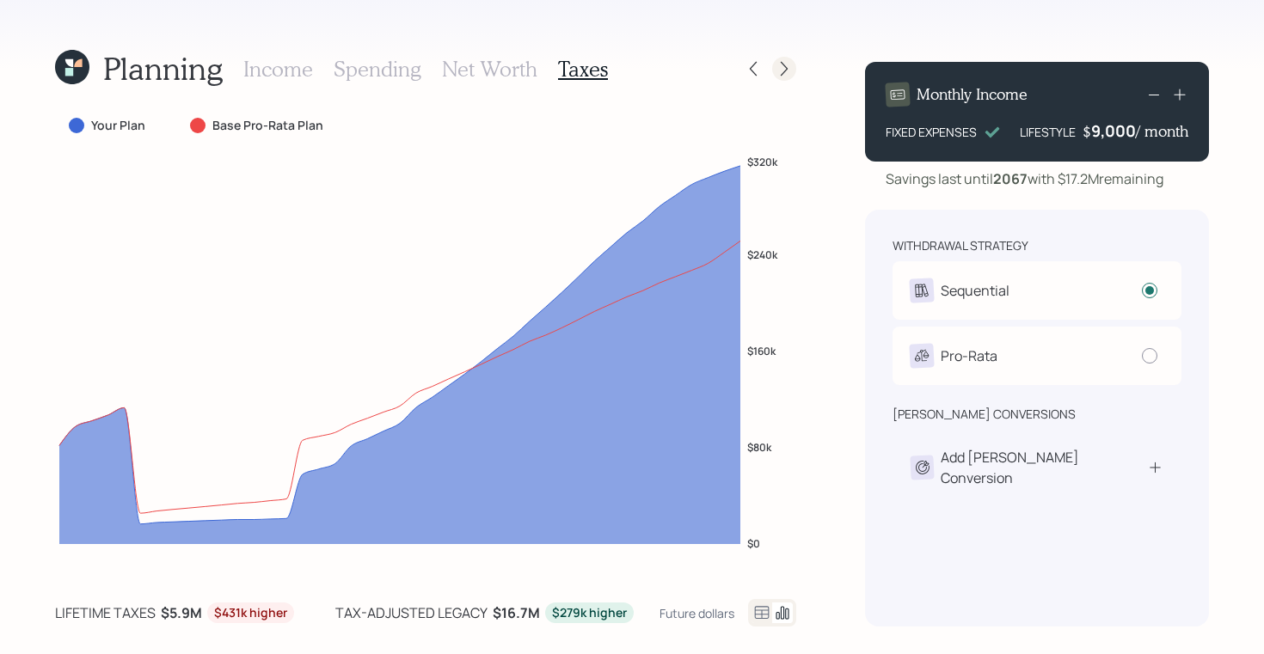
click at [784, 69] on icon at bounding box center [784, 68] width 17 height 17
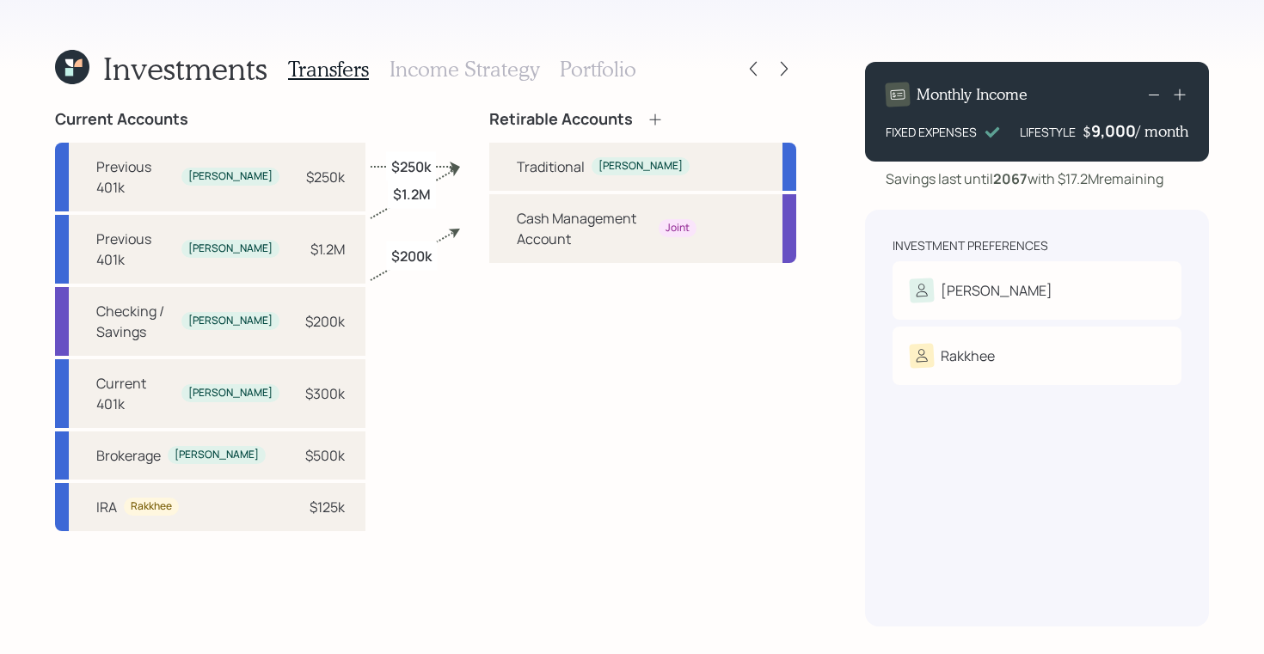
click at [472, 71] on h3 "Income Strategy" at bounding box center [465, 69] width 150 height 25
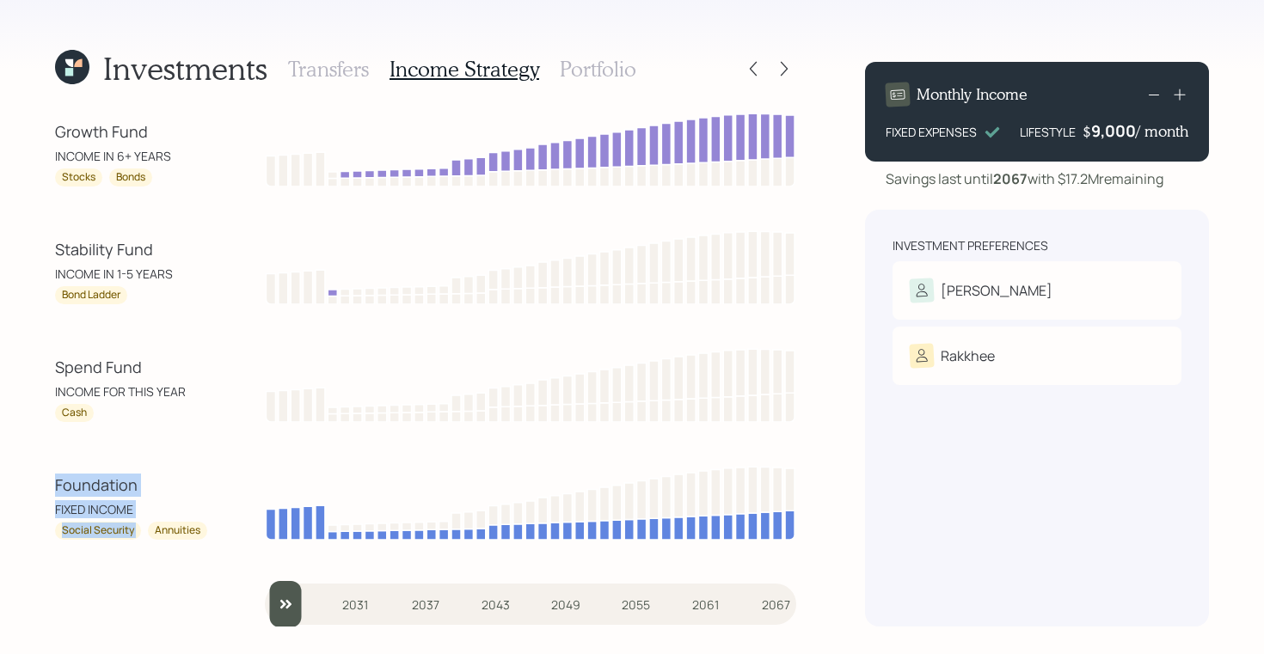
drag, startPoint x: 156, startPoint y: 520, endPoint x: 34, endPoint y: 484, distance: 126.5
click at [34, 484] on div "Investments Transfers Income Strategy Portfolio Growth Fund INCOME IN 6+ YEARS …" at bounding box center [632, 327] width 1264 height 654
click at [103, 469] on div "Foundation FIXED INCOME Social Security Annuities" at bounding box center [425, 502] width 741 height 77
drag, startPoint x: 132, startPoint y: 531, endPoint x: 57, endPoint y: 535, distance: 75.8
click at [57, 535] on div "Social Security" at bounding box center [98, 531] width 86 height 18
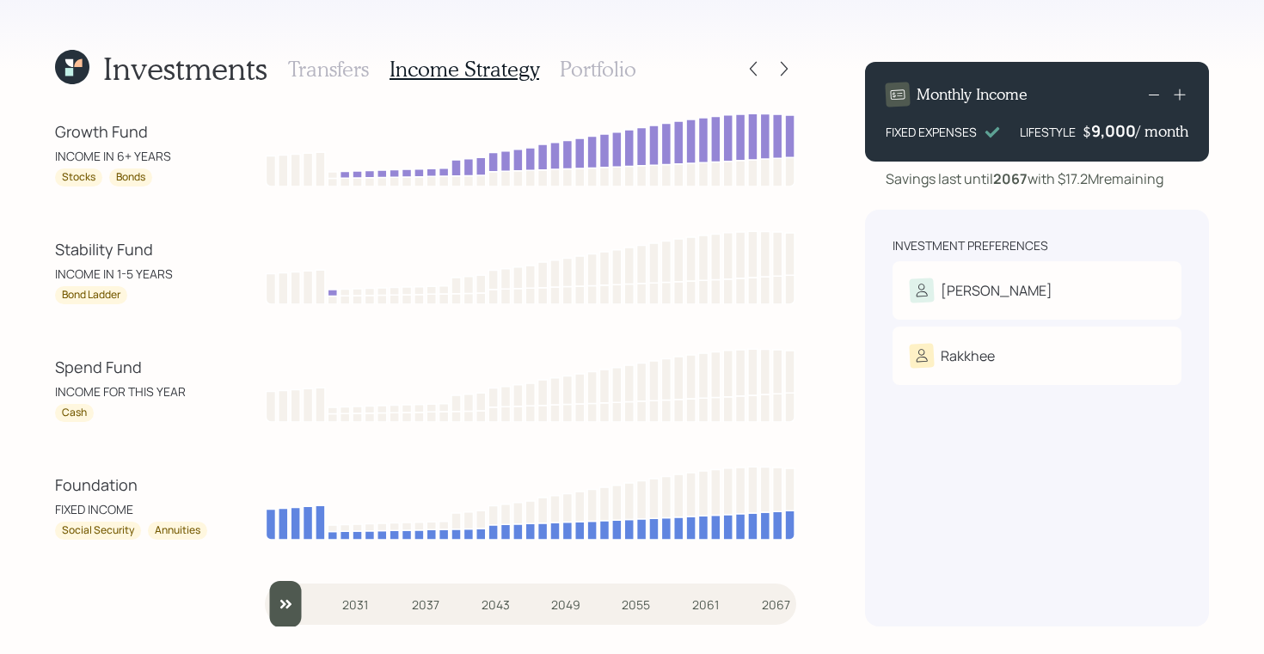
click at [109, 507] on div "FIXED INCOME" at bounding box center [132, 509] width 155 height 18
drag, startPoint x: 138, startPoint y: 486, endPoint x: 52, endPoint y: 486, distance: 85.1
click at [52, 486] on div "Investments Transfers Income Strategy Portfolio Growth Fund INCOME IN 6+ YEARS …" at bounding box center [632, 327] width 1264 height 654
drag, startPoint x: 105, startPoint y: 405, endPoint x: 55, endPoint y: 369, distance: 61.6
click at [55, 369] on div "Spend Fund INCOME FOR THIS YEAR Cash" at bounding box center [132, 389] width 155 height 66
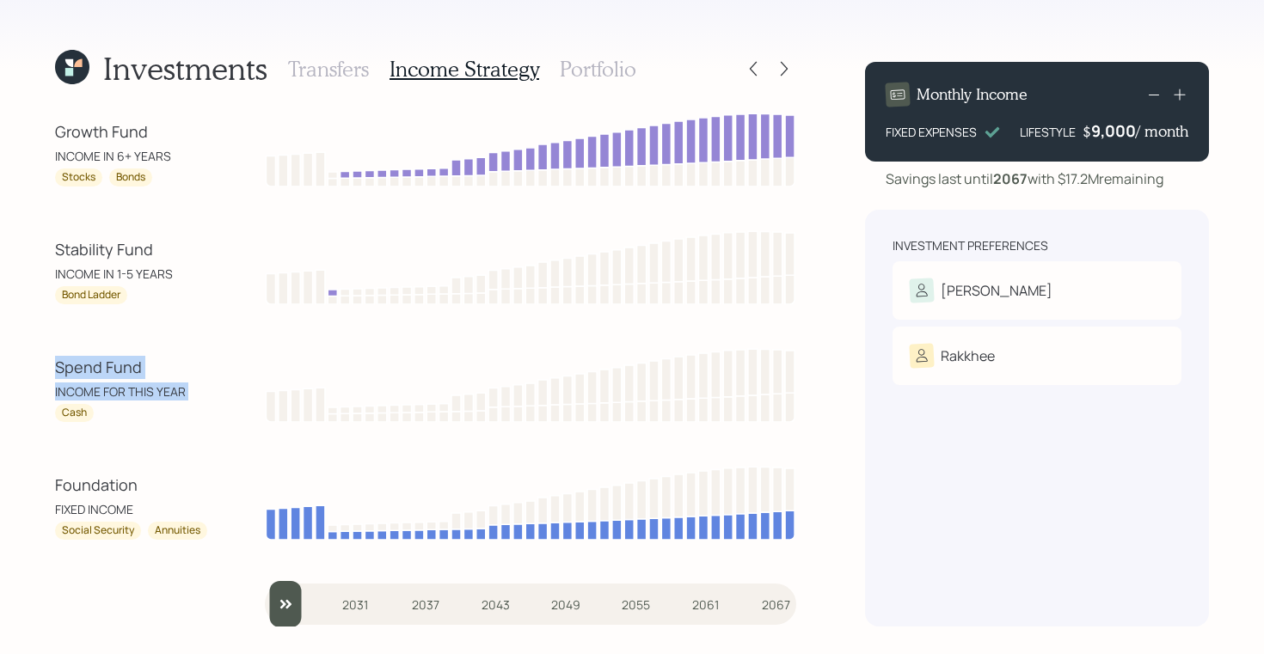
click at [120, 390] on div "INCOME FOR THIS YEAR" at bounding box center [132, 392] width 155 height 18
click at [83, 403] on div "Spend Fund INCOME FOR THIS YEAR Cash" at bounding box center [132, 389] width 155 height 66
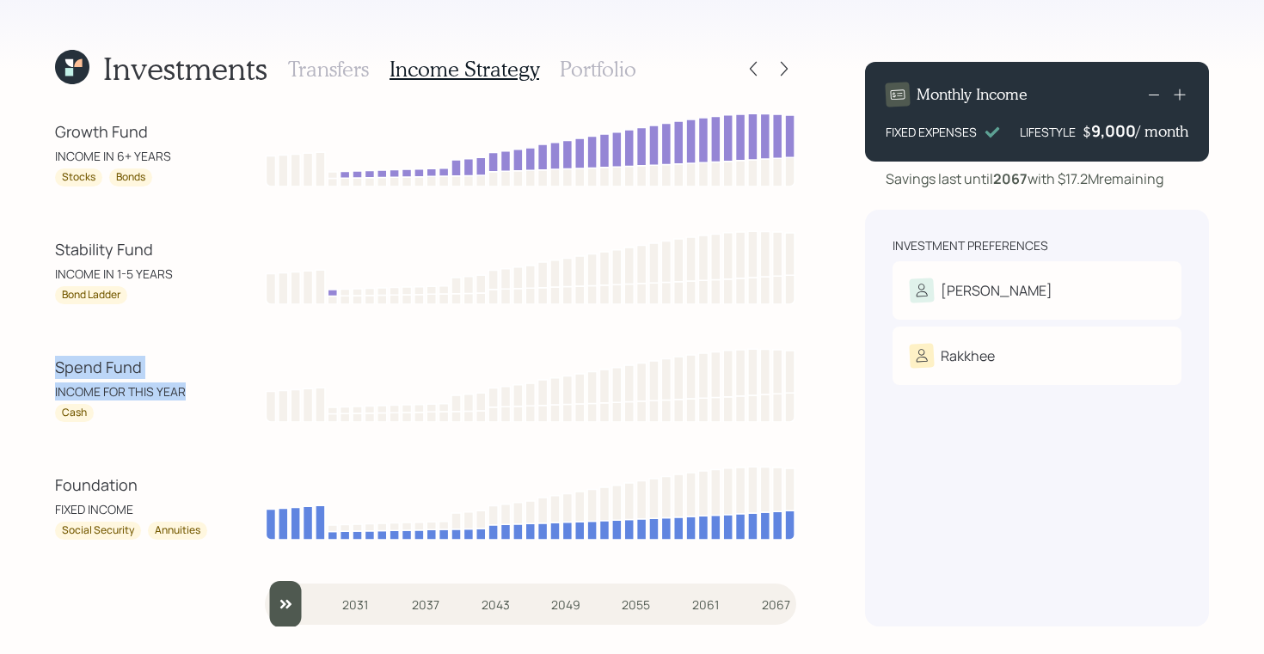
drag, startPoint x: 186, startPoint y: 395, endPoint x: 48, endPoint y: 371, distance: 139.5
click at [48, 371] on div "Investments Transfers Income Strategy Portfolio Growth Fund INCOME IN 6+ YEARS …" at bounding box center [632, 327] width 1264 height 654
drag, startPoint x: 171, startPoint y: 273, endPoint x: 38, endPoint y: 249, distance: 135.6
click at [38, 249] on div "Investments Transfers Income Strategy Portfolio Growth Fund INCOME IN 6+ YEARS …" at bounding box center [632, 327] width 1264 height 654
click at [112, 267] on div "INCOME IN 1-5 YEARS" at bounding box center [132, 274] width 155 height 18
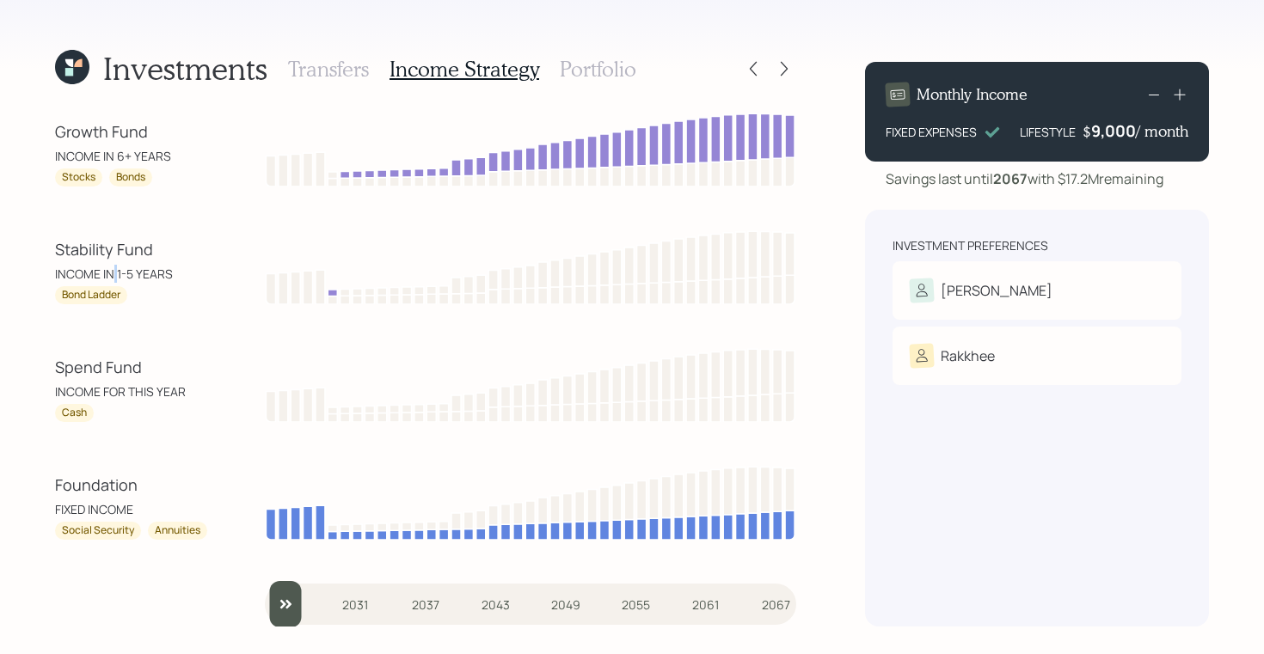
click at [112, 267] on div "INCOME IN 1-5 YEARS" at bounding box center [132, 274] width 155 height 18
click at [170, 267] on div "INCOME IN 1-5 YEARS" at bounding box center [132, 274] width 155 height 18
drag, startPoint x: 179, startPoint y: 273, endPoint x: 51, endPoint y: 254, distance: 129.6
click at [51, 254] on div "Investments Transfers Income Strategy Portfolio Growth Fund INCOME IN 6+ YEARS …" at bounding box center [632, 327] width 1264 height 654
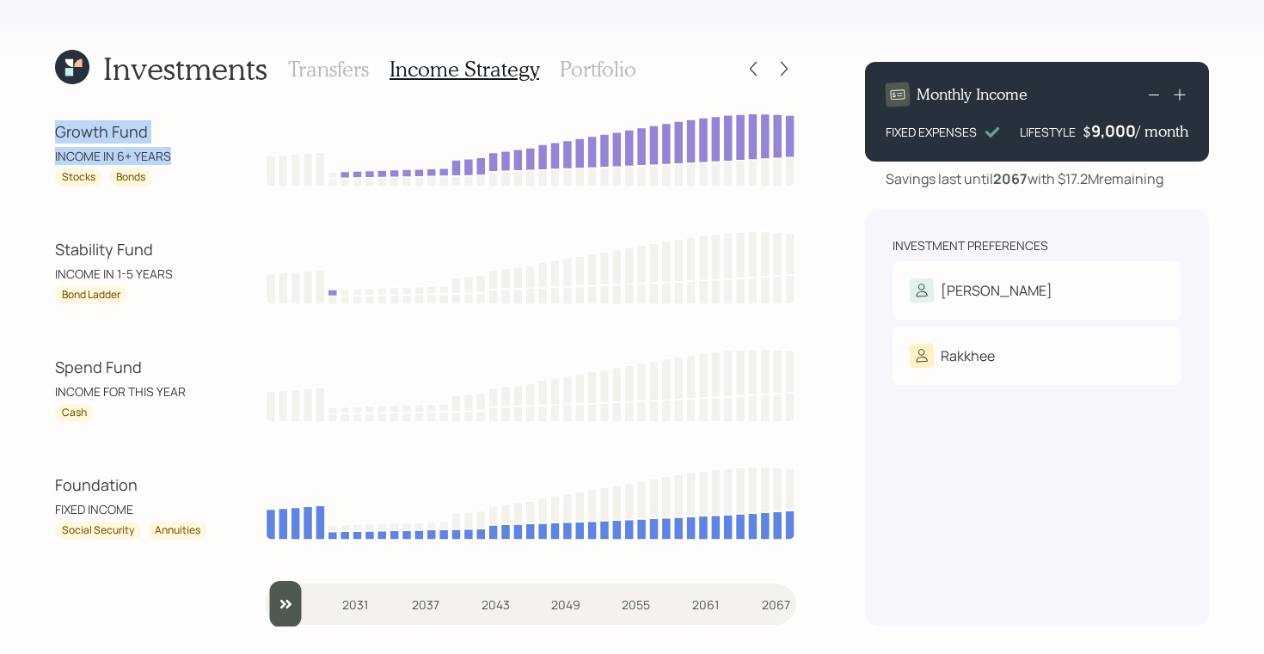
drag, startPoint x: 171, startPoint y: 157, endPoint x: 39, endPoint y: 132, distance: 134.6
click at [39, 132] on div "Investments Transfers Income Strategy Portfolio Growth Fund INCOME IN 6+ YEARS …" at bounding box center [632, 327] width 1264 height 654
click at [92, 156] on div "INCOME IN 6+ YEARS" at bounding box center [132, 156] width 155 height 18
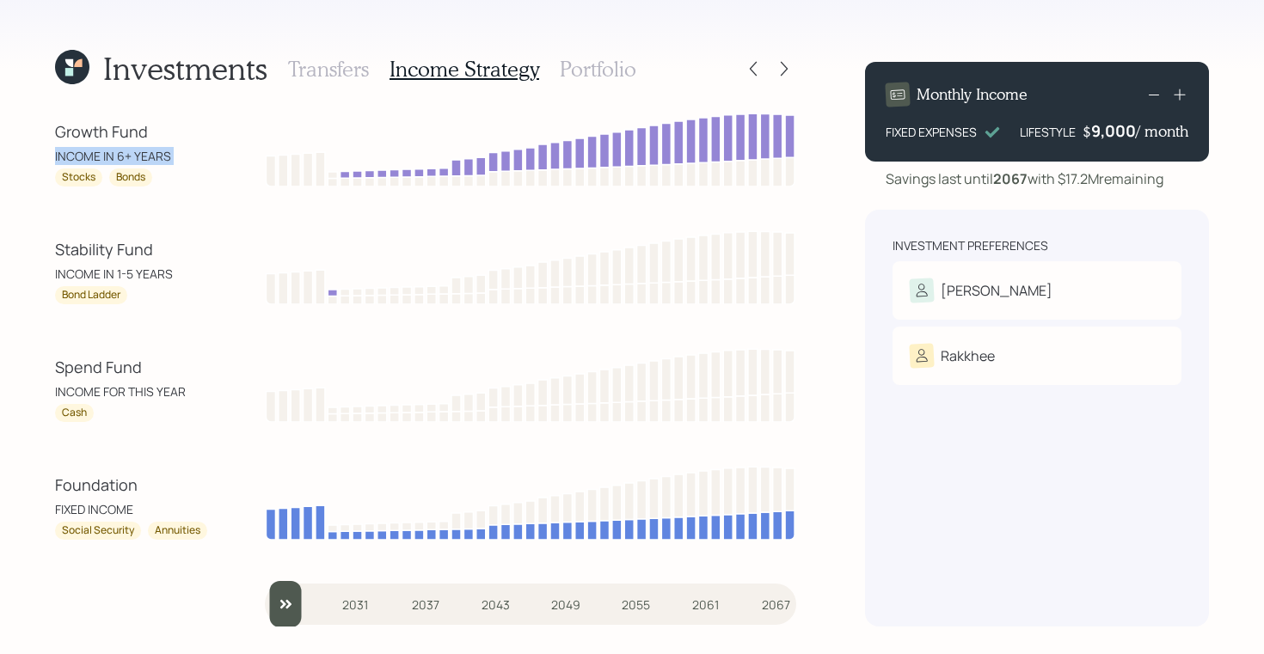
click at [119, 152] on div "INCOME IN 6+ YEARS" at bounding box center [132, 156] width 155 height 18
drag, startPoint x: 118, startPoint y: 159, endPoint x: 208, endPoint y: 152, distance: 90.6
click at [208, 152] on div "INCOME IN 6+ YEARS" at bounding box center [132, 156] width 155 height 18
drag, startPoint x: 94, startPoint y: 180, endPoint x: 52, endPoint y: 177, distance: 42.2
click at [52, 177] on div "Investments Transfers Income Strategy Portfolio Growth Fund INCOME IN 6+ YEARS …" at bounding box center [632, 327] width 1264 height 654
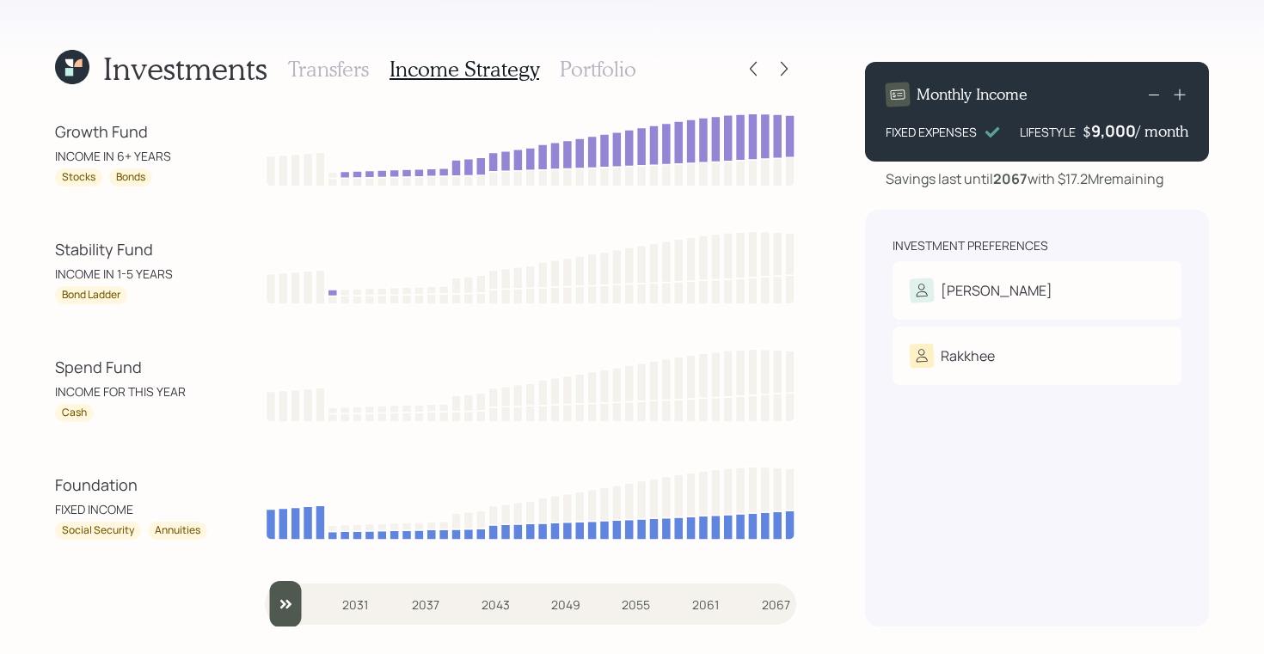
click at [228, 202] on div "Growth Fund INCOME IN 6+ YEARS Stocks Bonds Stability Fund INCOME IN 1-5 YEARS …" at bounding box center [425, 368] width 741 height 517
click at [571, 65] on h3 "Portfolio" at bounding box center [598, 69] width 77 height 25
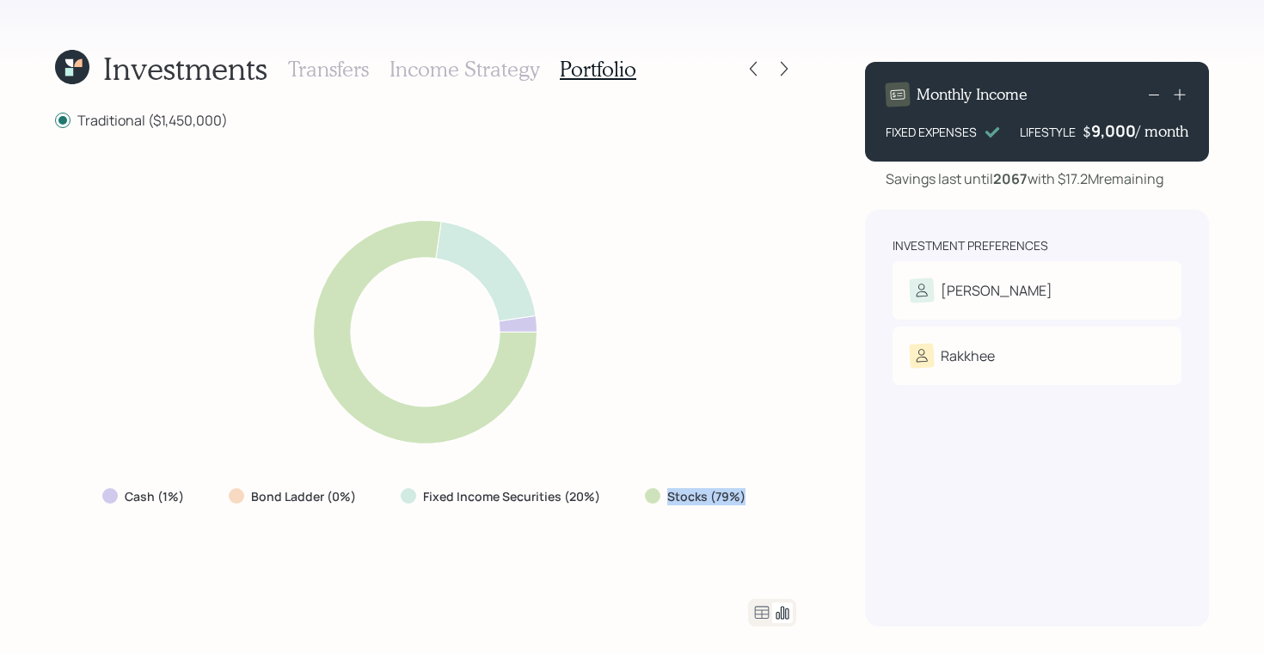
drag, startPoint x: 746, startPoint y: 492, endPoint x: 617, endPoint y: 492, distance: 128.1
click at [617, 492] on div "Cash (1%) Bond Ladder (0%) Fixed Income Securities (20%) Stocks (79%)" at bounding box center [426, 497] width 674 height 31
click at [517, 494] on label "Fixed Income Securities (20%)" at bounding box center [511, 496] width 177 height 17
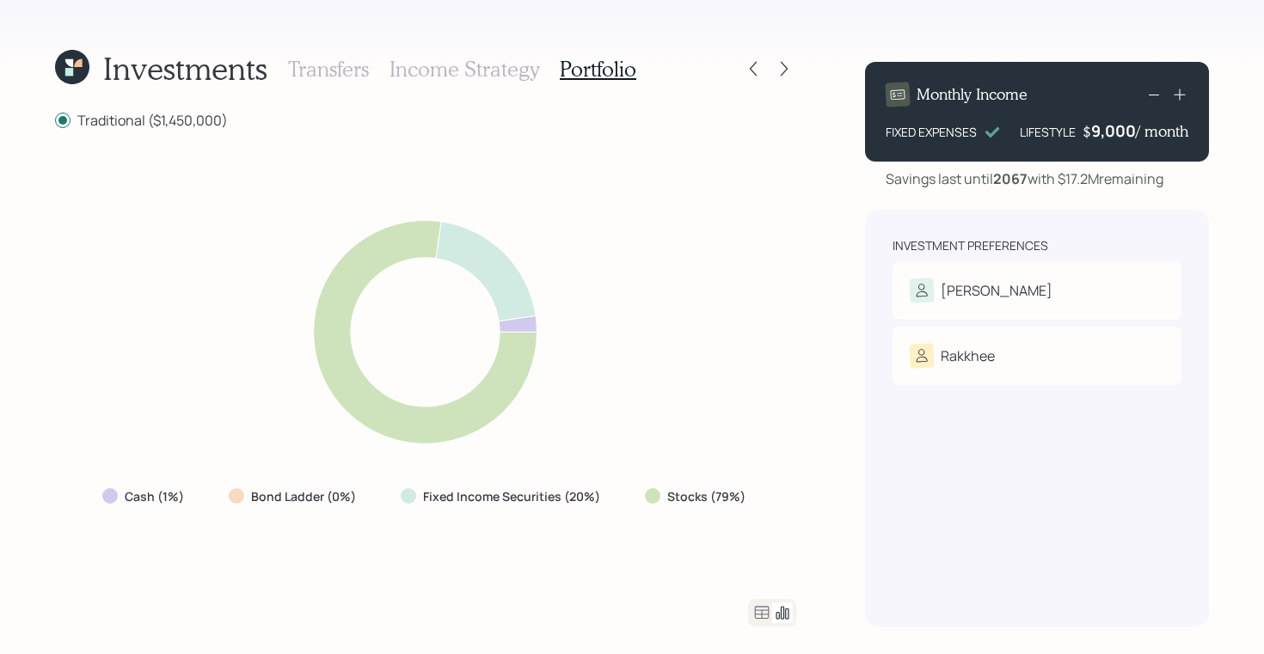
click at [157, 497] on label "Cash (1%)" at bounding box center [154, 496] width 59 height 17
click at [762, 617] on icon at bounding box center [762, 613] width 21 height 21
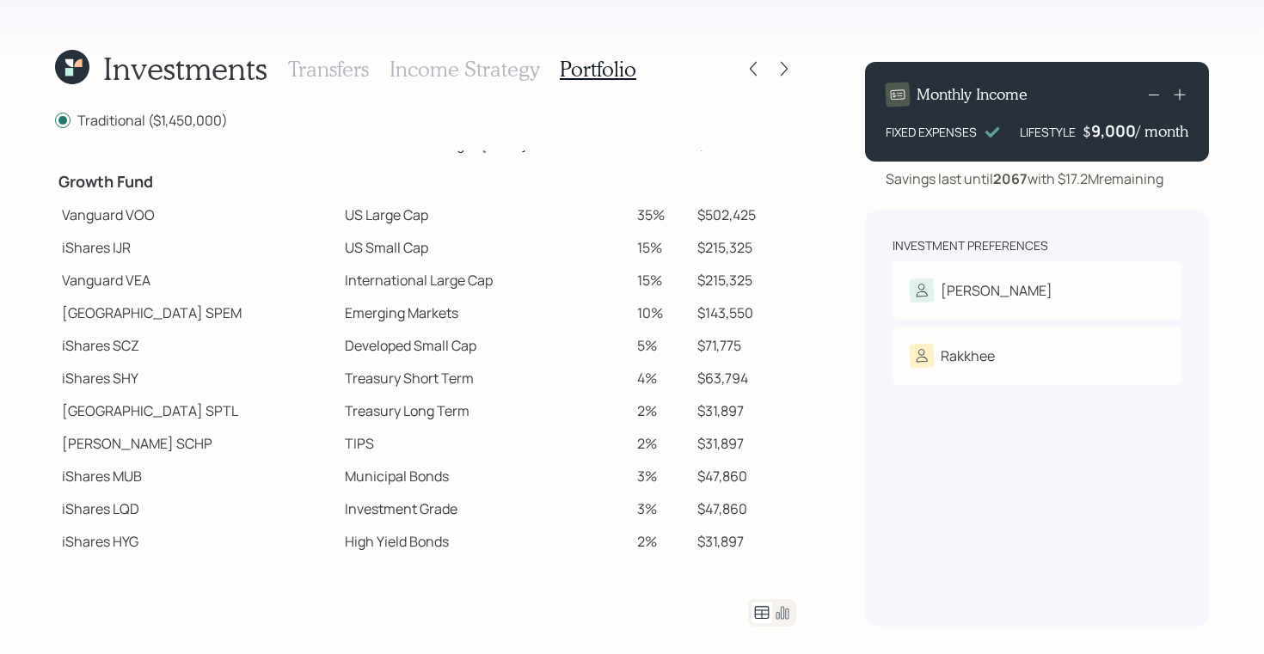
scroll to position [278, 0]
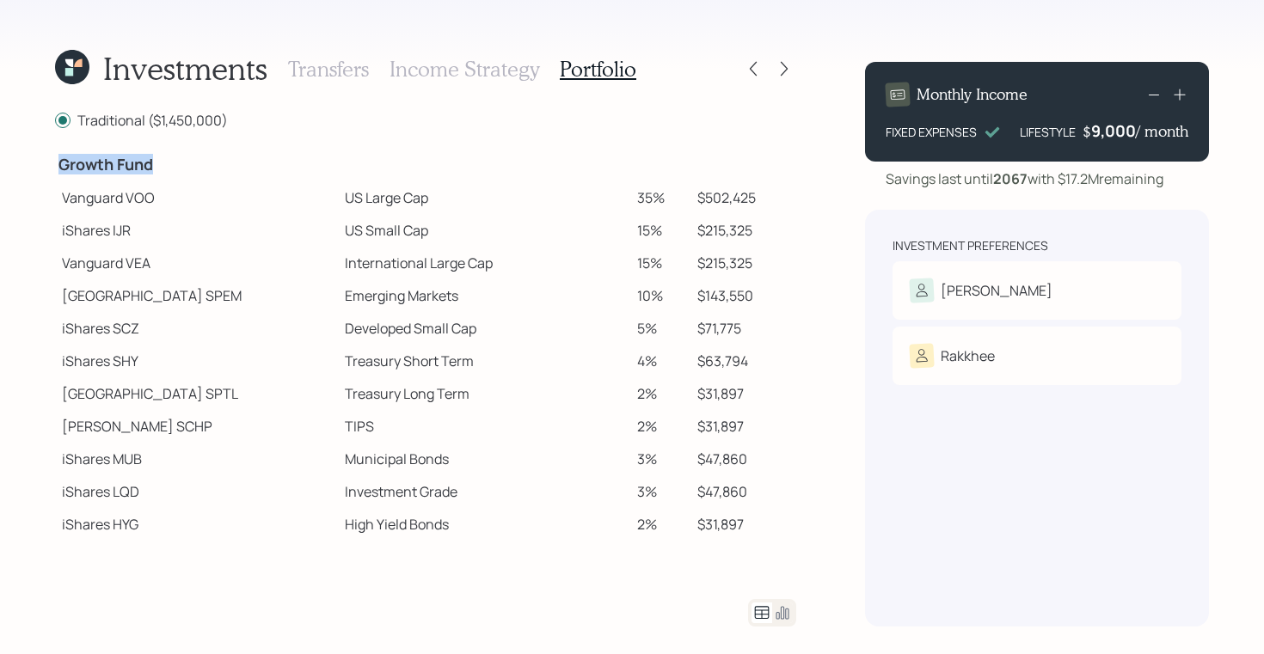
drag, startPoint x: 58, startPoint y: 169, endPoint x: 152, endPoint y: 169, distance: 93.7
click at [152, 169] on h4 "Growth Fund" at bounding box center [196, 165] width 276 height 19
click at [99, 196] on td "Vanguard VOO" at bounding box center [196, 197] width 283 height 33
drag, startPoint x: 59, startPoint y: 234, endPoint x: 121, endPoint y: 234, distance: 61.9
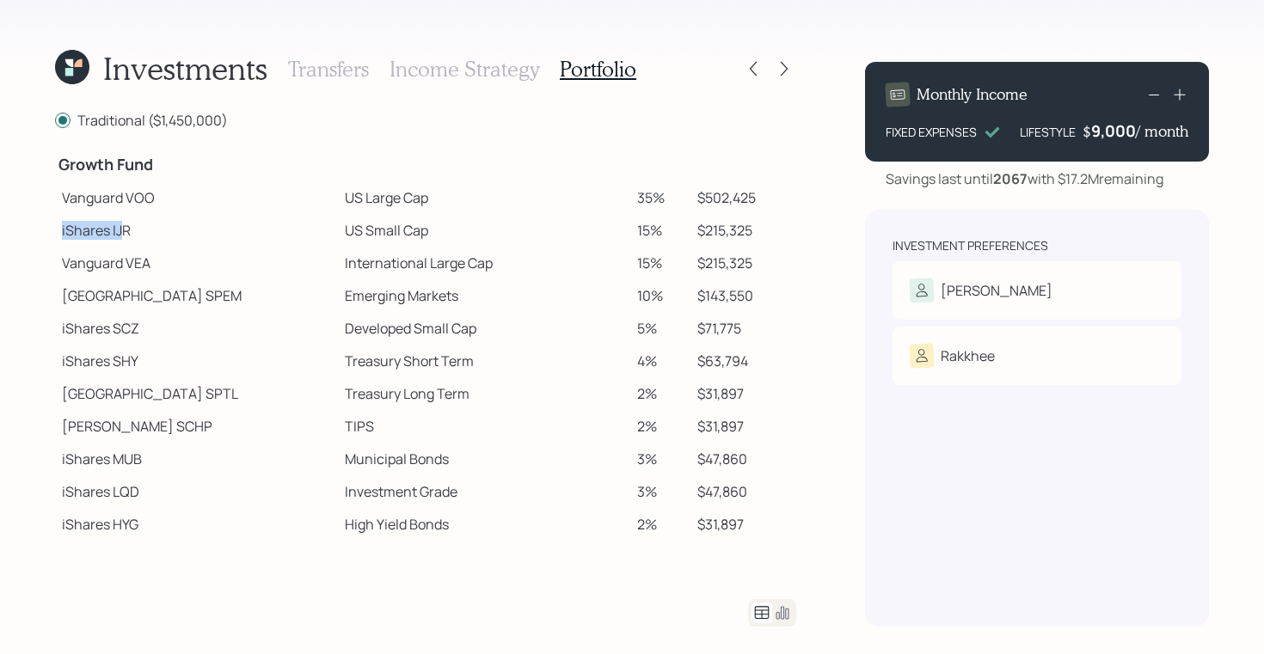
click at [121, 234] on td "iShares IJR" at bounding box center [196, 230] width 283 height 33
drag, startPoint x: 64, startPoint y: 297, endPoint x: 125, endPoint y: 307, distance: 61.1
click at [89, 298] on td "State Street SPEM" at bounding box center [196, 295] width 283 height 33
drag, startPoint x: 65, startPoint y: 426, endPoint x: 116, endPoint y: 431, distance: 51.0
click at [116, 431] on td "Schwab SCHP" at bounding box center [196, 426] width 283 height 33
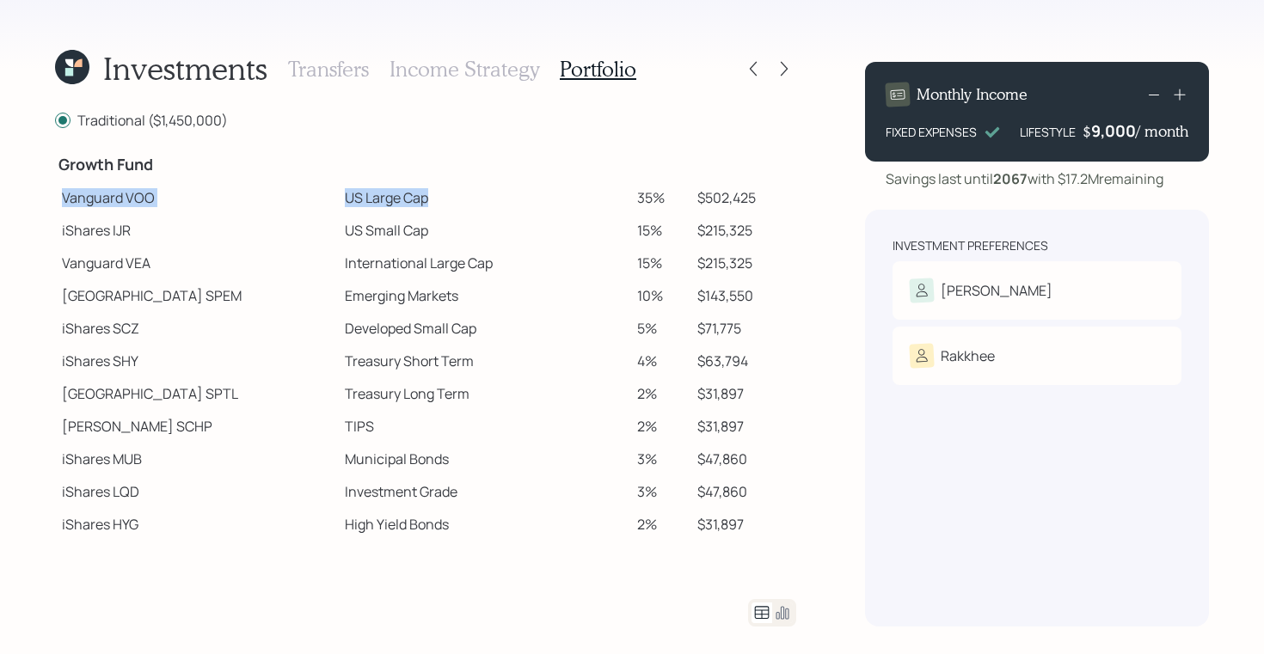
drag, startPoint x: 61, startPoint y: 199, endPoint x: 360, endPoint y: 200, distance: 299.3
click at [360, 200] on tr "Vanguard VOO US Large Cap 35% $502,425" at bounding box center [425, 197] width 741 height 33
click at [138, 196] on td "Vanguard VOO" at bounding box center [196, 197] width 283 height 33
click at [64, 191] on td "Vanguard VOO" at bounding box center [196, 197] width 283 height 33
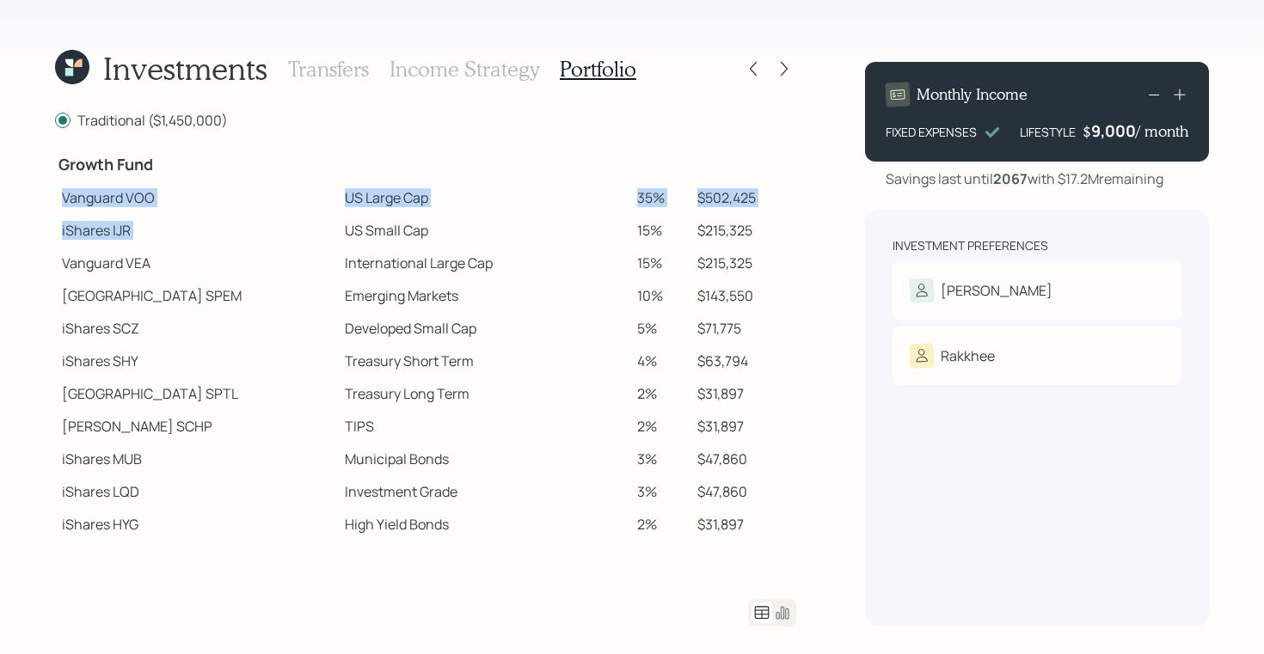
drag, startPoint x: 62, startPoint y: 196, endPoint x: 370, endPoint y: 215, distance: 308.4
click at [370, 215] on tbody "Spend Fund CASH Cash (Account Management) 1% $14,500 Stability Fund Invesco BSC…" at bounding box center [425, 223] width 741 height 701
click at [338, 203] on td "US Large Cap" at bounding box center [484, 197] width 292 height 33
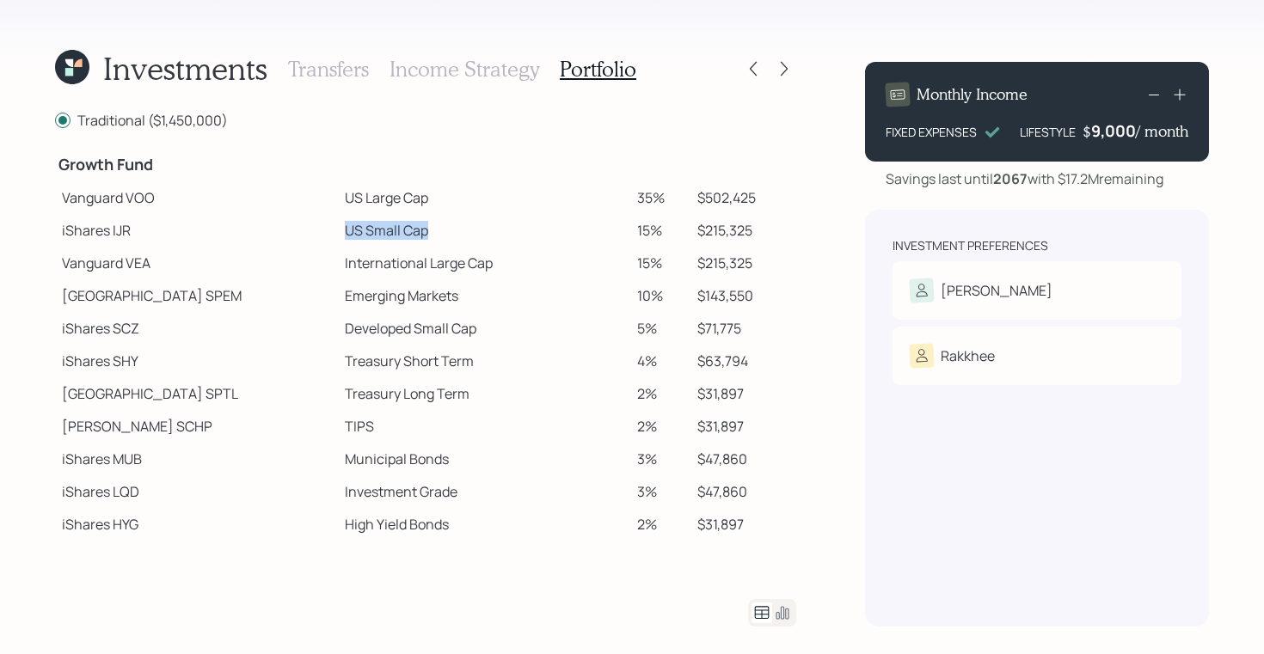
drag, startPoint x: 277, startPoint y: 230, endPoint x: 382, endPoint y: 232, distance: 104.9
click at [382, 232] on td "US Small Cap" at bounding box center [484, 230] width 292 height 33
drag, startPoint x: 271, startPoint y: 265, endPoint x: 456, endPoint y: 267, distance: 184.9
click at [456, 267] on td "International Large Cap" at bounding box center [484, 263] width 292 height 33
drag, startPoint x: 279, startPoint y: 268, endPoint x: 441, endPoint y: 277, distance: 162.8
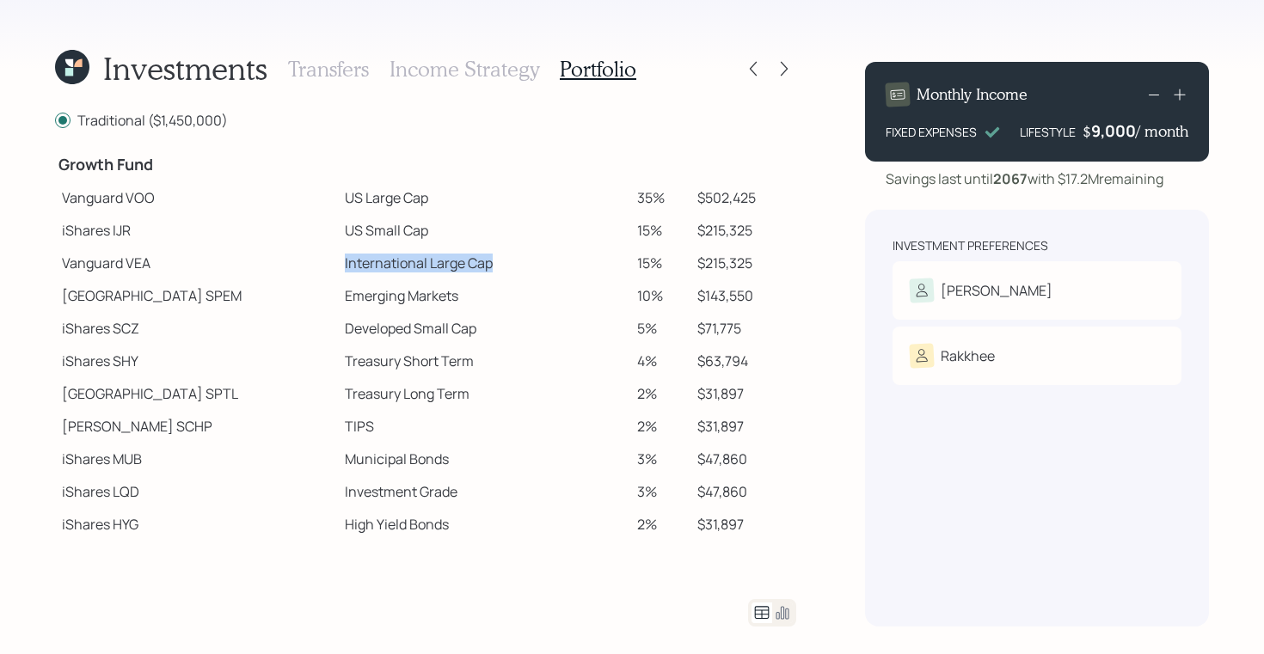
click at [441, 277] on td "International Large Cap" at bounding box center [484, 263] width 292 height 33
click at [333, 67] on h3 "Transfers" at bounding box center [328, 69] width 81 height 25
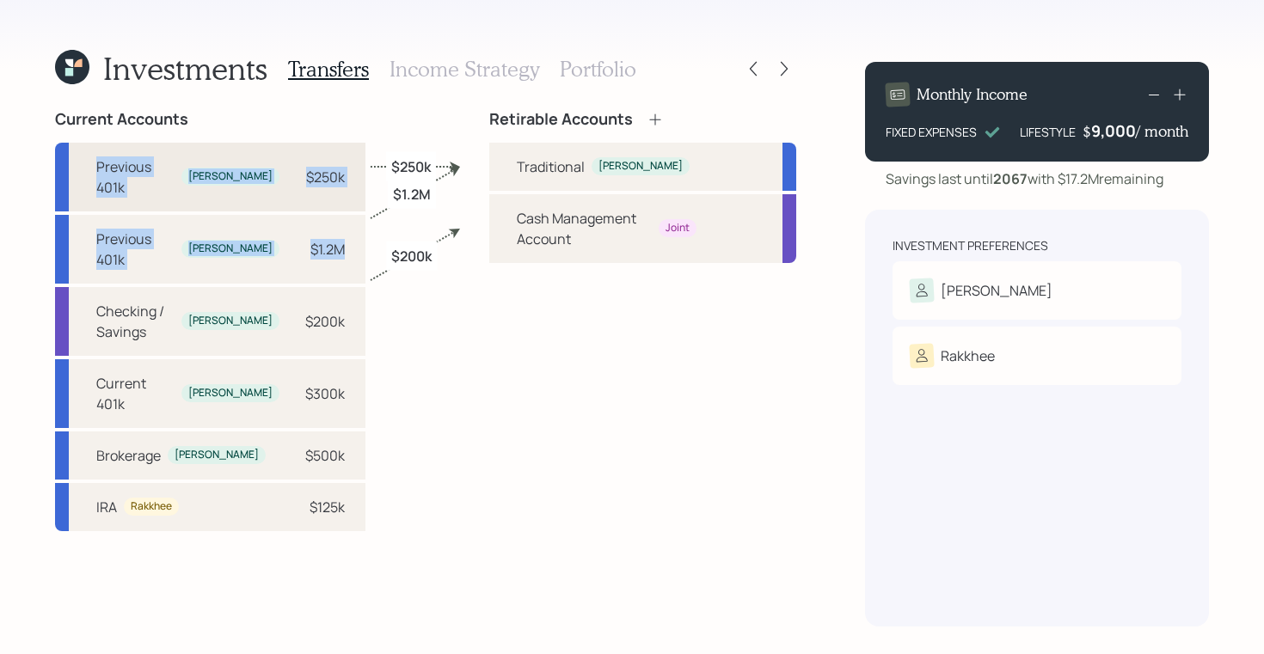
drag, startPoint x: 329, startPoint y: 220, endPoint x: 95, endPoint y: 167, distance: 240.7
click at [95, 167] on div "Previous 401k Subhashish $250k Previous 401k Subhashish $1.2M Checking / Saving…" at bounding box center [210, 337] width 310 height 389
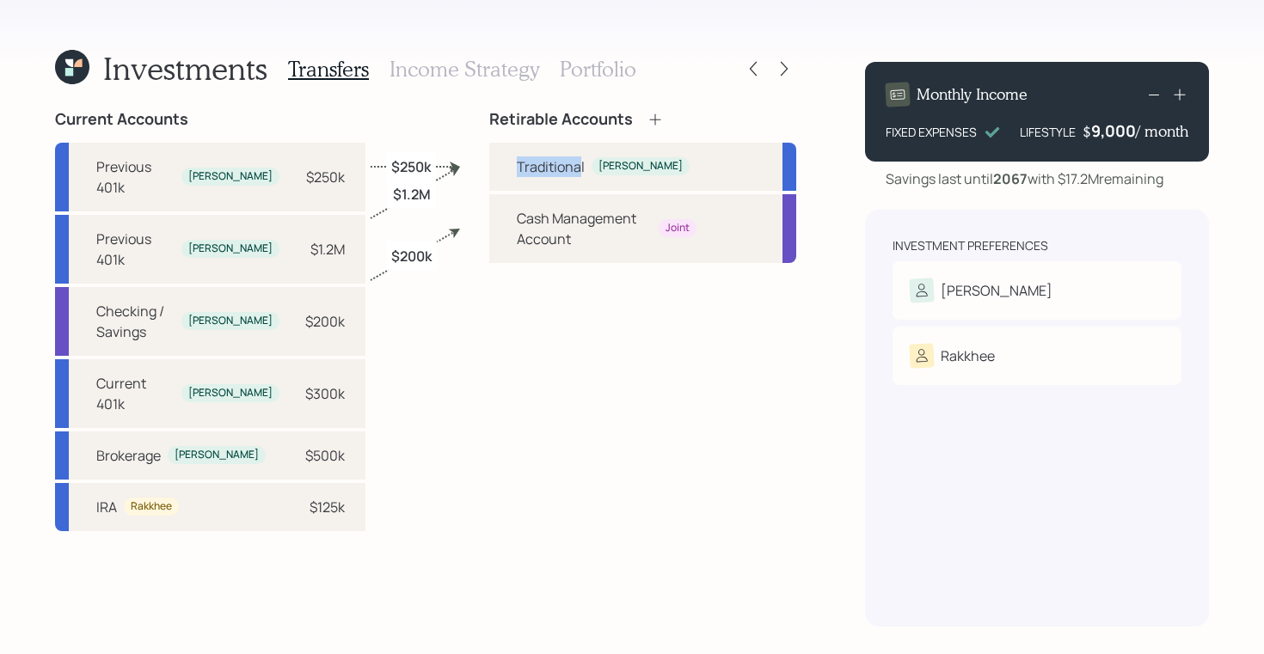
drag, startPoint x: 568, startPoint y: 159, endPoint x: 468, endPoint y: 169, distance: 101.1
click at [468, 169] on div "Current Accounts Previous 401k Subhashish $250k Previous 401k Subhashish $1.2M …" at bounding box center [425, 368] width 741 height 517
click at [576, 64] on h3 "Portfolio" at bounding box center [598, 69] width 77 height 25
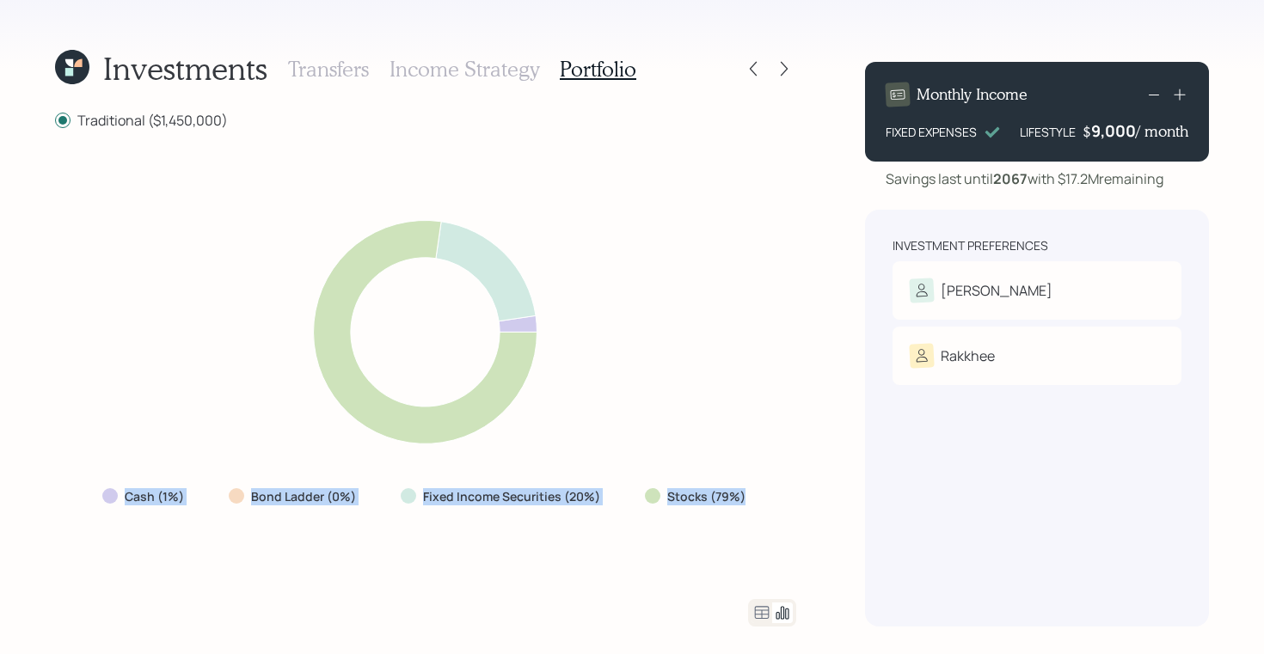
drag, startPoint x: 752, startPoint y: 499, endPoint x: 117, endPoint y: 495, distance: 635.5
click at [117, 495] on div "Cash (1%) Bond Ladder (0%) Fixed Income Securities (20%) Stocks (79%)" at bounding box center [426, 497] width 674 height 31
click at [790, 66] on icon at bounding box center [784, 68] width 17 height 17
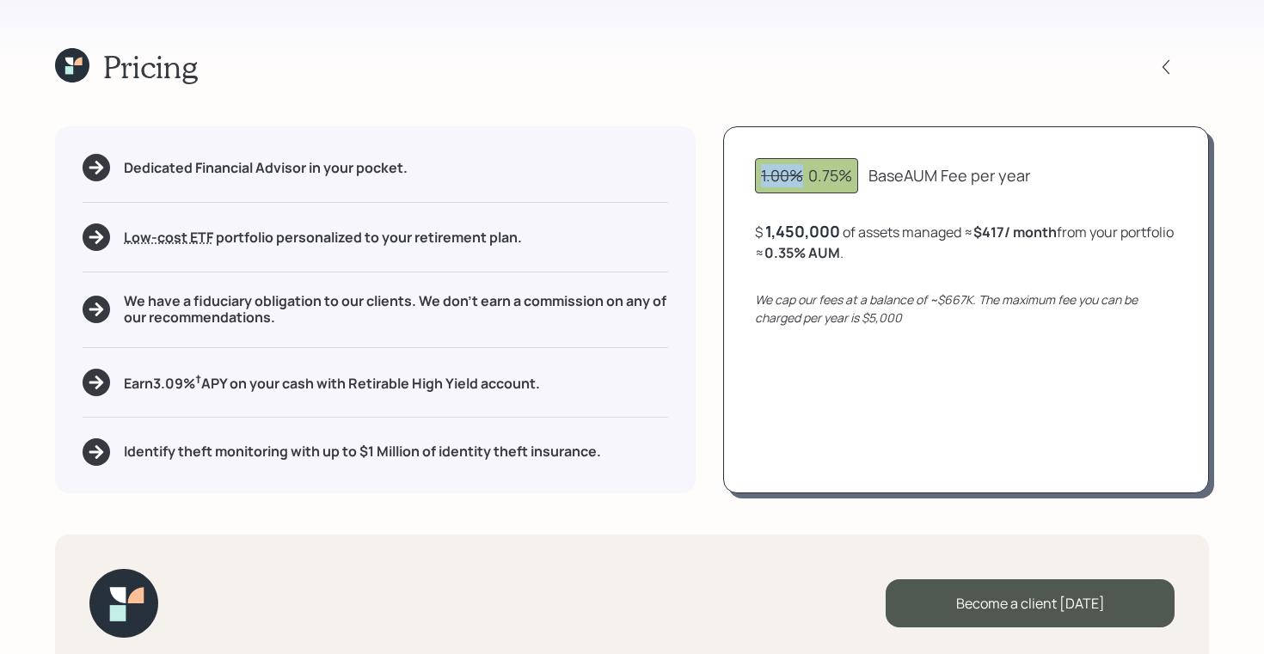
drag, startPoint x: 805, startPoint y: 175, endPoint x: 755, endPoint y: 177, distance: 49.9
click at [755, 177] on div "1.00% 0.75%" at bounding box center [806, 175] width 103 height 35
click at [808, 179] on div "1.00% 0.75%" at bounding box center [806, 175] width 91 height 23
drag, startPoint x: 809, startPoint y: 179, endPoint x: 1035, endPoint y: 176, distance: 225.3
click at [1035, 176] on div "1.00% 0.75% Base AUM Fee per year" at bounding box center [966, 175] width 422 height 35
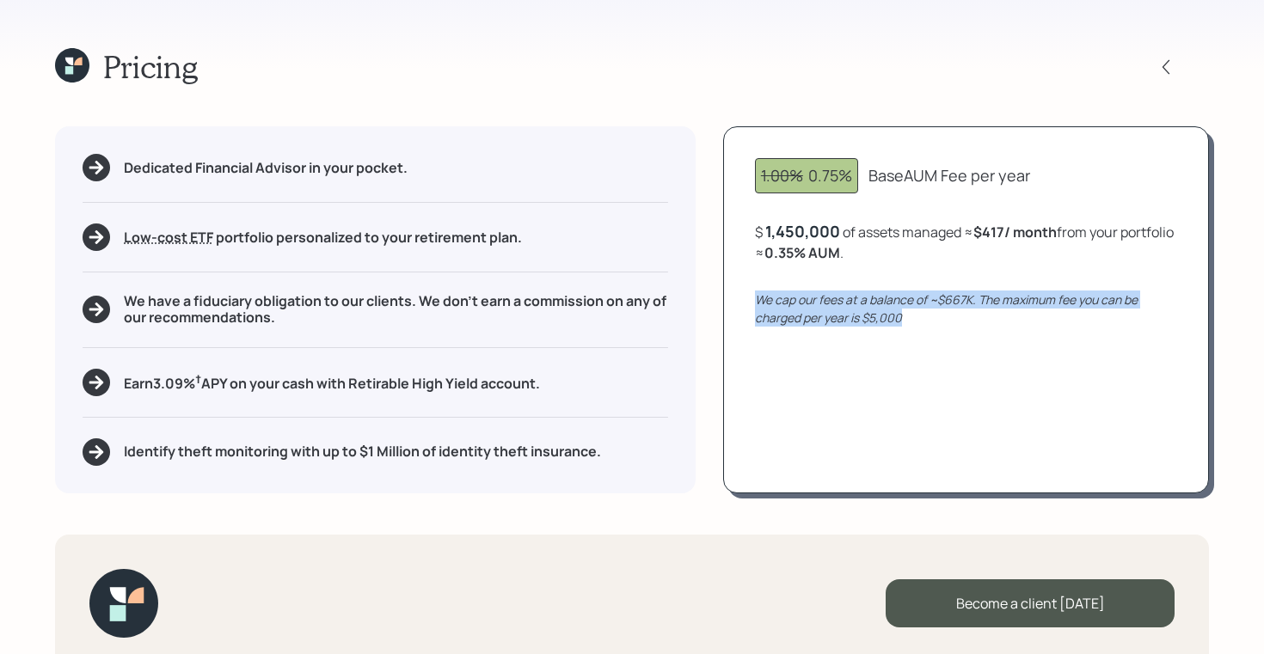
drag, startPoint x: 913, startPoint y: 319, endPoint x: 742, endPoint y: 301, distance: 172.1
click at [742, 301] on div "1.00% 0.75% Base AUM Fee per year $ 1,450,000 of assets managed ≈ $417 / month …" at bounding box center [966, 309] width 486 height 366
click at [912, 292] on icon "We cap our fees at a balance of ~$667K. The maximum fee you can be charged per …" at bounding box center [946, 309] width 383 height 34
drag, startPoint x: 943, startPoint y: 300, endPoint x: 979, endPoint y: 300, distance: 36.1
click at [979, 300] on icon "We cap our fees at a balance of ~$667K. The maximum fee you can be charged per …" at bounding box center [946, 309] width 383 height 34
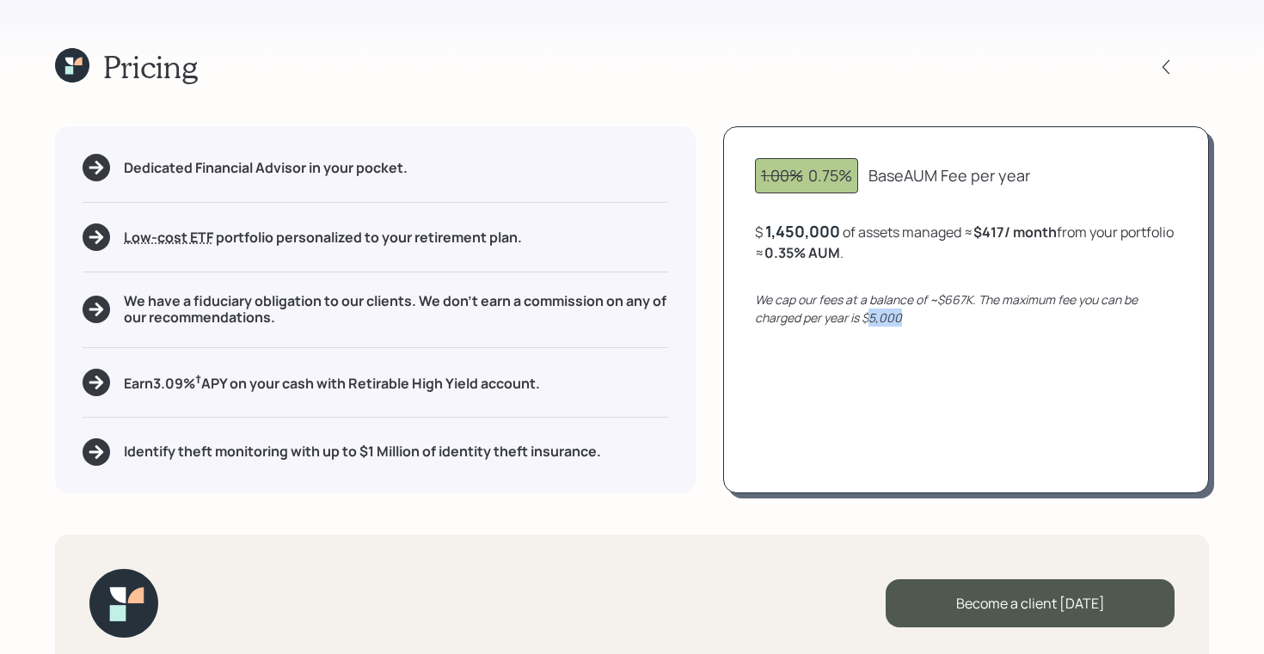
drag, startPoint x: 912, startPoint y: 321, endPoint x: 870, endPoint y: 319, distance: 42.2
click at [870, 319] on div "We cap our fees at a balance of ~$667K. The maximum fee you can be charged per …" at bounding box center [966, 309] width 422 height 36
click at [787, 230] on div "1,450,000" at bounding box center [802, 231] width 75 height 21
click at [787, 230] on div "1450000" at bounding box center [798, 231] width 67 height 21
click at [829, 227] on div "1450000" at bounding box center [798, 231] width 67 height 21
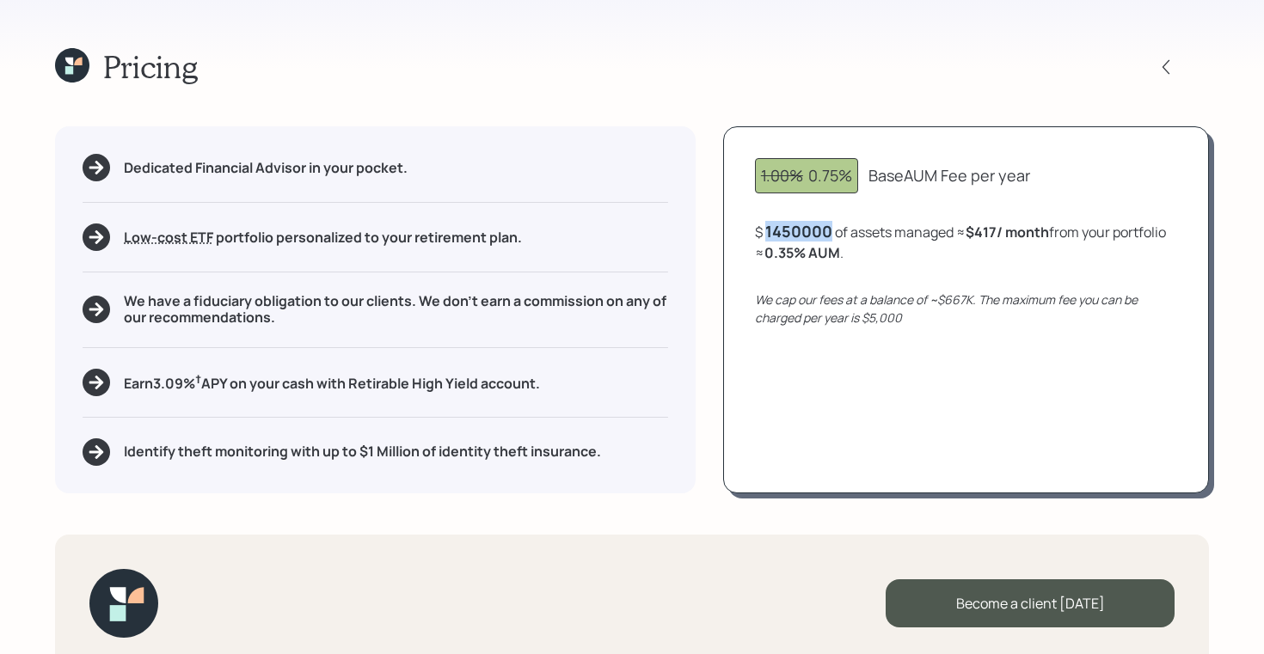
drag, startPoint x: 838, startPoint y: 231, endPoint x: 758, endPoint y: 232, distance: 80.0
click at [758, 232] on div "$ 1450000 of assets managed ≈ $417 / month from your portfolio ≈ 0.35 % AUM ." at bounding box center [966, 242] width 422 height 42
drag, startPoint x: 975, startPoint y: 234, endPoint x: 1024, endPoint y: 230, distance: 49.2
click at [1024, 230] on b "$417 / month" at bounding box center [1014, 232] width 83 height 19
drag, startPoint x: 869, startPoint y: 304, endPoint x: 999, endPoint y: 294, distance: 131.1
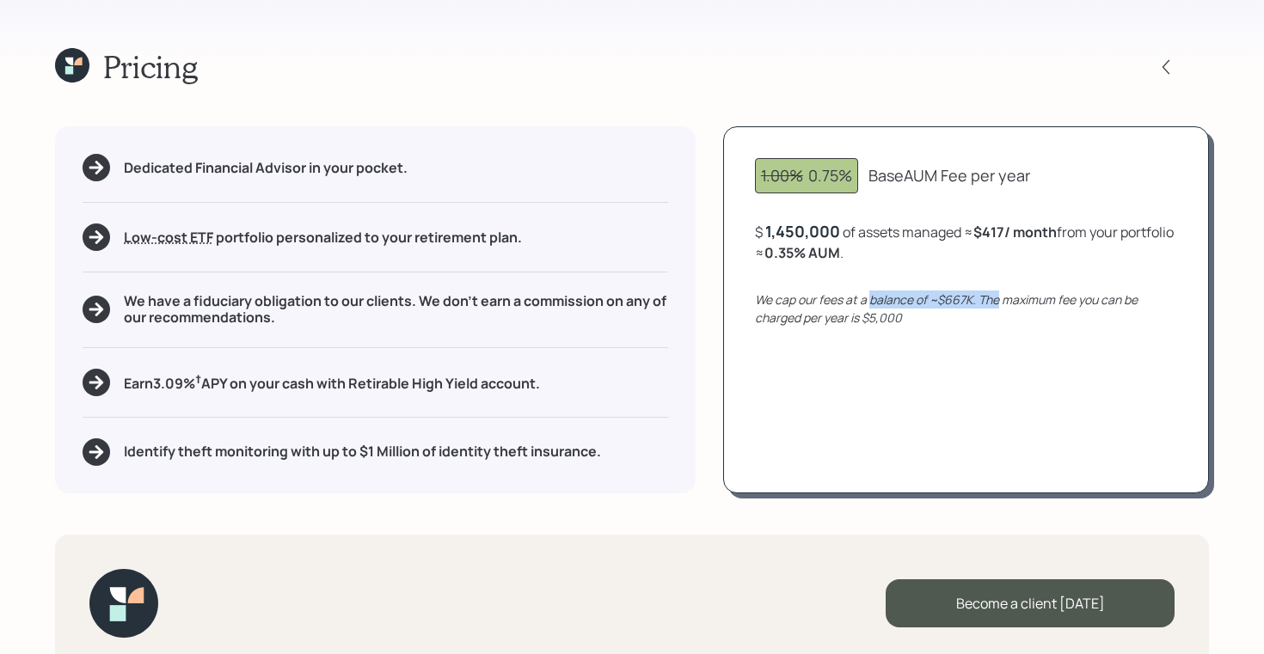
click at [999, 294] on icon "We cap our fees at a balance of ~$667K. The maximum fee you can be charged per …" at bounding box center [946, 309] width 383 height 34
click at [796, 234] on div "1450000" at bounding box center [798, 231] width 67 height 21
click at [857, 237] on div "$ 2000000 of assets managed ≈ $417 / month from your portfolio ≈ 0.35 % AUM ." at bounding box center [966, 242] width 422 height 42
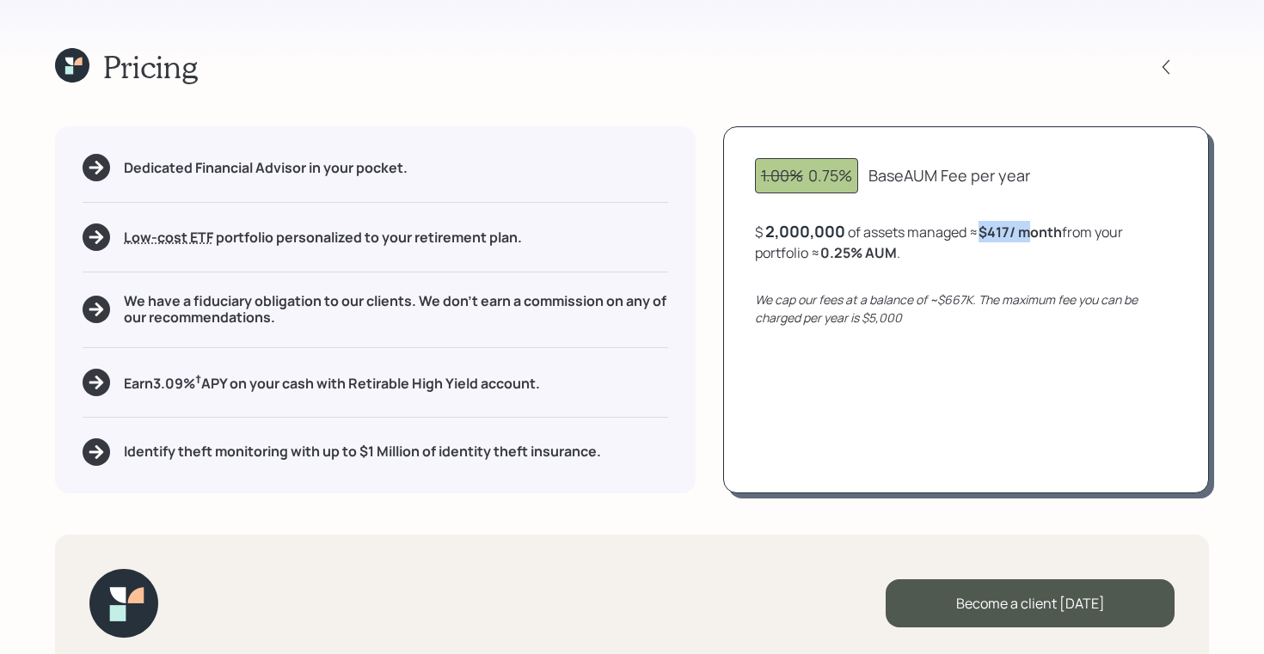
drag, startPoint x: 978, startPoint y: 228, endPoint x: 1030, endPoint y: 235, distance: 52.9
click at [1030, 235] on div "$ 2,000,000 of assets managed ≈ $417 / month from your portfolio ≈ 0.25 % AUM ." at bounding box center [966, 242] width 422 height 42
click at [58, 67] on icon at bounding box center [72, 65] width 34 height 34
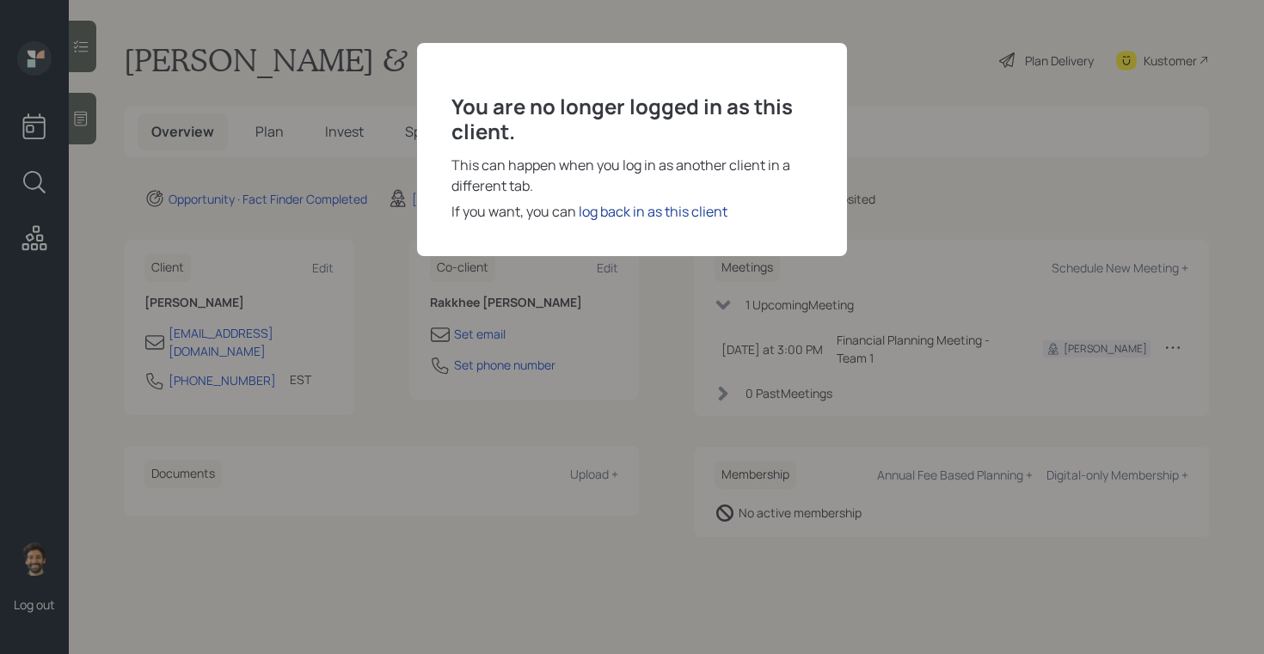
click at [635, 217] on div "log back in as this client" at bounding box center [653, 211] width 149 height 21
